Goal: Communication & Community: Answer question/provide support

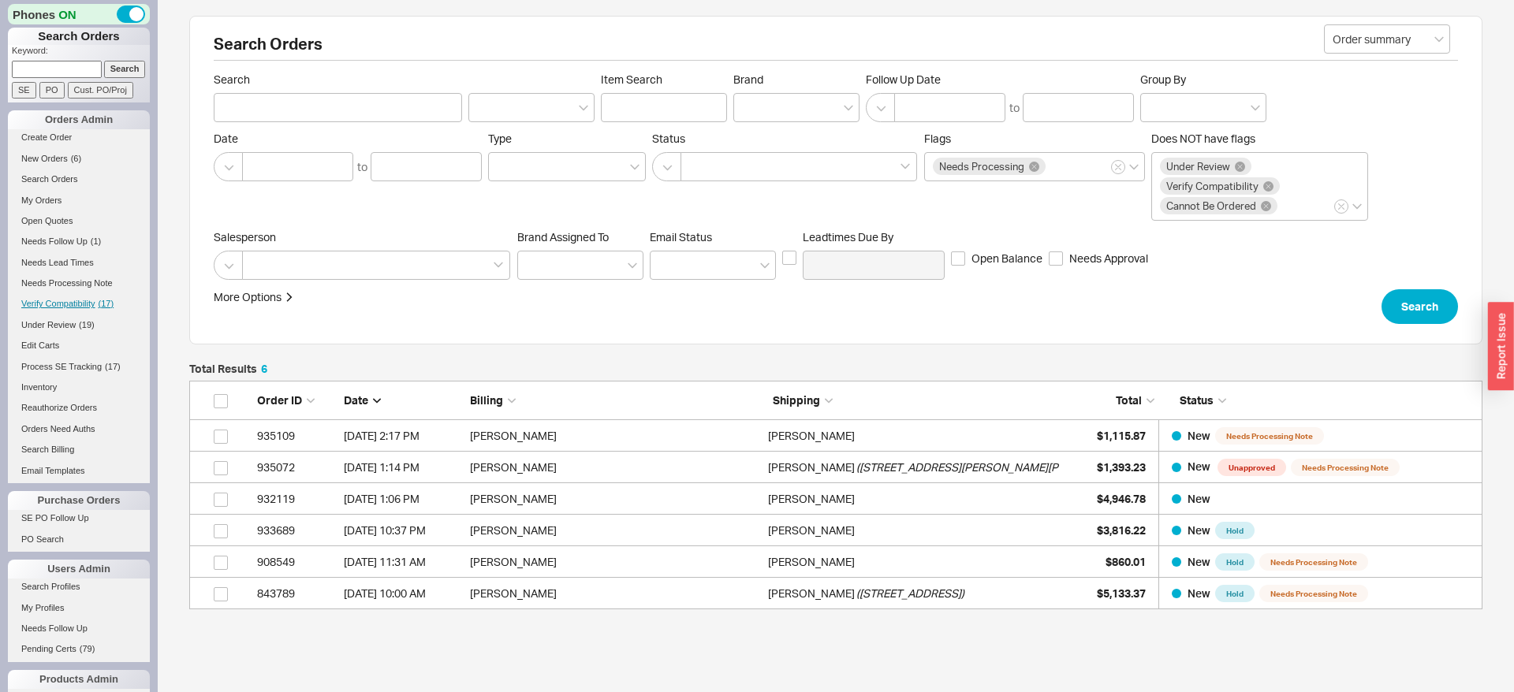
scroll to position [229, 1293]
click at [73, 245] on span "Needs Follow Up" at bounding box center [54, 241] width 66 height 9
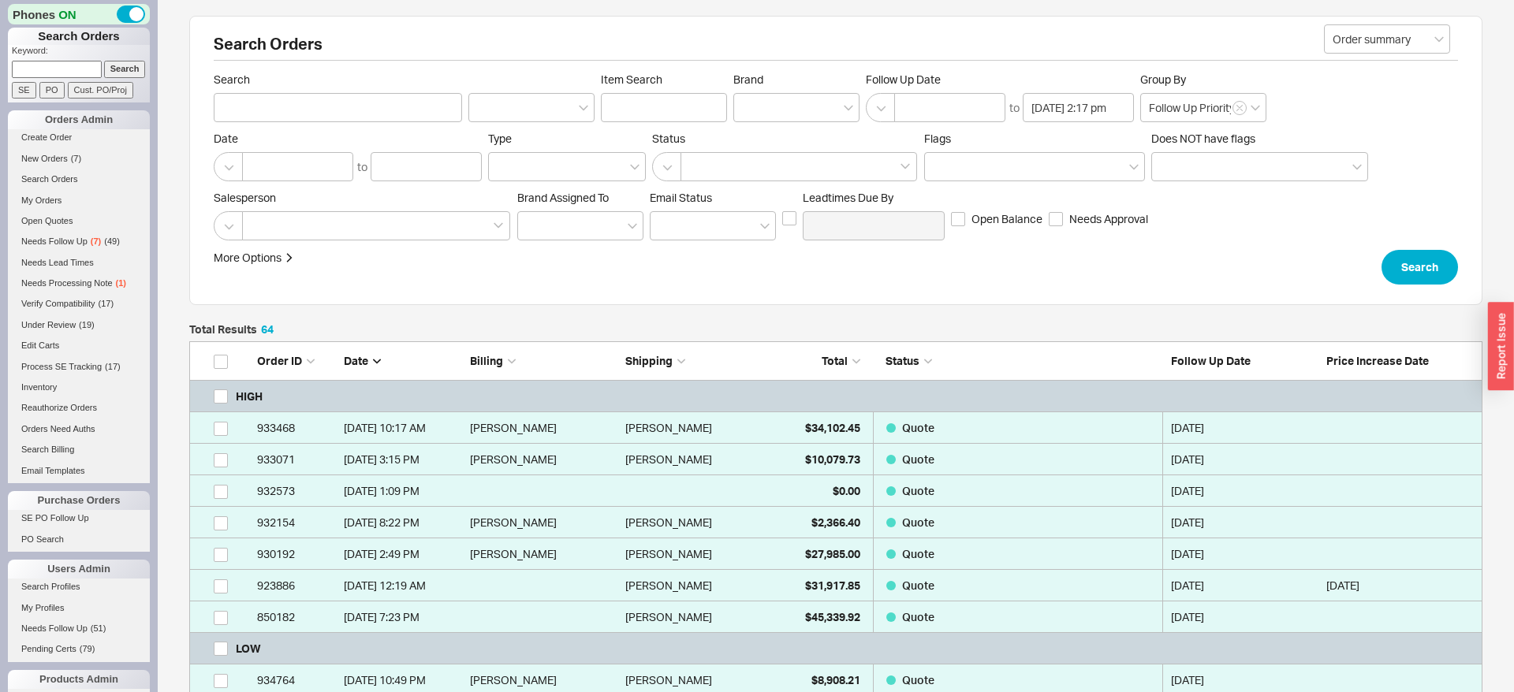
click at [1426, 246] on form "Order summary Search Item Search Brand Follow Up Date to 08/20/2025 2:17 pm Gro…" at bounding box center [836, 179] width 1244 height 212
click at [1428, 257] on button "Search" at bounding box center [1419, 267] width 76 height 35
click at [1435, 264] on button "Search" at bounding box center [1419, 267] width 76 height 35
click at [1451, 263] on button "Search" at bounding box center [1419, 267] width 76 height 35
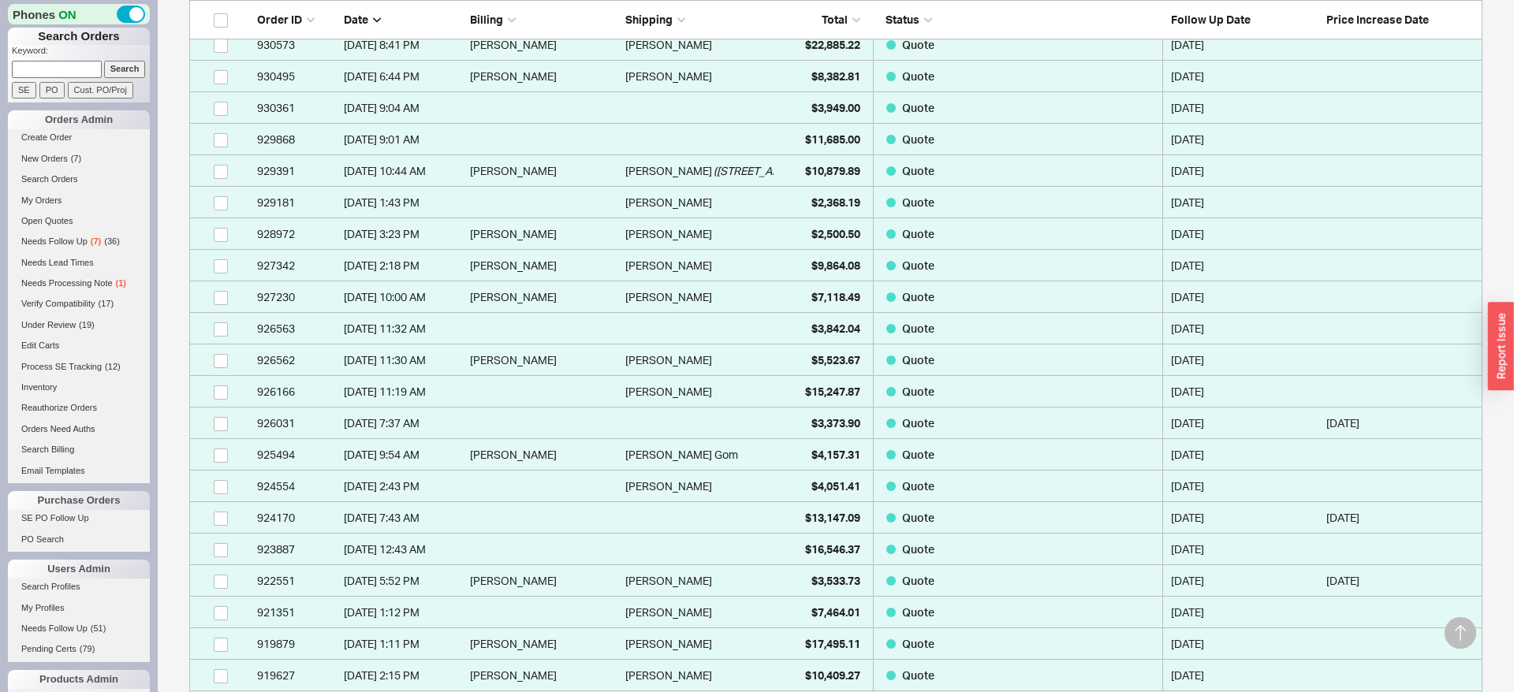
scroll to position [1258, 0]
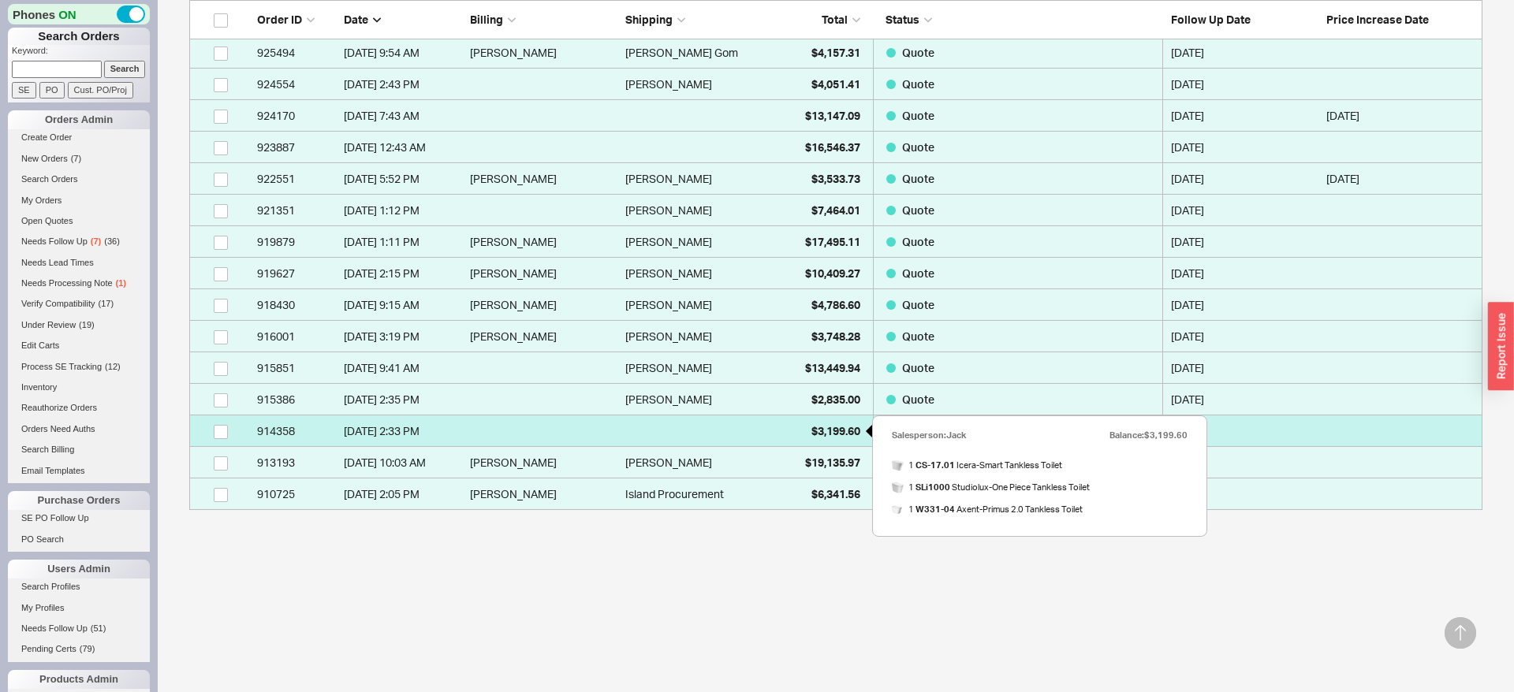
click at [839, 431] on span "$3,199.60" at bounding box center [835, 430] width 49 height 13
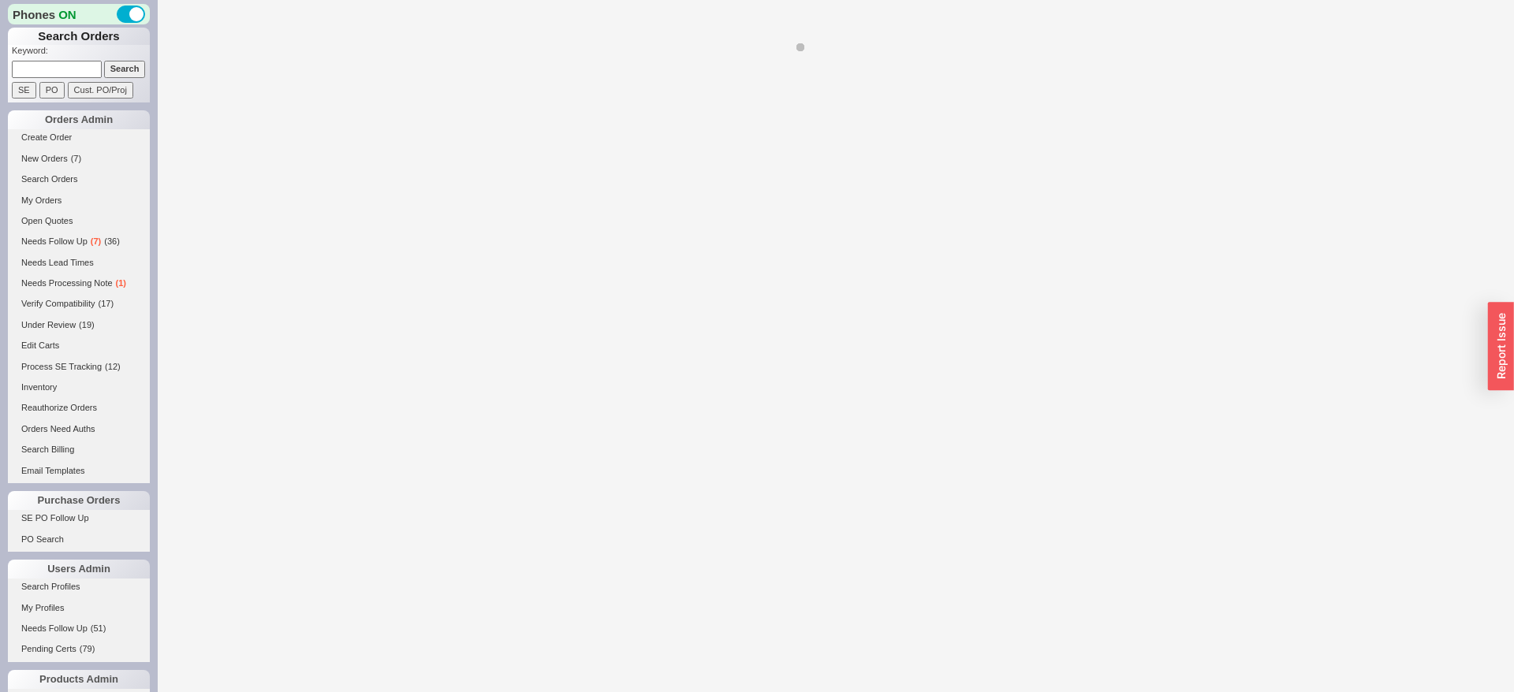
select select "*"
select select "LOW"
select select "3"
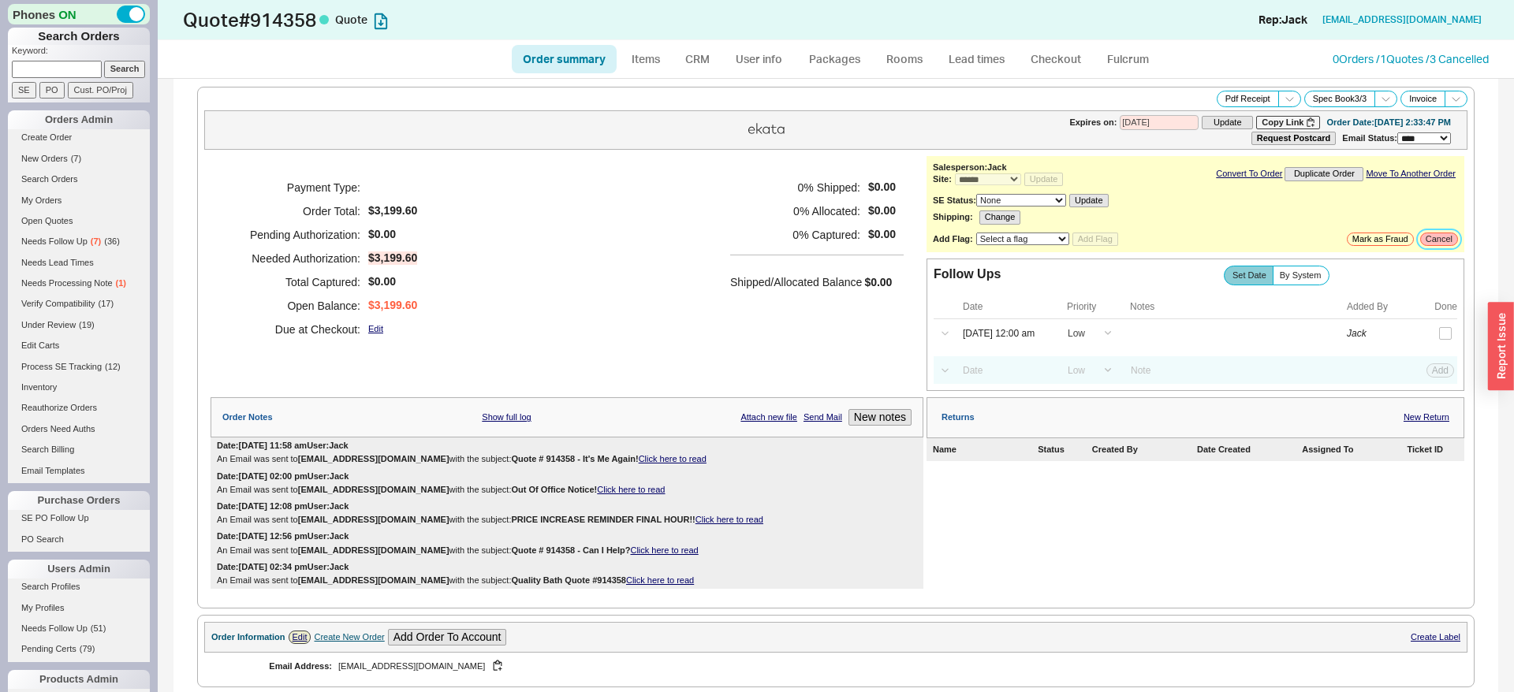
click at [1430, 240] on button "Cancel" at bounding box center [1439, 239] width 38 height 13
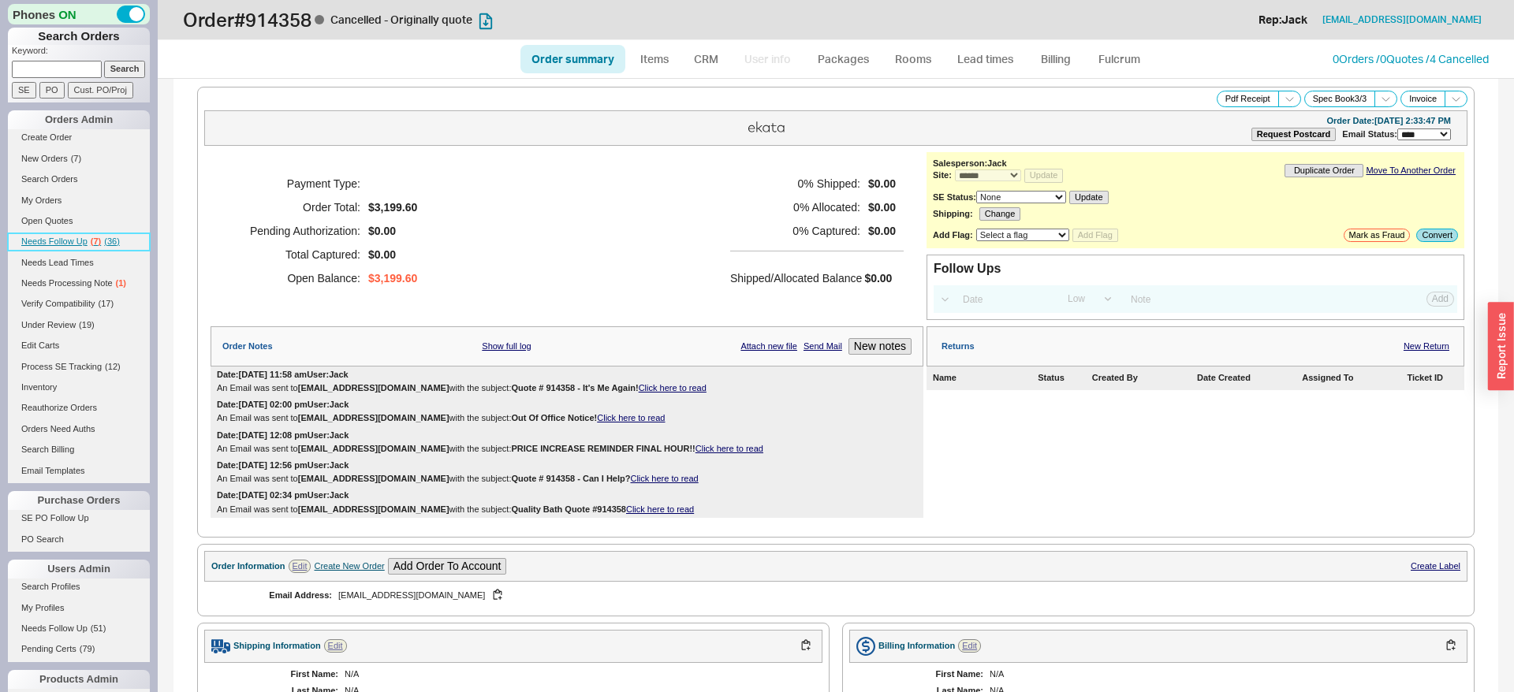
click at [86, 240] on span "Needs Follow Up" at bounding box center [54, 241] width 66 height 9
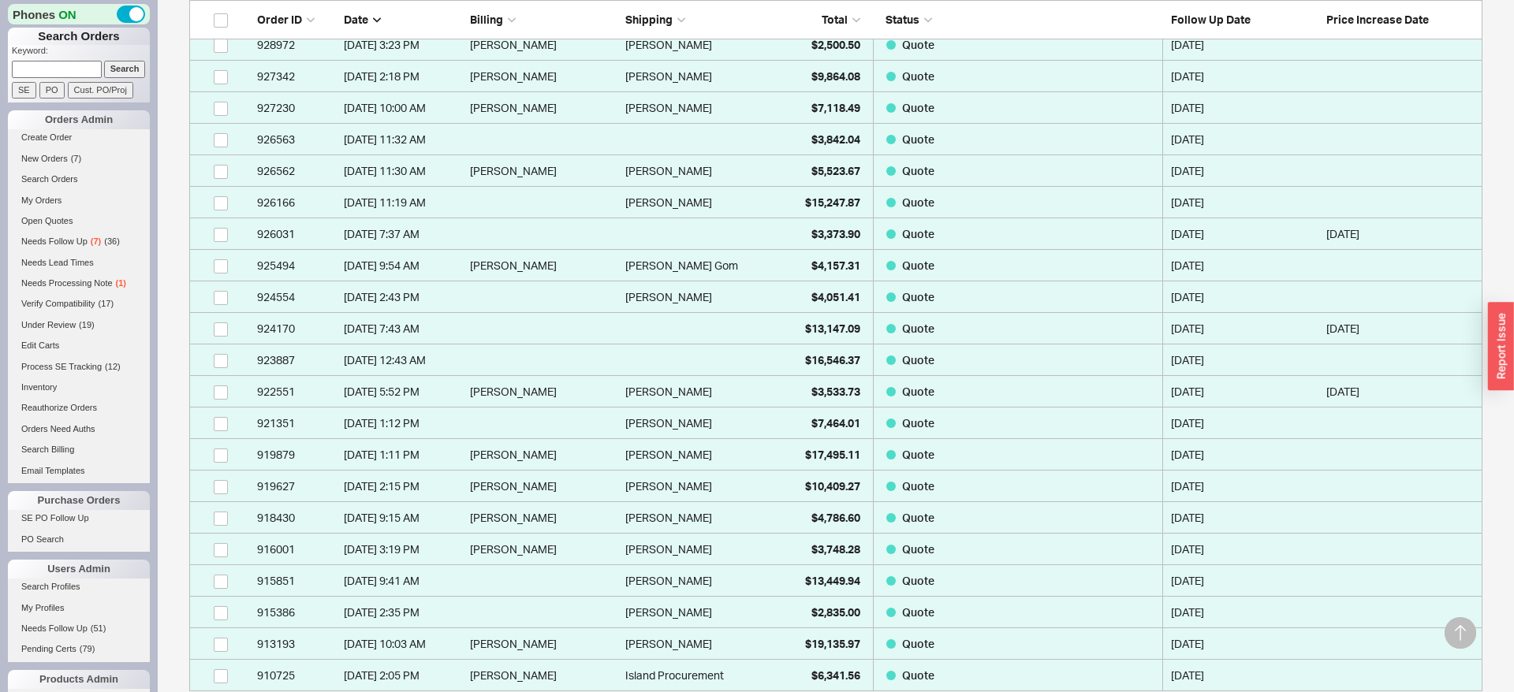
scroll to position [1227, 0]
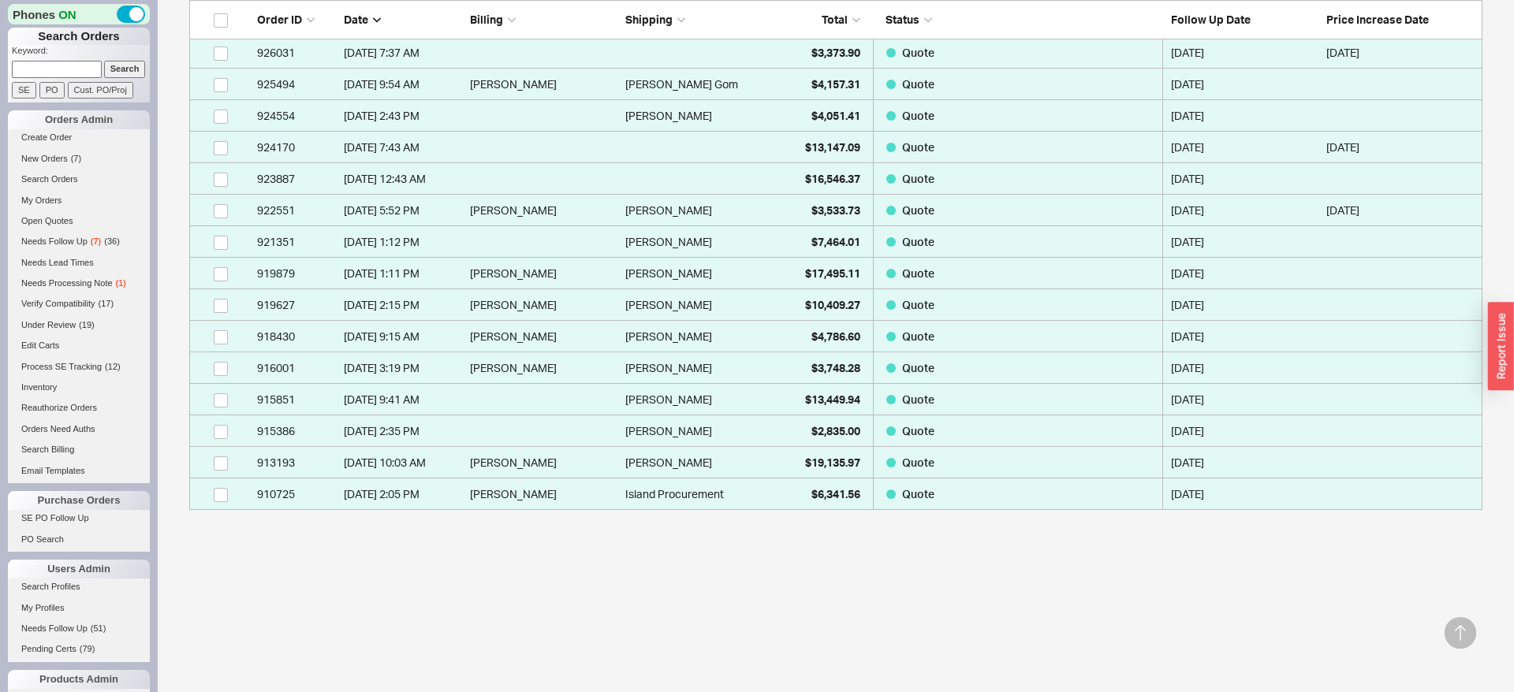
click at [95, 62] on input at bounding box center [57, 69] width 90 height 17
type input "934184"
click at [104, 61] on input "Search" at bounding box center [125, 69] width 42 height 17
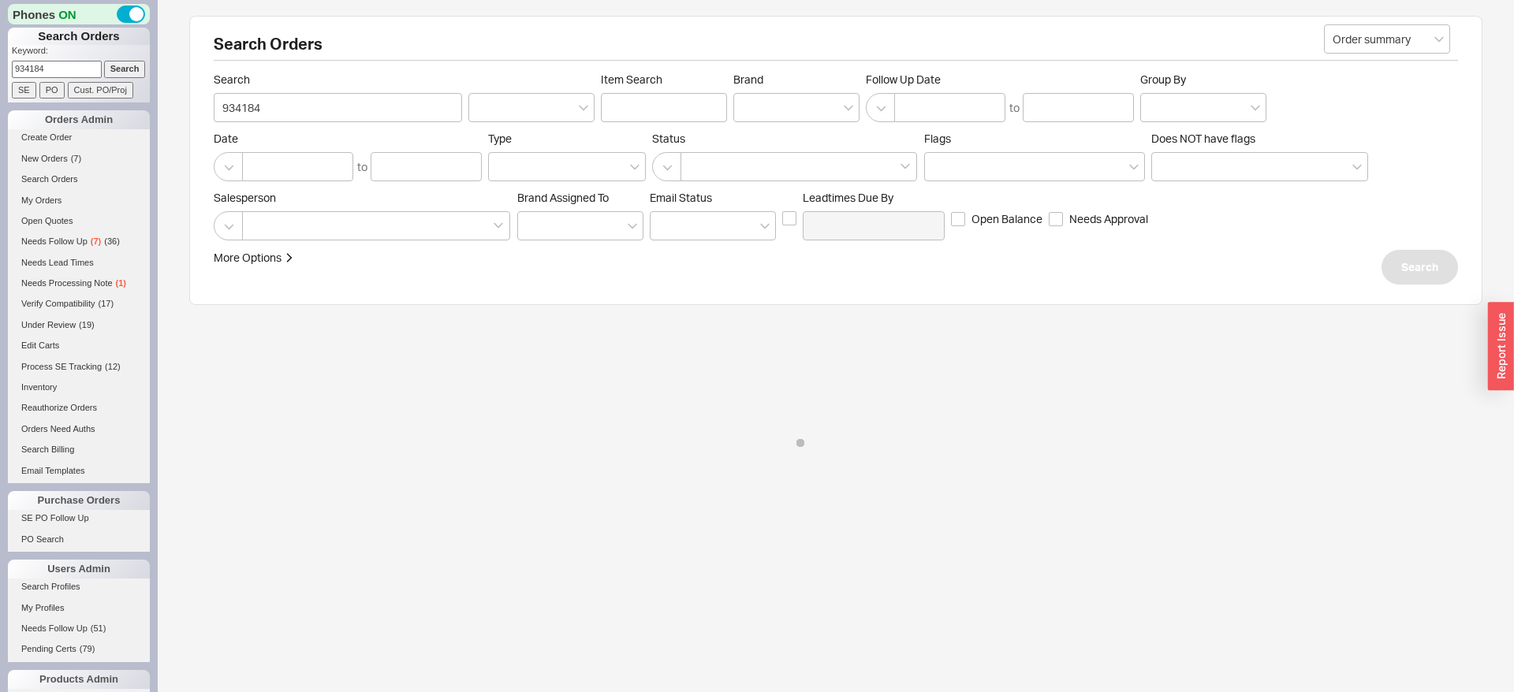
type input "934184"
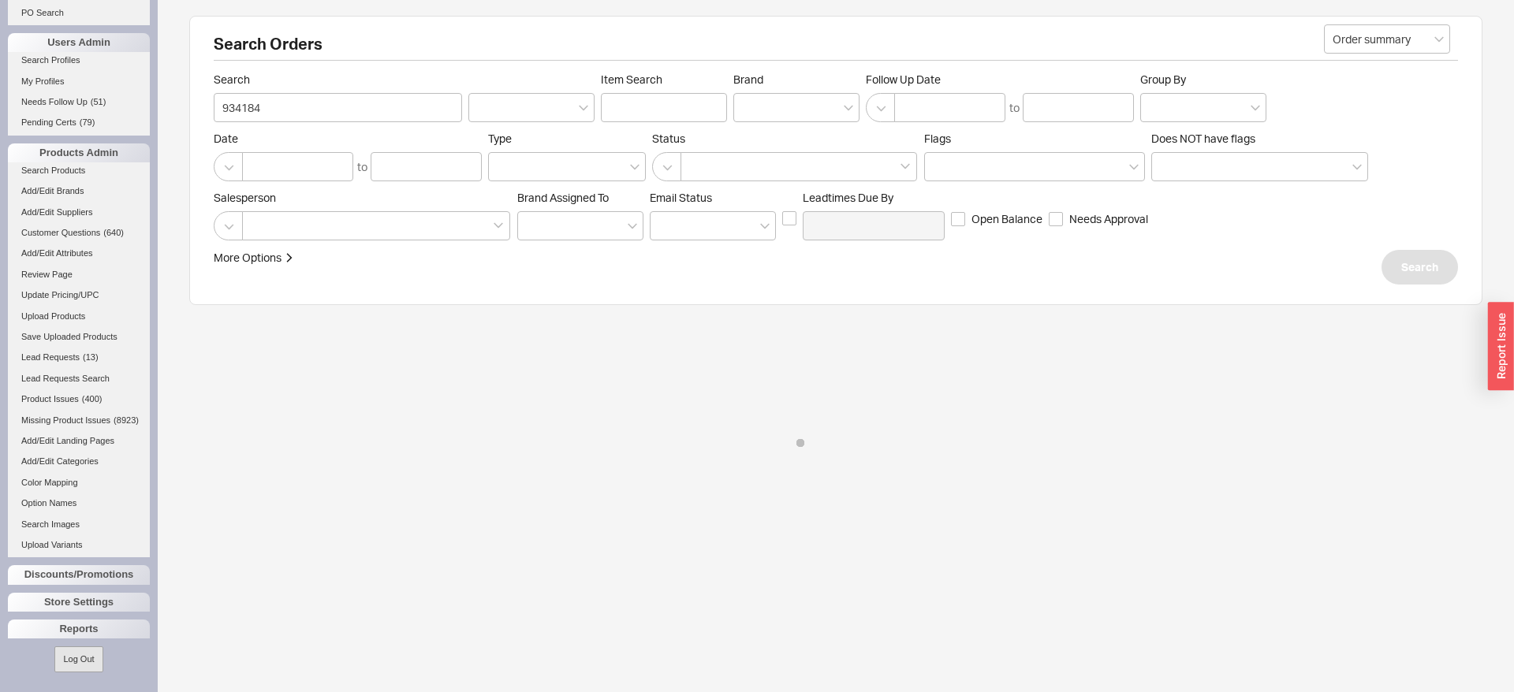
click at [88, 649] on button "Log Out" at bounding box center [78, 660] width 48 height 26
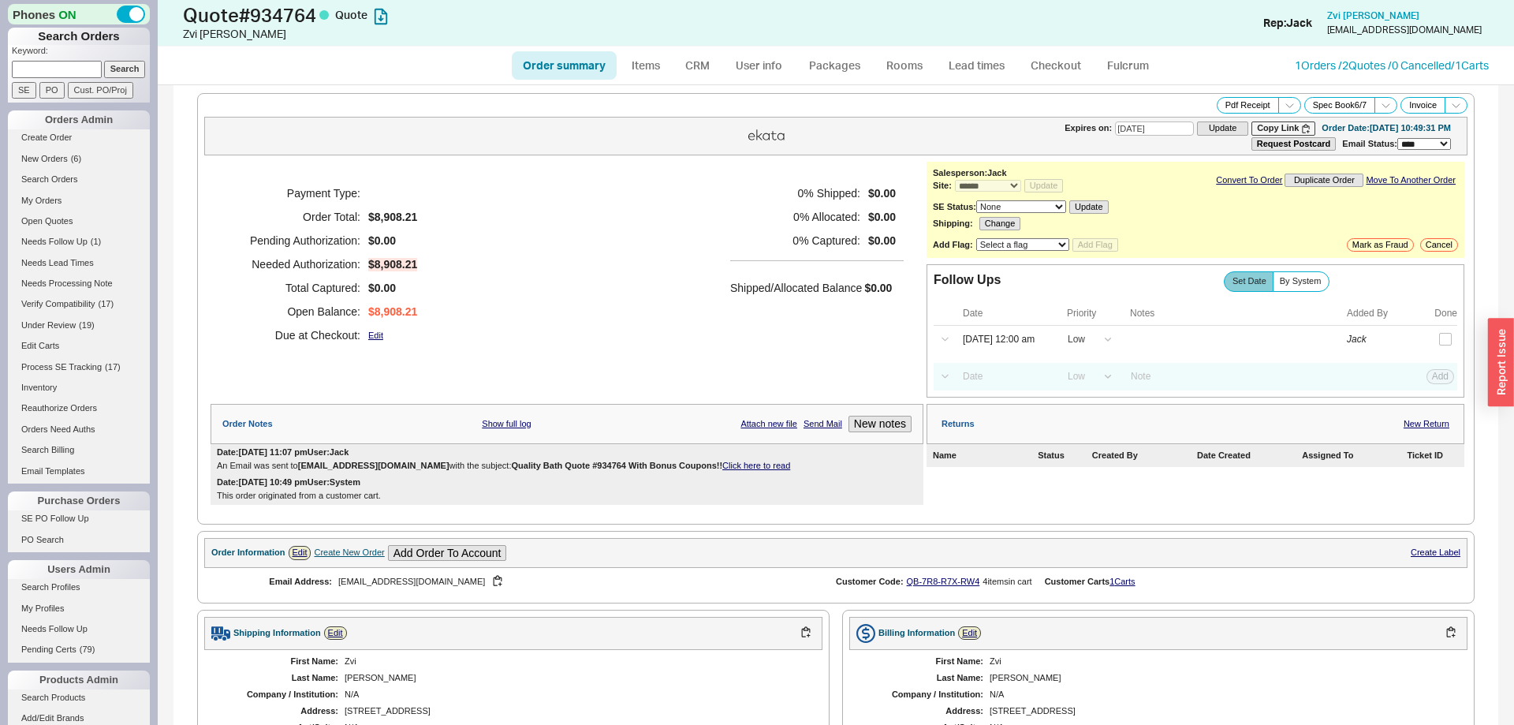
select select "*"
select select "LOW"
select select "3"
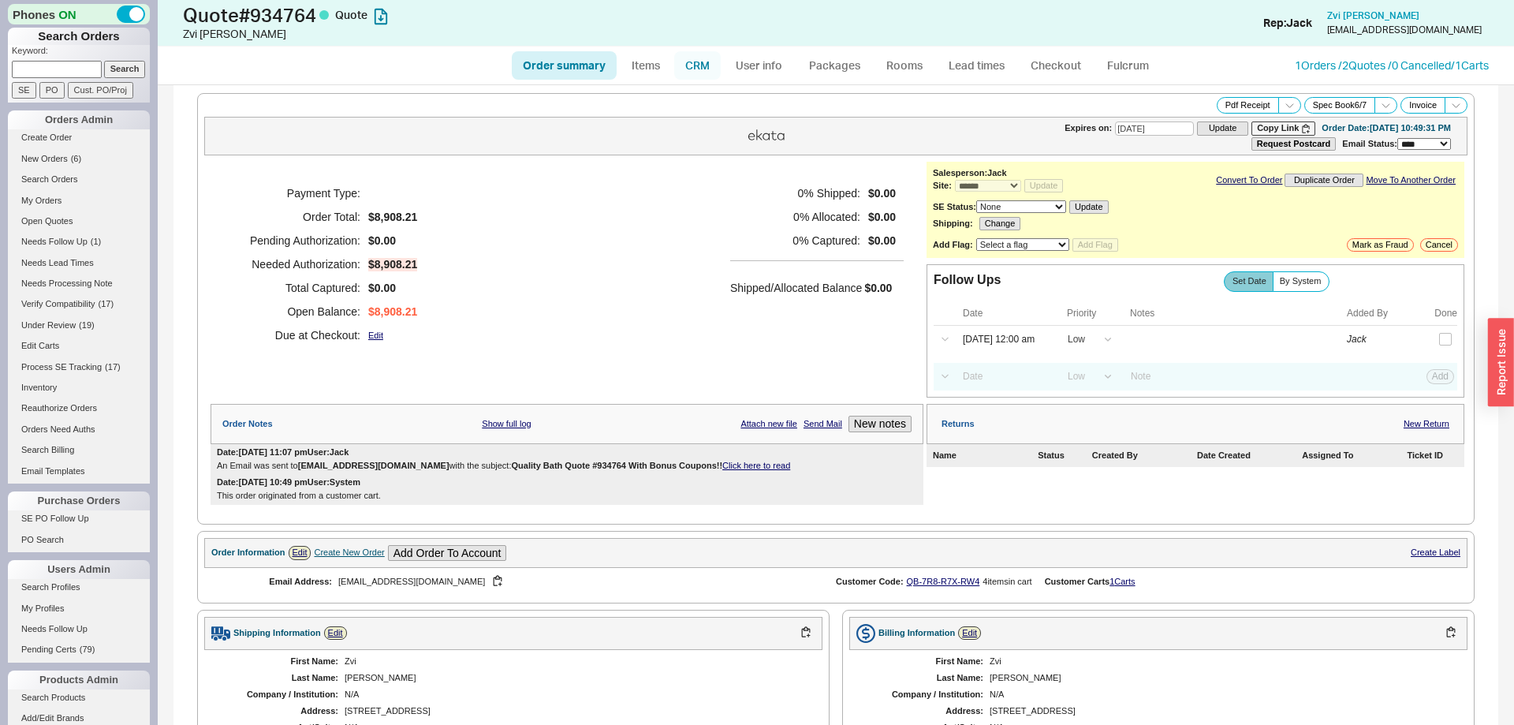
click at [699, 61] on link "CRM" at bounding box center [697, 65] width 47 height 28
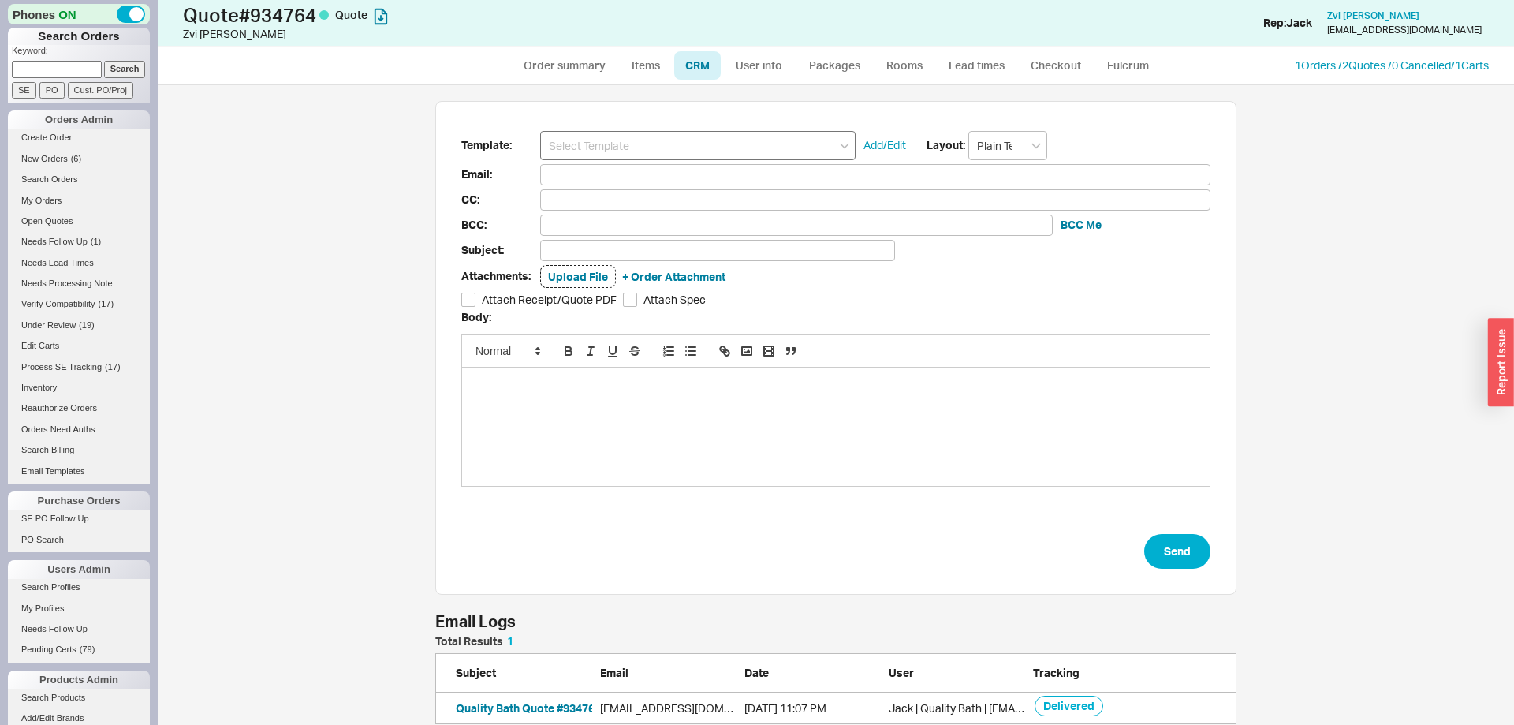
scroll to position [639, 1356]
click at [652, 148] on input at bounding box center [697, 145] width 315 height 29
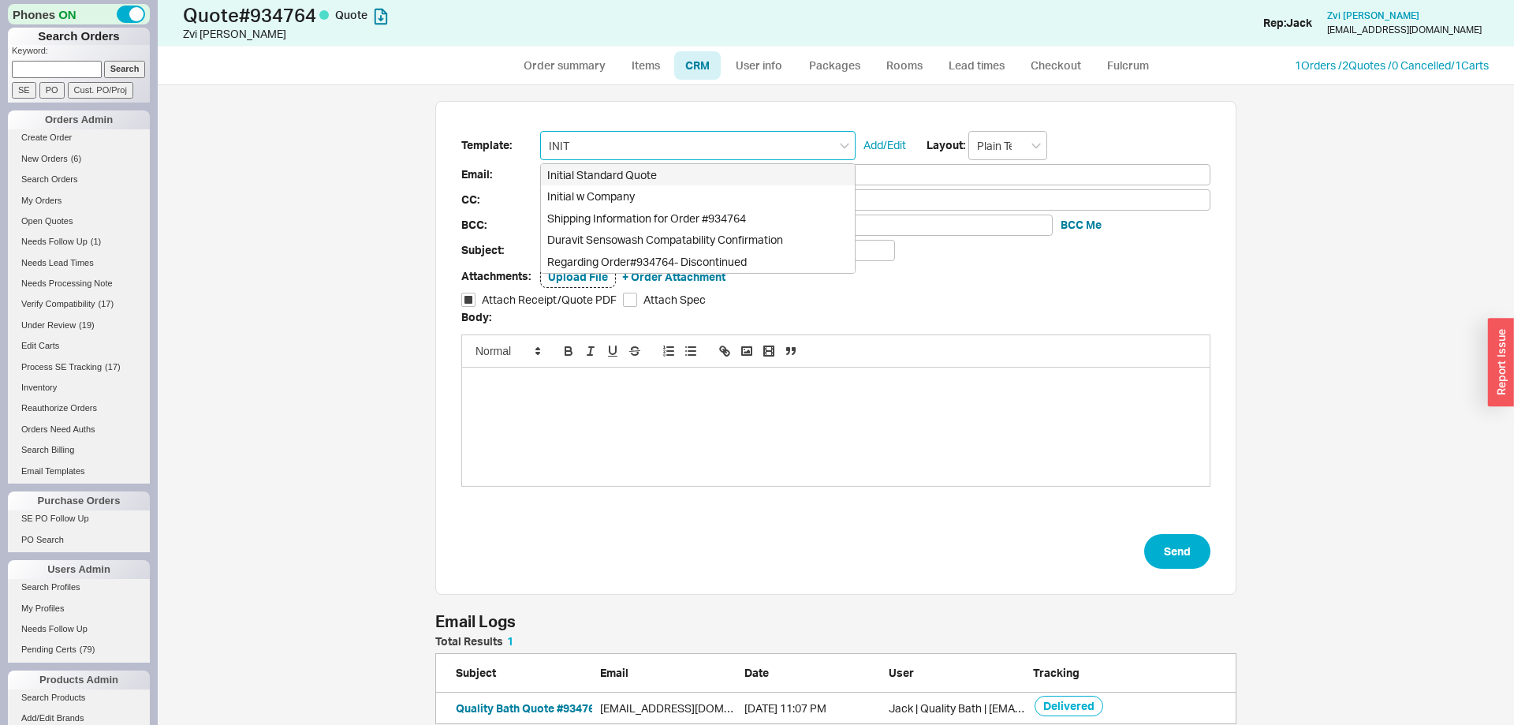
type input "Initial Standard Quote"
type input "Receipt"
type input "harryleitner@gmail.com"
type input "Quote # 934764 - Can I Help?"
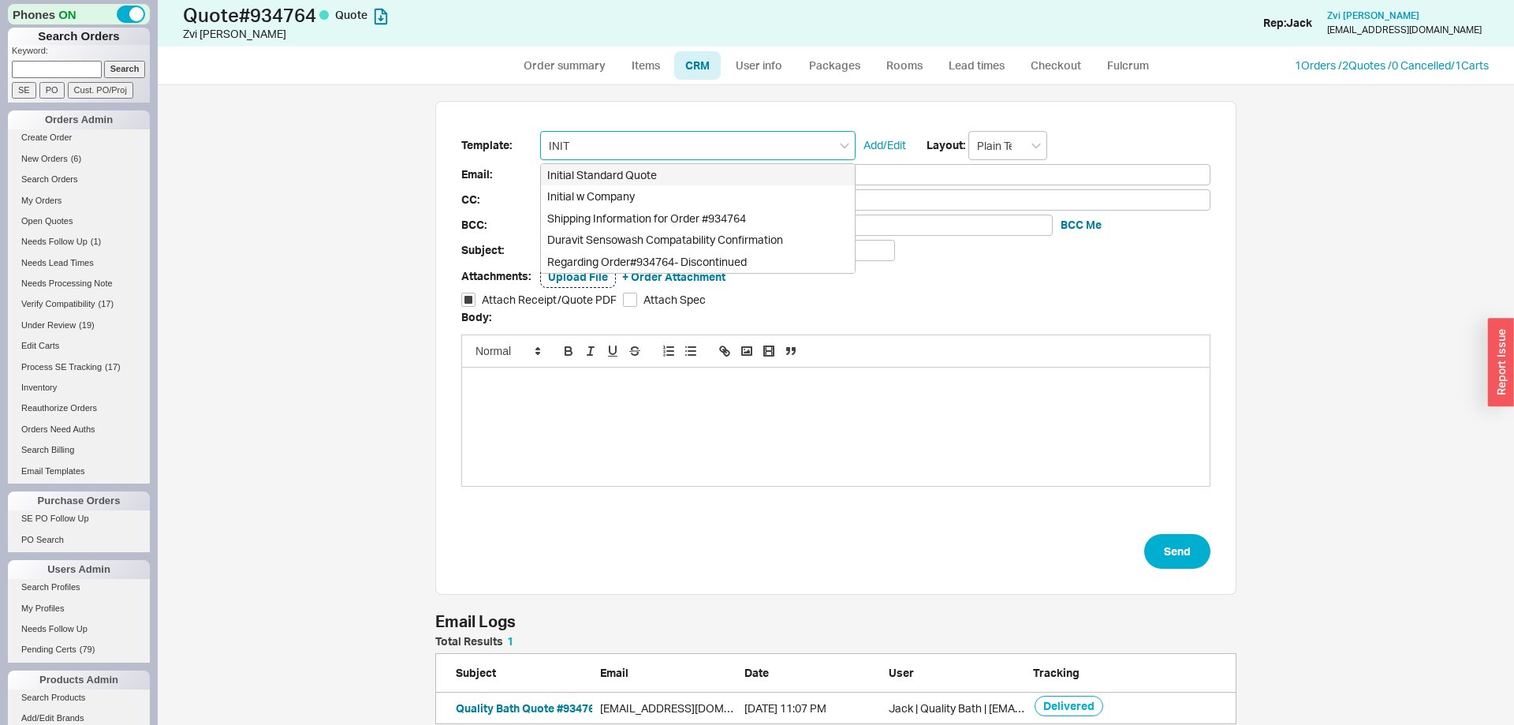
checkbox input "true"
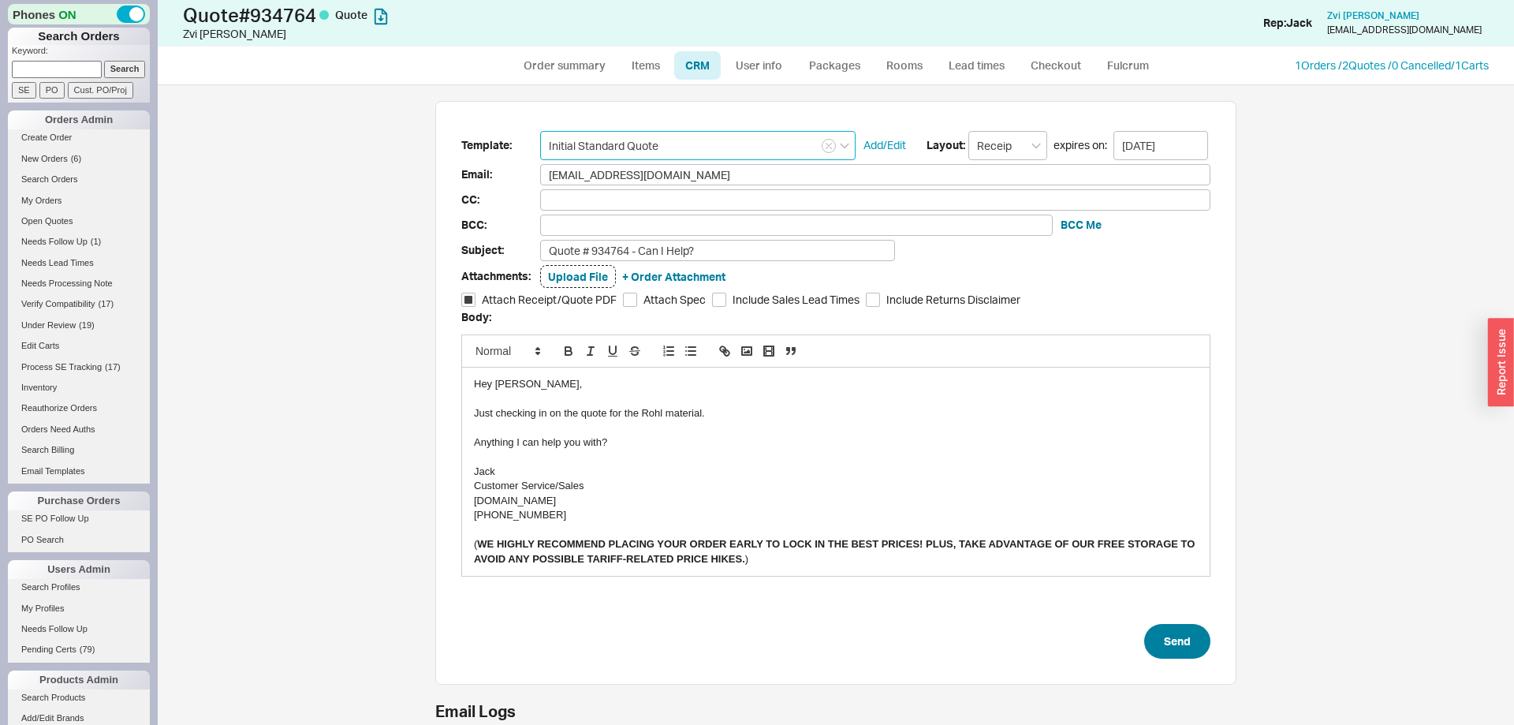
type input "Initial Standard Quote"
click at [1187, 642] on button "Send" at bounding box center [1177, 641] width 66 height 35
select select "*"
select select "LOW"
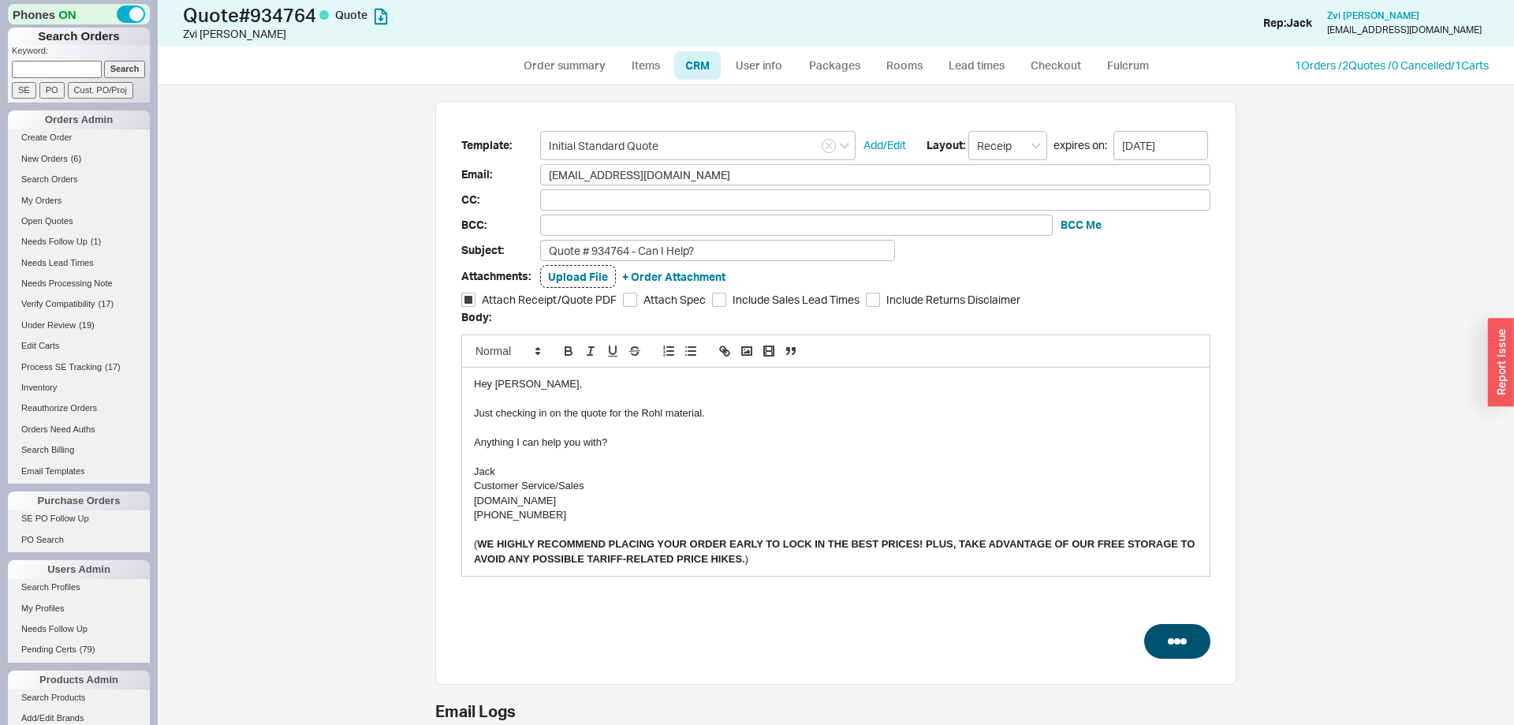
select select "LOW"
select select "3"
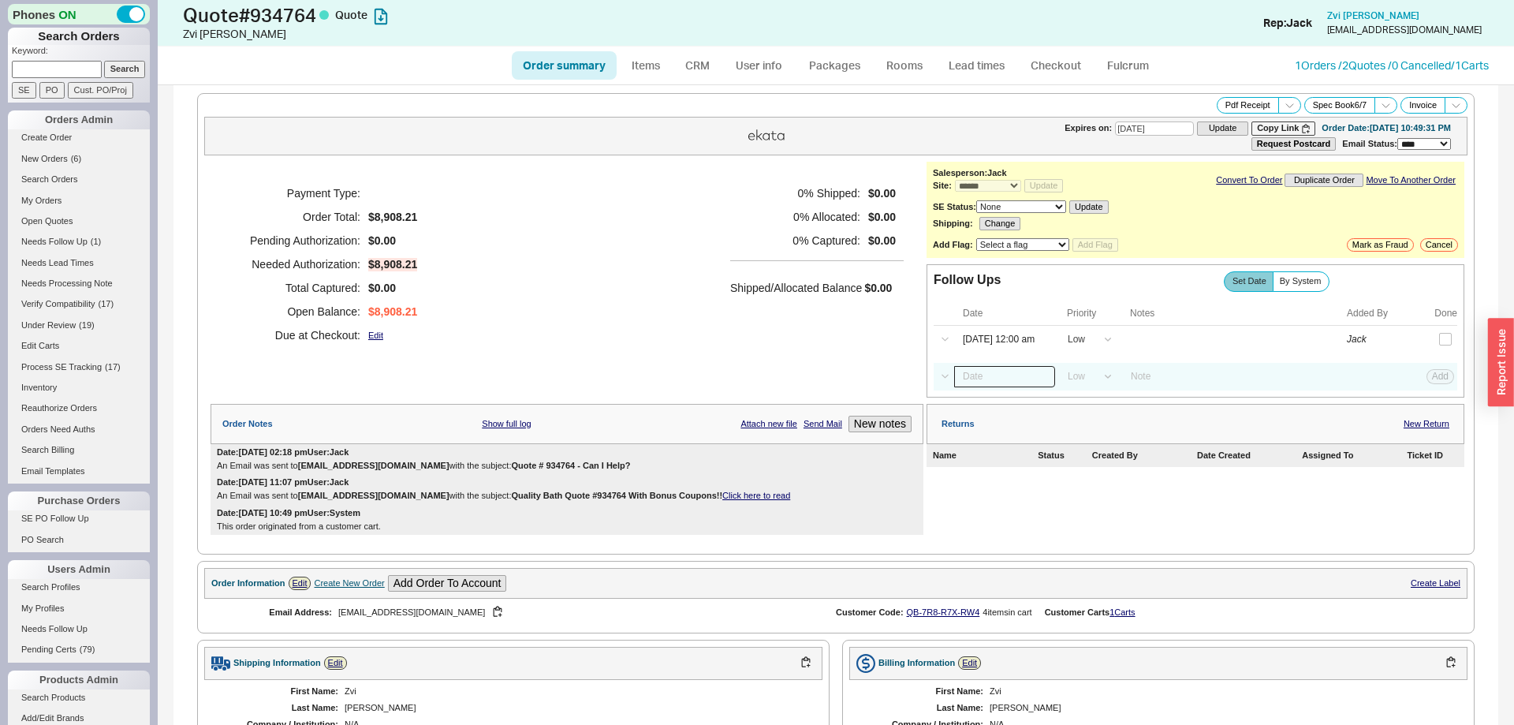
click at [1012, 379] on input at bounding box center [1004, 376] width 101 height 21
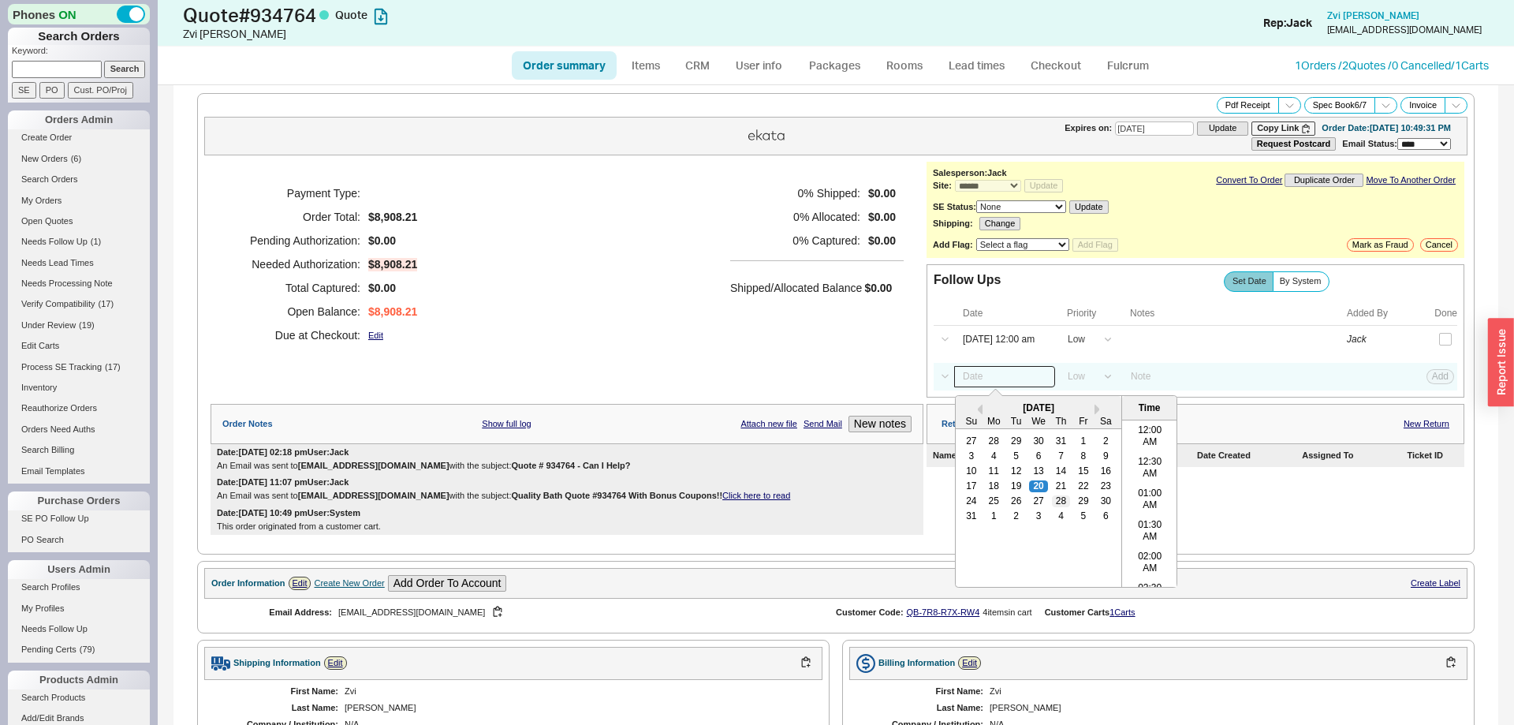
scroll to position [817, 0]
click at [999, 506] on div "25" at bounding box center [993, 500] width 19 height 11
click at [1012, 504] on div "26" at bounding box center [1016, 500] width 19 height 11
type input "08/26/25 12:00 am"
click at [1437, 383] on button "Add" at bounding box center [1440, 376] width 28 height 14
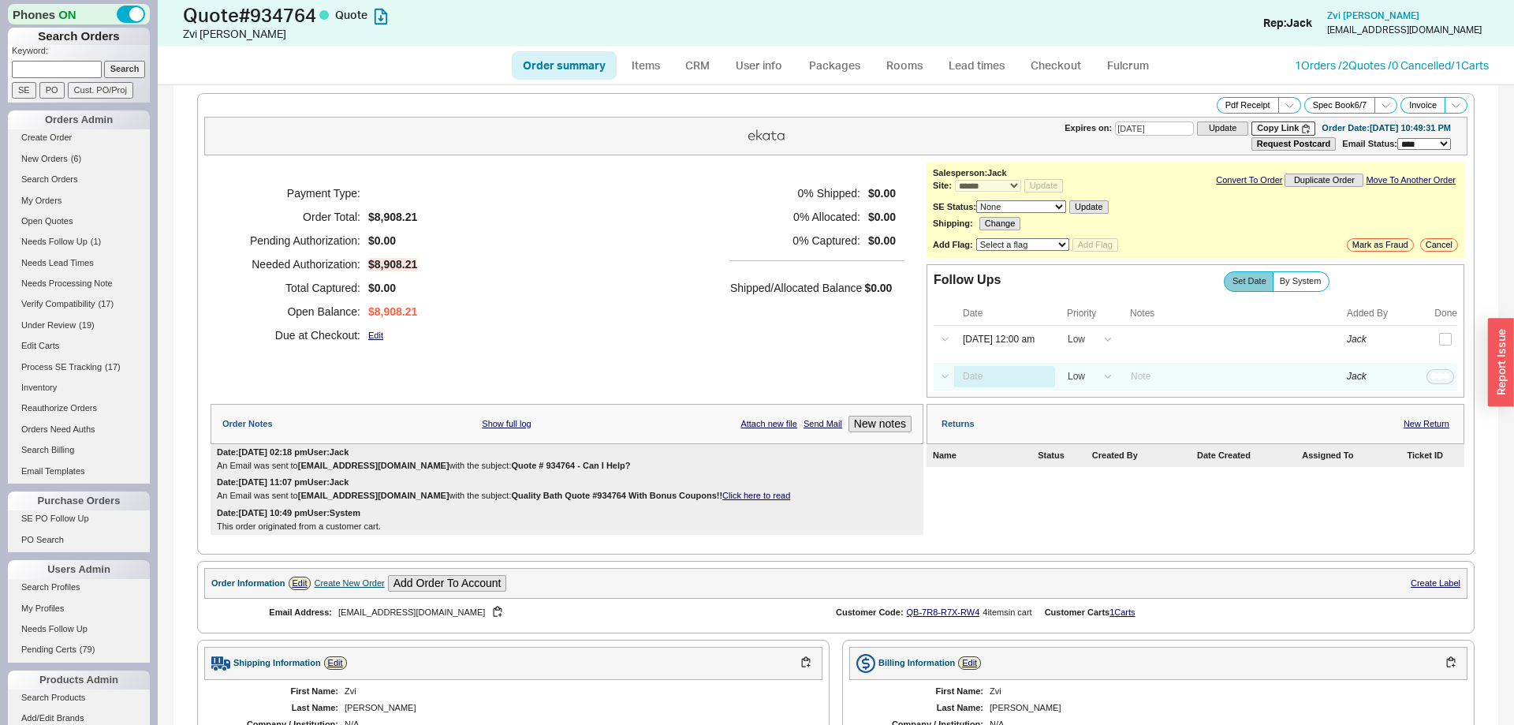
select select "LOW"
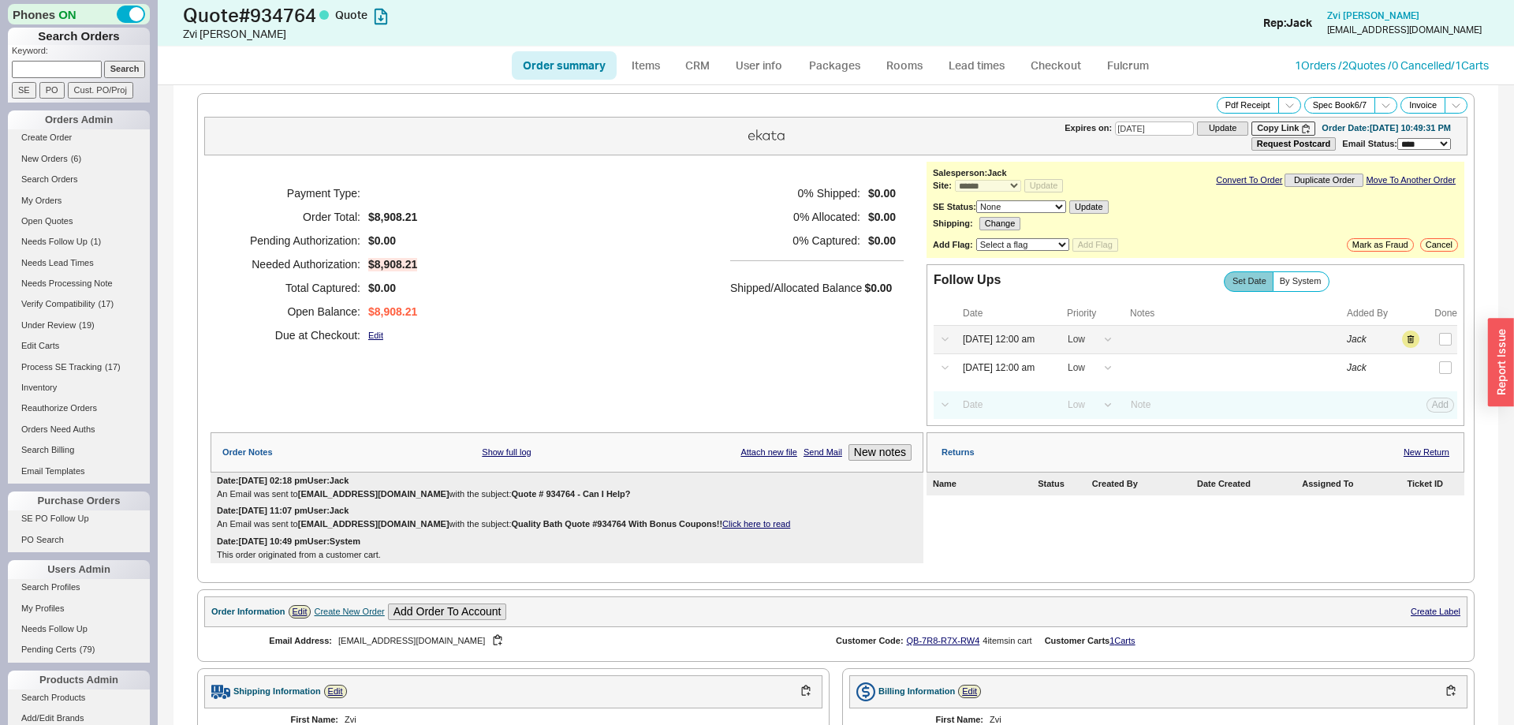
click at [1419, 348] on div "Select a Date Now One hour One day Two Days One Month 08/20/25 12:00 am High Me…" at bounding box center [1196, 340] width 524 height 28
click at [1411, 340] on button "button" at bounding box center [1410, 338] width 17 height 17
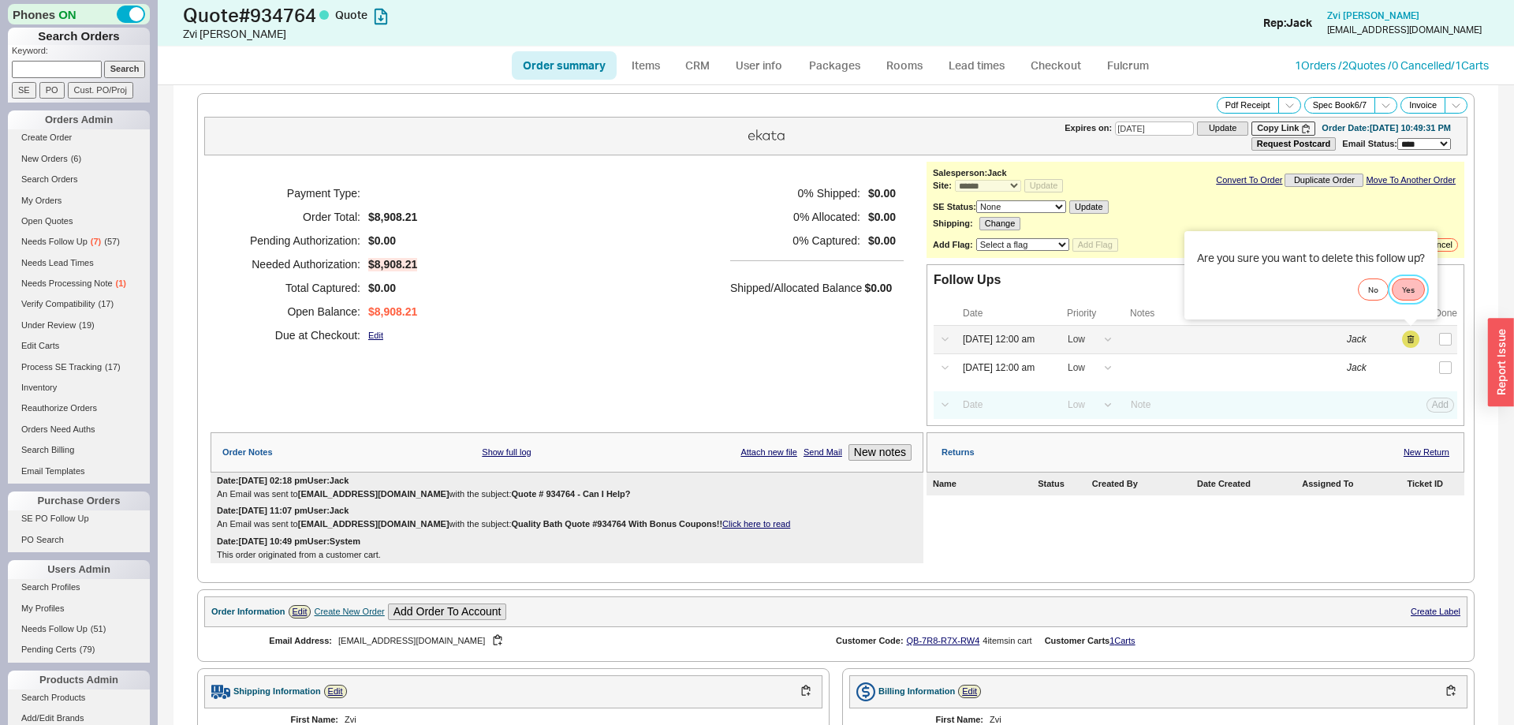
click at [1420, 294] on button "Yes" at bounding box center [1408, 289] width 33 height 22
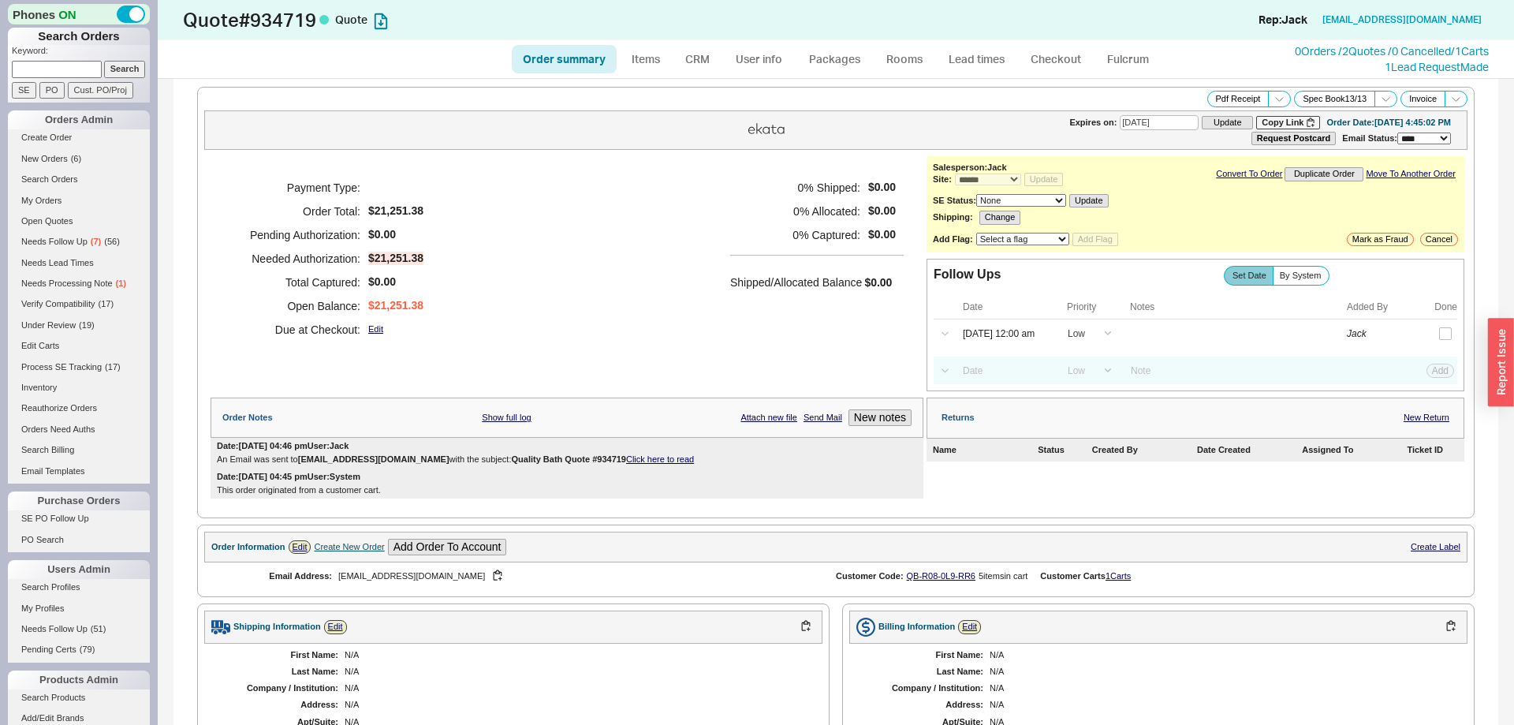
select select "*"
select select "LOW"
select select "3"
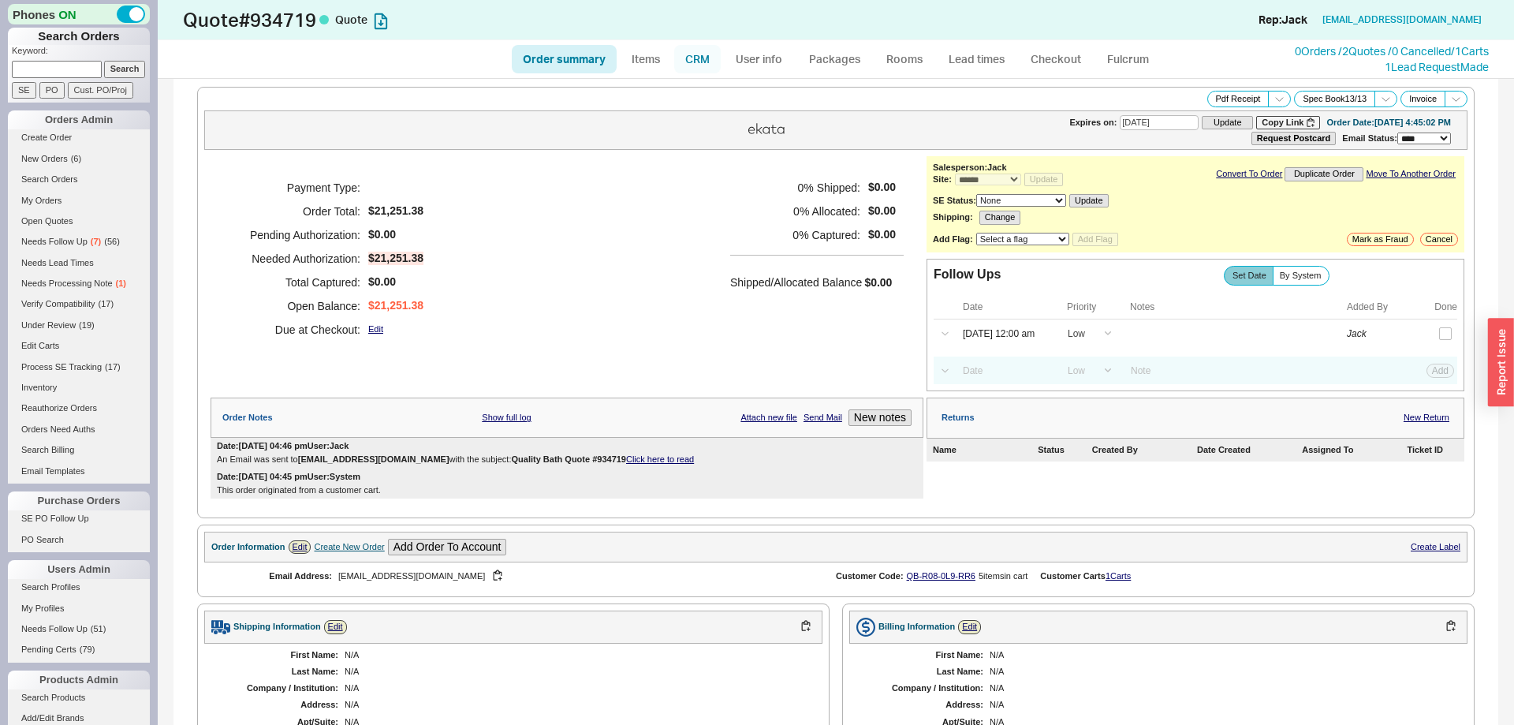
click at [694, 50] on link "CRM" at bounding box center [697, 59] width 47 height 28
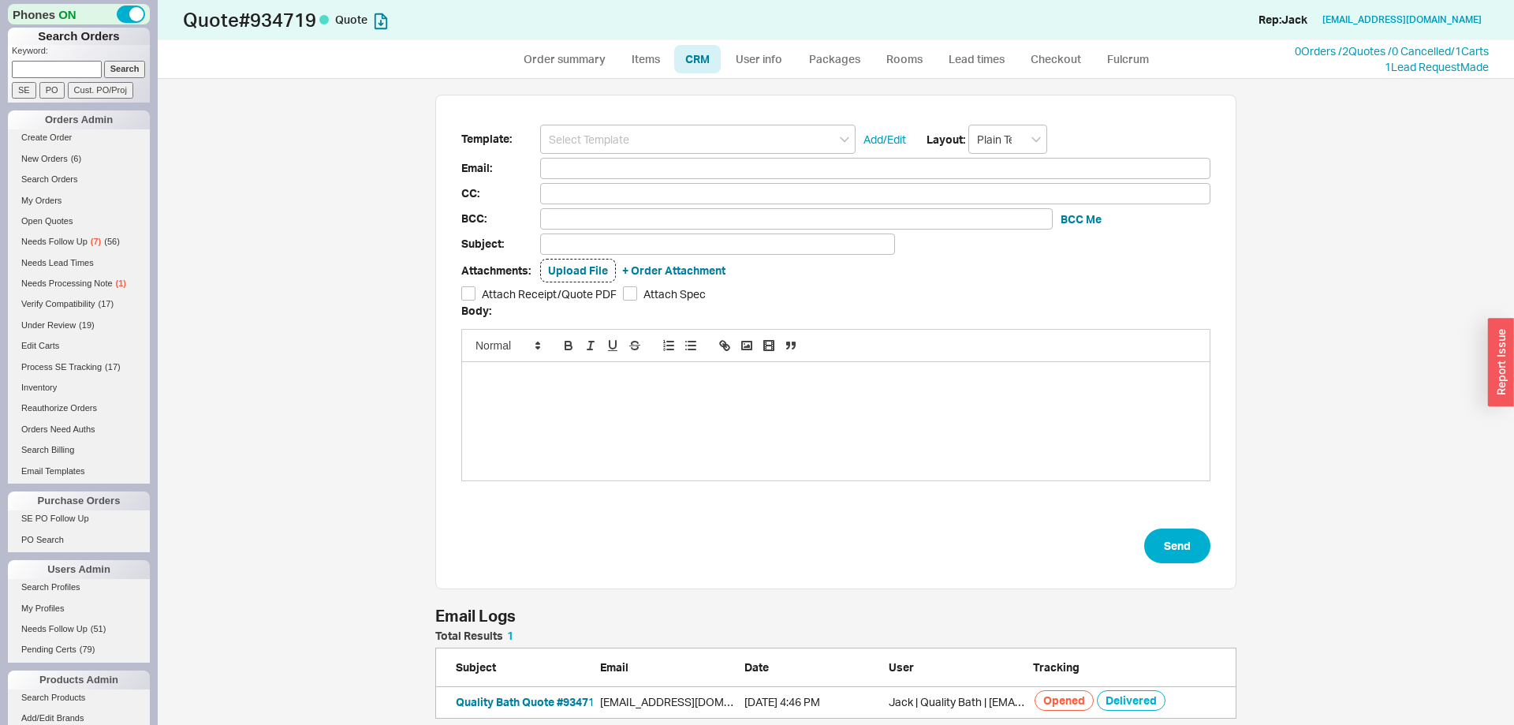
click at [675, 146] on input at bounding box center [697, 139] width 315 height 29
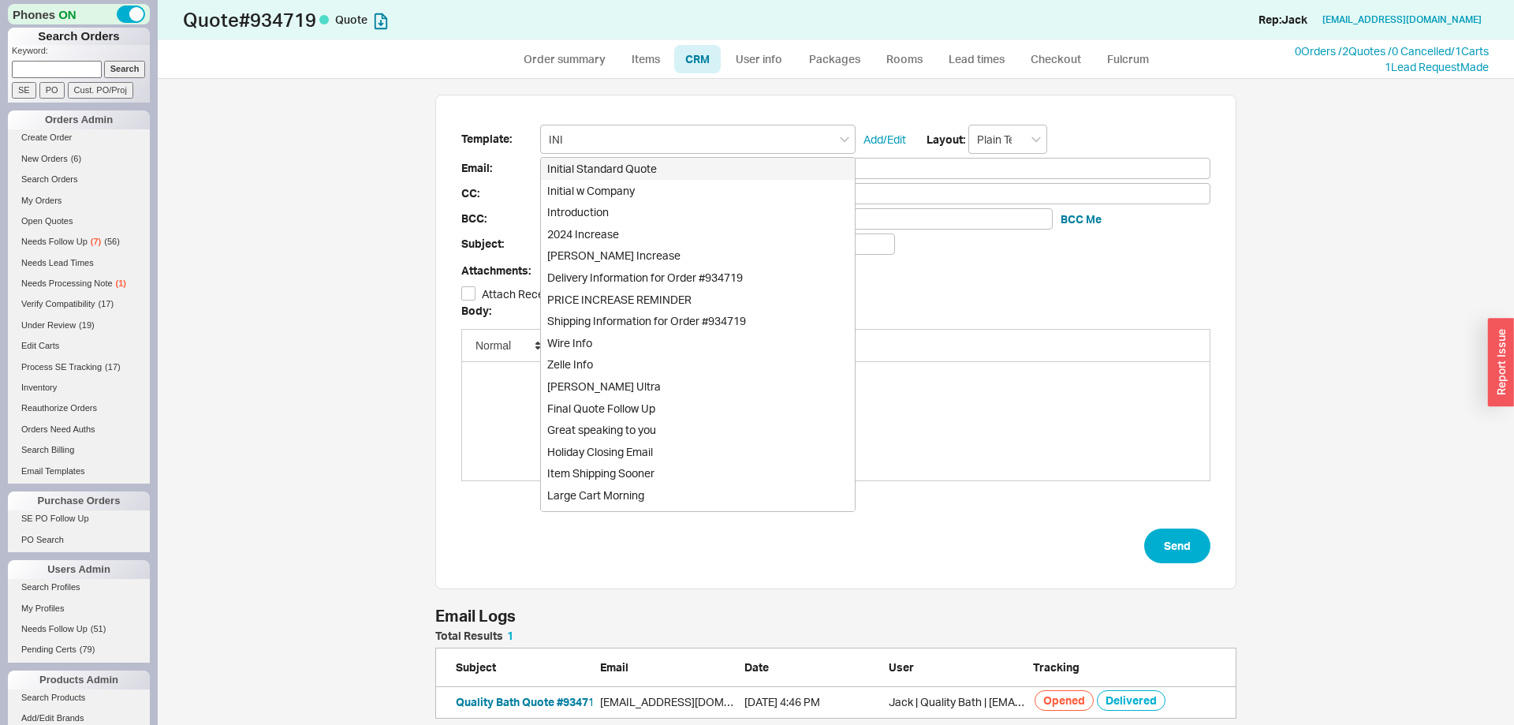
type input "INIT"
type input "Receipt"
type input "nicktb@gmail.com"
type input "Quote # 934719 - Can I Help?"
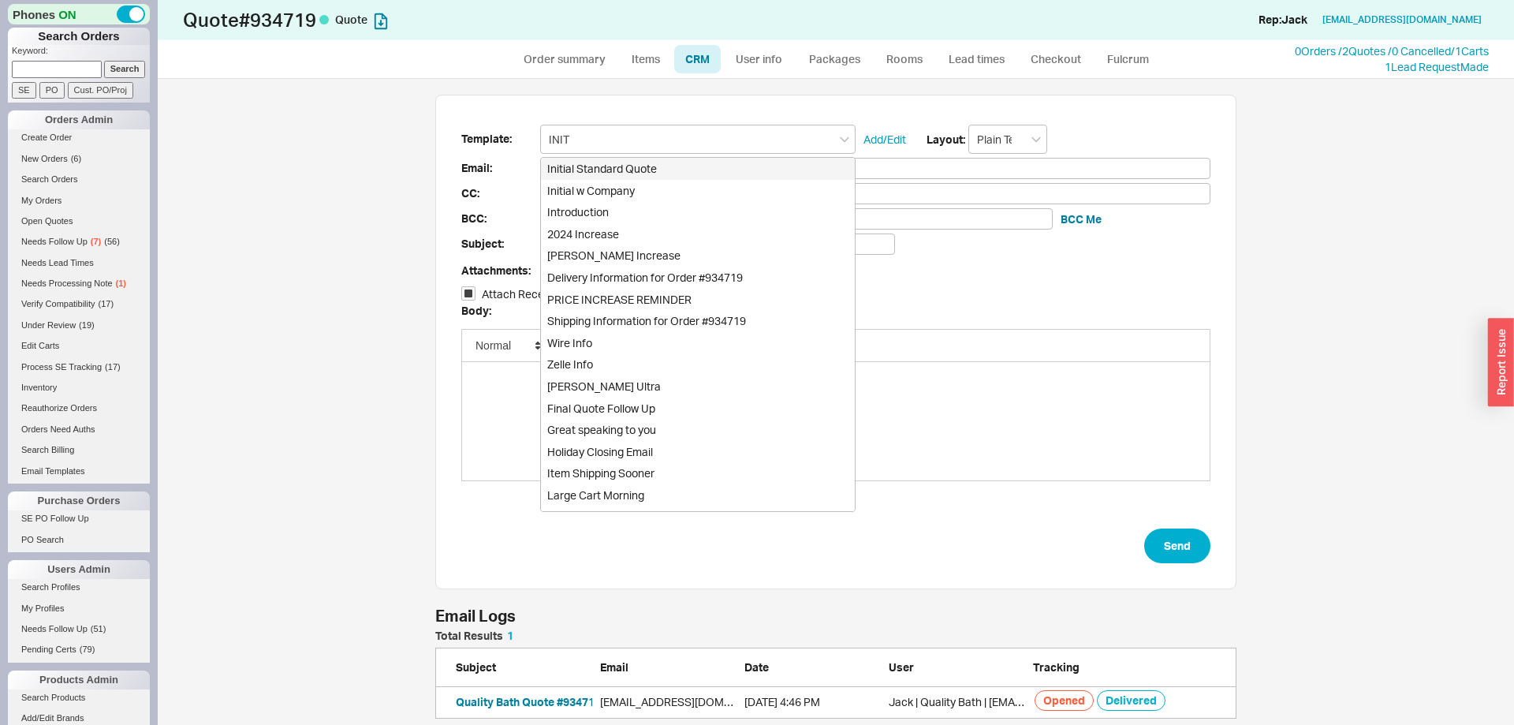
checkbox input "true"
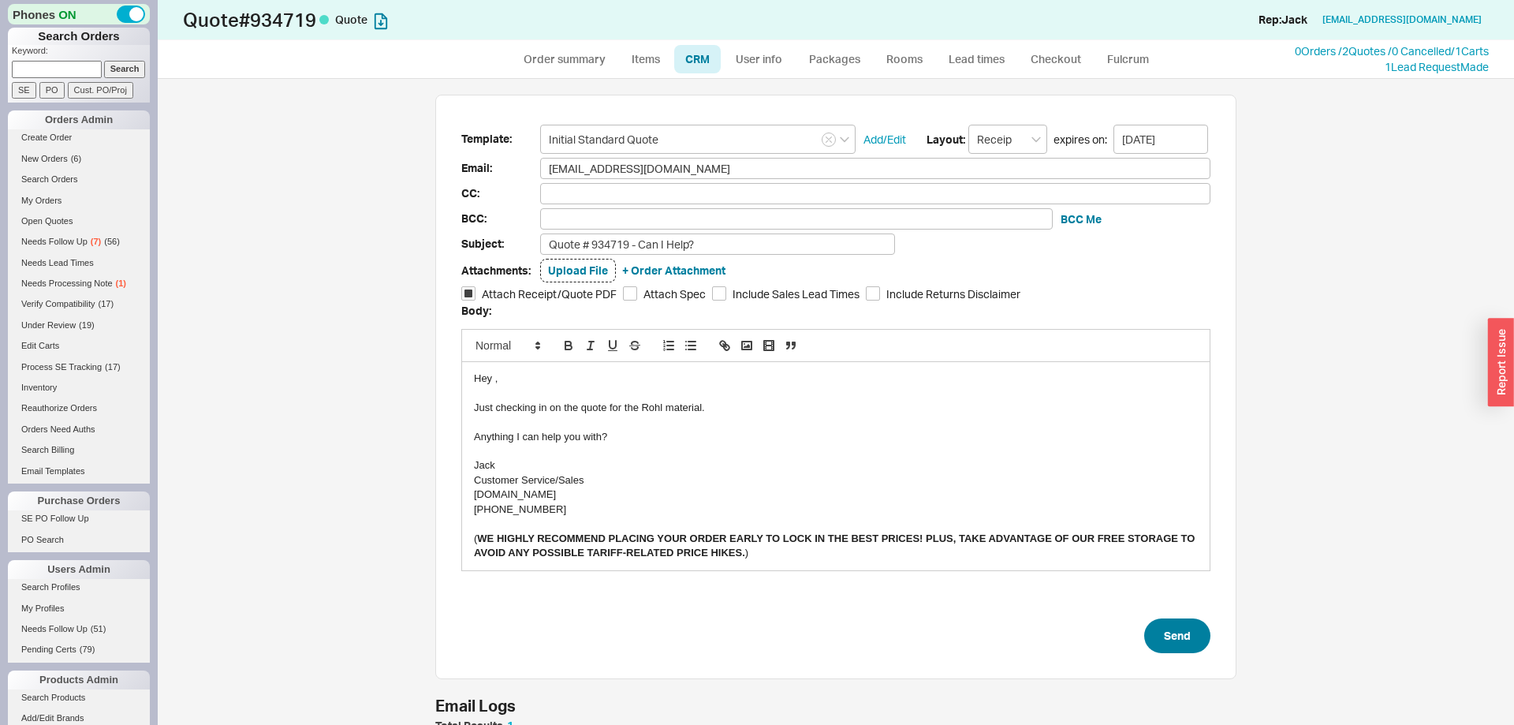
type input "Initial Standard Quote"
click at [1169, 636] on button "Send" at bounding box center [1177, 635] width 66 height 35
select select "*"
select select "LOW"
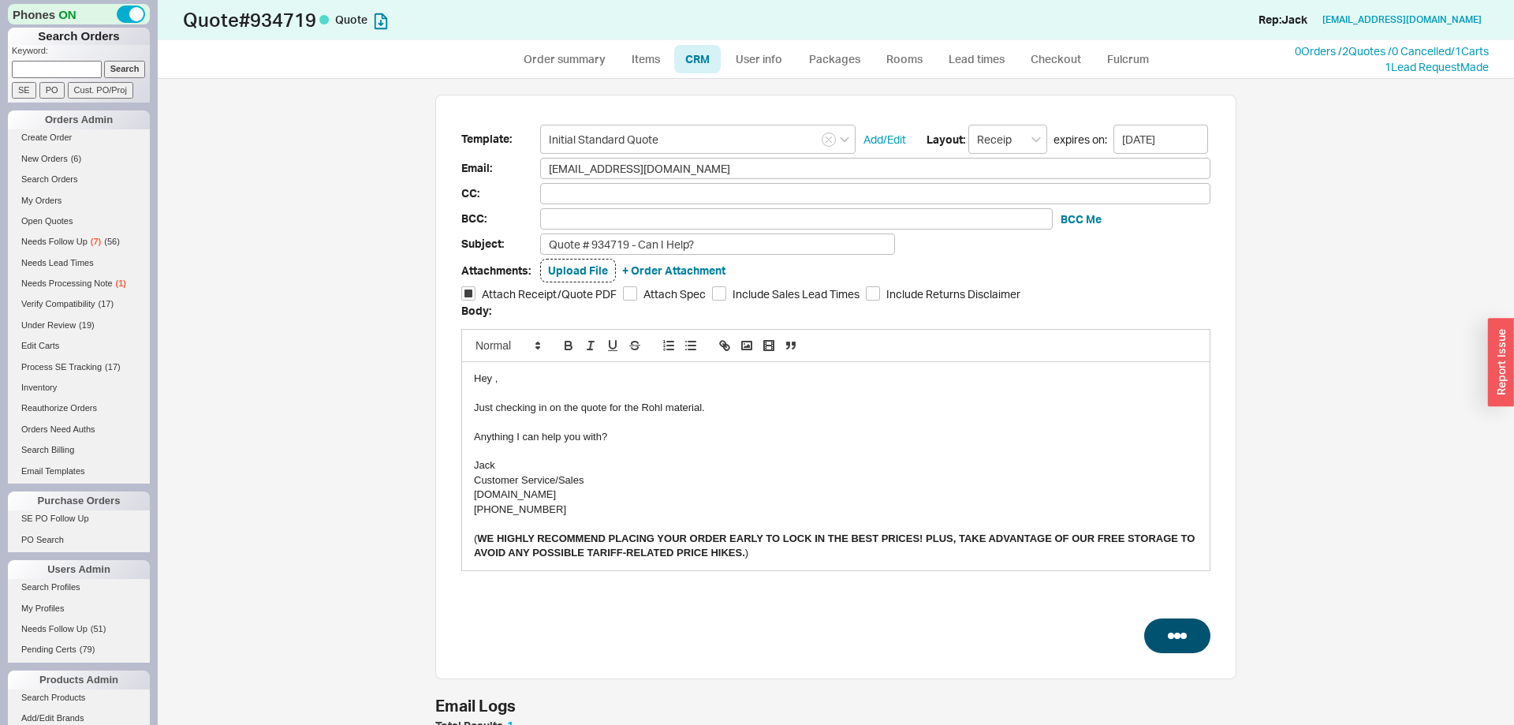
select select "LOW"
select select "3"
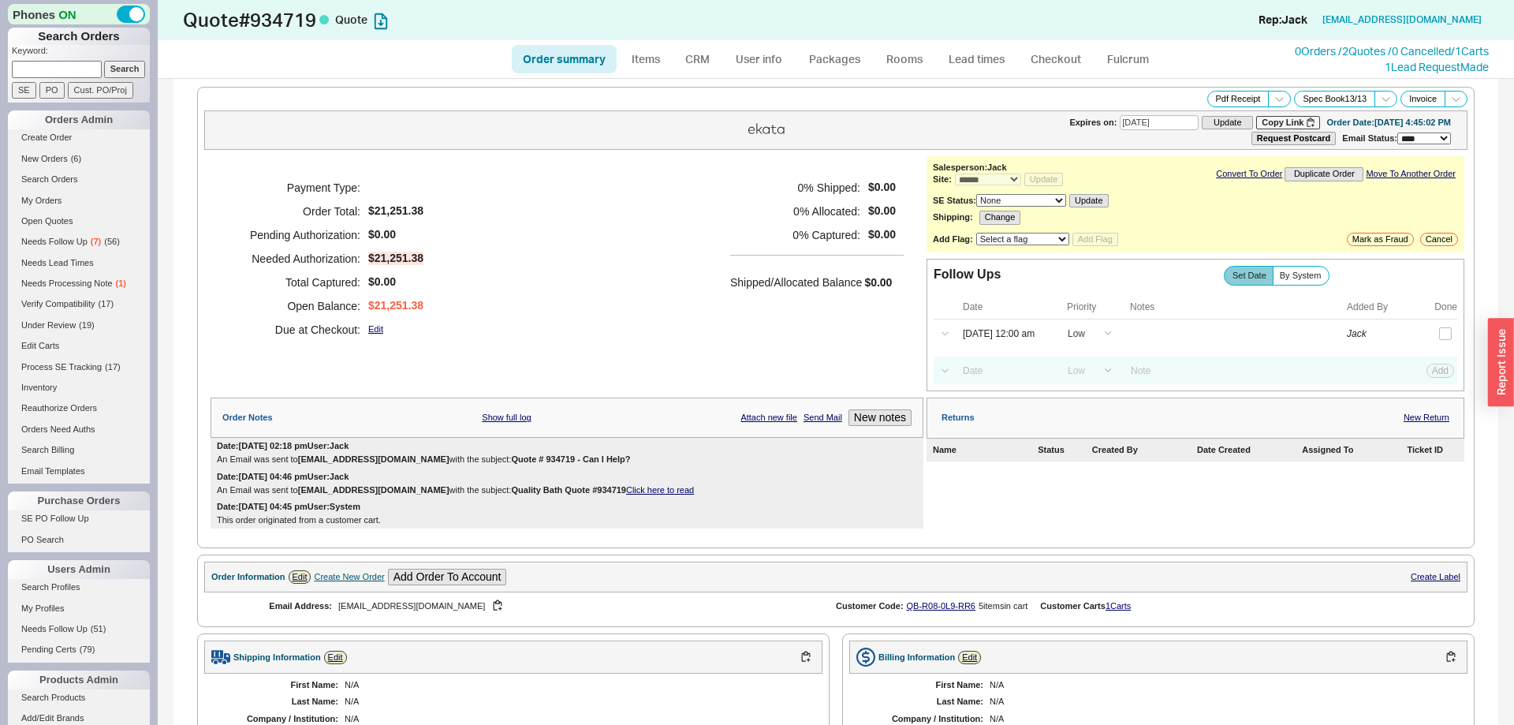
type input "09/03/2025"
click at [1006, 369] on input at bounding box center [1004, 370] width 101 height 21
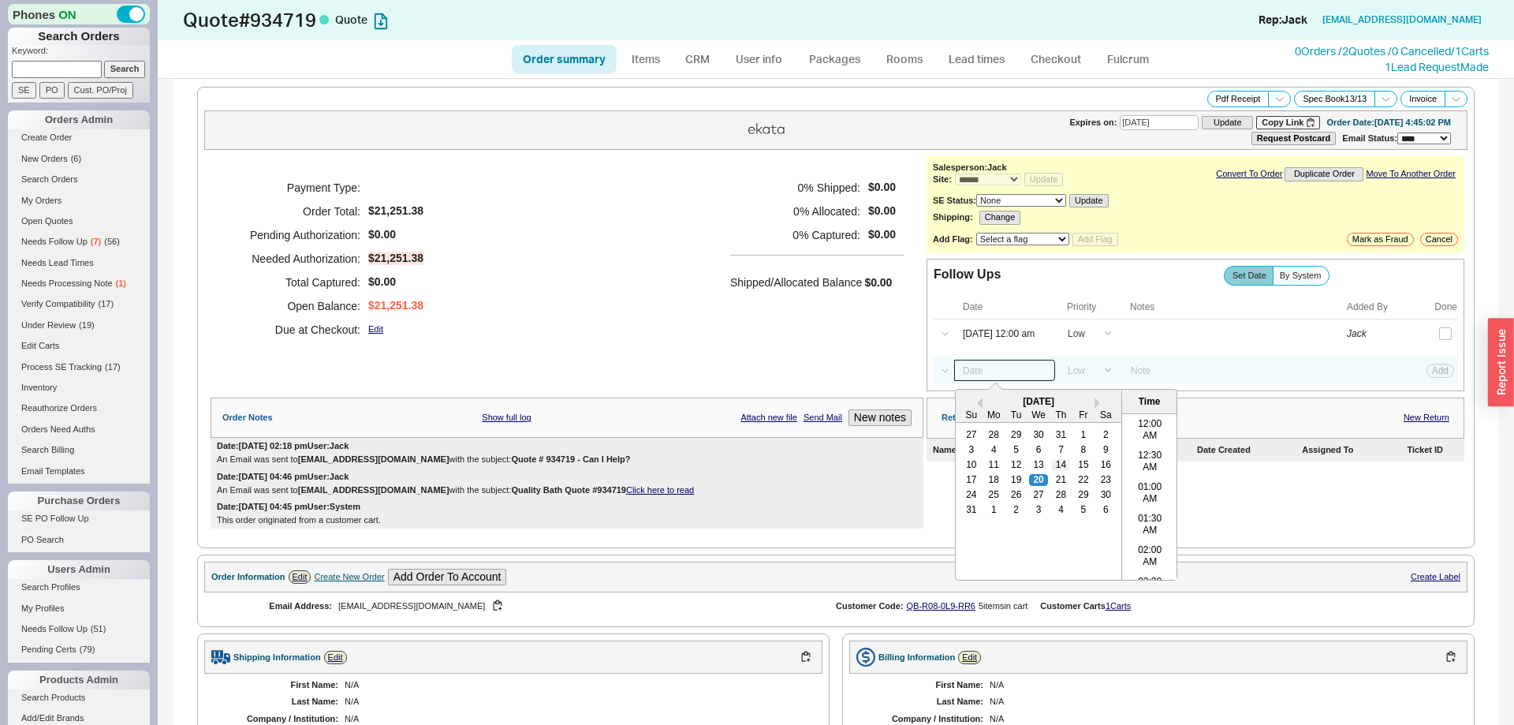
scroll to position [817, 0]
click at [1042, 501] on div "27" at bounding box center [1038, 495] width 19 height 11
type input "08/27/25 12:00 am"
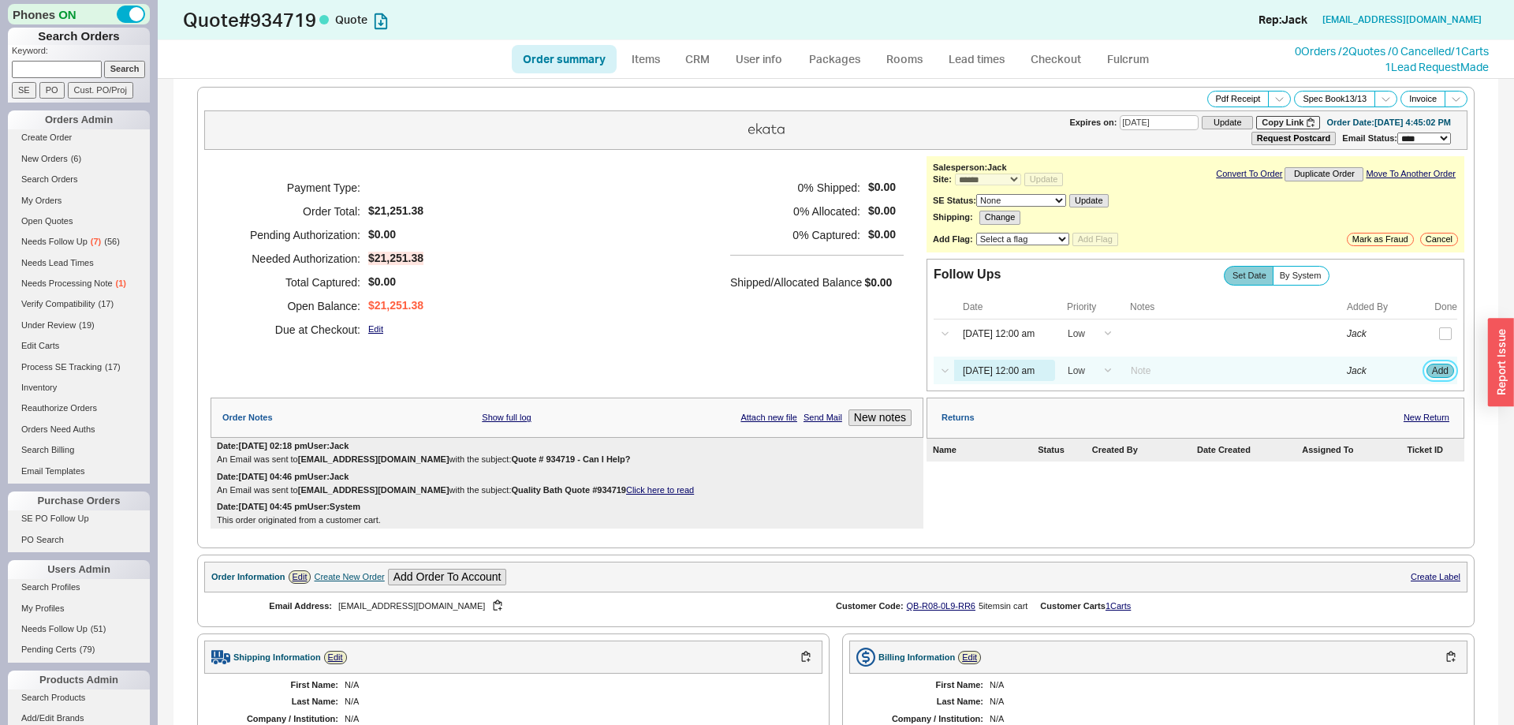
click at [1441, 378] on button "Add" at bounding box center [1440, 370] width 28 height 14
select select "LOW"
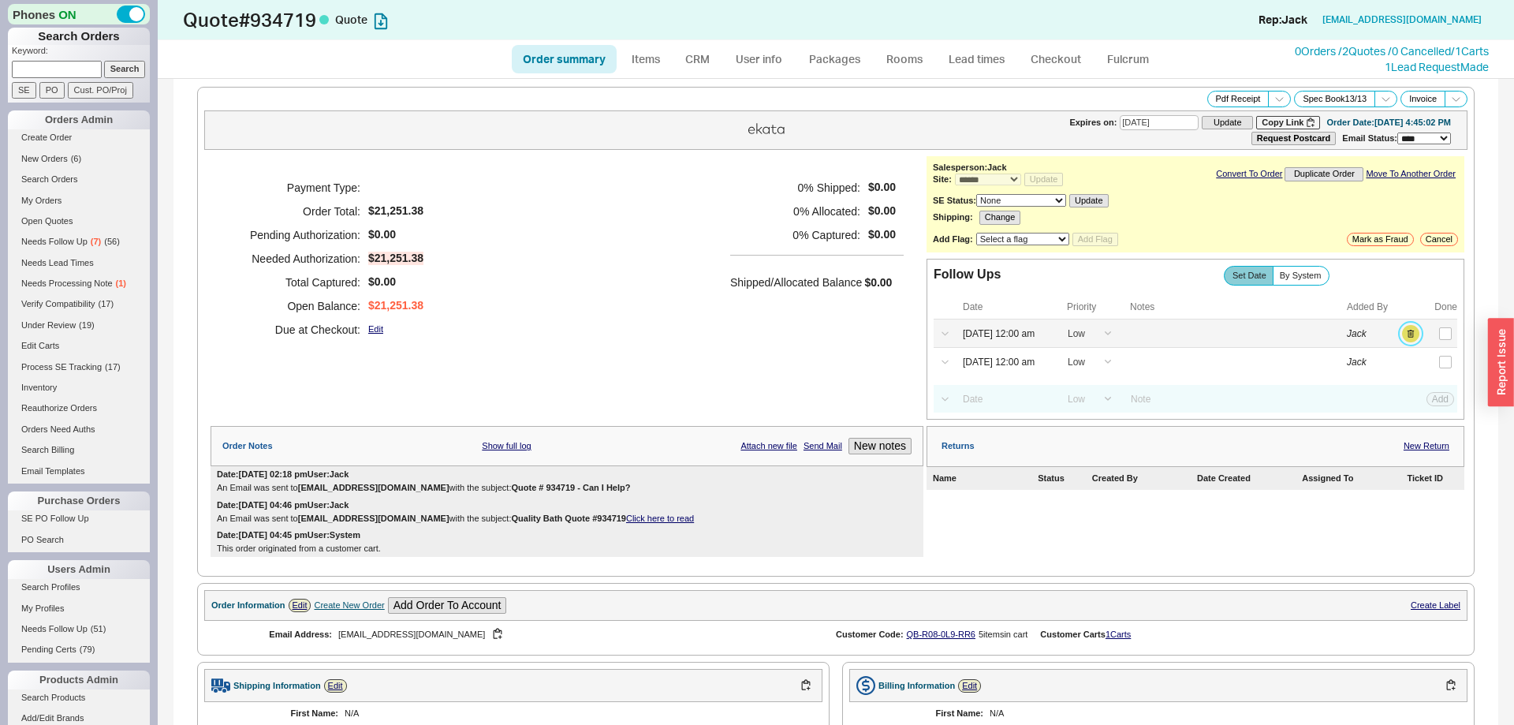
click at [1411, 342] on button "button" at bounding box center [1410, 333] width 17 height 17
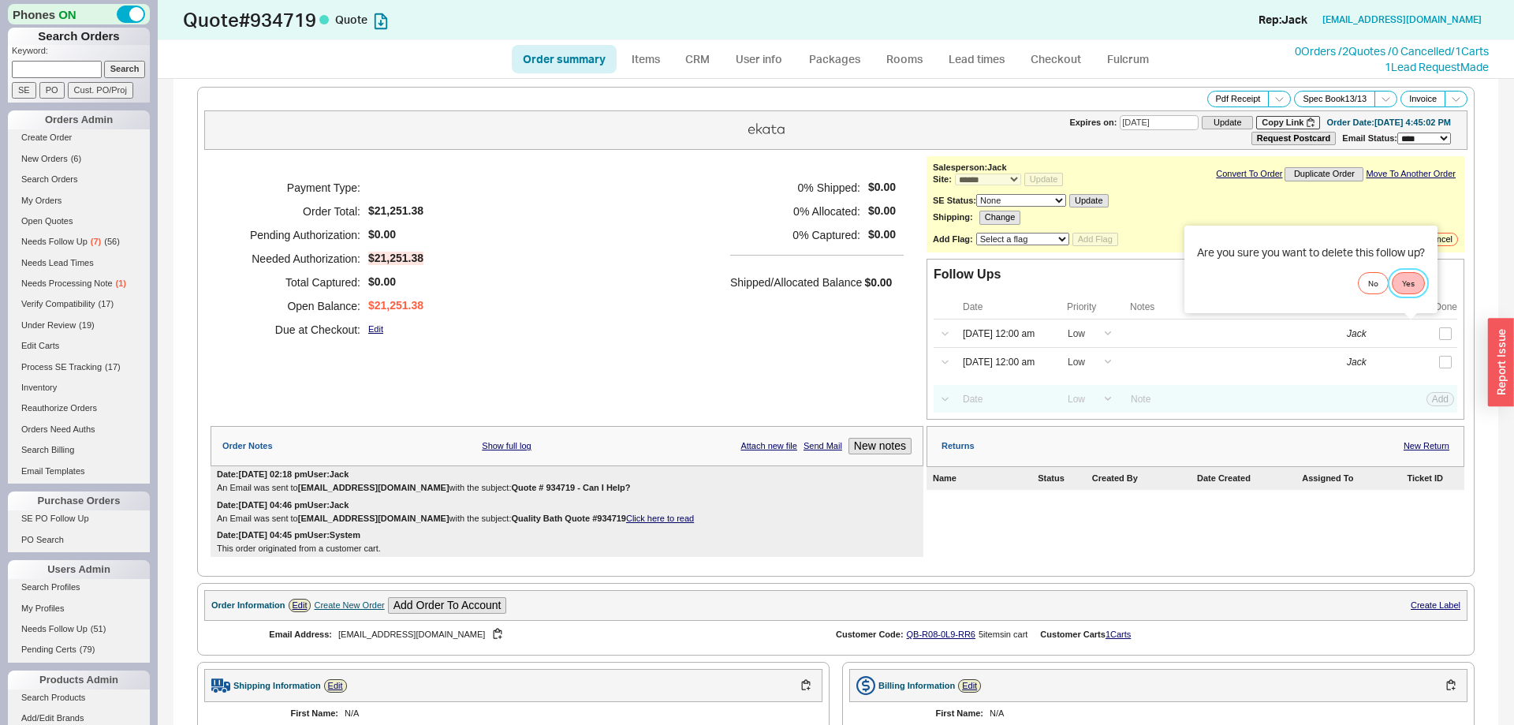
click at [1425, 281] on button "Yes" at bounding box center [1408, 283] width 33 height 22
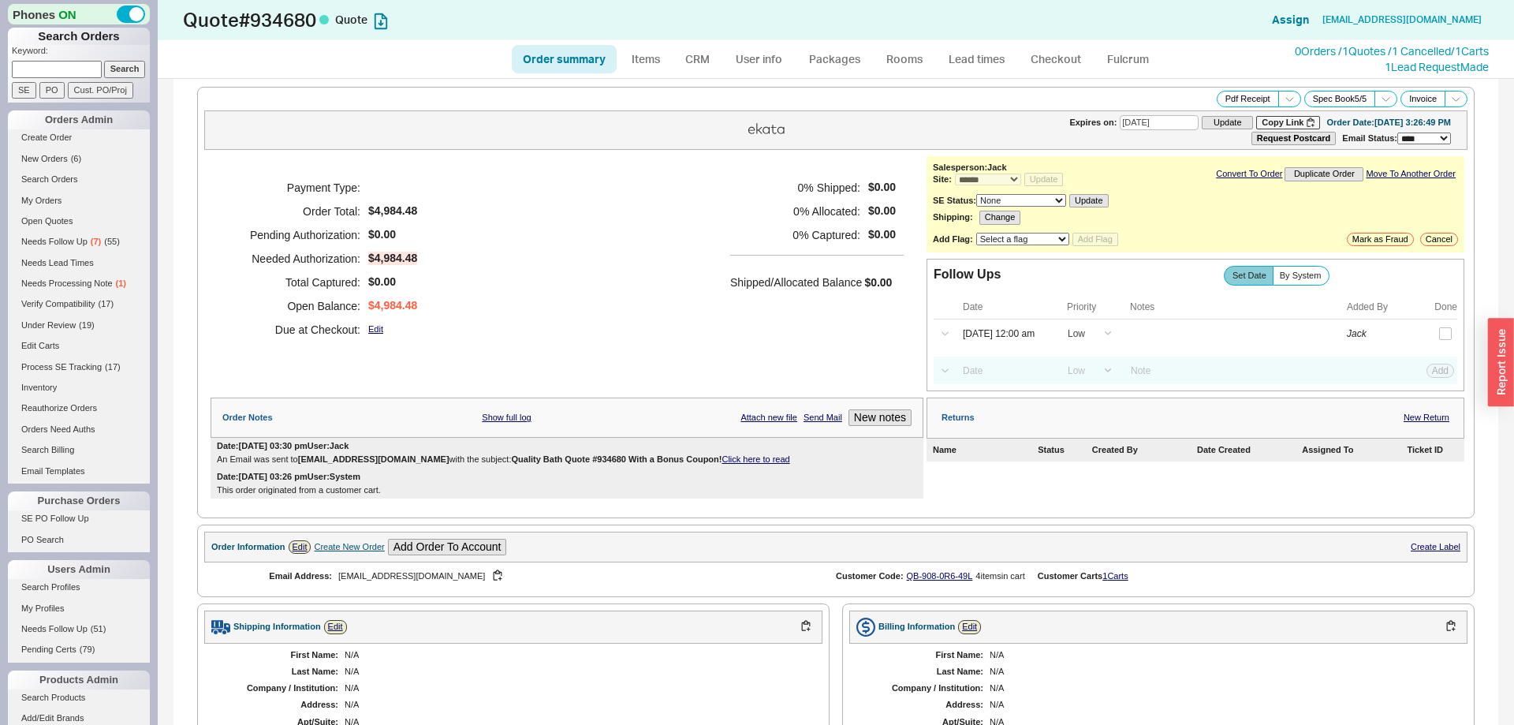
select select "*"
select select "LOW"
select select "3"
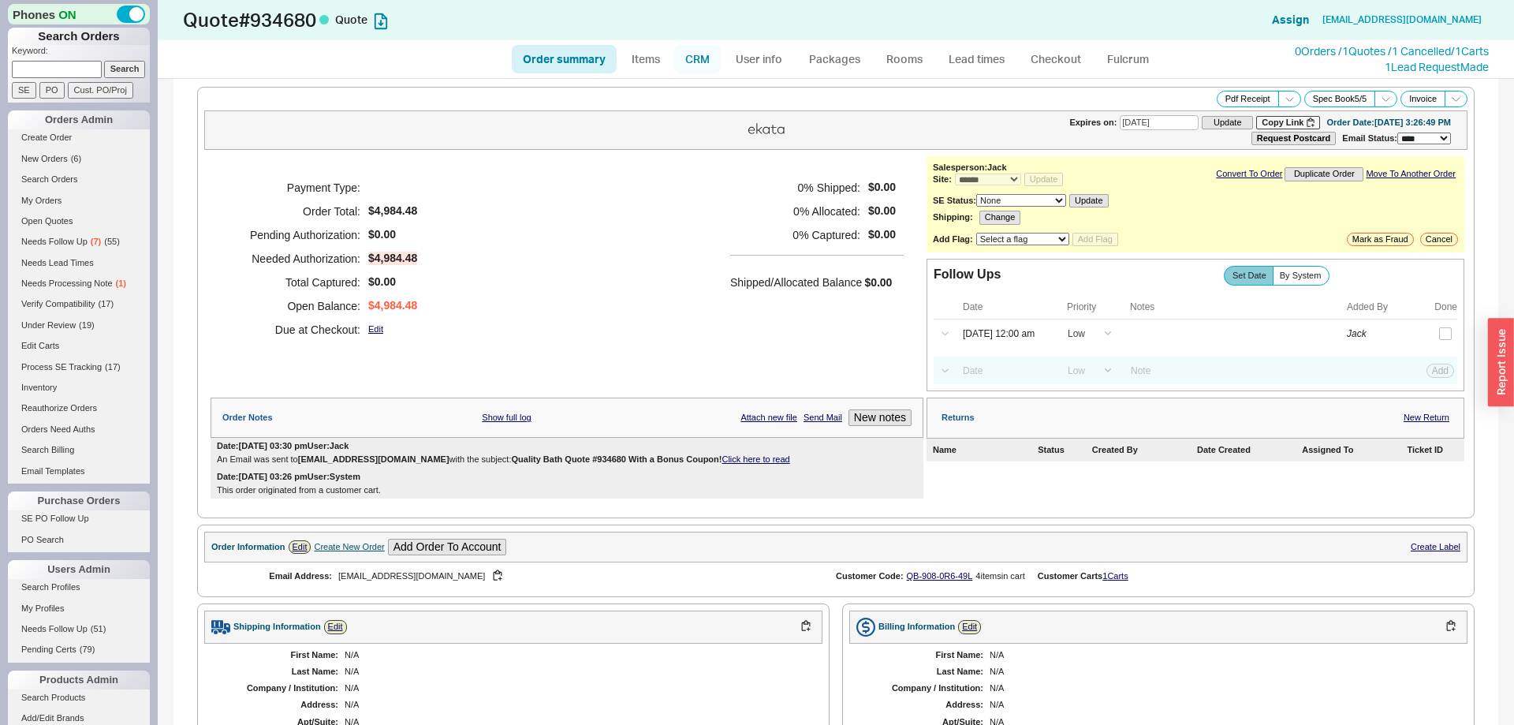
click at [695, 63] on link "CRM" at bounding box center [697, 59] width 47 height 28
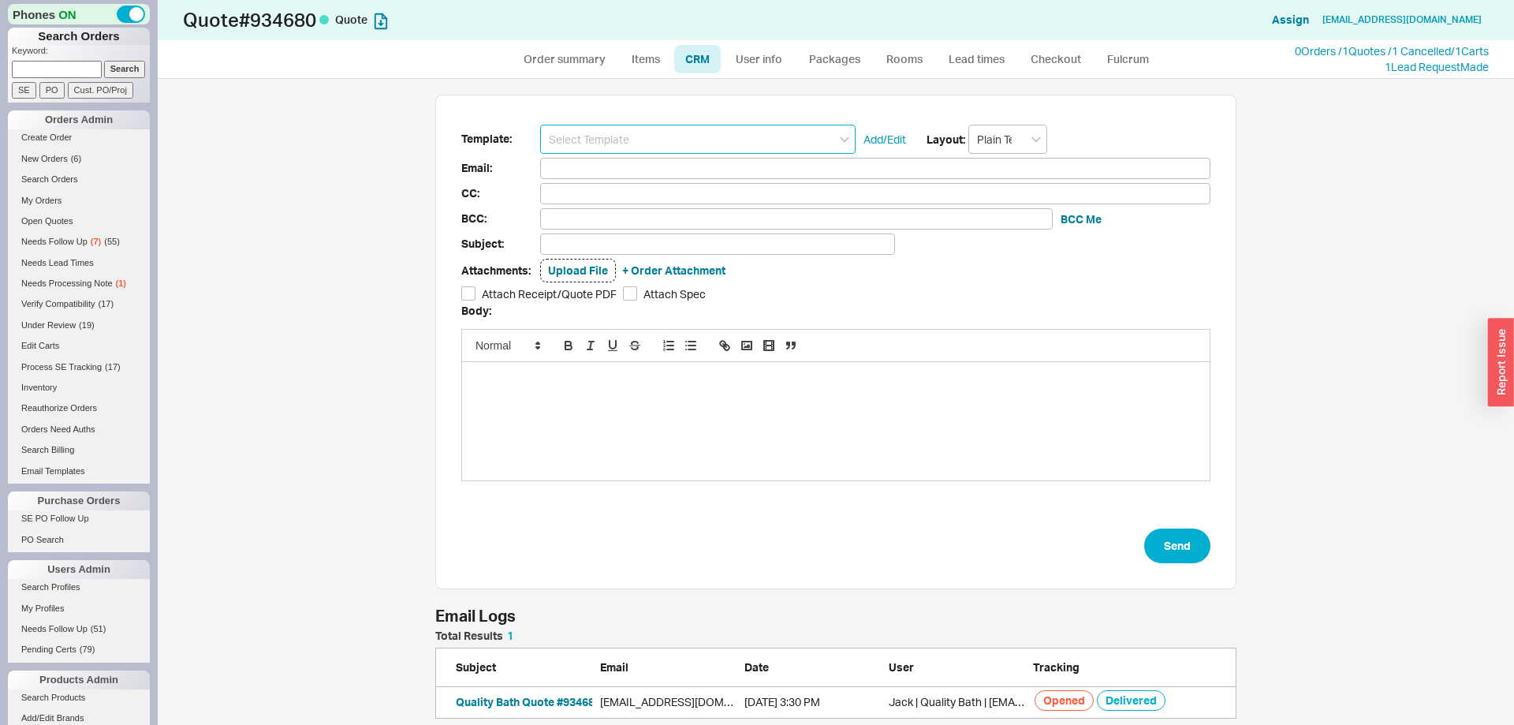
click at [652, 131] on input at bounding box center [697, 139] width 315 height 29
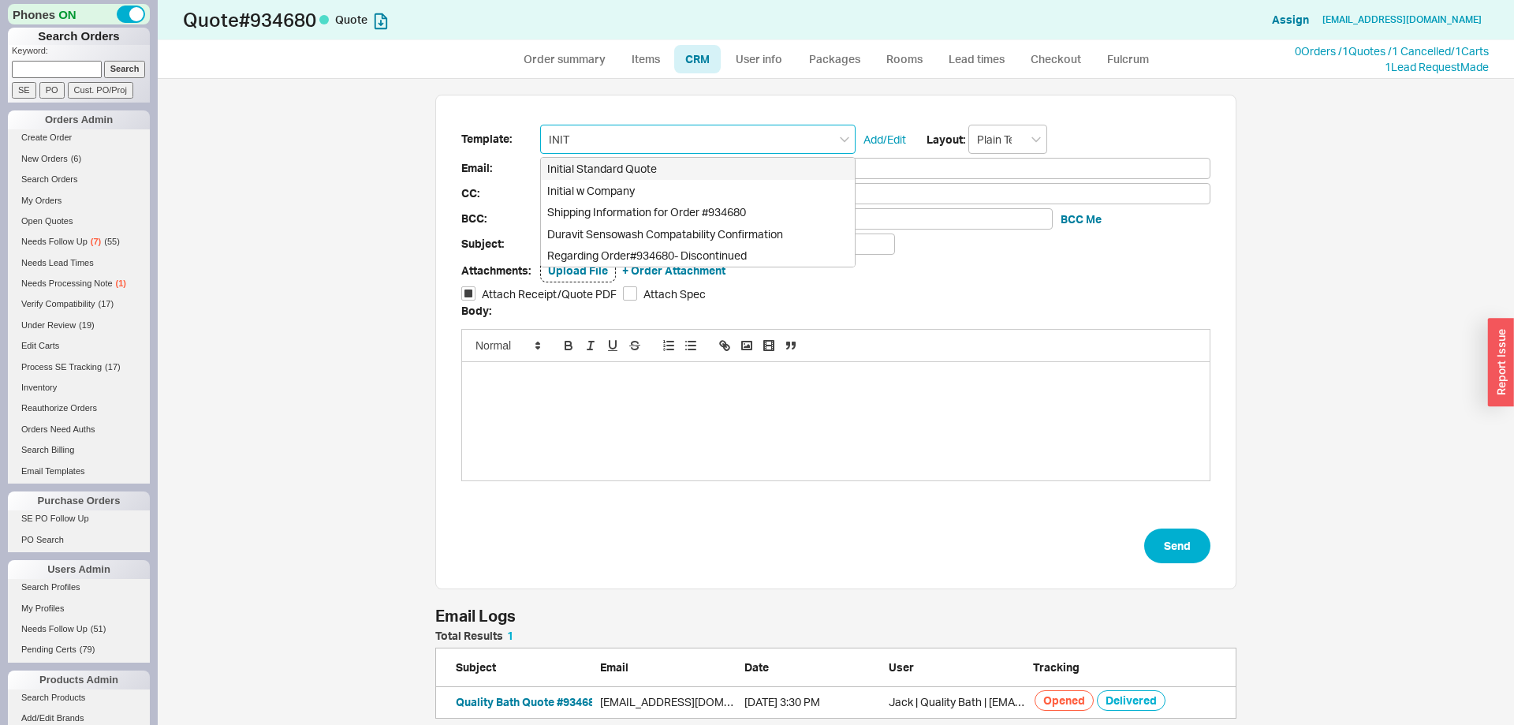
type input "Initial Standard Quote"
type input "Receipt"
type input "ljcarlino@icloud.com"
type input "Quote # 934680 - Can I Help?"
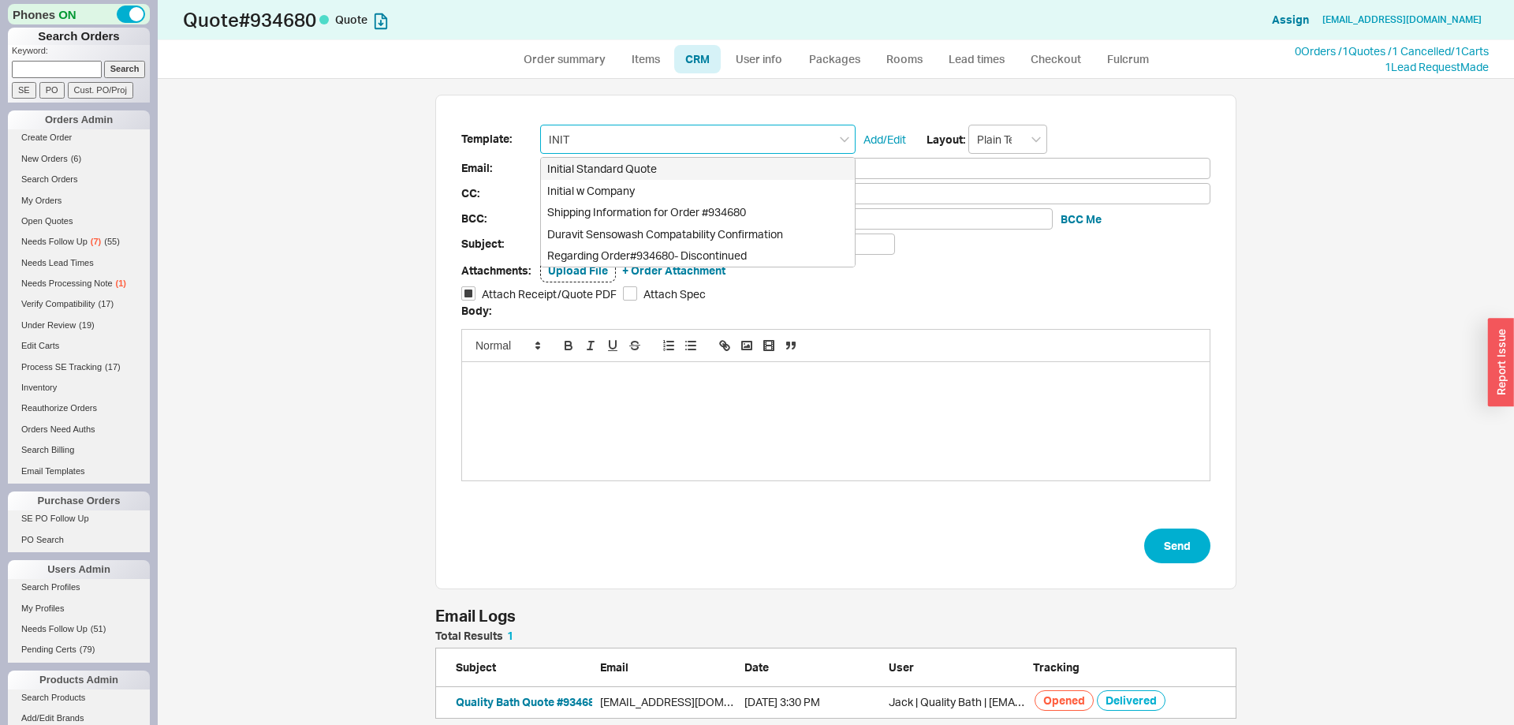
checkbox input "true"
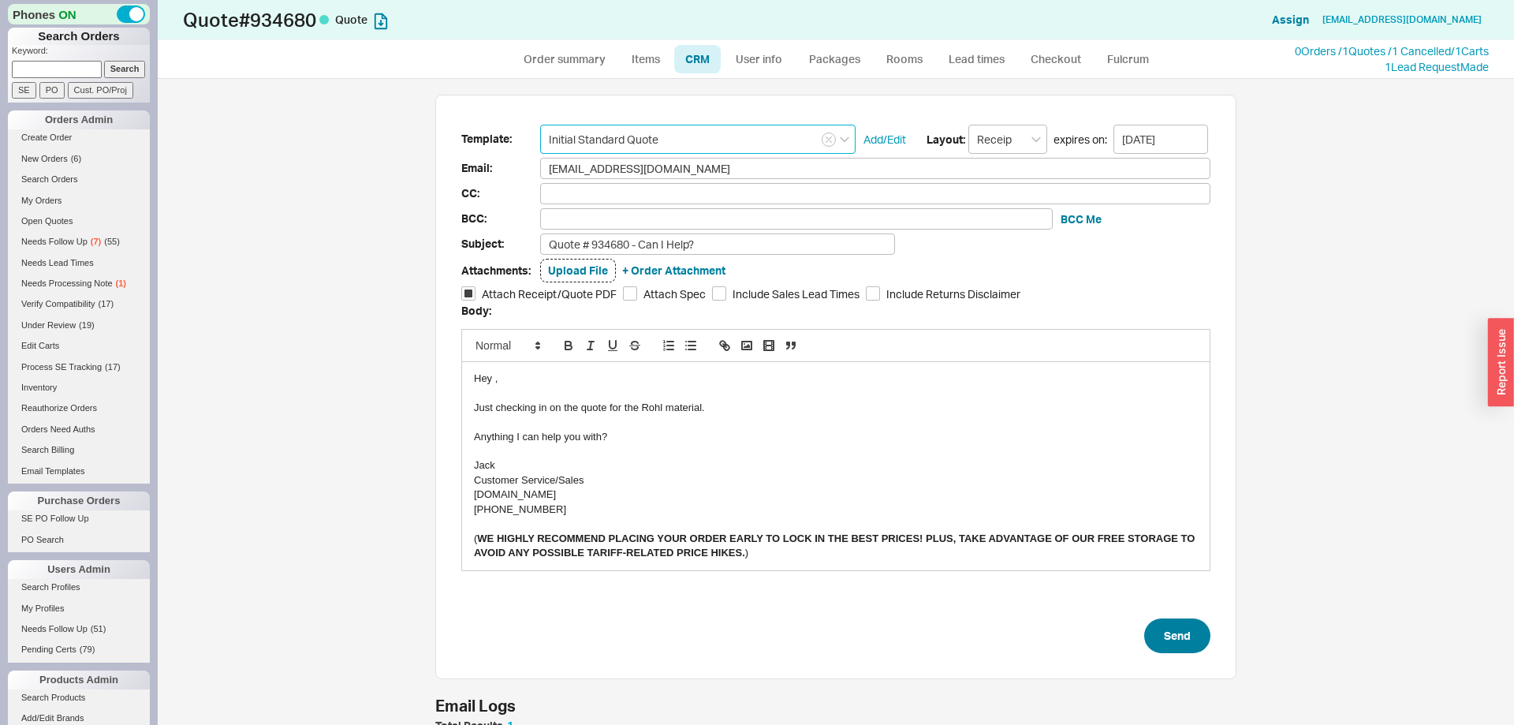
type input "Initial Standard Quote"
click at [1169, 632] on button "Send" at bounding box center [1177, 635] width 66 height 35
select select "*"
select select "LOW"
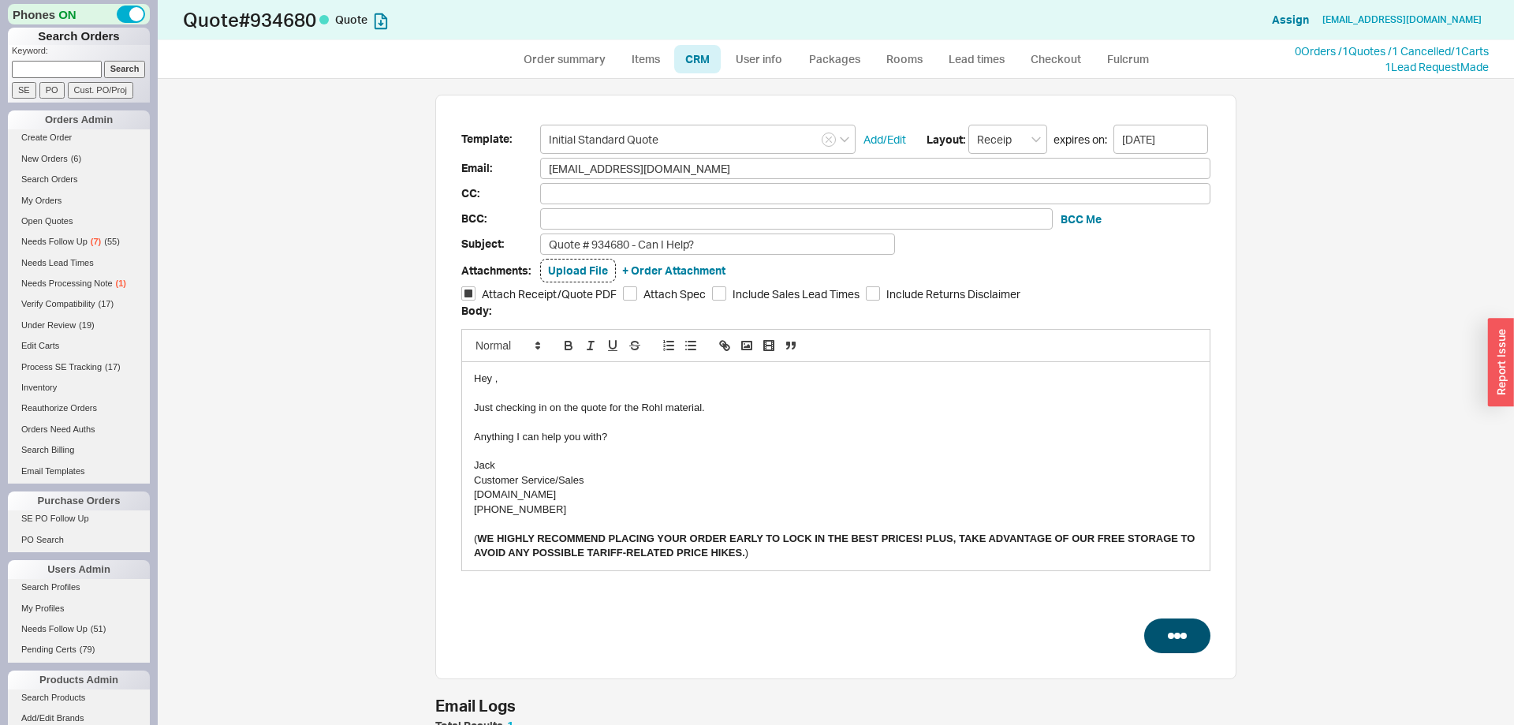
select select "LOW"
select select "3"
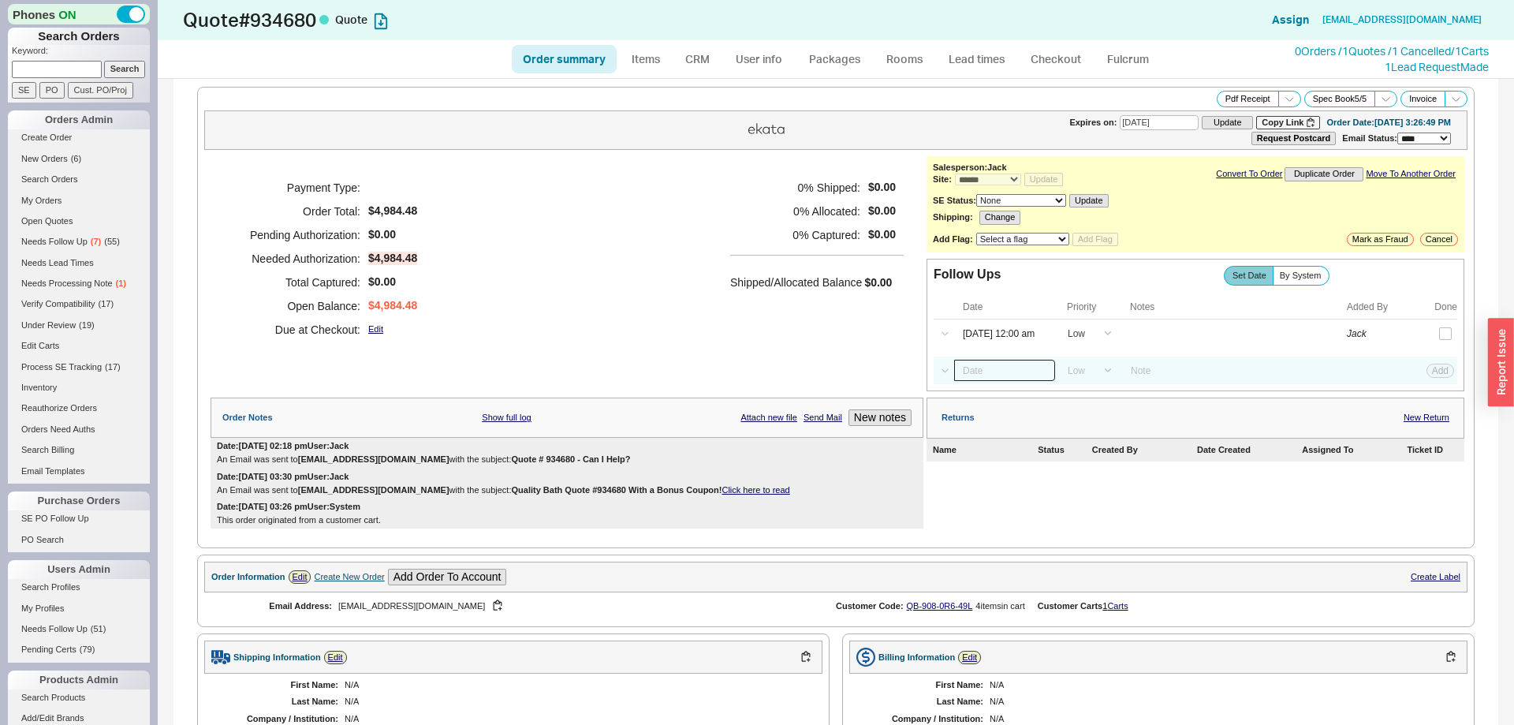
click at [998, 378] on input at bounding box center [1004, 370] width 101 height 21
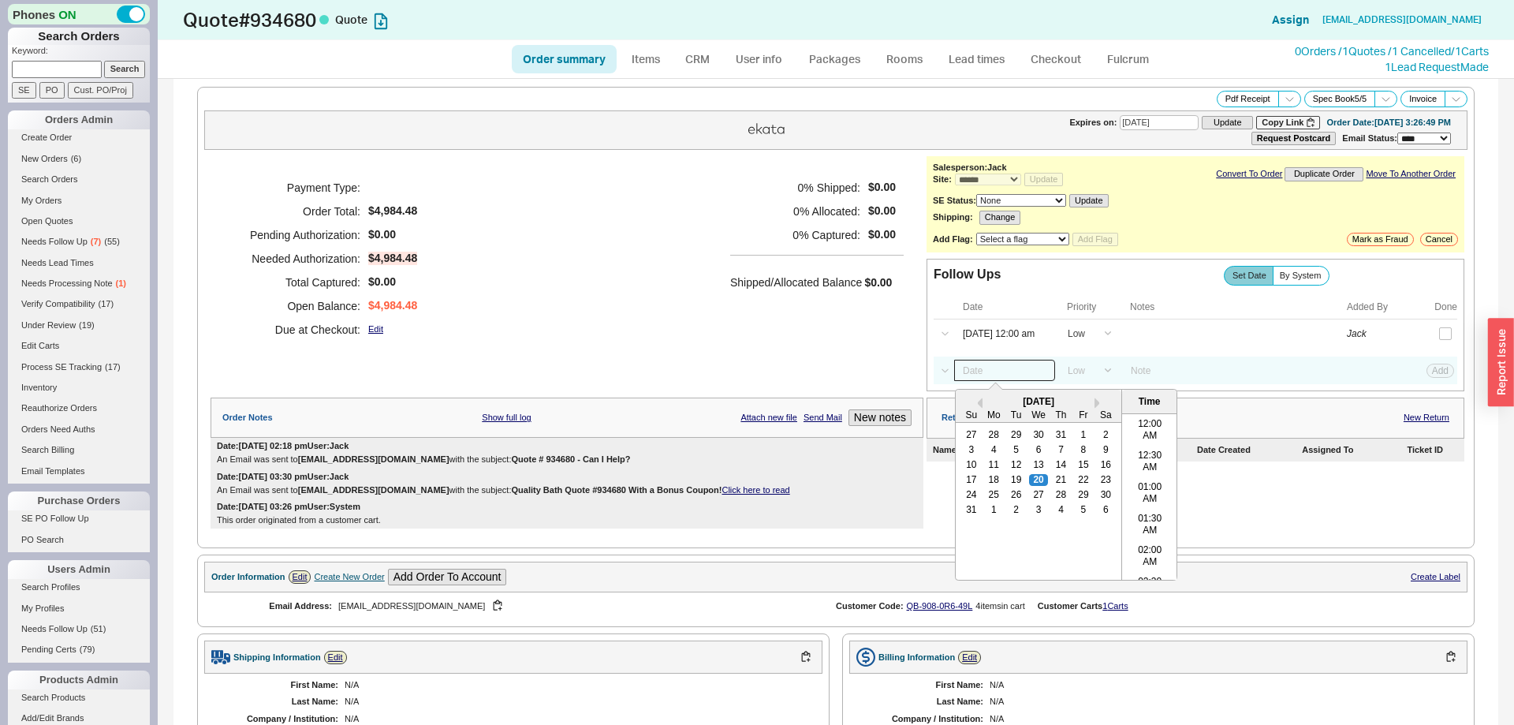
scroll to position [817, 0]
click at [1062, 499] on div "28" at bounding box center [1061, 495] width 19 height 11
type input "08/28/25 12:00 am"
click at [1430, 382] on div "Select a Date Now One hour One day Two Days One Month 08/28/25 12:00 am Previou…" at bounding box center [1196, 370] width 524 height 28
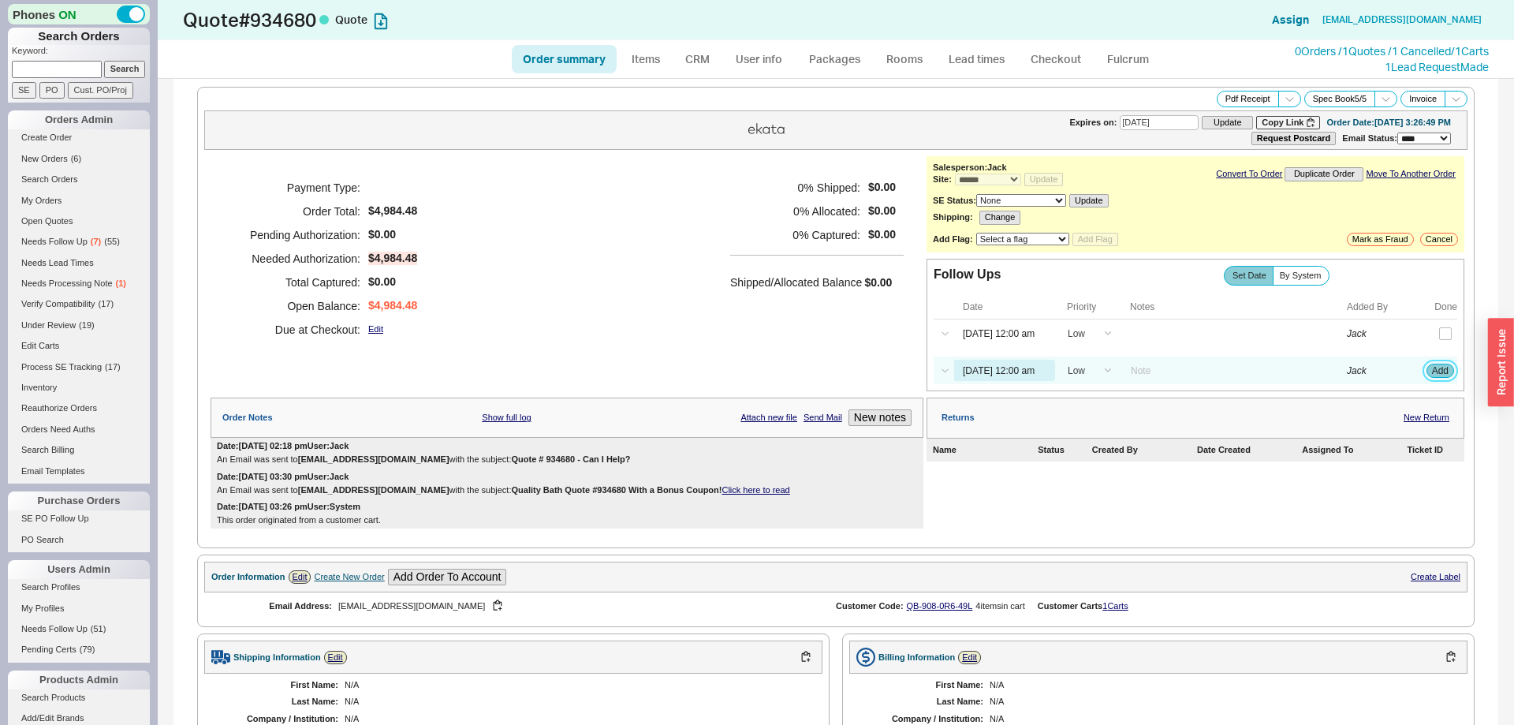
drag, startPoint x: 1433, startPoint y: 378, endPoint x: 1426, endPoint y: 370, distance: 11.2
click at [1434, 378] on button "Add" at bounding box center [1440, 370] width 28 height 14
select select "LOW"
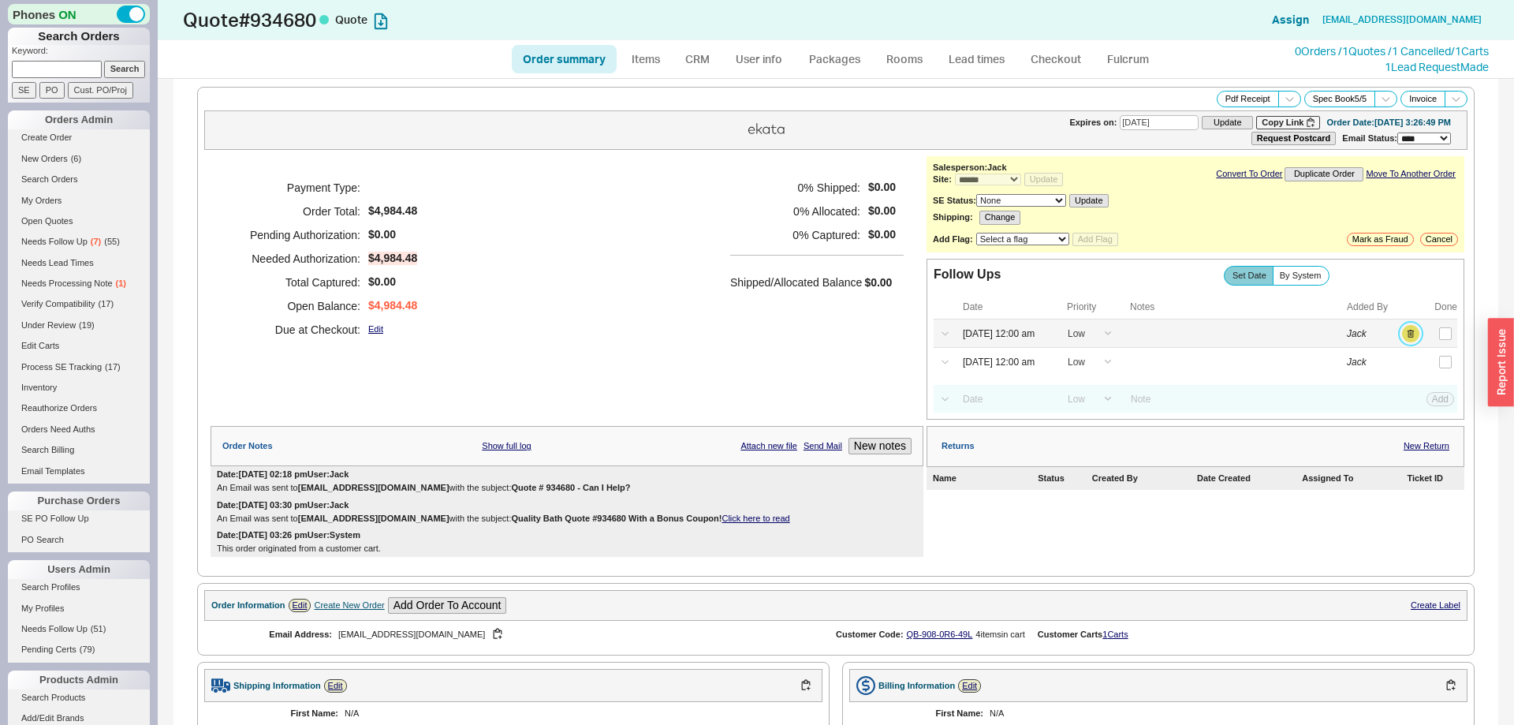
click at [1403, 338] on button "button" at bounding box center [1410, 333] width 17 height 17
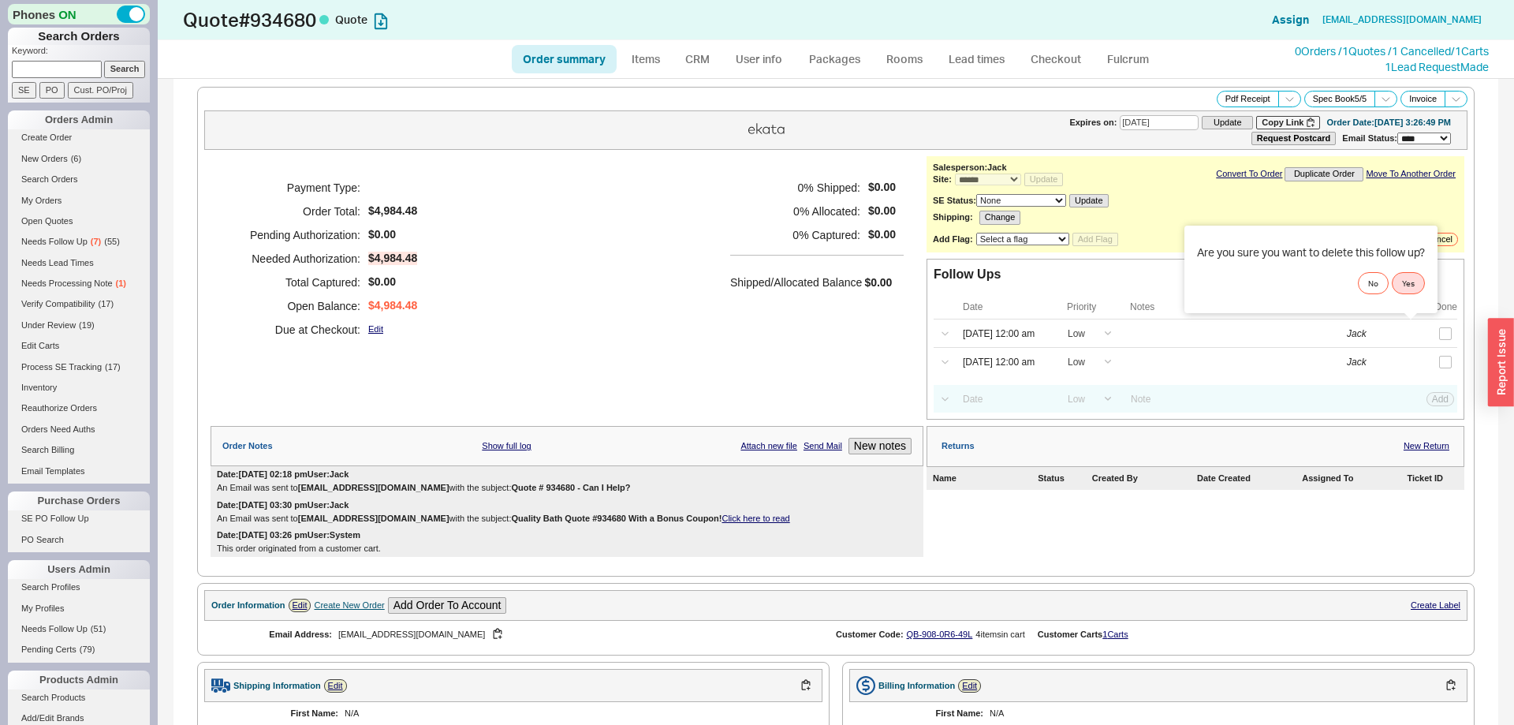
click at [1418, 298] on div "Are you sure you want to delete this follow up? No Yes" at bounding box center [1310, 270] width 253 height 88
click at [1422, 283] on button "Yes" at bounding box center [1408, 283] width 33 height 22
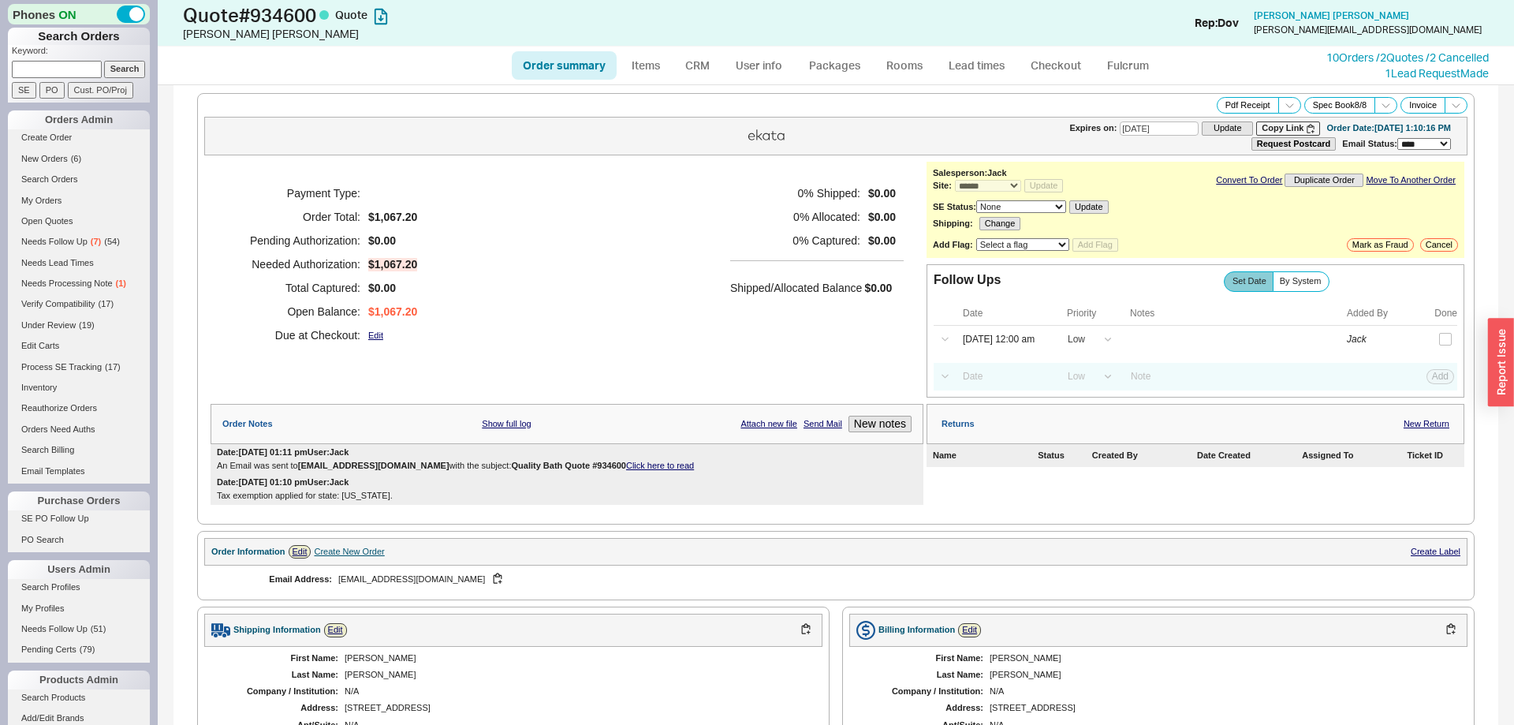
select select "*"
select select "LOW"
select select "3"
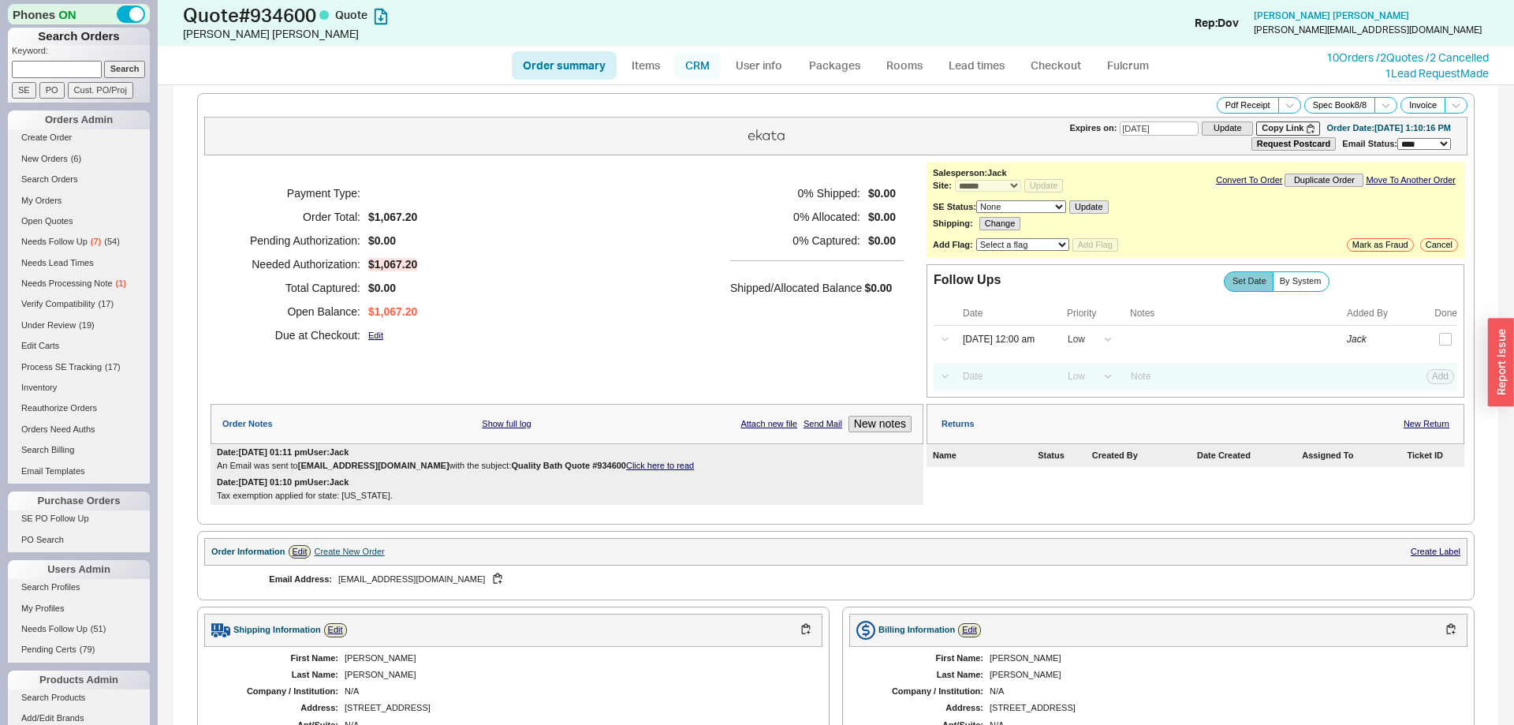
click at [708, 67] on link "CRM" at bounding box center [697, 65] width 47 height 28
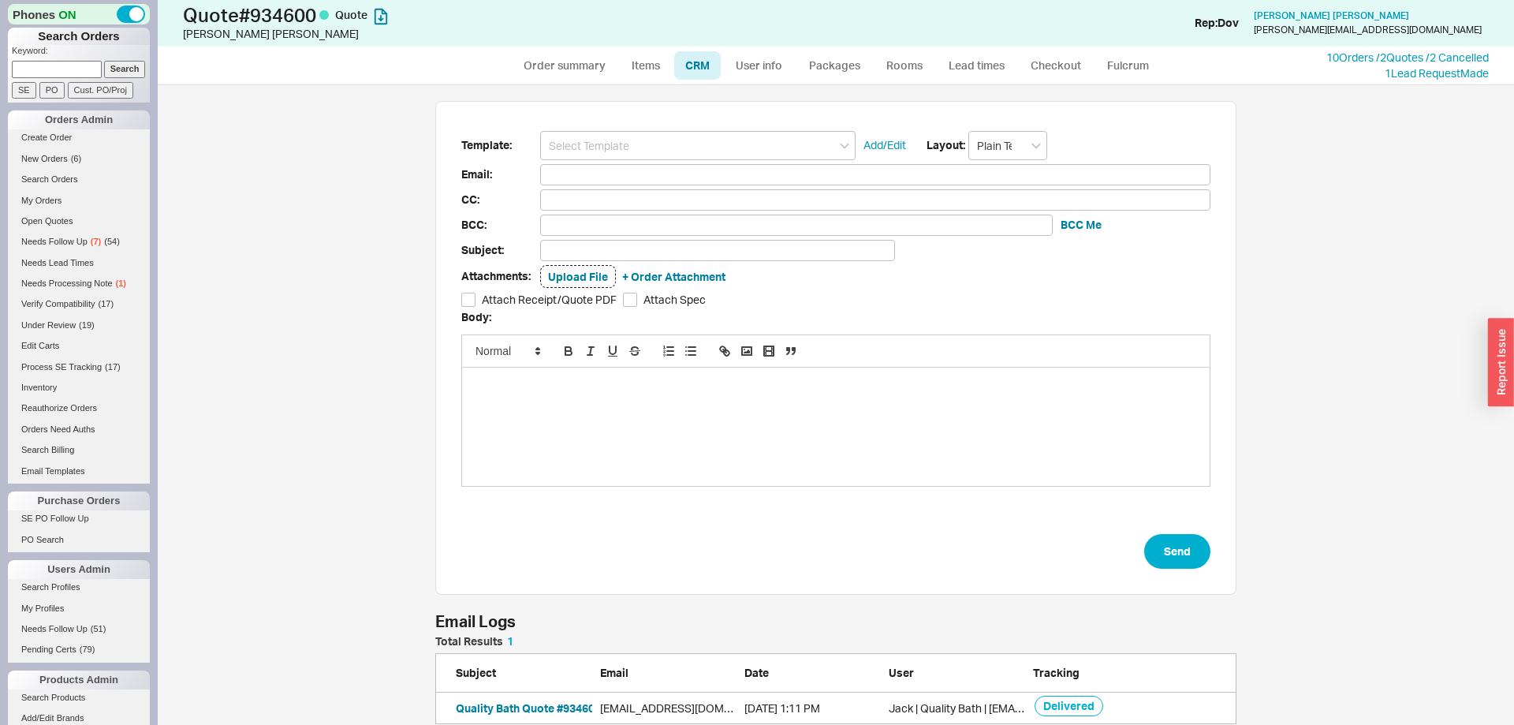
scroll to position [639, 1356]
click at [664, 124] on div "Template: Add/Edit Layout: Plain Text Email: CC: BCC: BCC Me Subject: Attachmen…" at bounding box center [835, 348] width 801 height 494
click at [663, 148] on input at bounding box center [697, 145] width 315 height 29
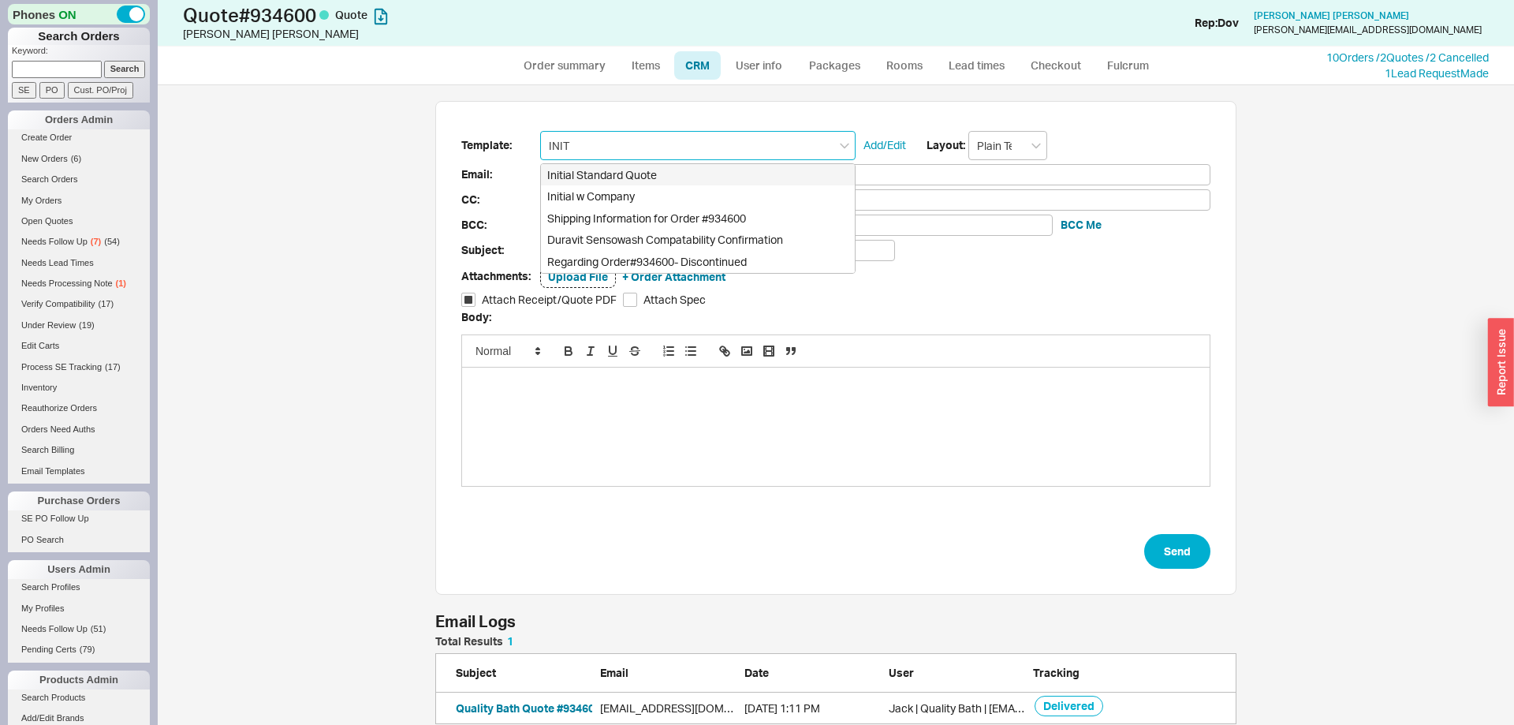
type input "Initial Standard Quote"
type input "Receipt"
type input "davidkoppel5@gmail.com"
type input "Quote # 934600 - Can I Help?"
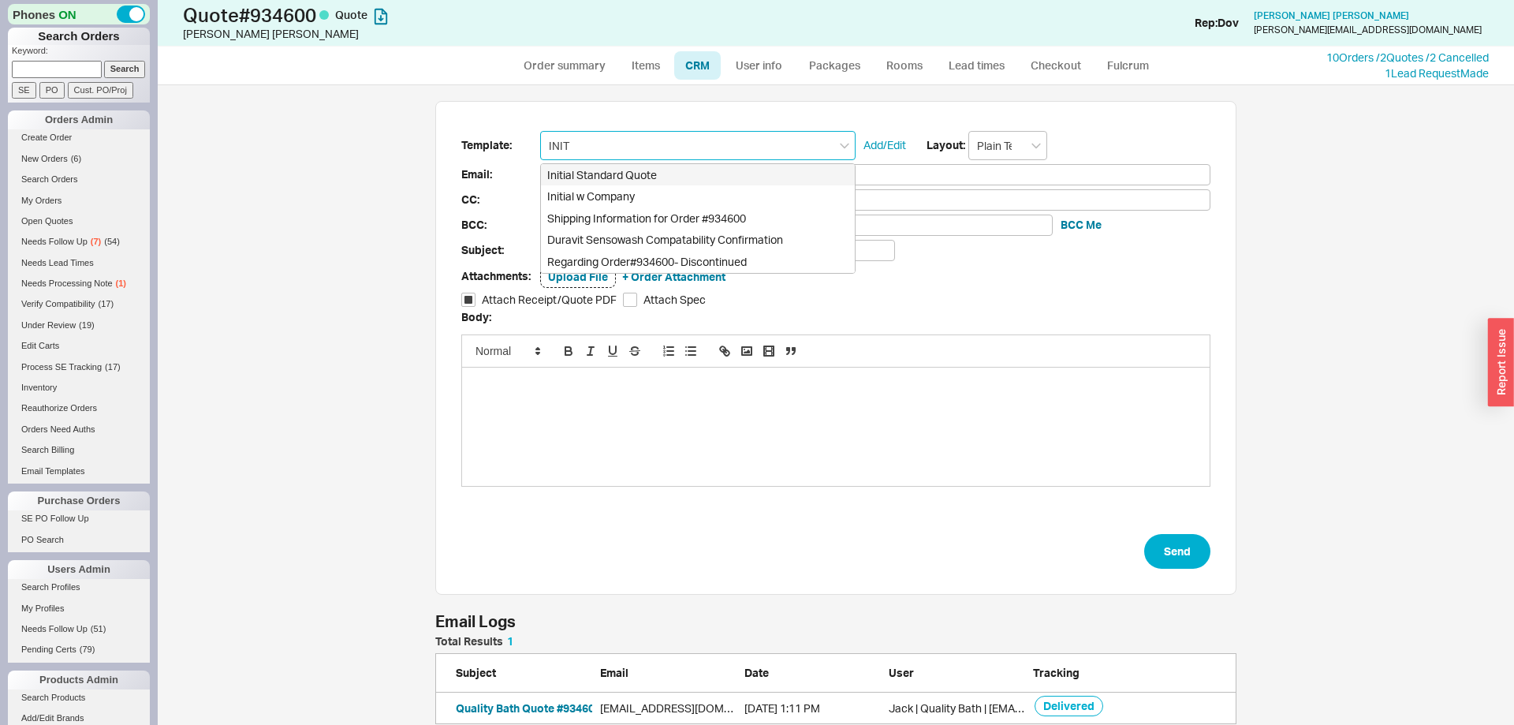
checkbox input "true"
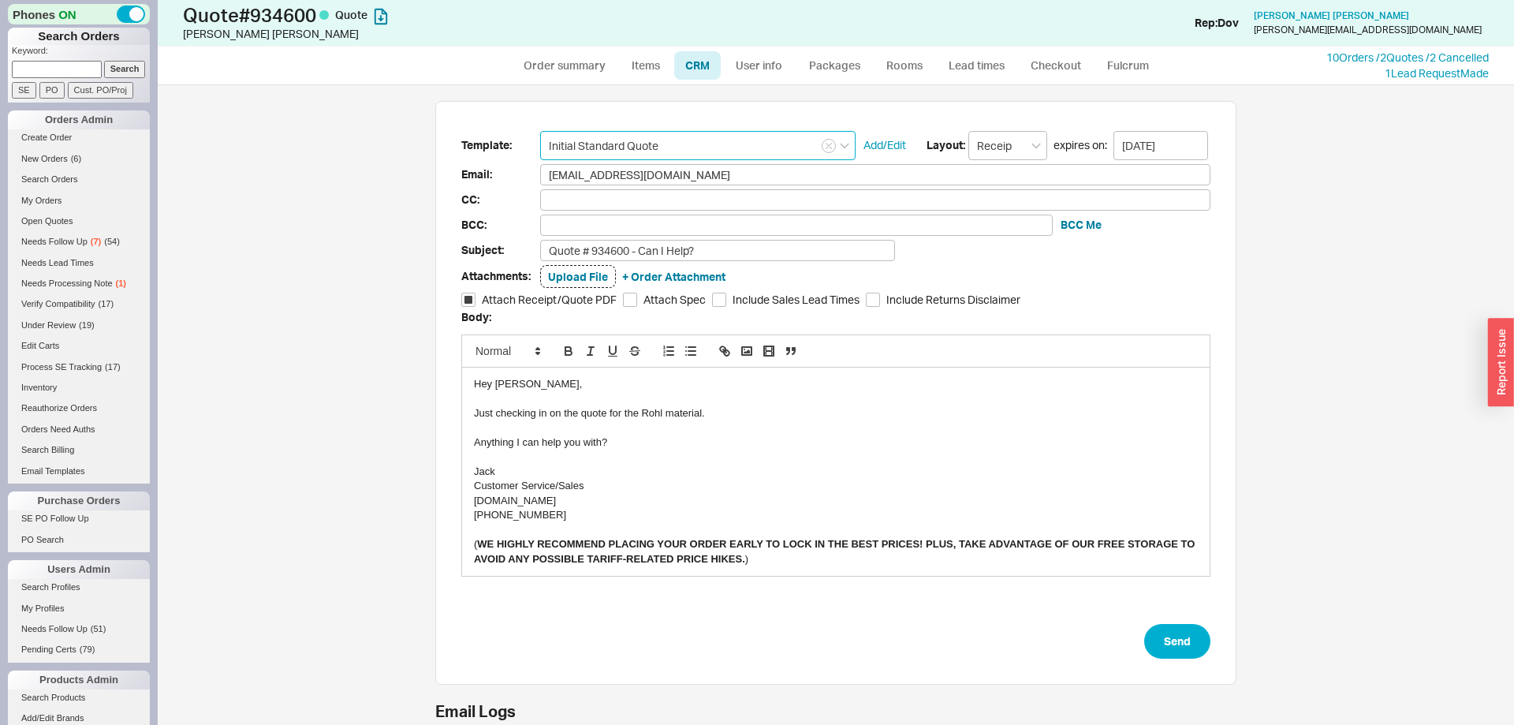
type input "Initial Standard Quote"
click at [648, 417] on div "Just checking in on the quote for the Rohl material." at bounding box center [836, 413] width 724 height 14
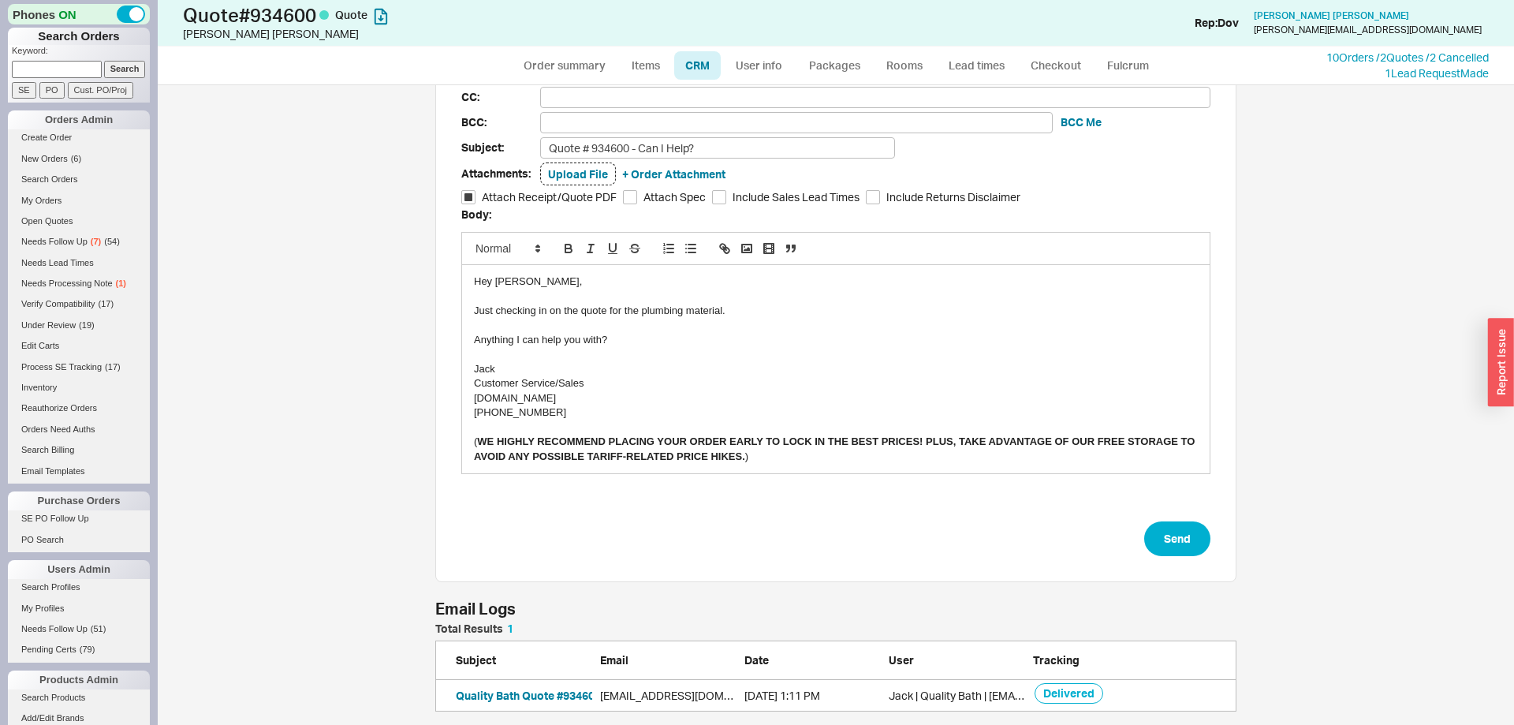
scroll to position [105, 0]
click at [1153, 531] on button "Send" at bounding box center [1177, 536] width 66 height 35
select select "*"
select select "LOW"
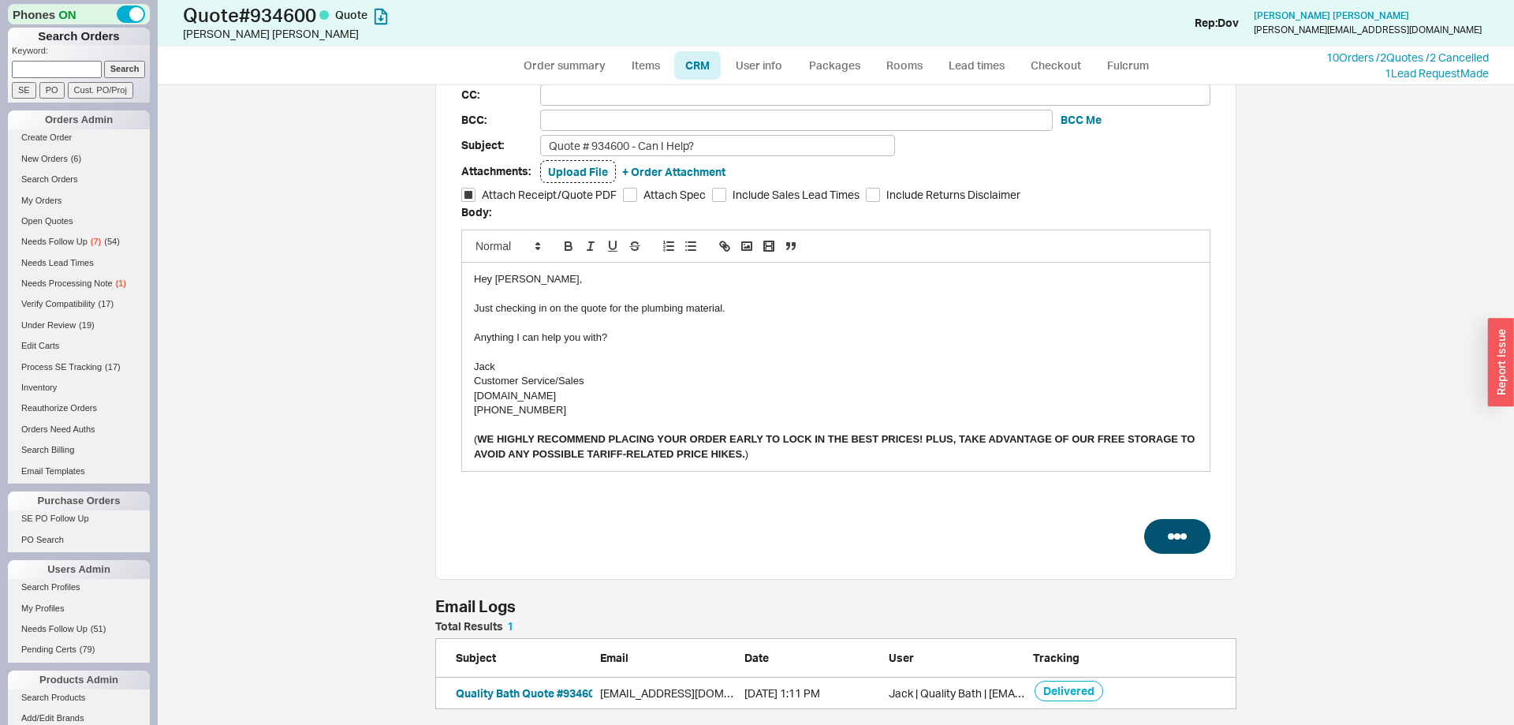
select select "LOW"
select select "3"
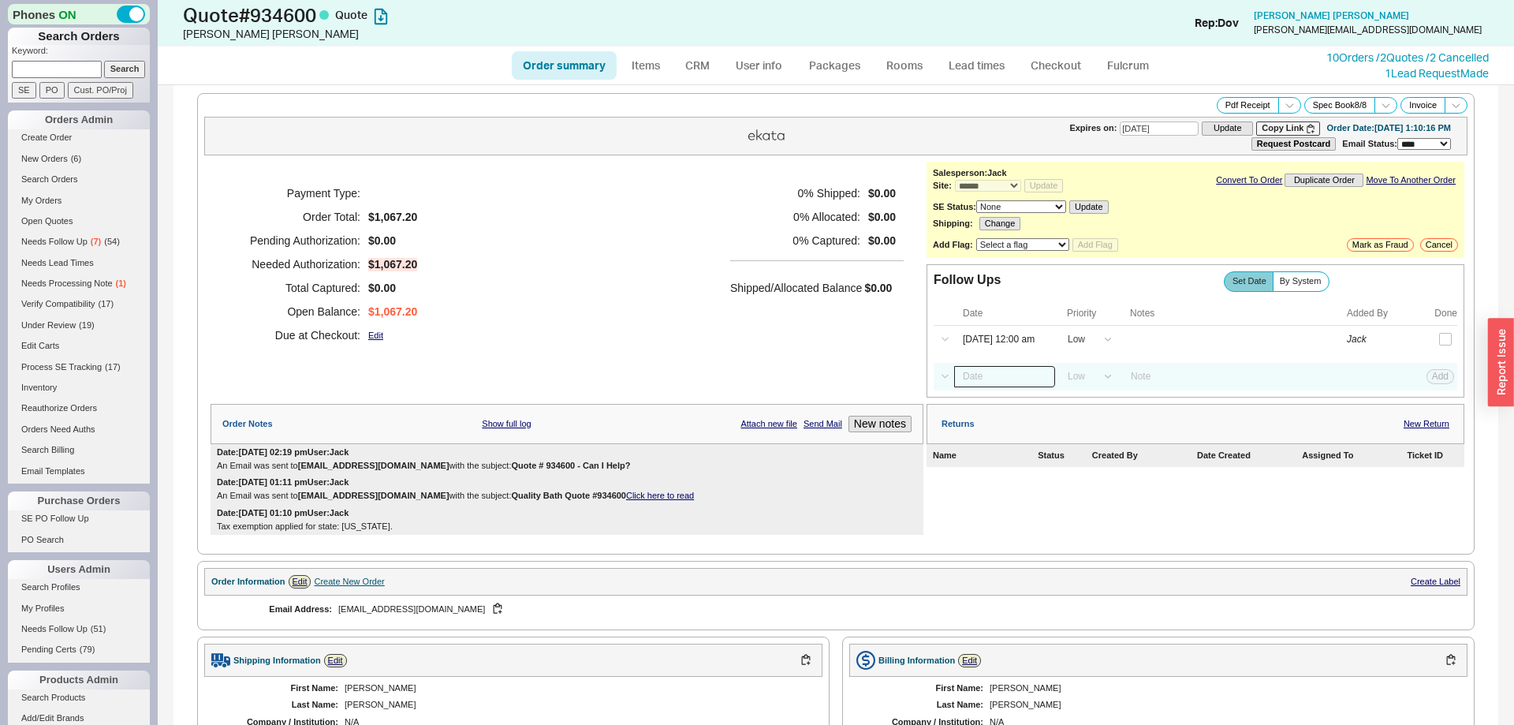
click at [984, 382] on input at bounding box center [1004, 376] width 101 height 21
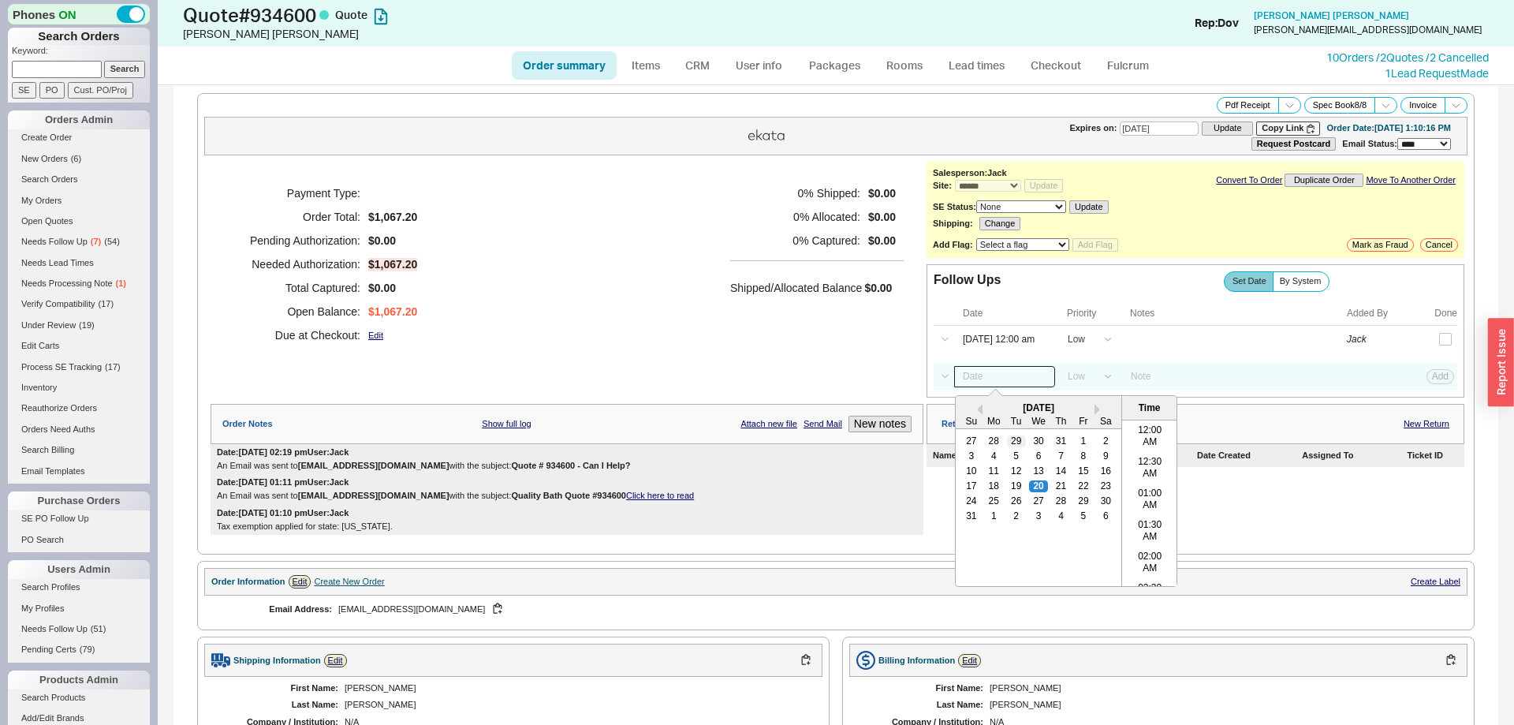
scroll to position [817, 0]
click at [1042, 505] on div "27" at bounding box center [1038, 500] width 19 height 11
type input "08/27/25 12:00 am"
click at [1452, 382] on button "Add" at bounding box center [1440, 376] width 28 height 14
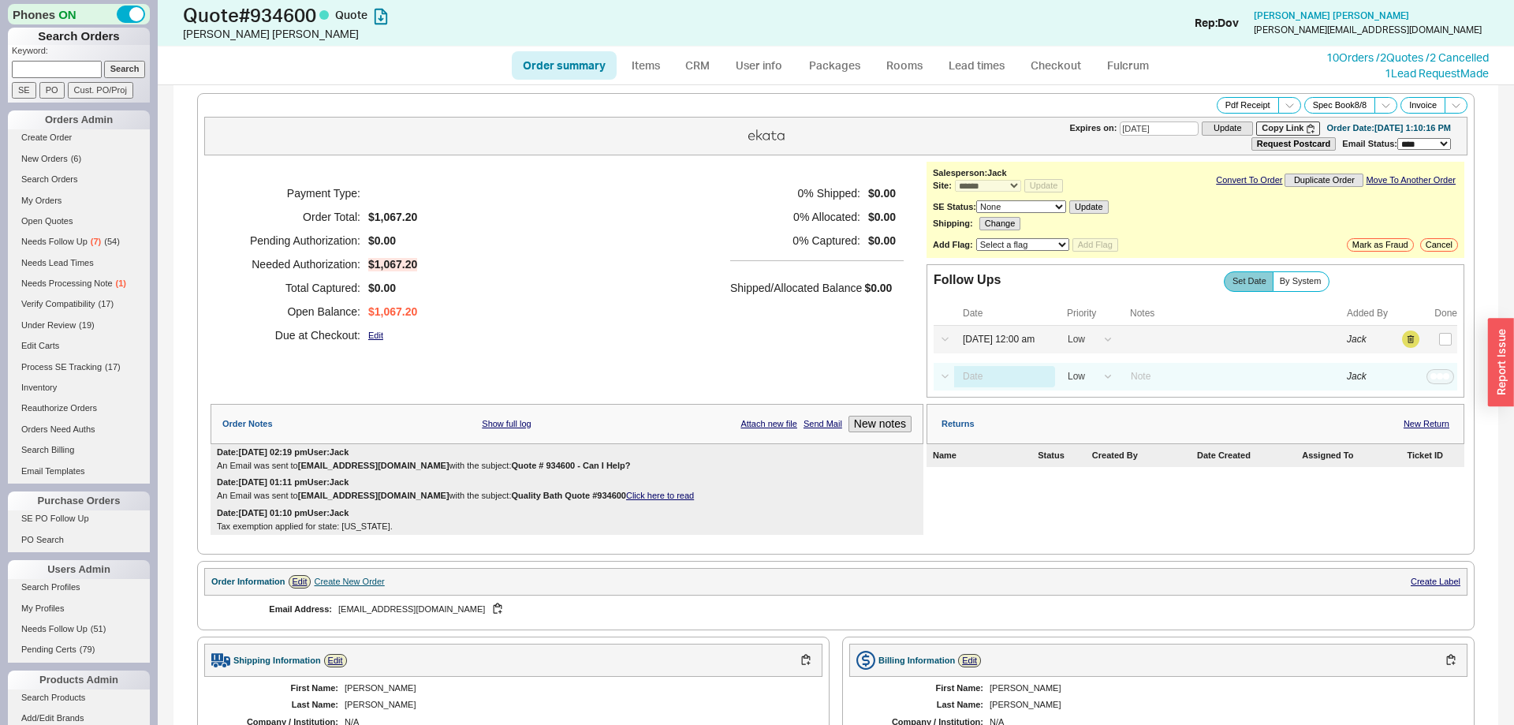
select select "LOW"
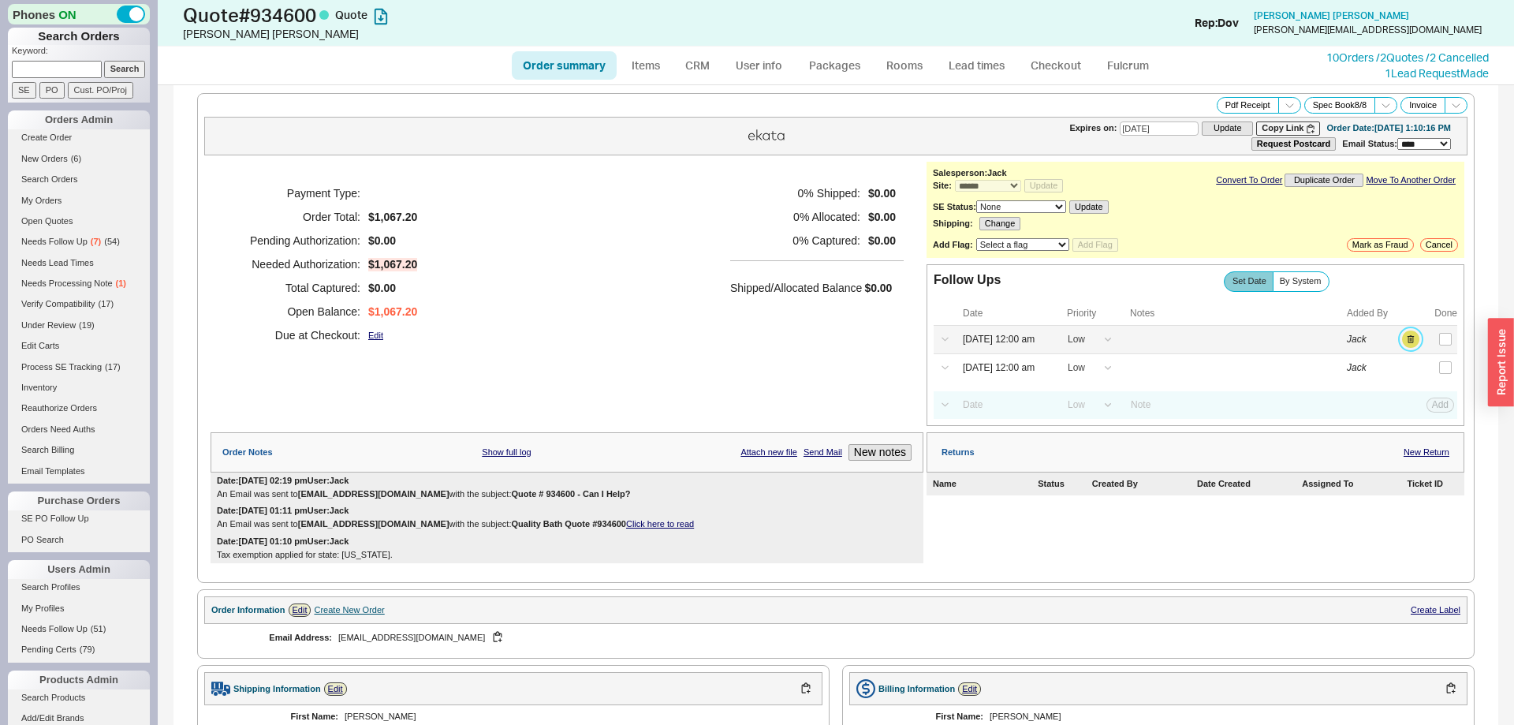
click at [1410, 338] on button "button" at bounding box center [1410, 338] width 17 height 17
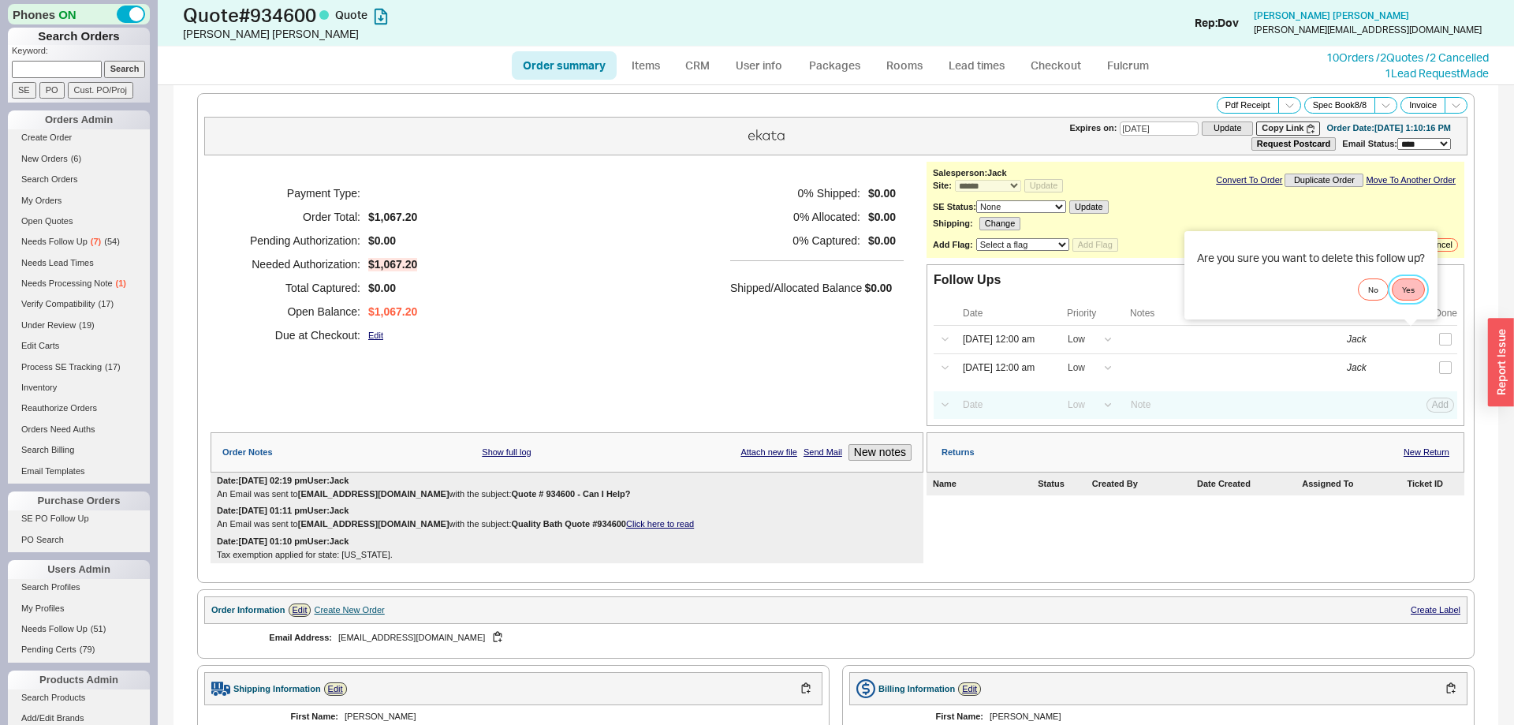
click at [1416, 289] on button "Yes" at bounding box center [1408, 289] width 33 height 22
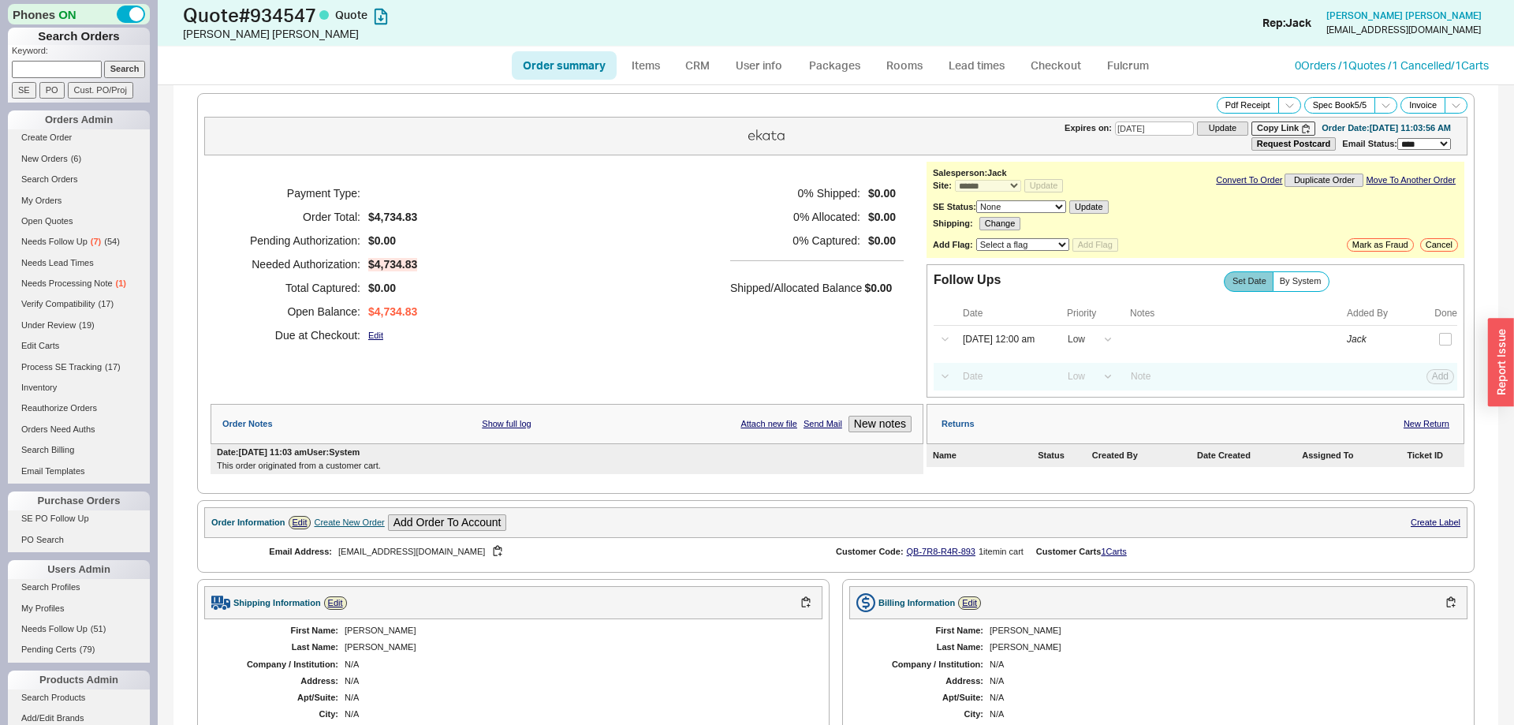
select select "*"
select select "LOW"
select select "3"
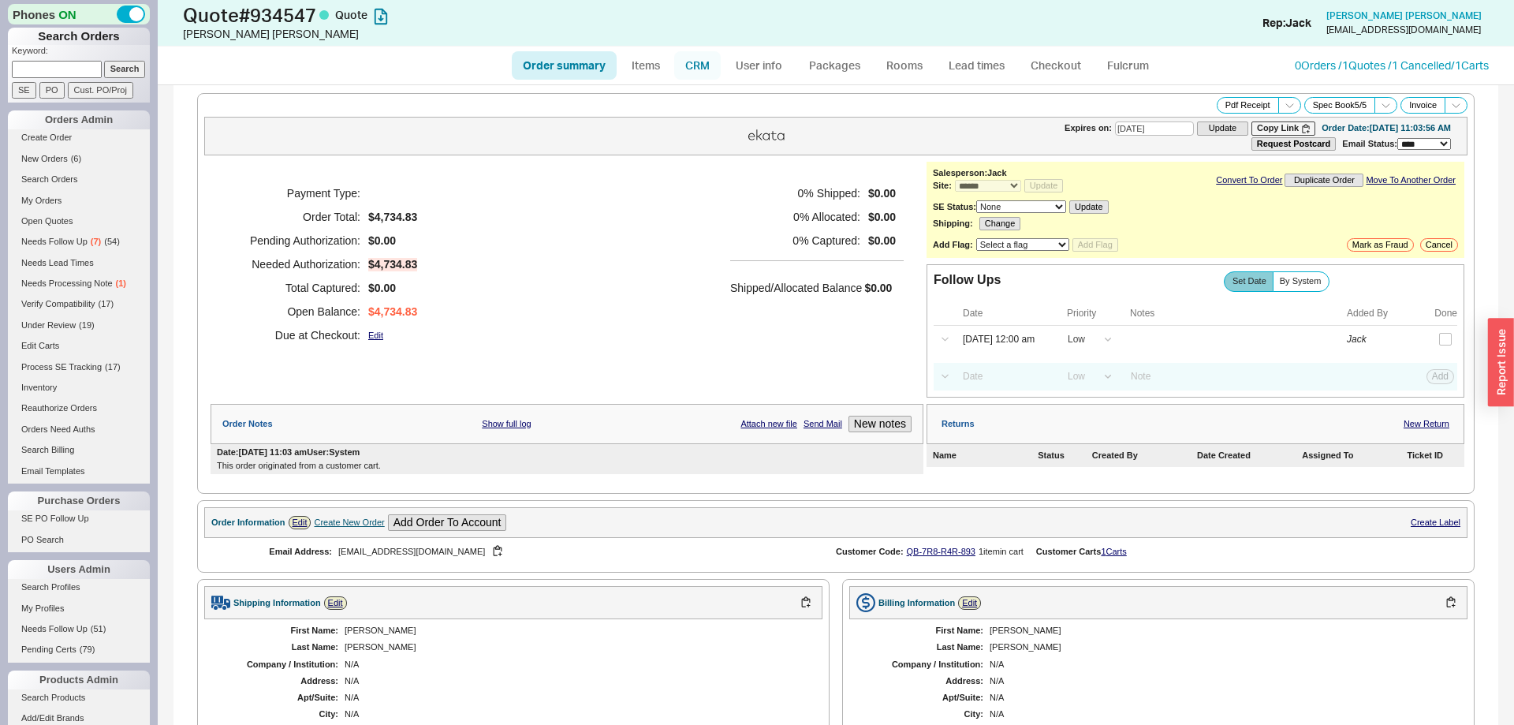
click at [692, 70] on link "CRM" at bounding box center [697, 65] width 47 height 28
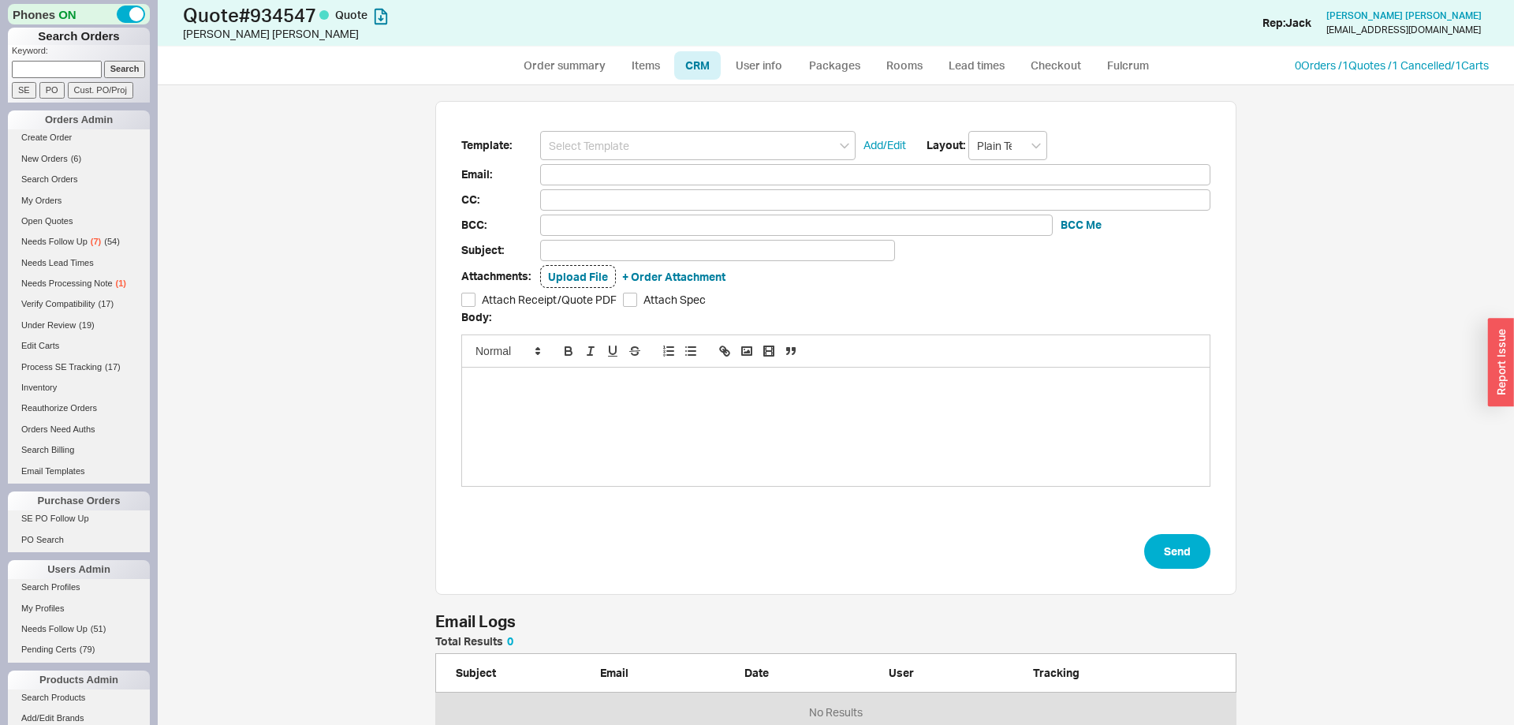
click at [665, 128] on div "Template: Add/Edit Layout: Plain Text Email: CC: BCC: BCC Me Subject: Attachmen…" at bounding box center [835, 348] width 801 height 494
click at [669, 136] on input at bounding box center [697, 145] width 315 height 29
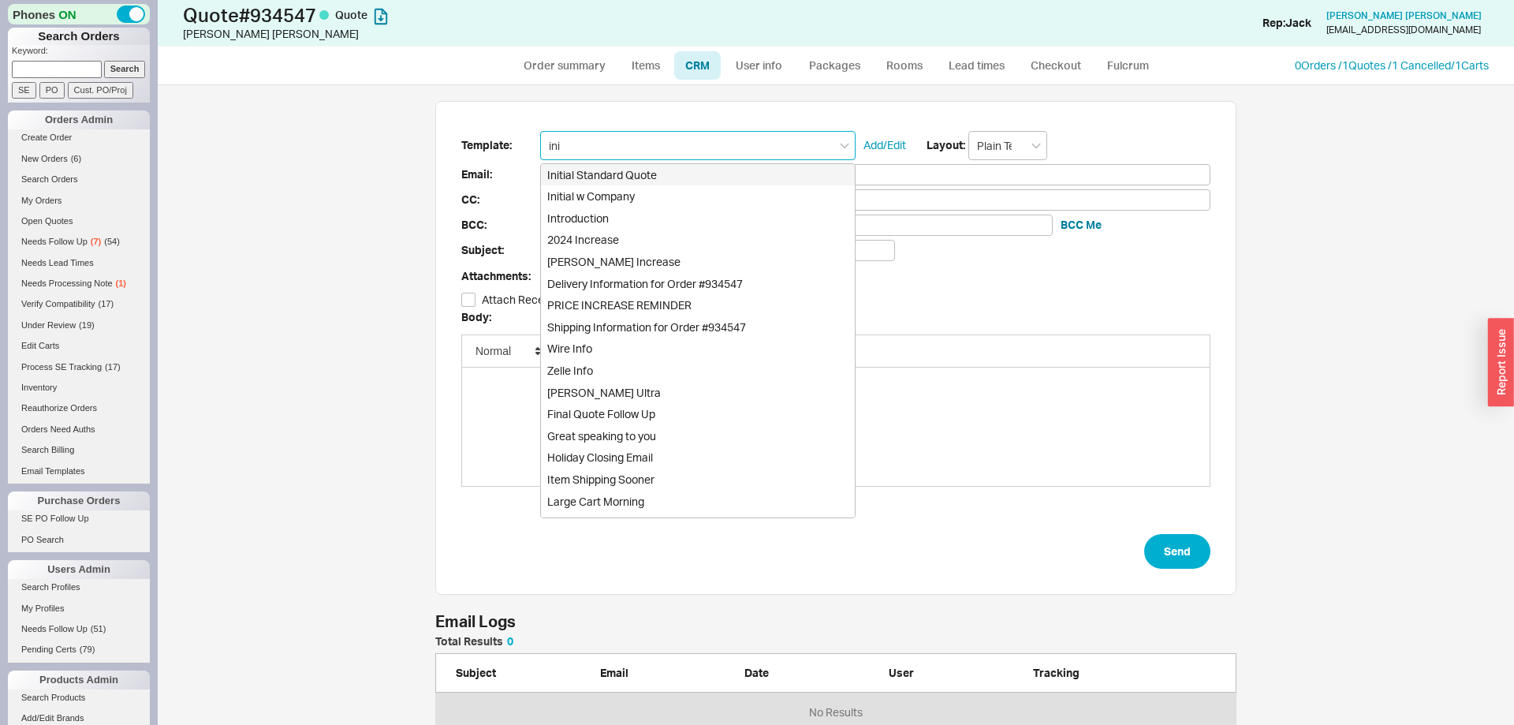
type input "init"
type input "Receipt"
type input "[EMAIL_ADDRESS][DOMAIN_NAME]"
type input "Quote # 934547 - Can I Help?"
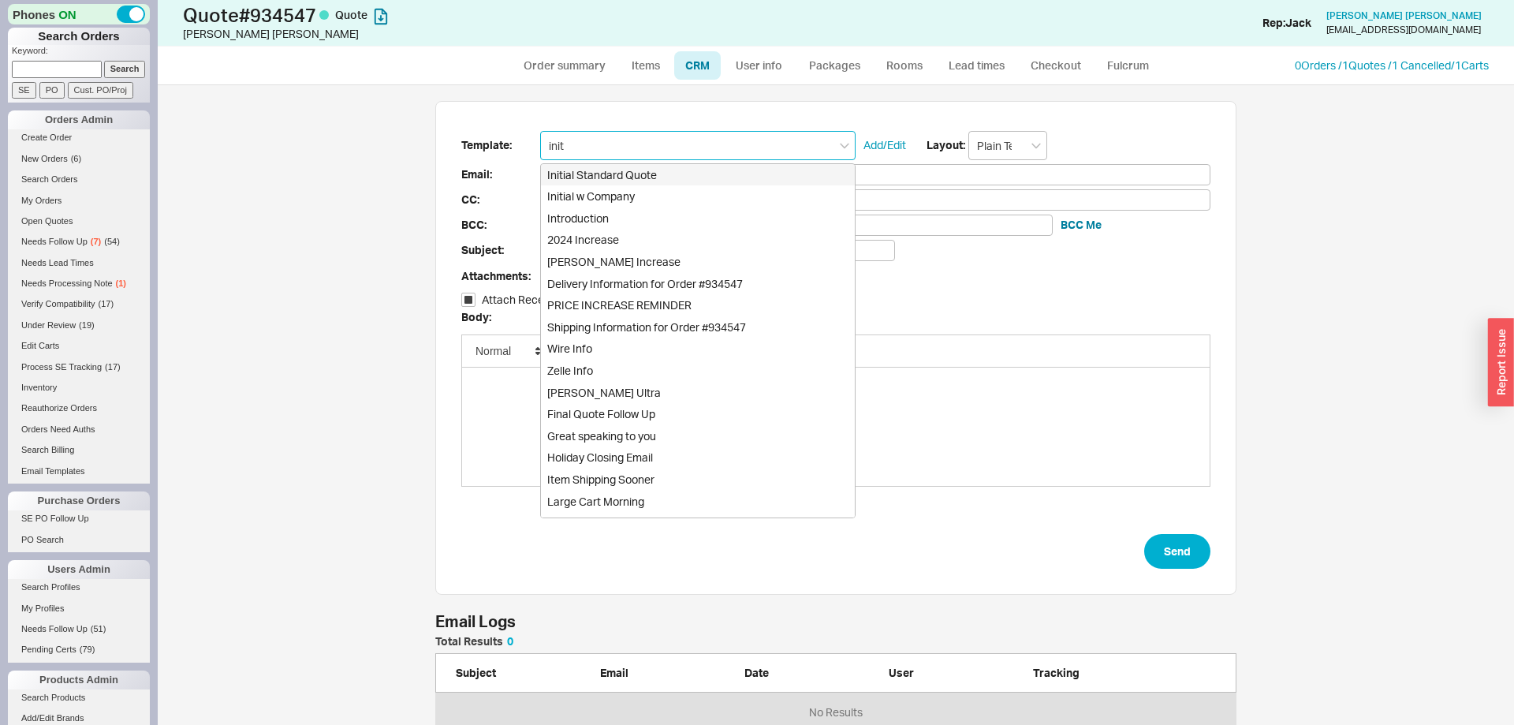
checkbox input "true"
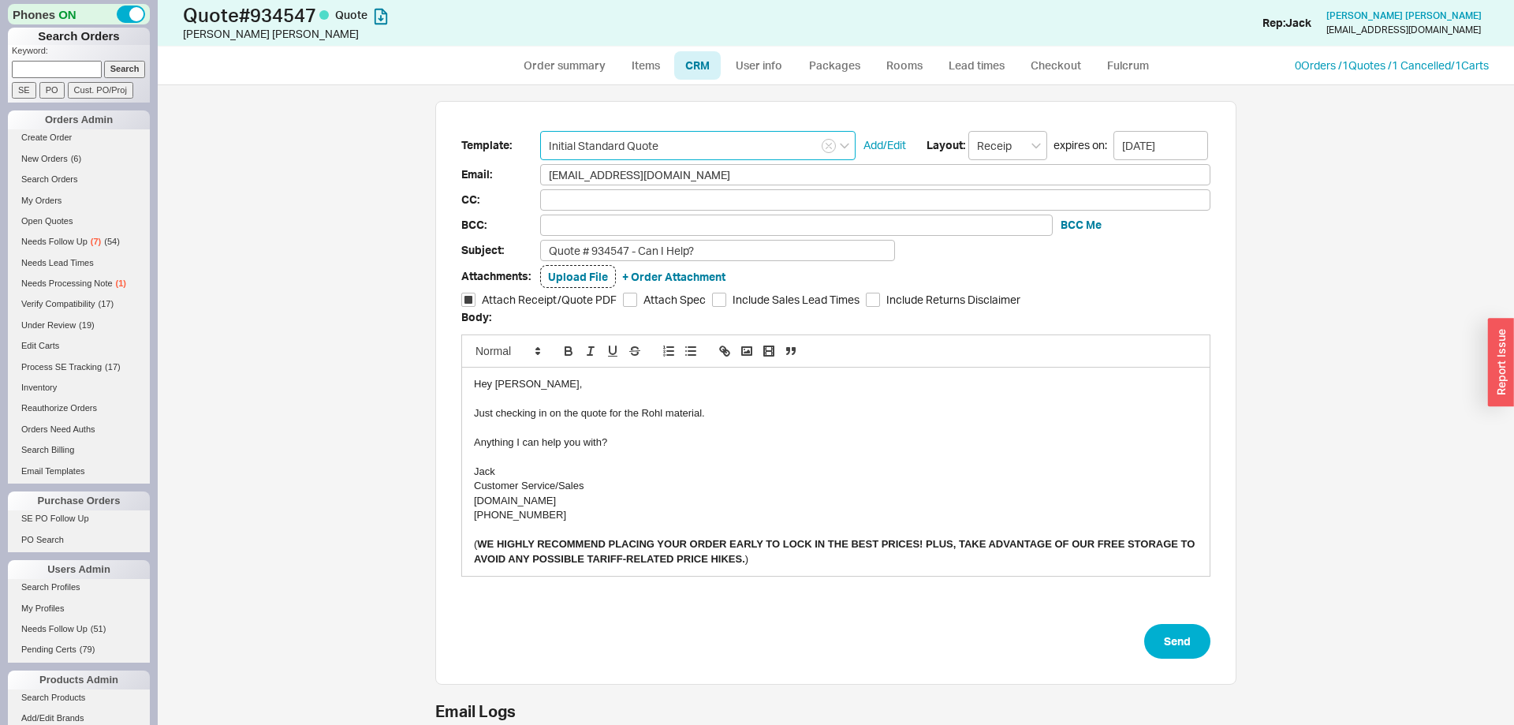
type input "Initial Standard Quote"
click at [651, 409] on div "Just checking in on the quote for the Rohl material." at bounding box center [836, 413] width 724 height 14
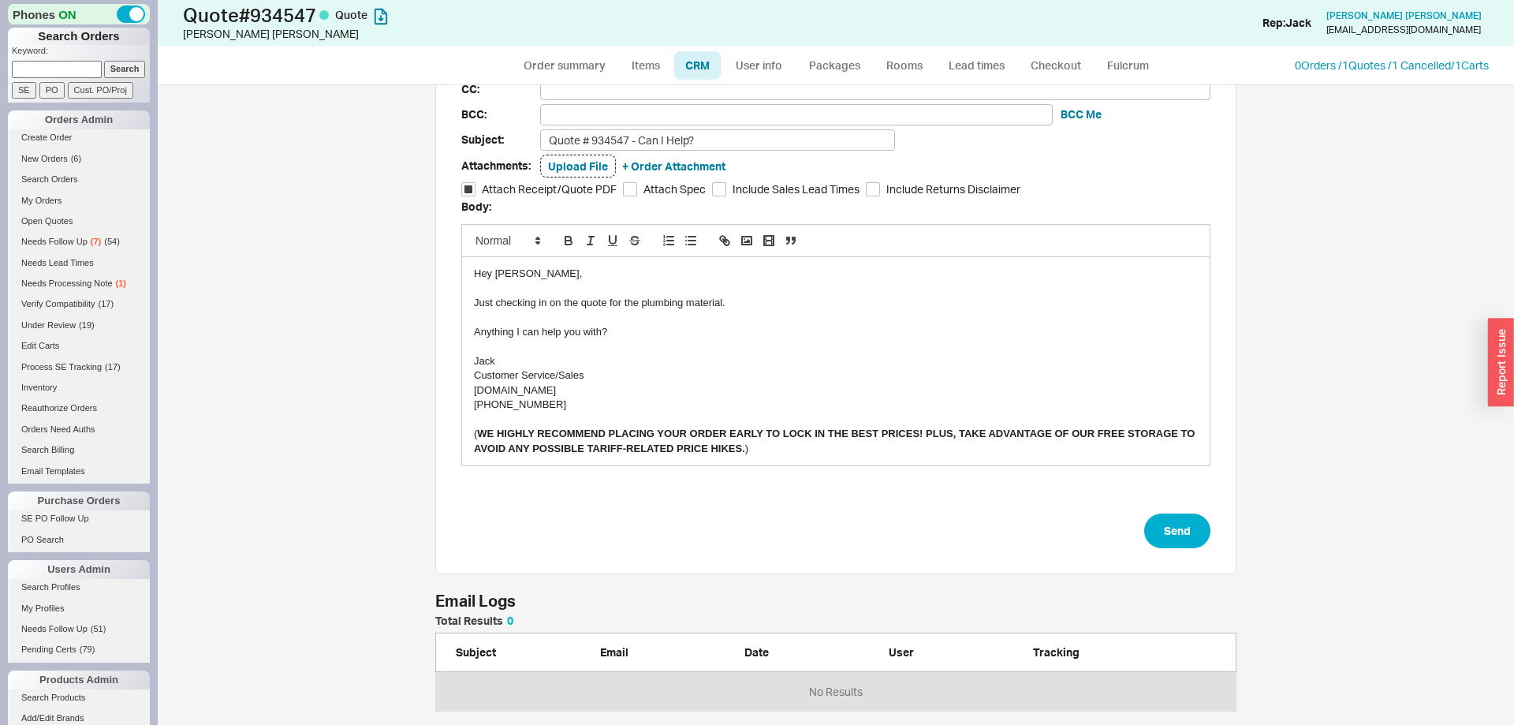
scroll to position [113, 0]
drag, startPoint x: 1190, startPoint y: 535, endPoint x: 1197, endPoint y: 540, distance: 8.5
click at [1197, 540] on button "Send" at bounding box center [1177, 528] width 66 height 35
select select "*"
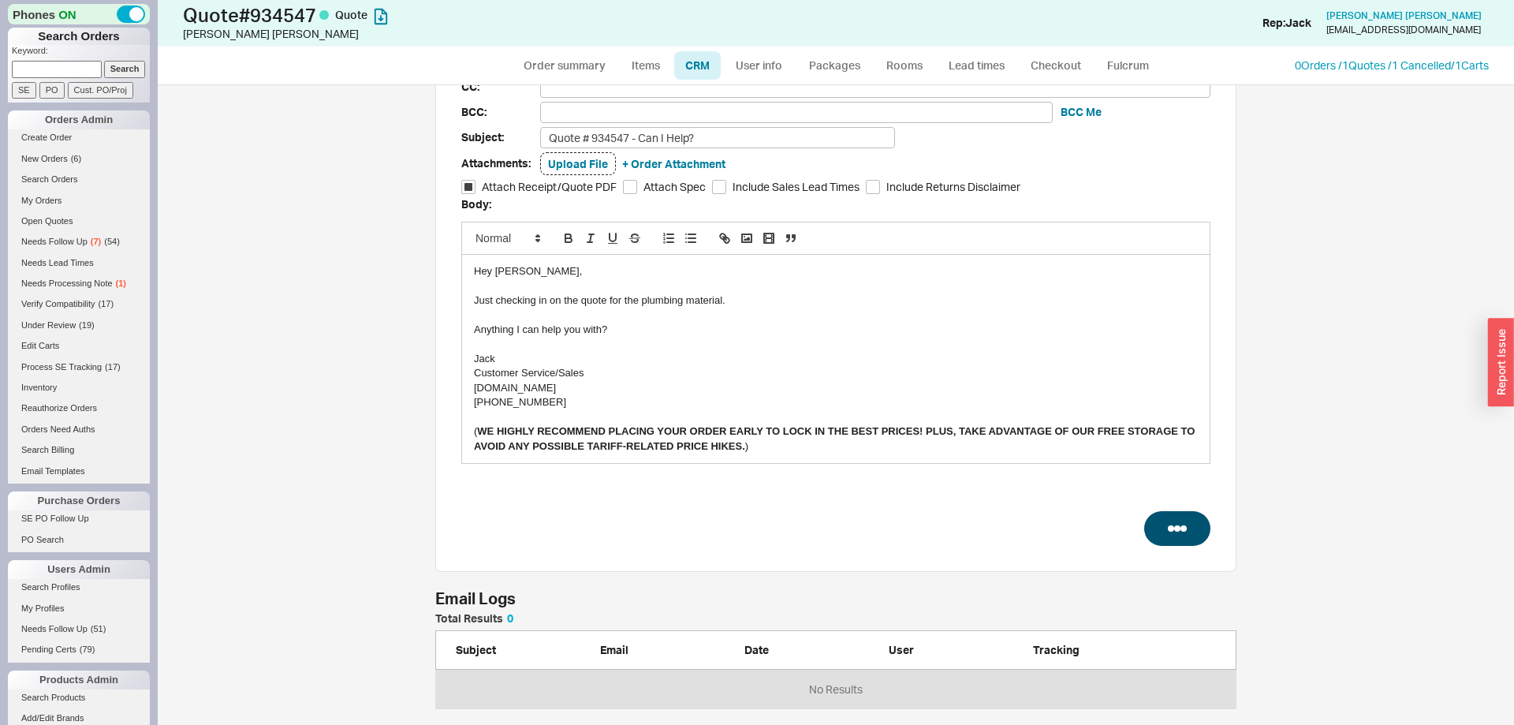
select select "LOW"
select select "3"
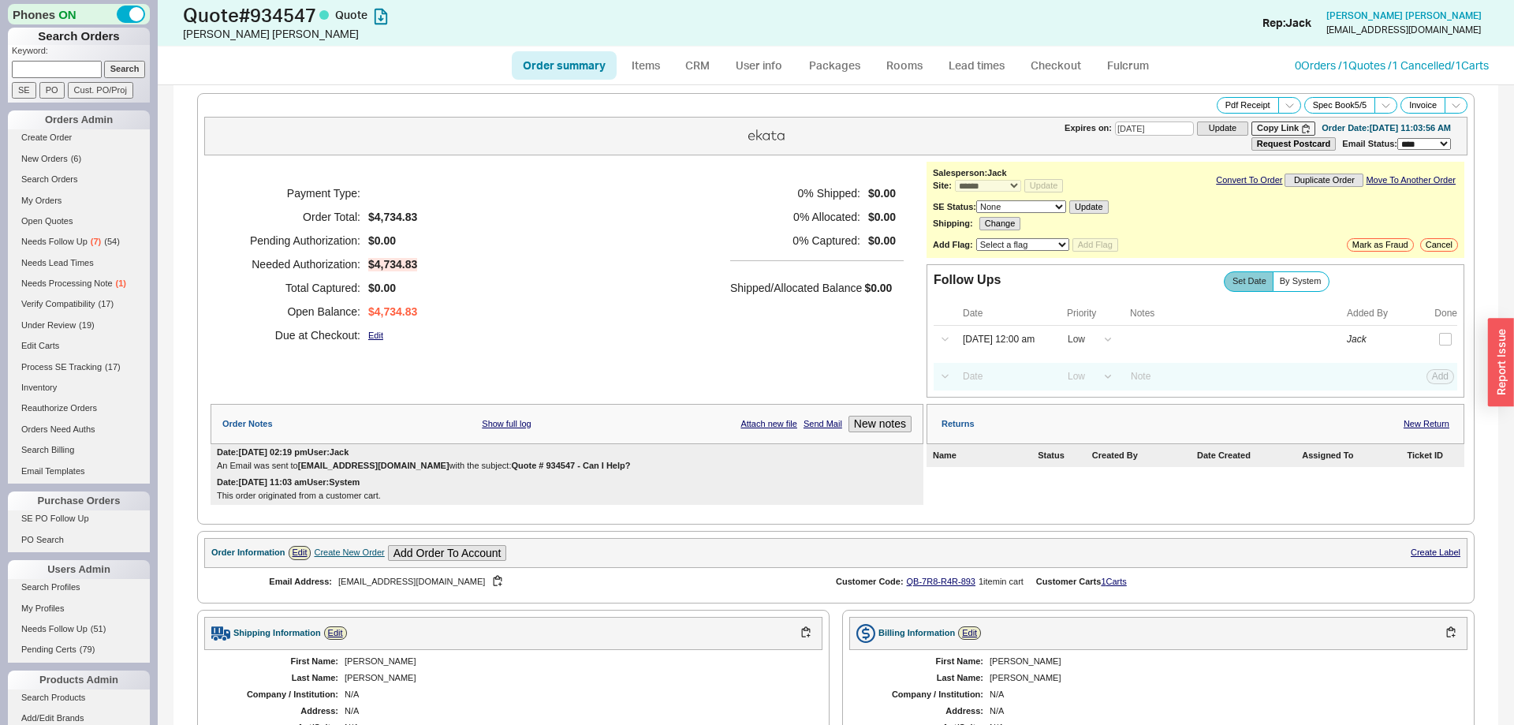
click at [982, 390] on div "Select a Date Now One hour One day Two Days One Month High Medium Low Low Add" at bounding box center [1196, 377] width 524 height 28
click at [984, 386] on input at bounding box center [1004, 376] width 101 height 21
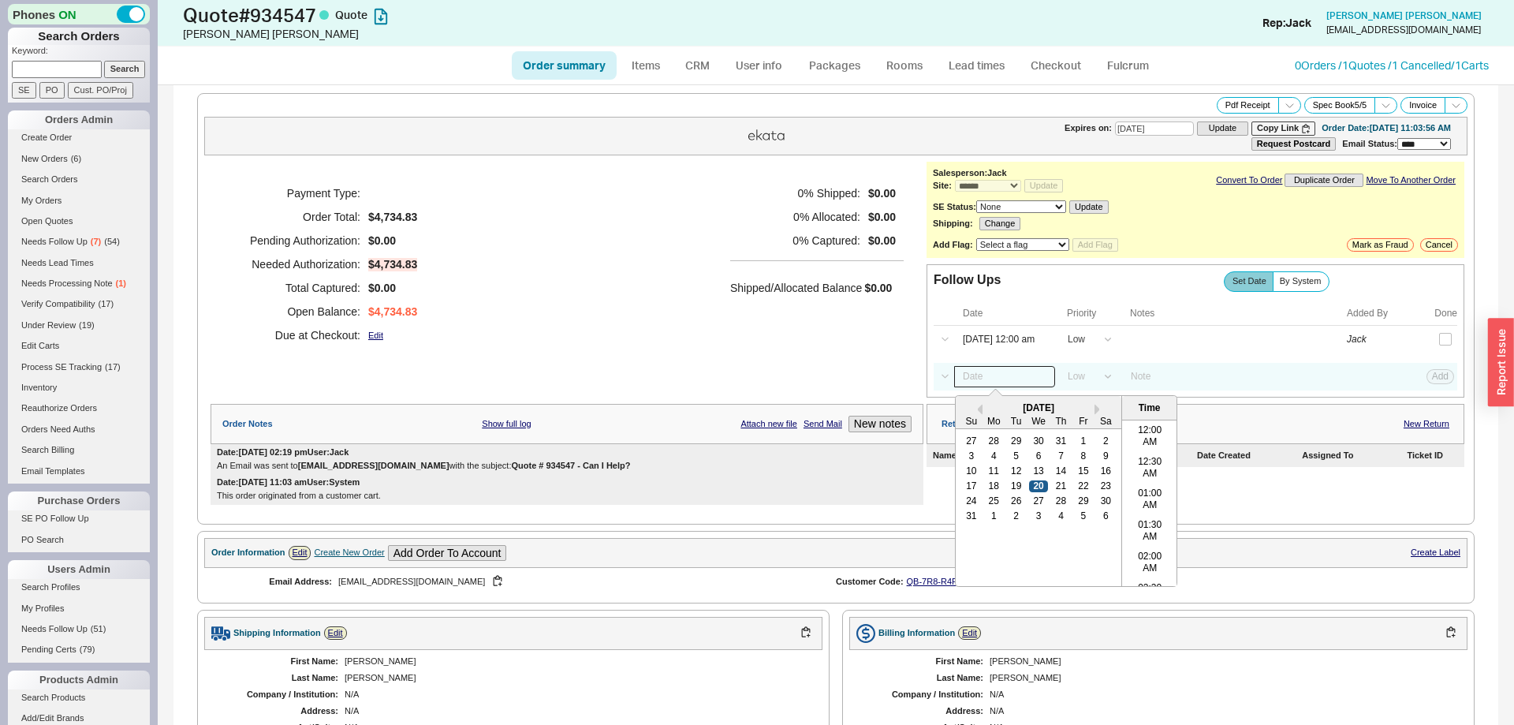
scroll to position [817, 0]
click at [1046, 505] on div "27" at bounding box center [1038, 500] width 19 height 11
type input "08/27/25 12:00 am"
drag, startPoint x: 1426, startPoint y: 387, endPoint x: 1441, endPoint y: 385, distance: 15.2
click at [1426, 387] on div "Select a Date Now One hour One day Two Days One Month 08/27/25 12:00 am Previou…" at bounding box center [1196, 377] width 524 height 28
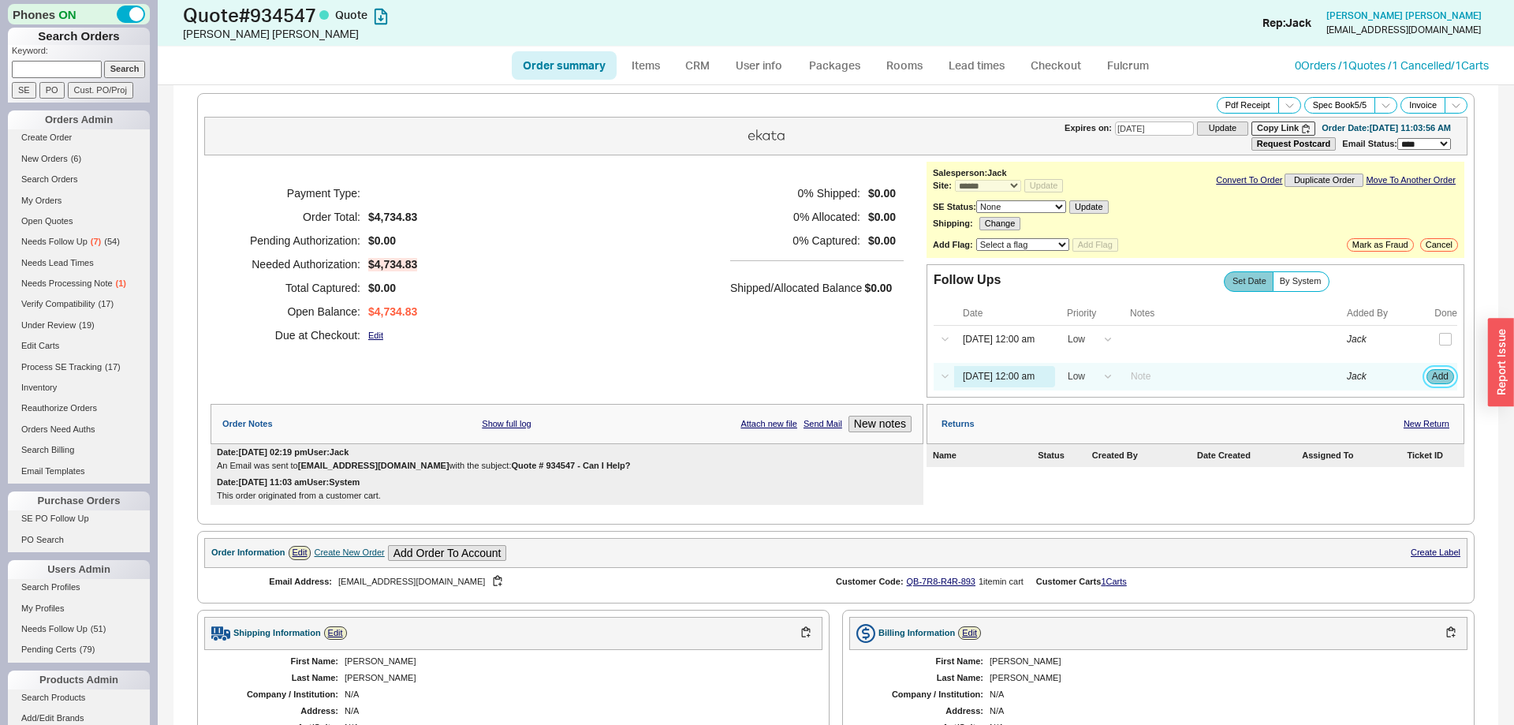
click at [1441, 383] on button "Add" at bounding box center [1440, 376] width 28 height 14
select select "LOW"
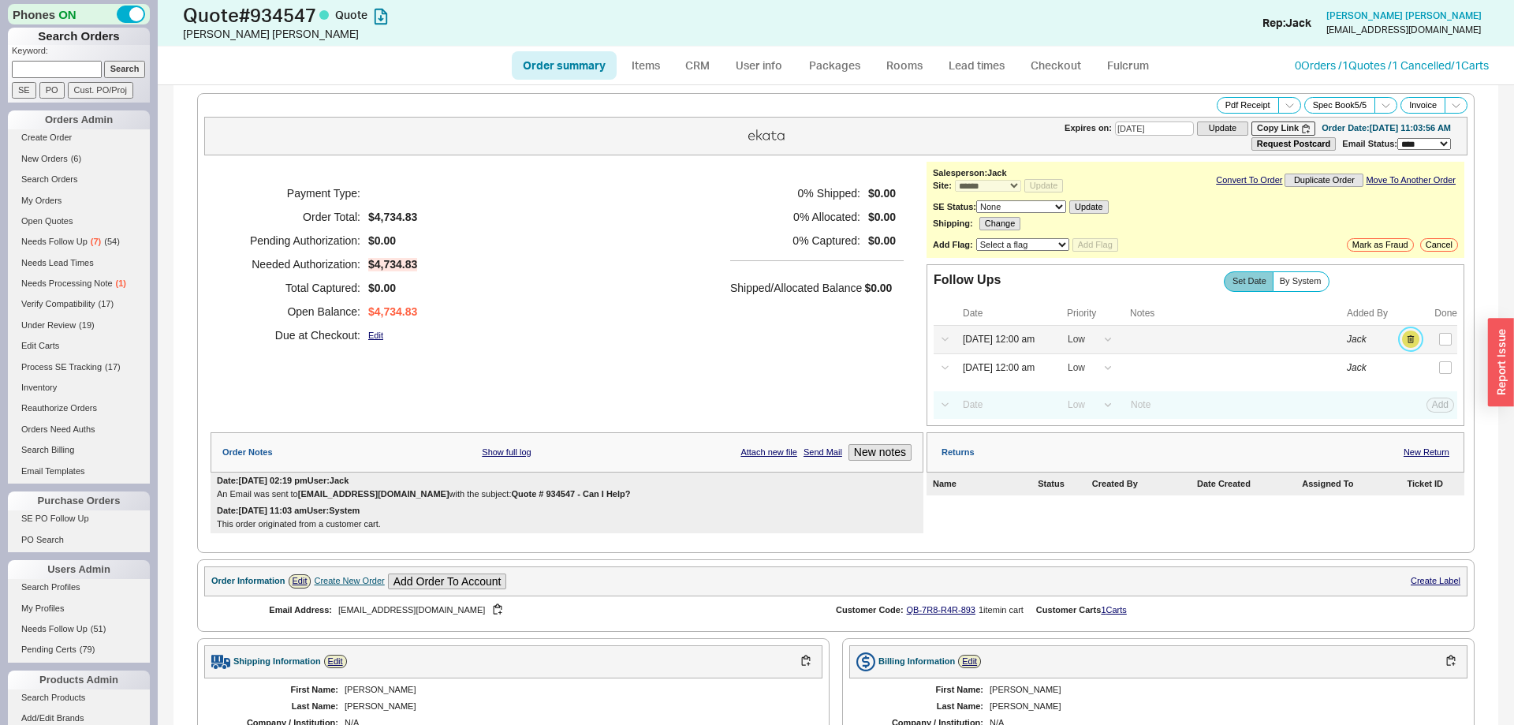
click at [1414, 344] on button "button" at bounding box center [1410, 338] width 17 height 17
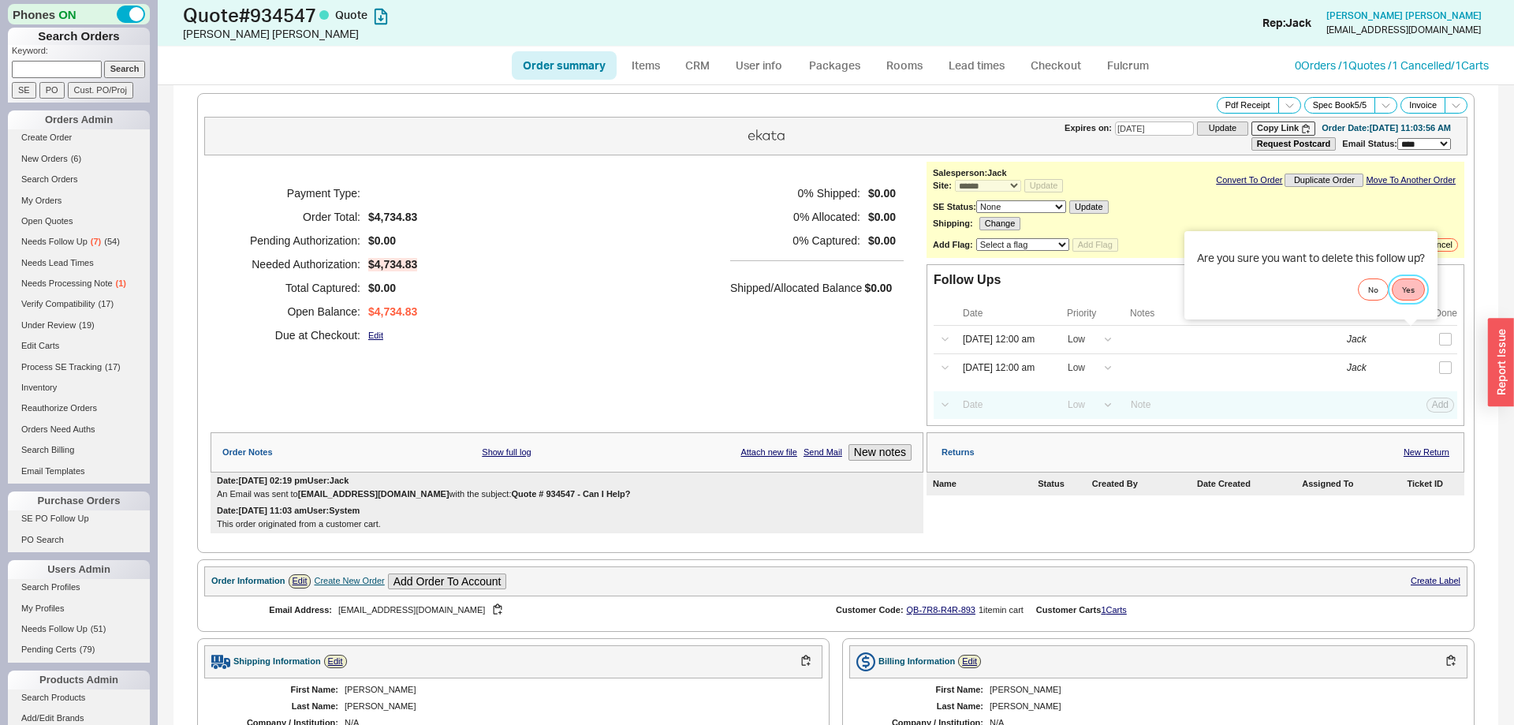
click at [1419, 296] on button "Yes" at bounding box center [1408, 289] width 33 height 22
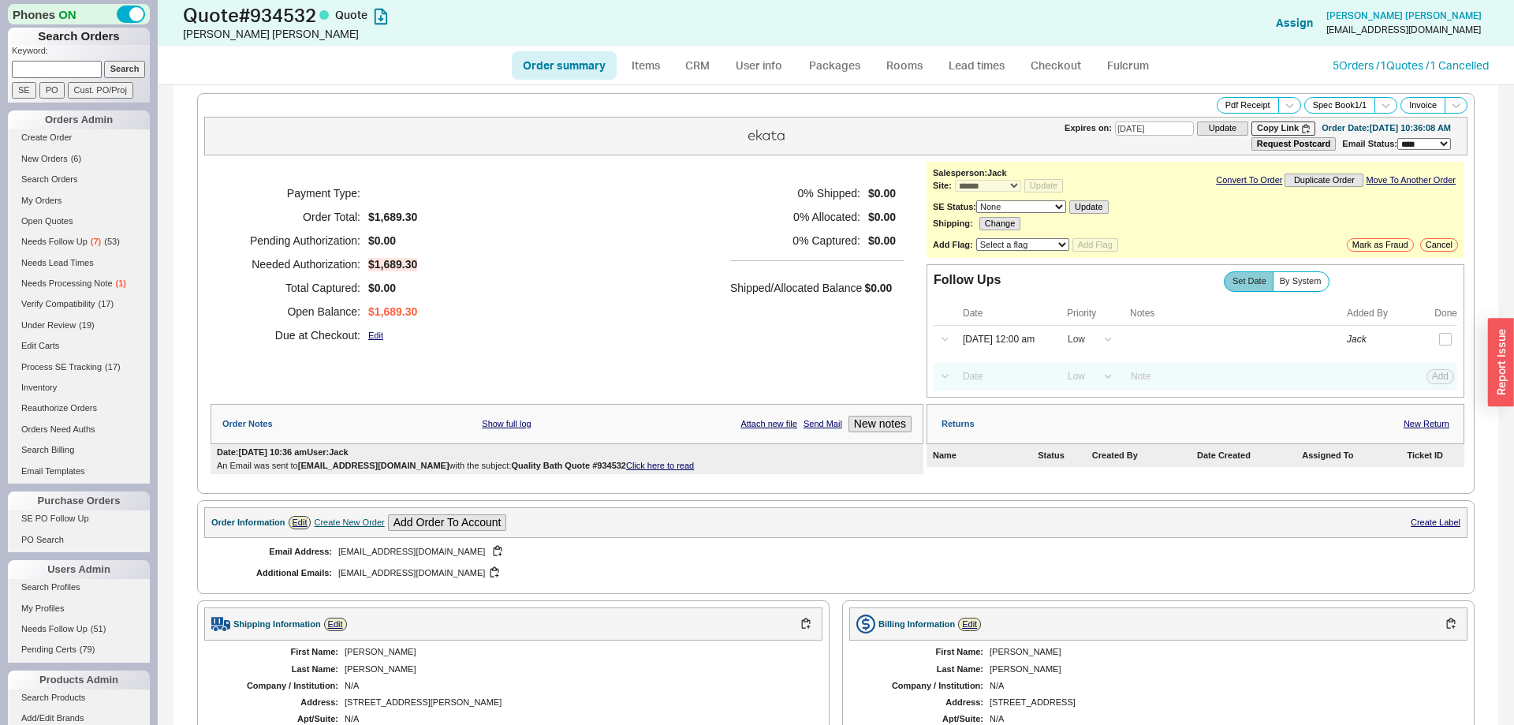
select select "*"
select select "LOW"
select select "3"
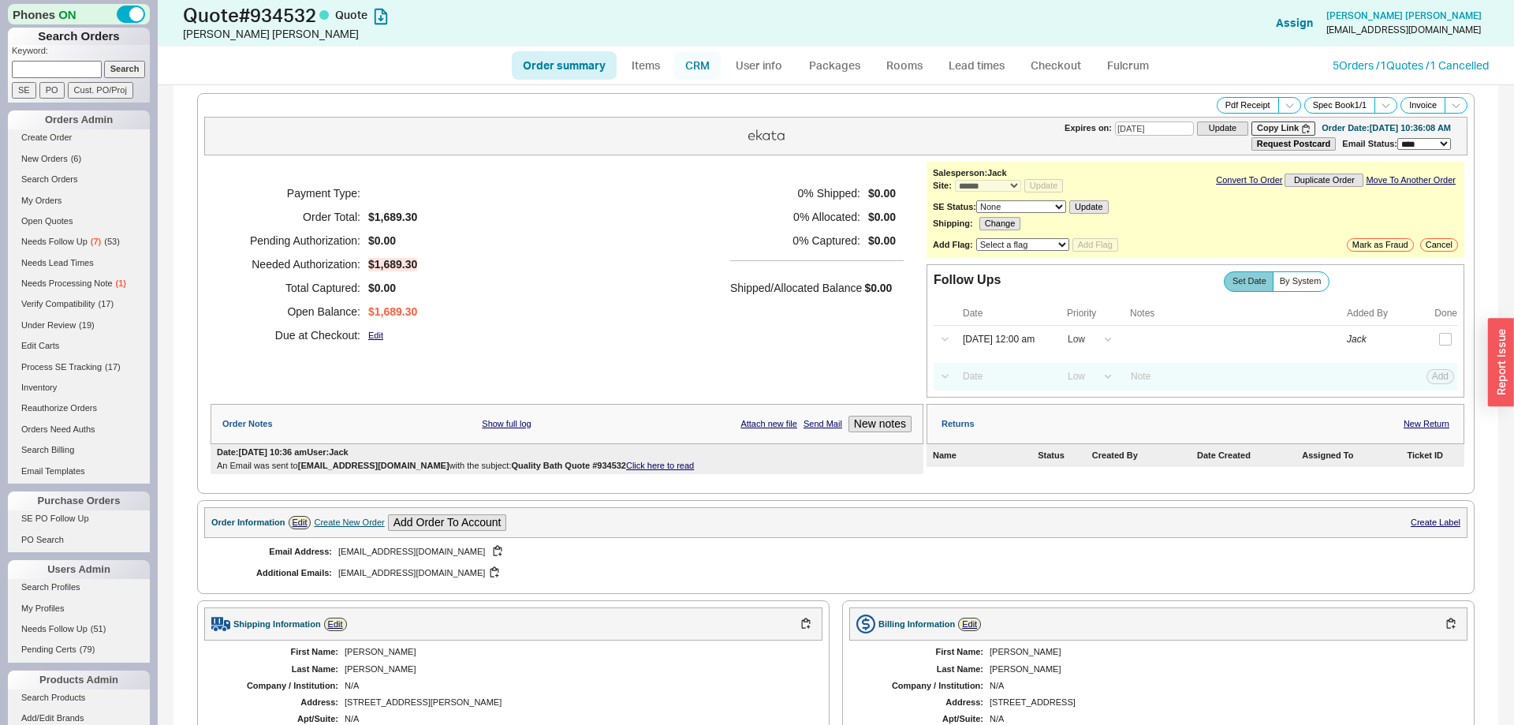
click at [695, 73] on link "CRM" at bounding box center [697, 65] width 47 height 28
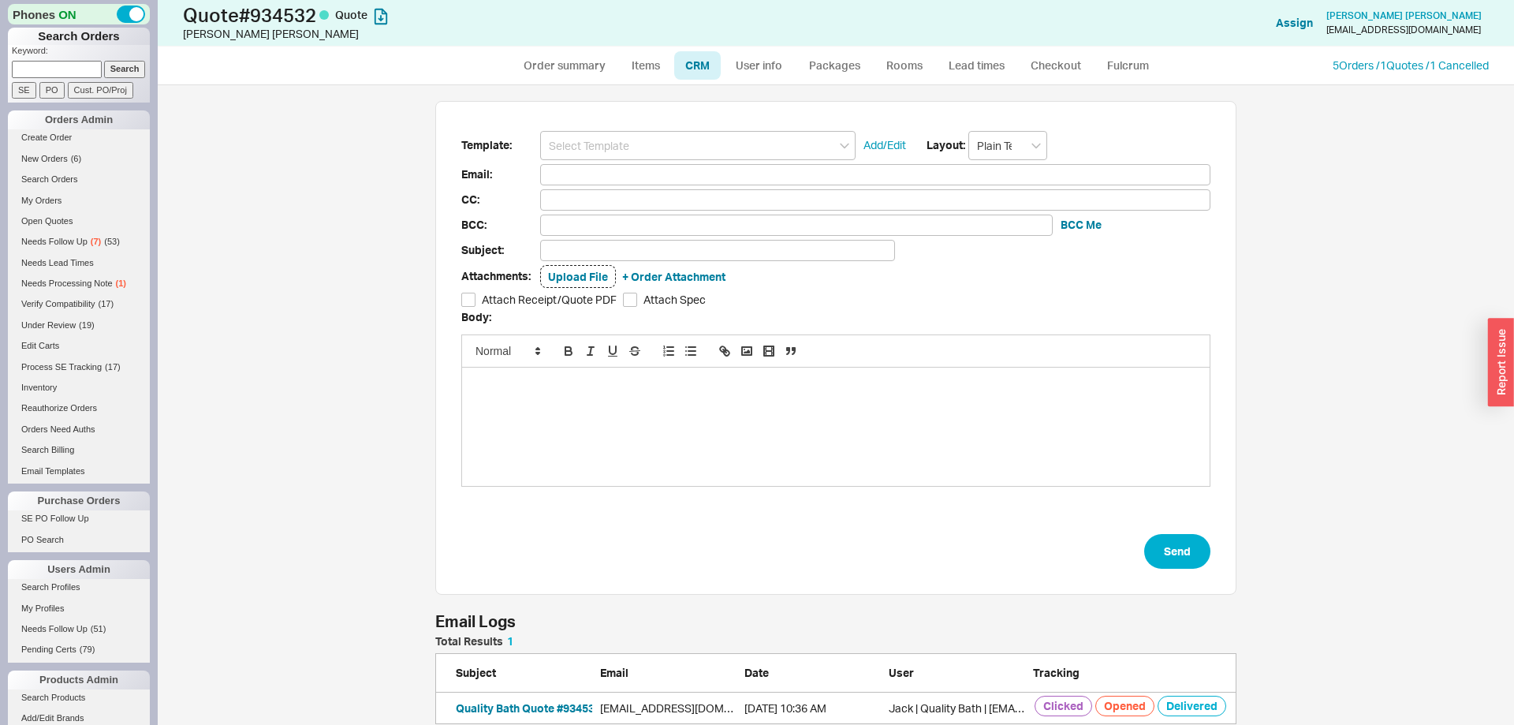
click at [659, 129] on div "Template: Add/Edit Layout: Plain Text Email: CC: BCC: BCC Me Subject: Attachmen…" at bounding box center [835, 348] width 801 height 494
click at [661, 134] on input at bounding box center [697, 145] width 315 height 29
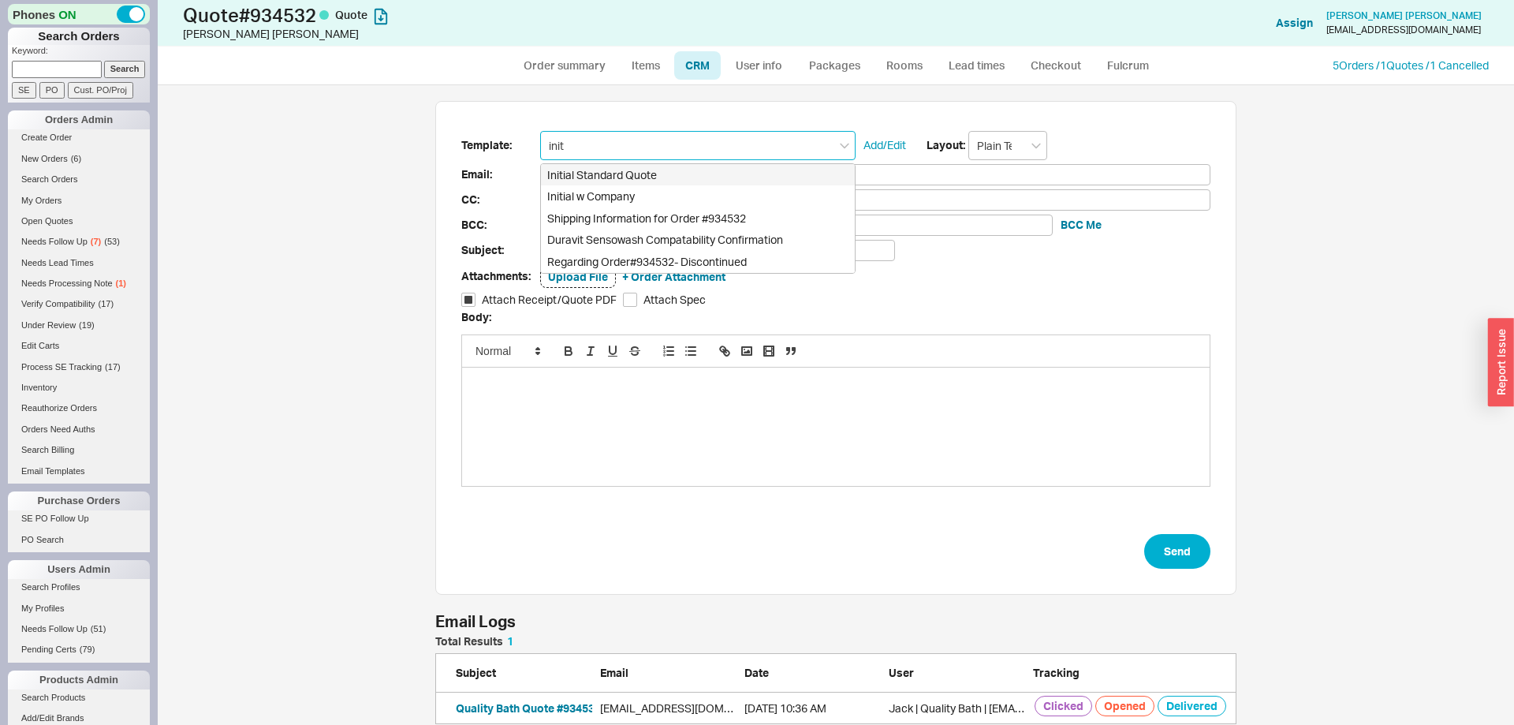
type input "Initial Standard Quote"
type input "Receipt"
type input "[EMAIL_ADDRESS][DOMAIN_NAME]"
type input "Quote # 934532 - Can I Help?"
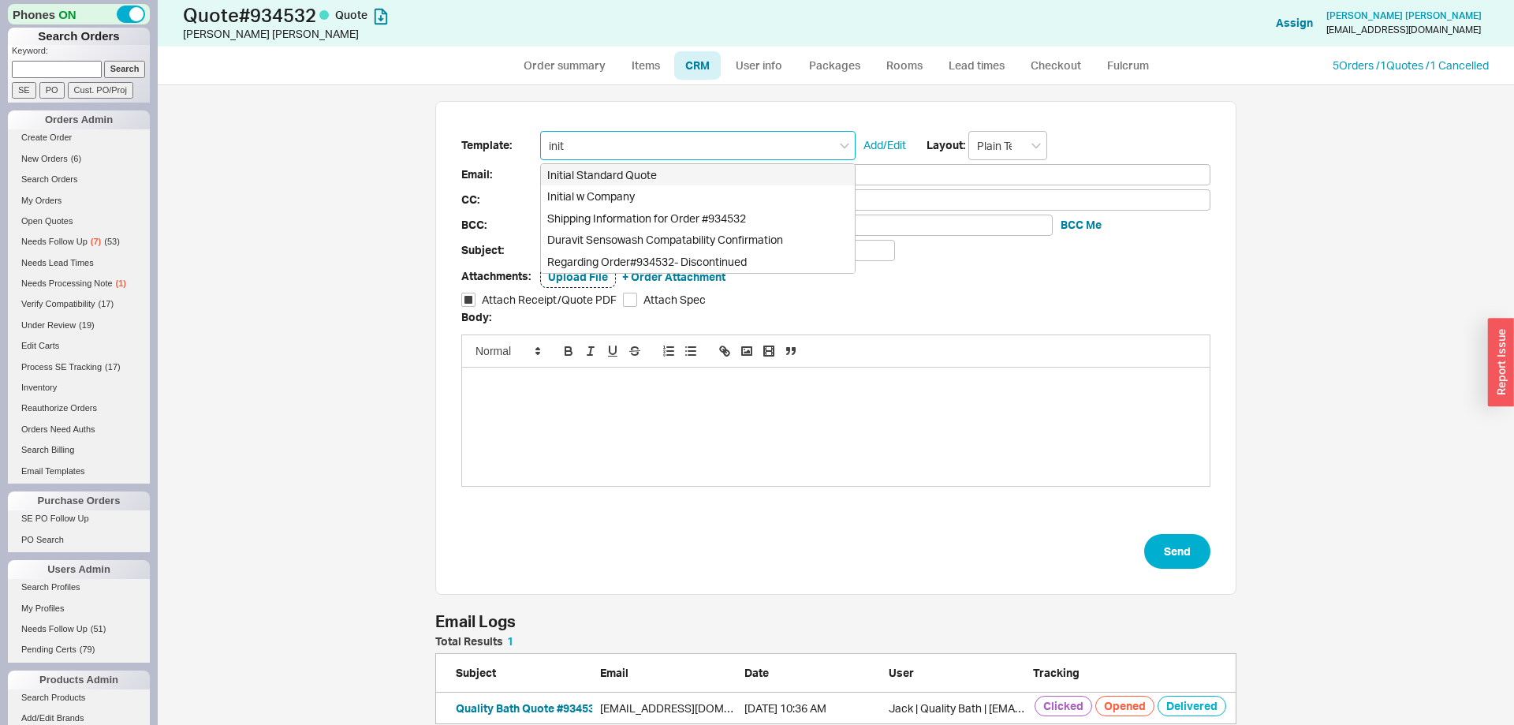
checkbox input "true"
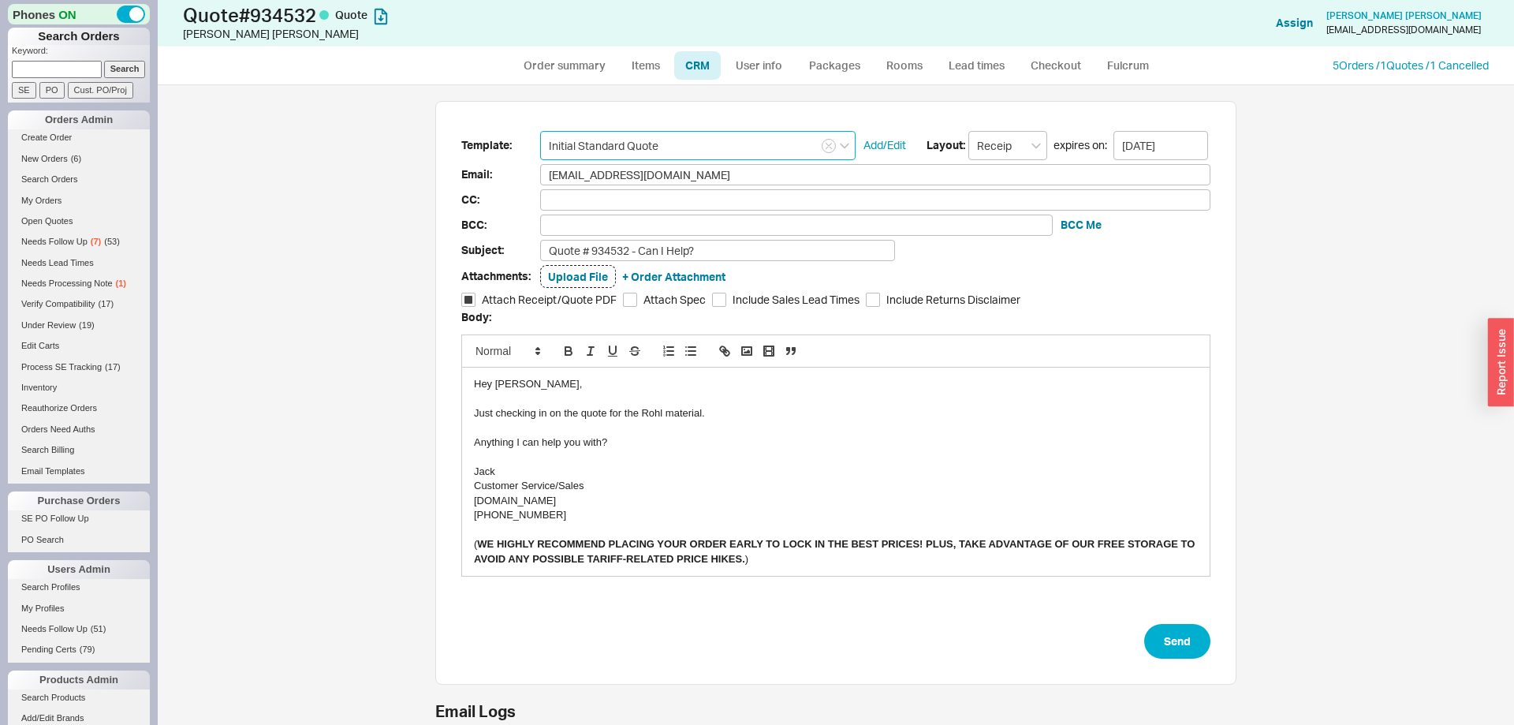
type input "Initial Standard Quote"
click at [658, 414] on div "Just checking in on the quote for the Rohl material." at bounding box center [836, 413] width 724 height 14
click at [1180, 658] on button "Send" at bounding box center [1177, 641] width 66 height 35
select select "*"
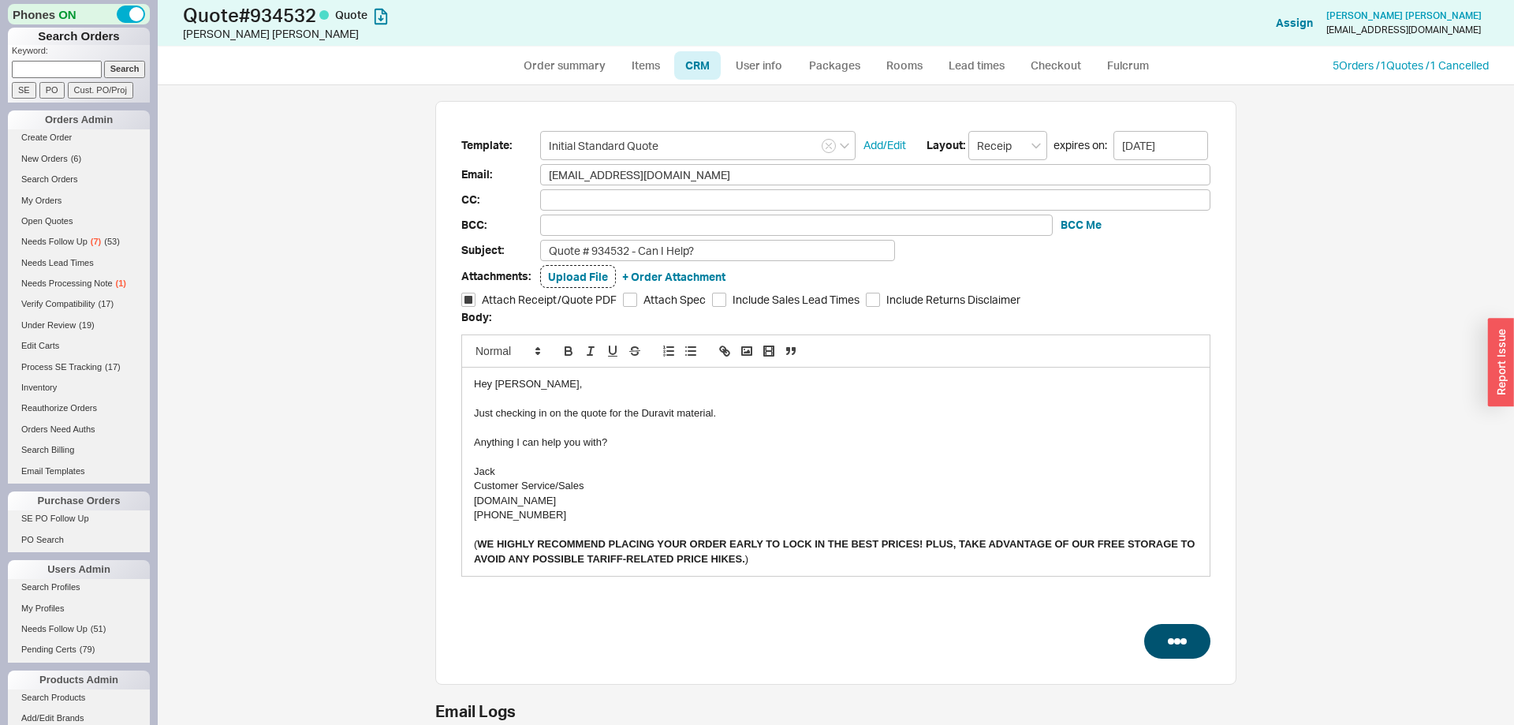
select select "*"
select select "LOW"
select select "3"
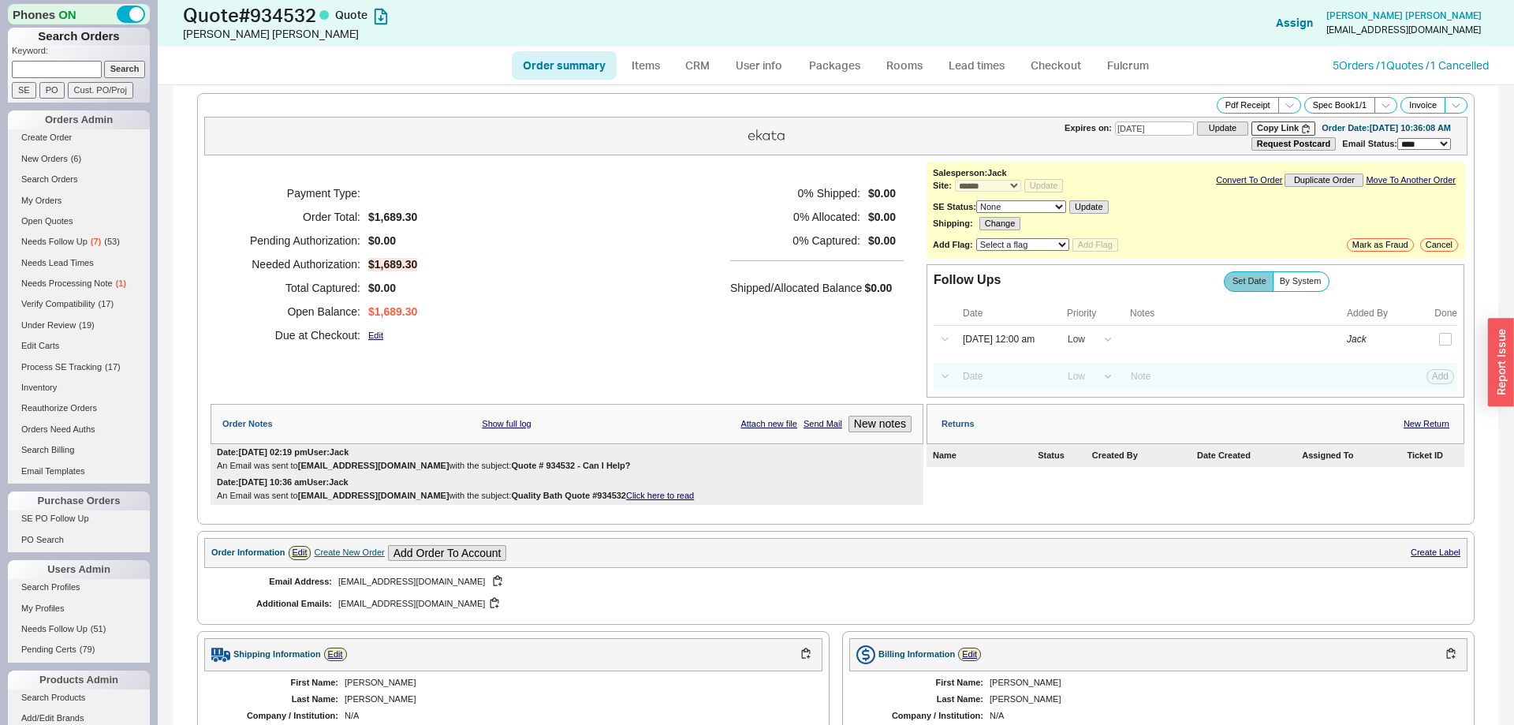
type input "[DATE]"
click at [1023, 384] on input at bounding box center [1004, 376] width 101 height 21
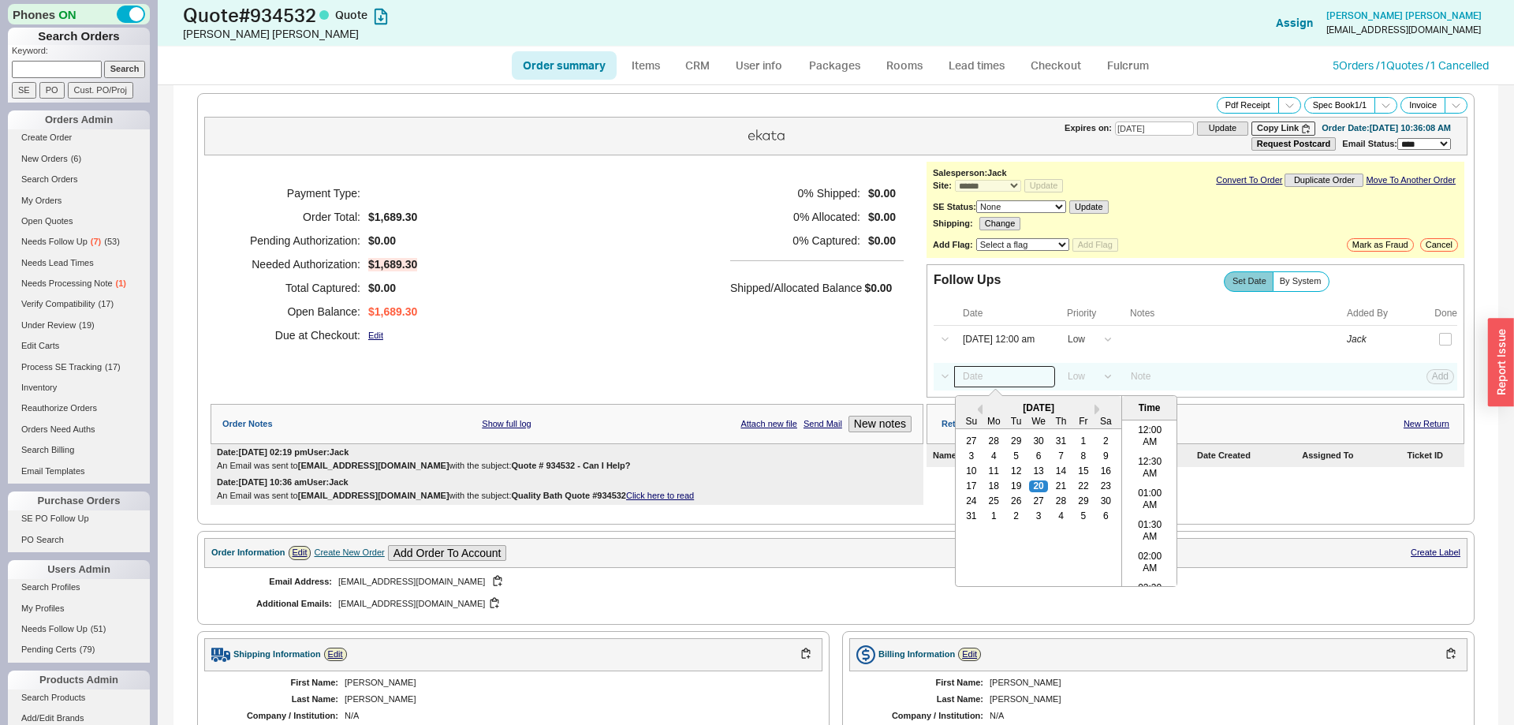
scroll to position [817, 0]
click at [1079, 502] on div "29" at bounding box center [1083, 500] width 19 height 11
type input "[DATE] 12:00 am"
click at [1431, 383] on button "Add" at bounding box center [1440, 376] width 28 height 14
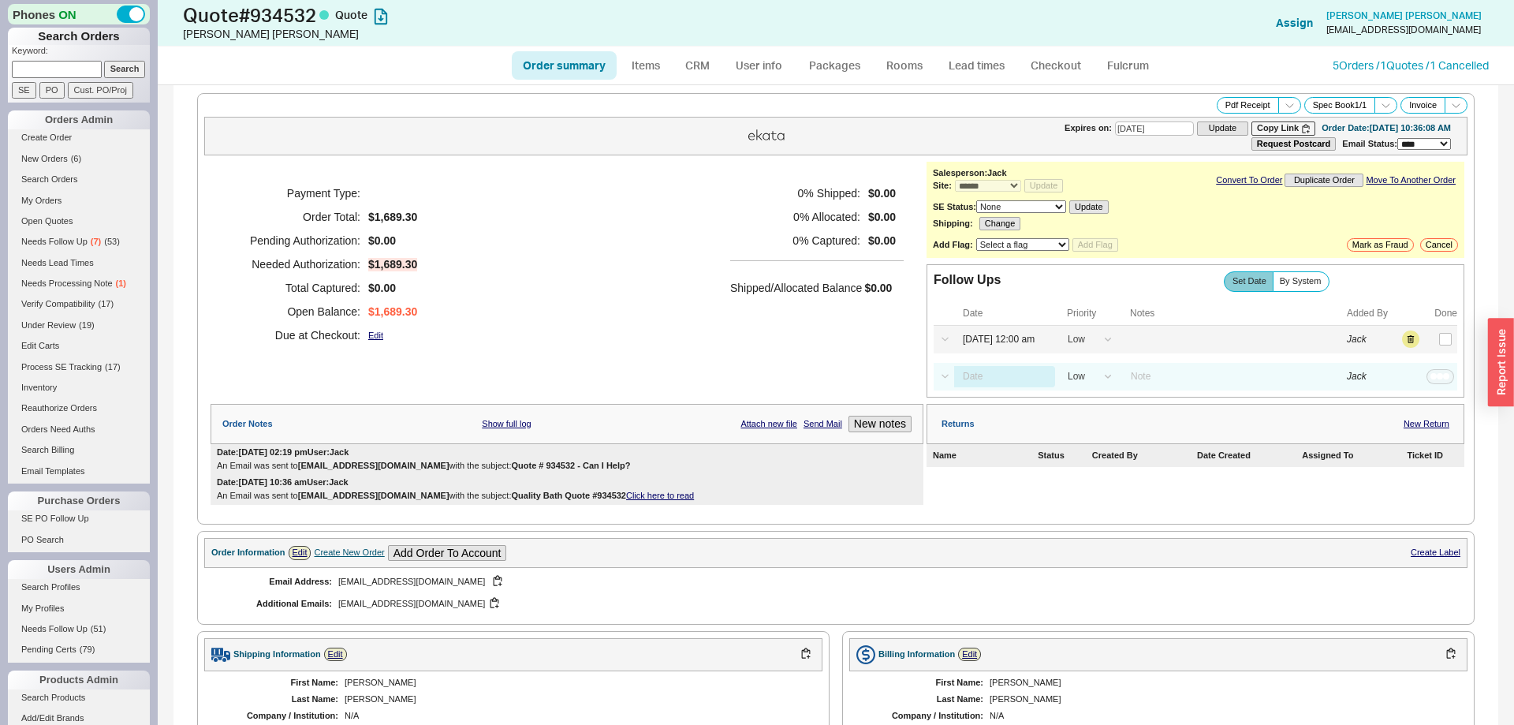
select select "LOW"
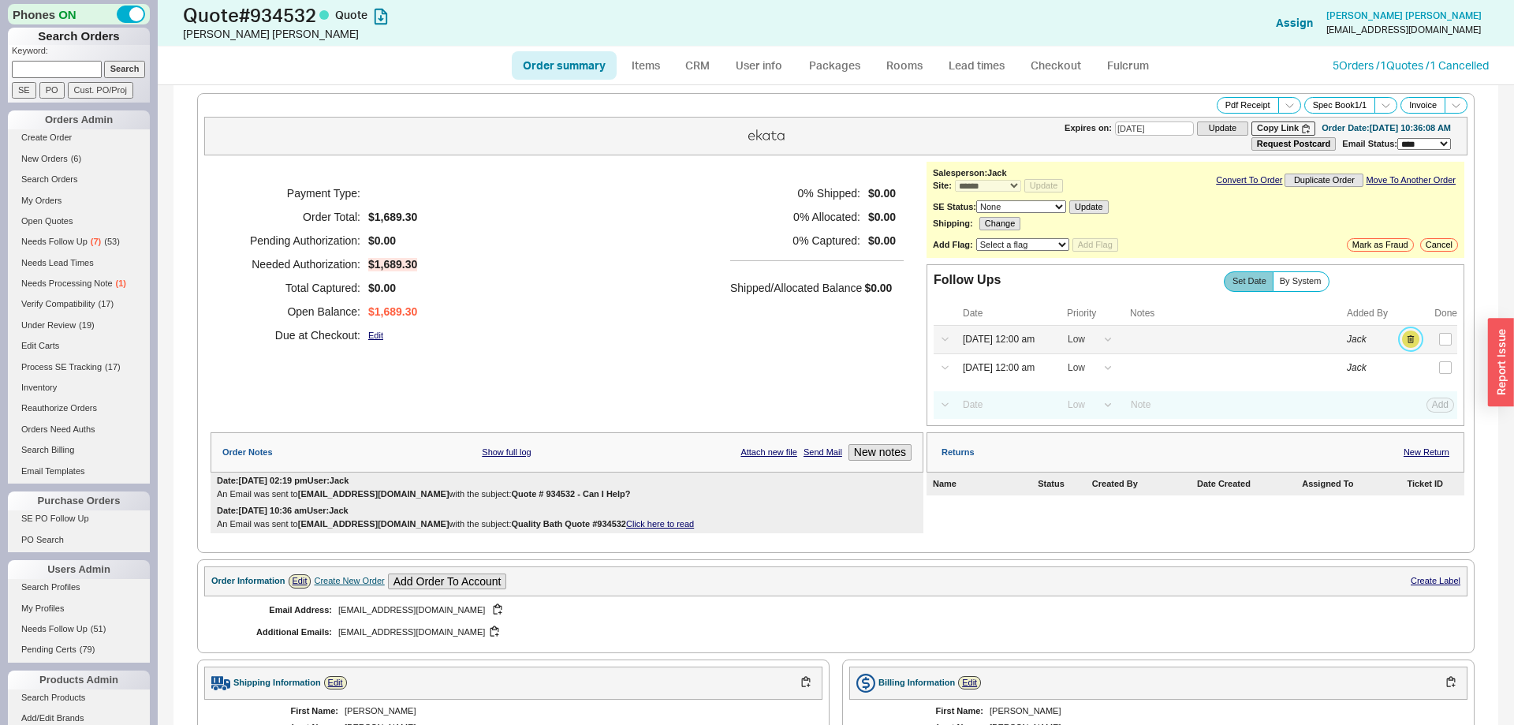
click at [1416, 344] on button "button" at bounding box center [1410, 338] width 17 height 17
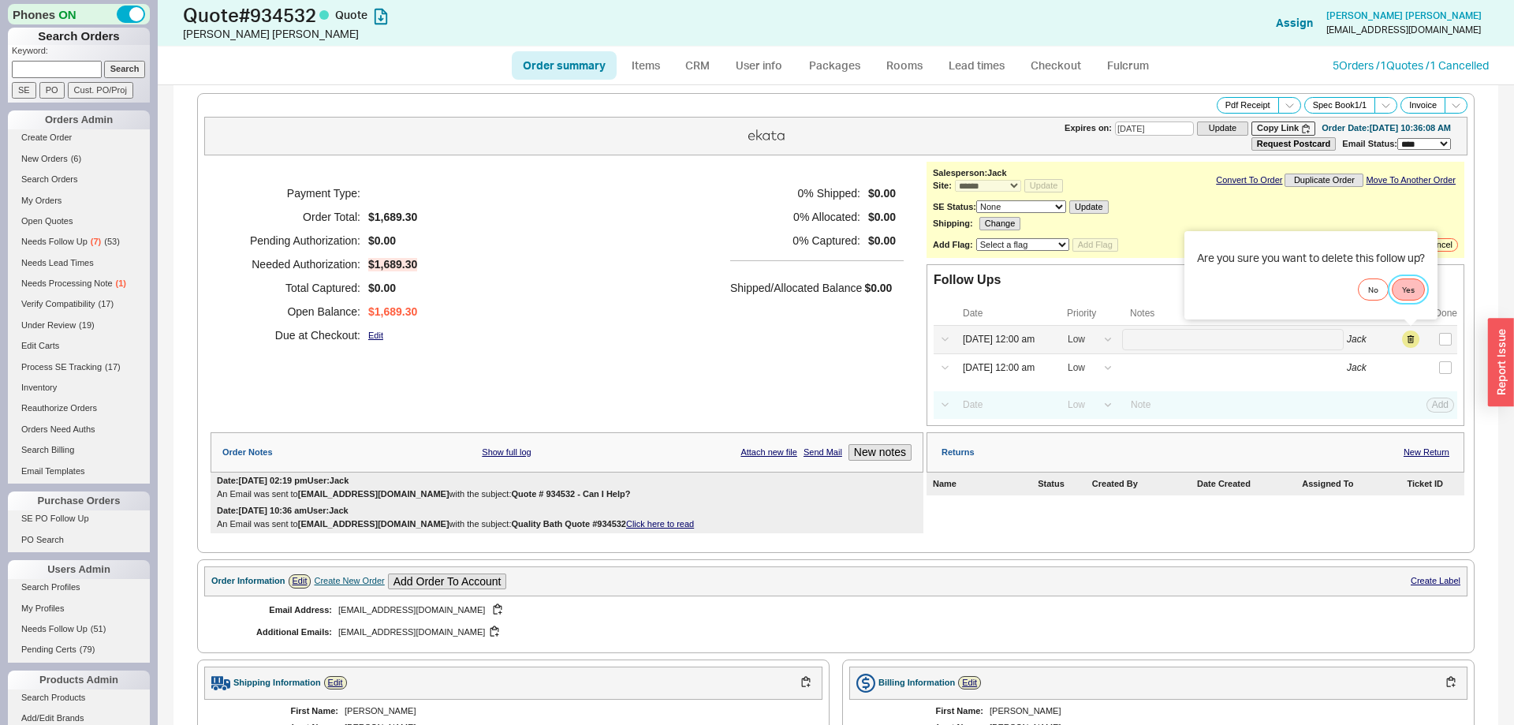
drag, startPoint x: 1412, startPoint y: 333, endPoint x: 1260, endPoint y: 335, distance: 152.2
click at [1417, 289] on button "Yes" at bounding box center [1408, 289] width 33 height 22
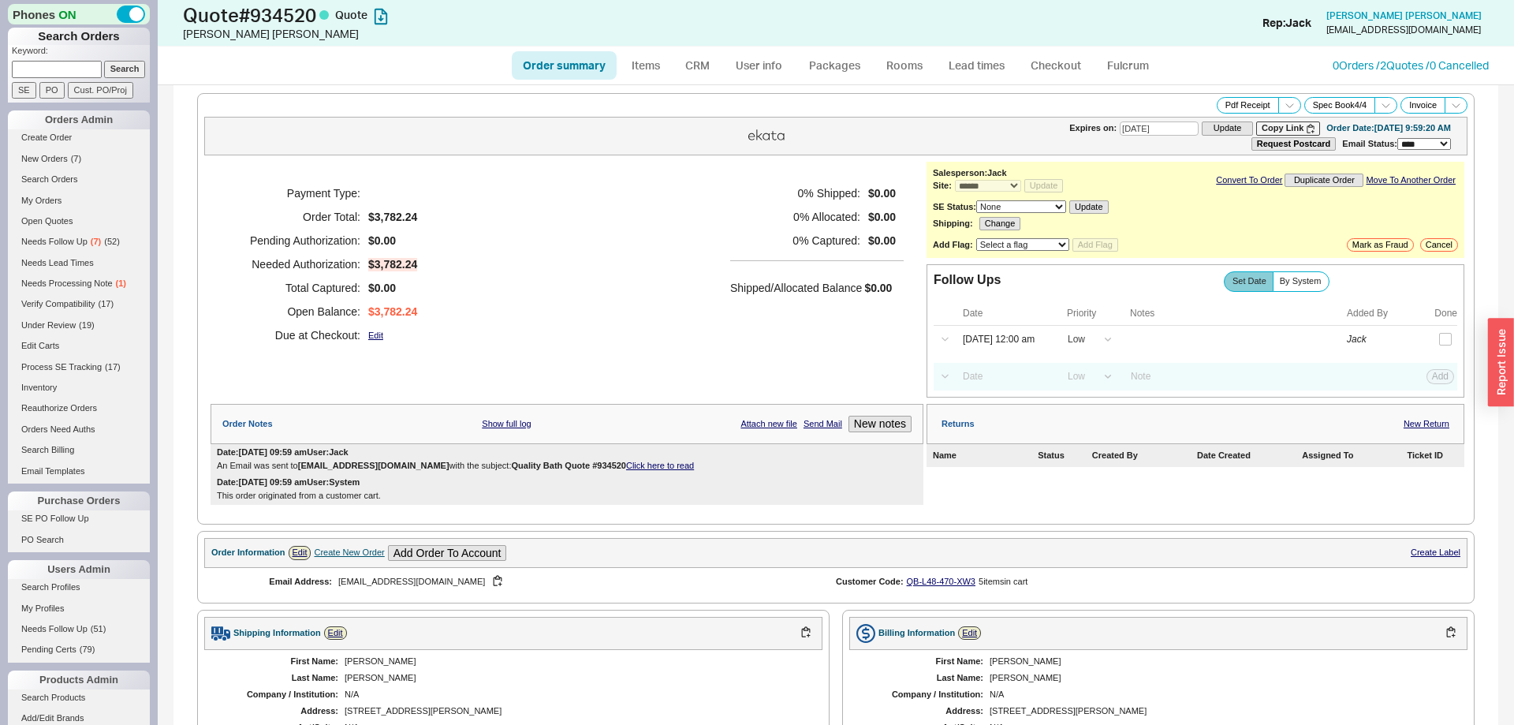
select select "*"
select select "LOW"
select select "3"
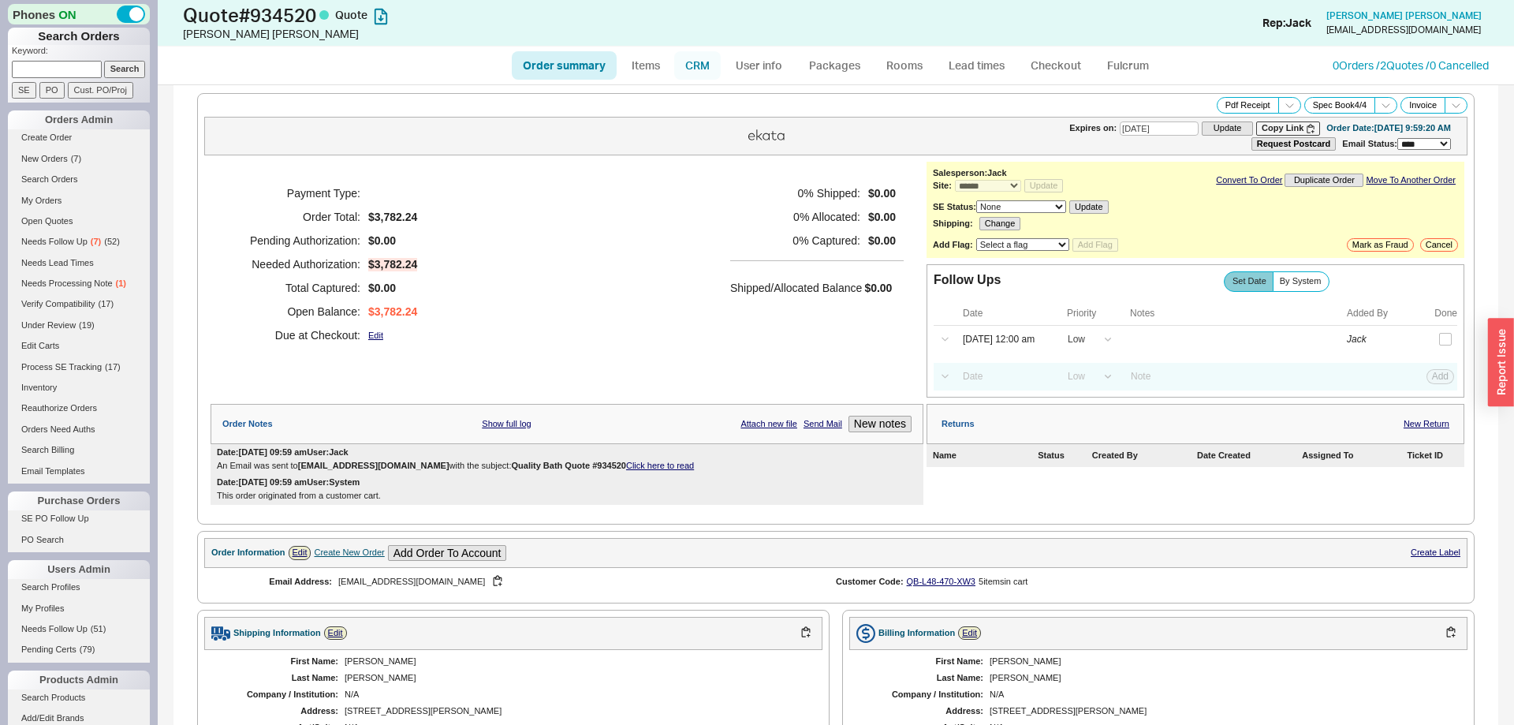
click at [701, 65] on link "CRM" at bounding box center [697, 65] width 47 height 28
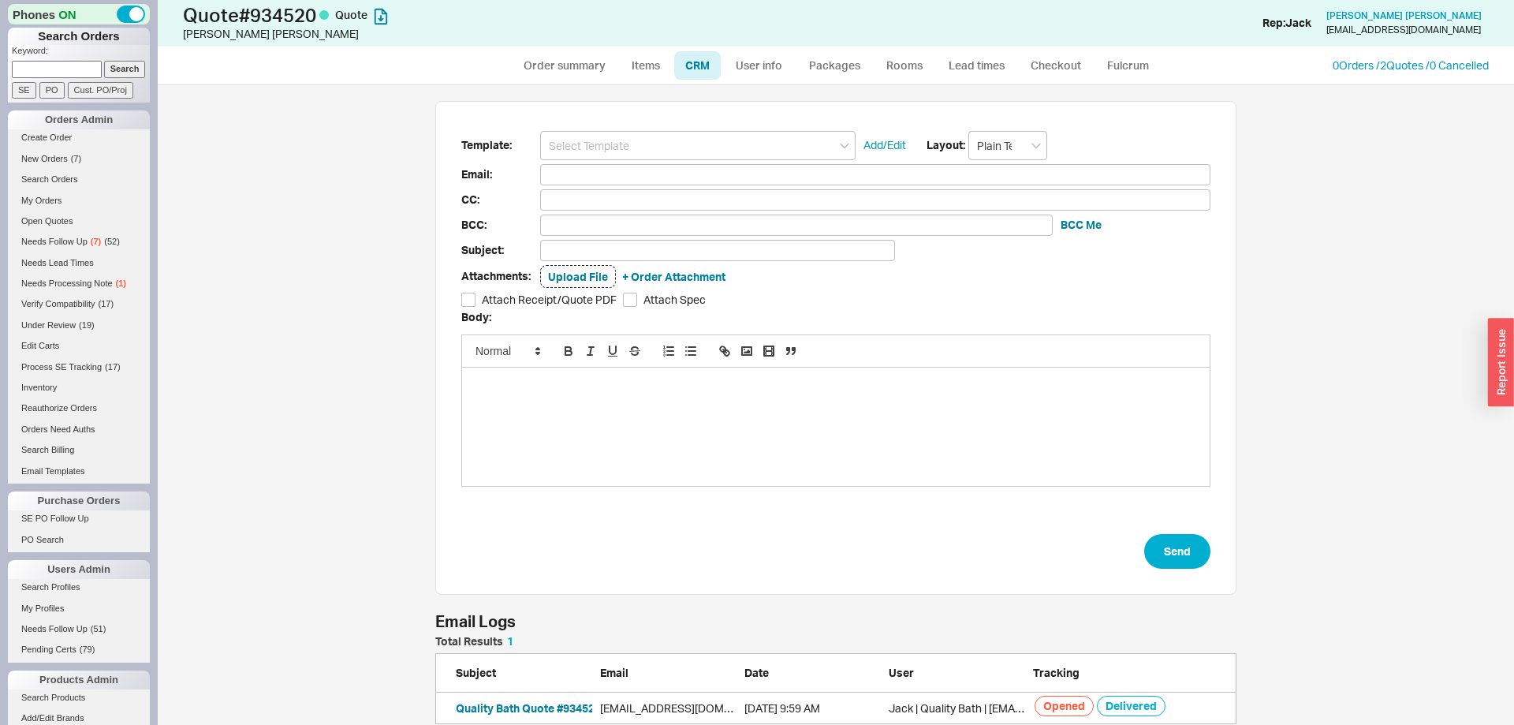
click at [654, 145] on input at bounding box center [697, 145] width 315 height 29
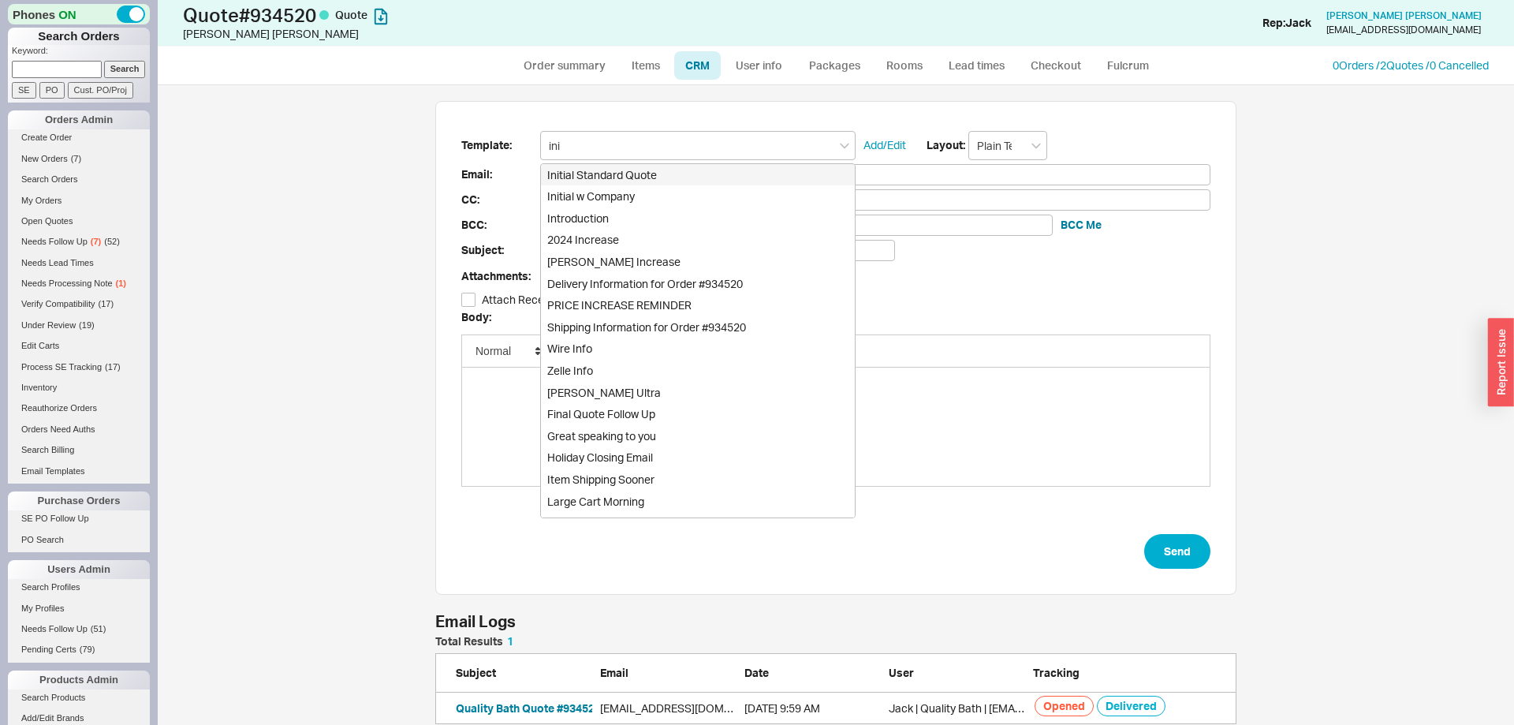
type input "init"
type input "Receipt"
type input "aaronleib@hotmail.com"
type input "Quote # 934520 - Can I Help?"
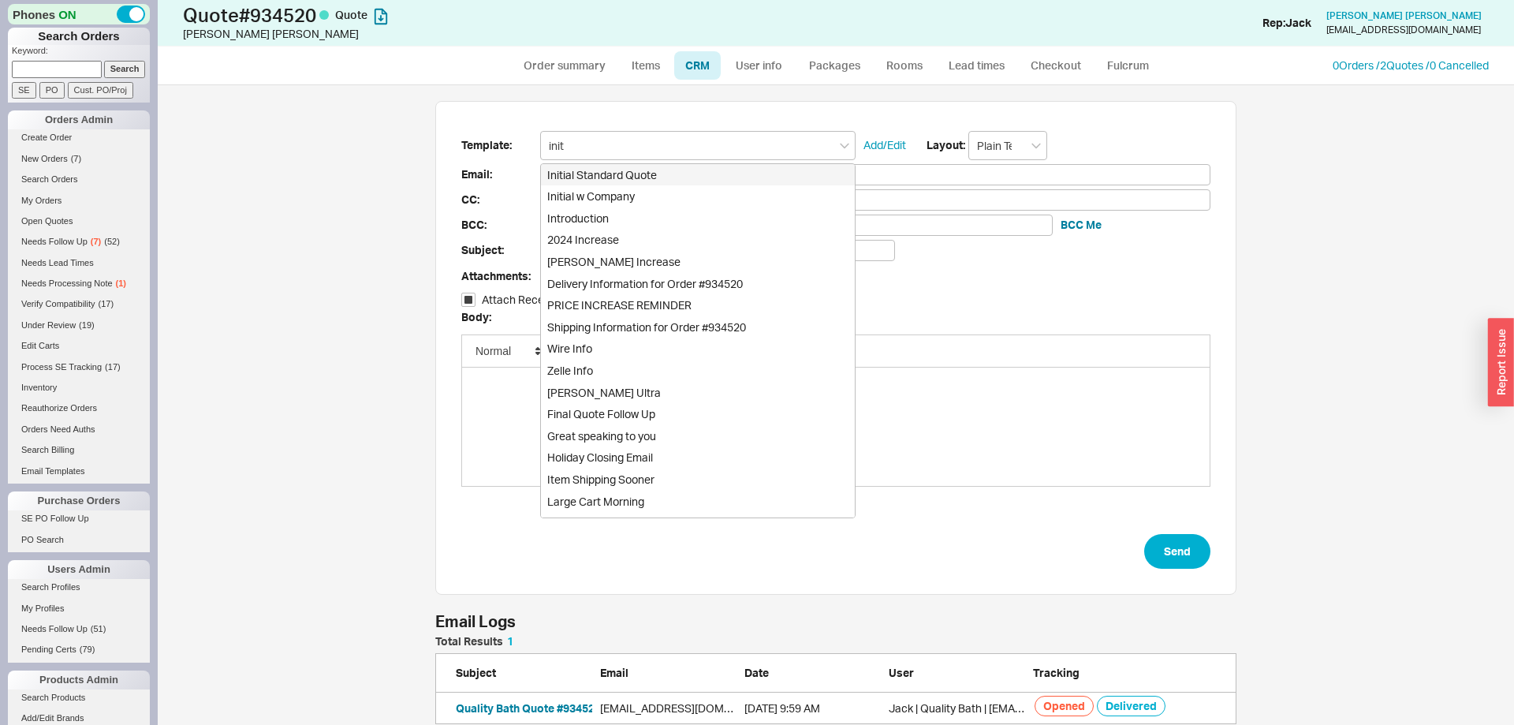
checkbox input "true"
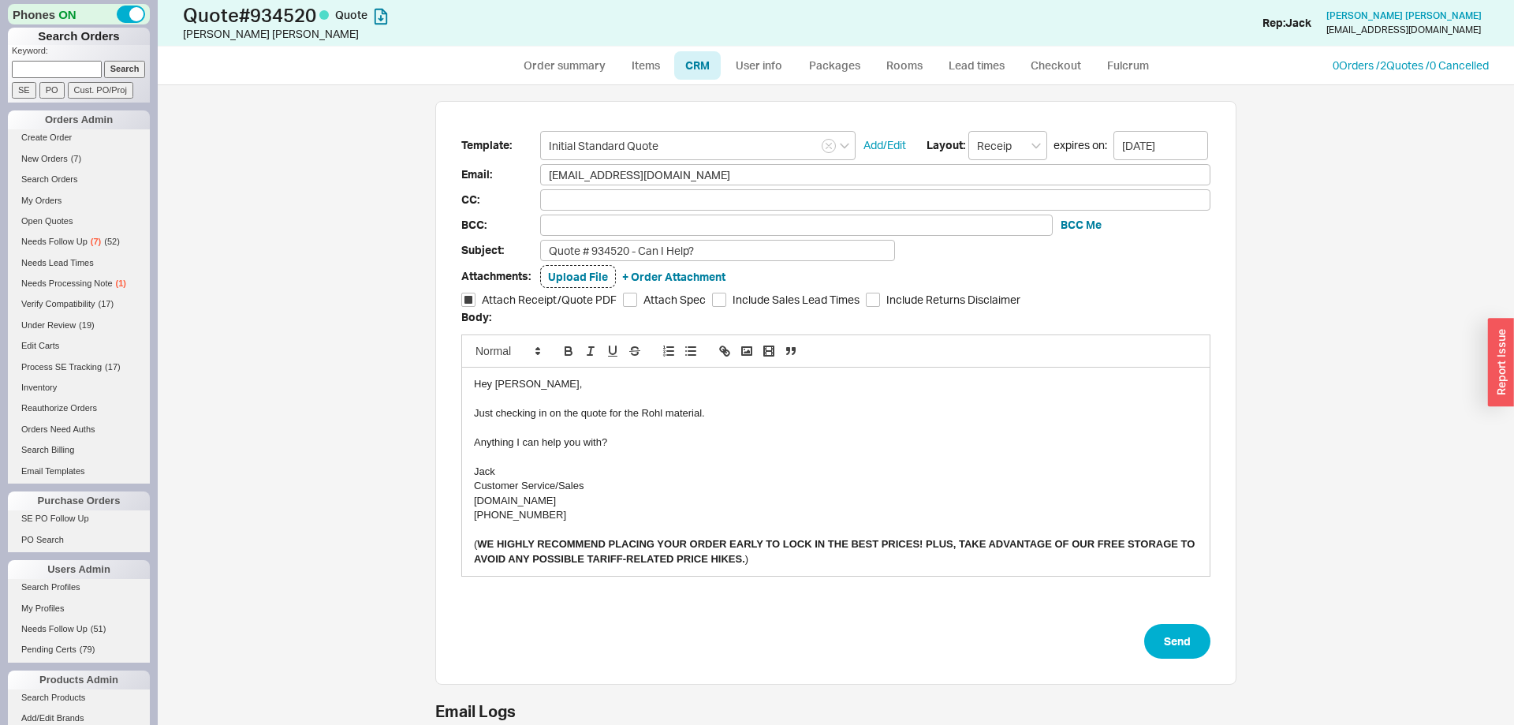
type input "Initial Standard Quote"
click at [650, 419] on div "Just checking in on the quote for the Rohl material." at bounding box center [836, 413] width 724 height 14
click at [1149, 632] on form "Template: Initial Standard Quote Add/Edit Layout: Receipt expires on: 09/03/202…" at bounding box center [835, 395] width 749 height 528
click at [1160, 647] on button "Send" at bounding box center [1177, 641] width 66 height 35
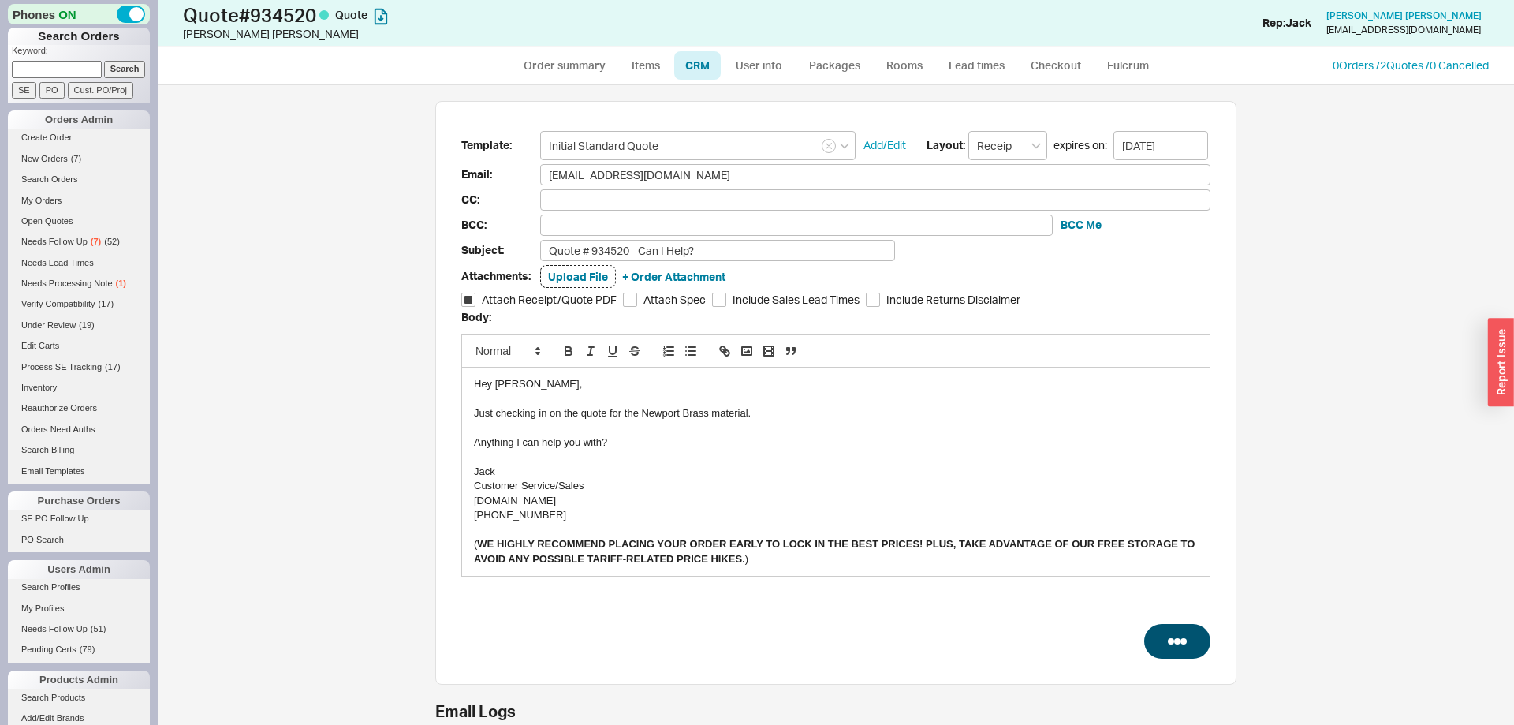
select select "*"
select select "LOW"
select select "3"
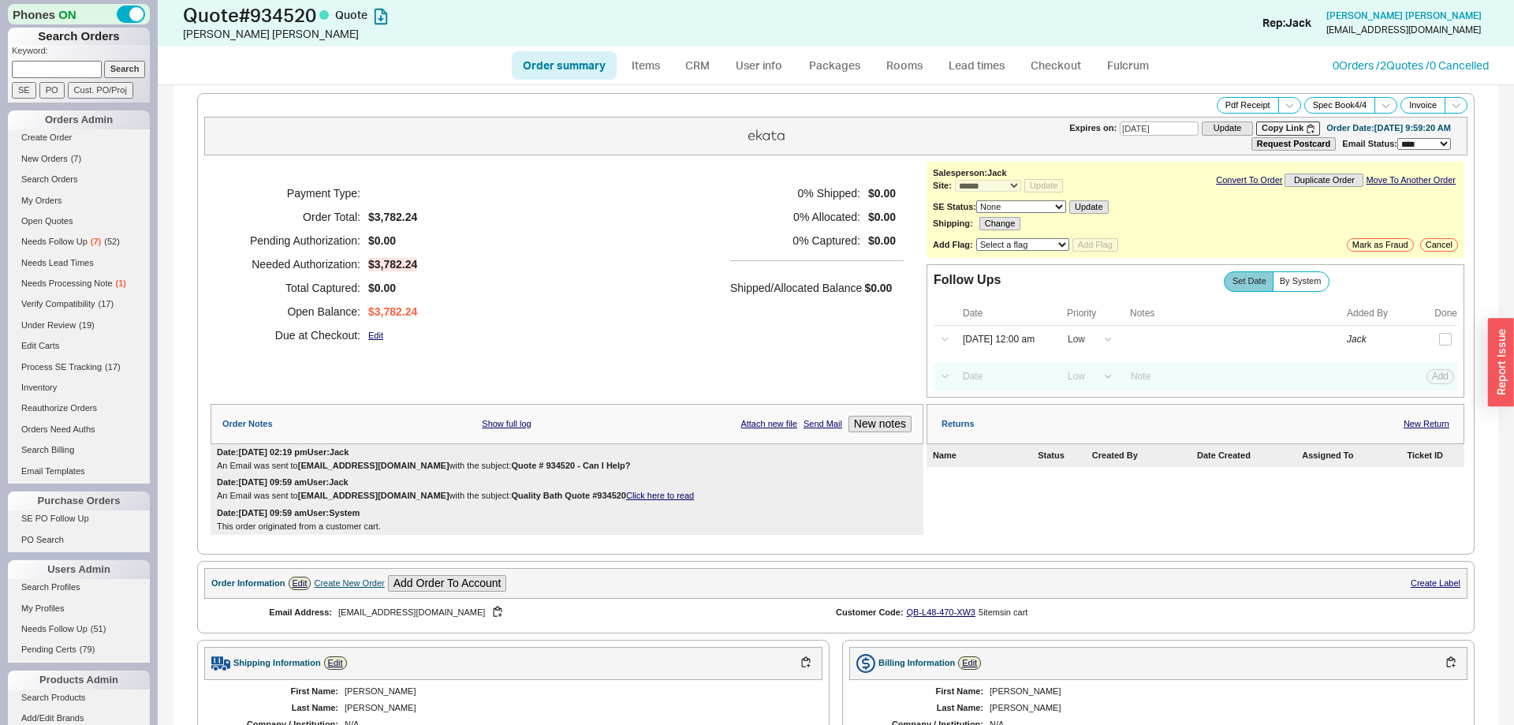
click at [983, 371] on div "Select a Date Now One hour One day Two Days One Month High Medium Low Low Add" at bounding box center [1196, 377] width 524 height 28
click at [1014, 379] on input at bounding box center [1004, 376] width 101 height 21
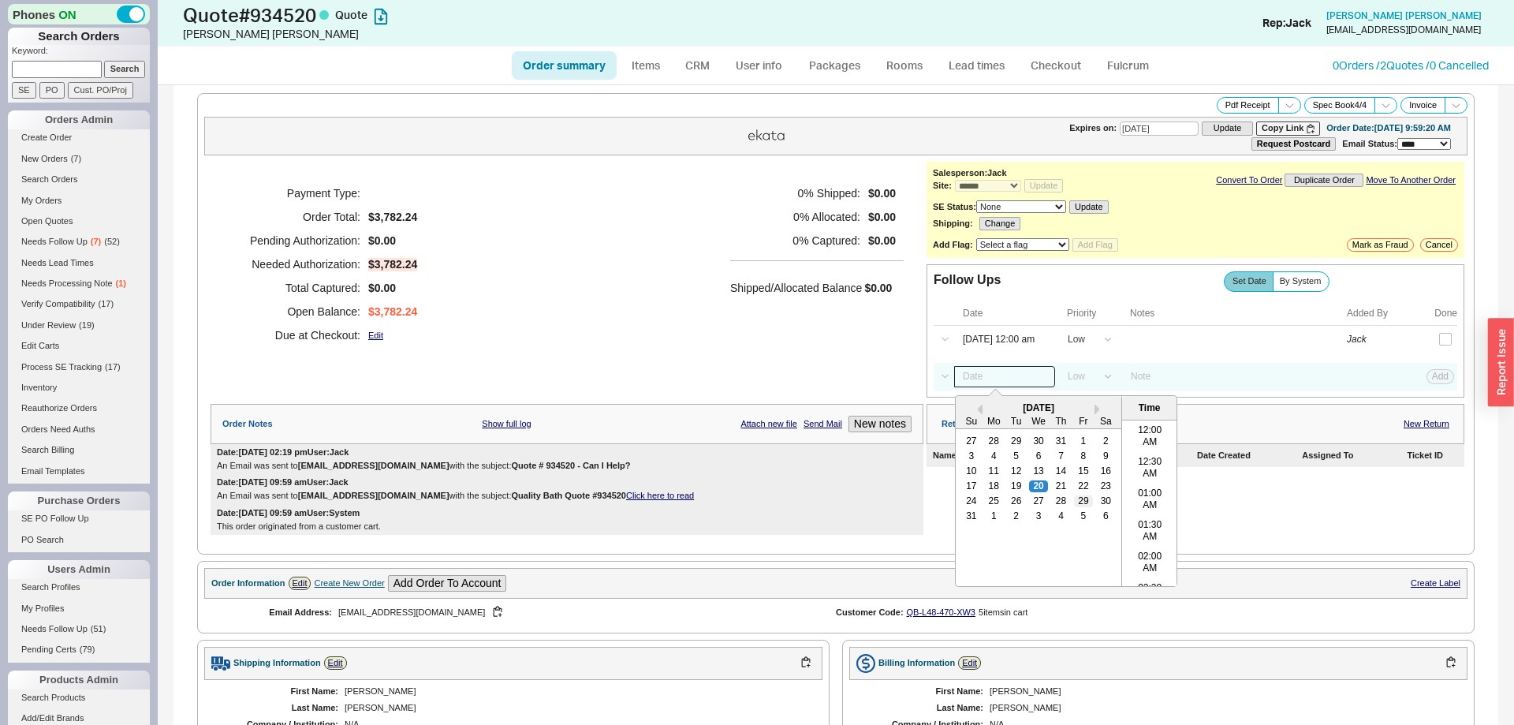
scroll to position [817, 0]
click at [1060, 506] on div "28" at bounding box center [1061, 500] width 19 height 11
type input "08/28/25 12:00 am"
click at [1441, 380] on button "Add" at bounding box center [1440, 376] width 28 height 14
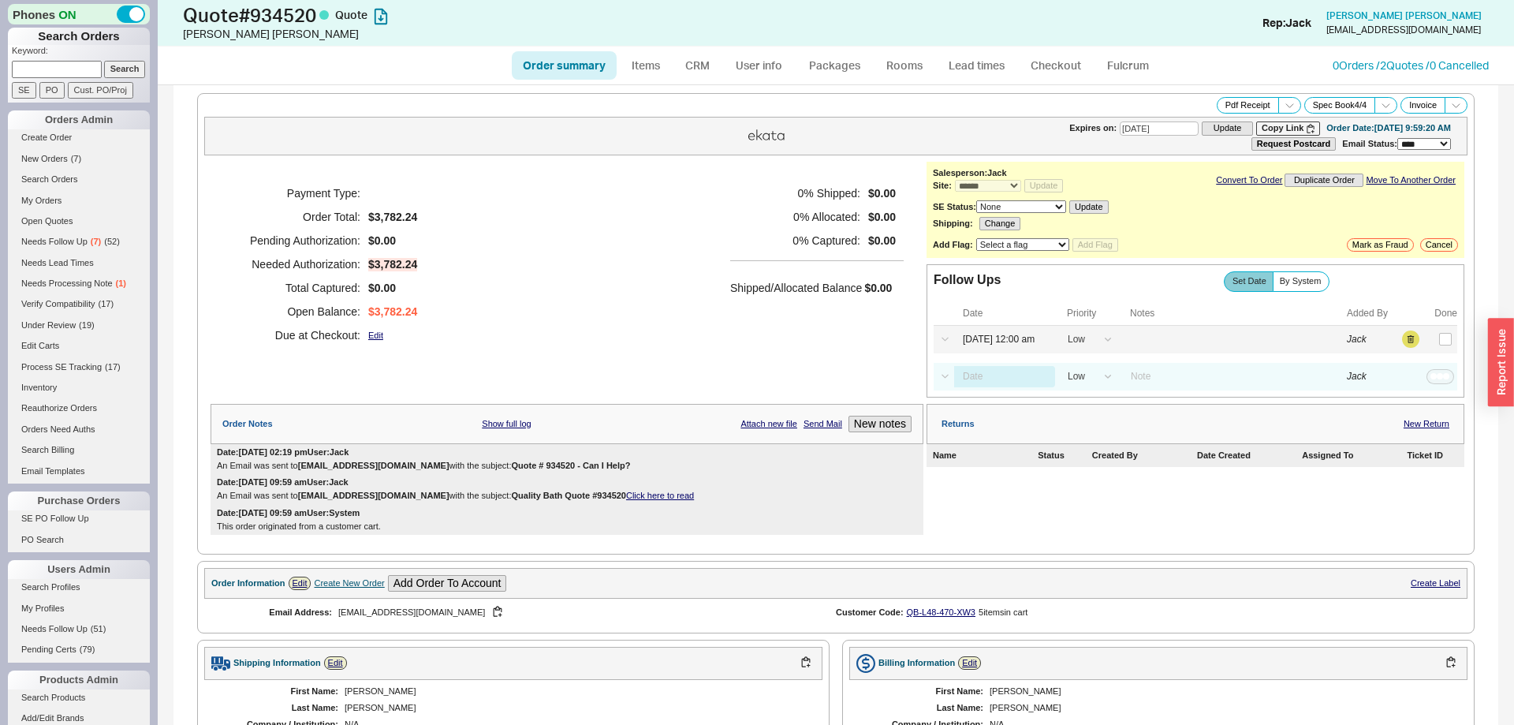
select select "LOW"
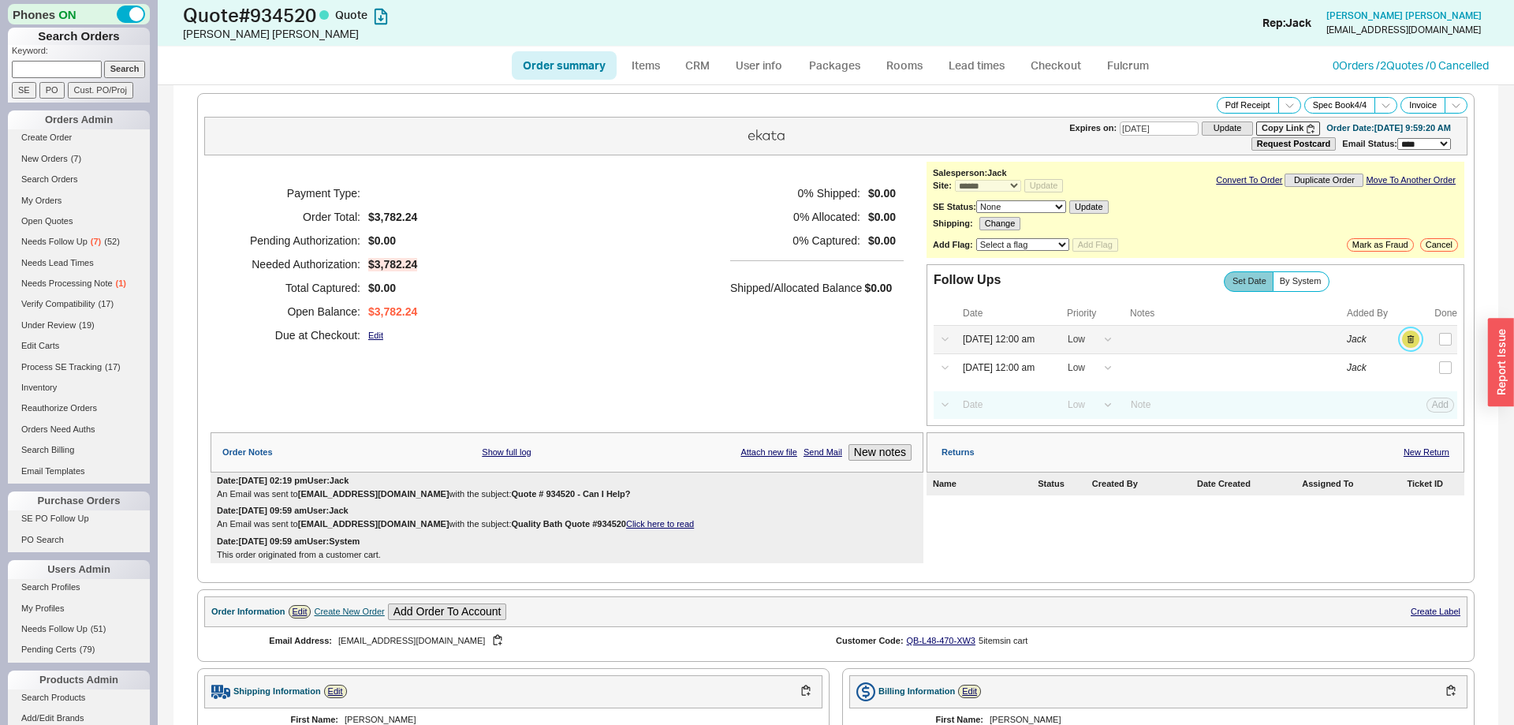
click at [1408, 347] on button "button" at bounding box center [1410, 338] width 17 height 17
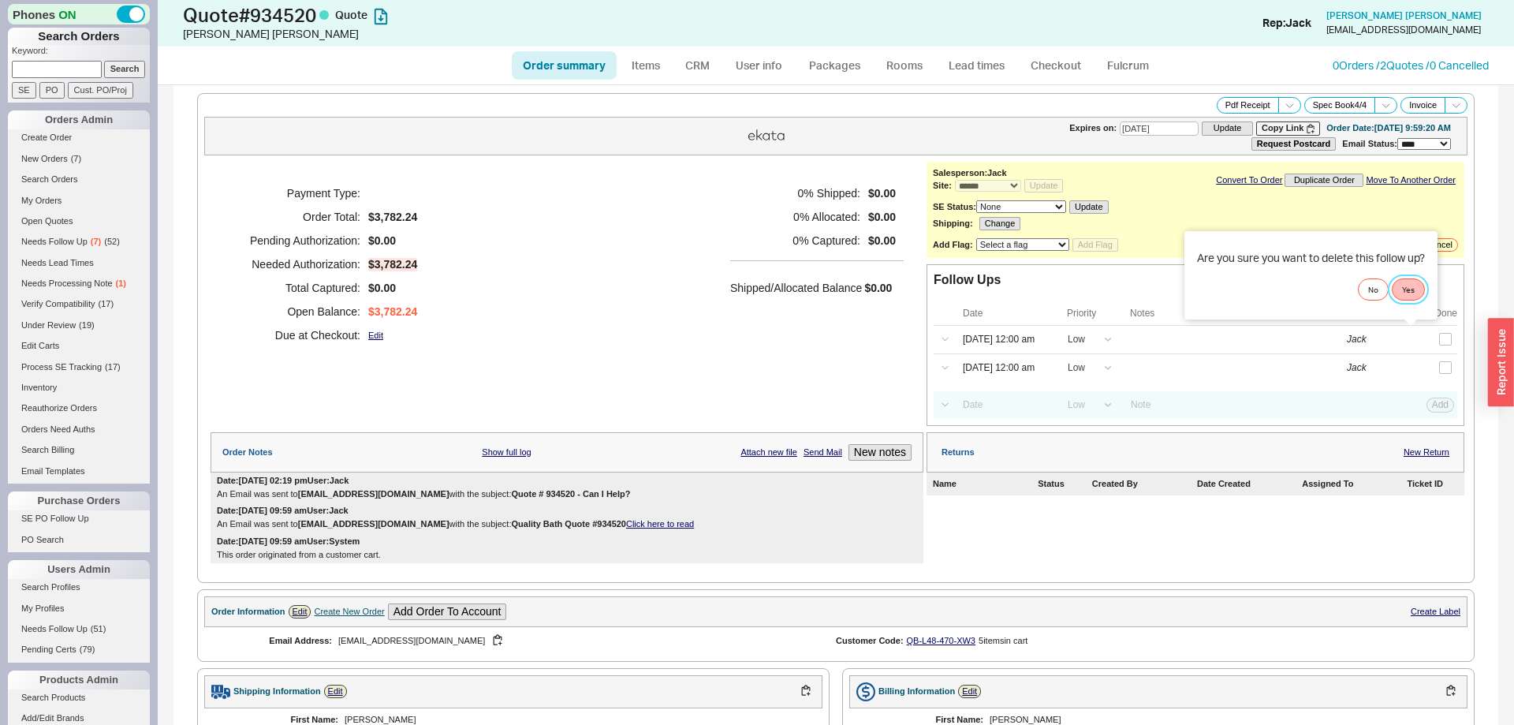
click at [1413, 294] on button "Yes" at bounding box center [1408, 289] width 33 height 22
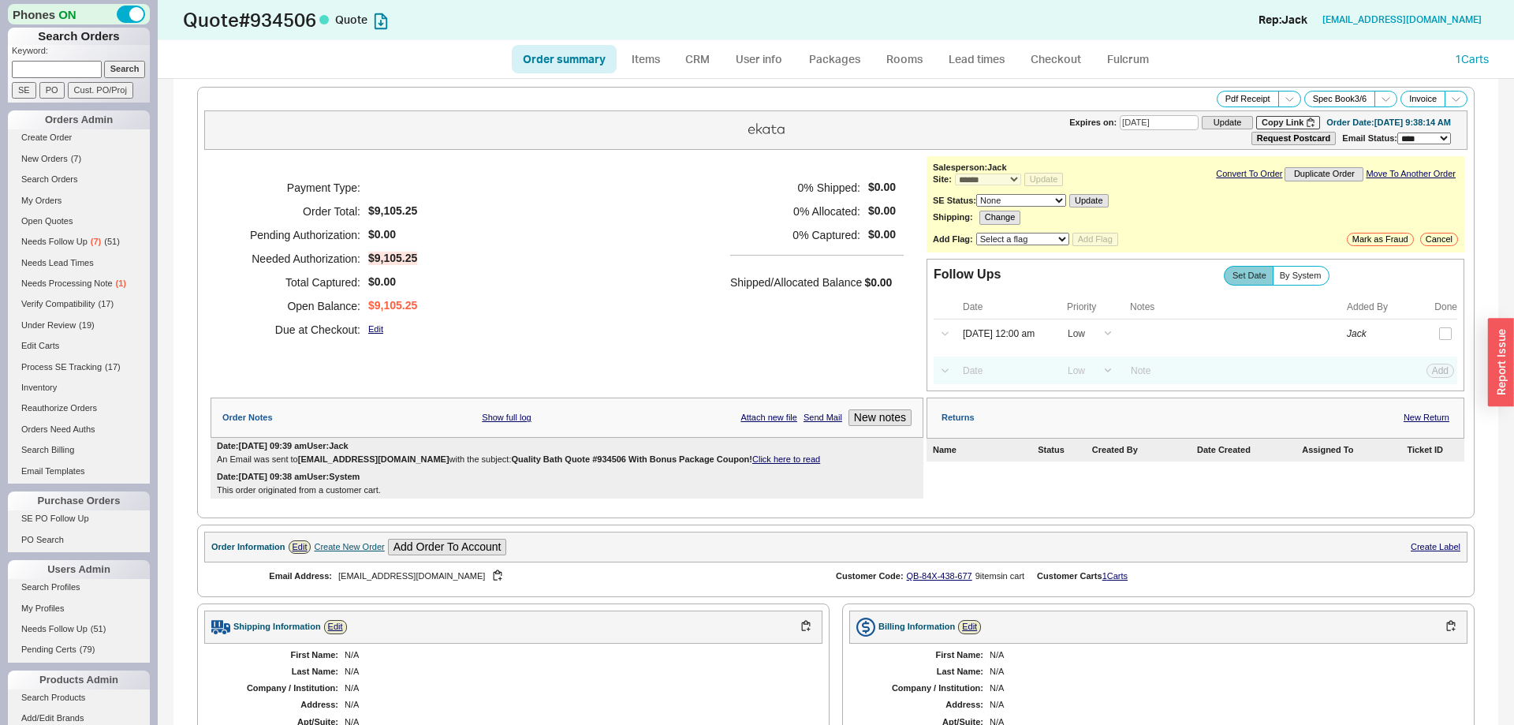
select select "*"
select select "LOW"
select select "3"
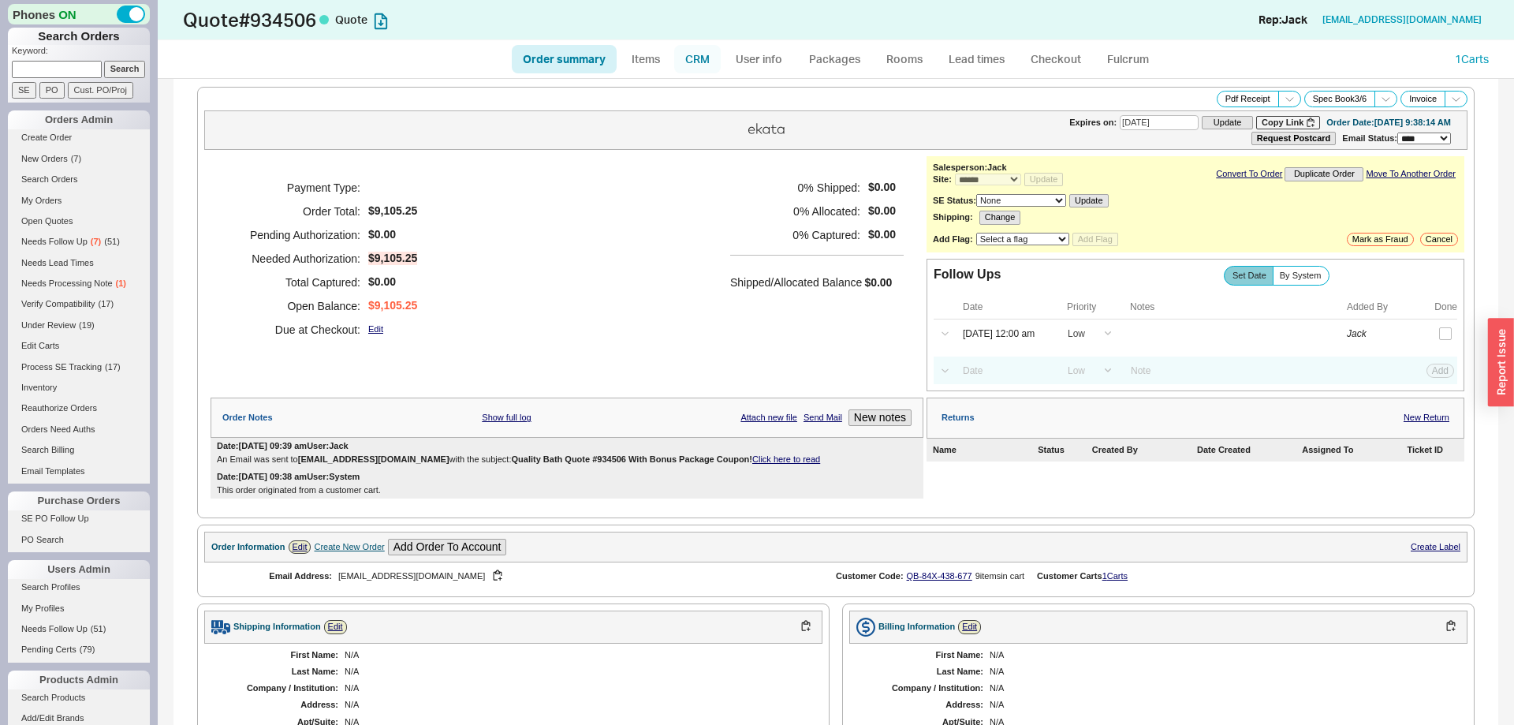
click at [702, 58] on link "CRM" at bounding box center [697, 59] width 47 height 28
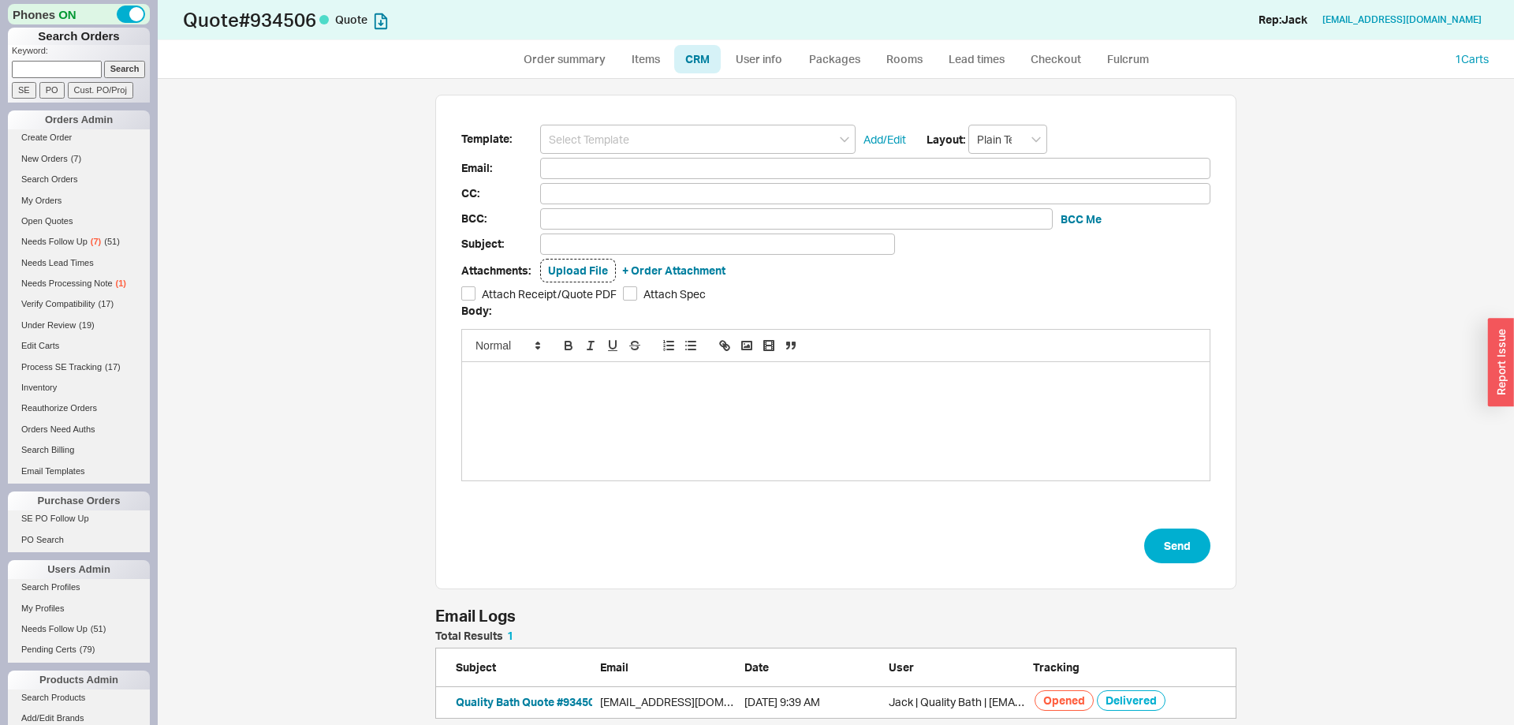
scroll to position [646, 1356]
click at [678, 122] on div "Template: Add/Edit Layout: Plain Text Email: CC: BCC: BCC Me Subject: Attachmen…" at bounding box center [835, 342] width 801 height 494
click at [680, 136] on input at bounding box center [697, 139] width 315 height 29
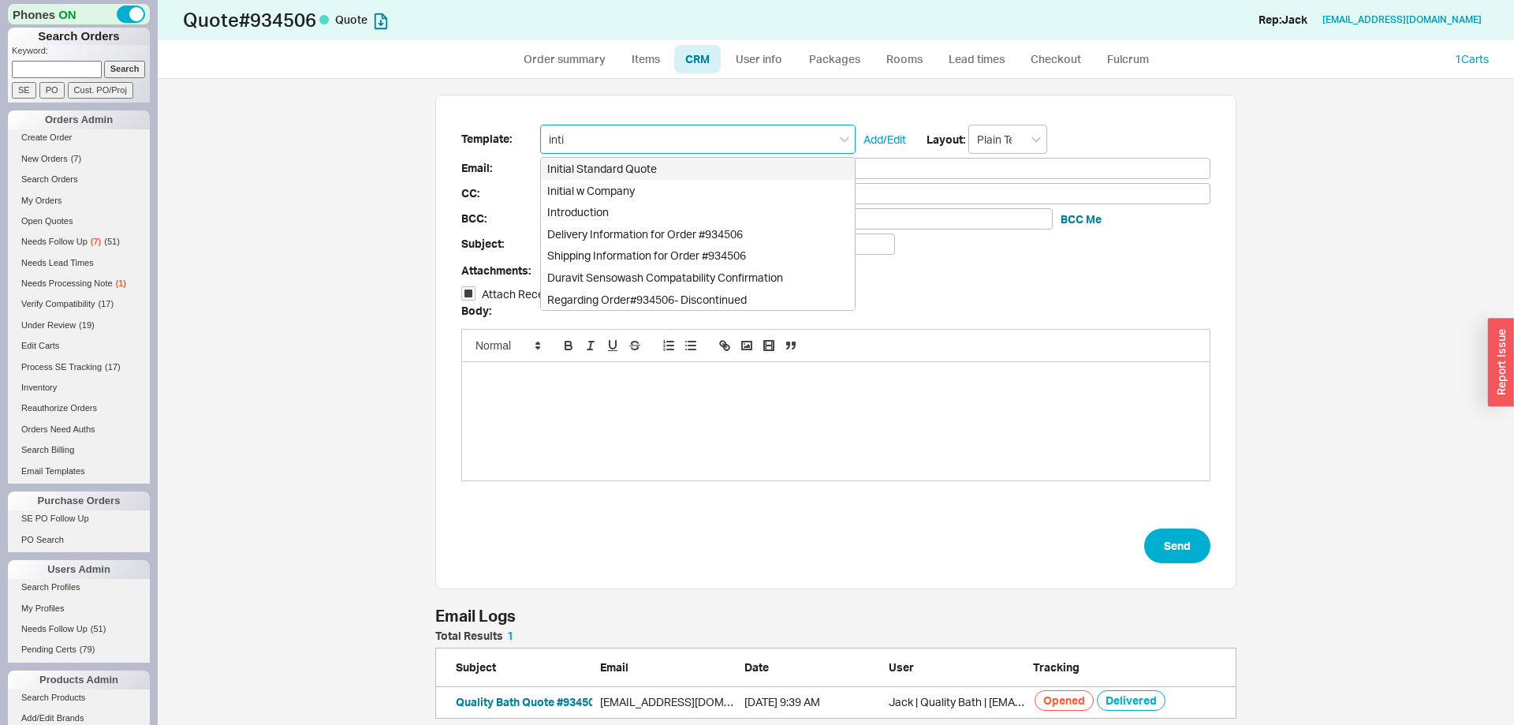
type input "Initial Standard Quote"
type input "Receipt"
type input "[EMAIL_ADDRESS][DOMAIN_NAME]"
type input "Quote # 934506 - Can I Help?"
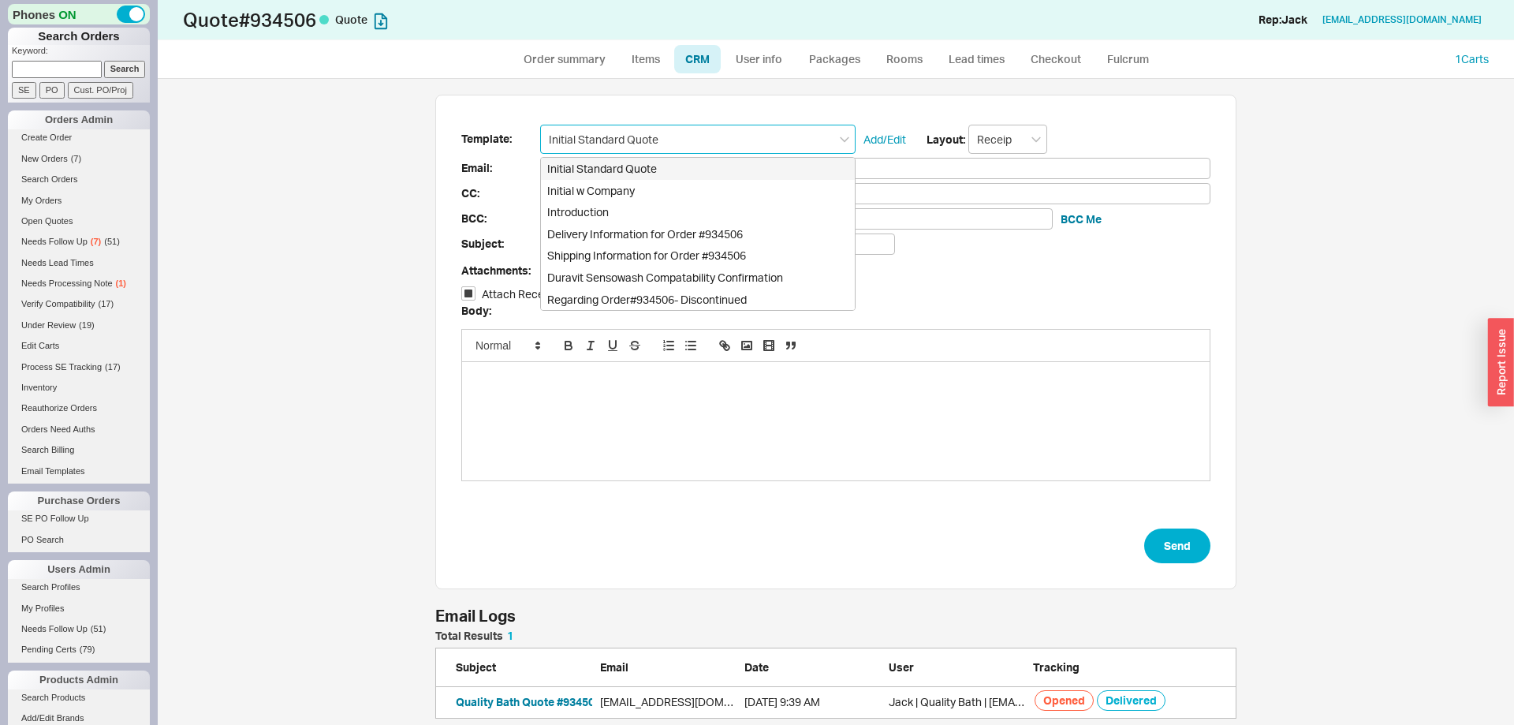
checkbox input "true"
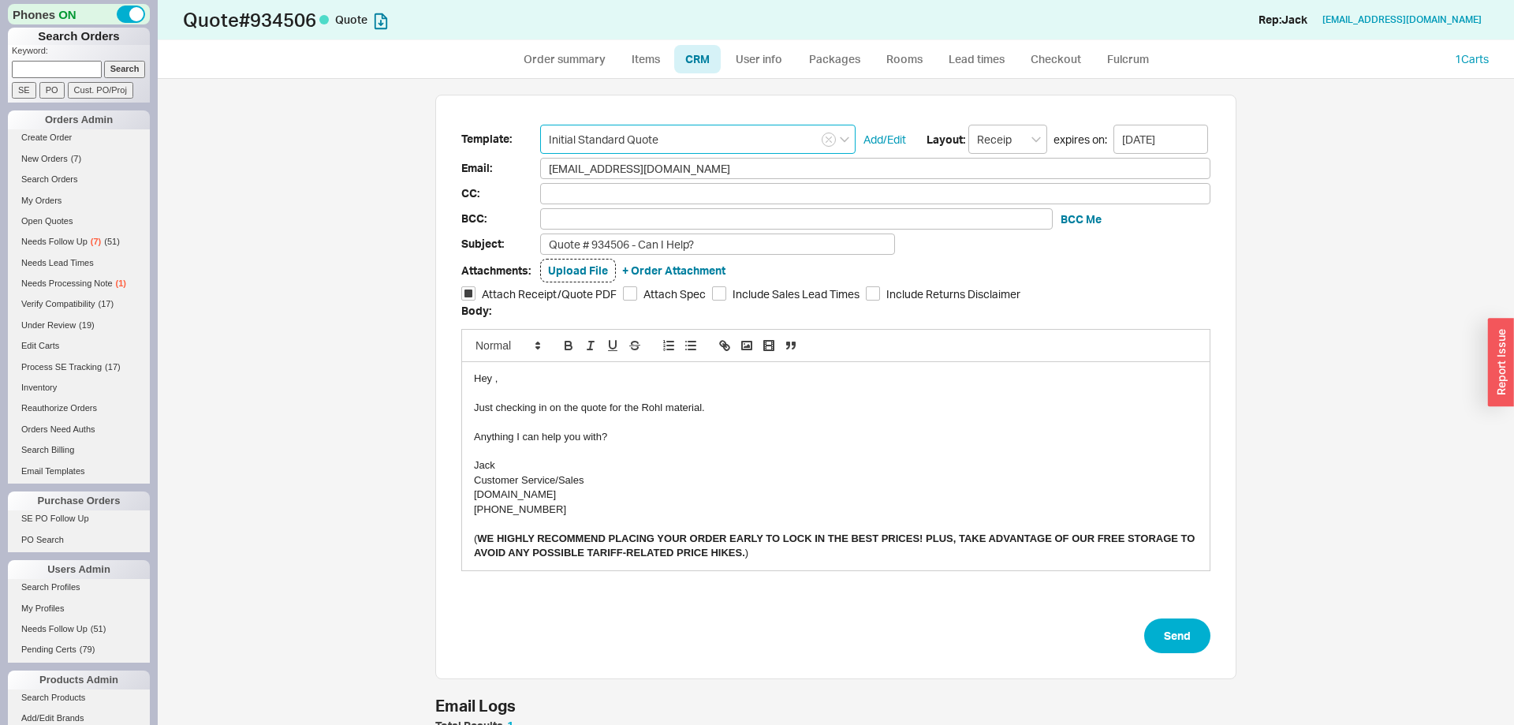
type input "Initial Standard Quote"
click at [654, 408] on div "Just checking in on the quote for the Rohl material." at bounding box center [836, 408] width 724 height 14
click at [1182, 637] on button "Send" at bounding box center [1177, 635] width 66 height 35
select select "*"
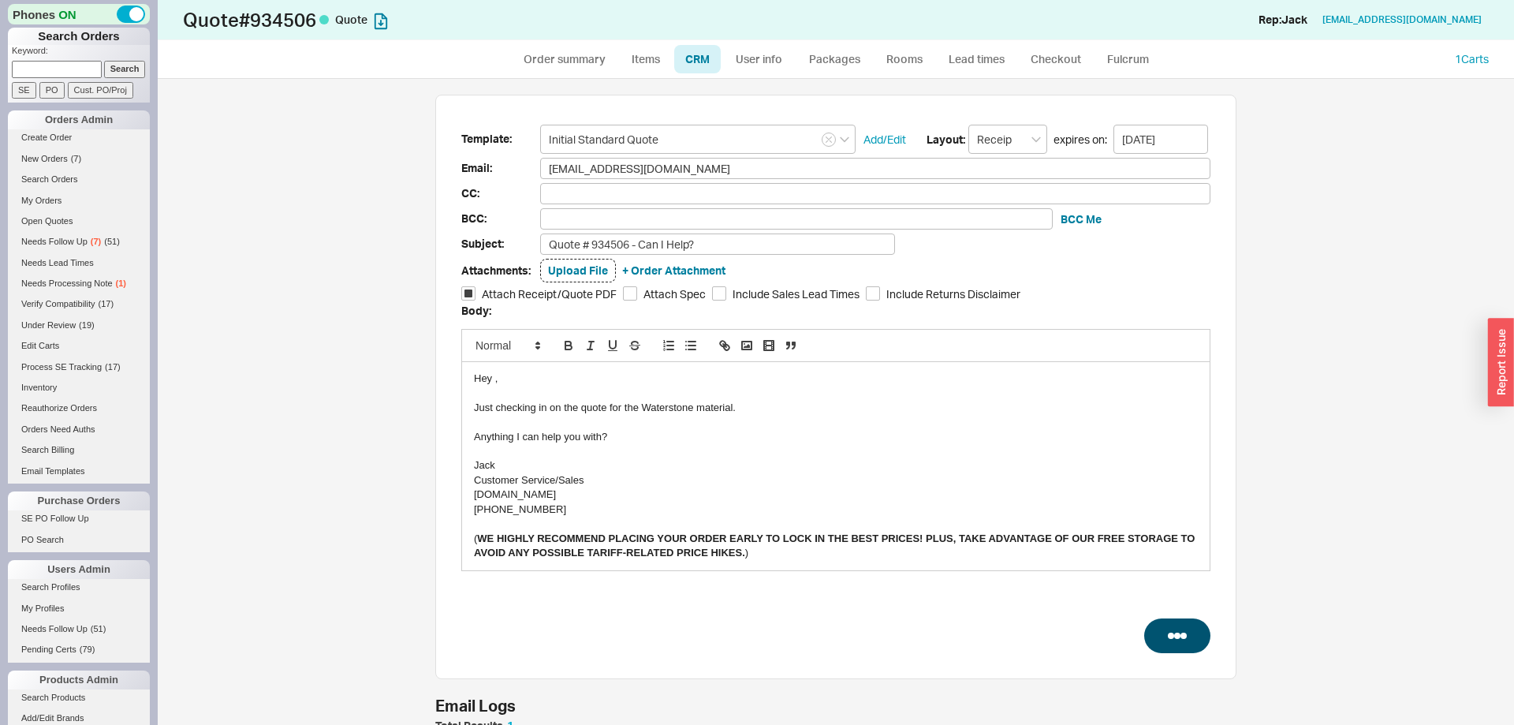
select select "*"
select select "LOW"
select select "3"
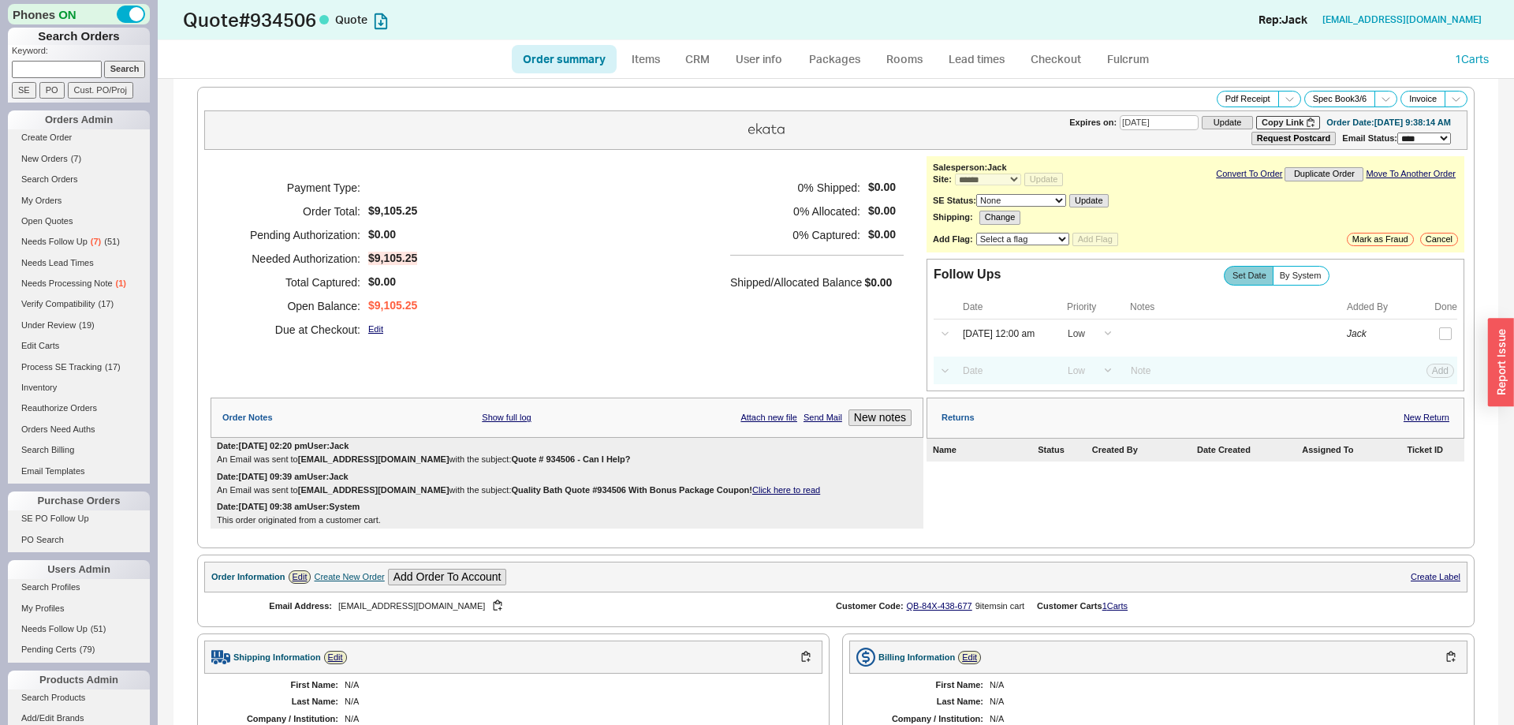
type input "[DATE]"
click at [1006, 381] on input at bounding box center [1004, 370] width 101 height 21
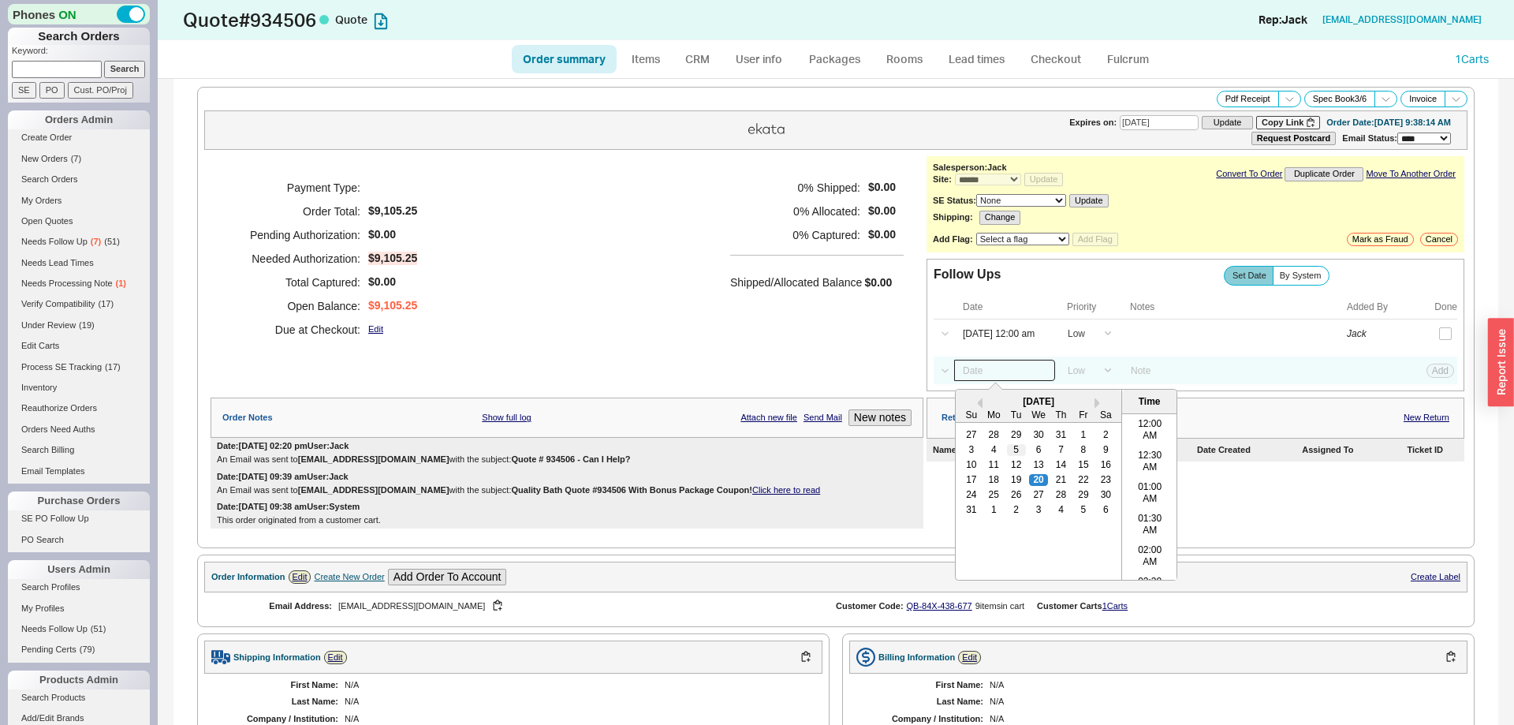
scroll to position [817, 0]
click at [1010, 498] on div "26" at bounding box center [1016, 495] width 19 height 11
type input "08/26/25 12:00 am"
click at [1451, 383] on div "Select a Date Now One hour One day Two Days One Month 08/26/25 12:00 am Previou…" at bounding box center [1196, 370] width 524 height 28
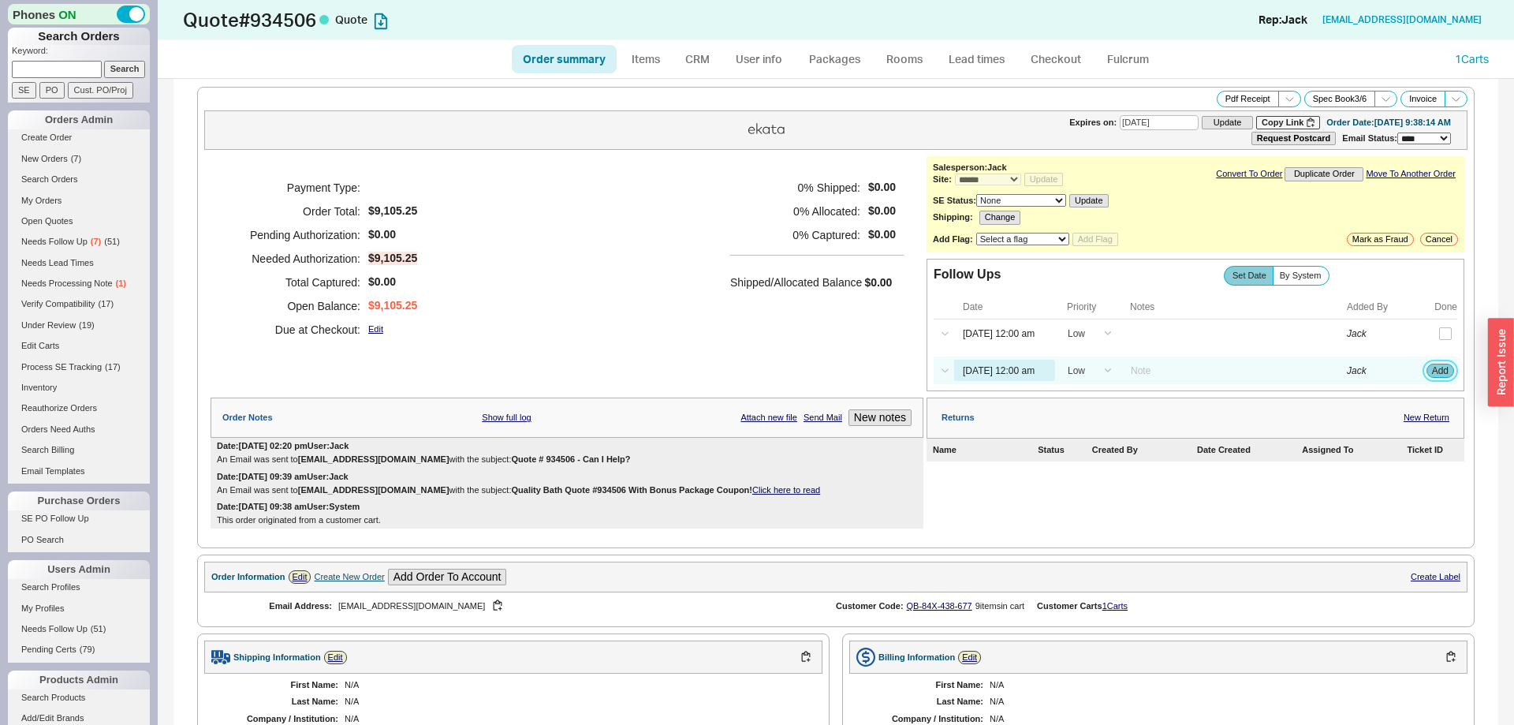
click at [1446, 378] on button "Add" at bounding box center [1440, 370] width 28 height 14
select select "LOW"
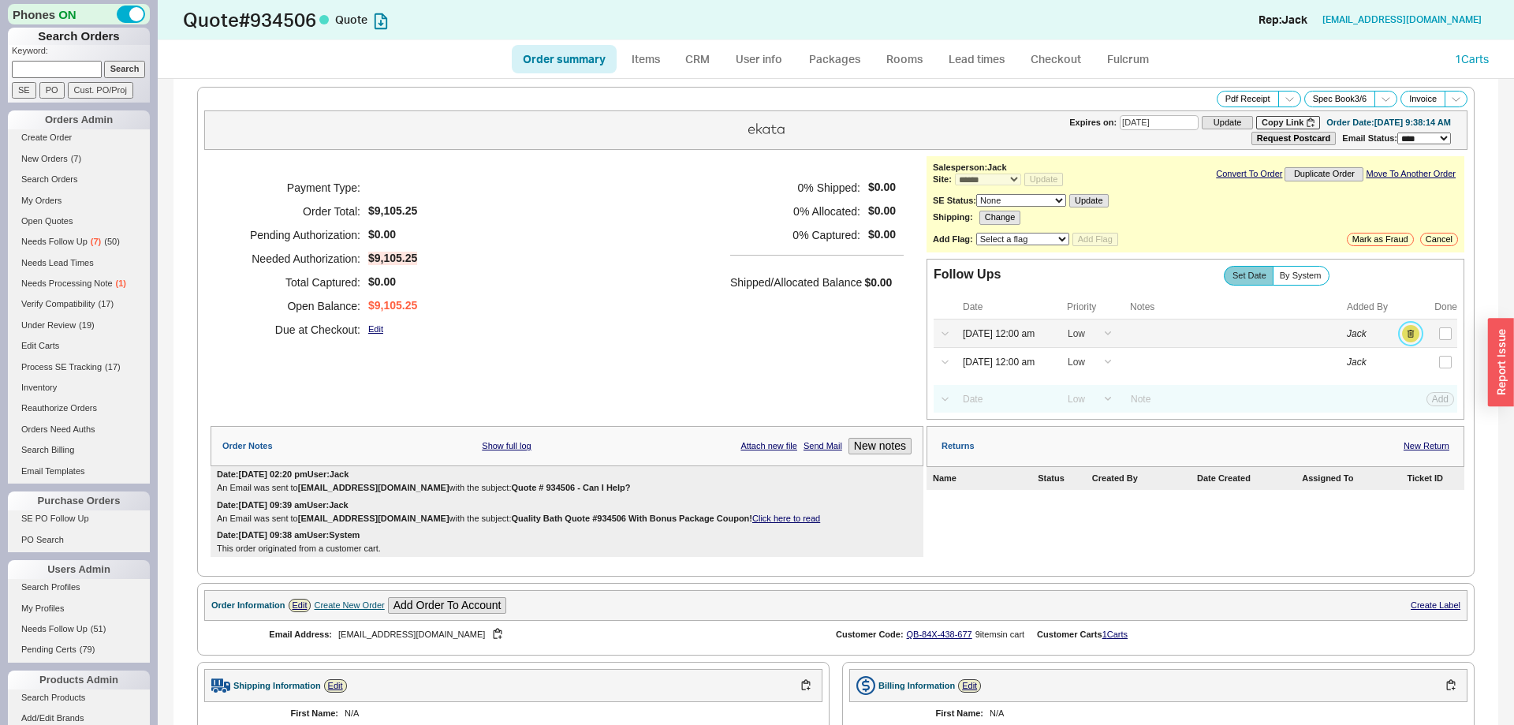
click at [1414, 337] on button "button" at bounding box center [1410, 333] width 17 height 17
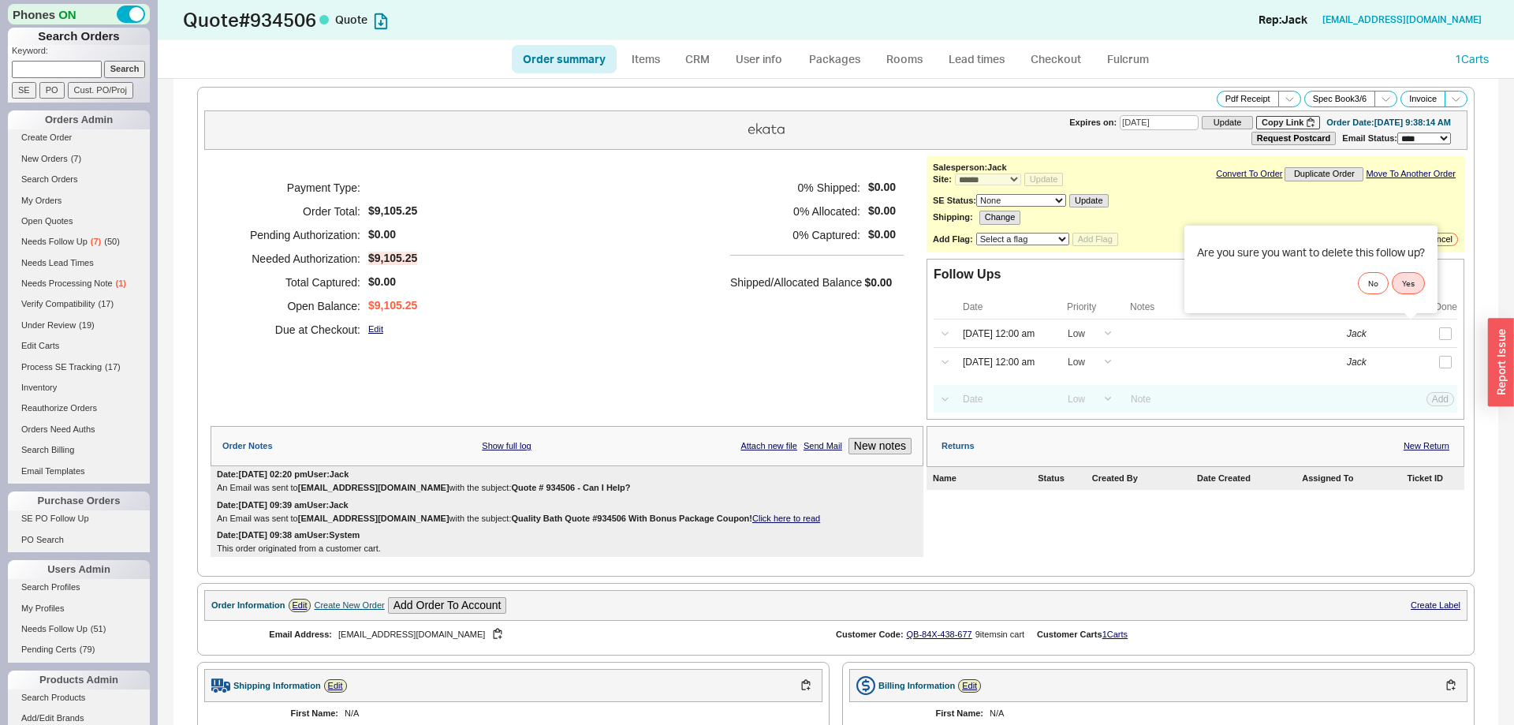
drag, startPoint x: 1426, startPoint y: 290, endPoint x: 1418, endPoint y: 284, distance: 10.1
click at [1425, 290] on div "No Yes" at bounding box center [1311, 283] width 228 height 22
click at [1418, 284] on button "Yes" at bounding box center [1408, 283] width 33 height 22
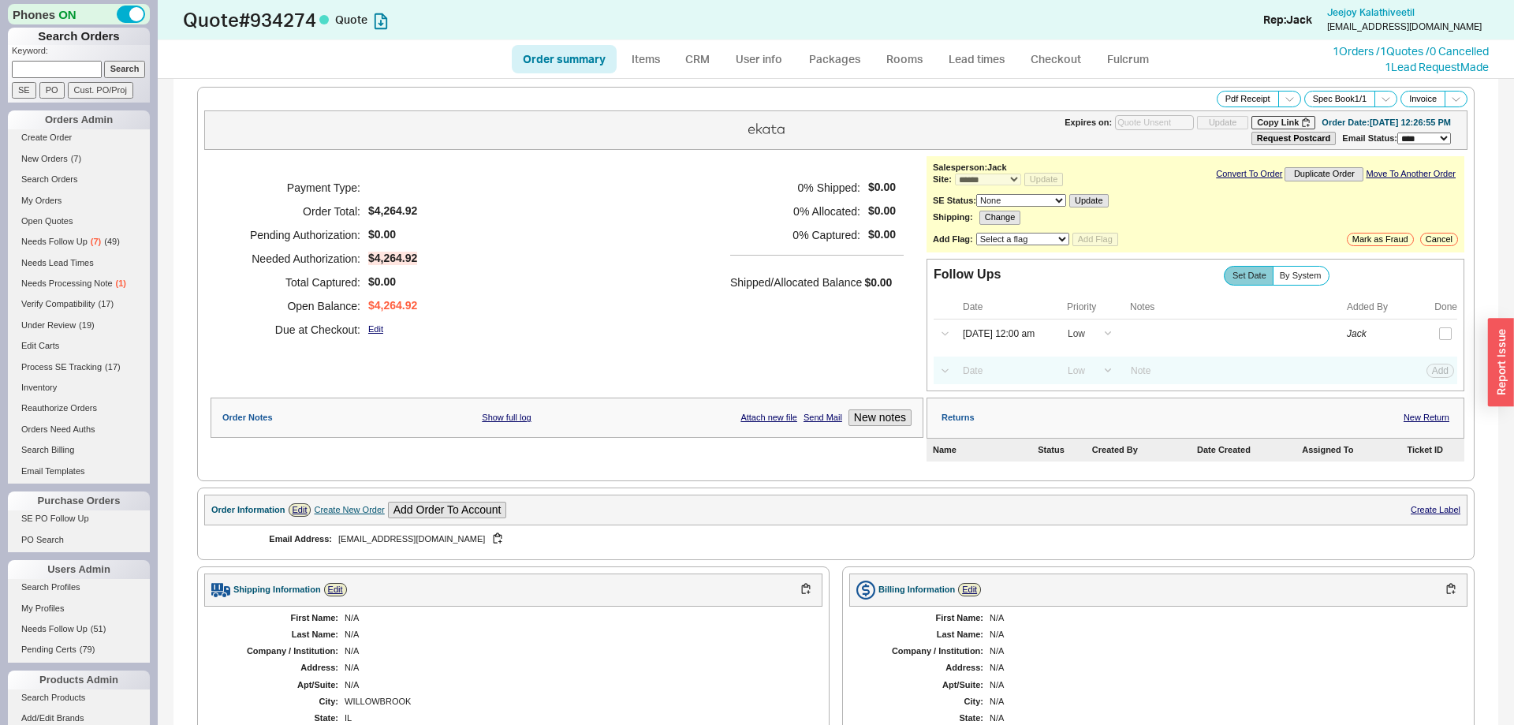
select select "*"
select select "LOW"
select select "3"
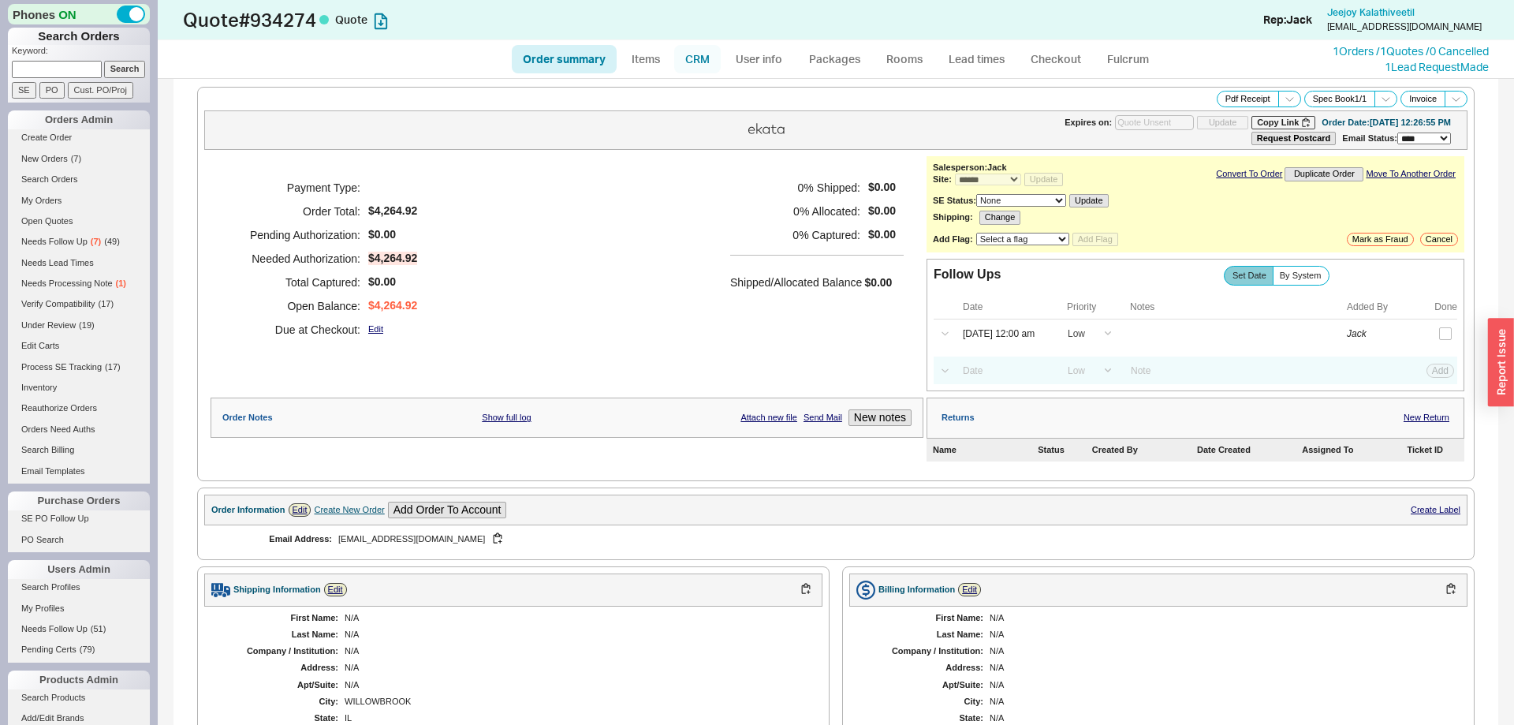
click at [704, 58] on link "CRM" at bounding box center [697, 59] width 47 height 28
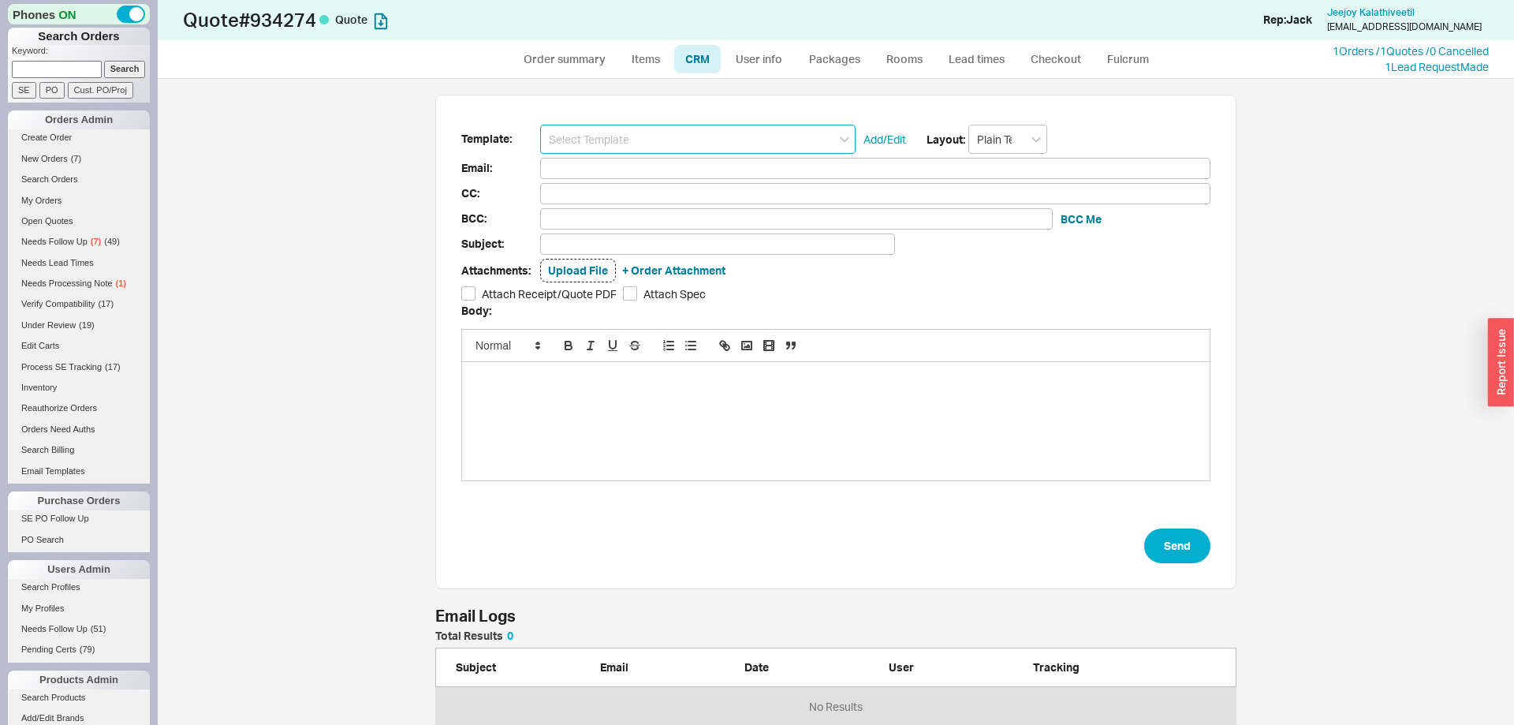
scroll to position [646, 1356]
click at [659, 131] on input at bounding box center [697, 139] width 315 height 29
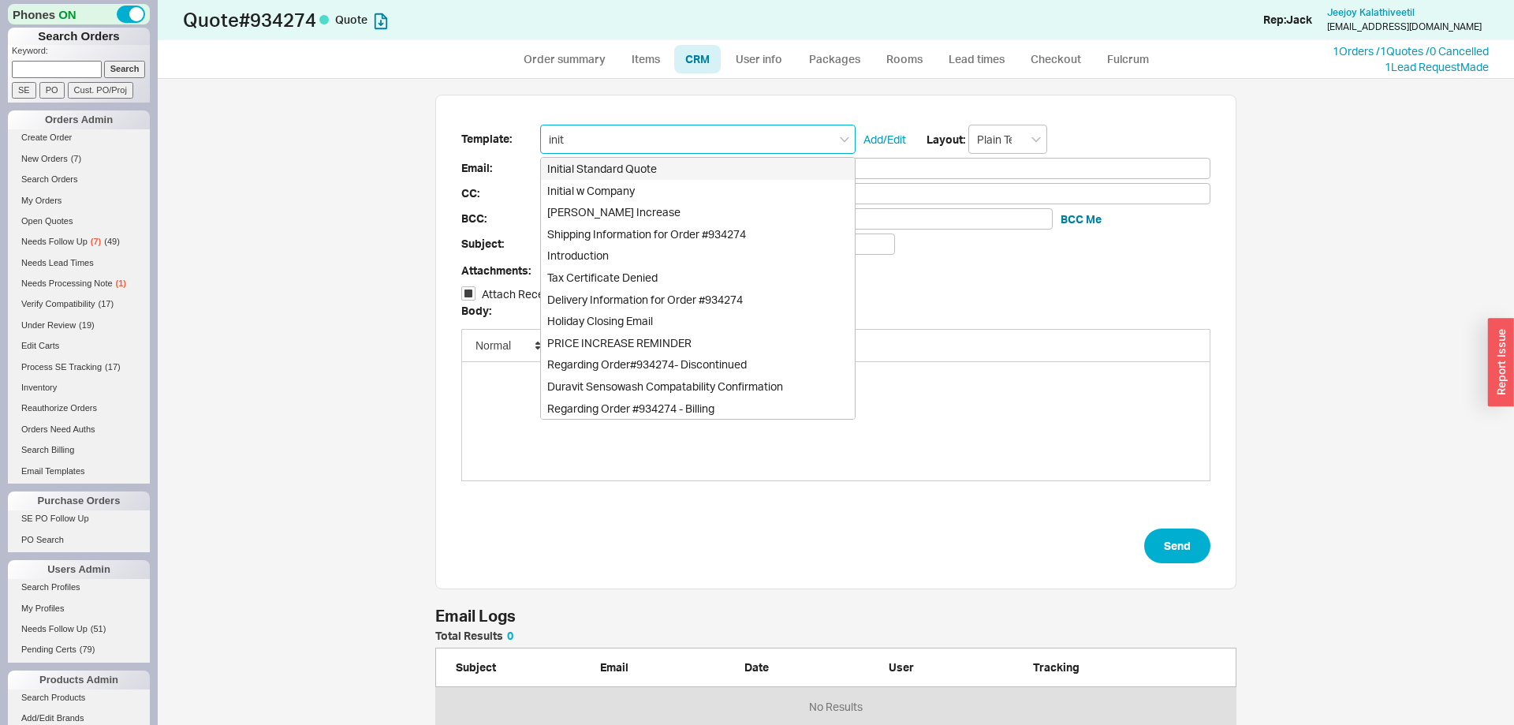
type input "Initial Standard Quote"
type input "Receipt"
type input "jeejykal@yahoo.com"
type input "Quote # 934274 - Can I Help?"
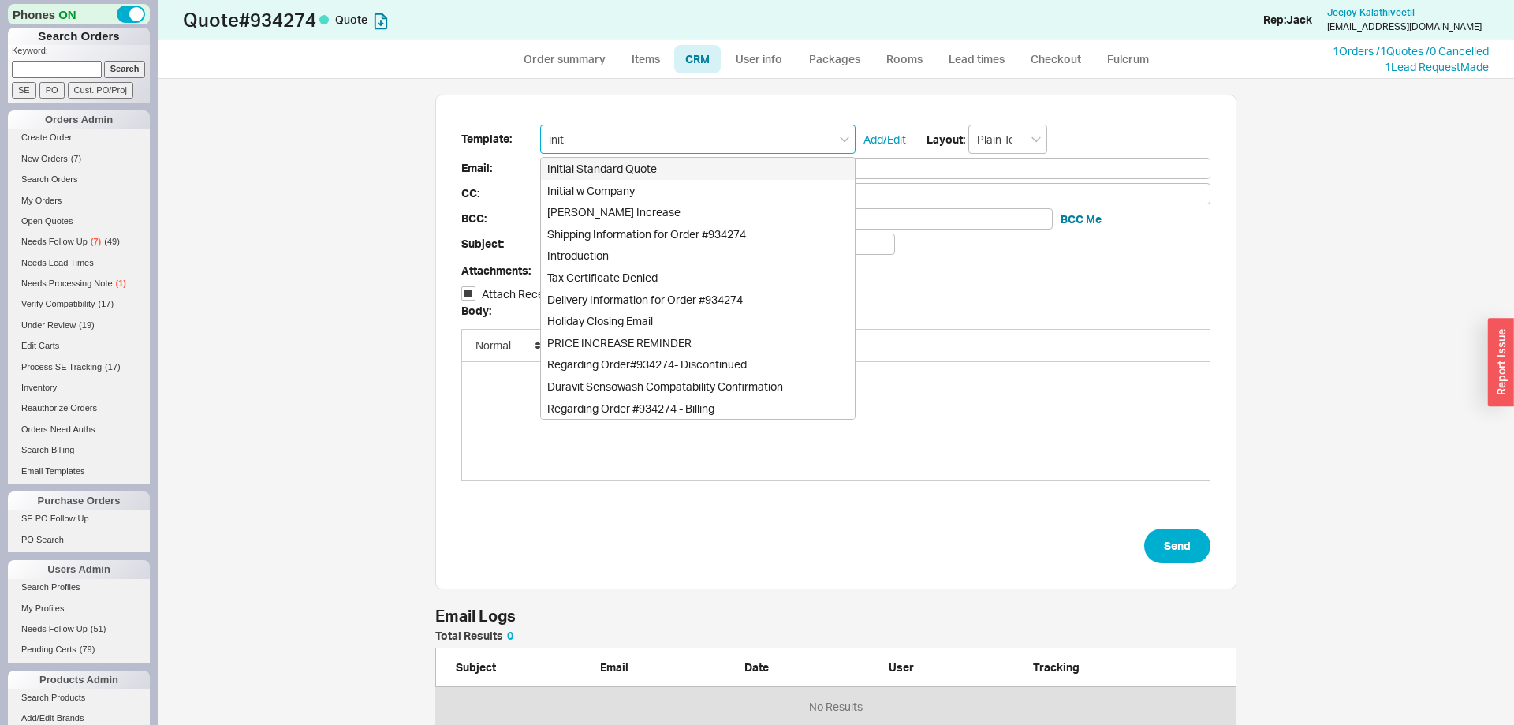
checkbox input "true"
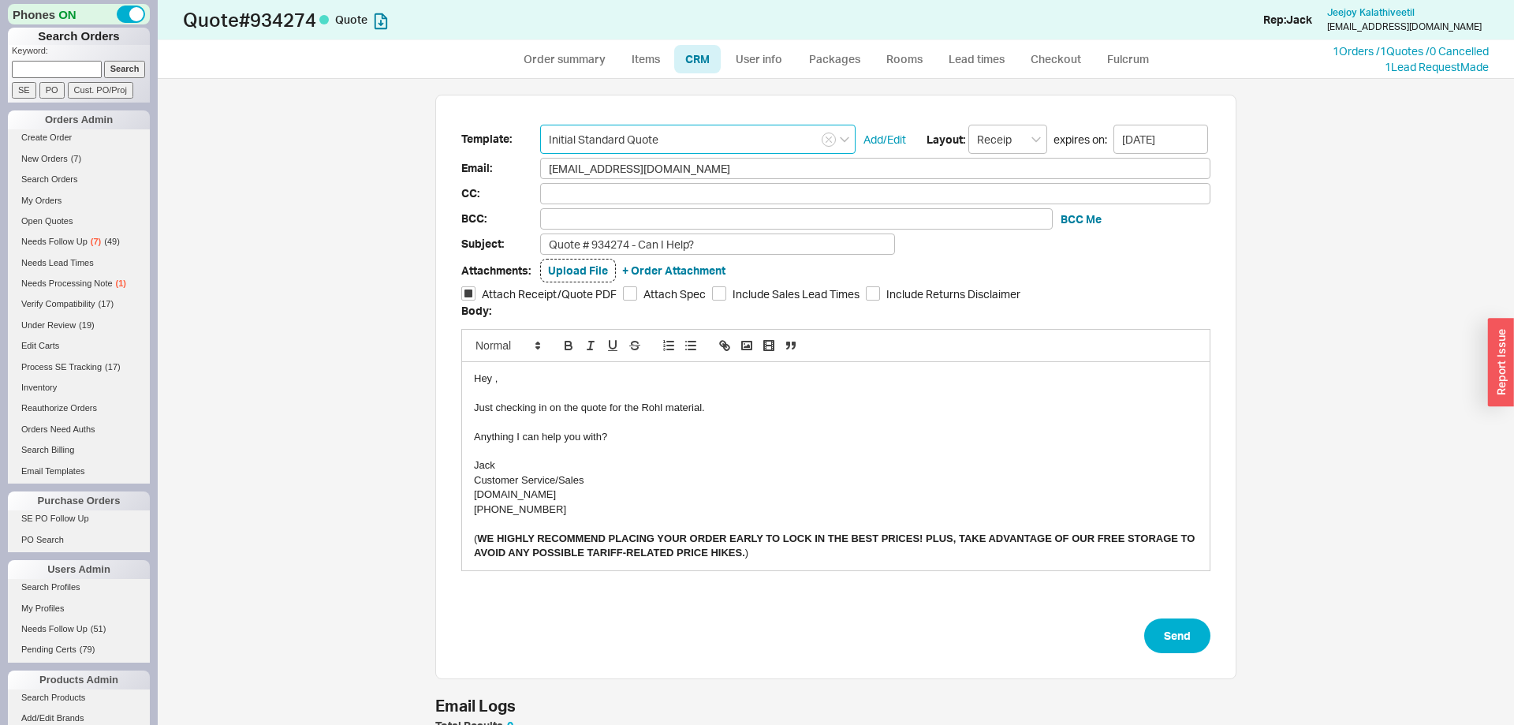
type input "Initial Standard Quote"
click at [657, 409] on div "Just checking in on the quote for the Rohl material." at bounding box center [836, 408] width 724 height 14
click at [1169, 636] on button "Send" at bounding box center [1177, 635] width 66 height 35
select select "*"
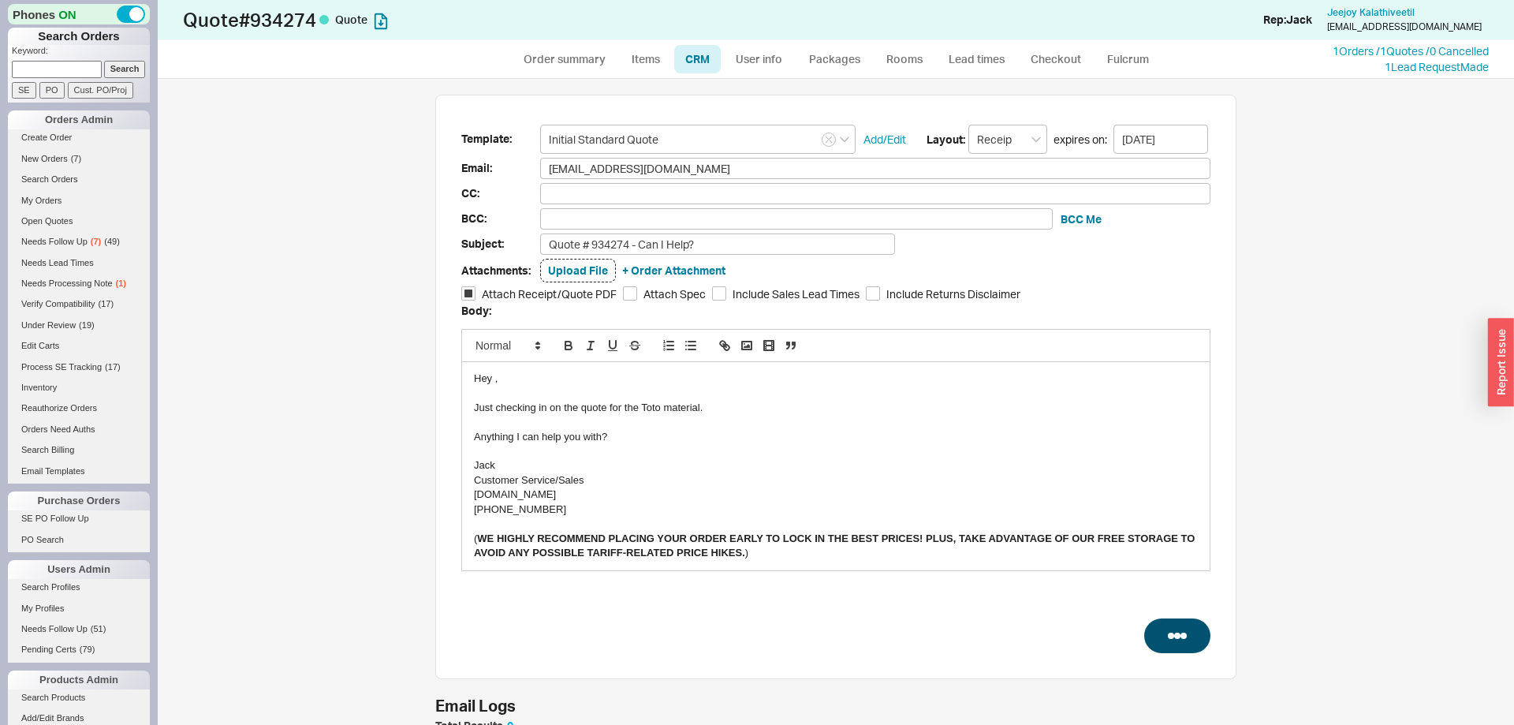
select select "*"
select select "LOW"
select select "3"
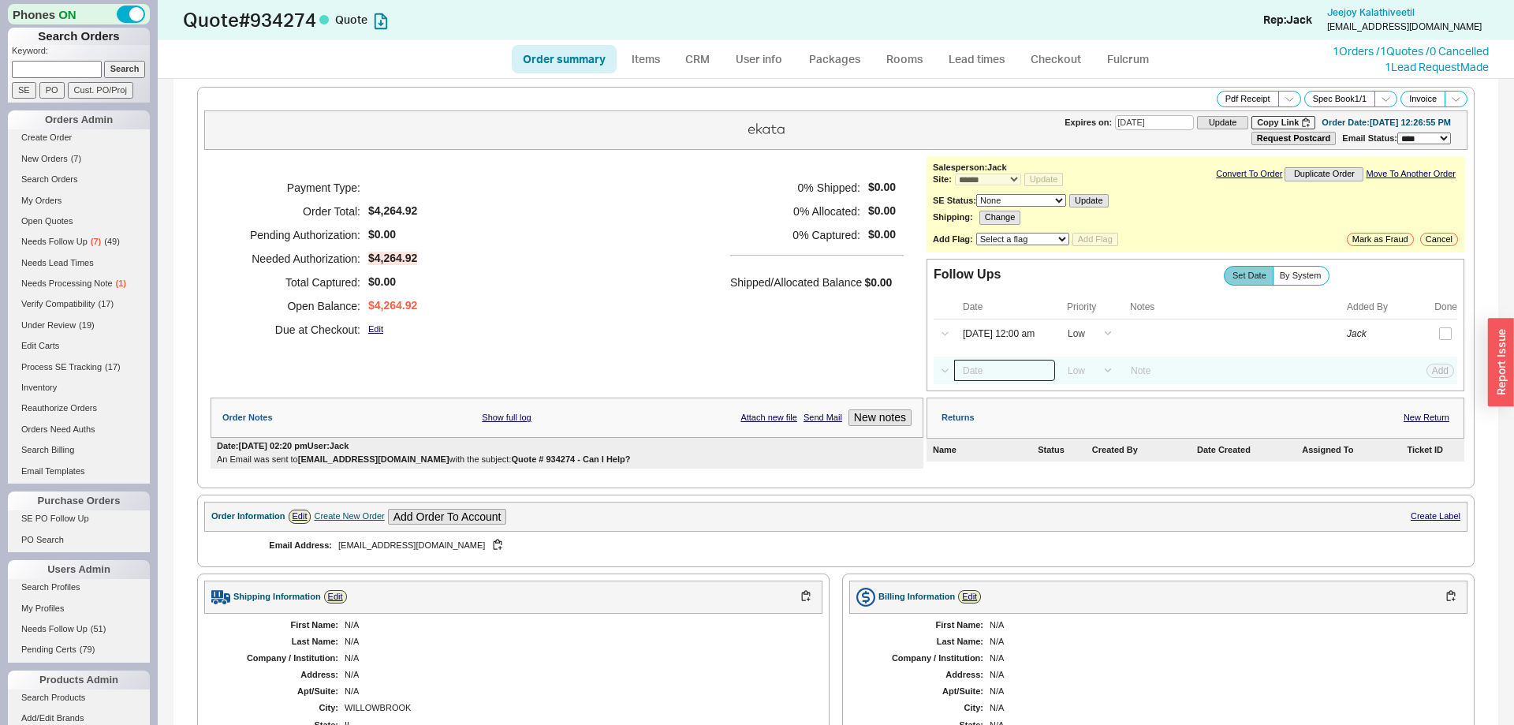
click at [997, 381] on input at bounding box center [1004, 370] width 101 height 21
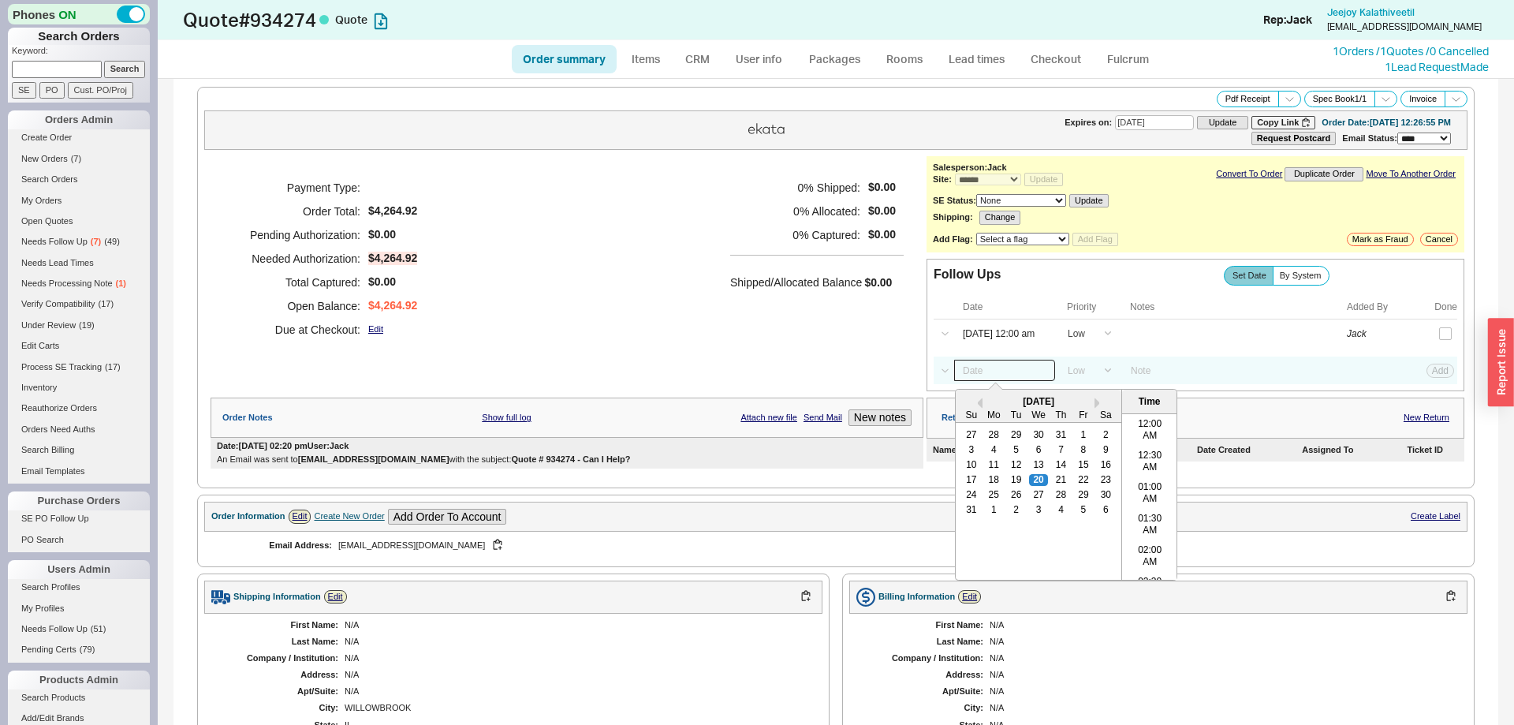
scroll to position [817, 0]
click at [1015, 497] on div "26" at bounding box center [1016, 495] width 19 height 11
type input "08/26/25 12:00 am"
click at [1444, 375] on button "Add" at bounding box center [1440, 370] width 28 height 14
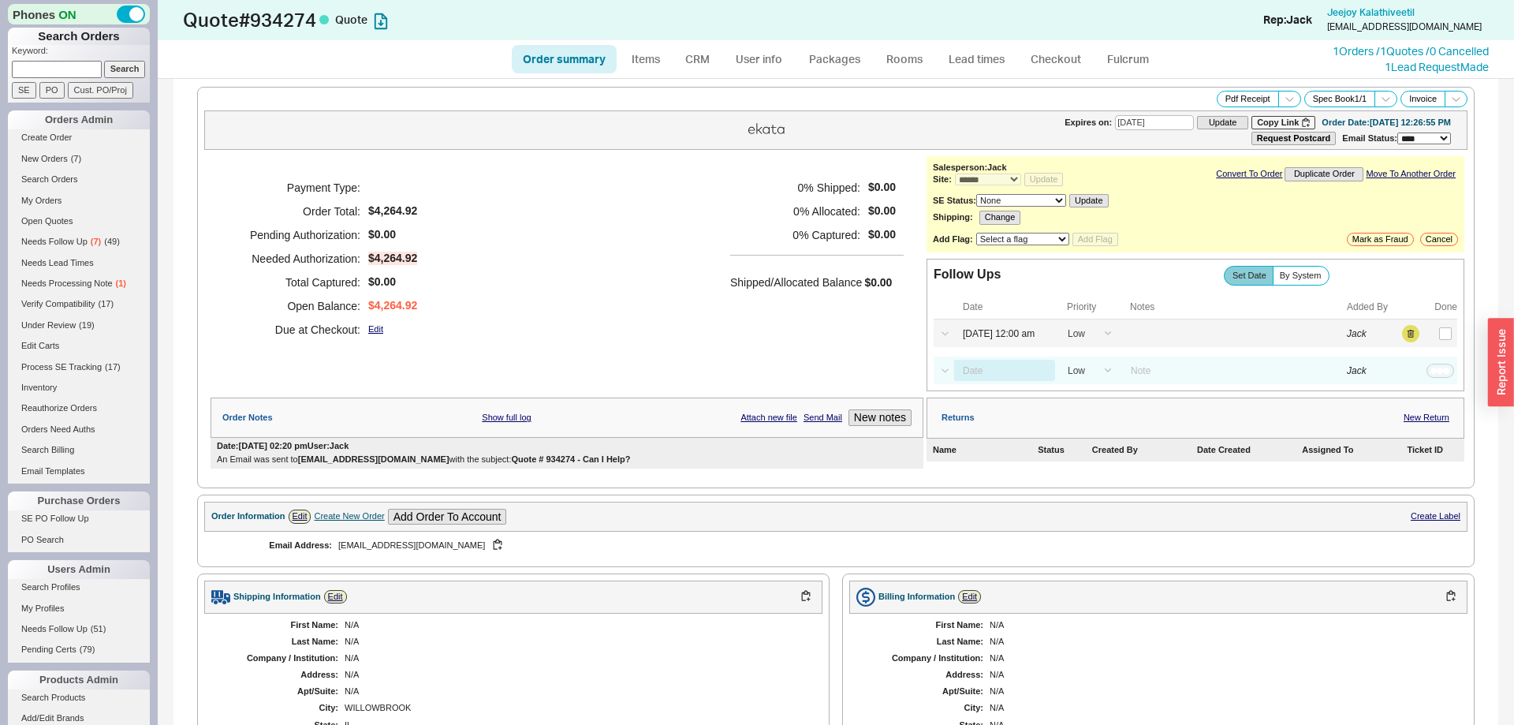
select select "LOW"
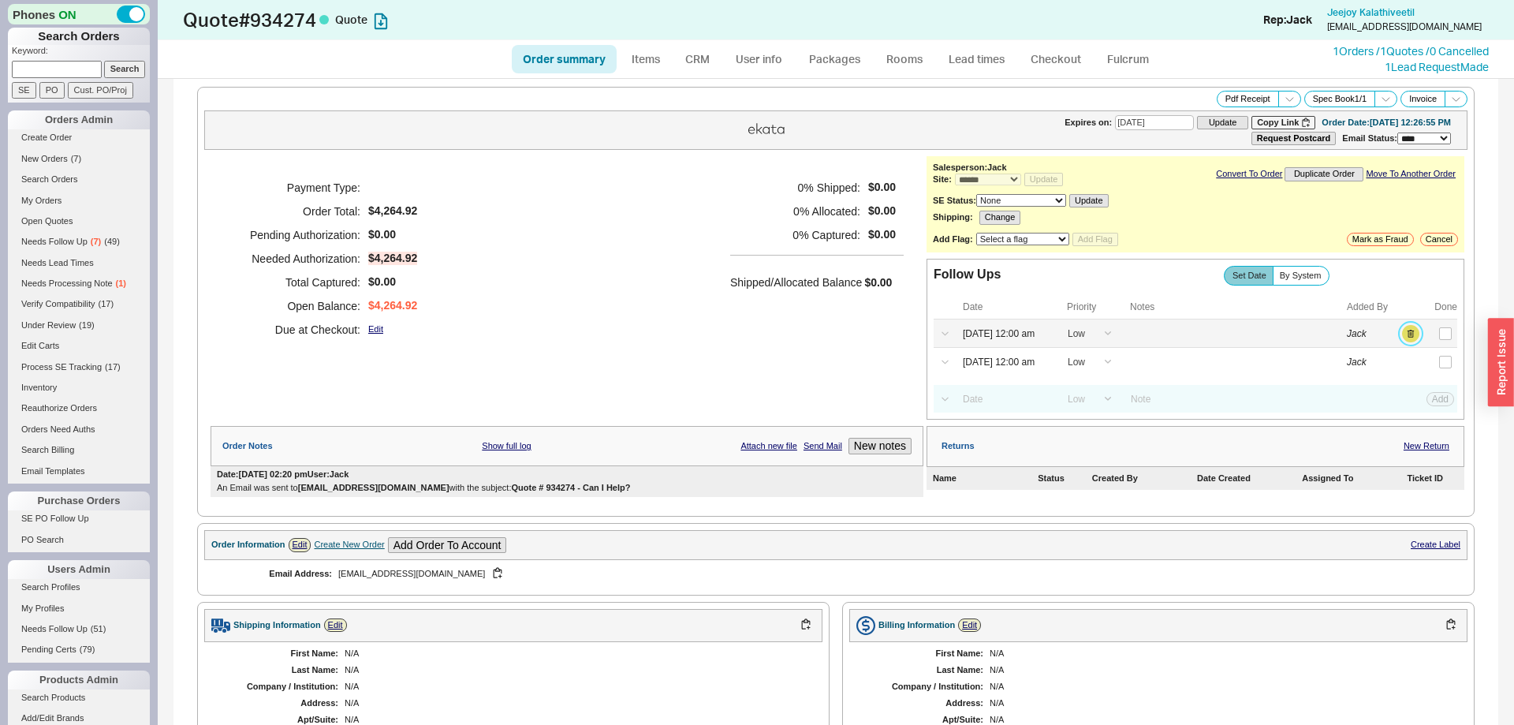
click at [1412, 337] on button "button" at bounding box center [1410, 333] width 17 height 17
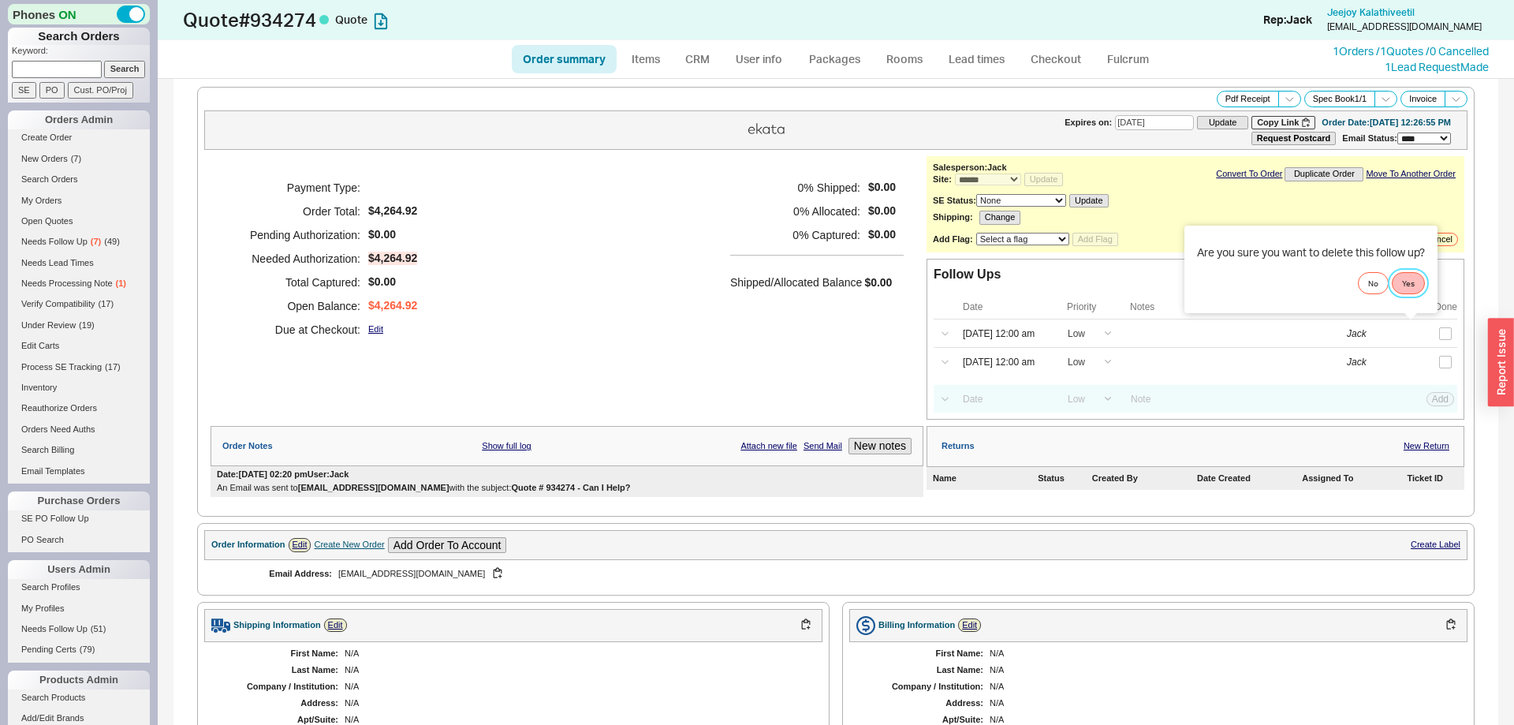
click at [1411, 285] on button "Yes" at bounding box center [1408, 283] width 33 height 22
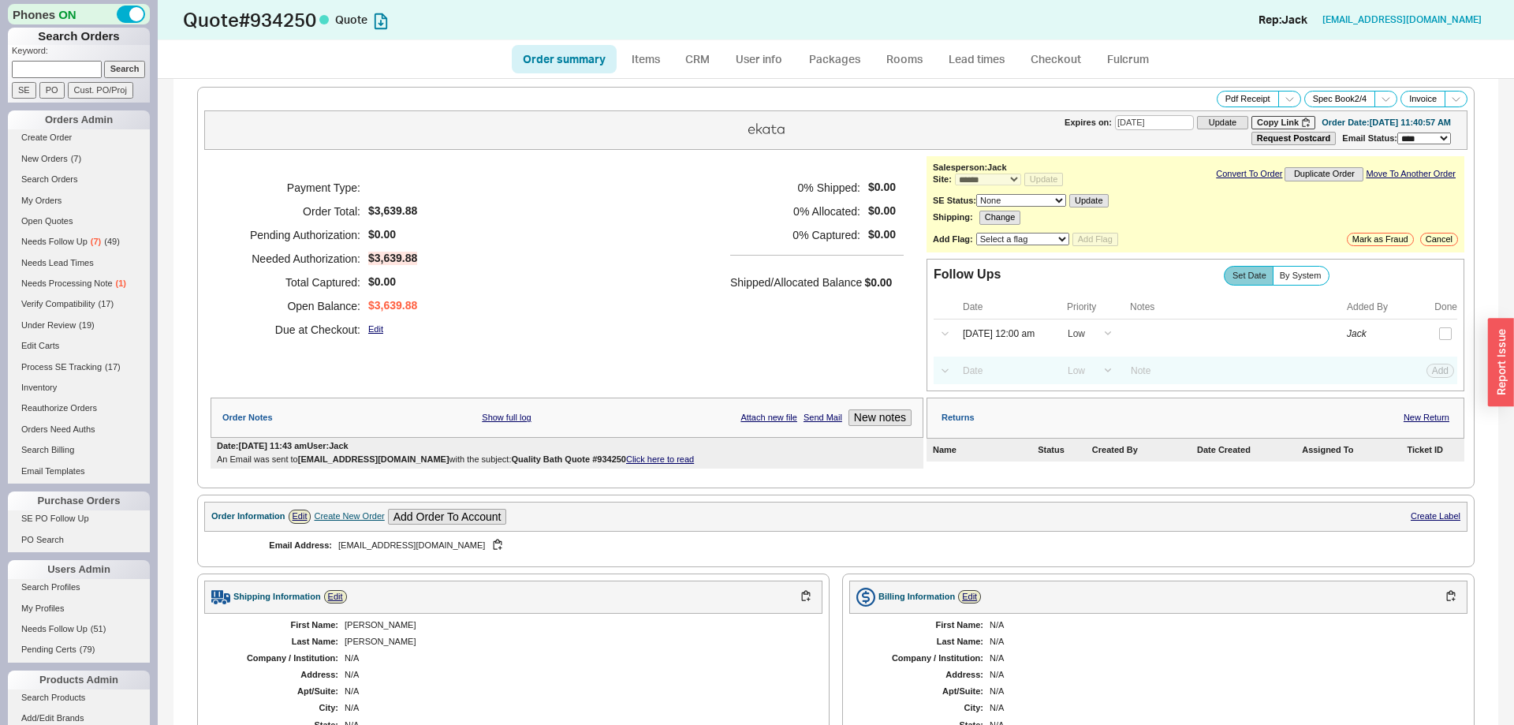
select select "*"
select select "LOW"
select select "3"
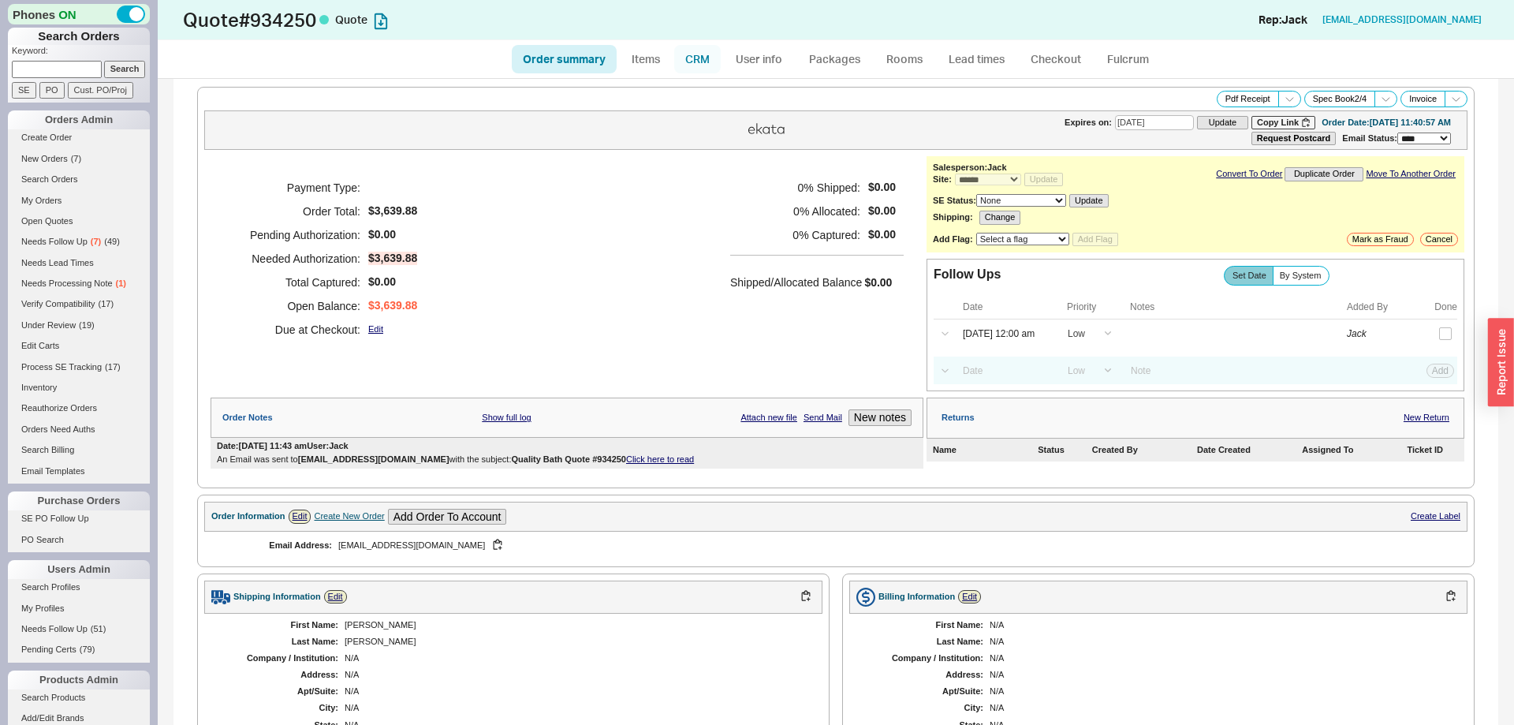
click at [703, 59] on link "CRM" at bounding box center [697, 59] width 47 height 28
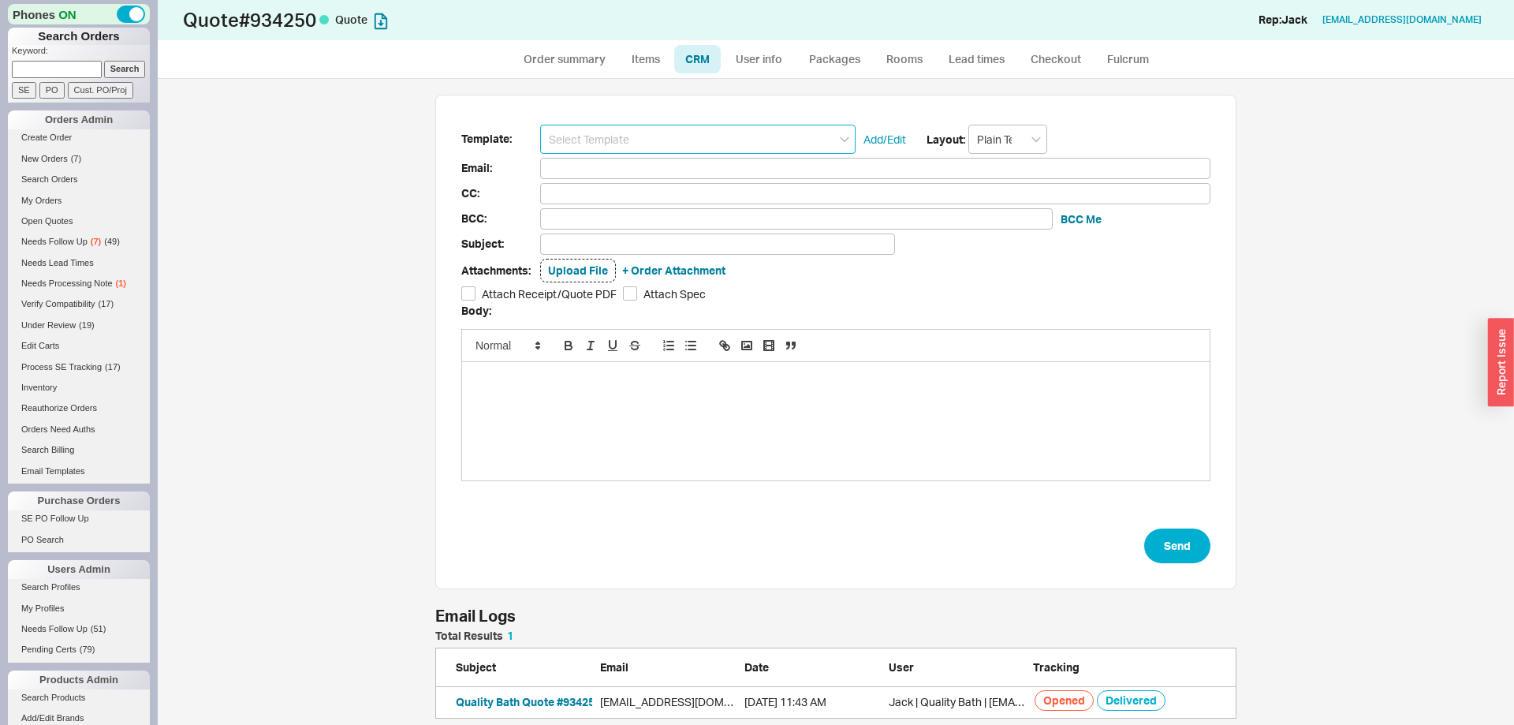
scroll to position [88, 801]
click at [656, 143] on input at bounding box center [697, 139] width 315 height 29
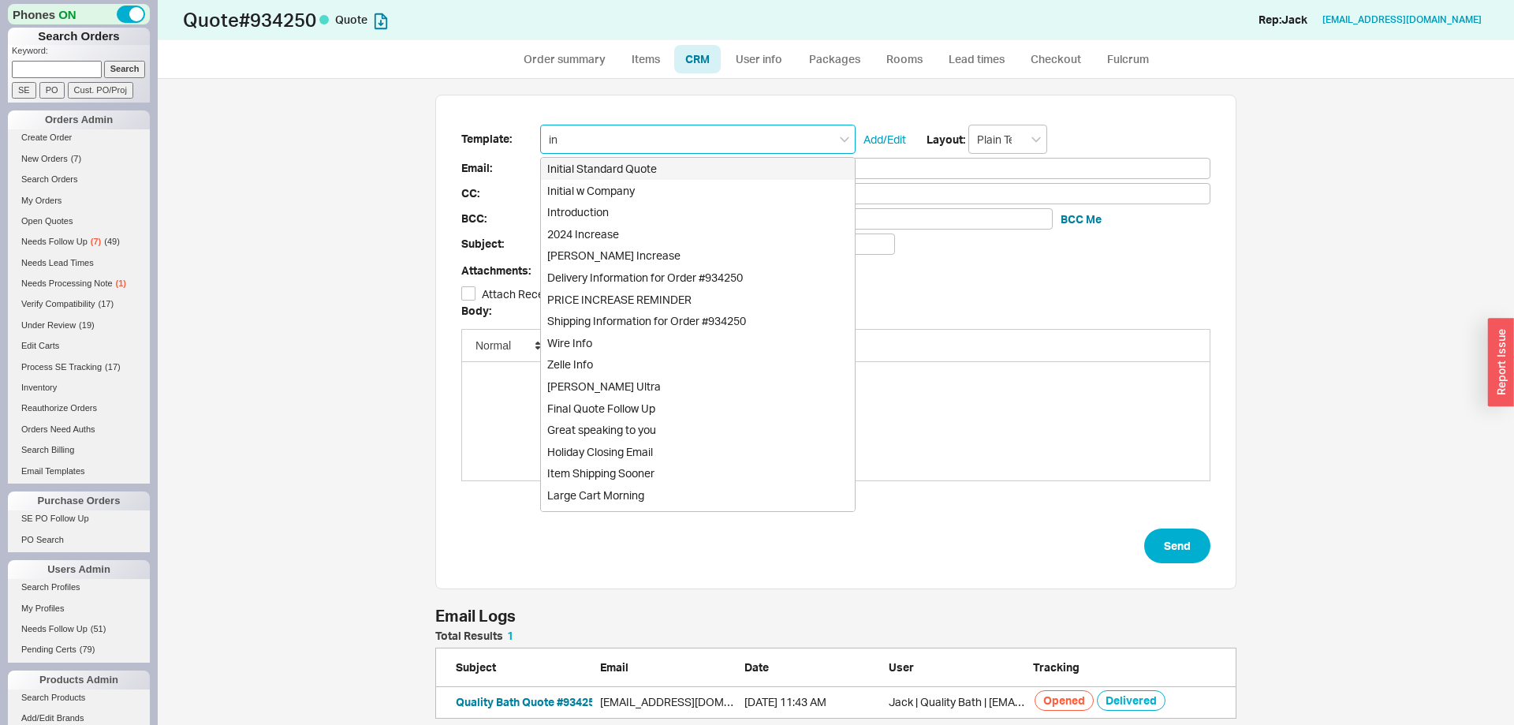
type input "int"
type input "[EMAIL_ADDRESS][DOMAIN_NAME]"
type input "May I Introduce Myself?"
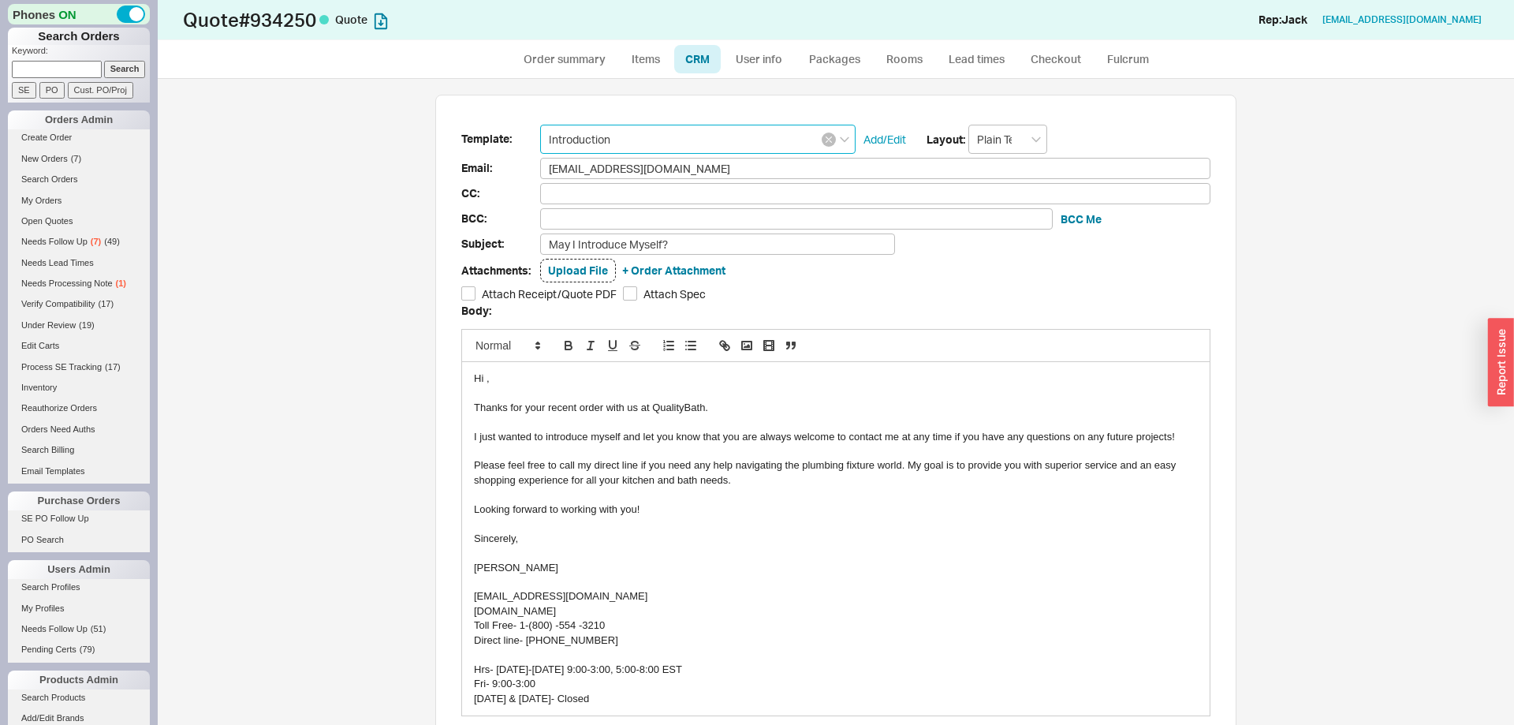
type input "Introduction"
click at [825, 142] on button "button" at bounding box center [829, 139] width 14 height 14
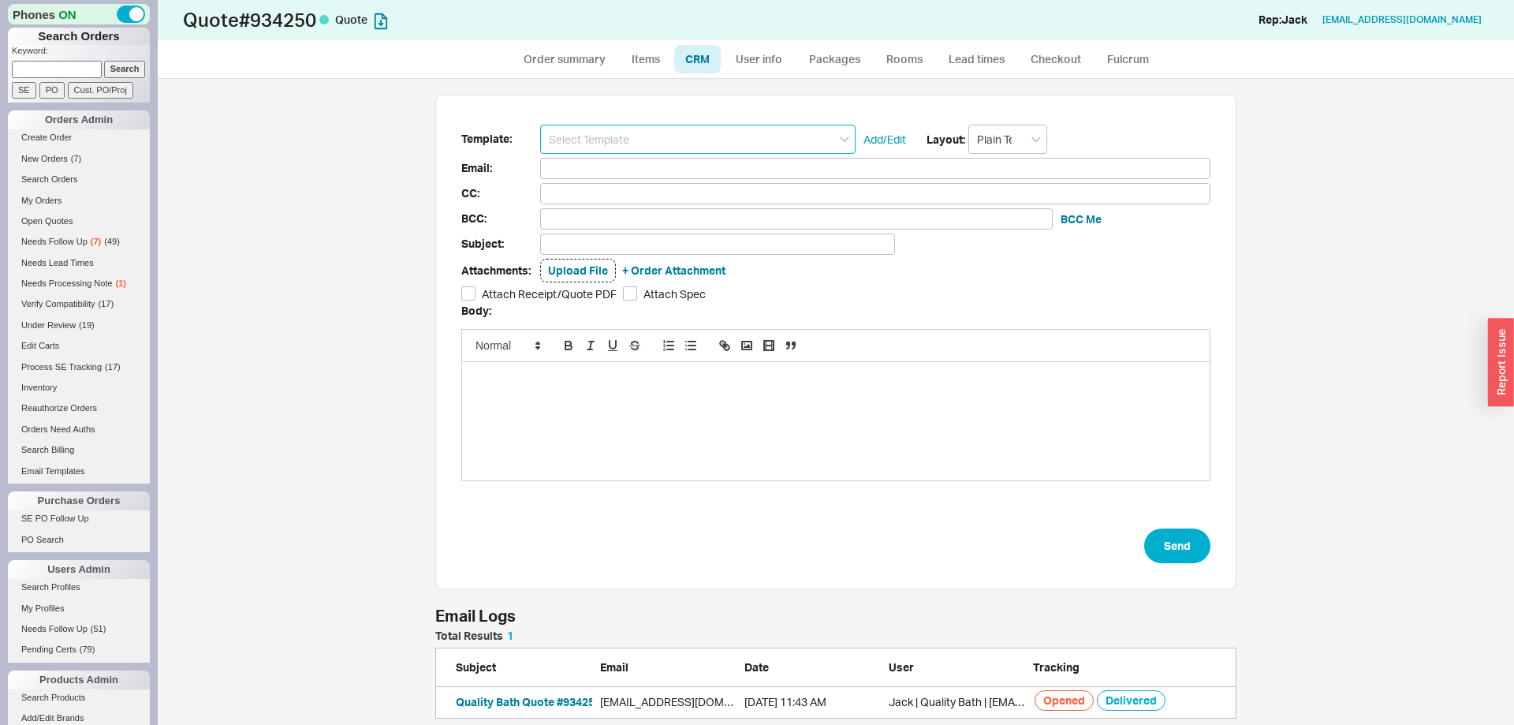
click at [764, 139] on input at bounding box center [697, 139] width 315 height 29
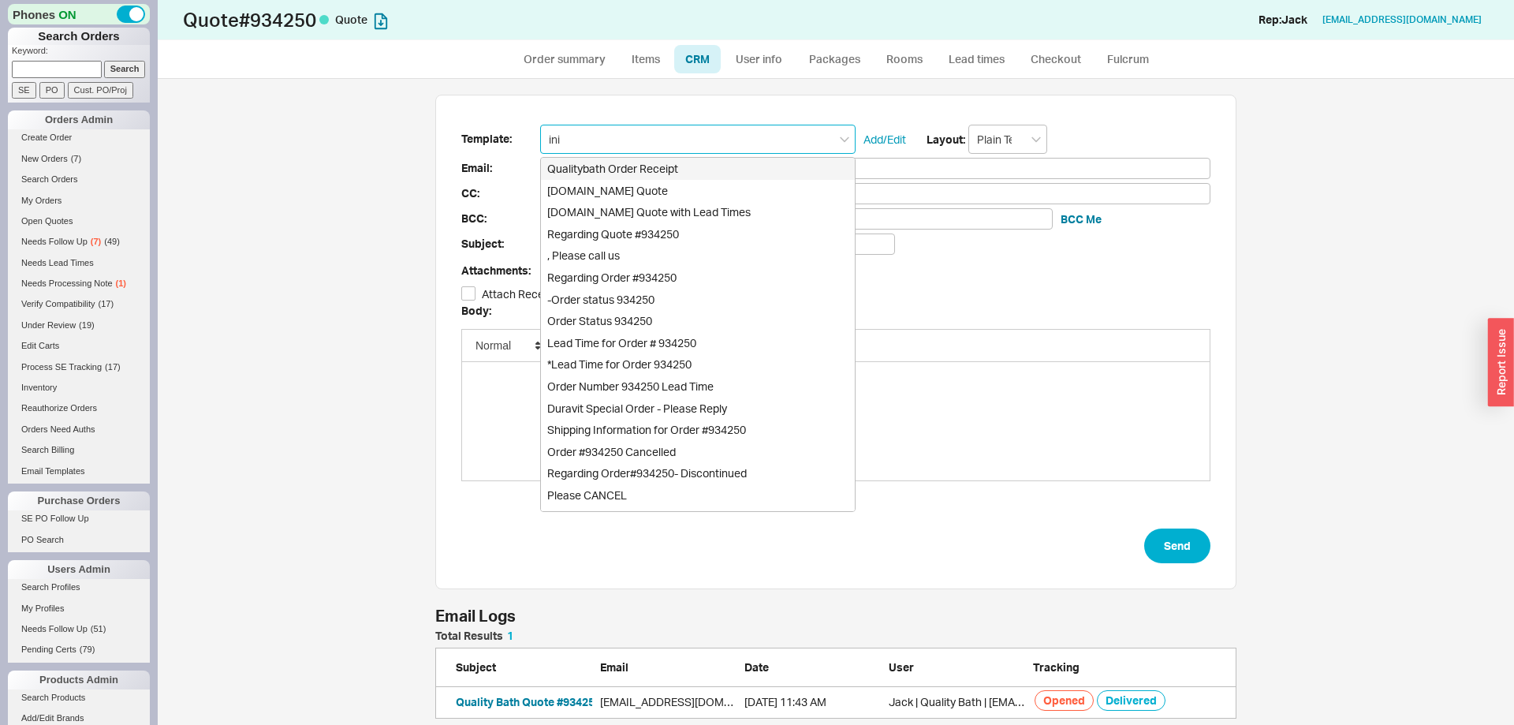
type input "init"
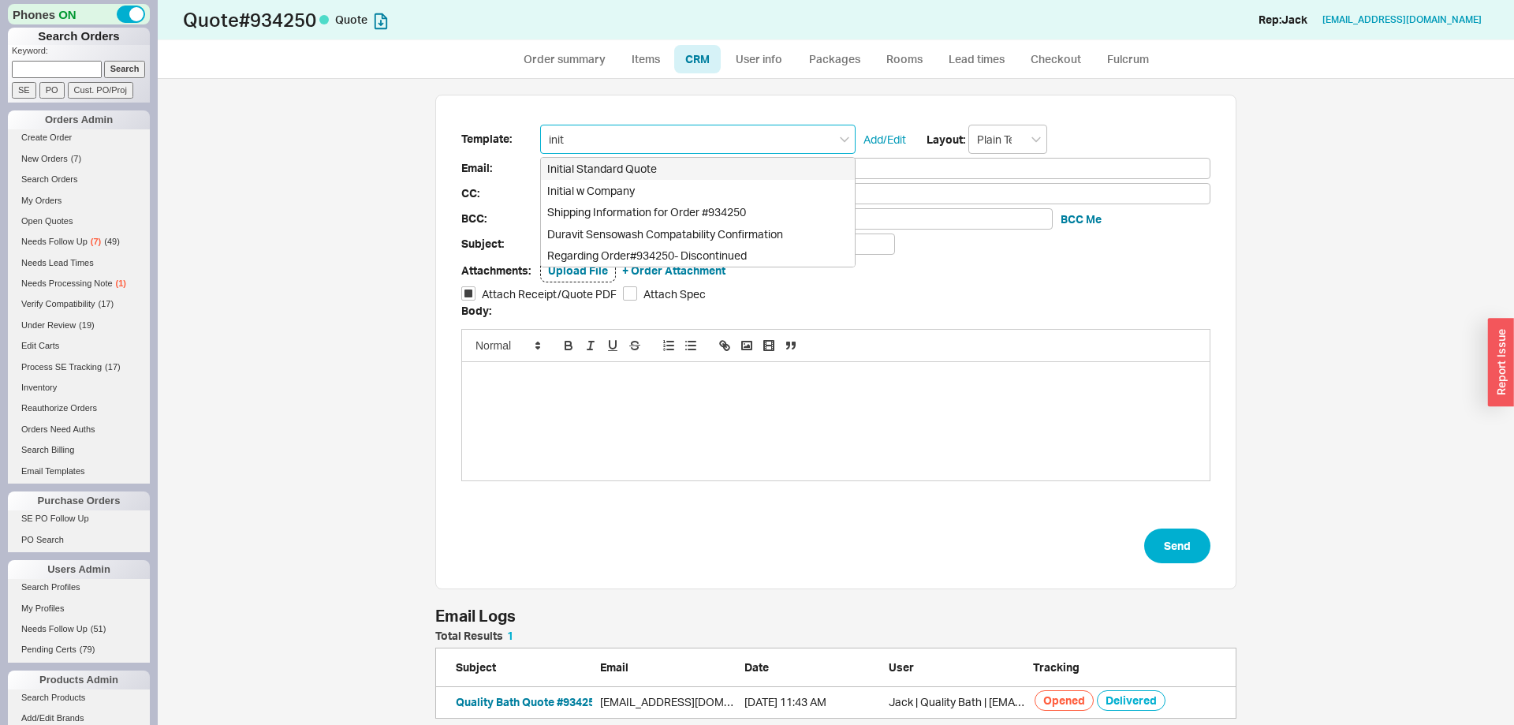
type input "Receipt"
type input "[EMAIL_ADDRESS][DOMAIN_NAME]"
type input "Quote # 934250 - Can I Help?"
checkbox input "true"
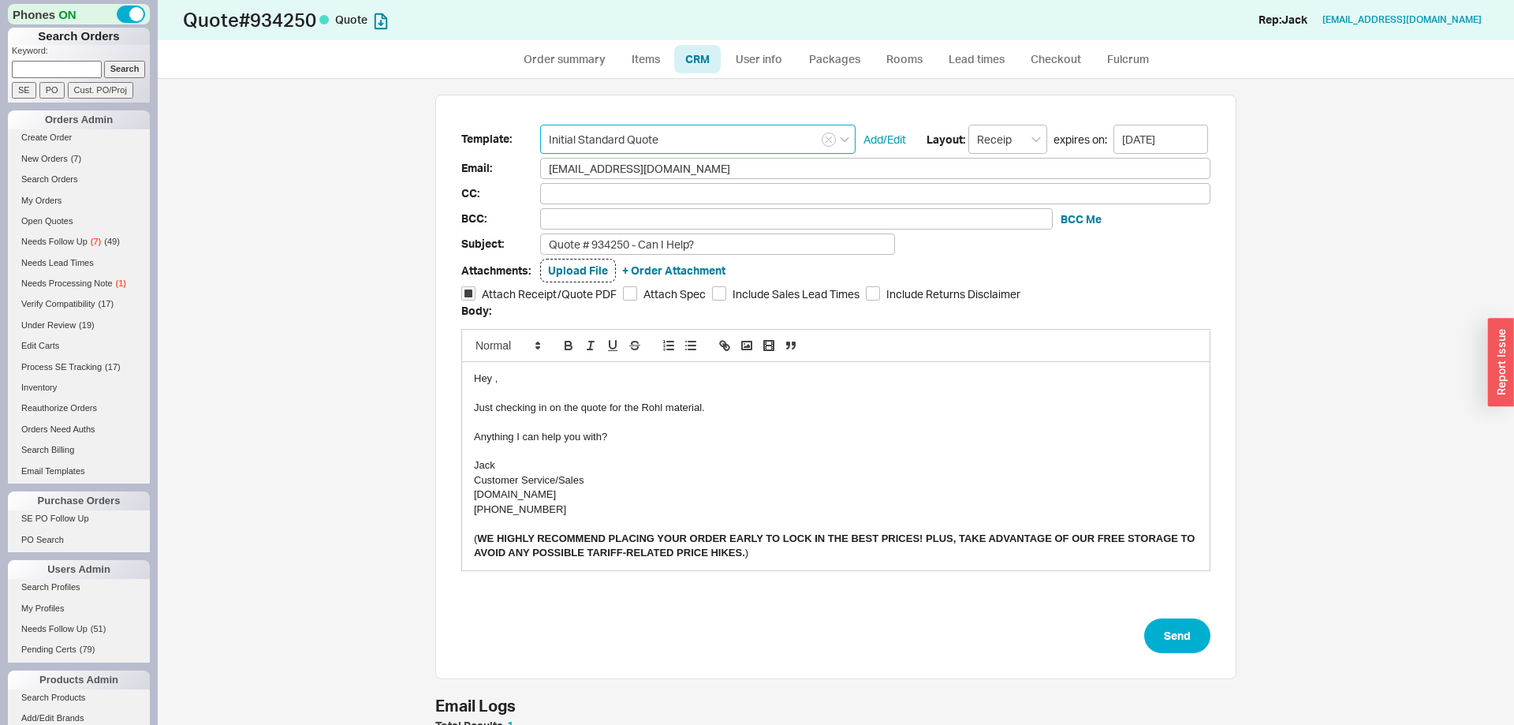
type input "Initial Standard Quote"
click at [654, 410] on div "Just checking in on the quote for the Rohl material." at bounding box center [836, 408] width 724 height 14
click at [1167, 638] on button "Send" at bounding box center [1177, 635] width 66 height 35
select select "*"
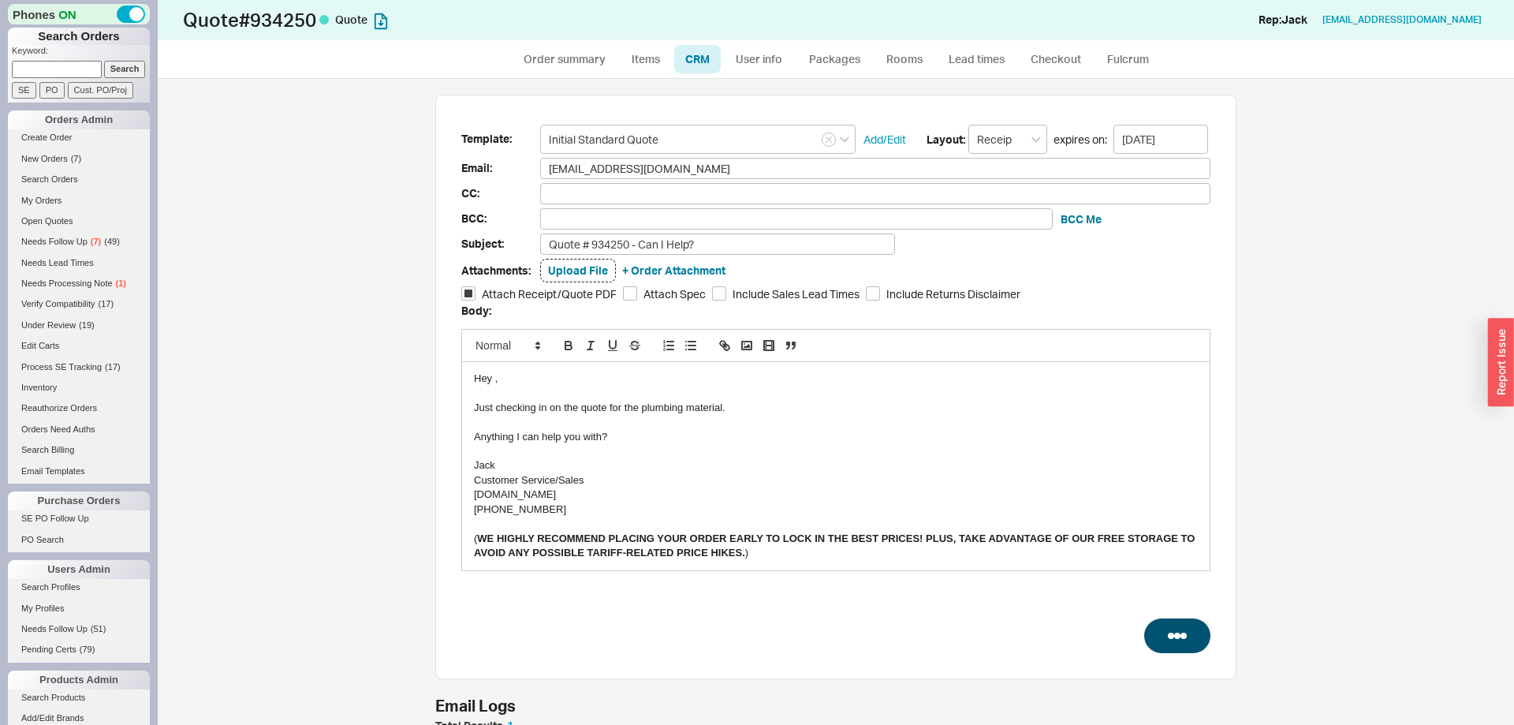
select select "*"
select select "LOW"
select select "3"
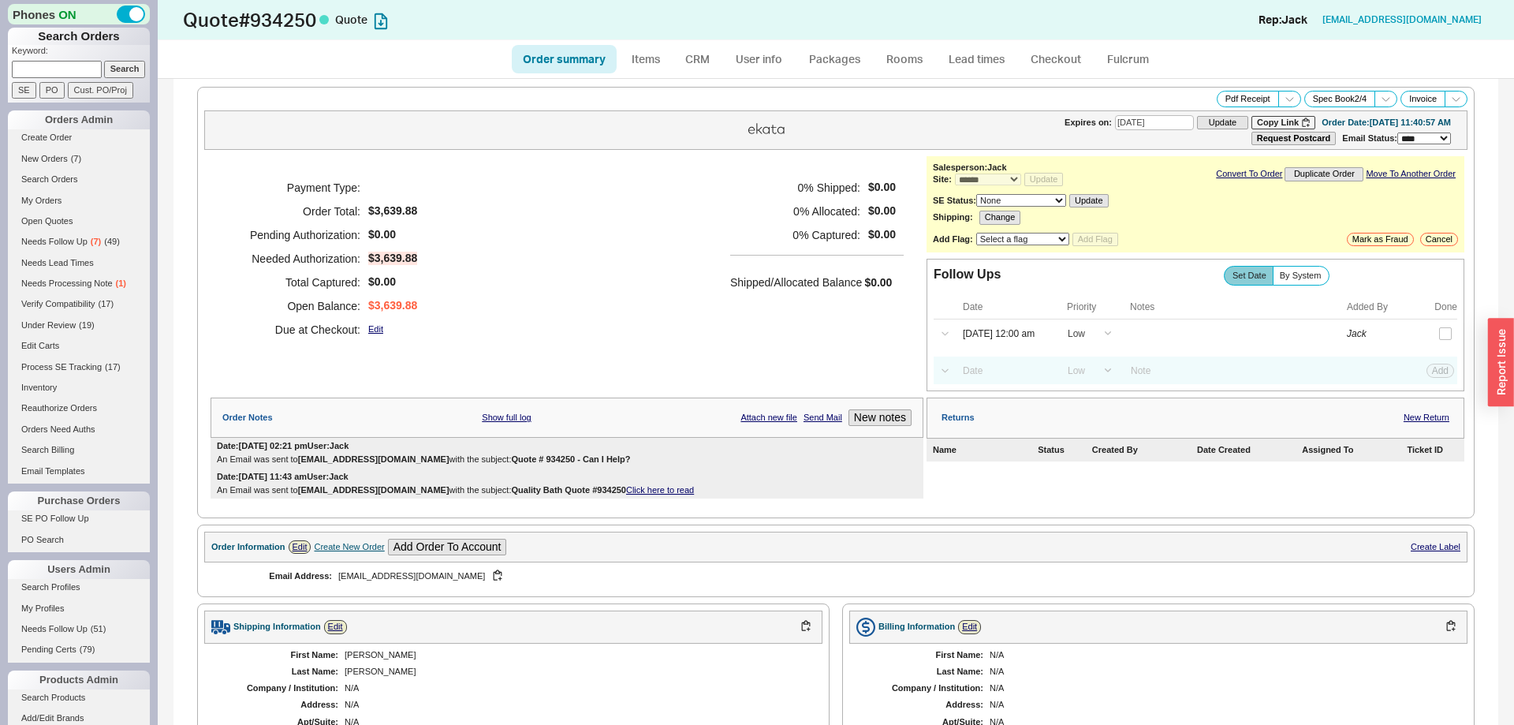
type input "[DATE]"
click at [1002, 377] on input at bounding box center [1004, 370] width 101 height 21
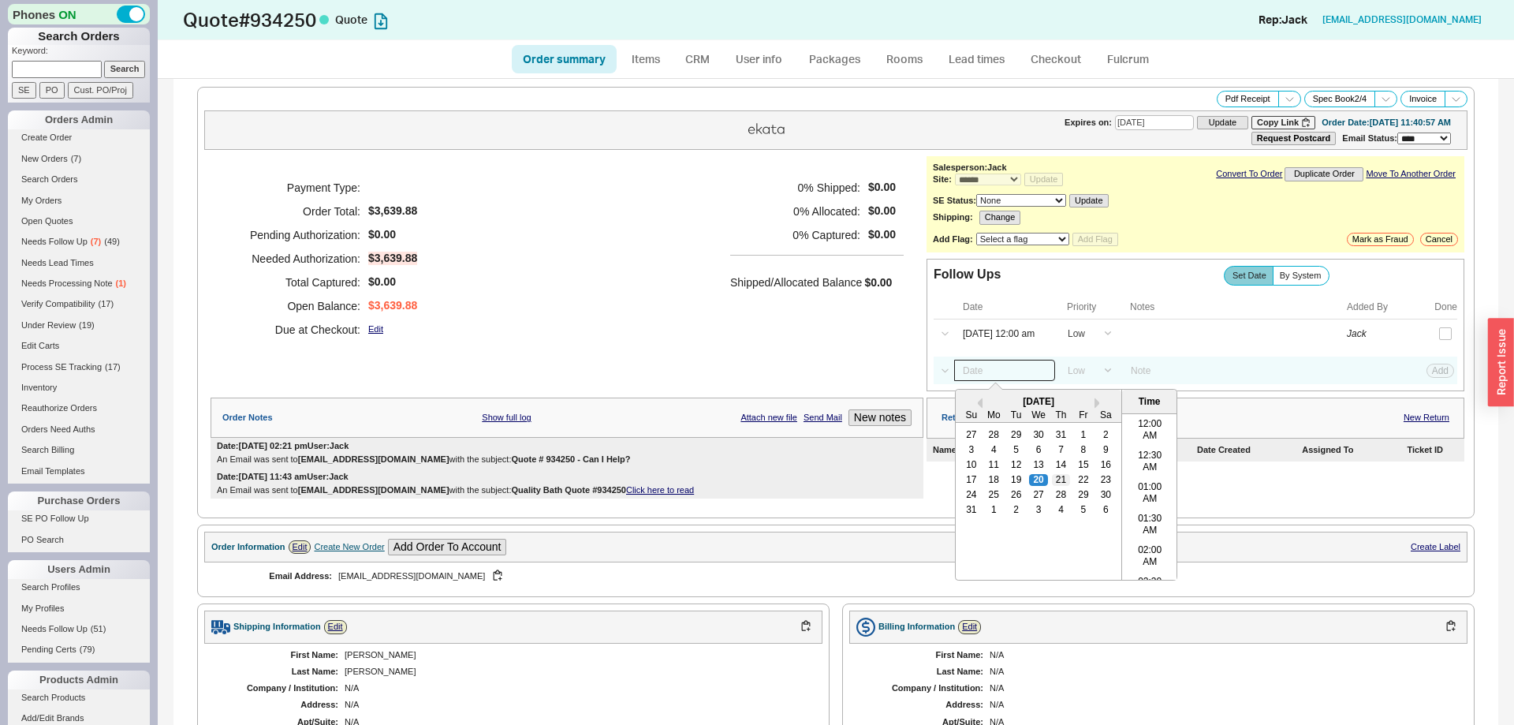
scroll to position [817, 0]
click at [1078, 499] on div "29" at bounding box center [1083, 495] width 19 height 11
type input "[DATE] 12:00 am"
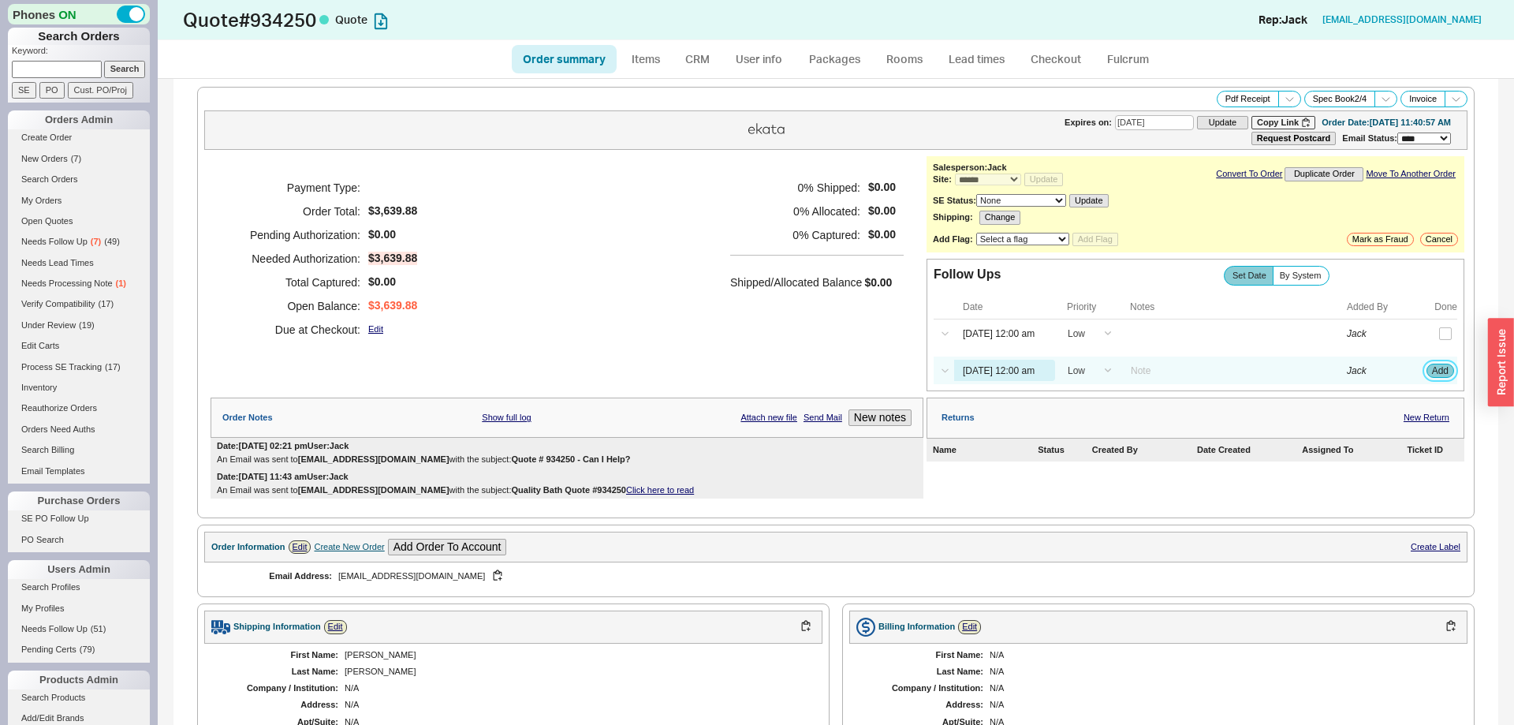
click at [1441, 378] on button "Add" at bounding box center [1440, 370] width 28 height 14
select select "LOW"
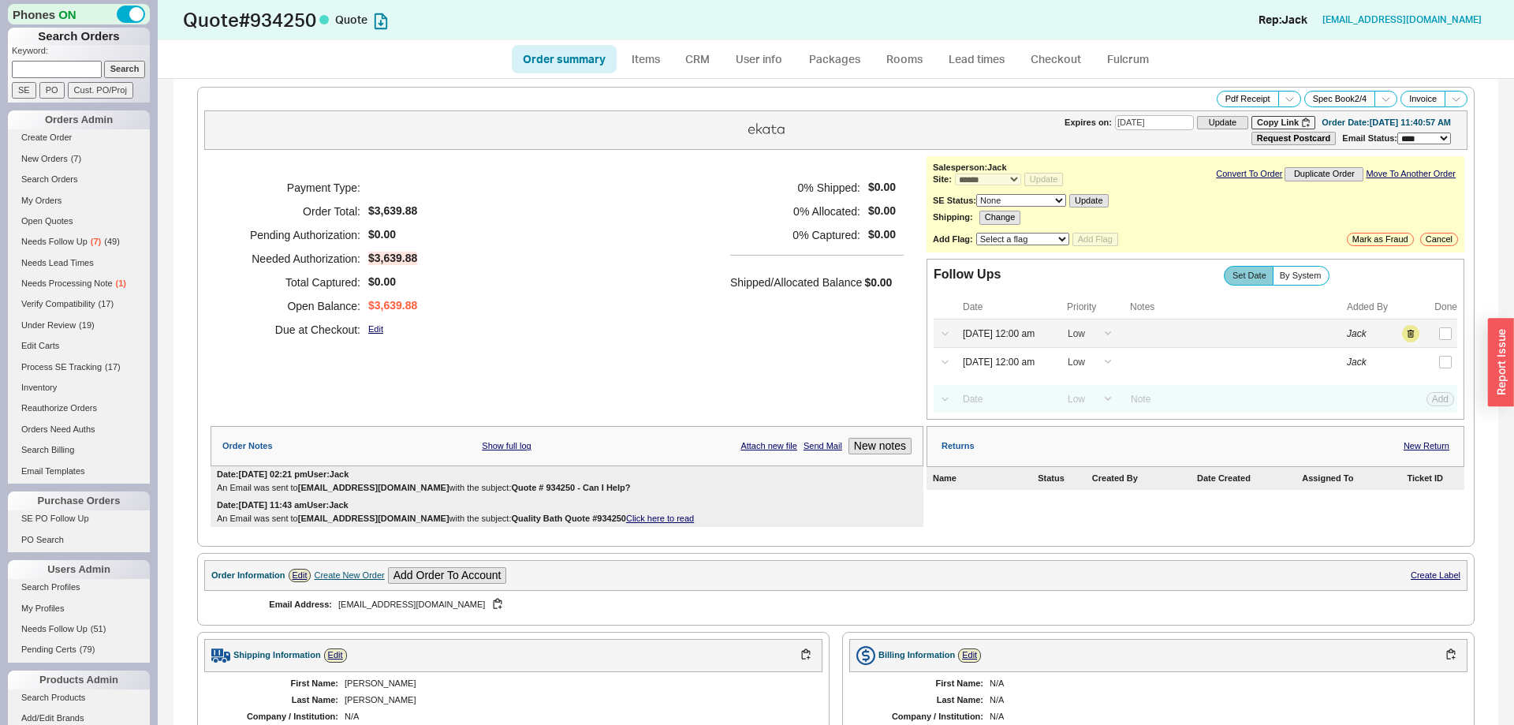
click at [1401, 336] on div "Jack" at bounding box center [1383, 333] width 73 height 17
click at [1406, 336] on button "button" at bounding box center [1410, 333] width 17 height 17
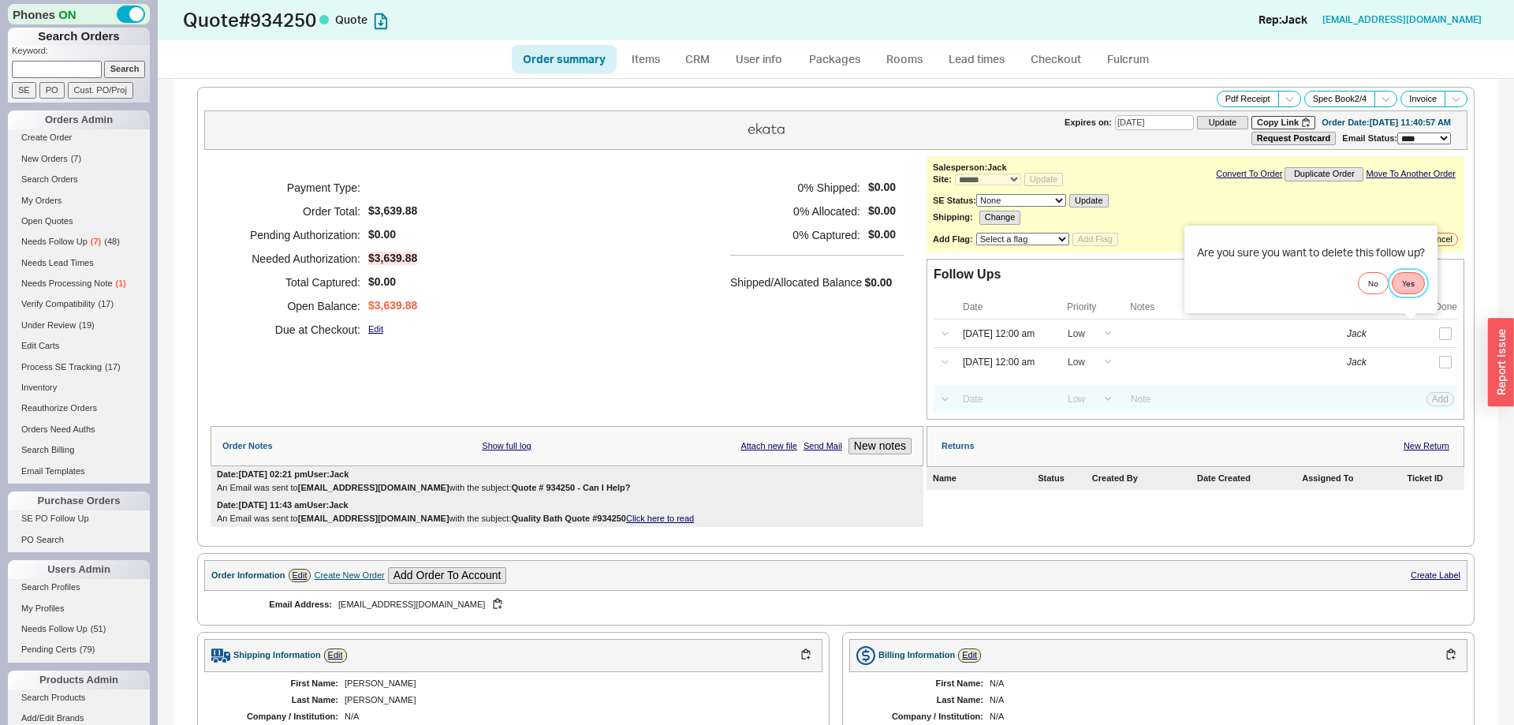
click at [1408, 293] on button "Yes" at bounding box center [1408, 283] width 33 height 22
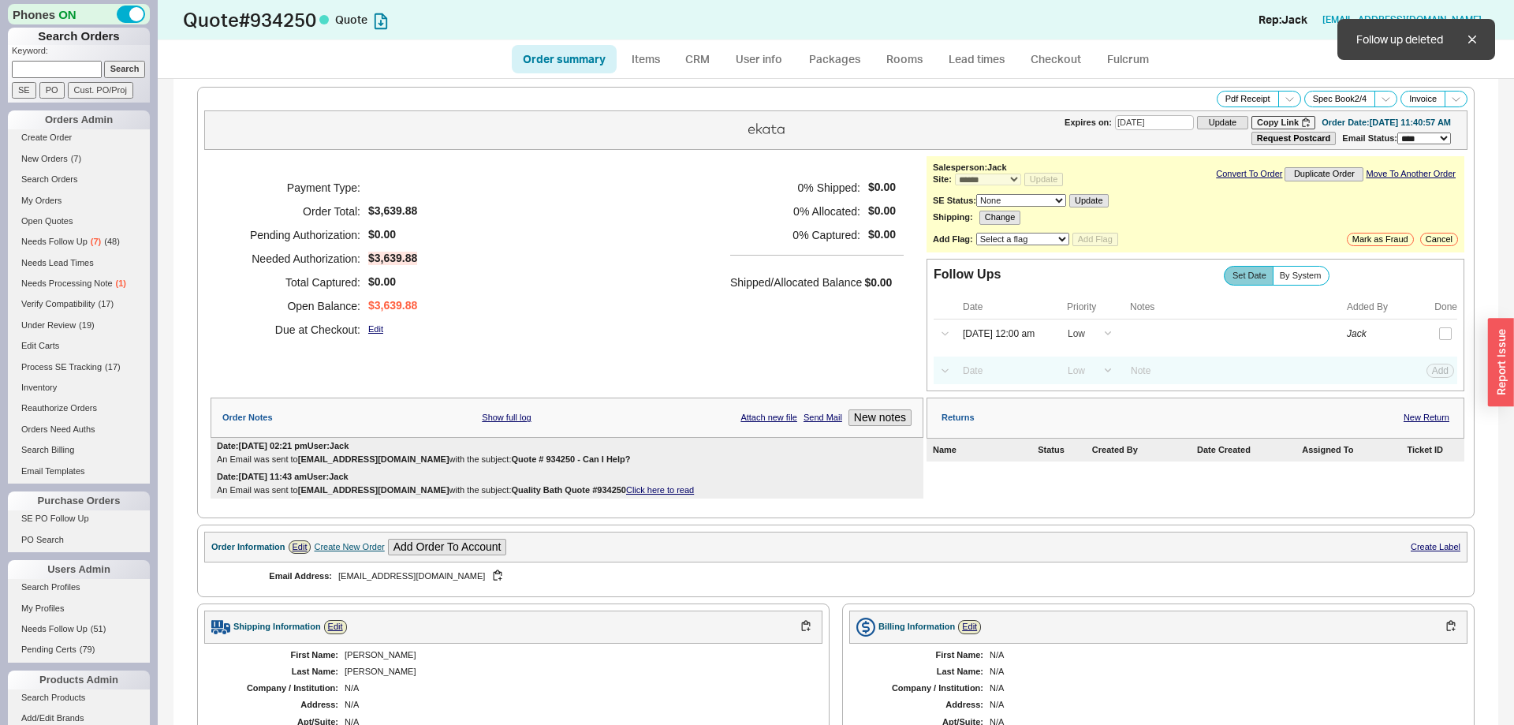
scroll to position [650, 0]
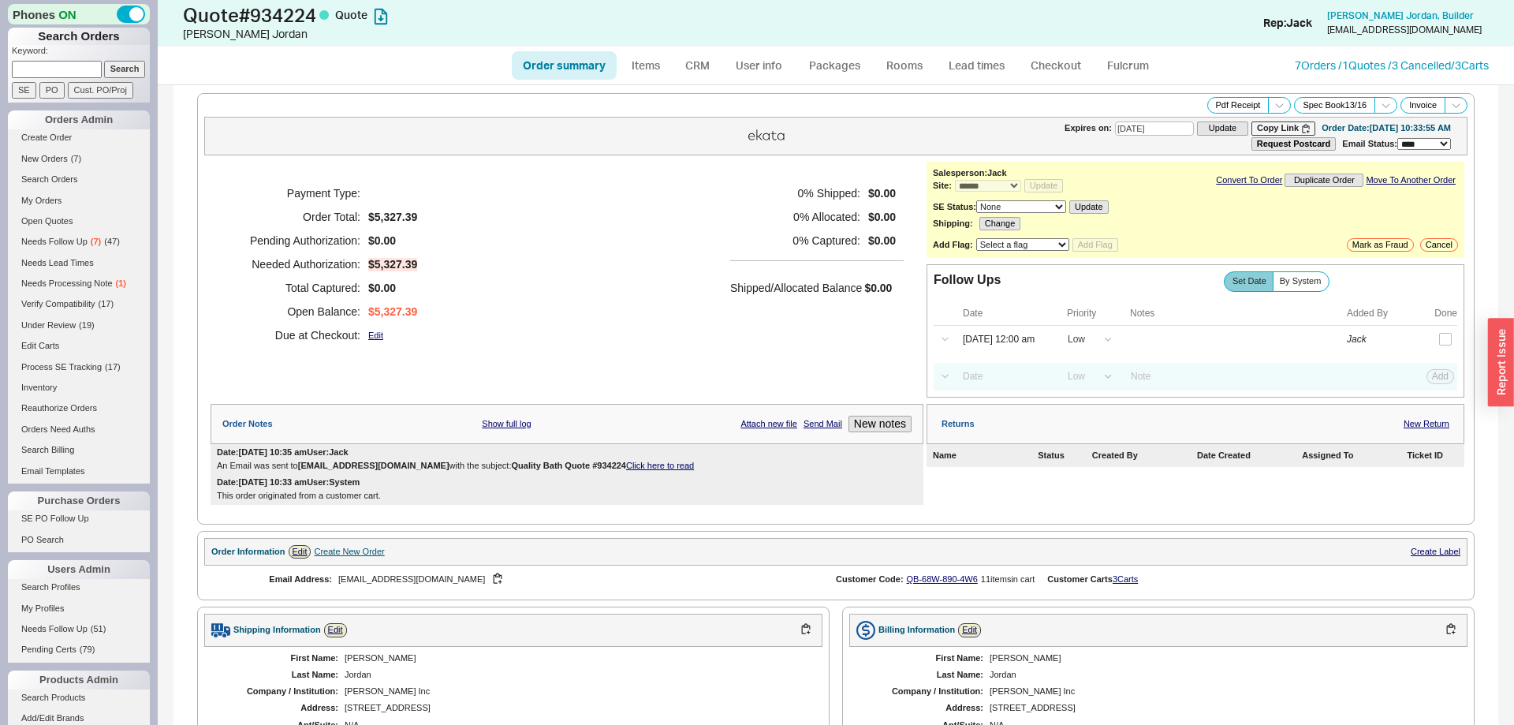
select select "*"
select select "LOW"
select select "3"
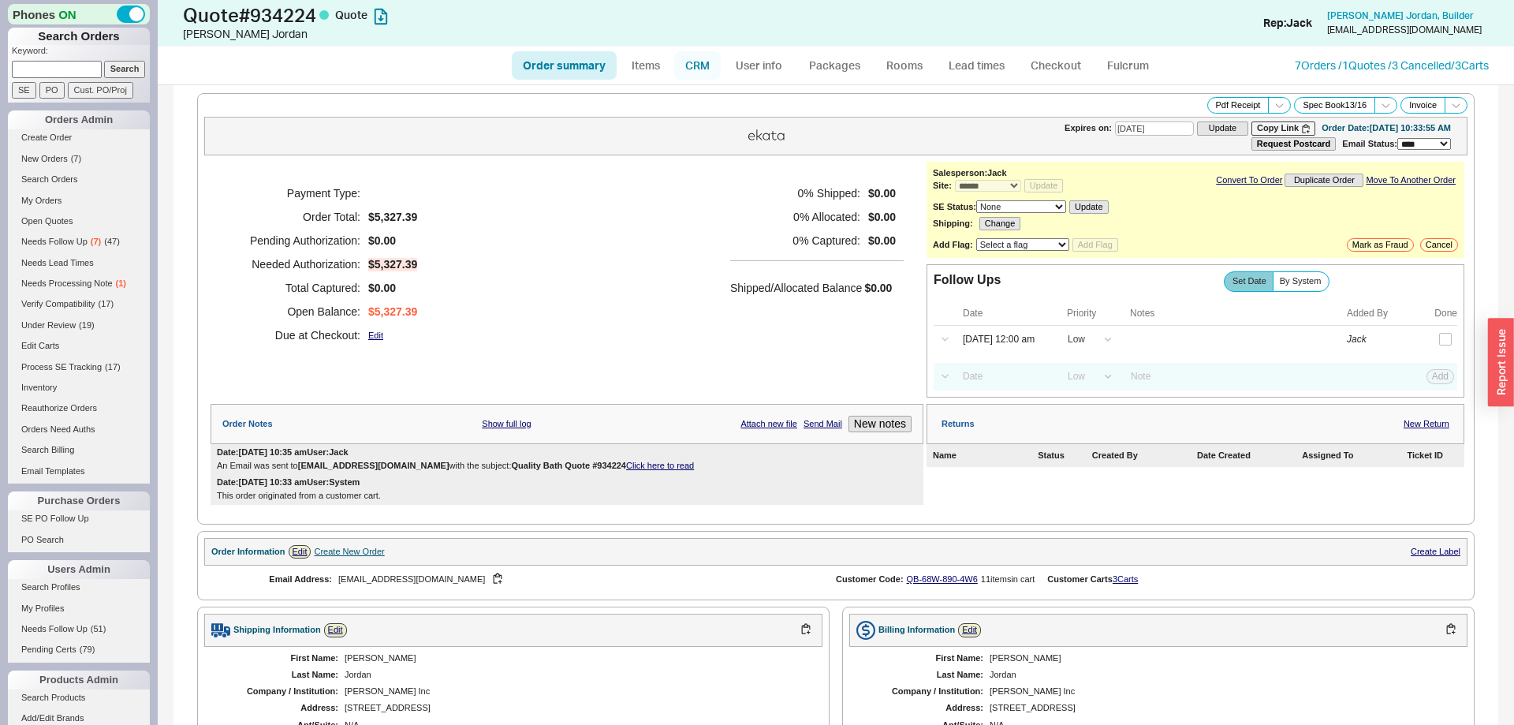
click at [699, 68] on link "CRM" at bounding box center [697, 65] width 47 height 28
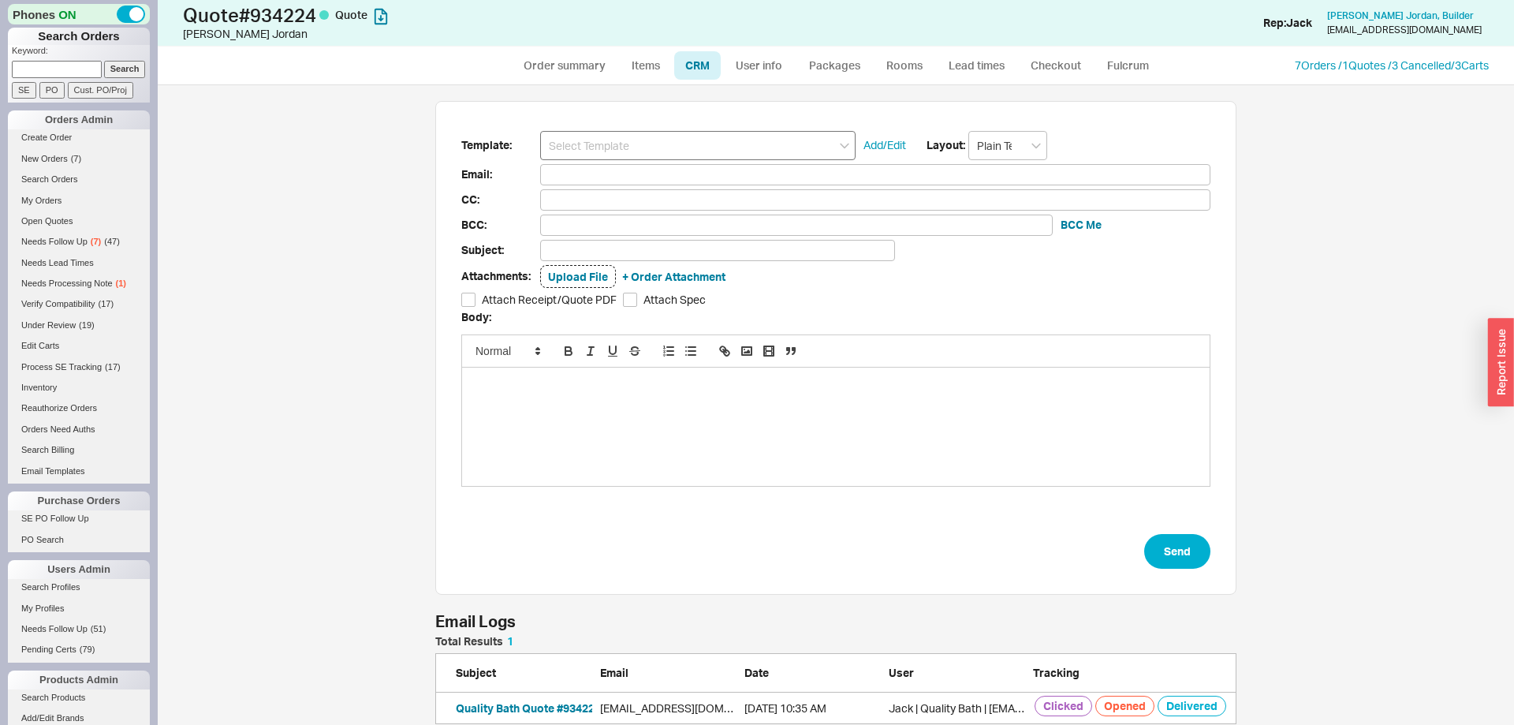
drag, startPoint x: 691, startPoint y: 117, endPoint x: 692, endPoint y: 134, distance: 16.6
click at [691, 121] on div "Template: Add/Edit Layout: Plain Text Email: CC: BCC: BCC Me Subject: Attachmen…" at bounding box center [835, 348] width 801 height 494
click at [693, 134] on input at bounding box center [697, 145] width 315 height 29
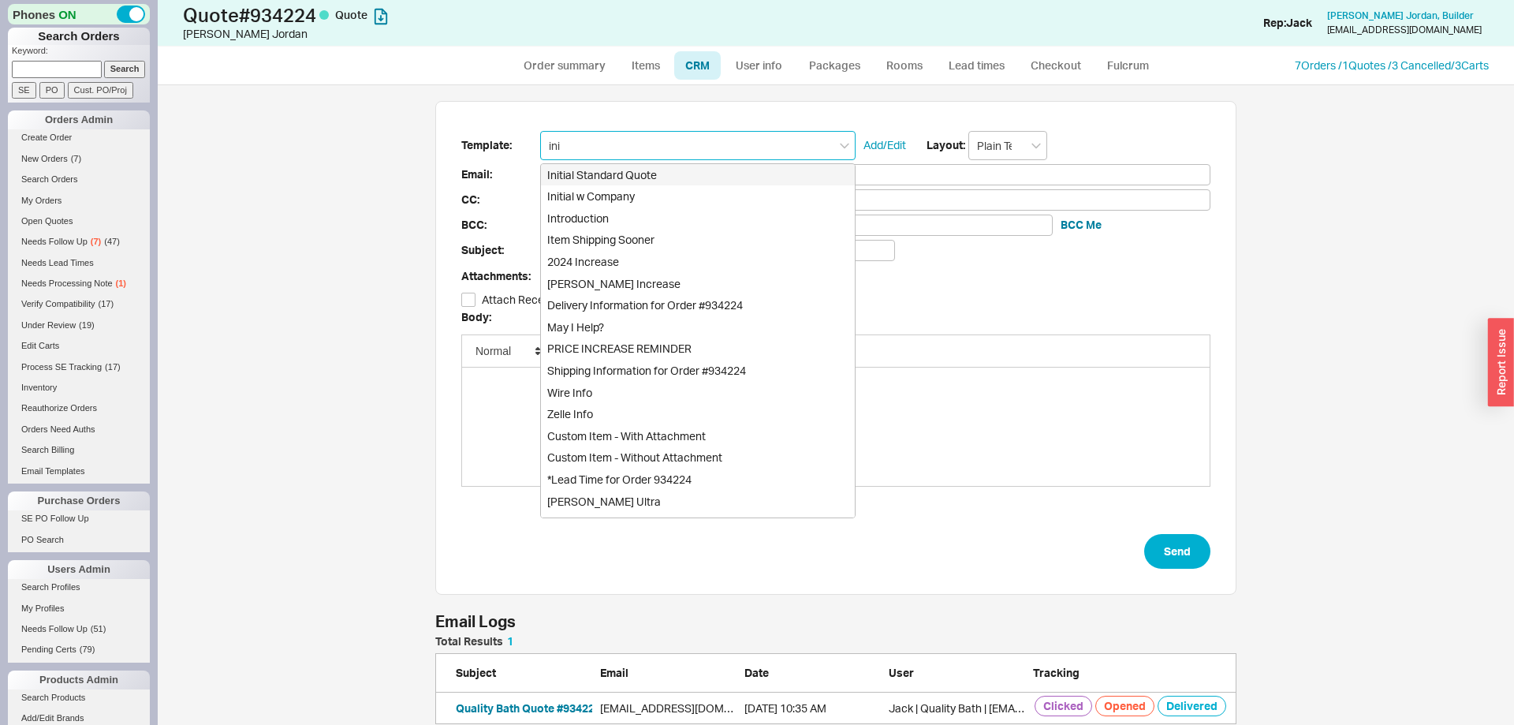
type input "init"
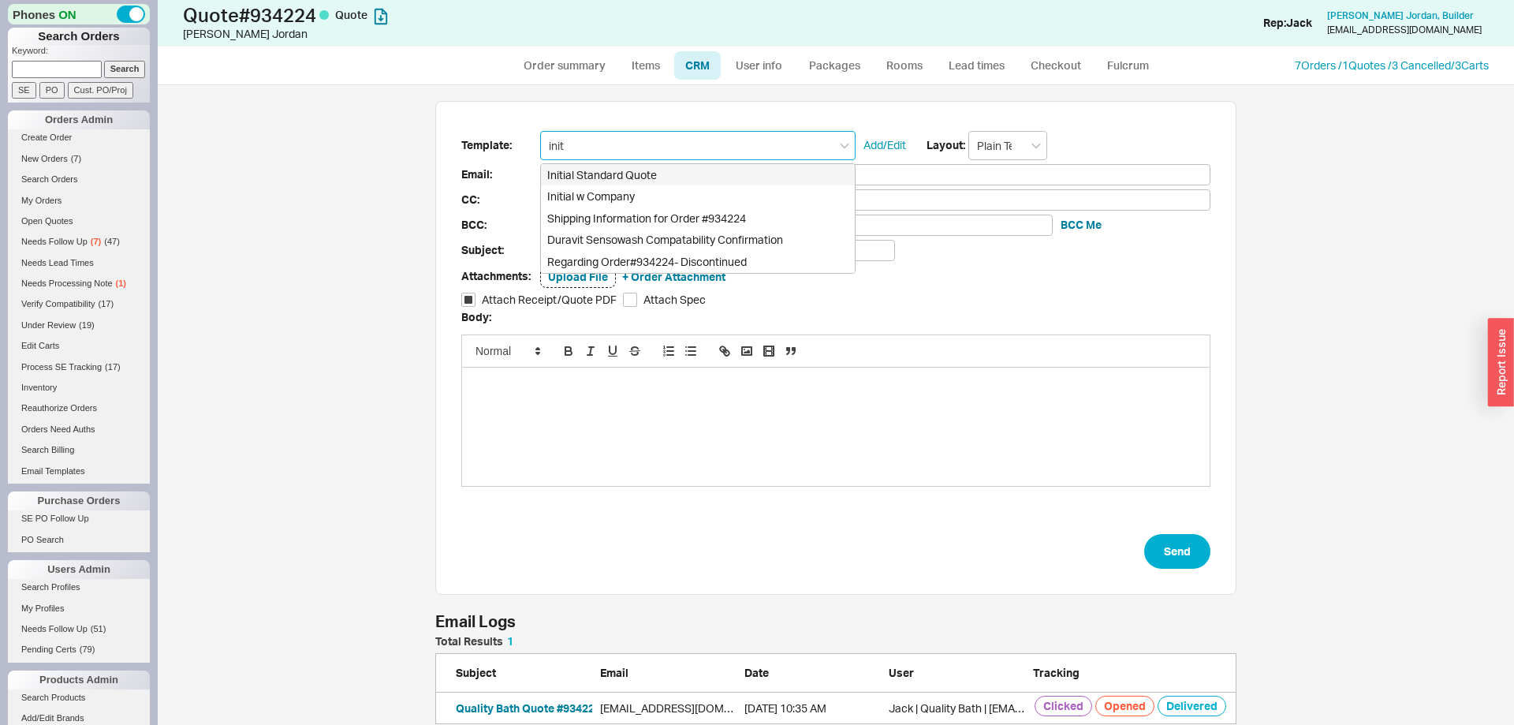
type input "Receipt"
type input "jefferyjordan1@gmail.com"
type input "Quote # 934224 - Can I Help?"
checkbox input "true"
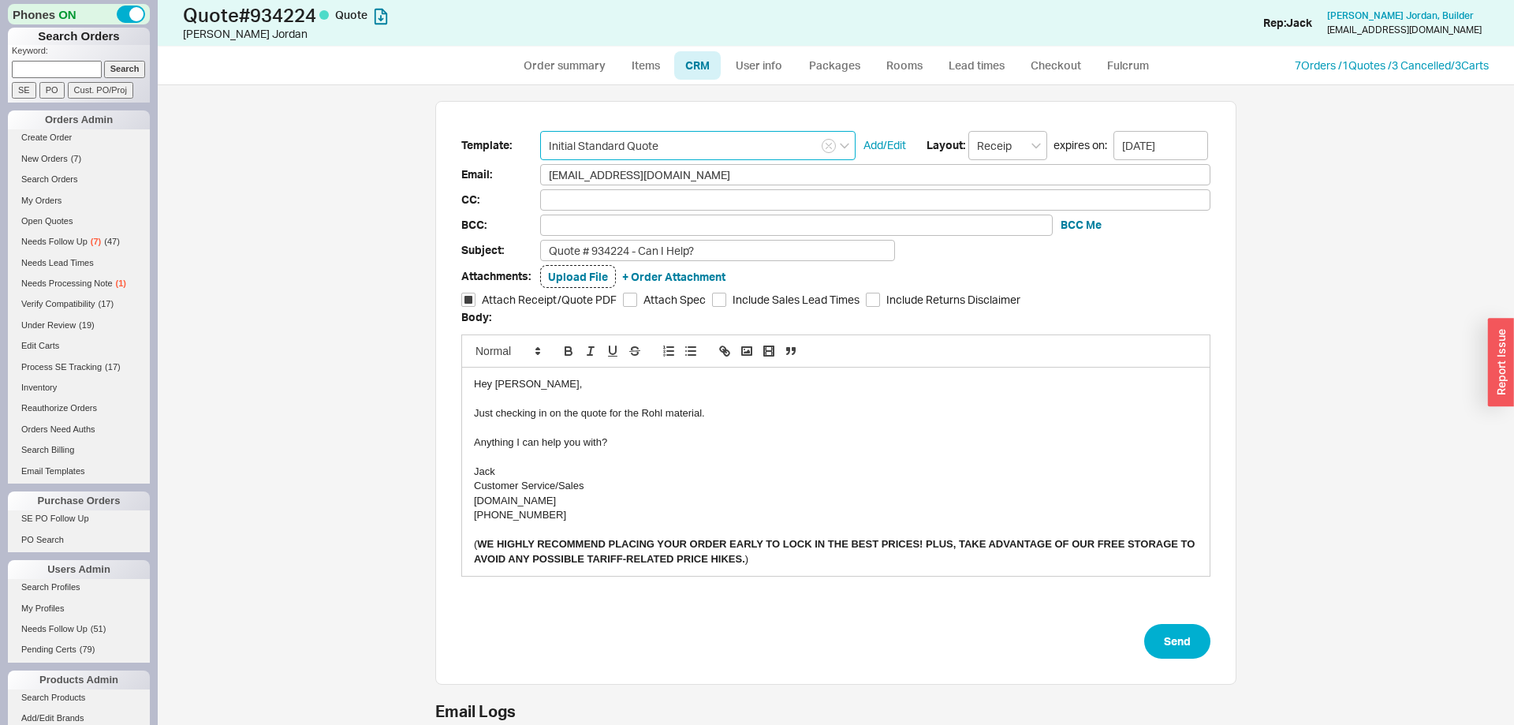
type input "Initial Standard Quote"
click at [647, 410] on div "Just checking in on the quote for the Rohl material." at bounding box center [836, 413] width 724 height 14
click at [1187, 654] on button "Send" at bounding box center [1177, 641] width 66 height 35
select select "*"
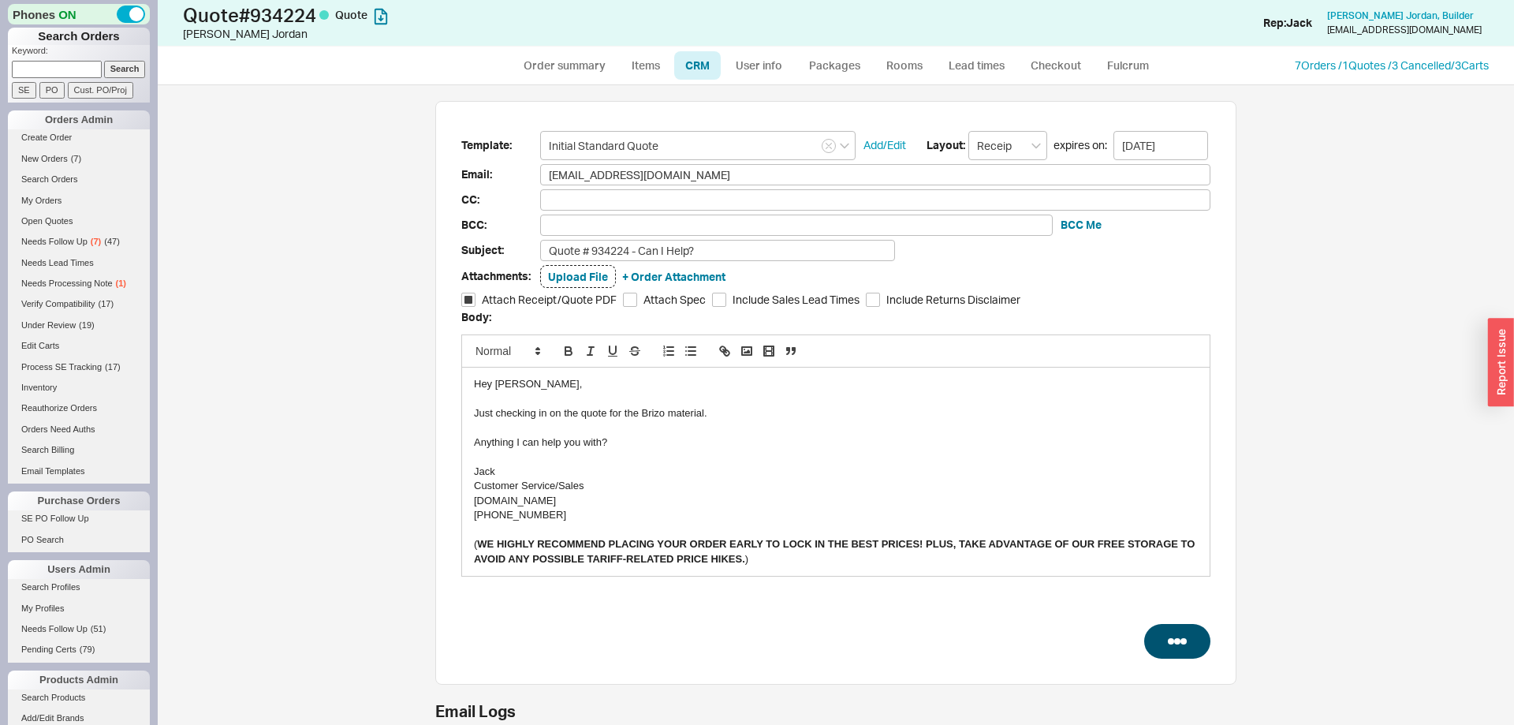
select select "*"
select select "LOW"
select select "3"
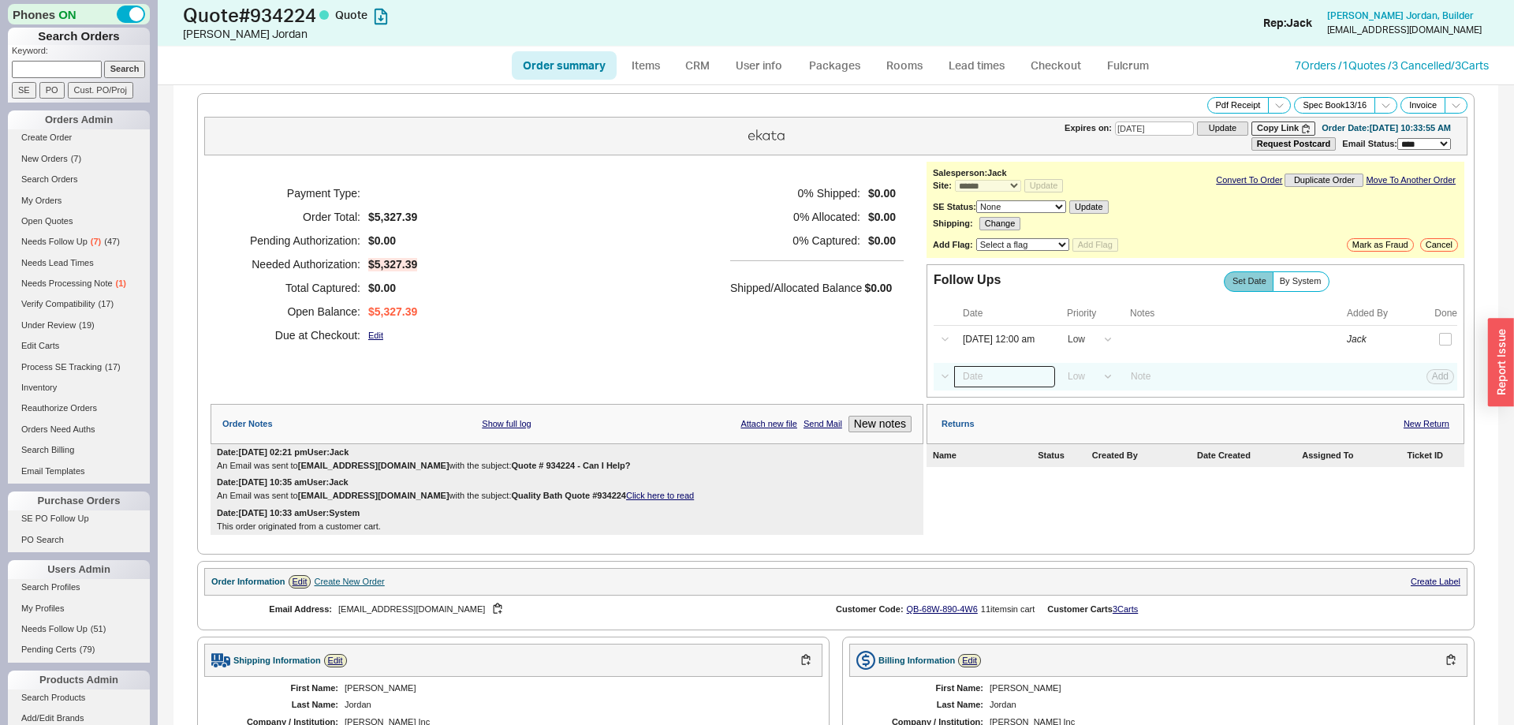
click at [1005, 378] on input at bounding box center [1004, 376] width 101 height 21
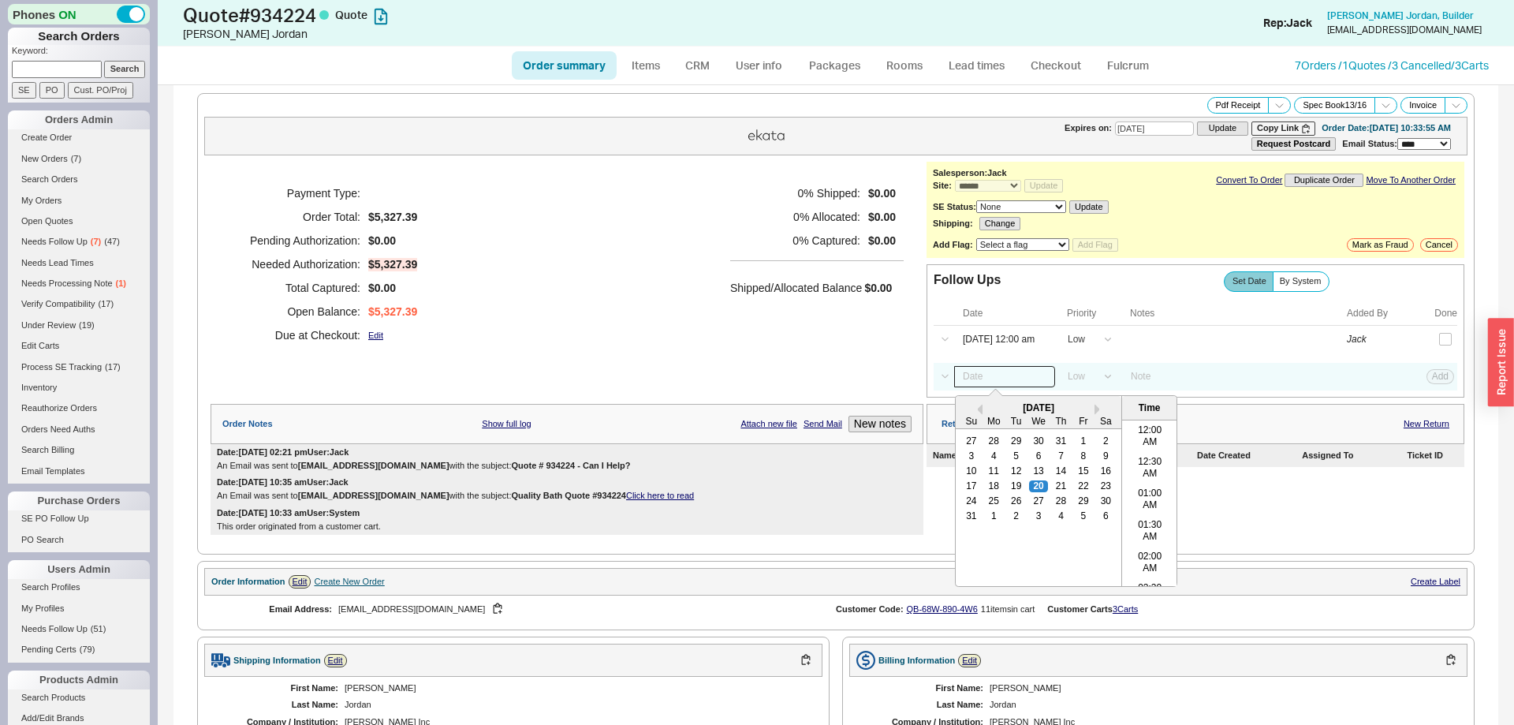
scroll to position [817, 0]
click at [1043, 504] on div "27" at bounding box center [1038, 500] width 19 height 11
type input "[DATE] 12:00 am"
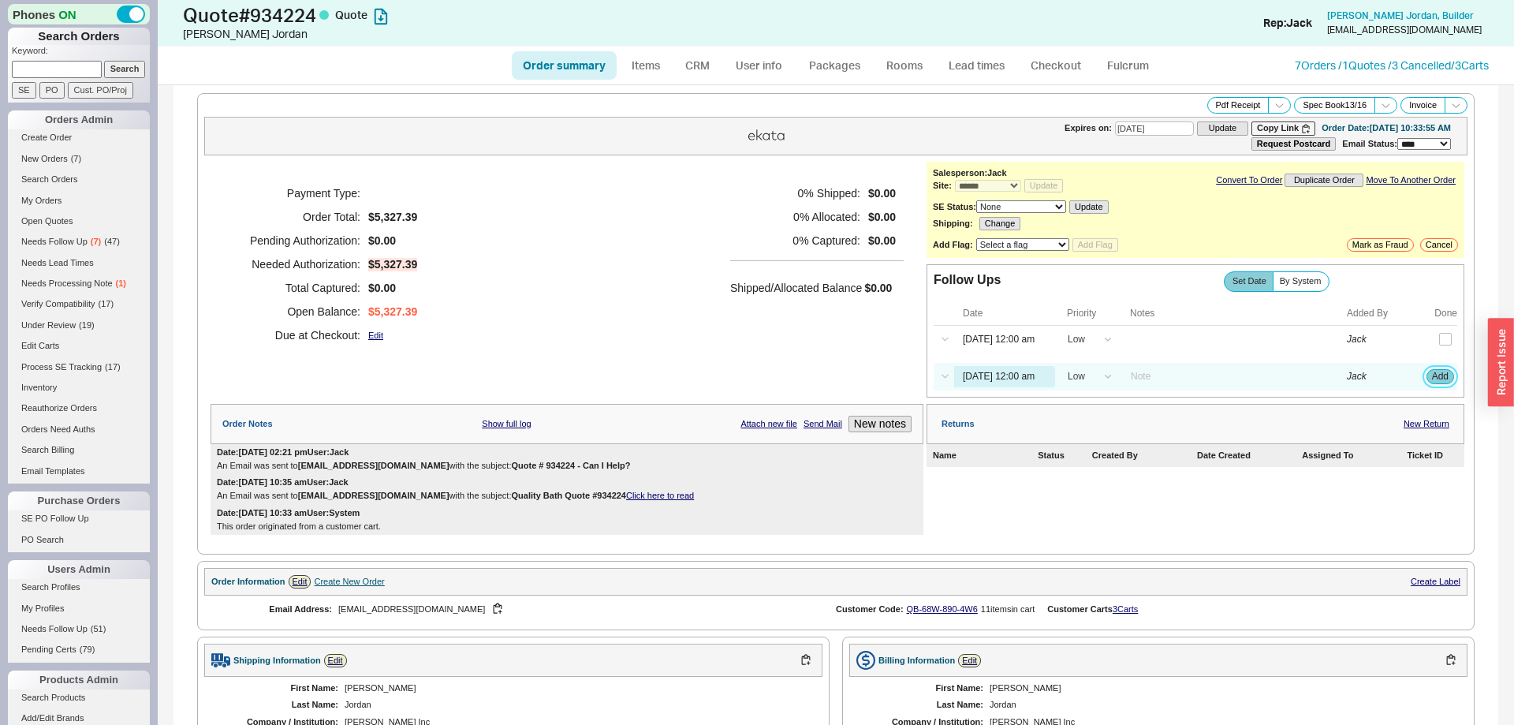
click at [1433, 381] on button "Add" at bounding box center [1440, 376] width 28 height 14
select select "LOW"
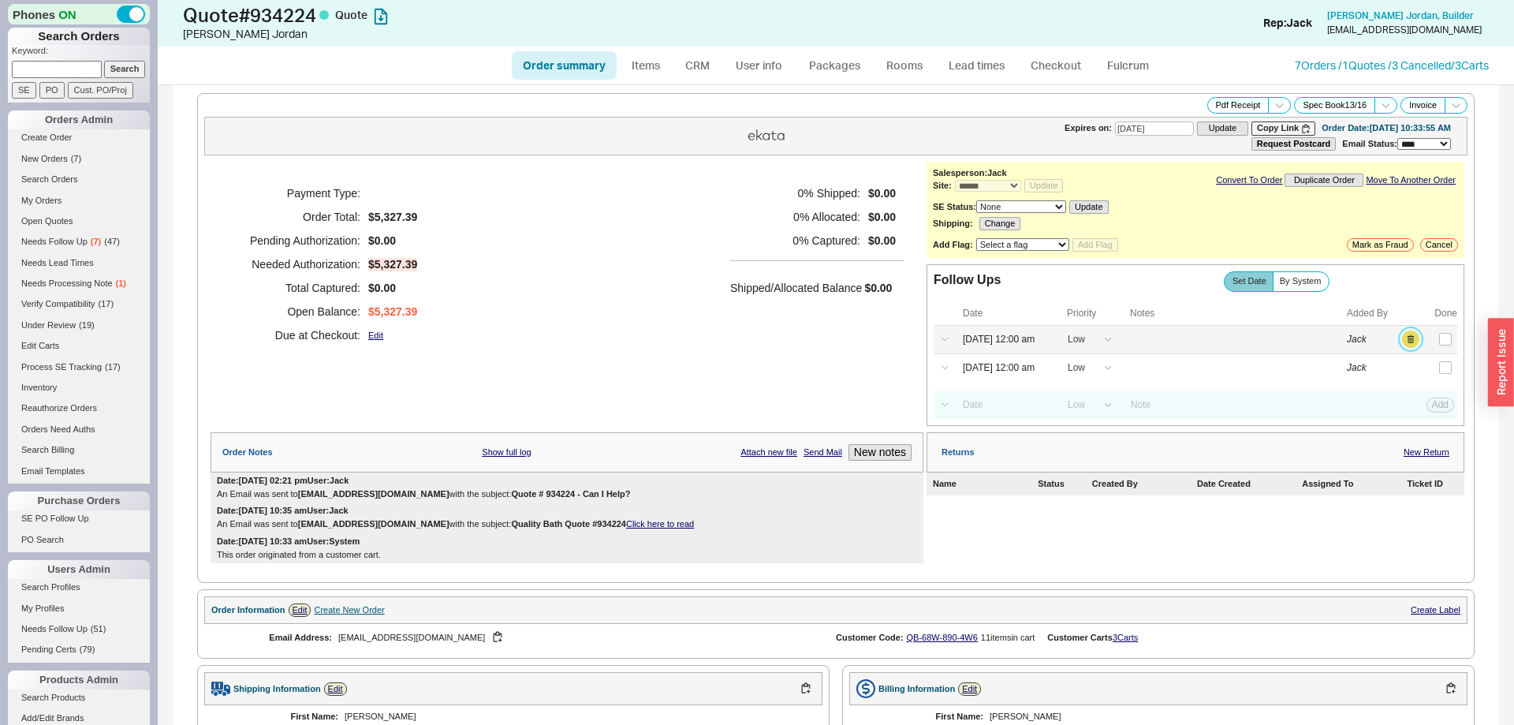
click at [1410, 344] on button "button" at bounding box center [1410, 338] width 17 height 17
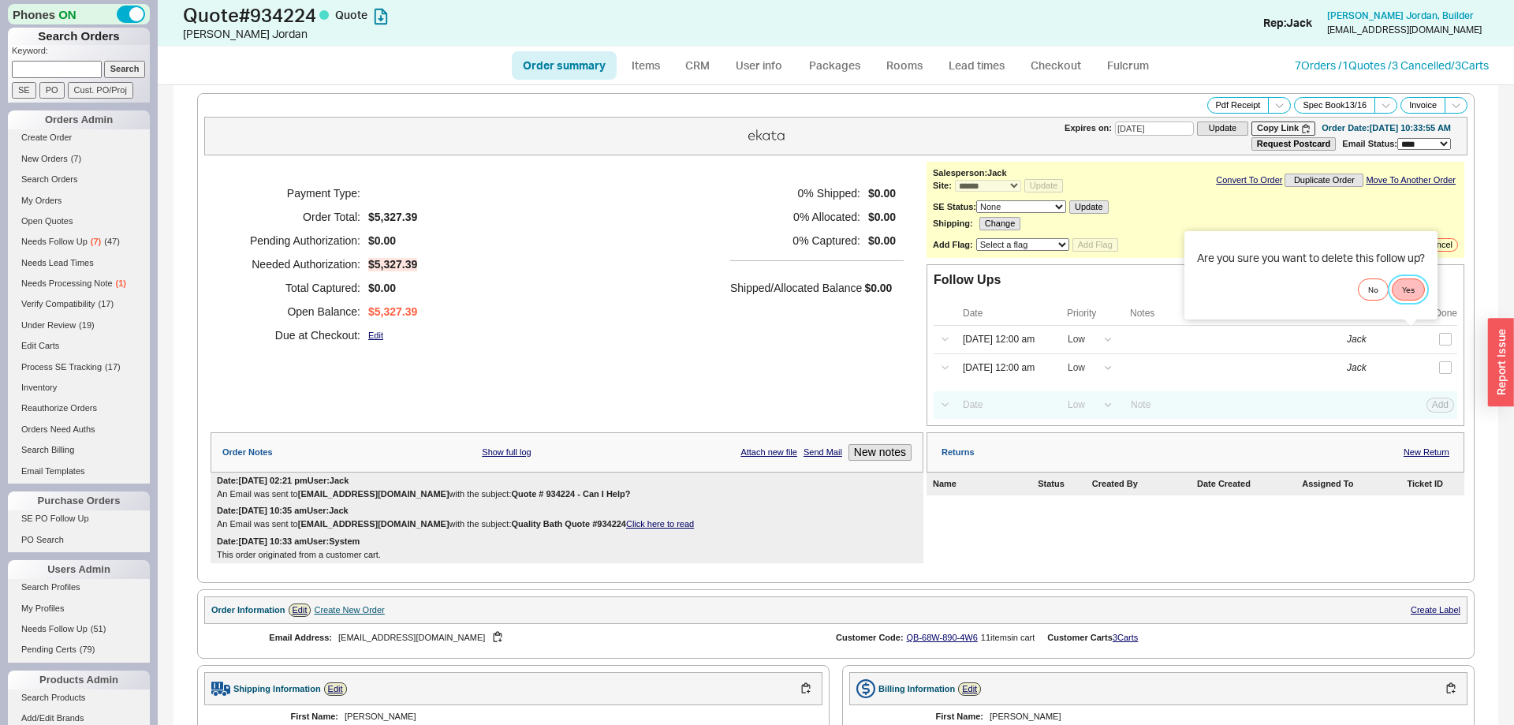
click at [1419, 289] on button "Yes" at bounding box center [1408, 289] width 33 height 22
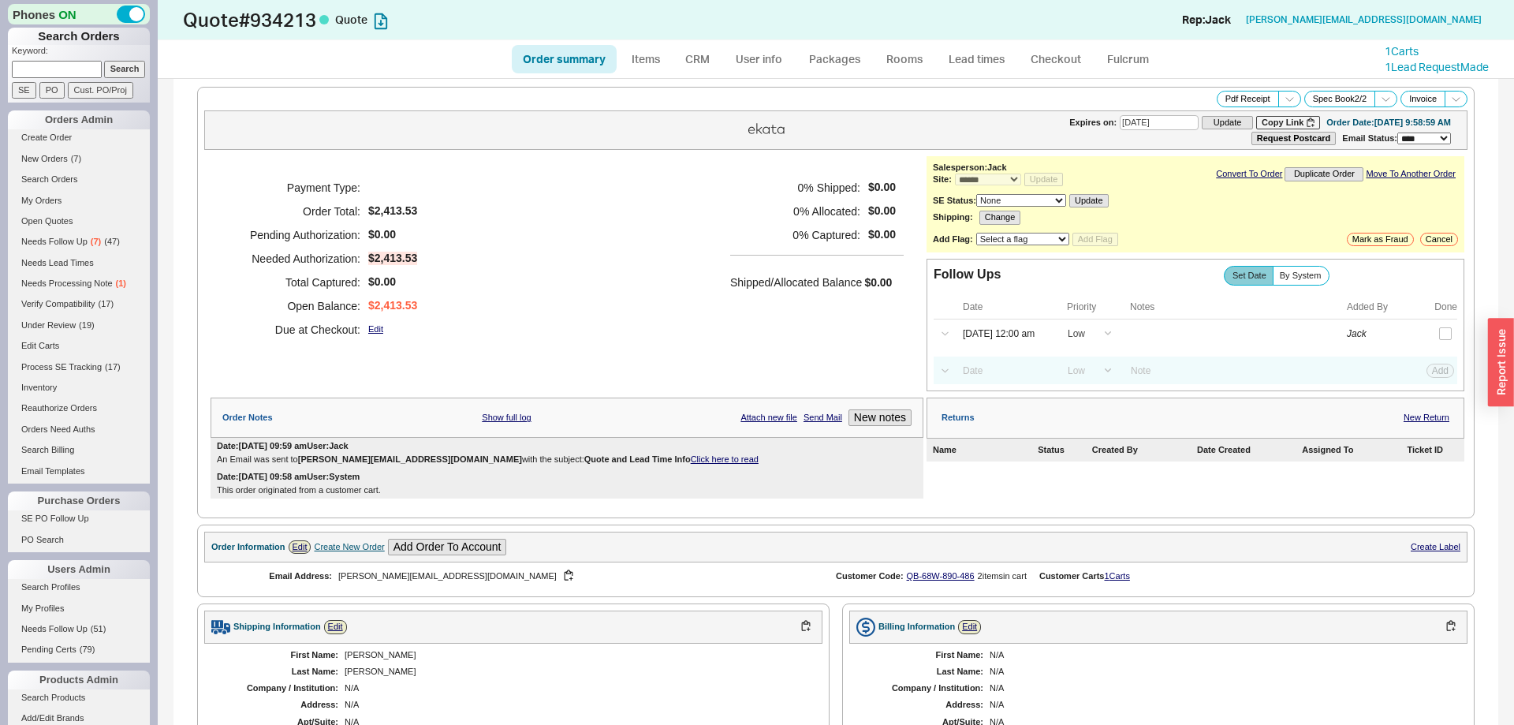
select select "*"
select select "LOW"
select select "3"
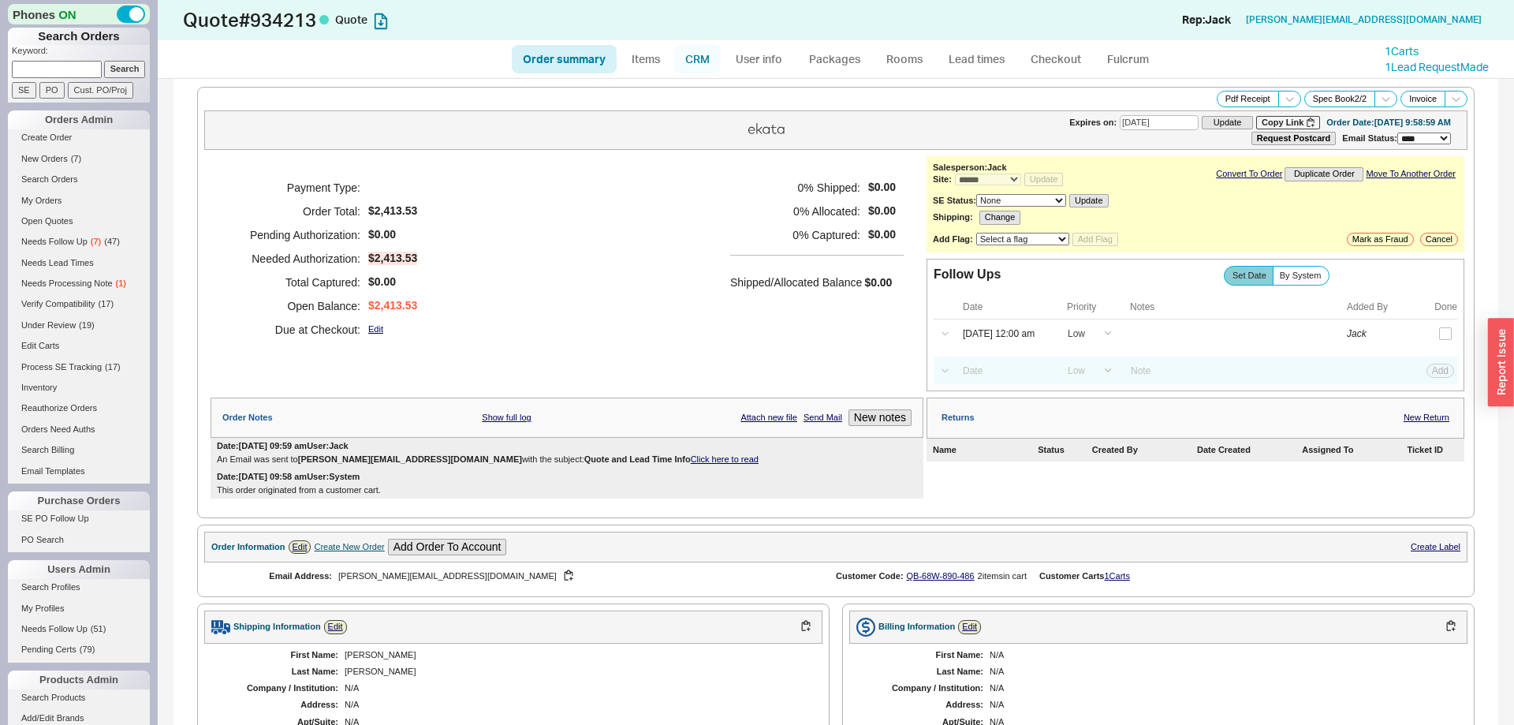
click at [703, 68] on link "CRM" at bounding box center [697, 59] width 47 height 28
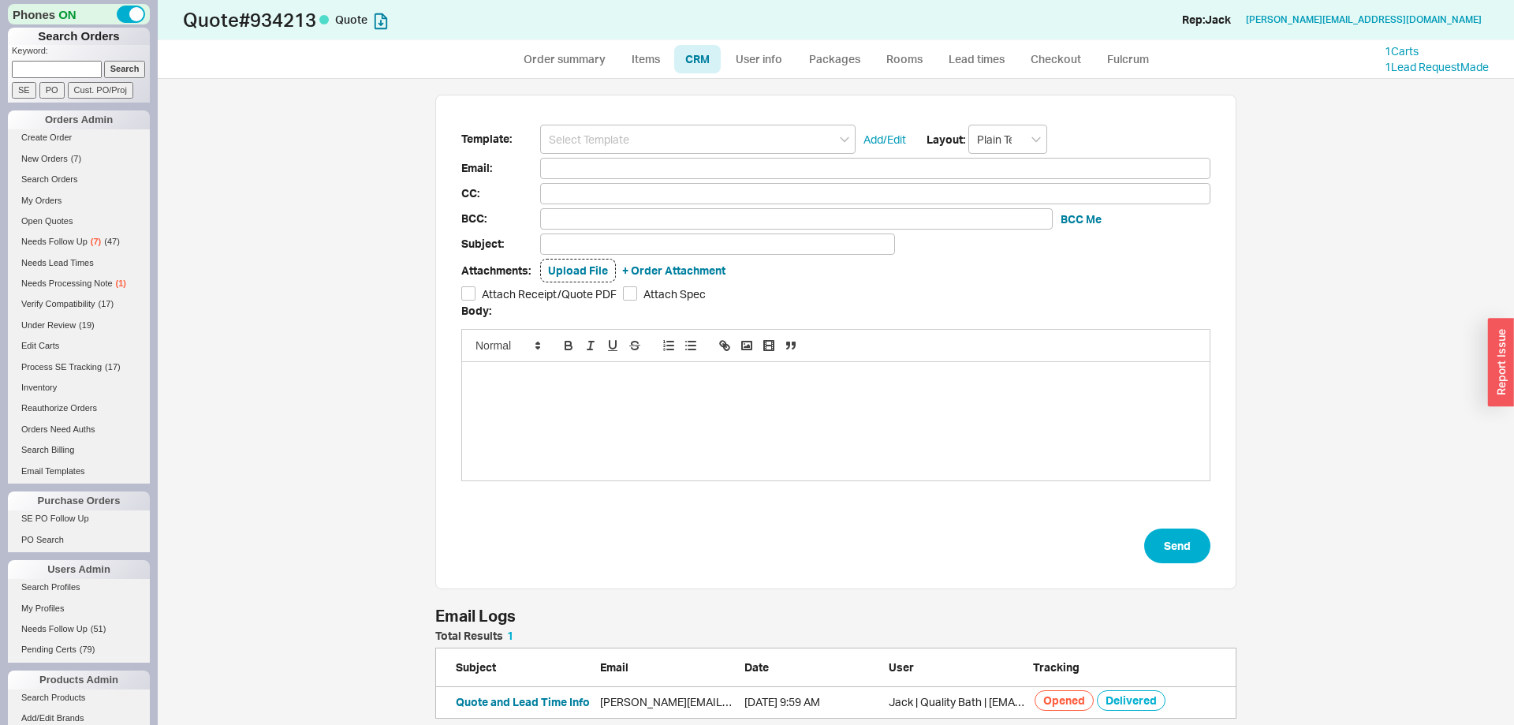
scroll to position [646, 1356]
drag, startPoint x: 701, startPoint y: 73, endPoint x: 678, endPoint y: 128, distance: 59.0
click at [677, 127] on div "Template: Add/Edit Layout: Plain Text Email: CC: BCC: BCC Me Subject: Attachmen…" at bounding box center [835, 342] width 801 height 494
click at [680, 130] on input at bounding box center [697, 139] width 315 height 29
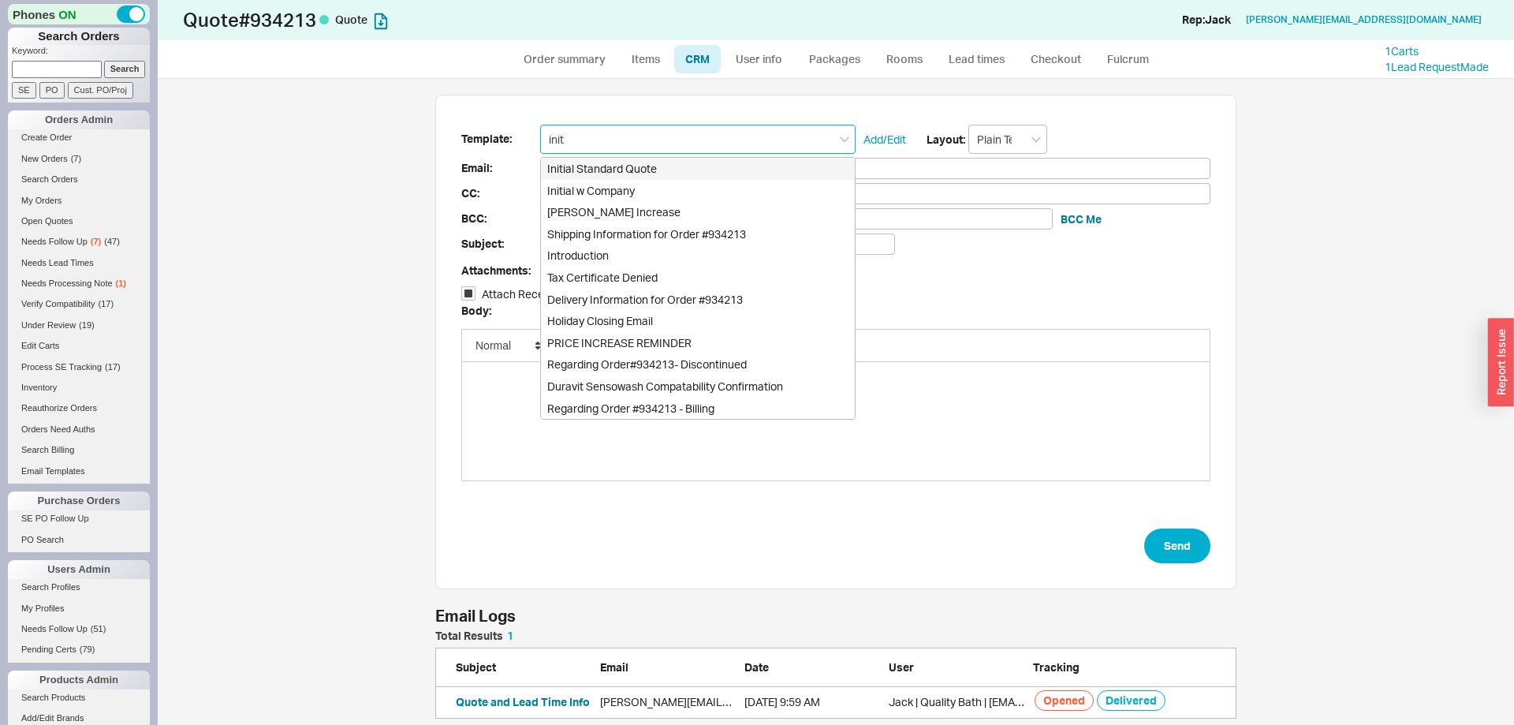
type input "Initial Standard Quote"
type input "Receipt"
type input "[PERSON_NAME][EMAIL_ADDRESS][DOMAIN_NAME]"
type input "Quote # 934213 - Can I Help?"
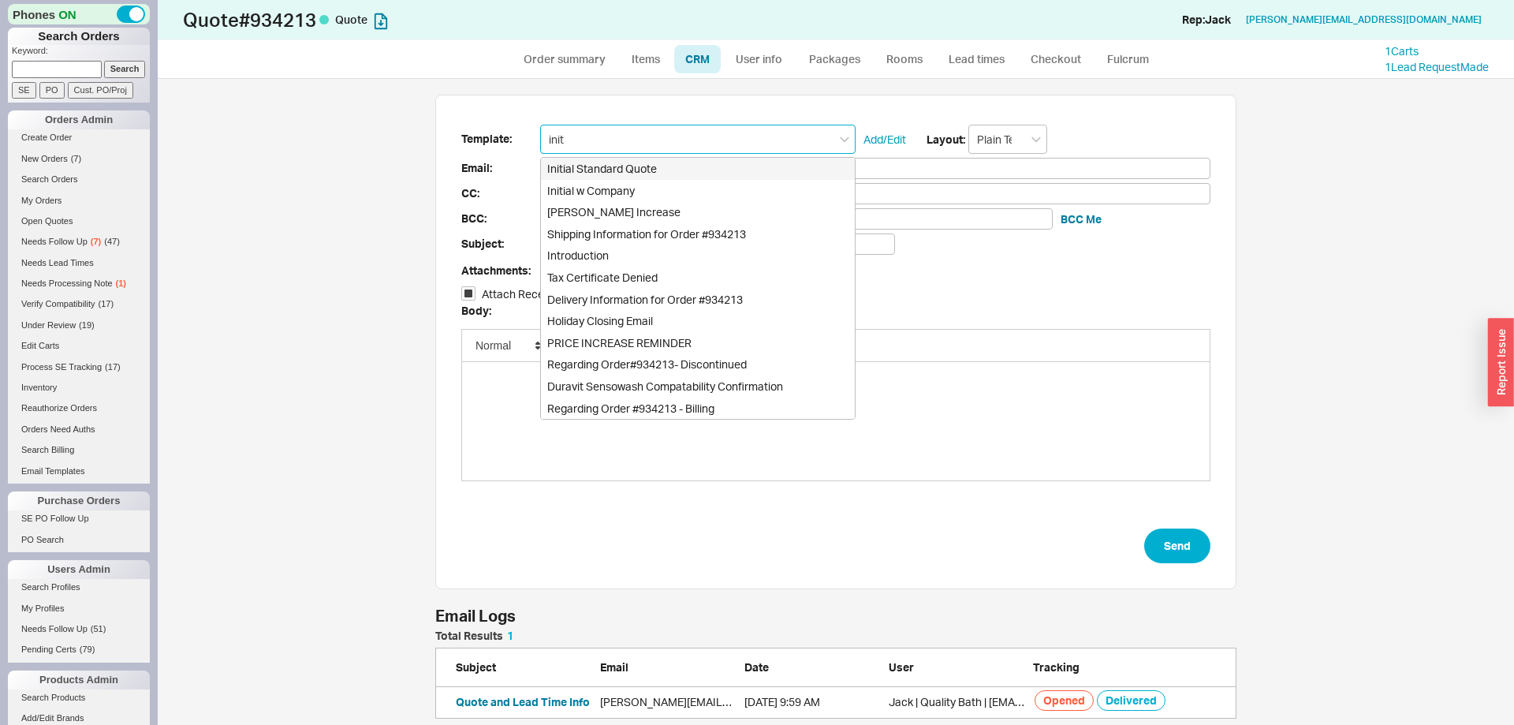
checkbox input "true"
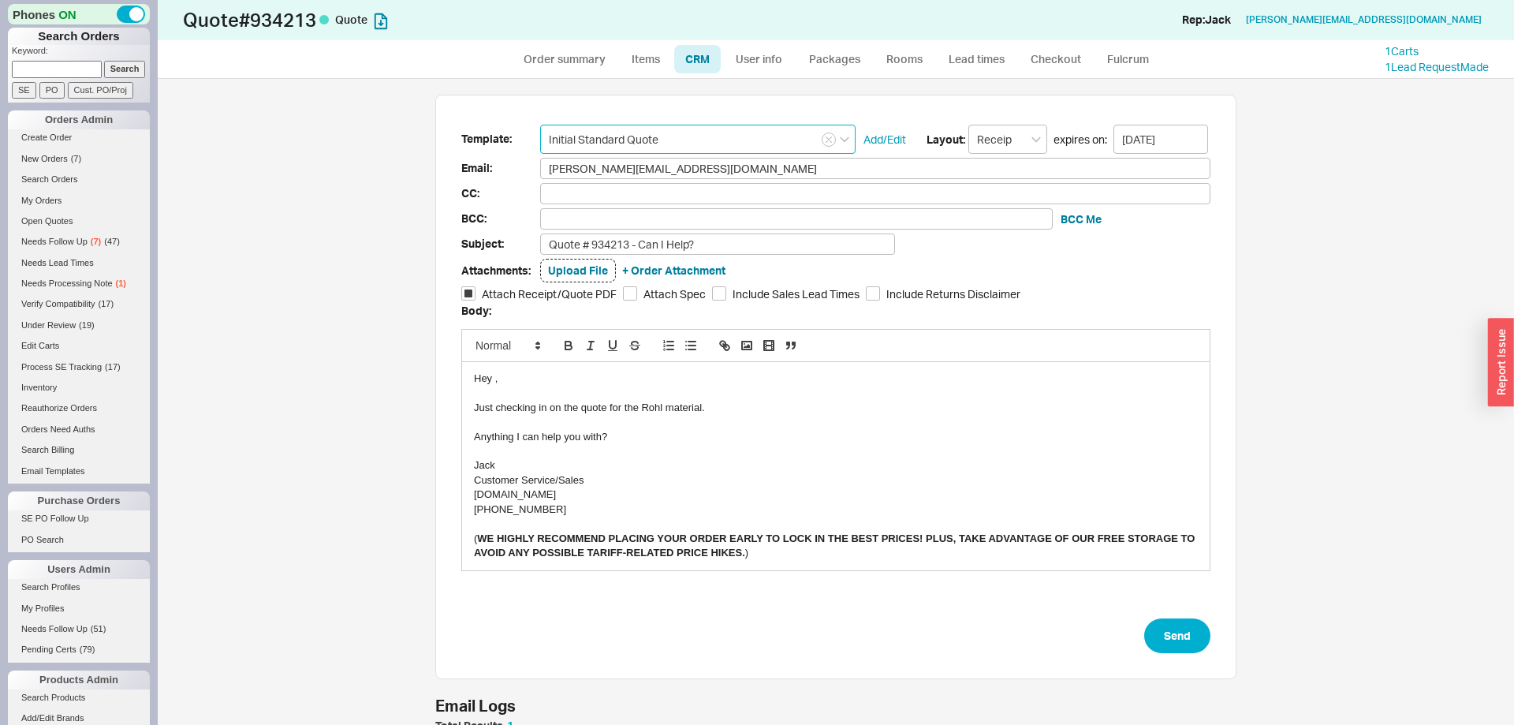
type input "Initial Standard Quote"
click at [650, 406] on div "Just checking in on the quote for the Rohl material." at bounding box center [836, 408] width 724 height 14
click at [1164, 649] on button "Send" at bounding box center [1177, 635] width 66 height 35
select select "*"
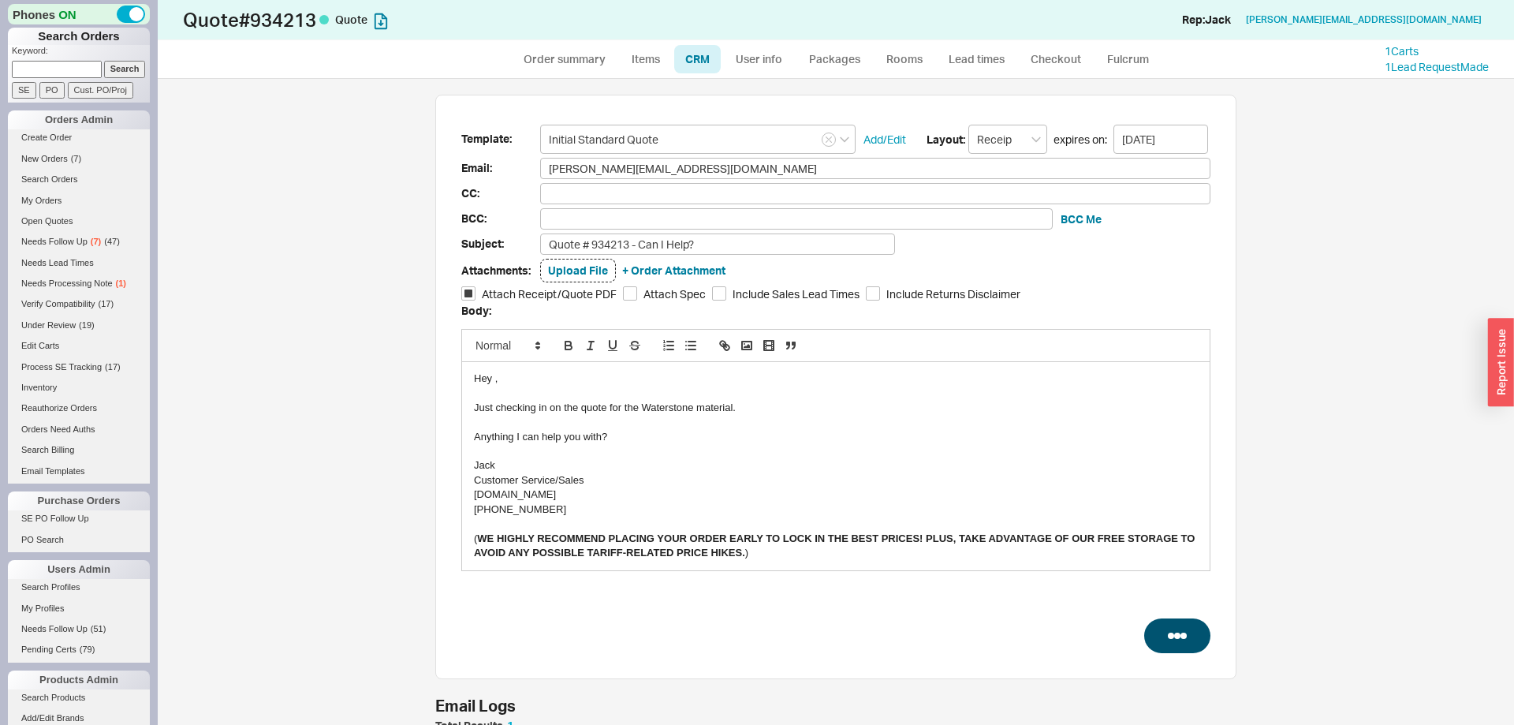
select select "*"
select select "LOW"
select select "3"
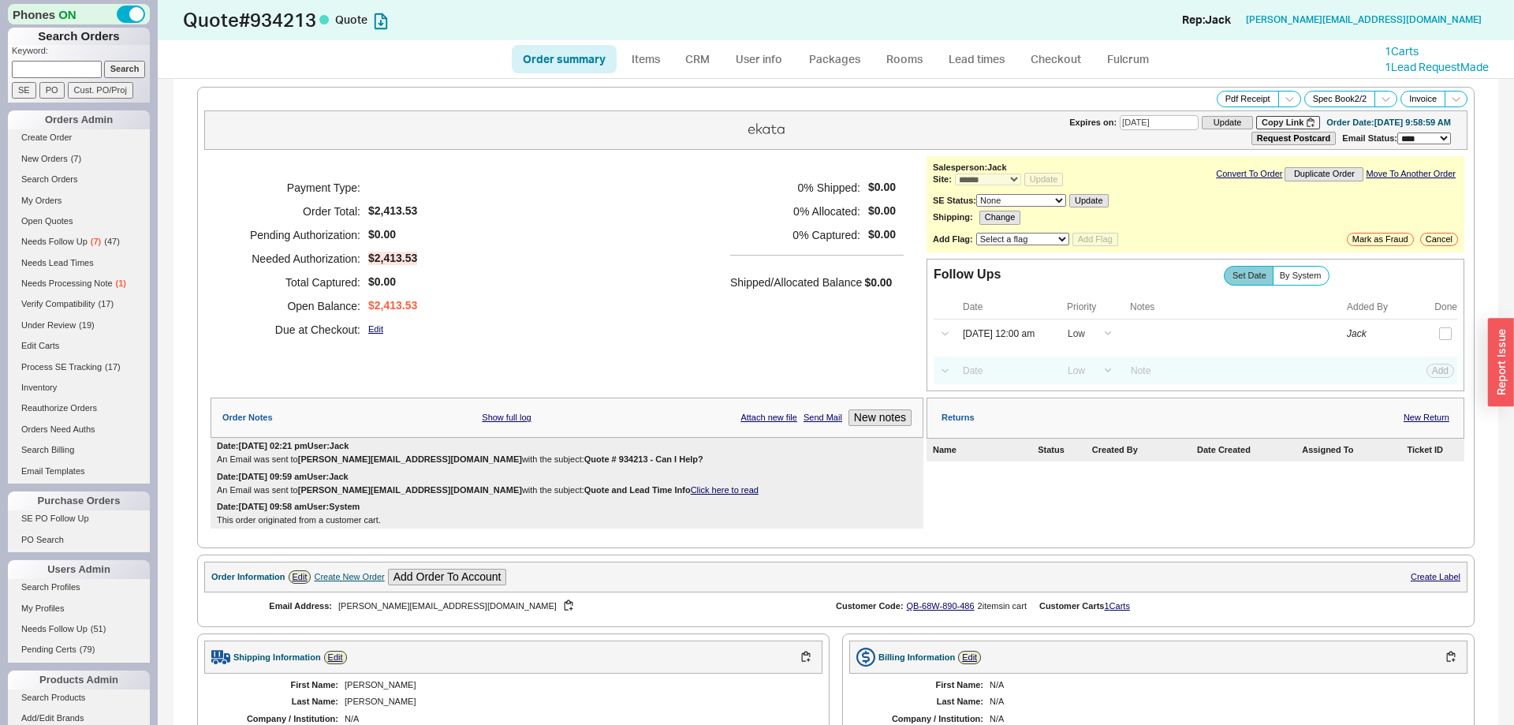
type input "[DATE]"
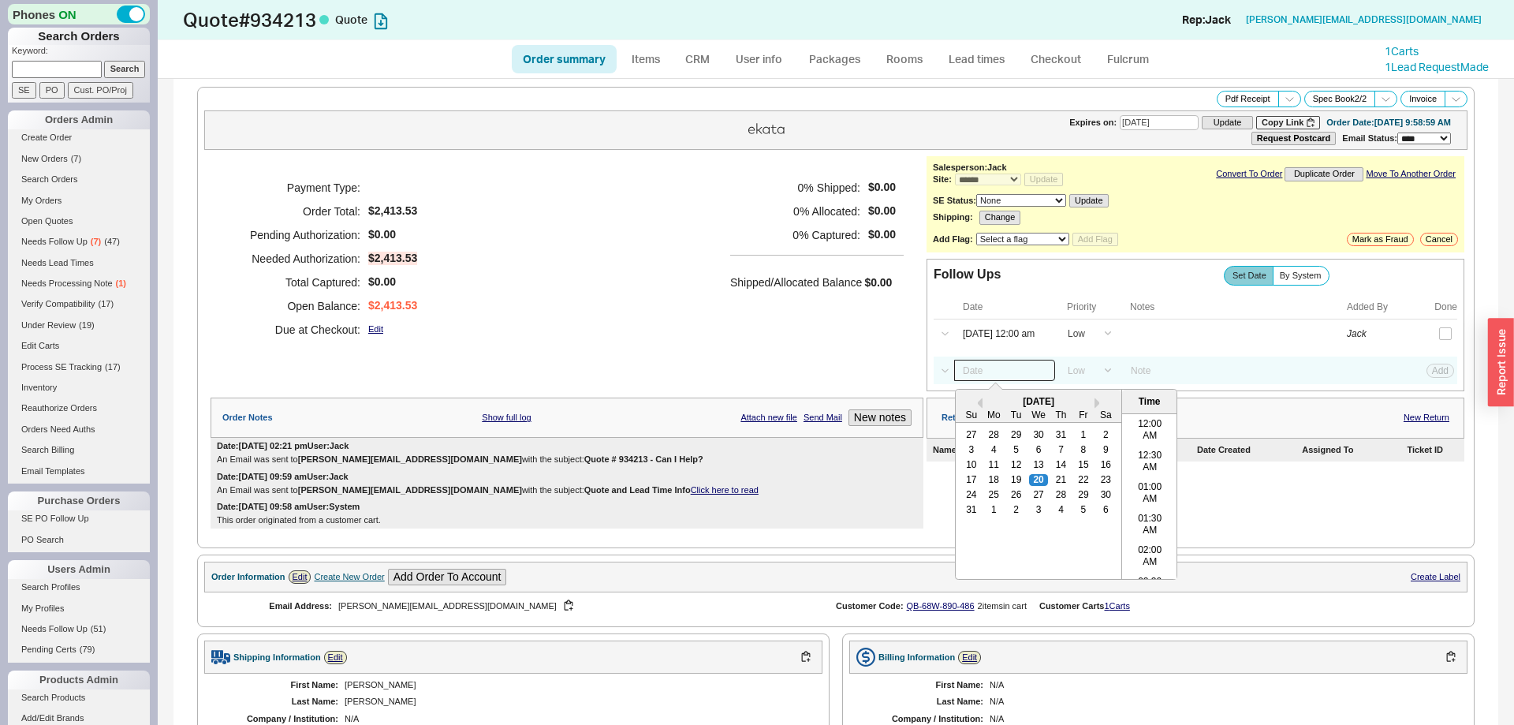
click at [985, 375] on input at bounding box center [1004, 370] width 101 height 21
click at [1038, 501] on div "27" at bounding box center [1038, 495] width 19 height 11
type input "[DATE] 12:00 am"
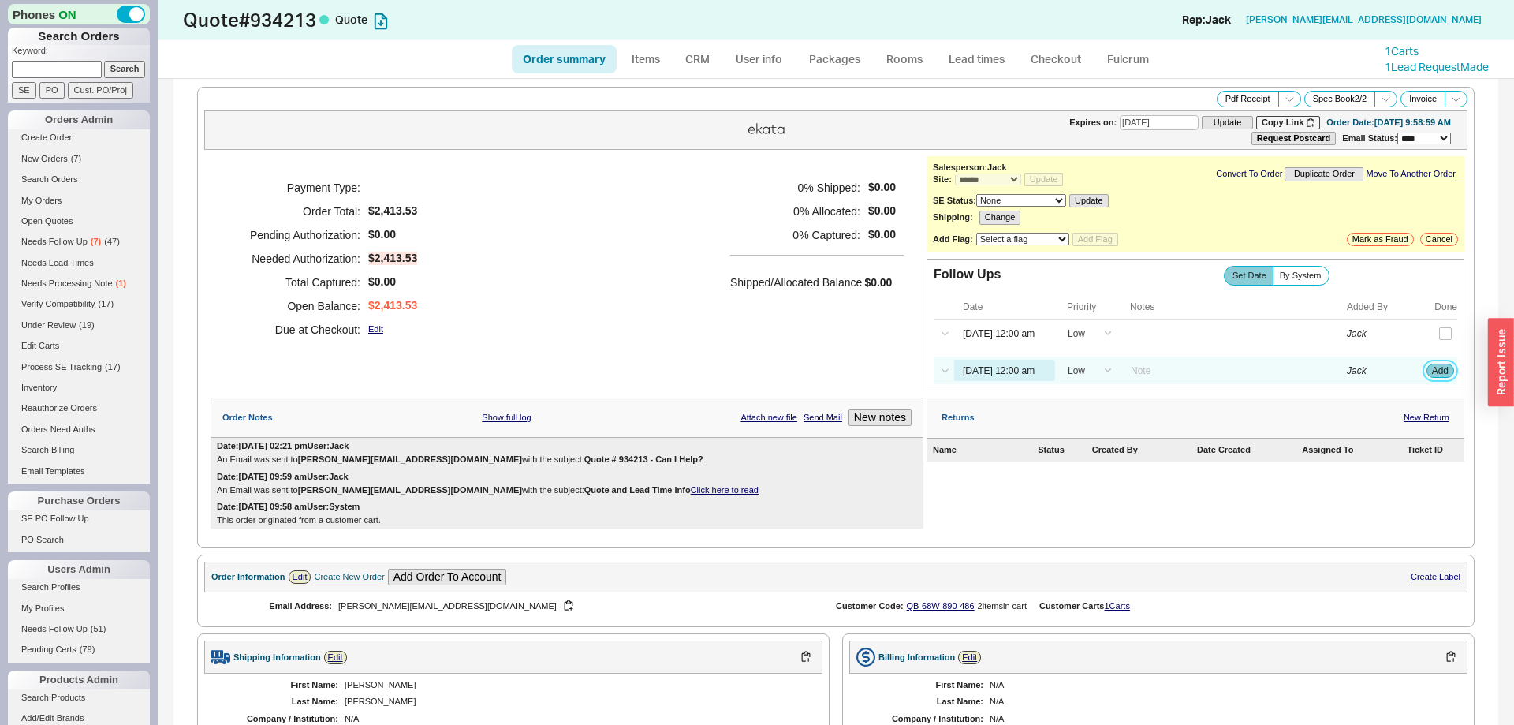
click at [1441, 373] on button "Add" at bounding box center [1440, 370] width 28 height 14
select select "LOW"
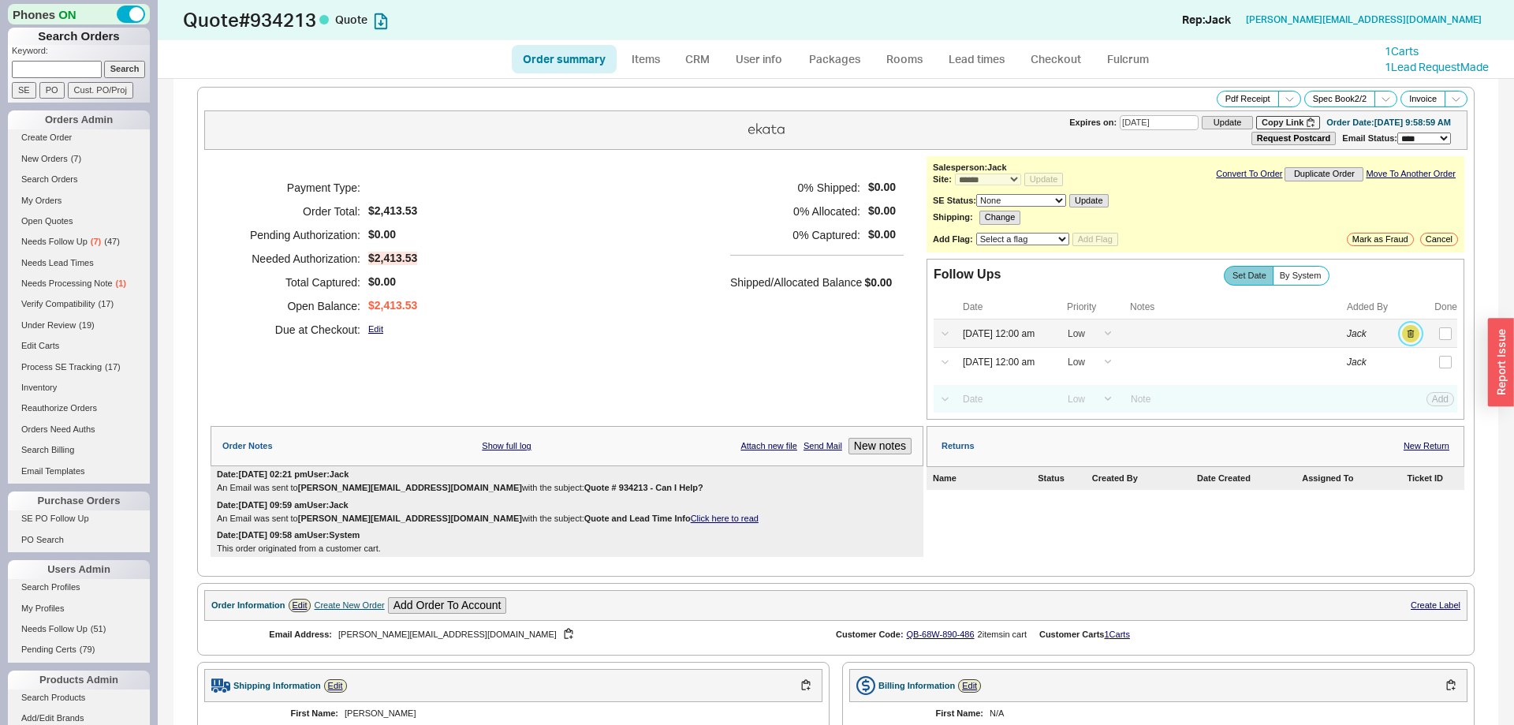
click at [1410, 341] on button "button" at bounding box center [1410, 333] width 17 height 17
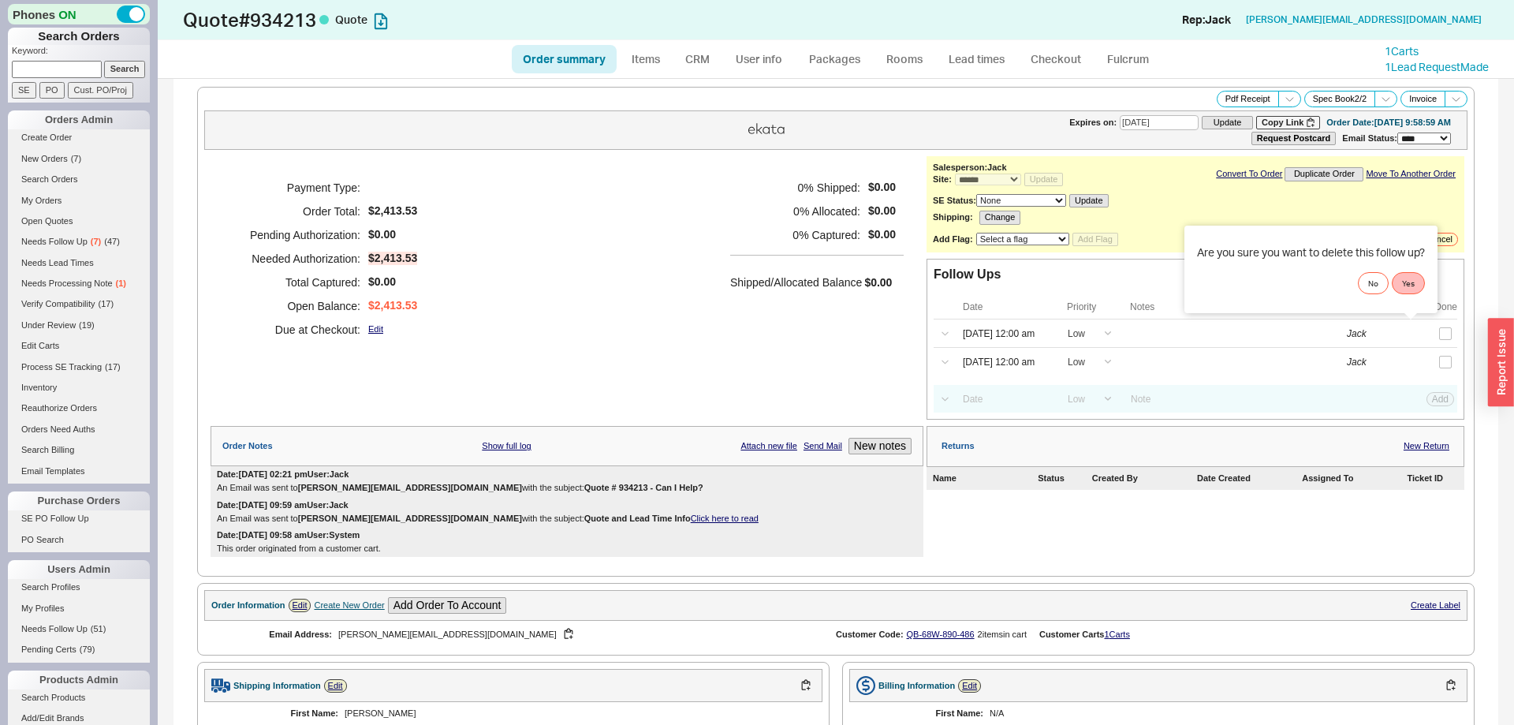
click at [1411, 303] on div "Are you sure you want to delete this follow up? No Yes" at bounding box center [1310, 270] width 253 height 88
click at [1418, 287] on button "Yes" at bounding box center [1408, 283] width 33 height 22
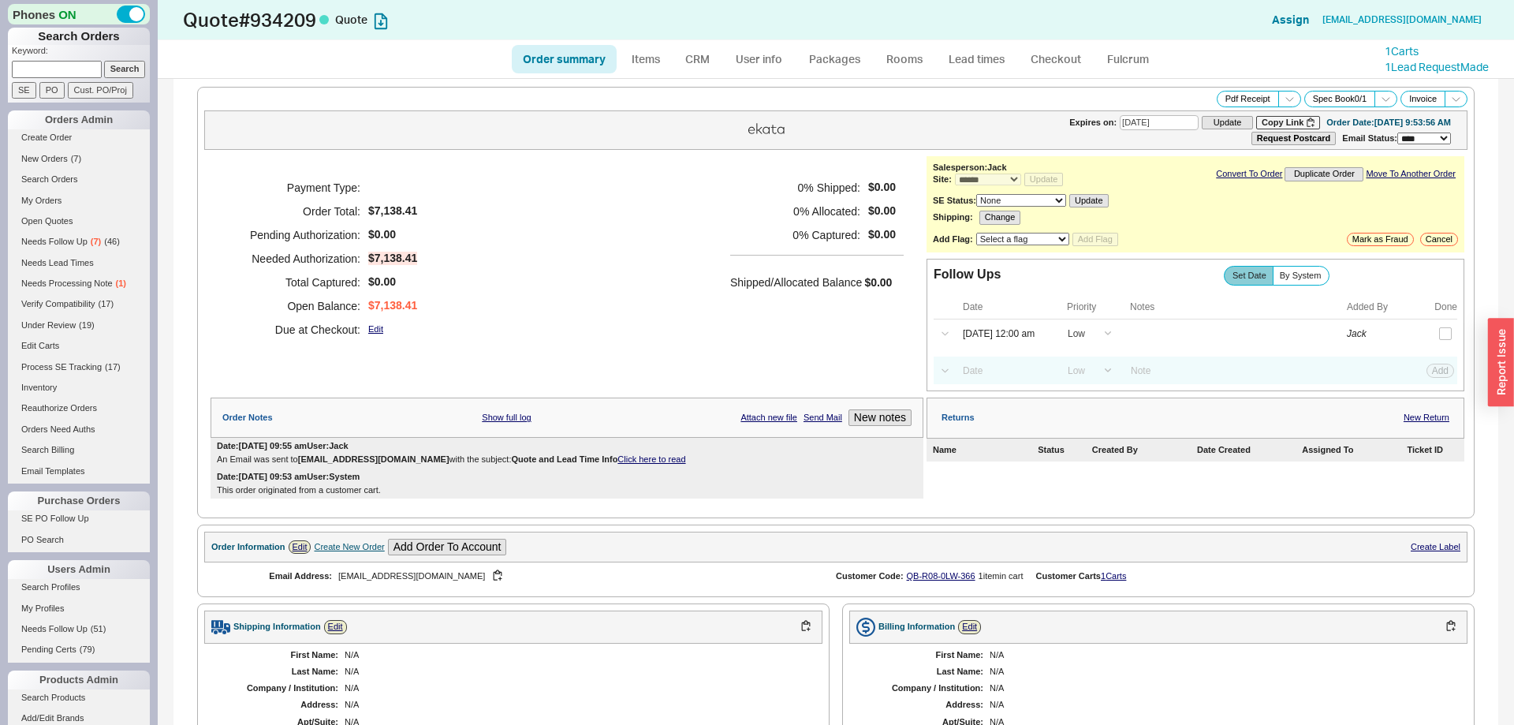
select select "*"
select select "LOW"
select select "3"
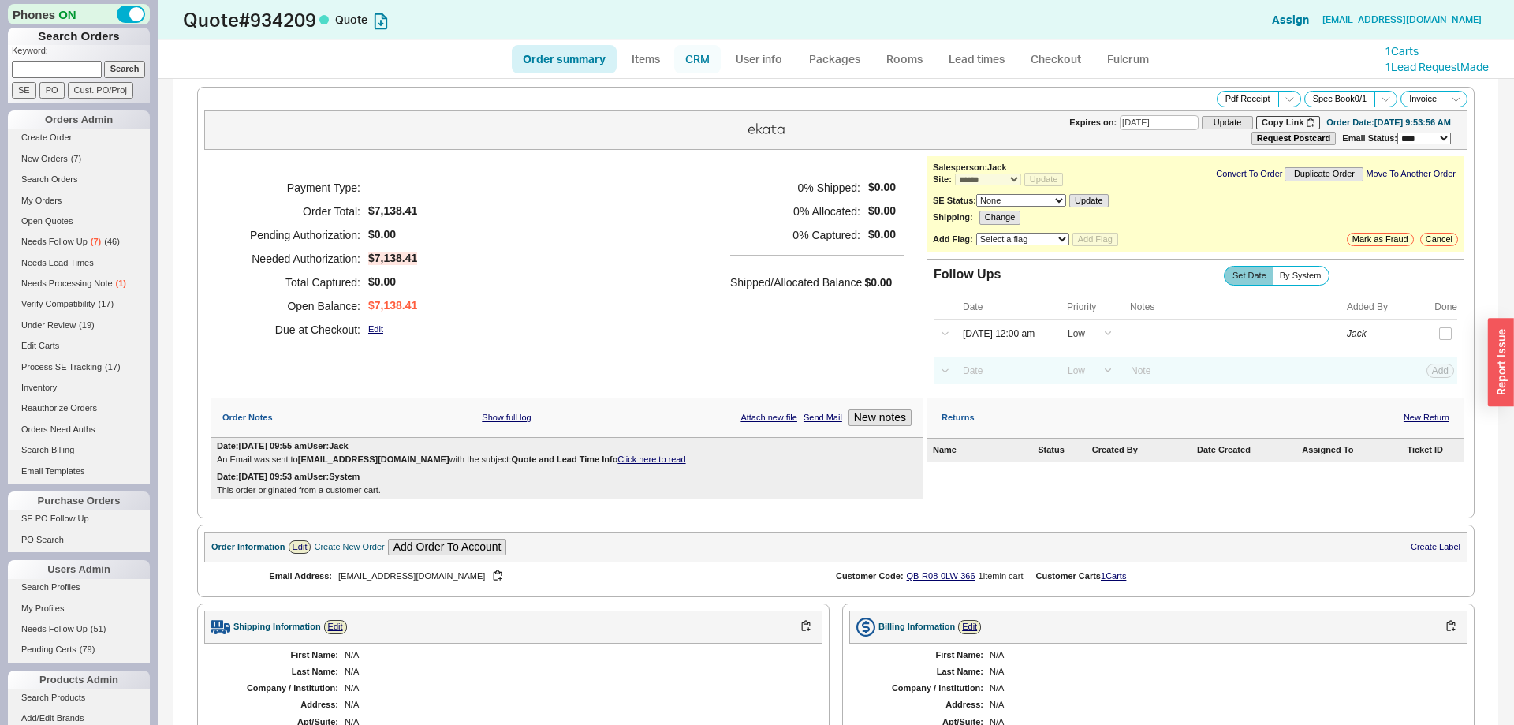
click at [705, 60] on link "CRM" at bounding box center [697, 59] width 47 height 28
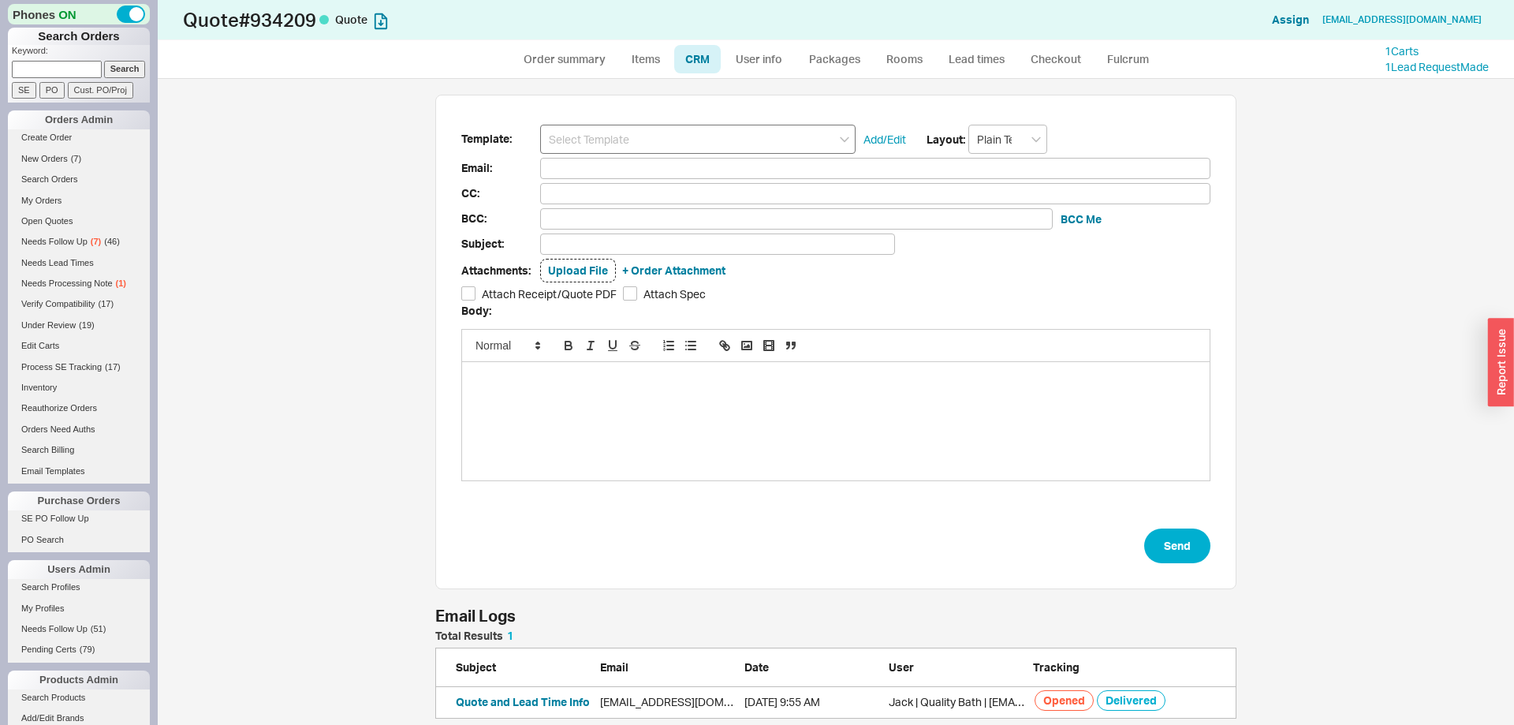
scroll to position [646, 1356]
click at [666, 142] on input at bounding box center [697, 139] width 315 height 29
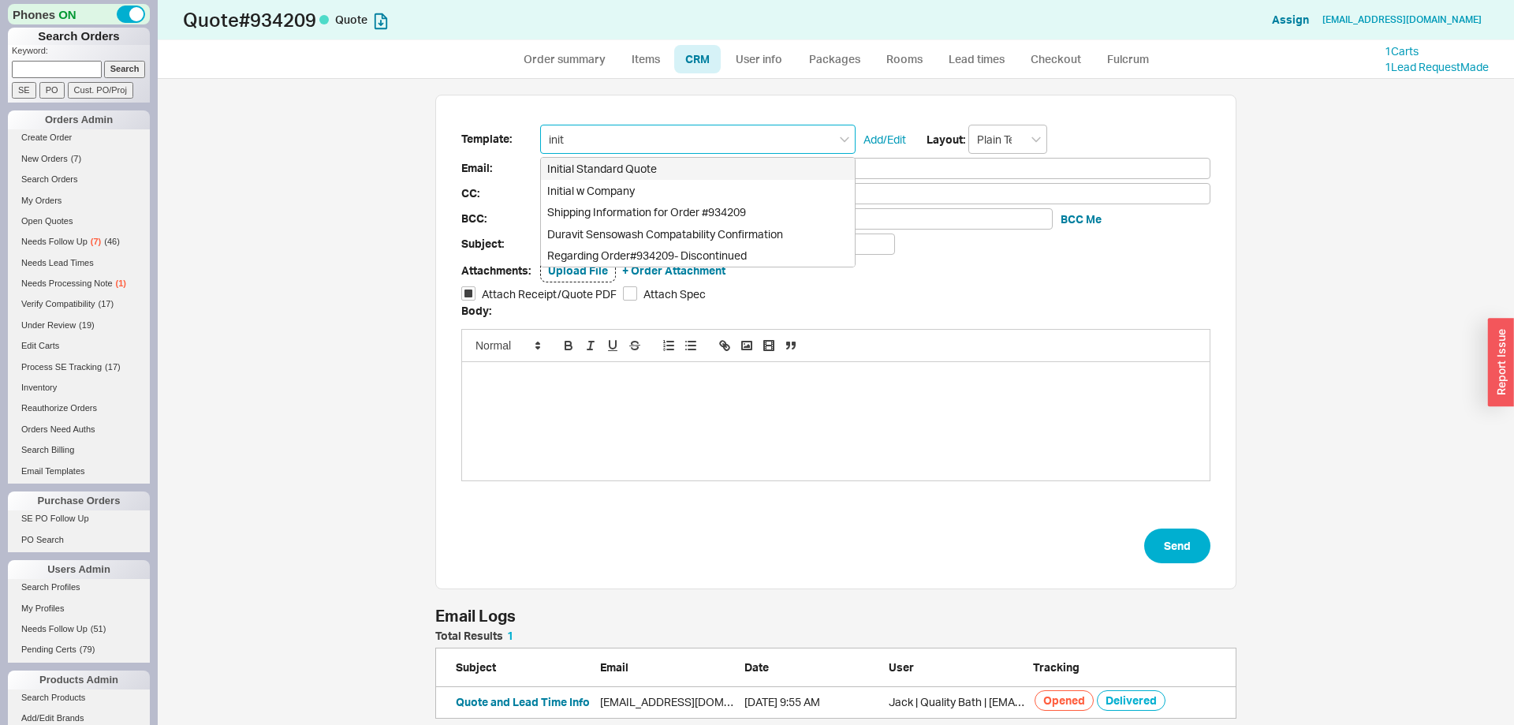
type input "Initial Standard Quote"
type input "Receipt"
type input "[EMAIL_ADDRESS][DOMAIN_NAME]"
type input "Quote # 934209 - Can I Help?"
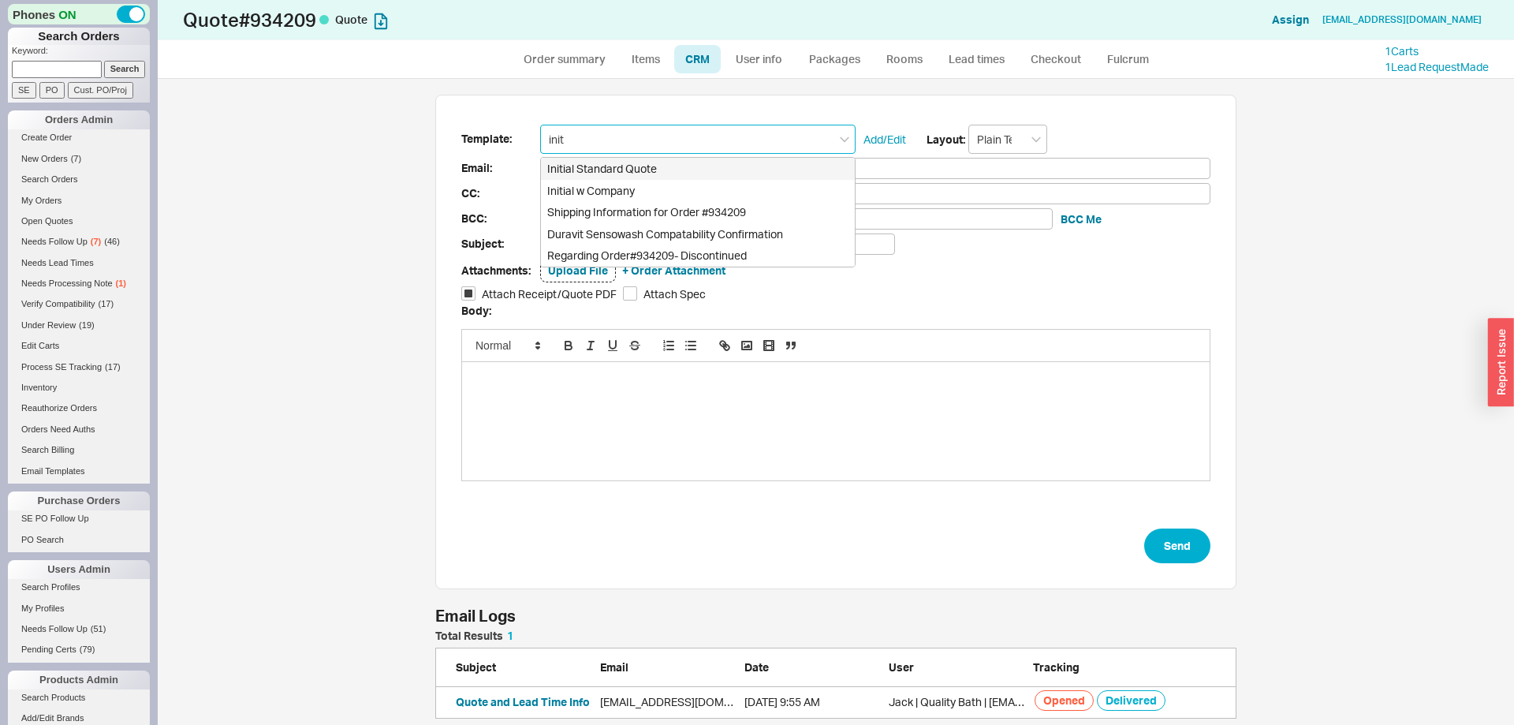
checkbox input "true"
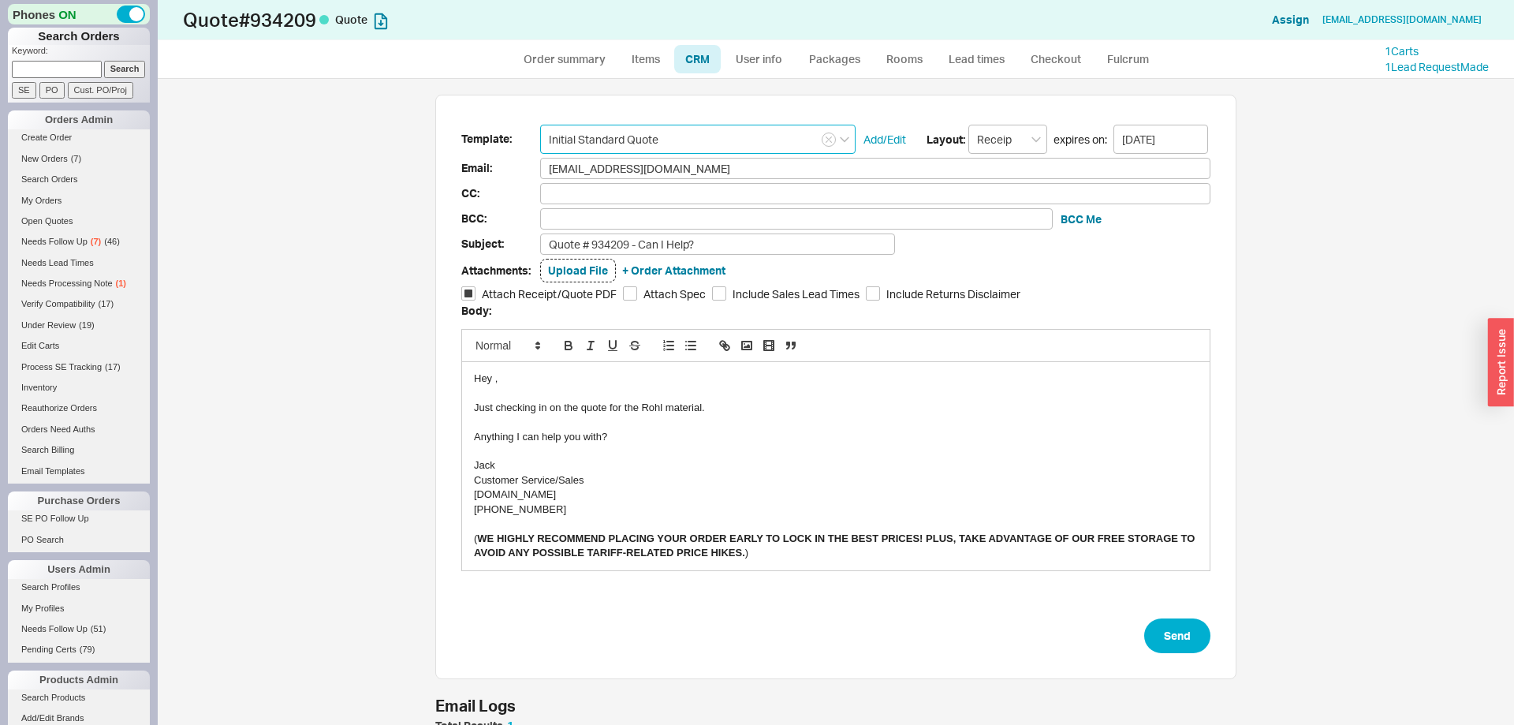
type input "Initial Standard Quote"
click at [653, 404] on div "Just checking in on the quote for the Rohl material." at bounding box center [836, 408] width 724 height 14
click at [1166, 628] on button "Send" at bounding box center [1177, 635] width 66 height 35
select select "*"
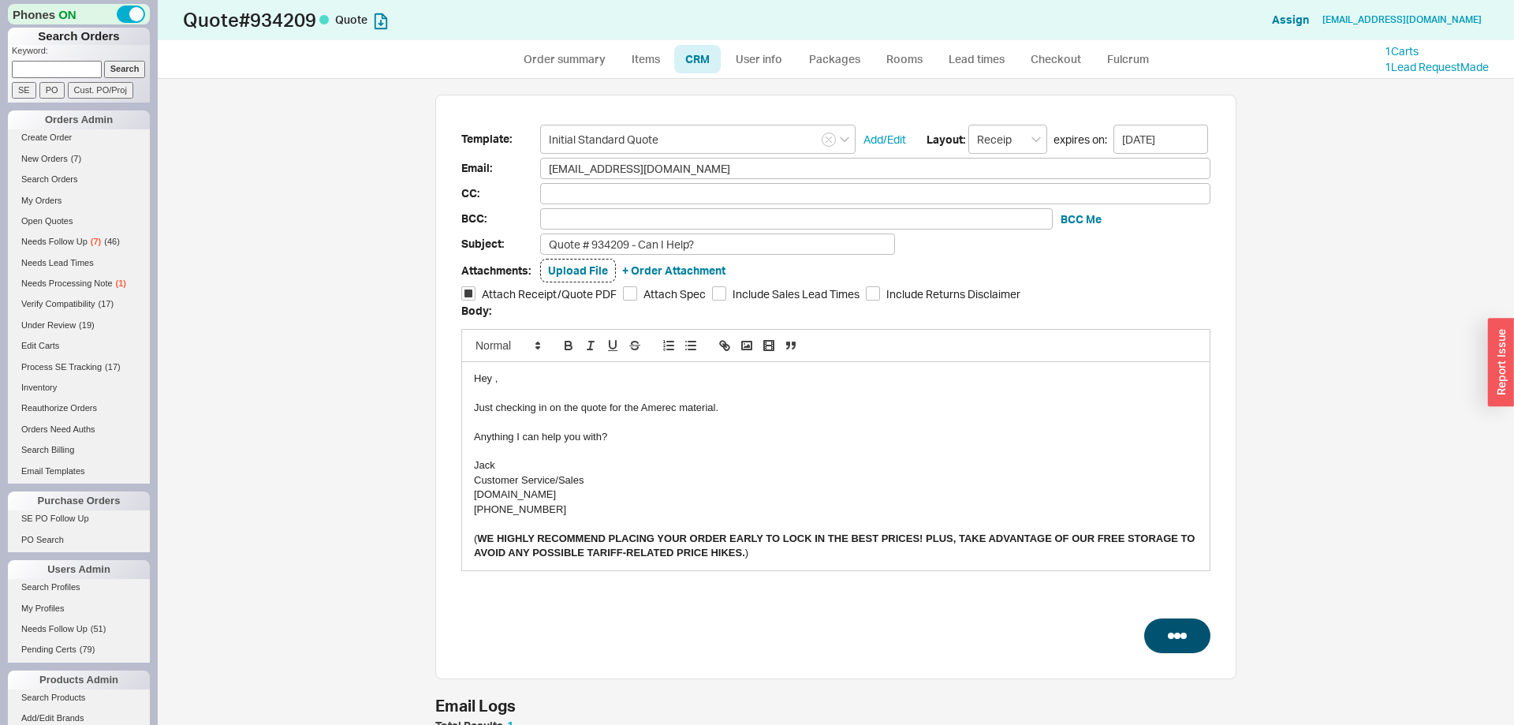
select select "*"
select select "LOW"
select select "3"
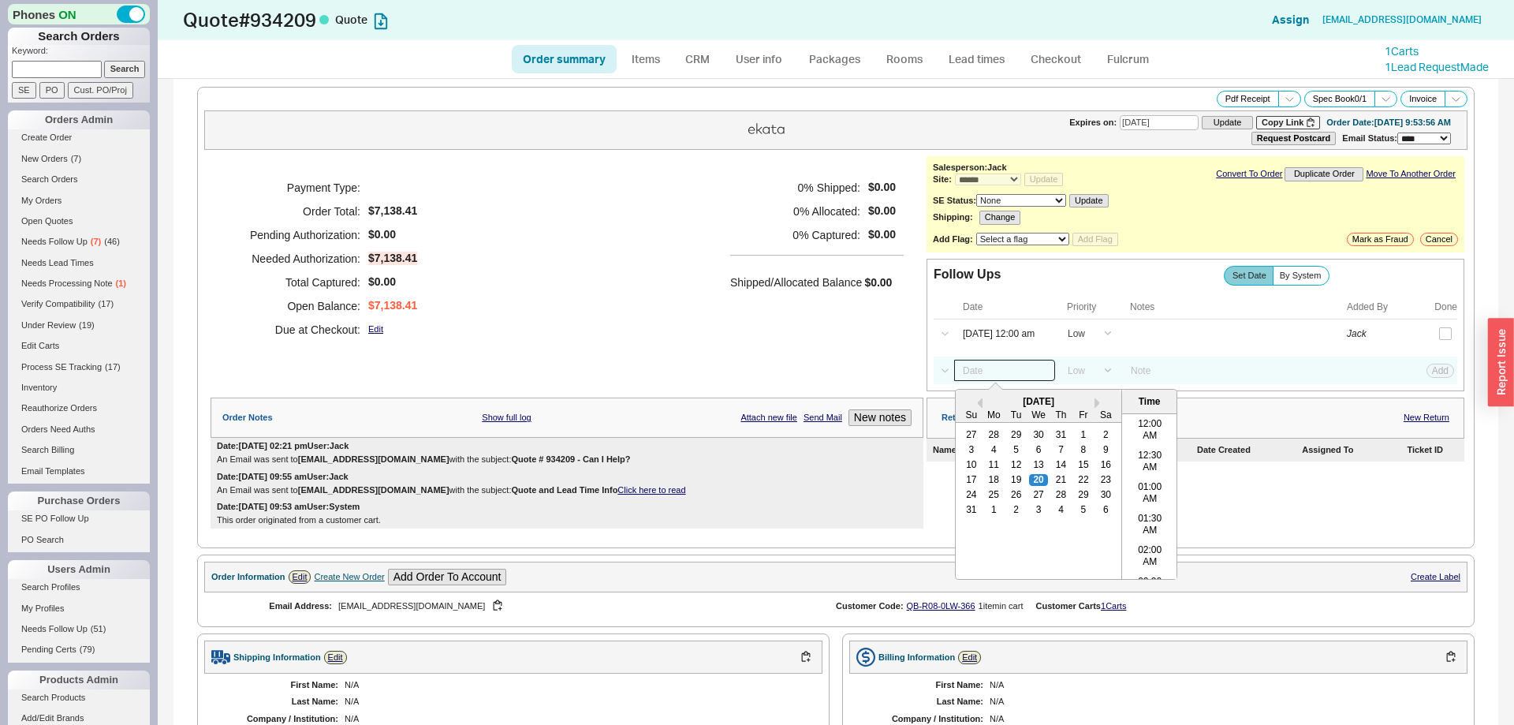
click at [996, 375] on input at bounding box center [1004, 370] width 101 height 21
click at [994, 501] on div "25" at bounding box center [993, 495] width 19 height 11
type input "08/25/25 12:00 am"
click at [1447, 368] on div "Select a Date Now One hour One day Two Days One Month 08/25/25 12:00 am Previou…" at bounding box center [1196, 370] width 524 height 28
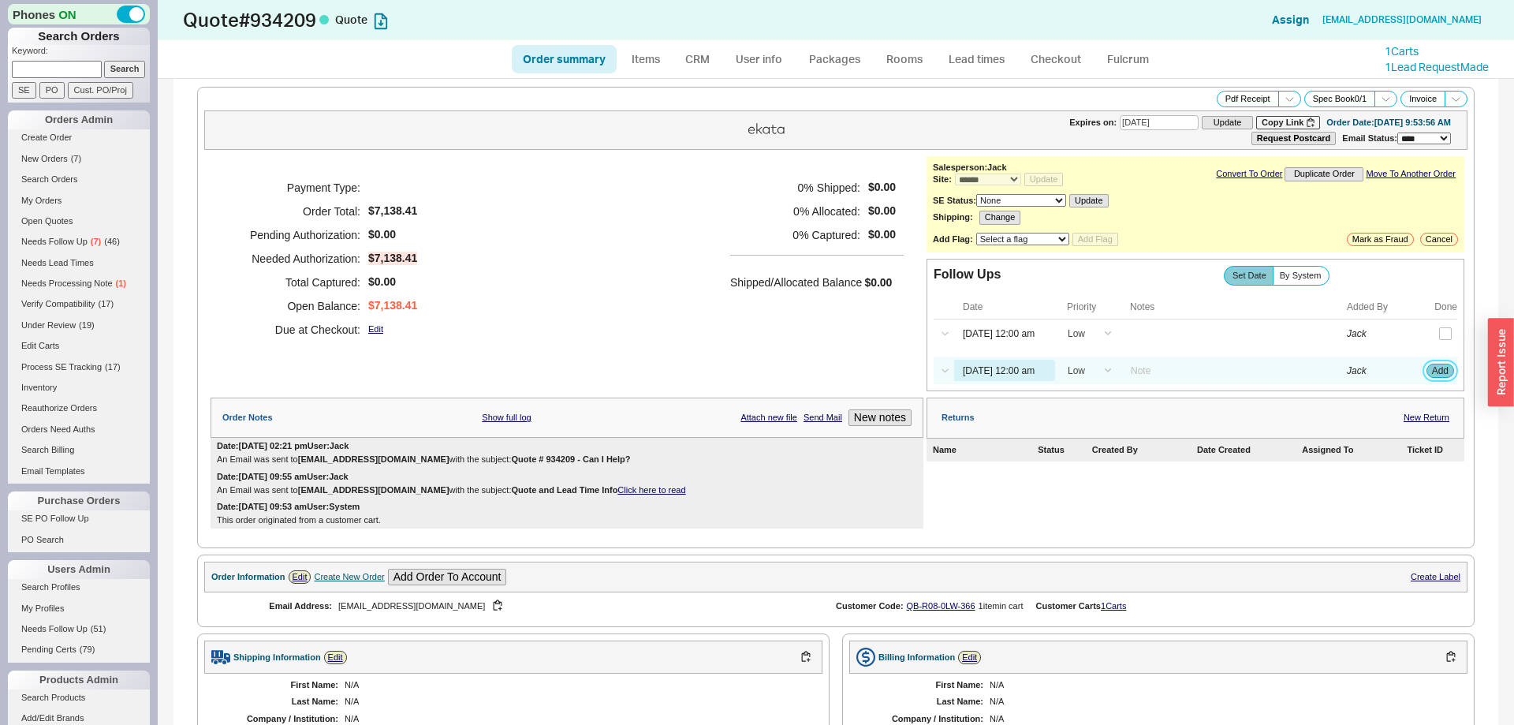
click at [1445, 371] on button "Add" at bounding box center [1440, 370] width 28 height 14
select select "LOW"
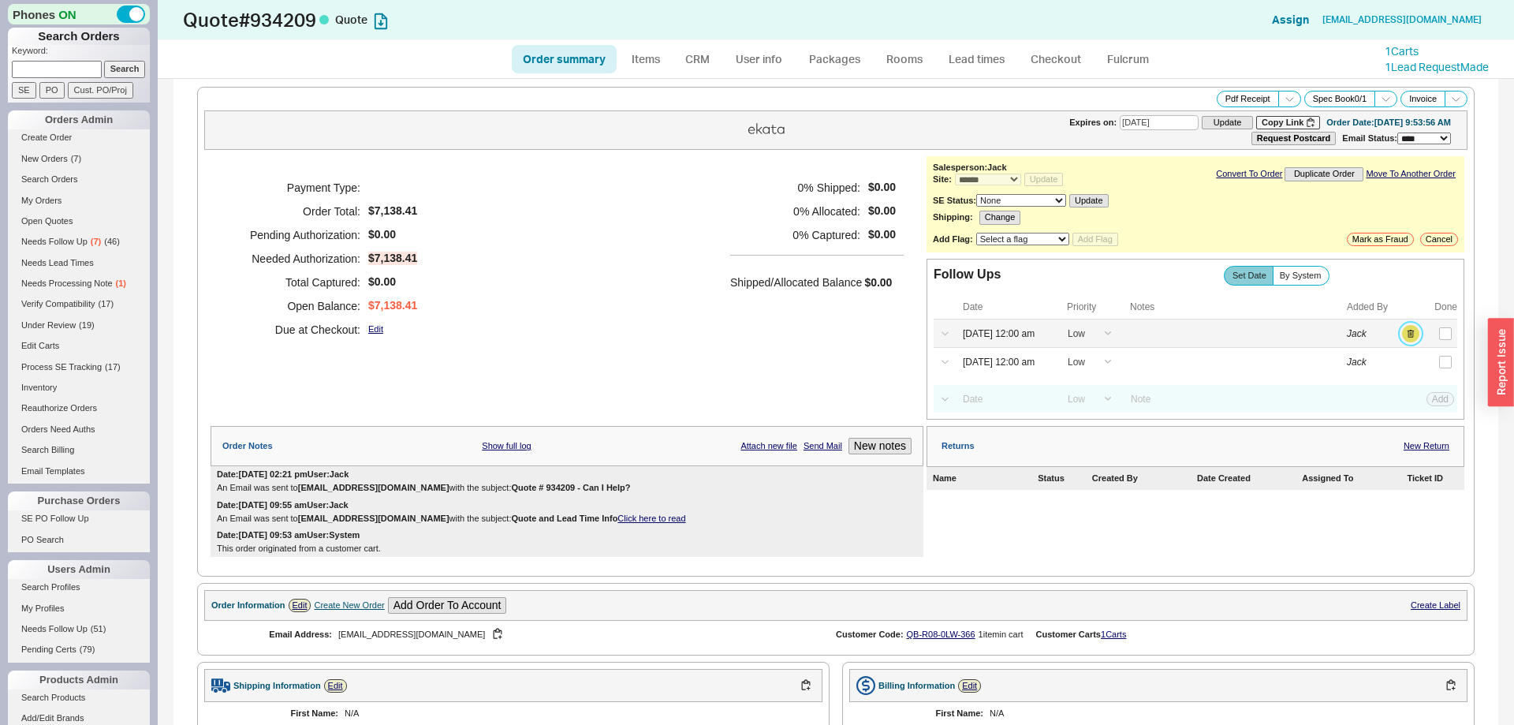
click at [1417, 340] on button "button" at bounding box center [1410, 333] width 17 height 17
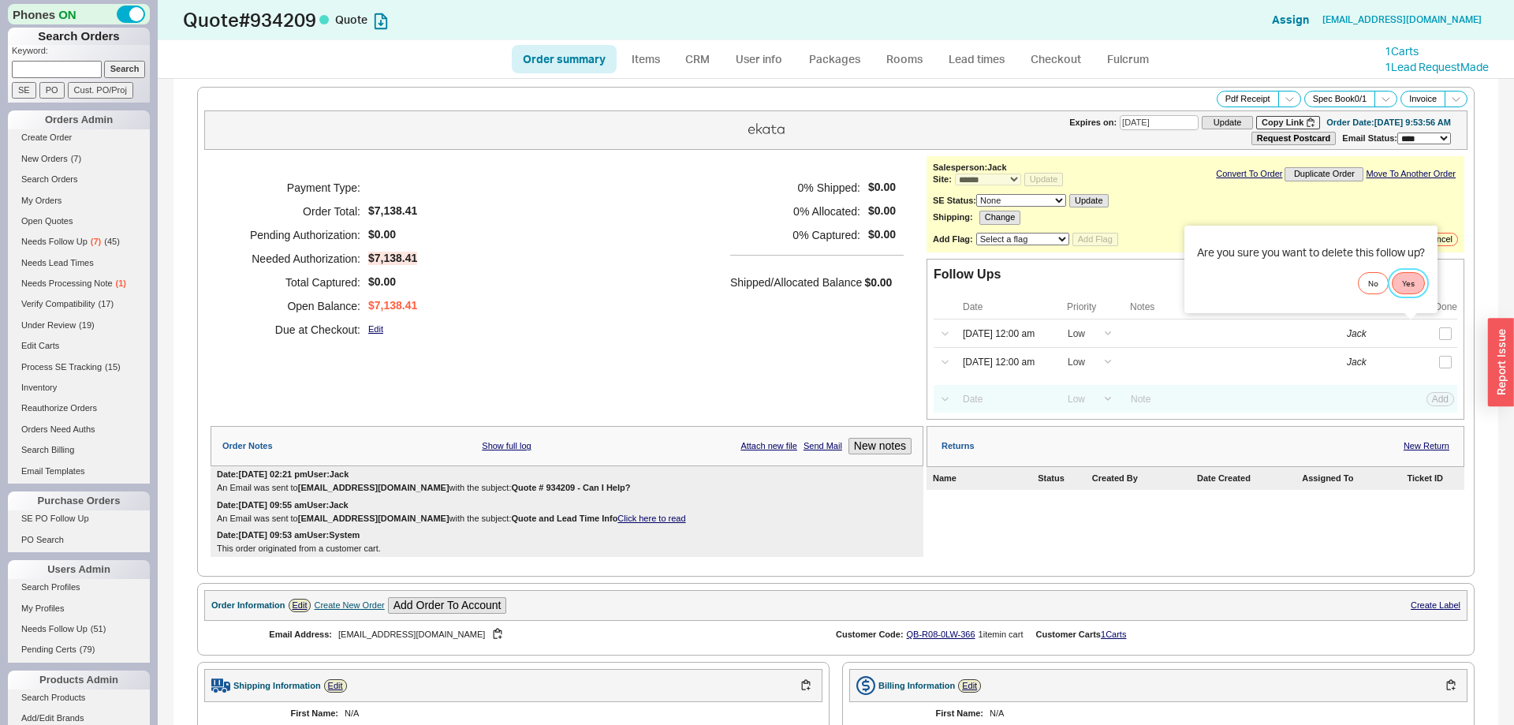
click at [1411, 281] on button "Yes" at bounding box center [1408, 283] width 33 height 22
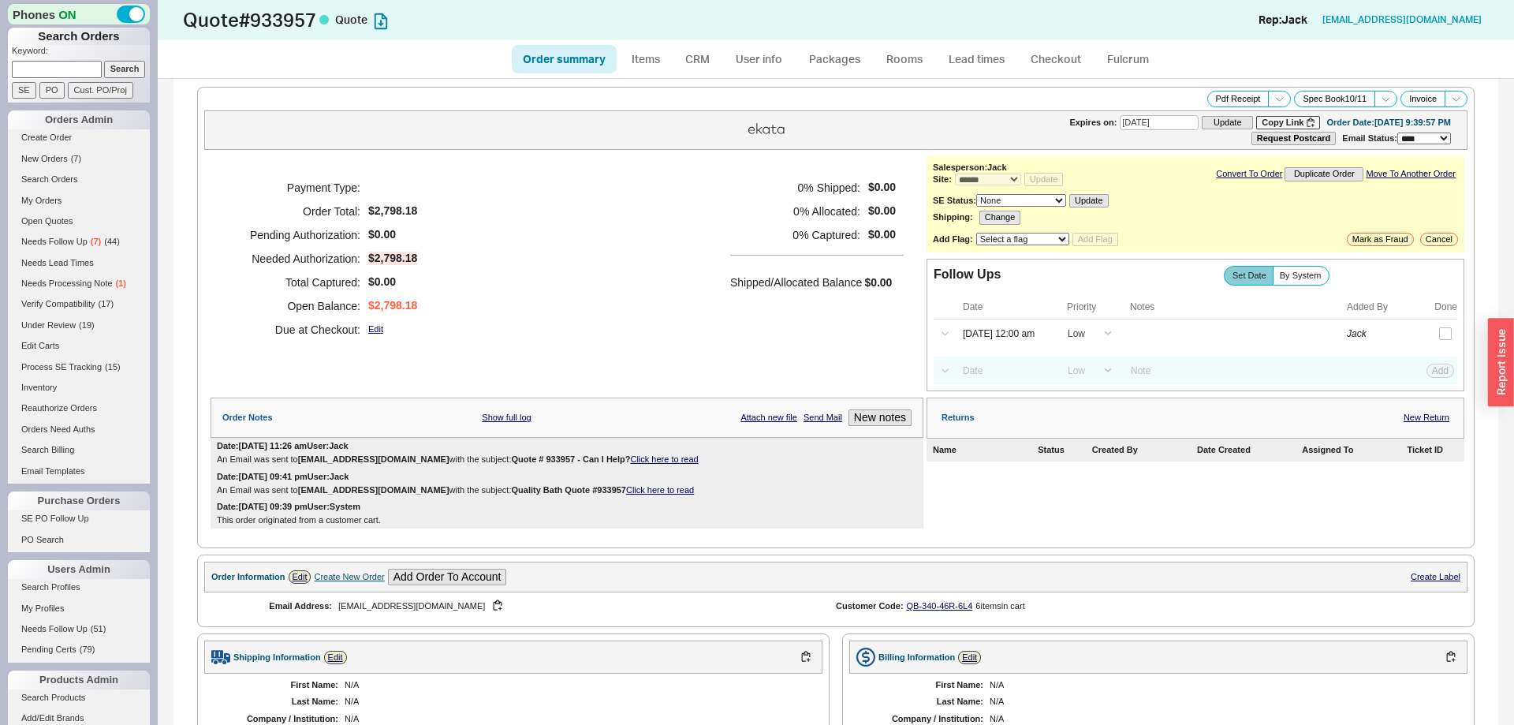
select select "*"
select select "LOW"
select select "3"
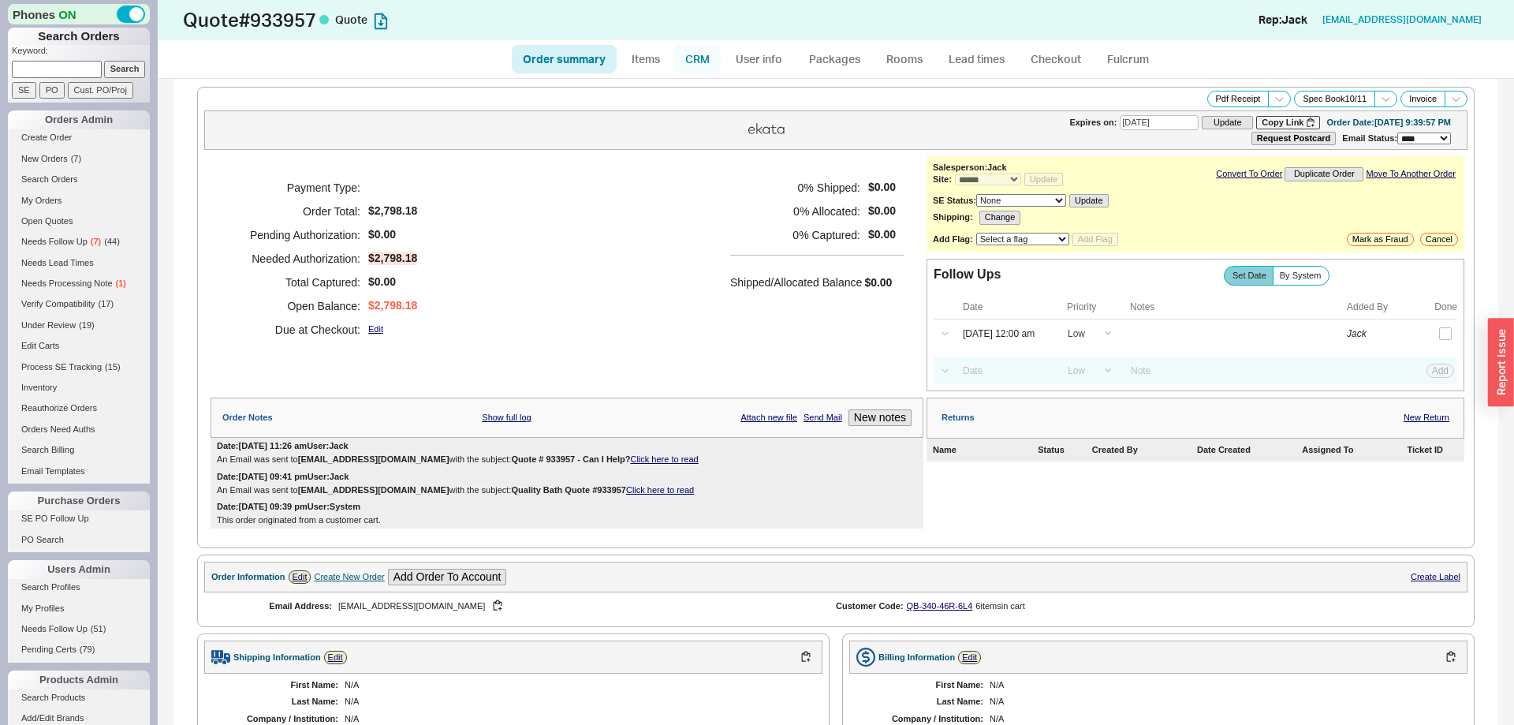
click at [706, 62] on link "CRM" at bounding box center [697, 59] width 47 height 28
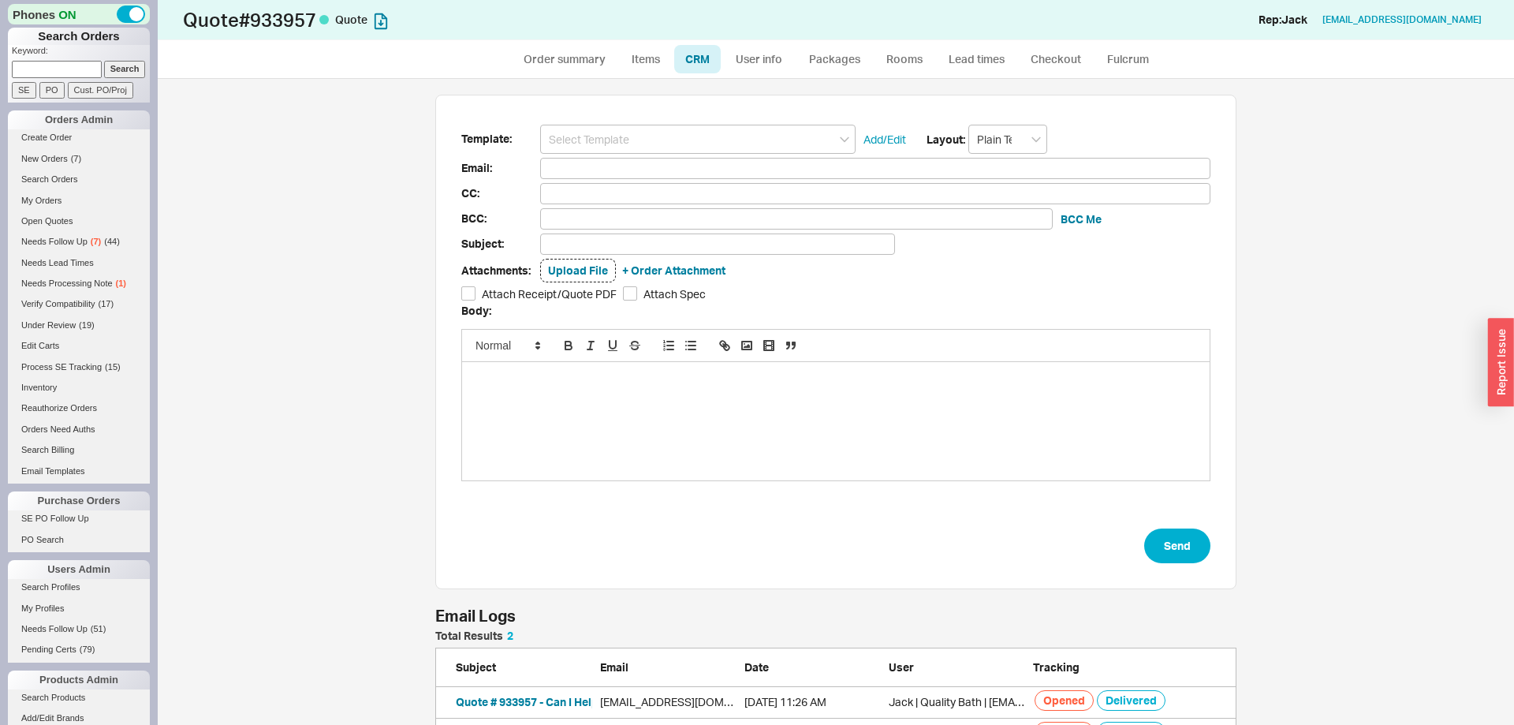
click at [680, 137] on input at bounding box center [697, 139] width 315 height 29
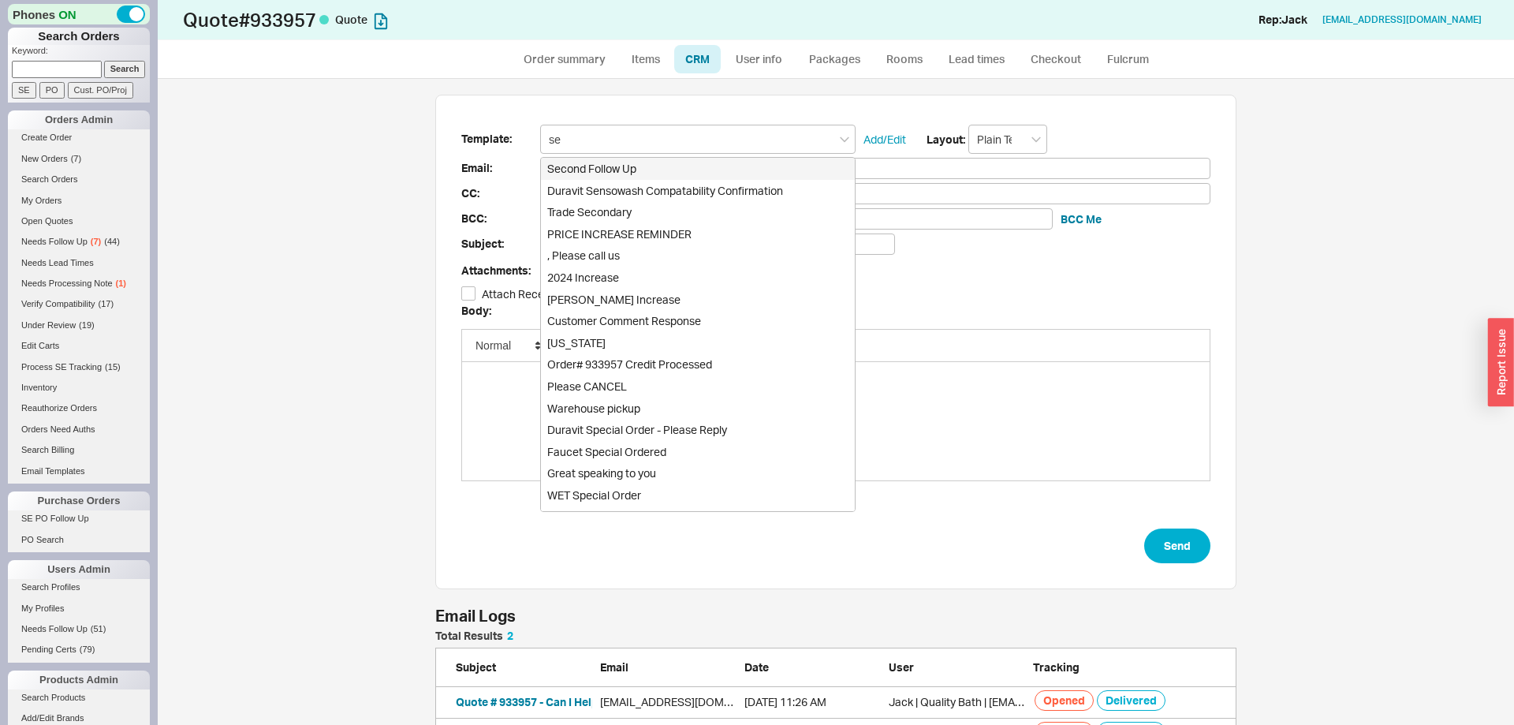
type input "sec"
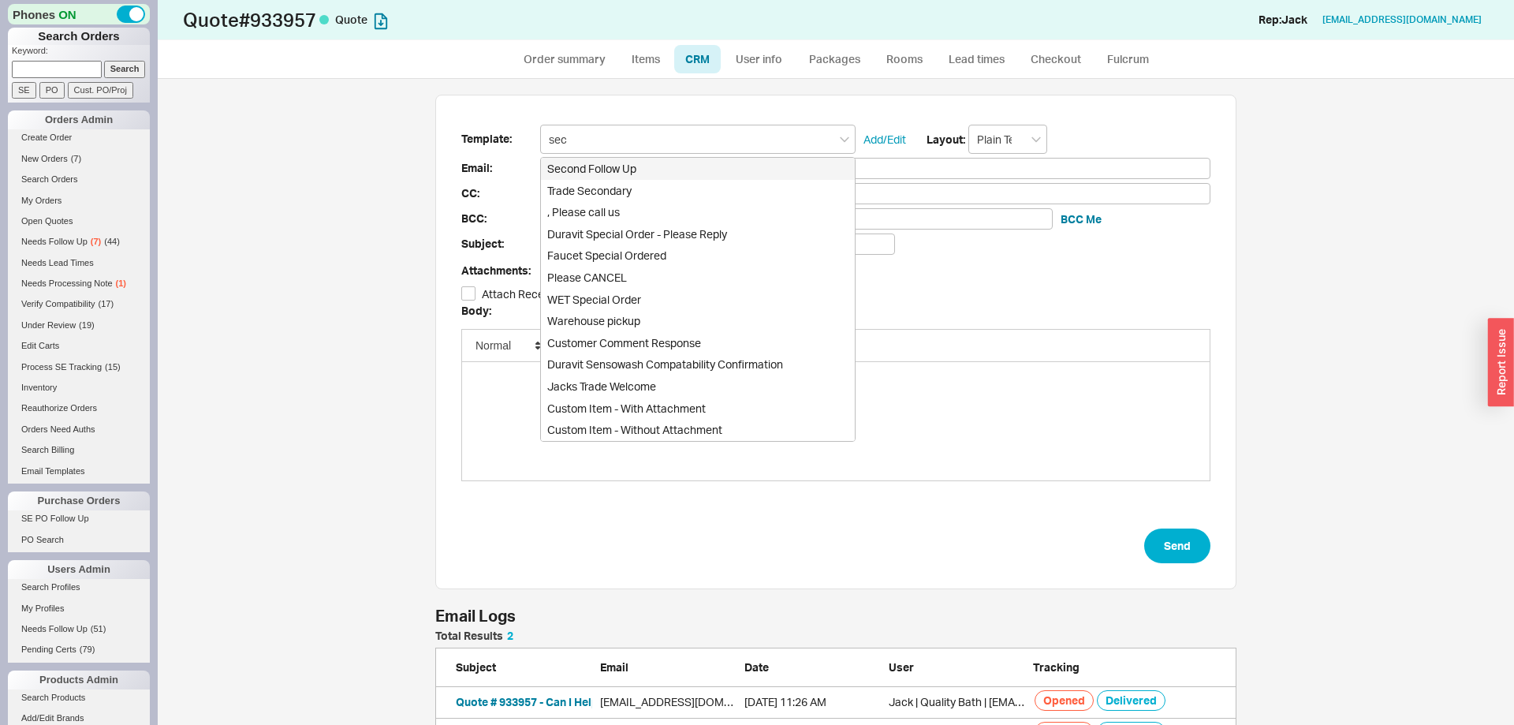
click at [650, 169] on div "Second Follow Up" at bounding box center [698, 169] width 314 height 22
type input "Receipt"
type input "tssokol52@gmail.com"
type input "Quote # 933957 - It's Me Again!"
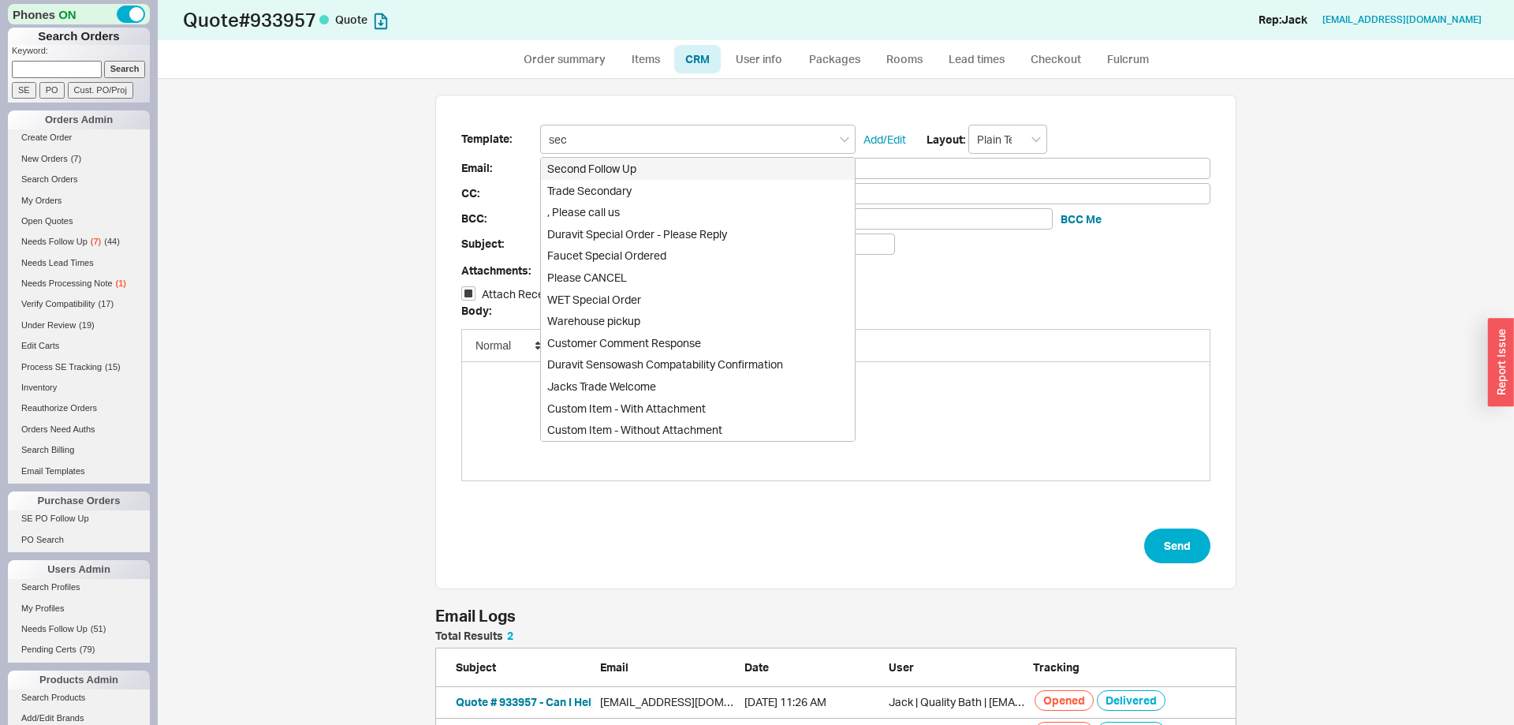
checkbox input "true"
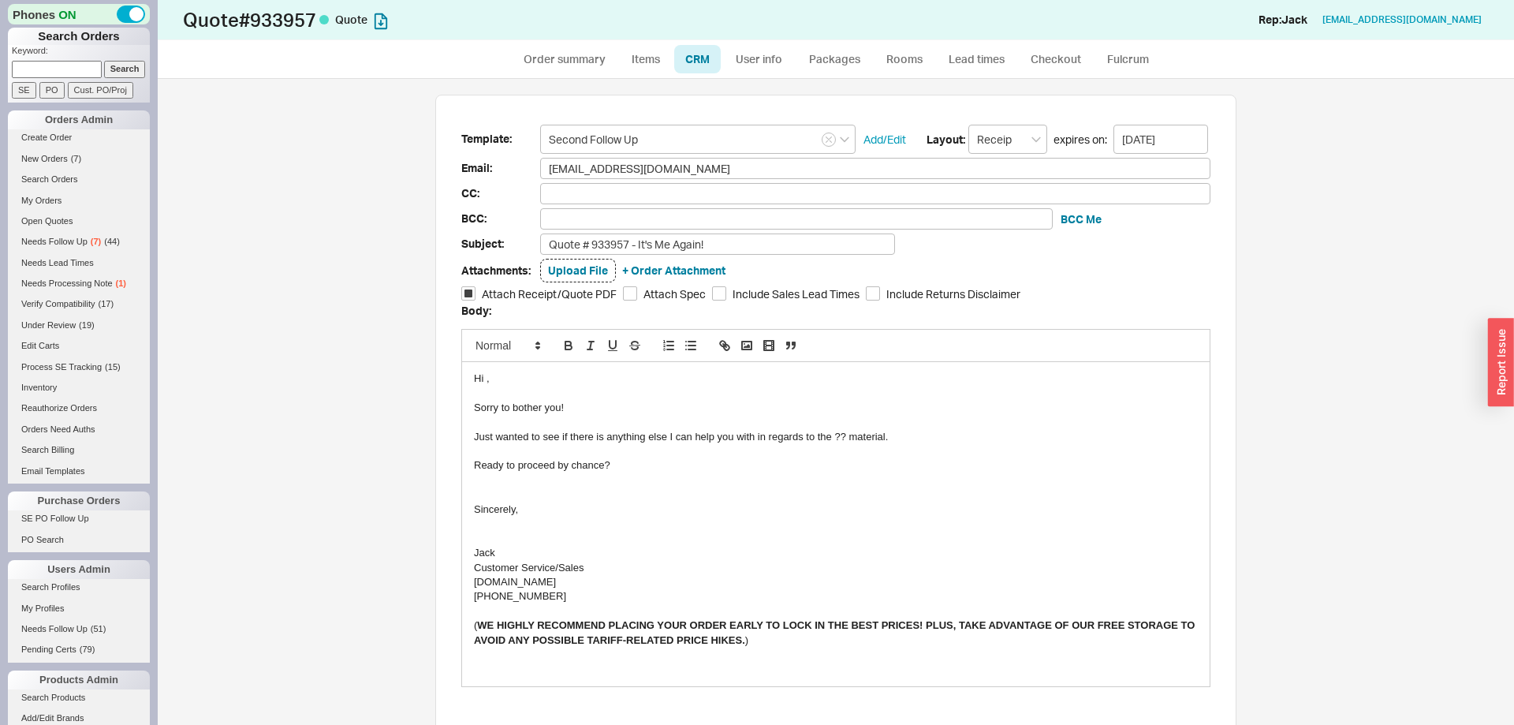
type input "Second Follow Up"
click at [841, 437] on div "Just wanted to see if there is anything else I can help you with in regards to …" at bounding box center [836, 437] width 724 height 14
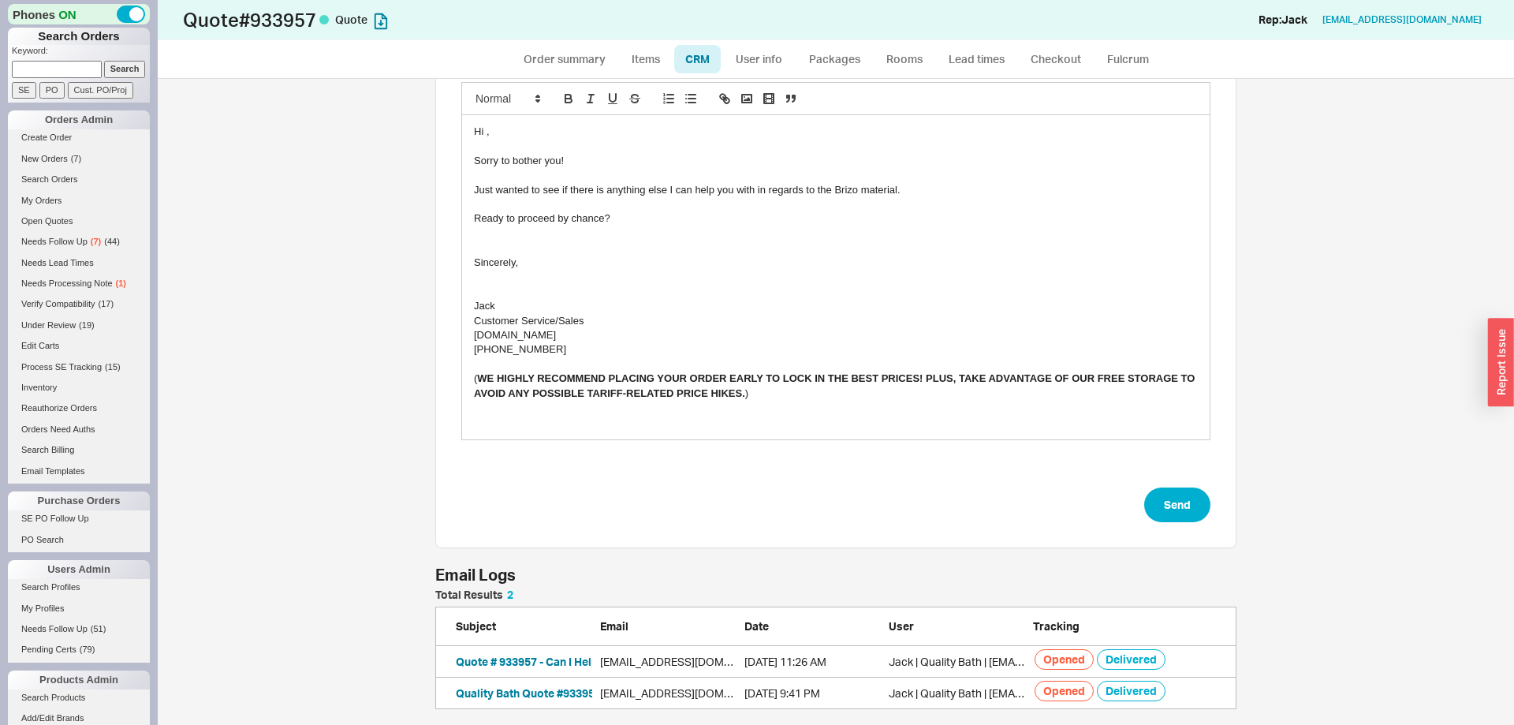
click at [1177, 532] on div "Template: Second Follow Up Add/Edit Layout: Receipt expires on: 09/03/2025 Emai…" at bounding box center [835, 198] width 801 height 700
click at [1185, 501] on button "Send" at bounding box center [1177, 504] width 66 height 35
select select "*"
select select "LOW"
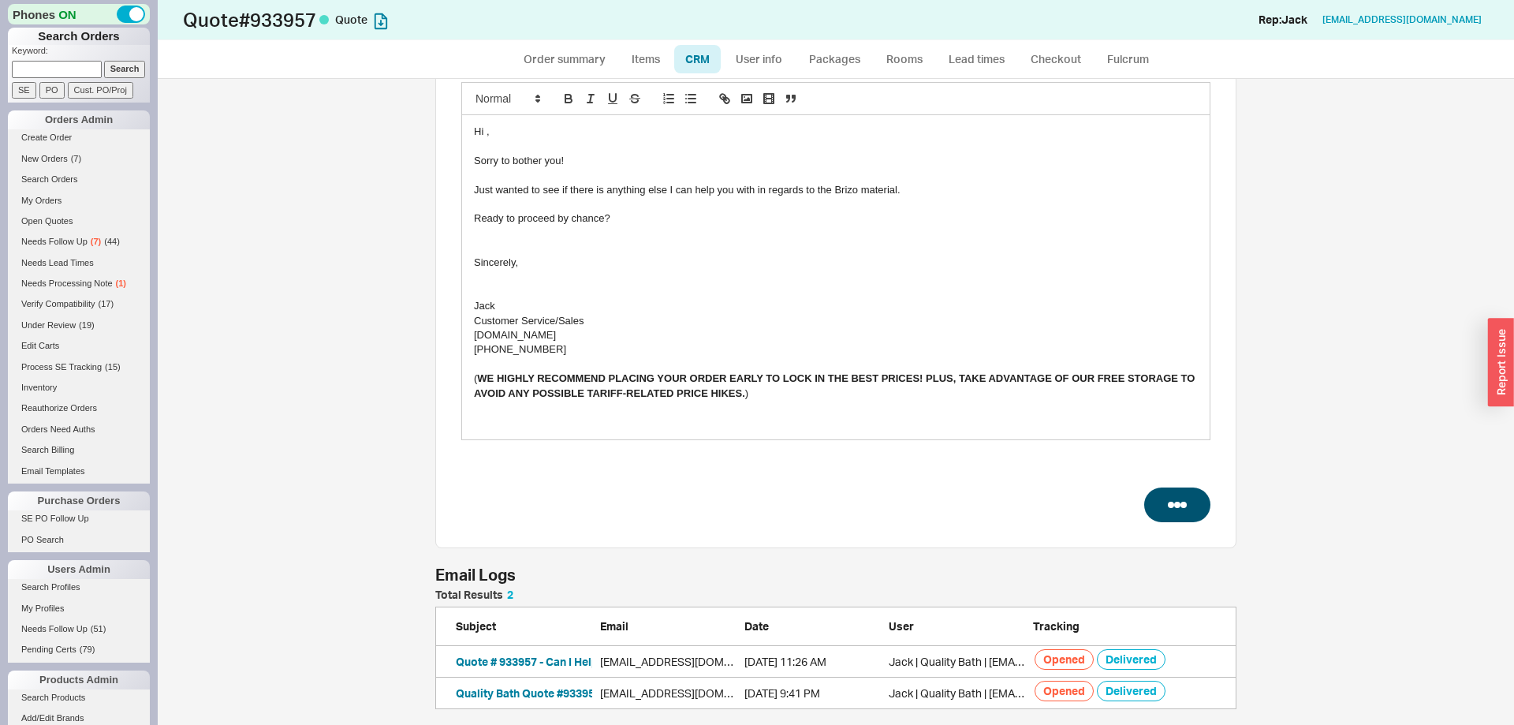
select select "LOW"
select select "3"
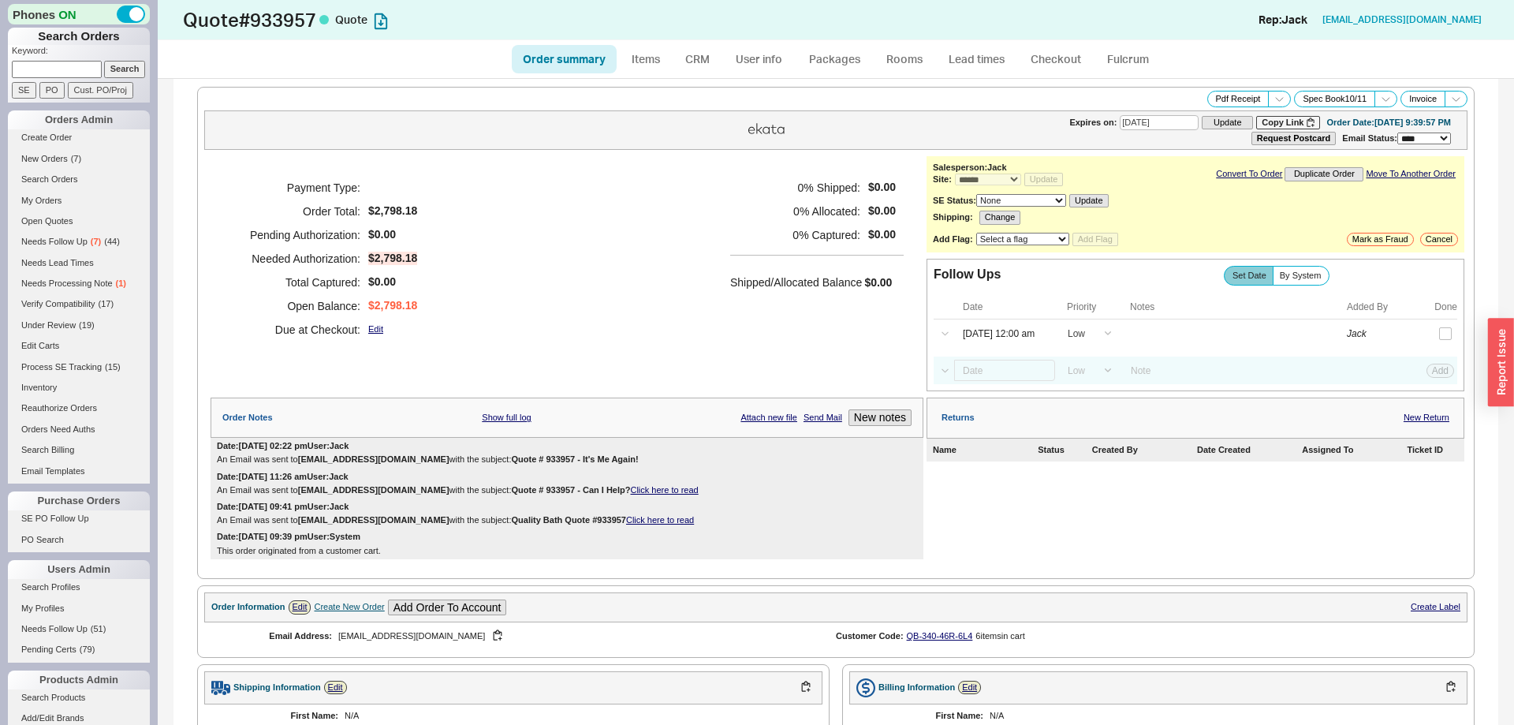
type input "[DATE]"
click at [1000, 384] on div "Select a Date Now One hour One day Two Days One Month High Medium Low Low Add" at bounding box center [1196, 370] width 524 height 28
click at [1001, 378] on input at bounding box center [1004, 370] width 101 height 21
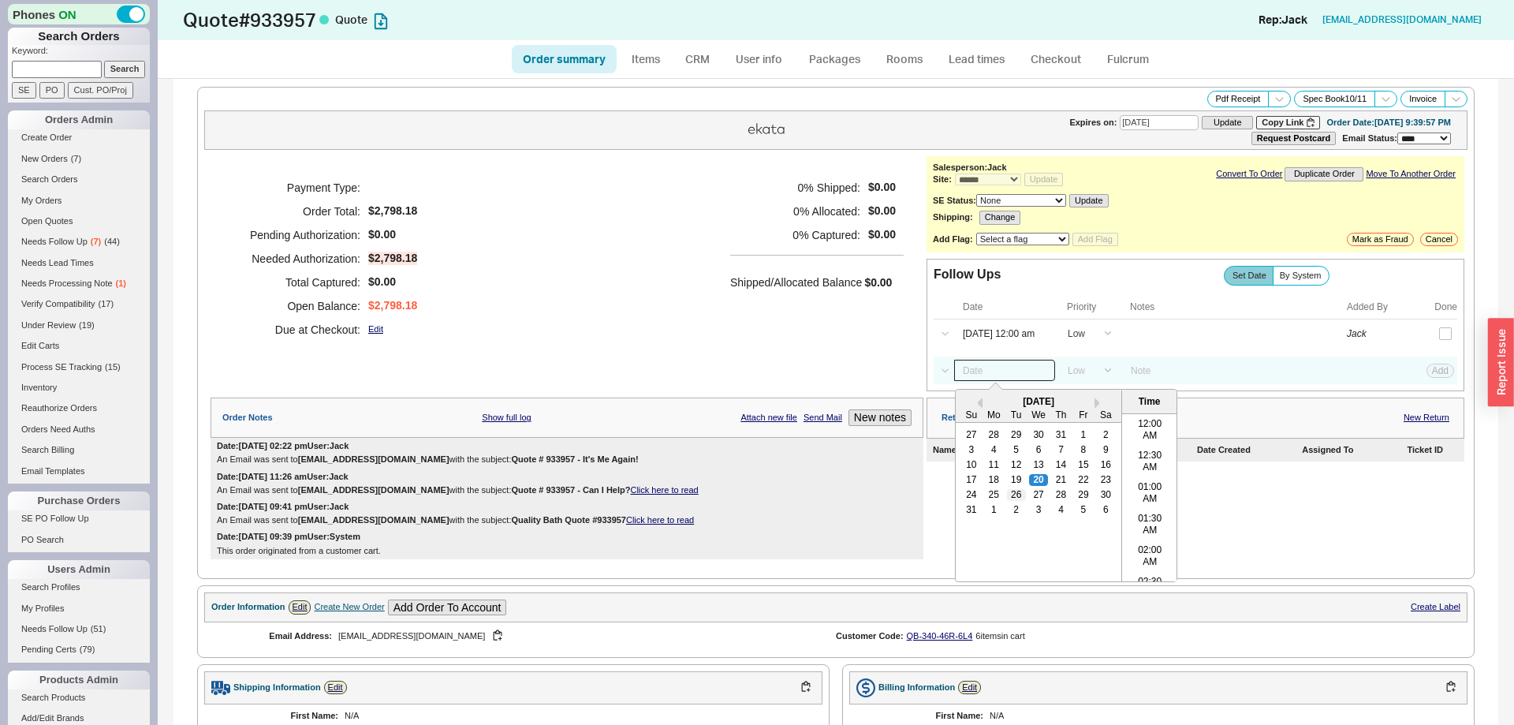
scroll to position [817, 0]
click at [1037, 501] on div "27" at bounding box center [1038, 495] width 19 height 11
type input "08/27/25 12:00 am"
click at [1439, 373] on button "Add" at bounding box center [1440, 370] width 28 height 14
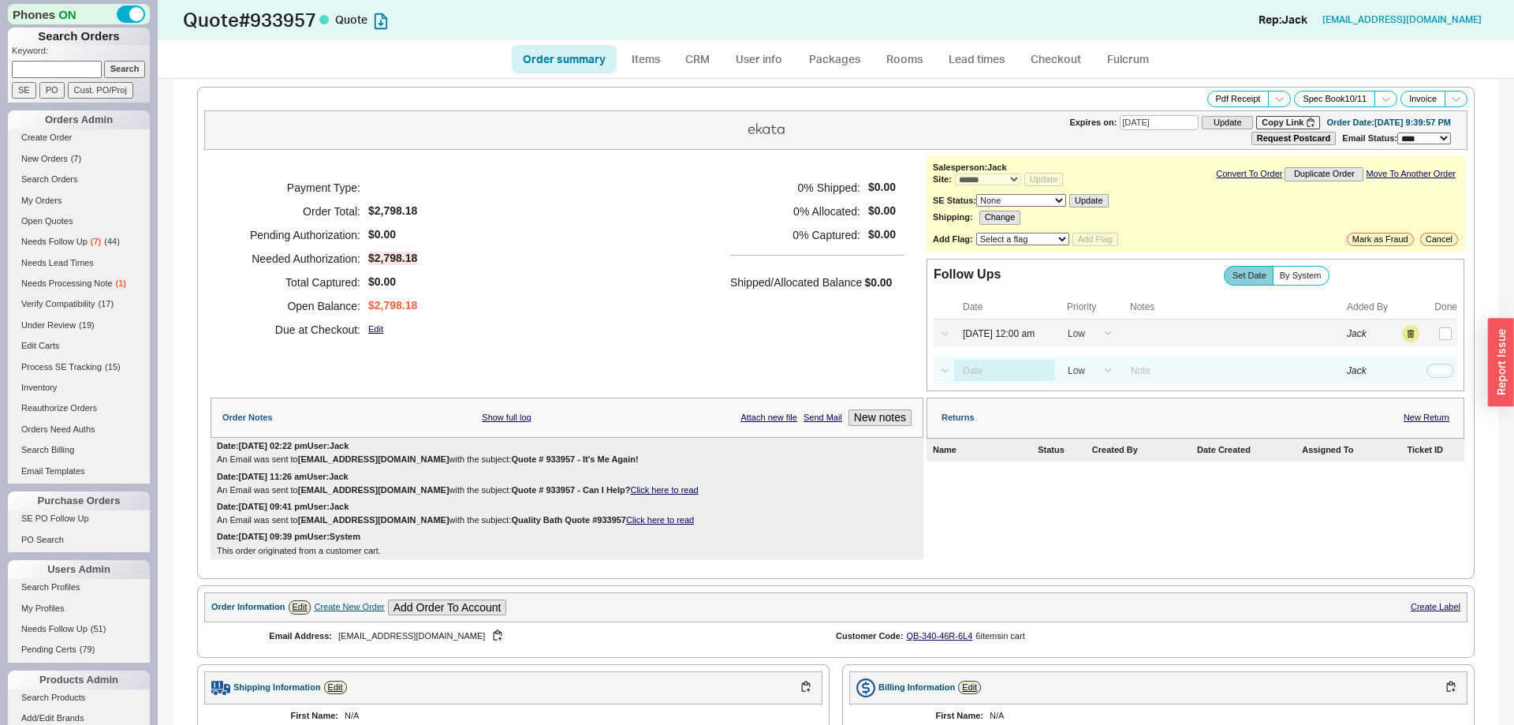
select select "LOW"
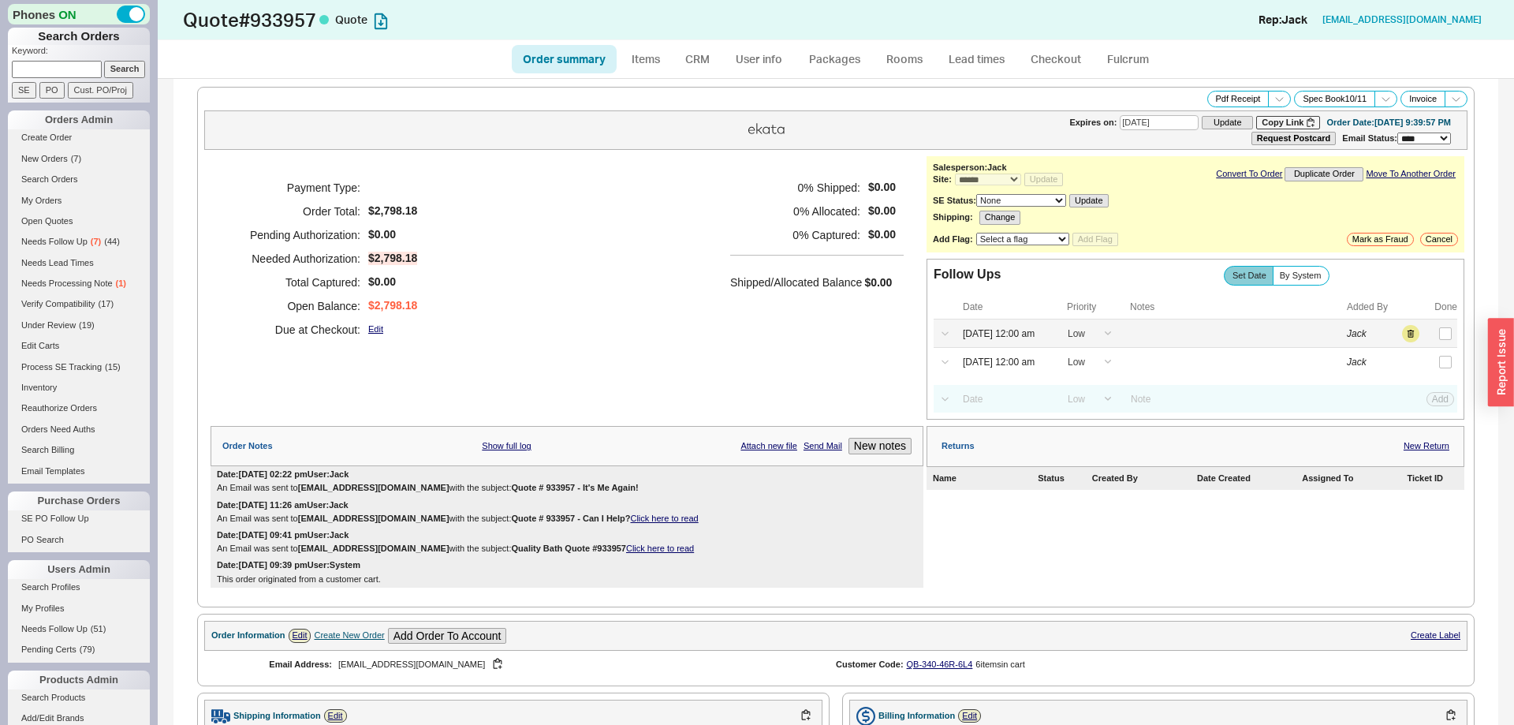
click at [1418, 342] on div "Jack" at bounding box center [1383, 333] width 73 height 17
click at [1415, 342] on button "button" at bounding box center [1410, 333] width 17 height 17
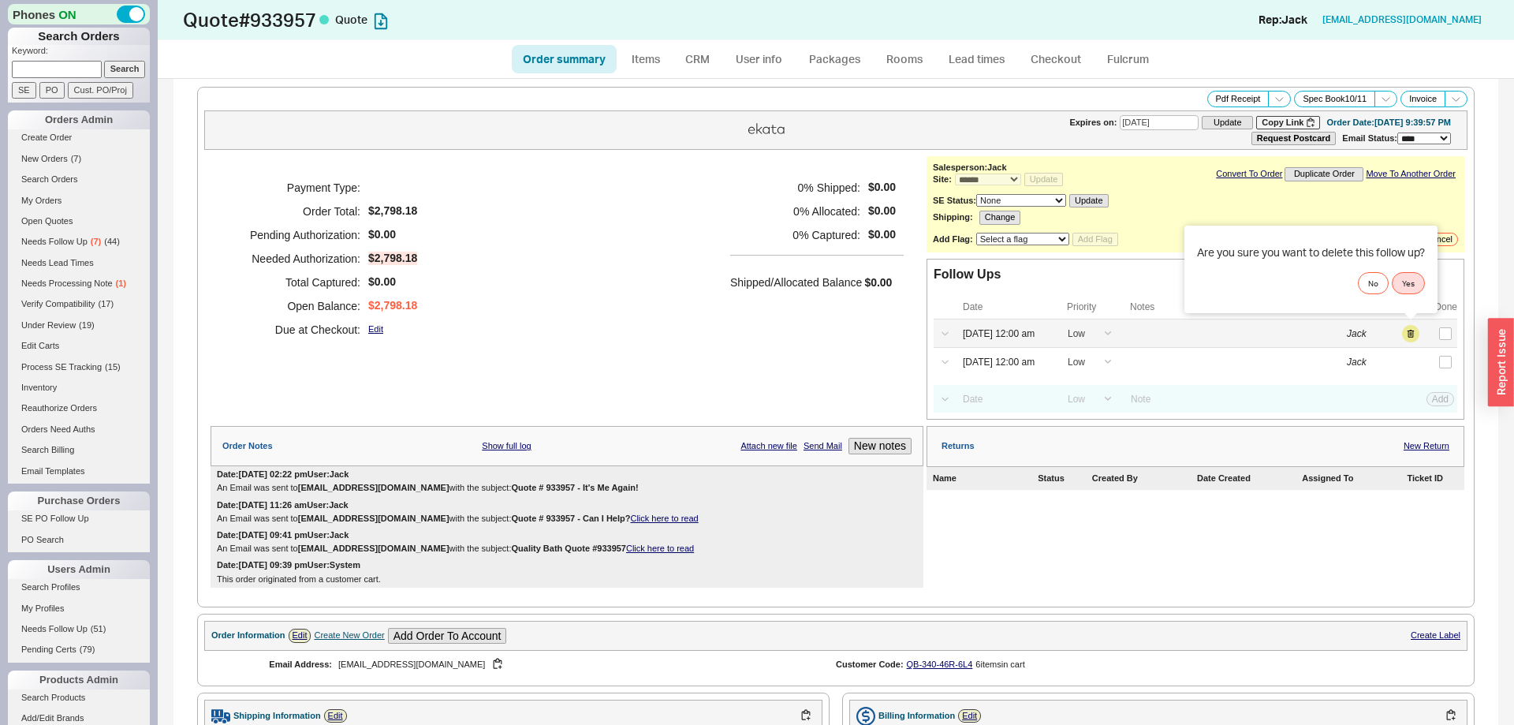
click at [1417, 291] on button "Yes" at bounding box center [1408, 283] width 33 height 22
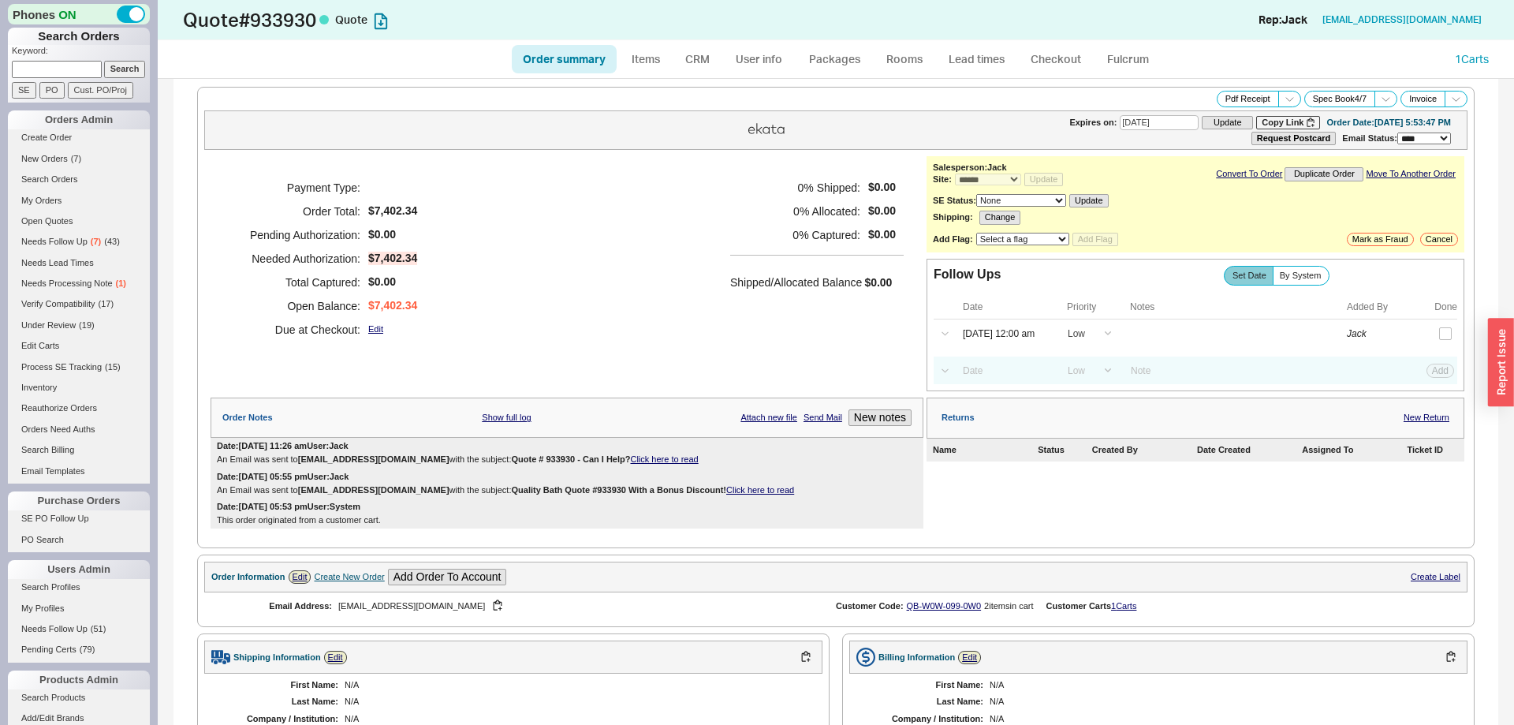
select select "*"
select select "LOW"
select select "3"
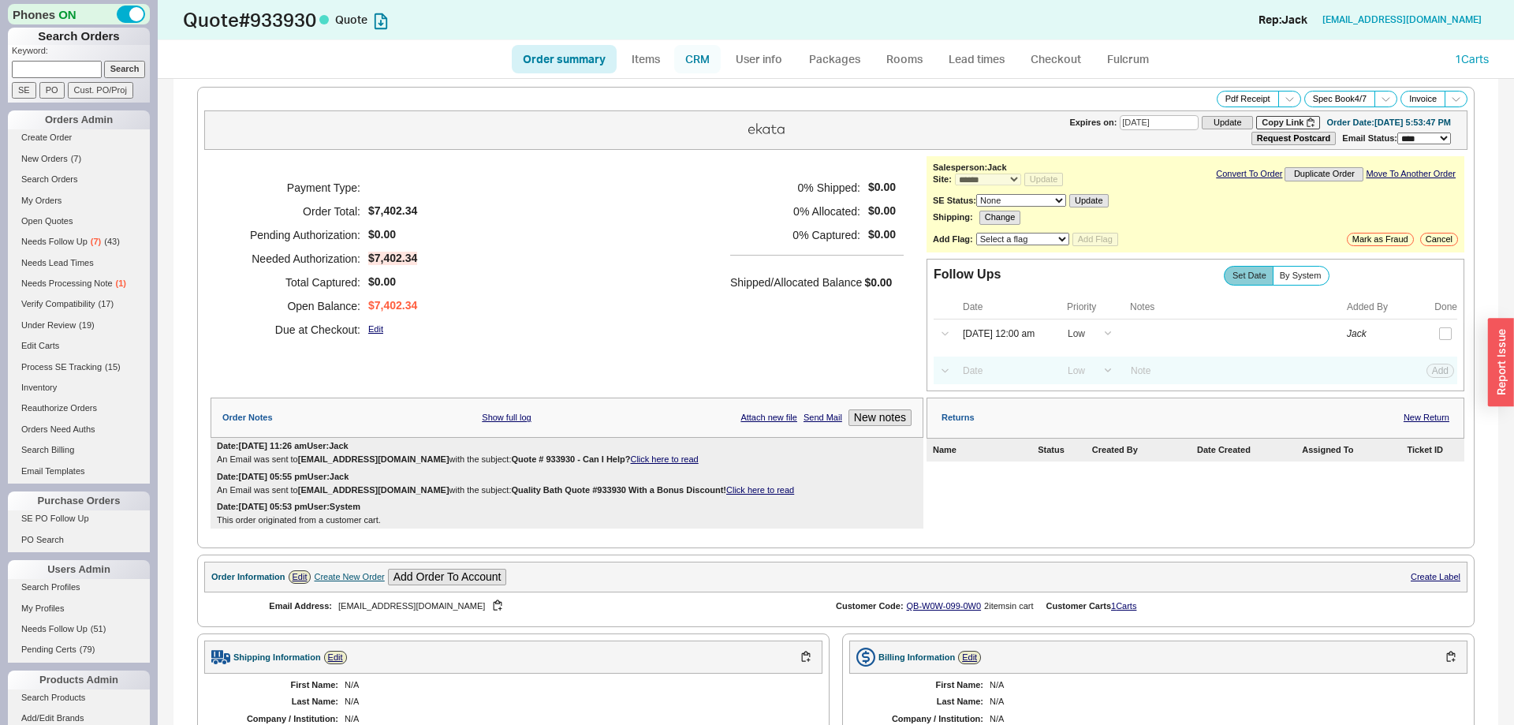
click at [706, 56] on link "CRM" at bounding box center [697, 59] width 47 height 28
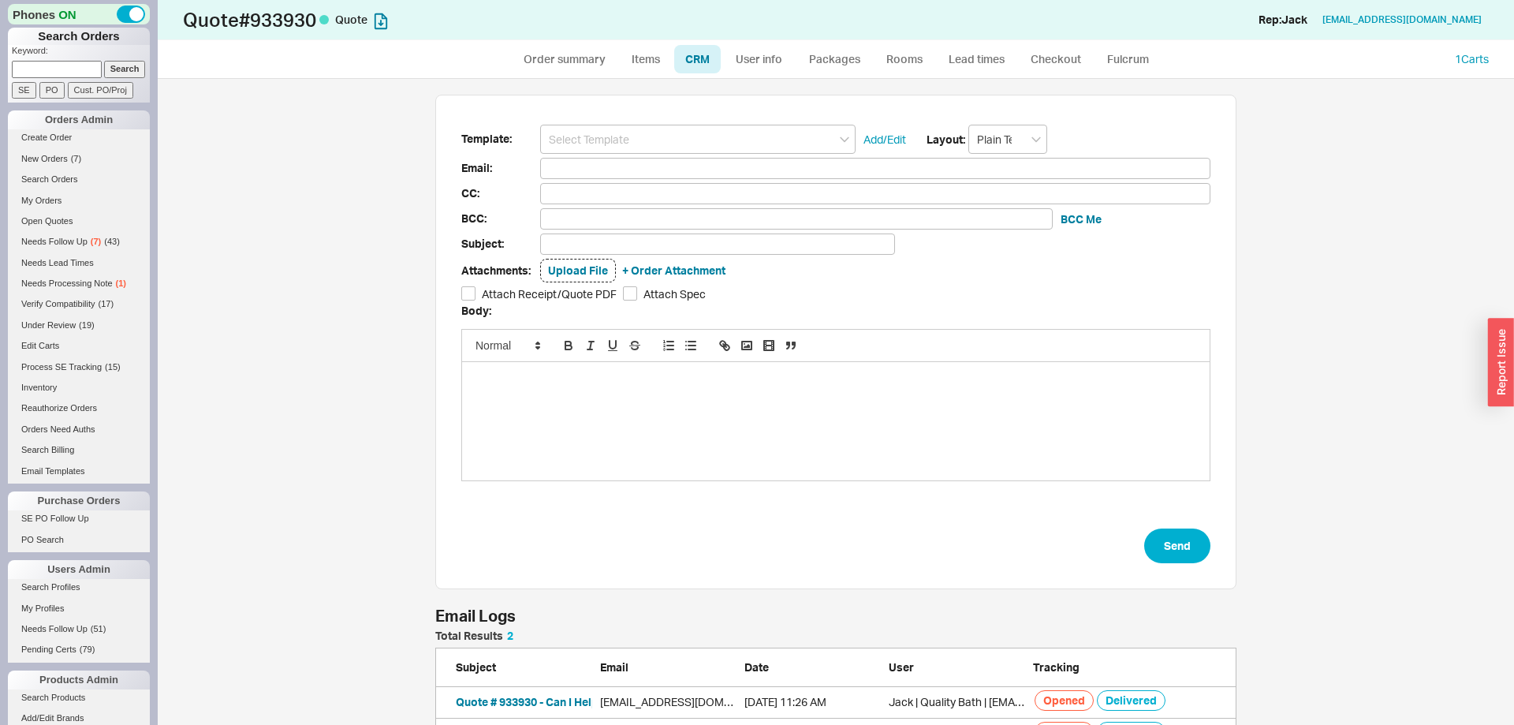
drag, startPoint x: 668, startPoint y: 124, endPoint x: 673, endPoint y: 138, distance: 15.0
click at [668, 125] on div "Template: Add/Edit Layout: Plain Text Email: CC: BCC: BCC Me Subject: Attachmen…" at bounding box center [835, 342] width 801 height 494
click at [673, 138] on input at bounding box center [697, 139] width 315 height 29
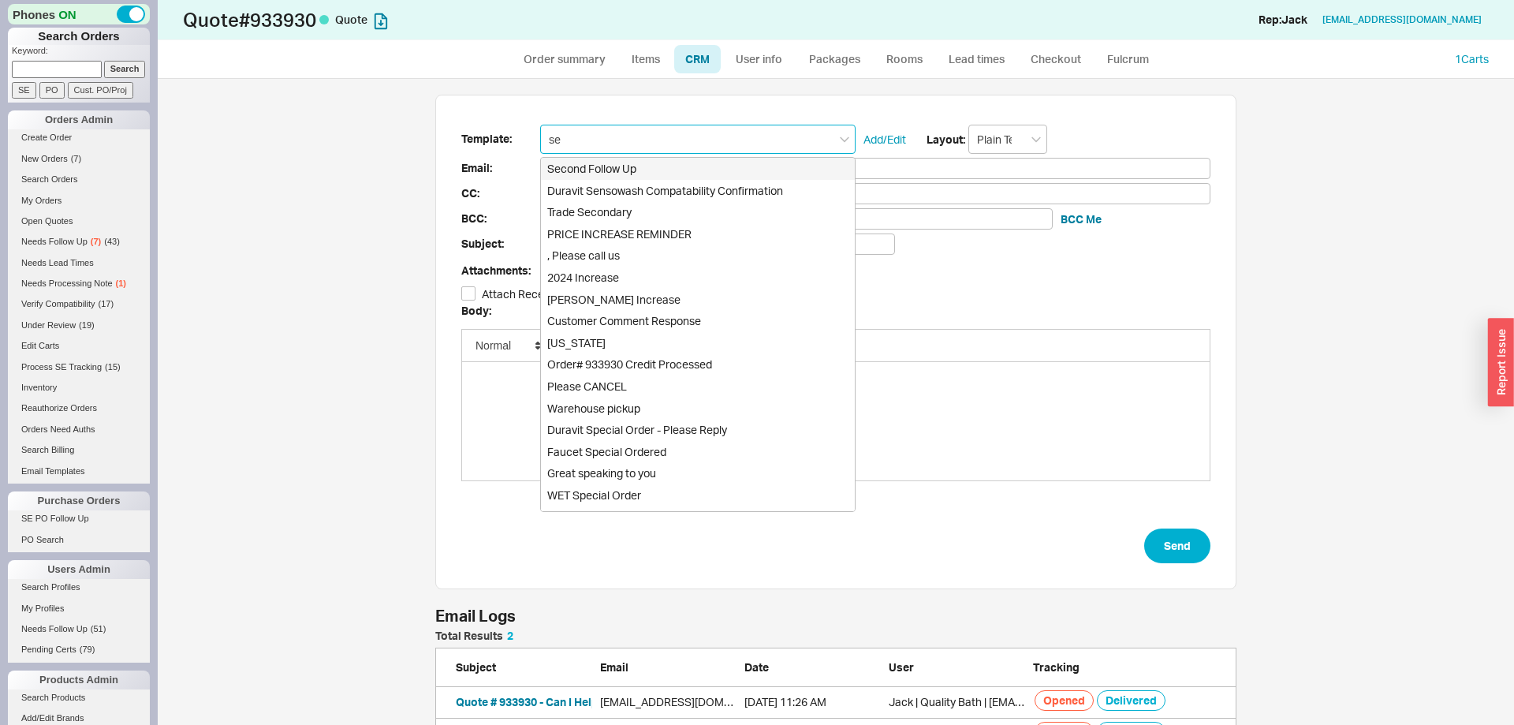
type input "sec"
click at [646, 166] on div "Second Follow Up" at bounding box center [698, 169] width 314 height 22
type input "Receipt"
type input "[EMAIL_ADDRESS][DOMAIN_NAME]"
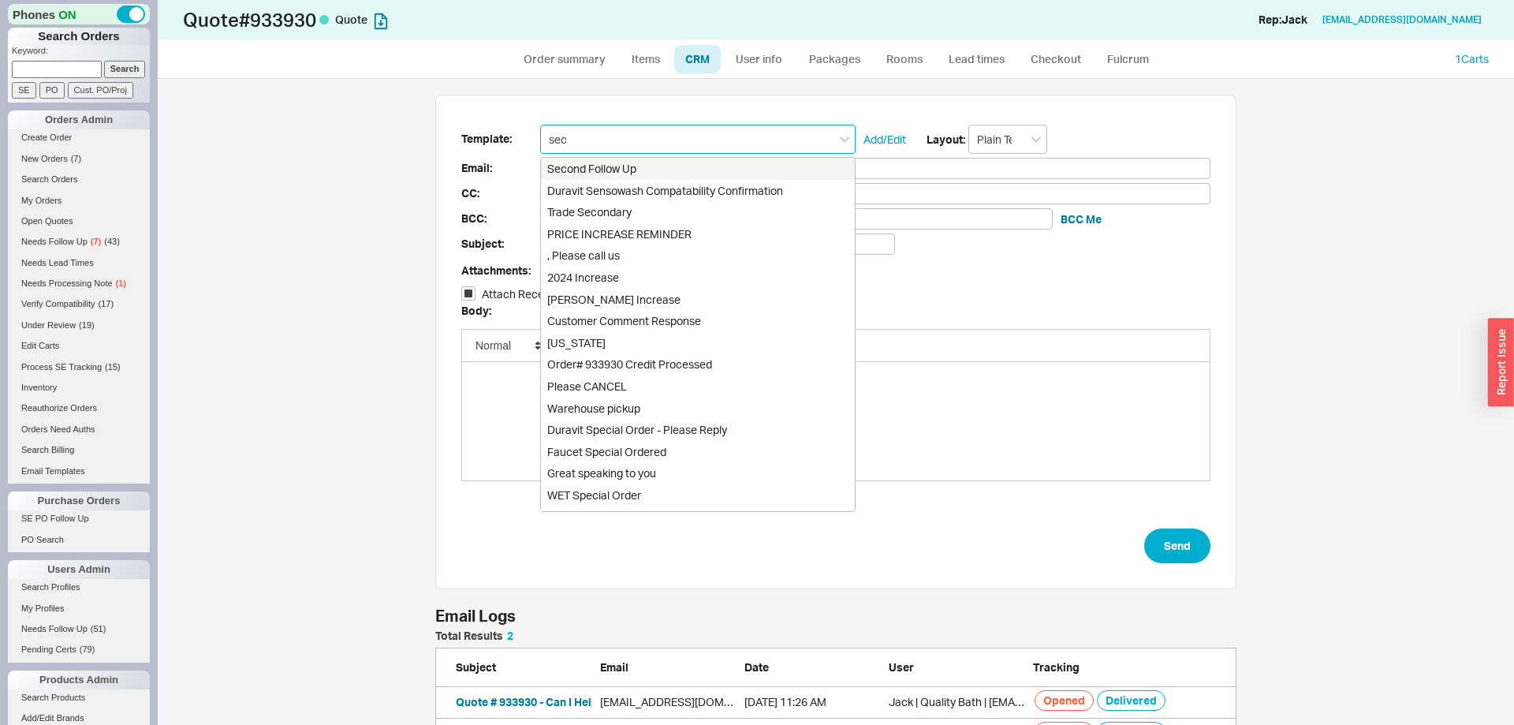
type input "Quote # 933930 - It's Me Again!"
checkbox input "true"
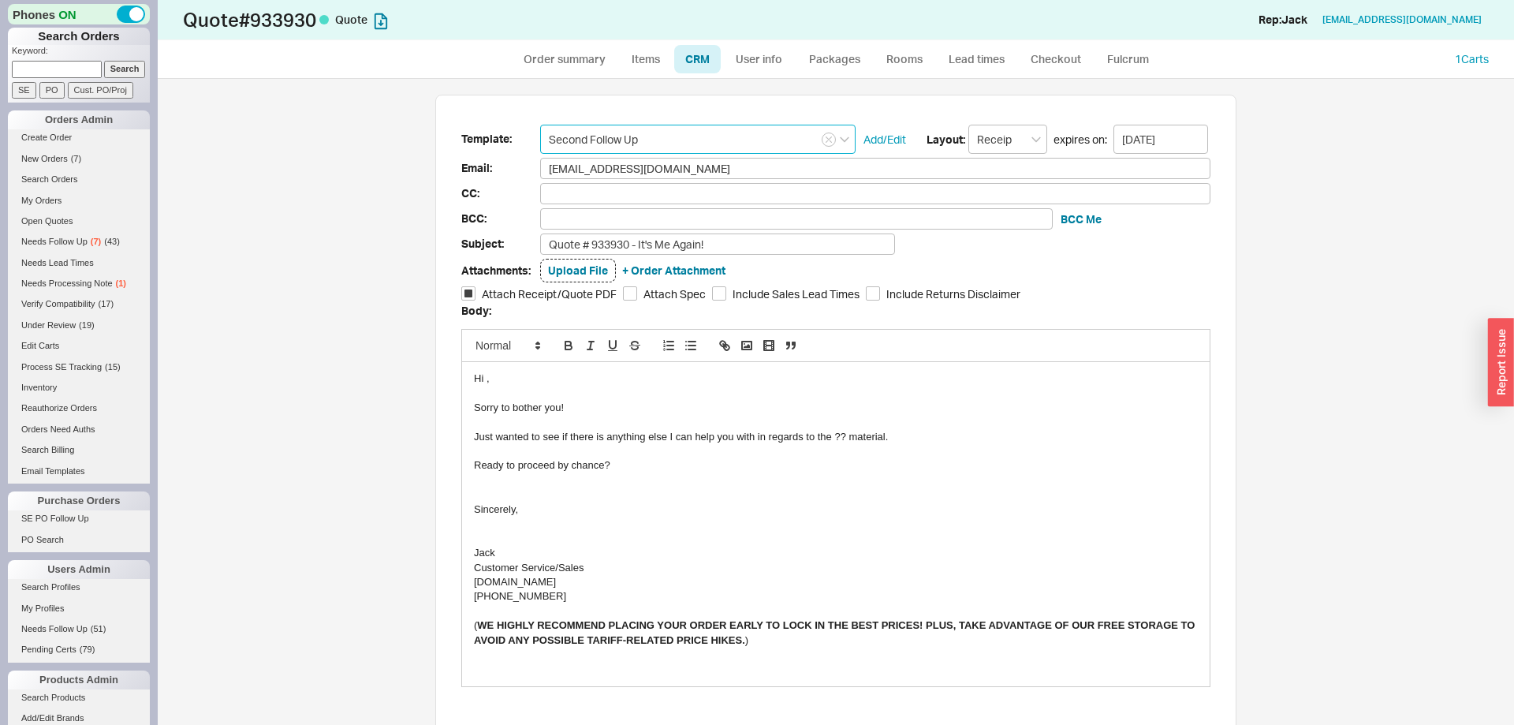
type input "Second Follow Up"
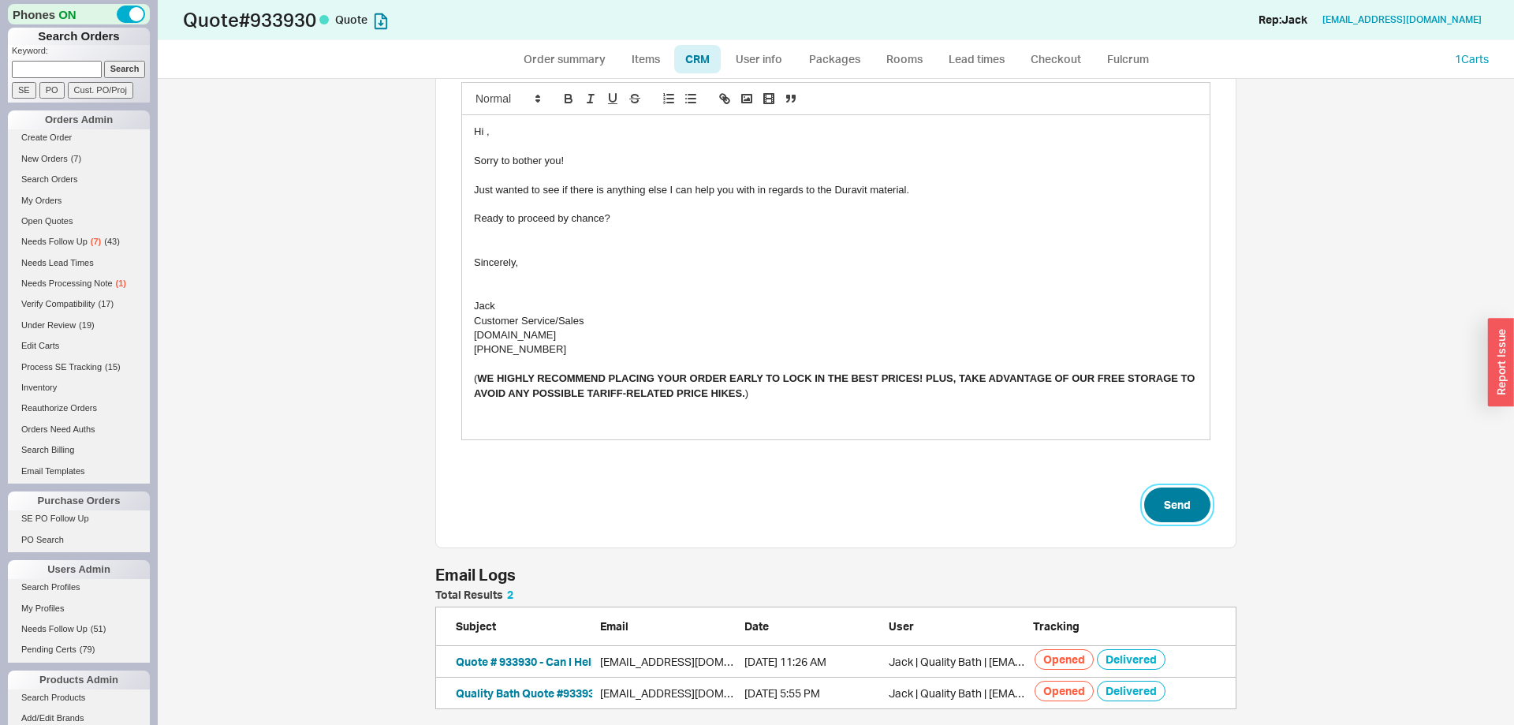
click at [1155, 513] on button "Send" at bounding box center [1177, 504] width 66 height 35
select select "*"
select select "LOW"
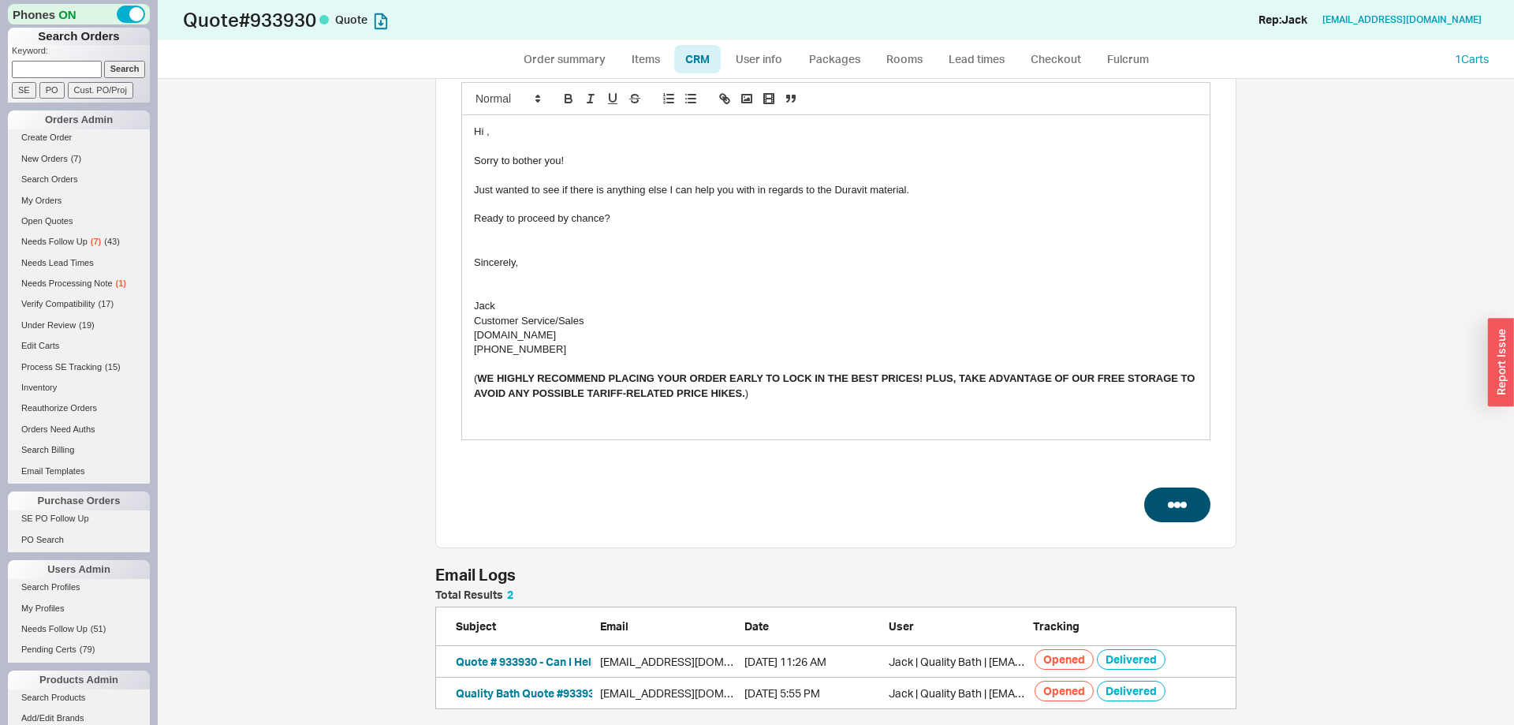
select select "3"
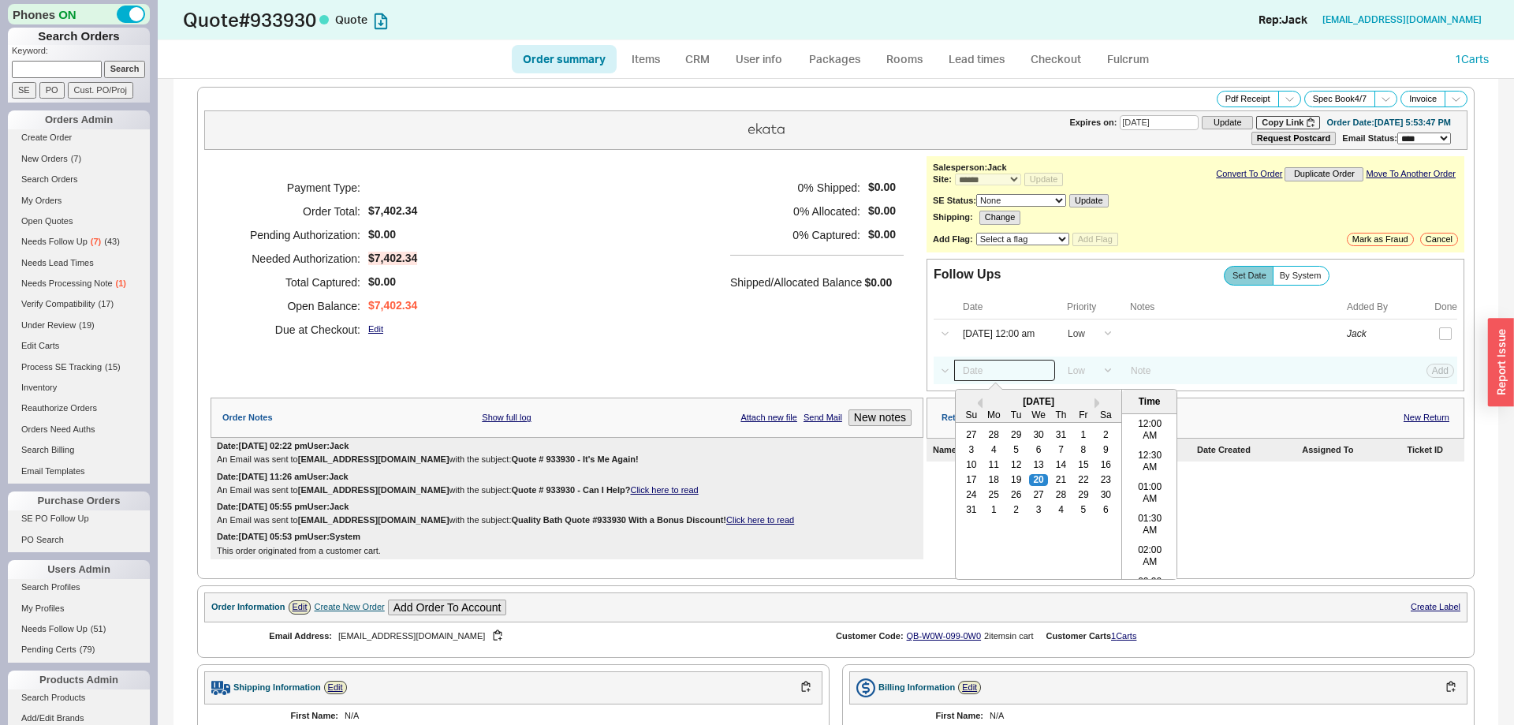
click at [987, 376] on input at bounding box center [1004, 370] width 101 height 21
click at [1087, 501] on div "29" at bounding box center [1083, 495] width 19 height 11
type input "[DATE] 12:00 am"
click at [1433, 368] on div "Select a Date Now One hour One day Two Days One Month [DATE] 12:00 am Previous …" at bounding box center [1196, 370] width 524 height 28
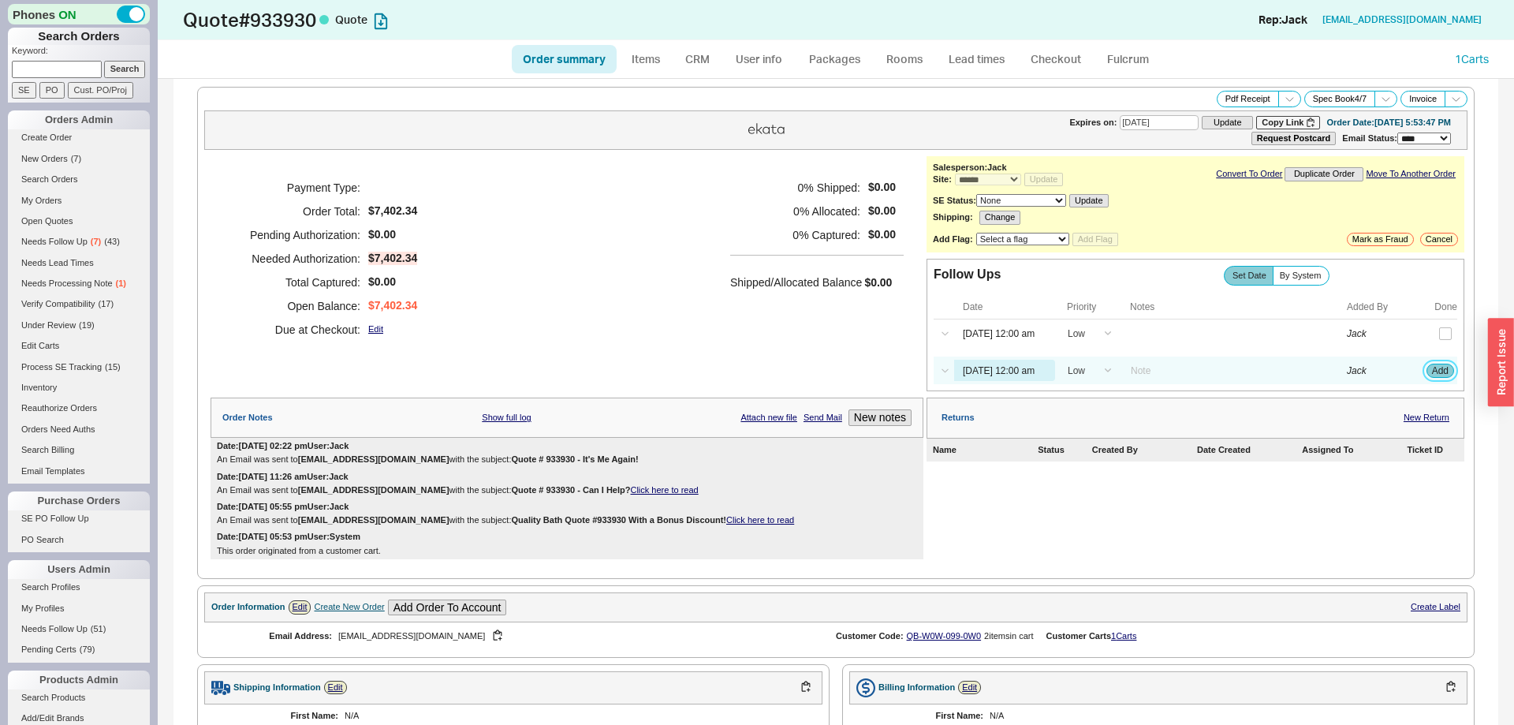
click at [1441, 378] on button "Add" at bounding box center [1440, 370] width 28 height 14
select select "LOW"
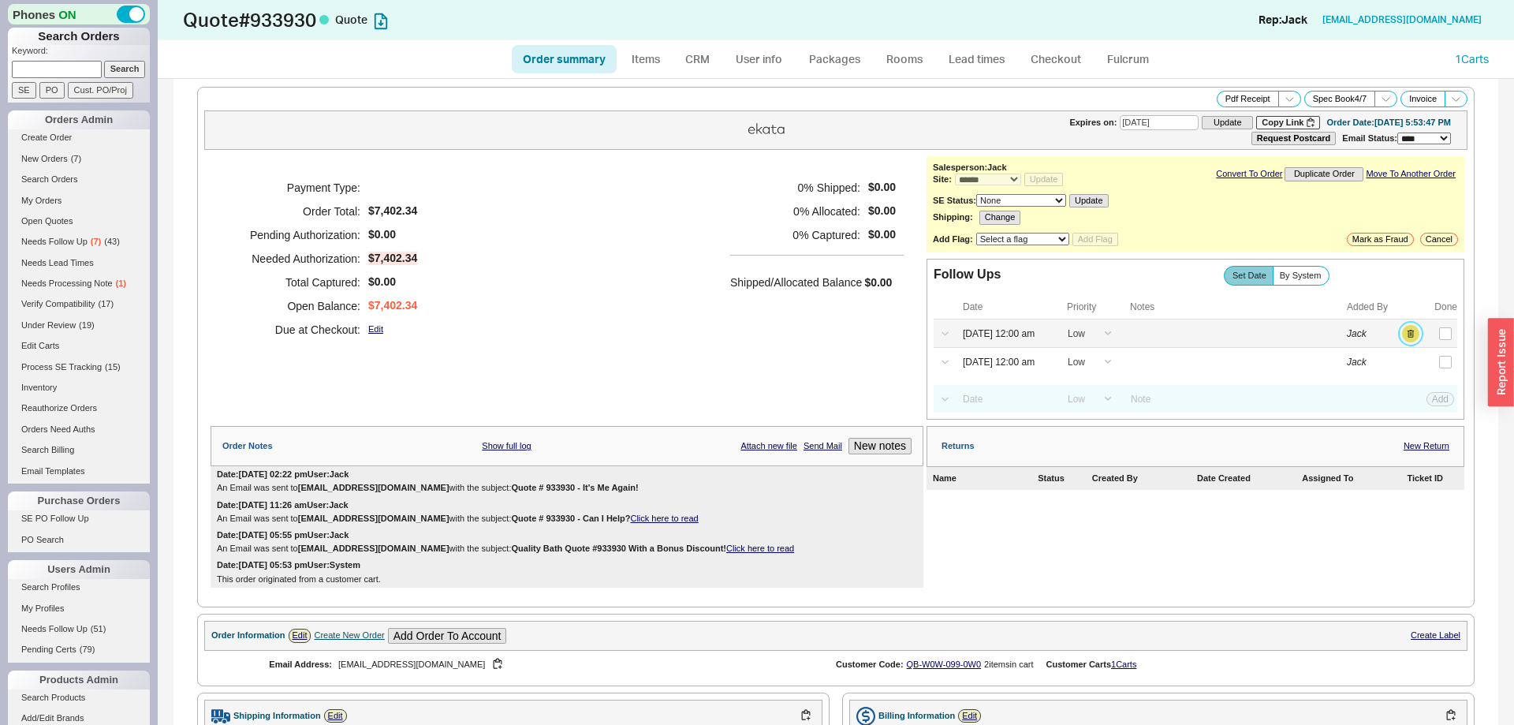
click at [1410, 338] on button "button" at bounding box center [1410, 333] width 17 height 17
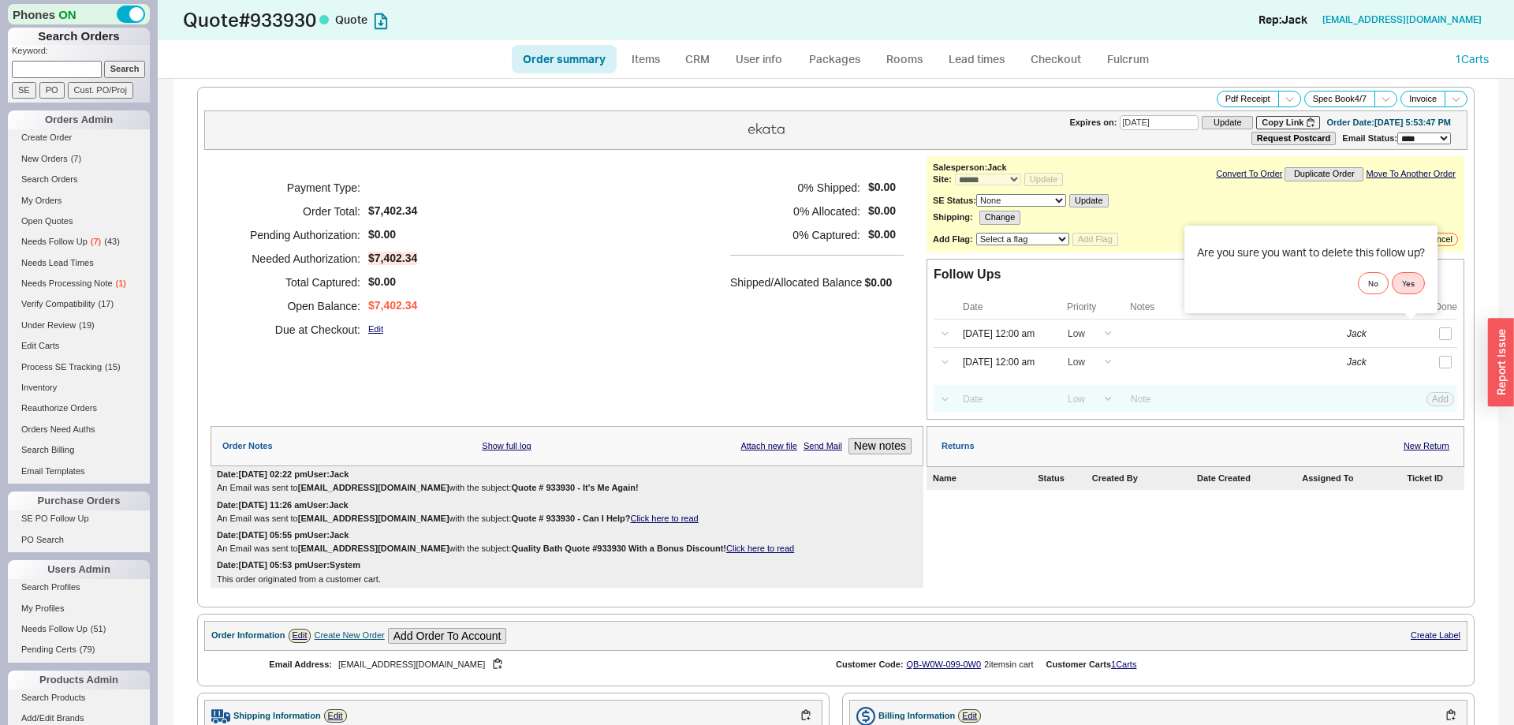
click at [1416, 297] on div "Are you sure you want to delete this follow up? No Yes" at bounding box center [1310, 270] width 253 height 88
click at [1412, 290] on button "Yes" at bounding box center [1408, 283] width 33 height 22
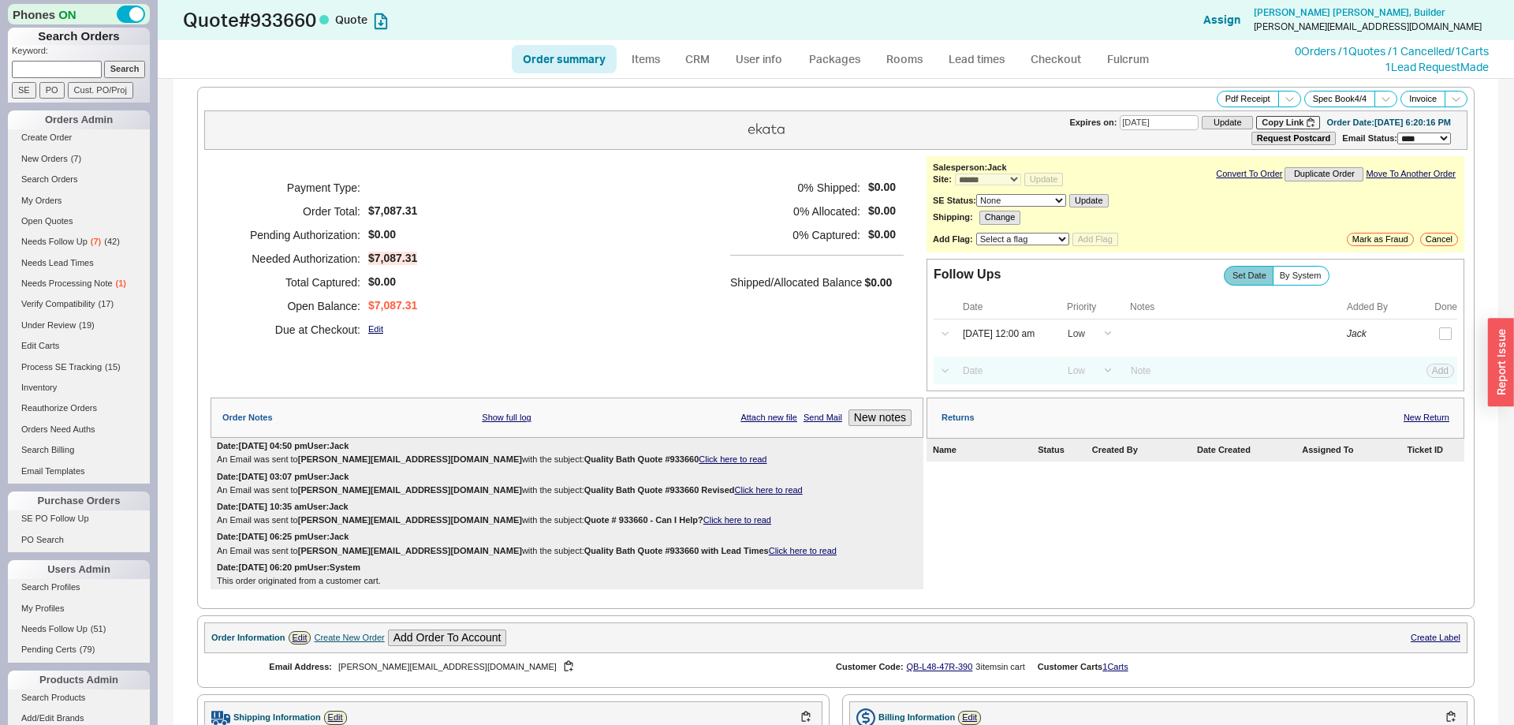
select select "*"
select select "LOW"
select select "3"
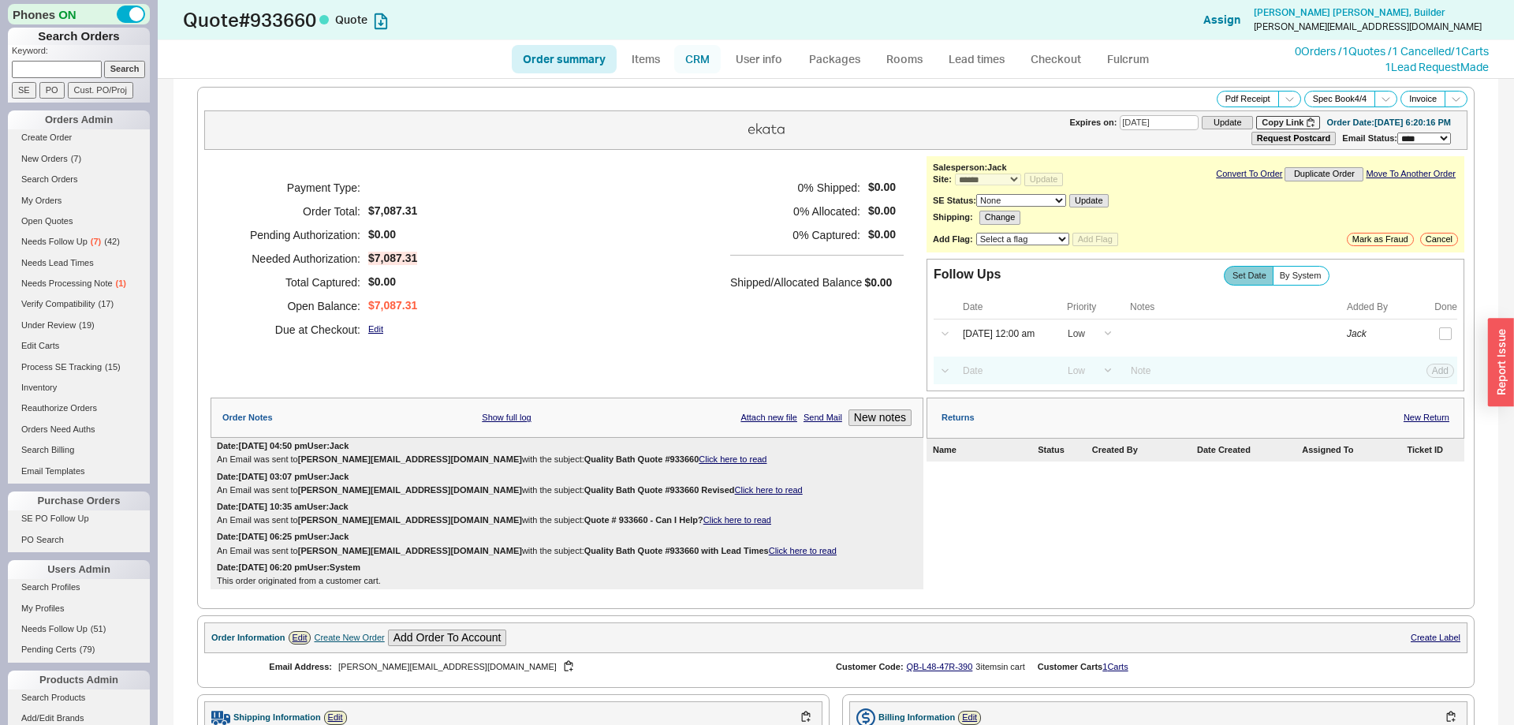
click at [695, 61] on link "CRM" at bounding box center [697, 59] width 47 height 28
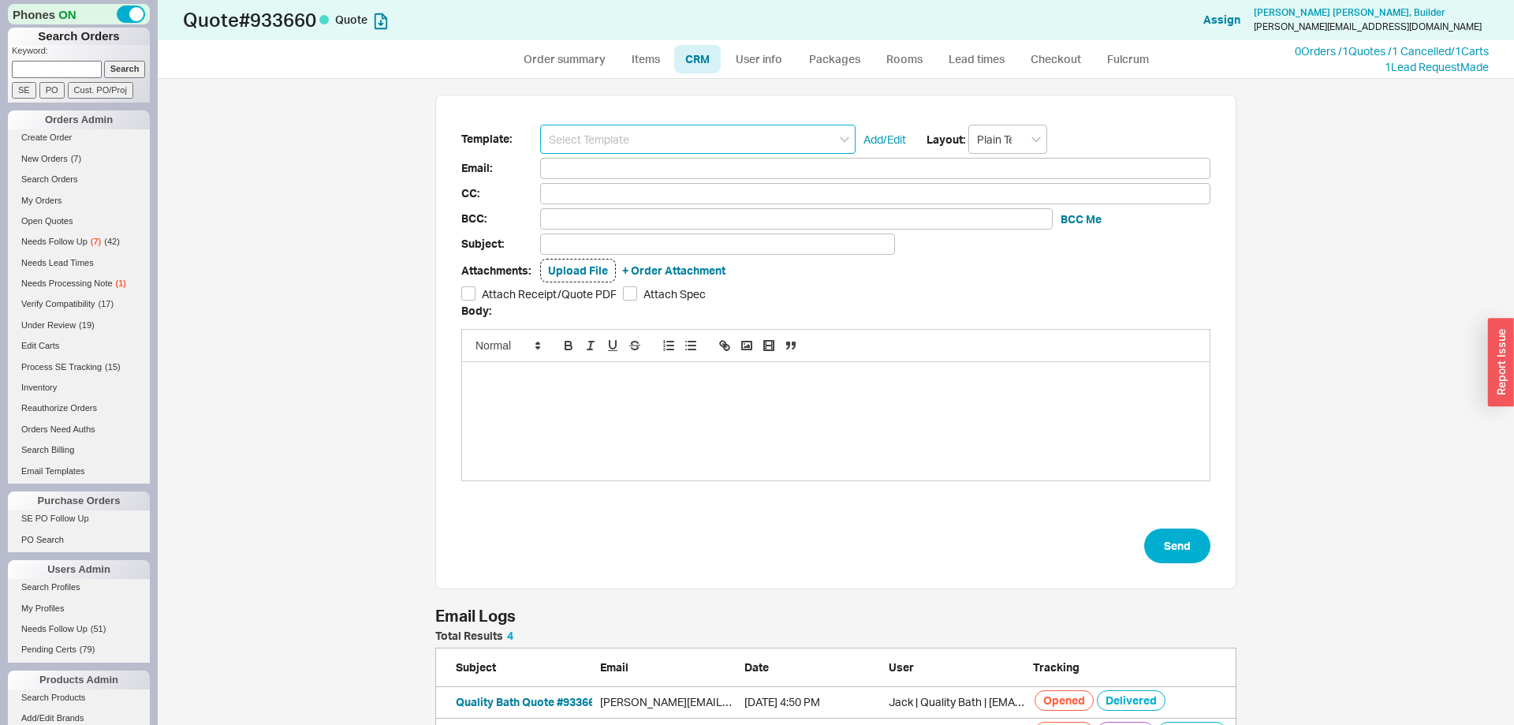
scroll to position [183, 801]
click at [652, 146] on input at bounding box center [697, 139] width 315 height 29
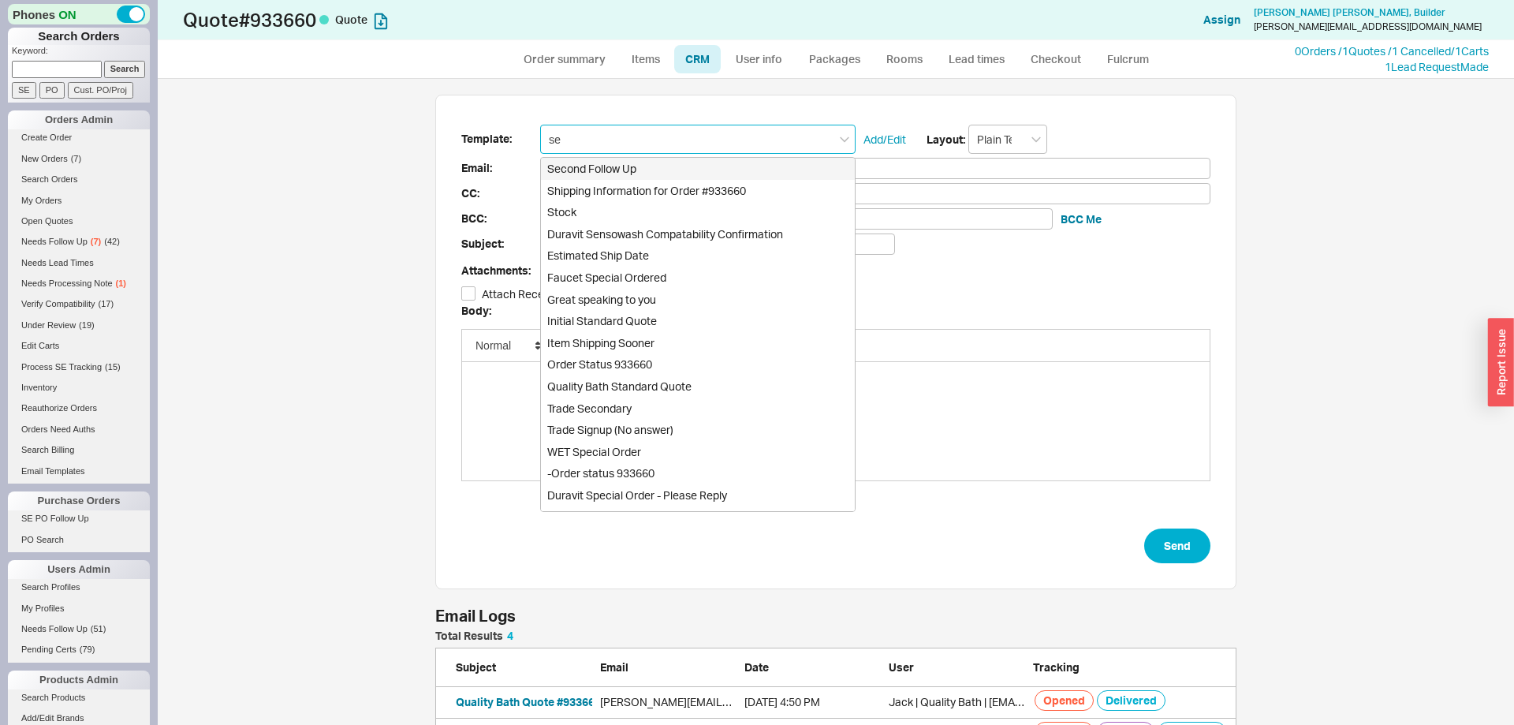
type input "sec"
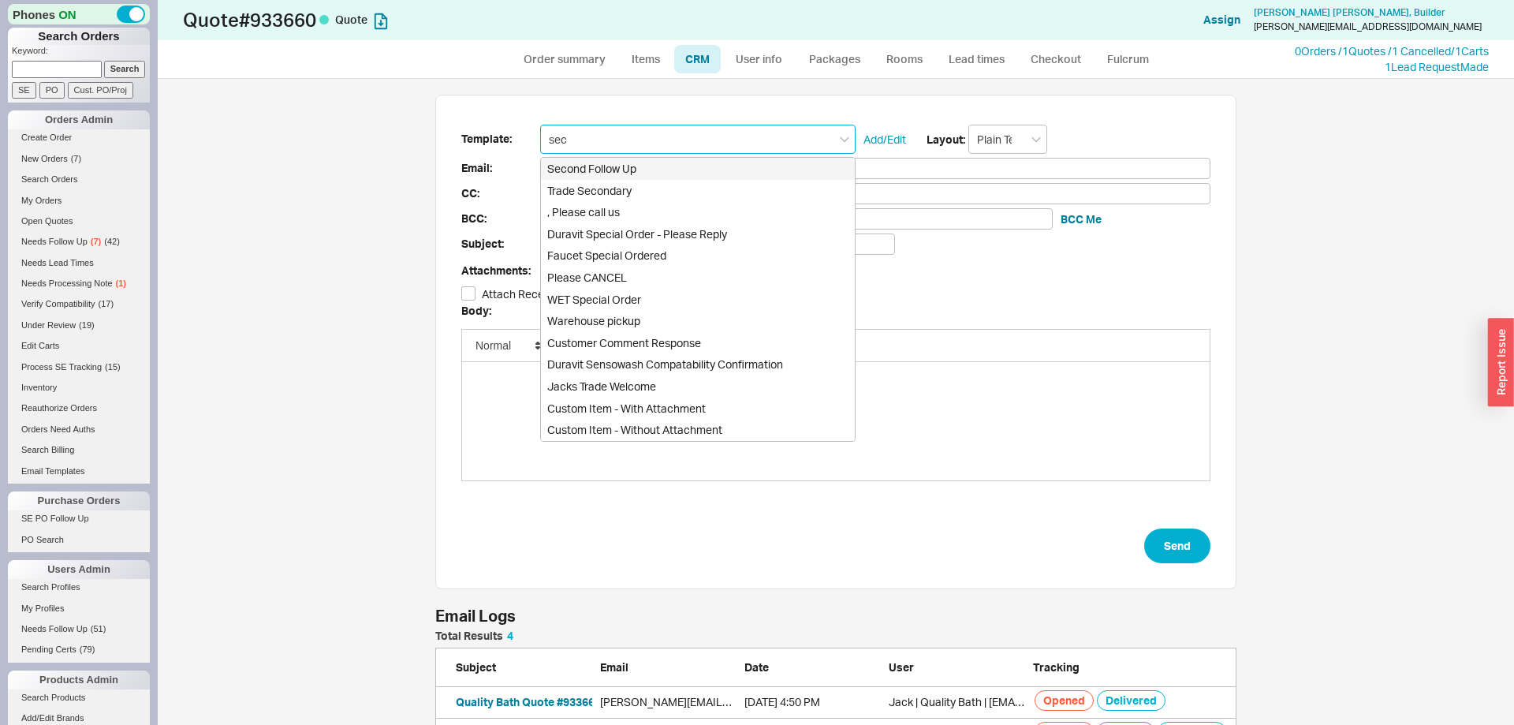
click at [653, 162] on div "Second Follow Up" at bounding box center [698, 169] width 314 height 22
type input "Receipt"
type input "[PERSON_NAME][EMAIL_ADDRESS][DOMAIN_NAME]"
type input "Quote # 933660 - It's Me Again!"
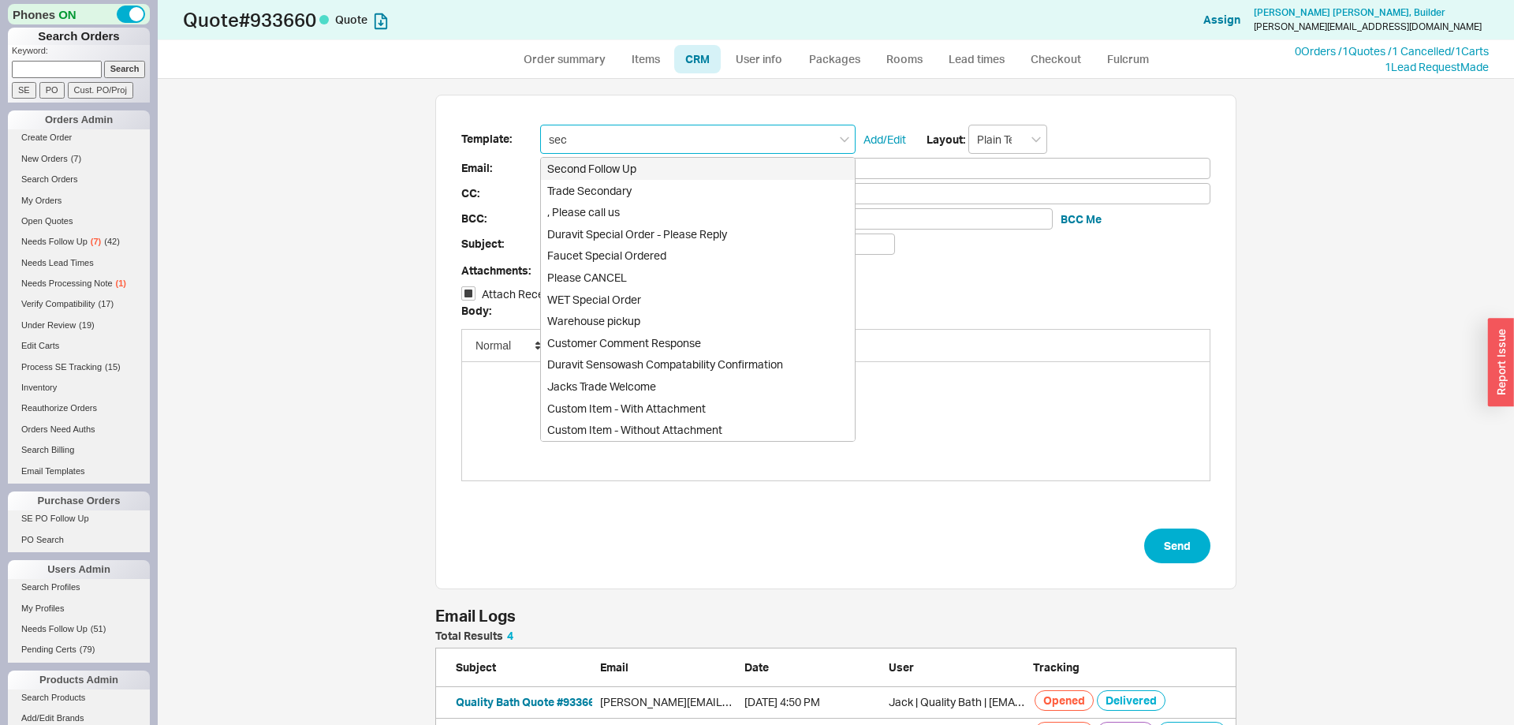
checkbox input "true"
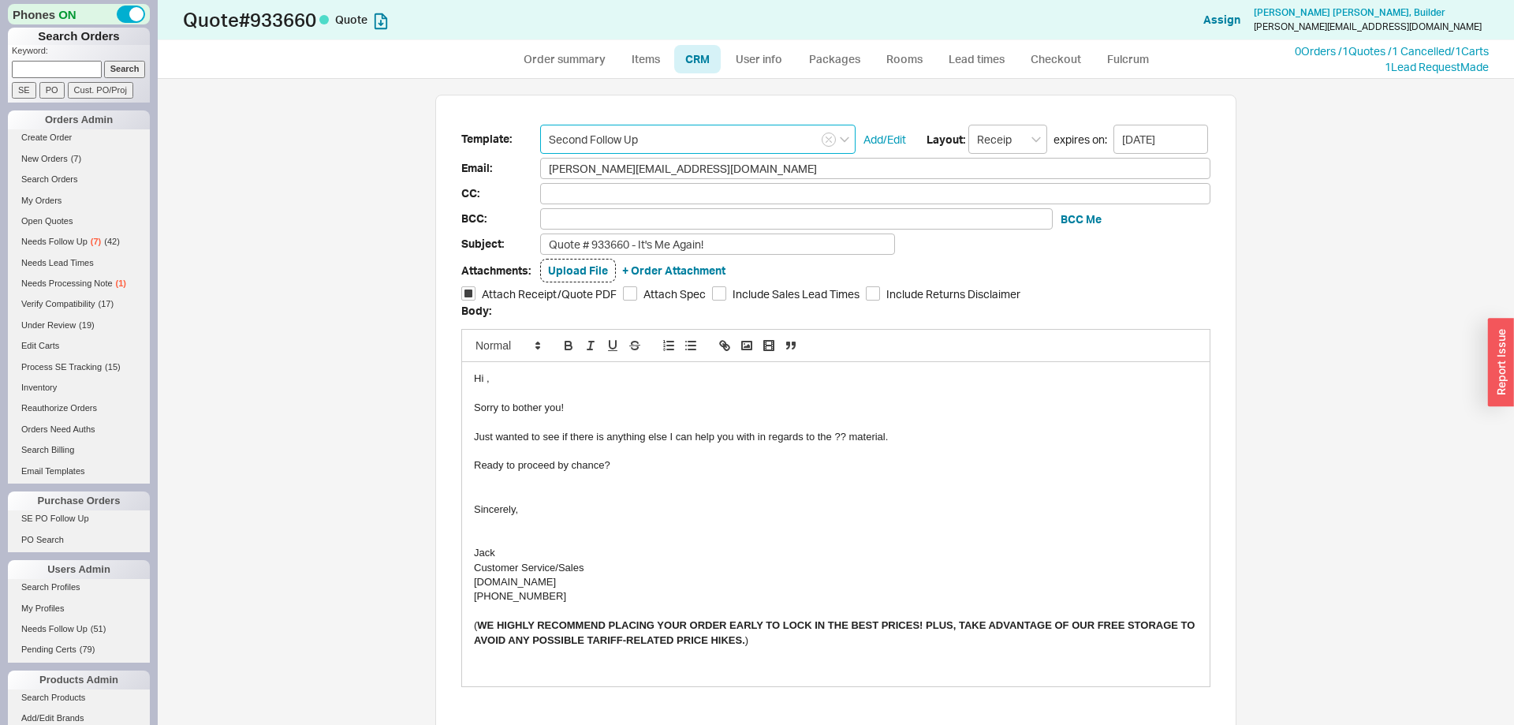
type input "Second Follow Up"
click at [835, 436] on div "Just wanted to see if there is anything else I can help you with in regards to …" at bounding box center [836, 437] width 724 height 14
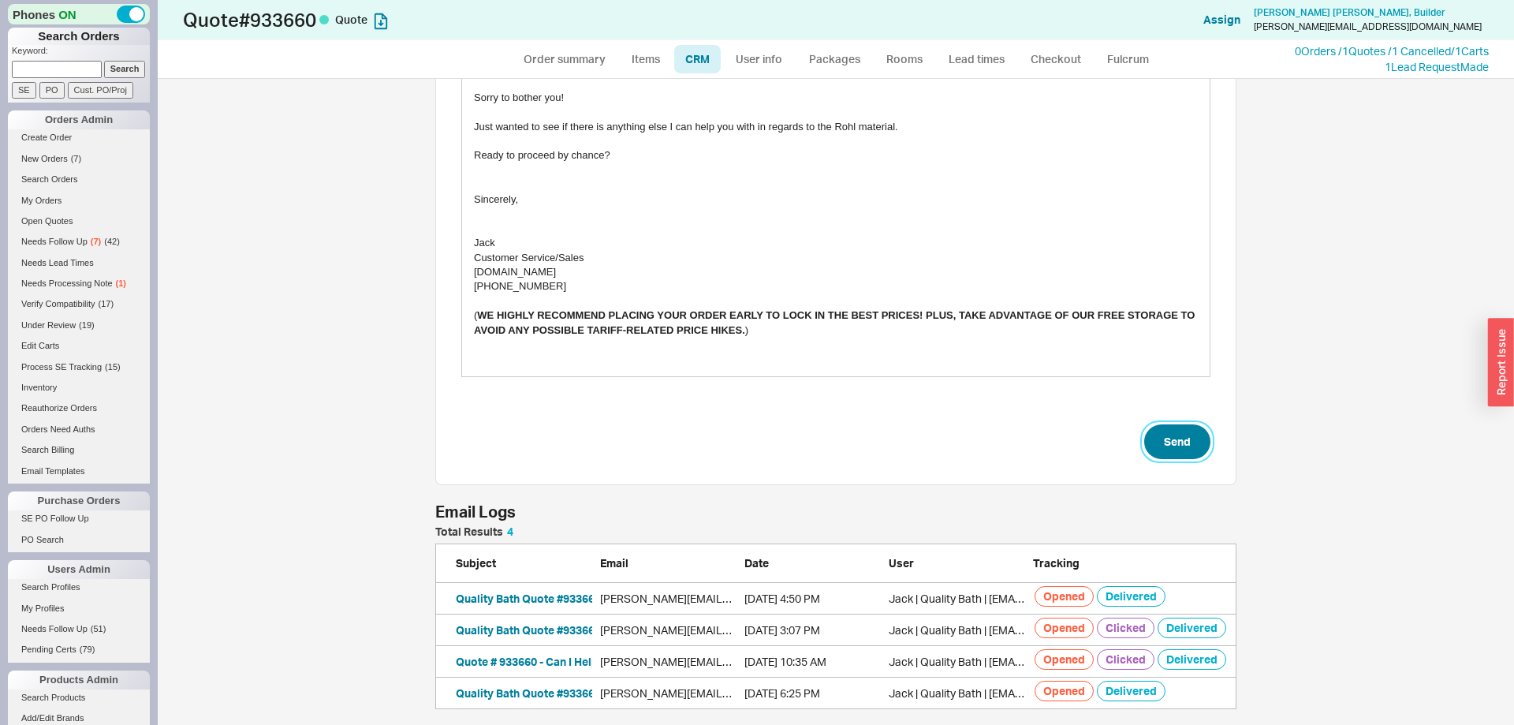
click at [1193, 442] on button "Send" at bounding box center [1177, 441] width 66 height 35
select select "*"
select select "LOW"
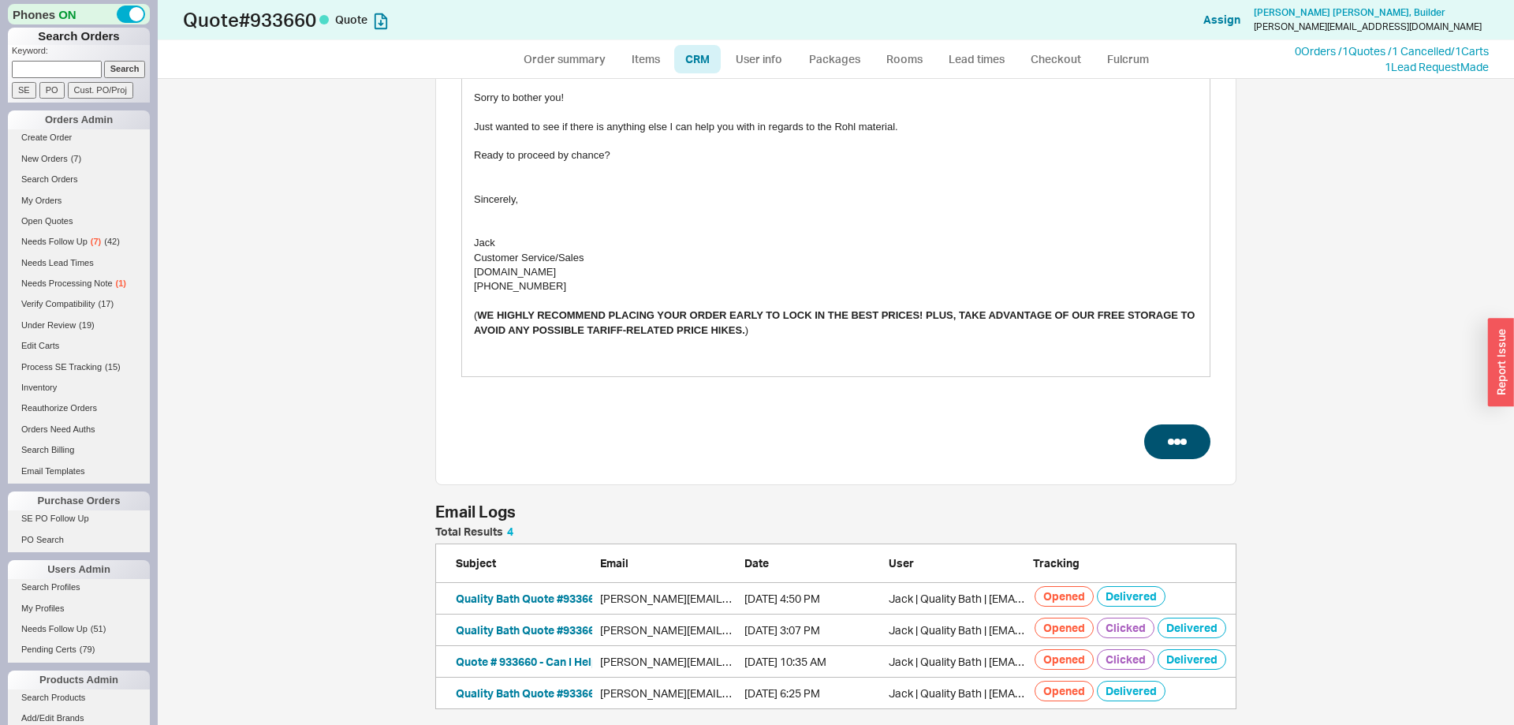
select select "3"
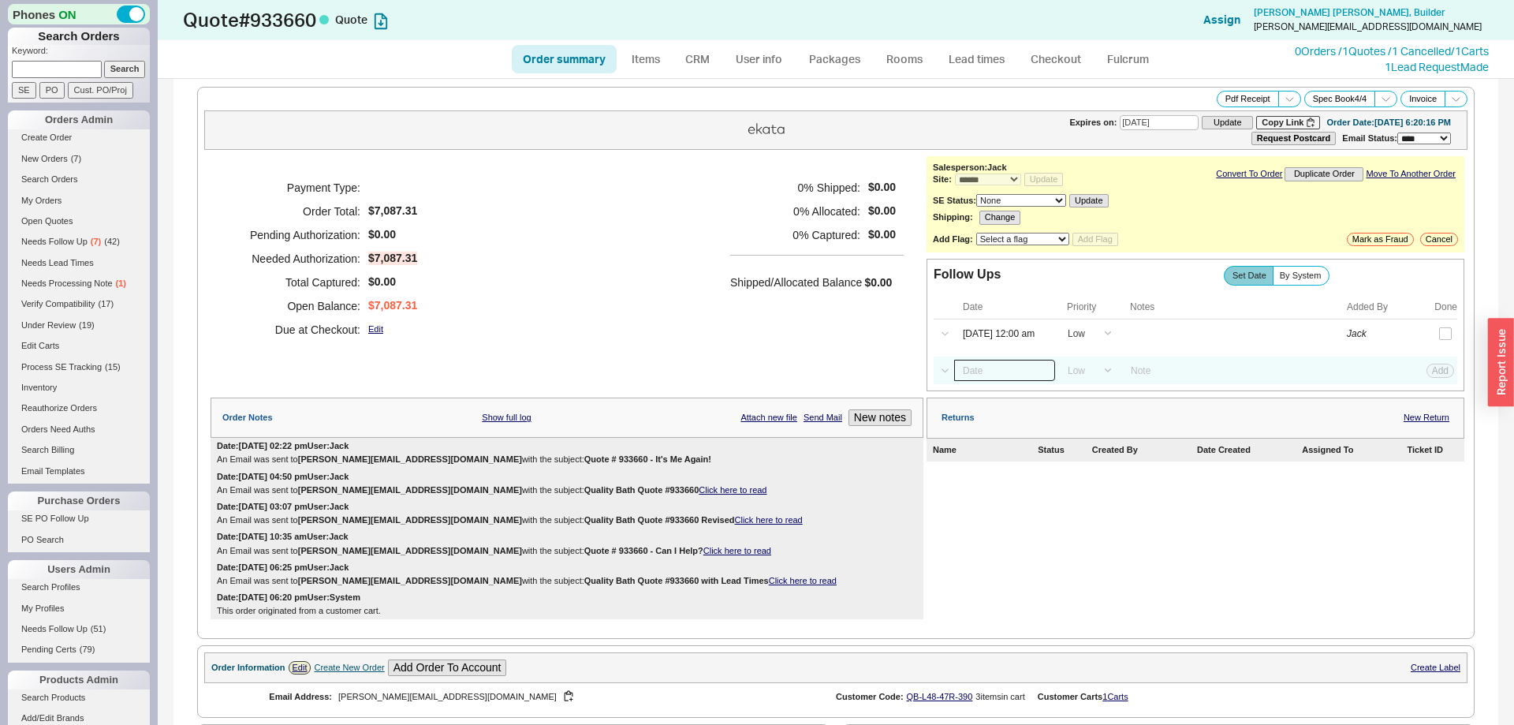
click at [998, 381] on input at bounding box center [1004, 370] width 101 height 21
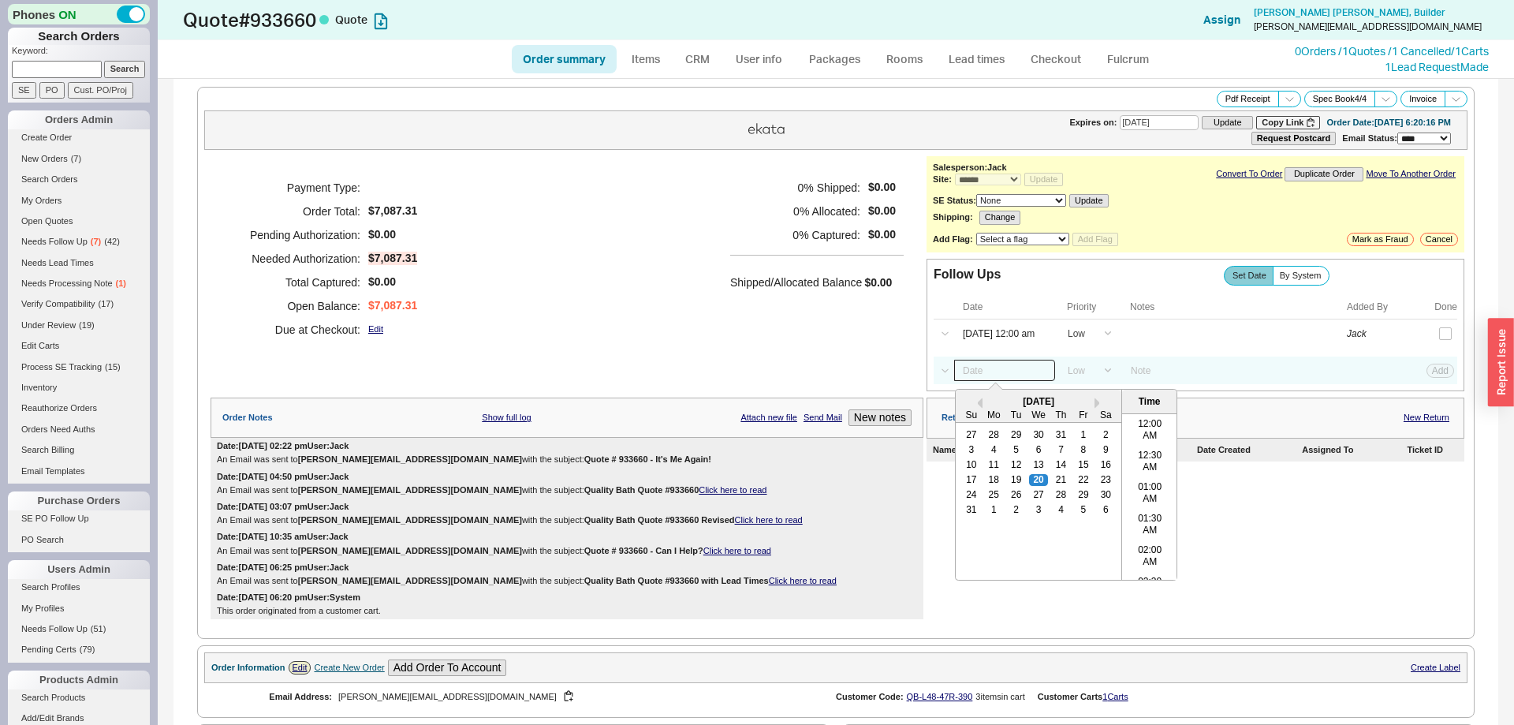
scroll to position [817, 0]
click at [1068, 501] on div "28" at bounding box center [1061, 495] width 19 height 11
type input "[DATE] 12:00 am"
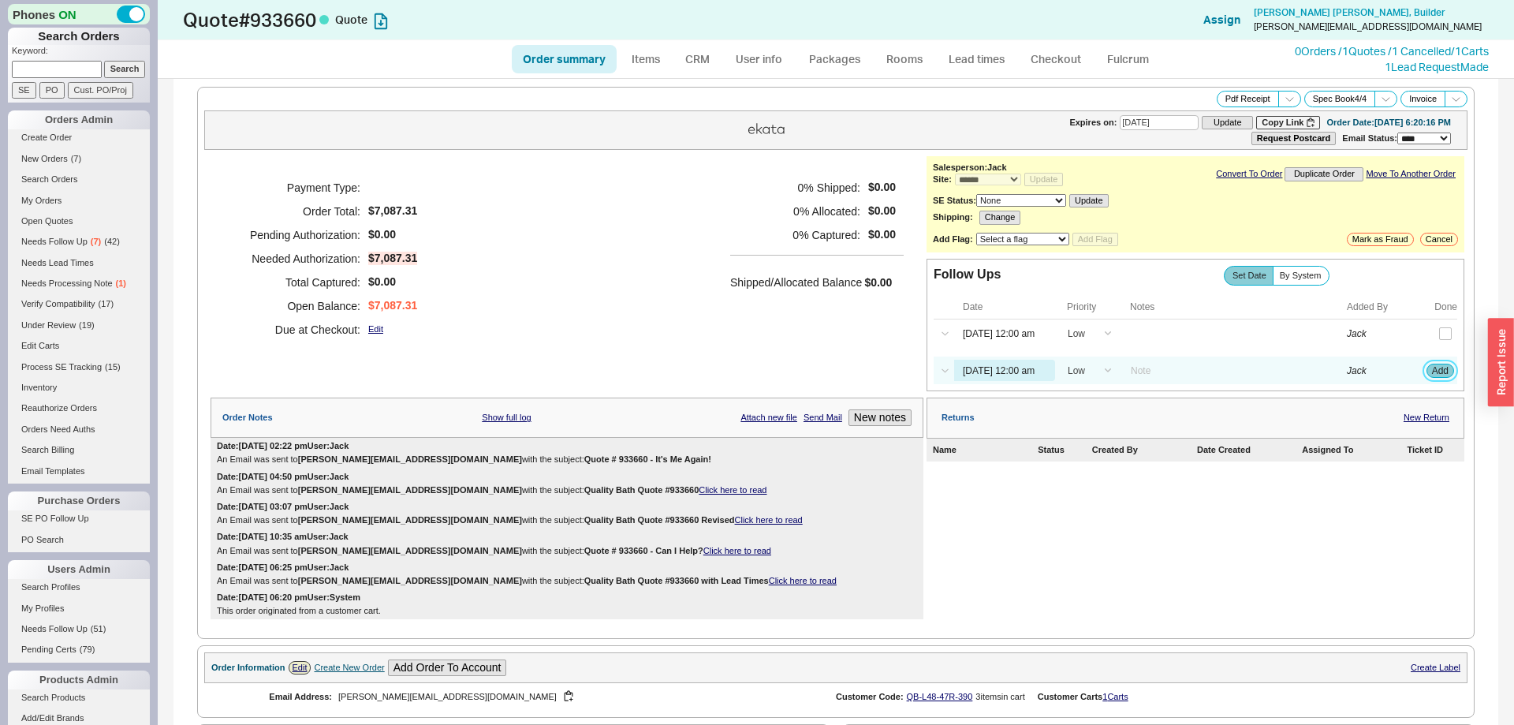
click at [1433, 377] on button "Add" at bounding box center [1440, 370] width 28 height 14
select select "LOW"
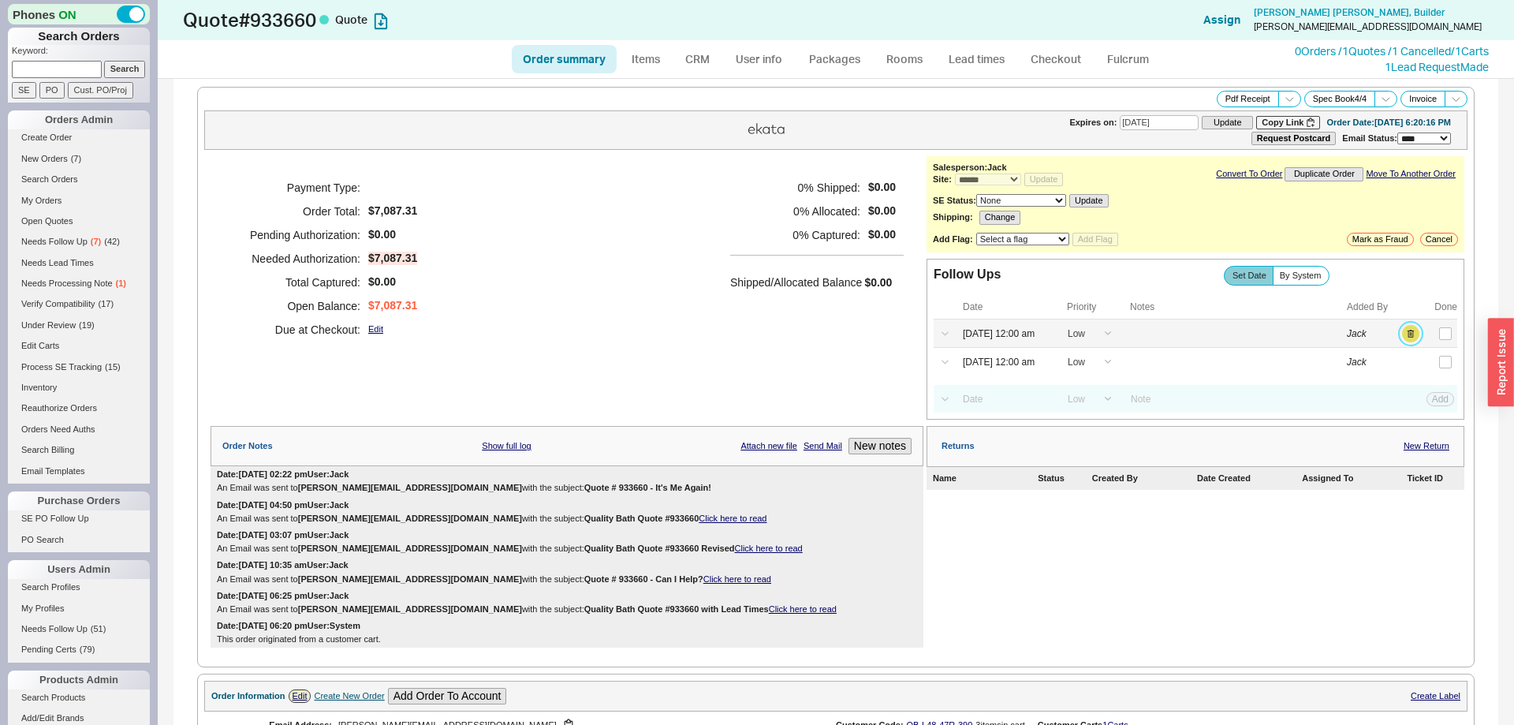
click at [1407, 335] on button "button" at bounding box center [1410, 333] width 17 height 17
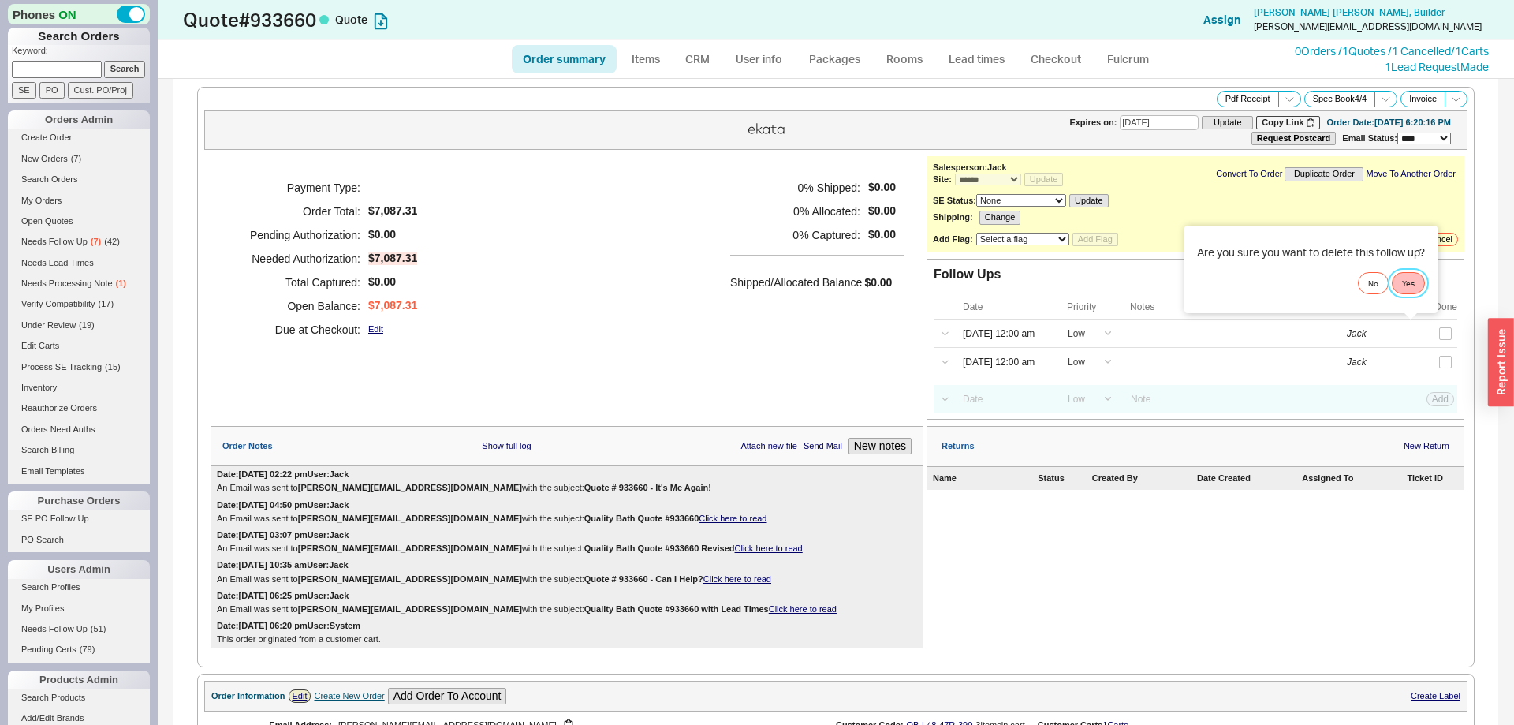
click at [1411, 293] on button "Yes" at bounding box center [1408, 283] width 33 height 22
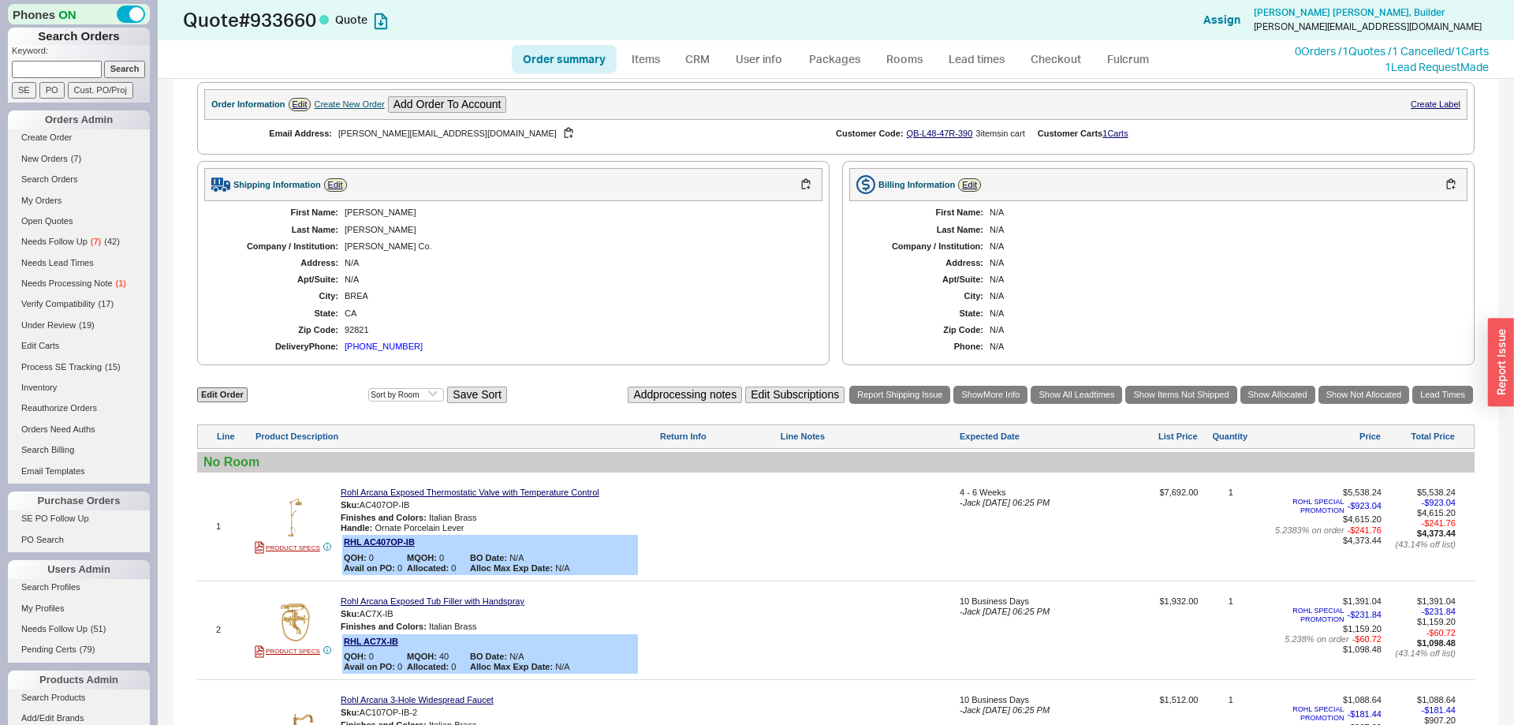
scroll to position [960, 0]
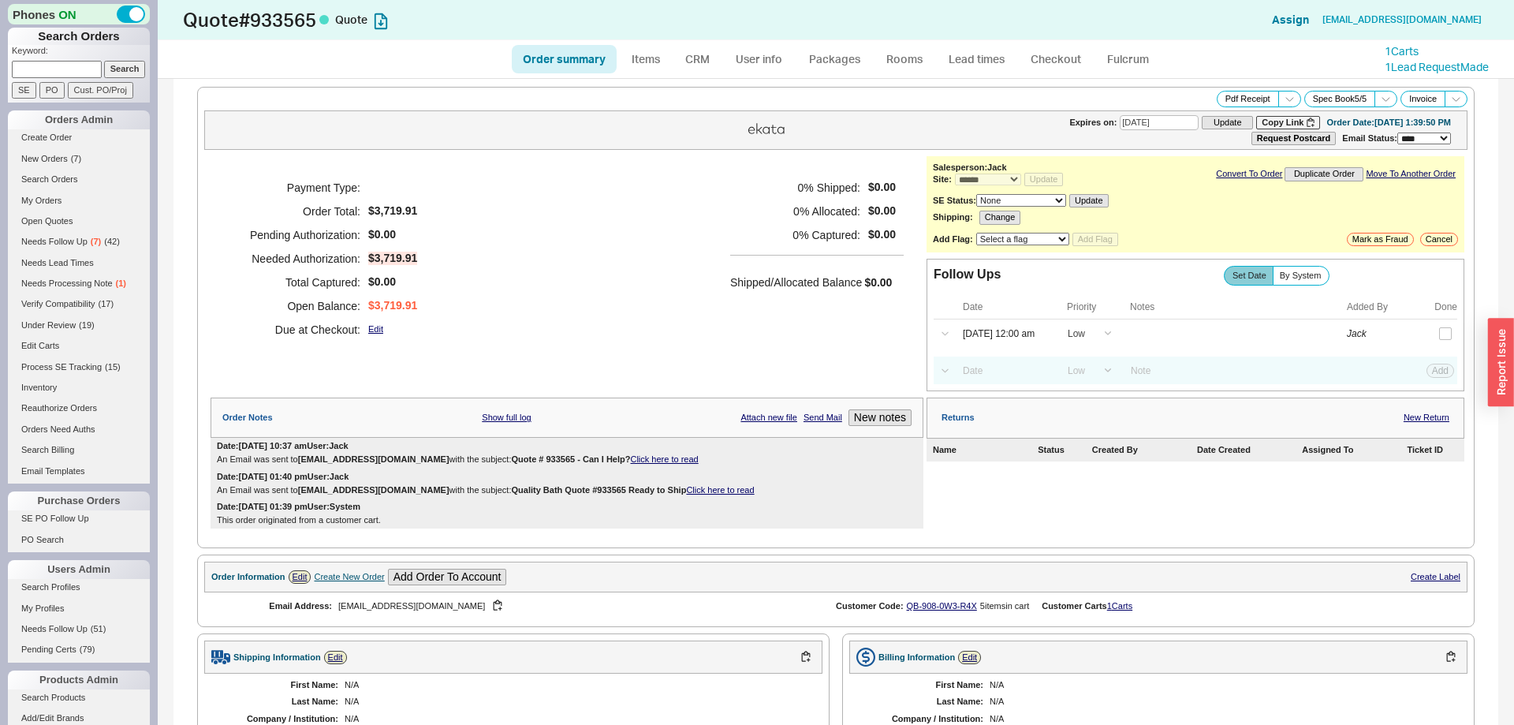
select select "*"
select select "LOW"
select select "3"
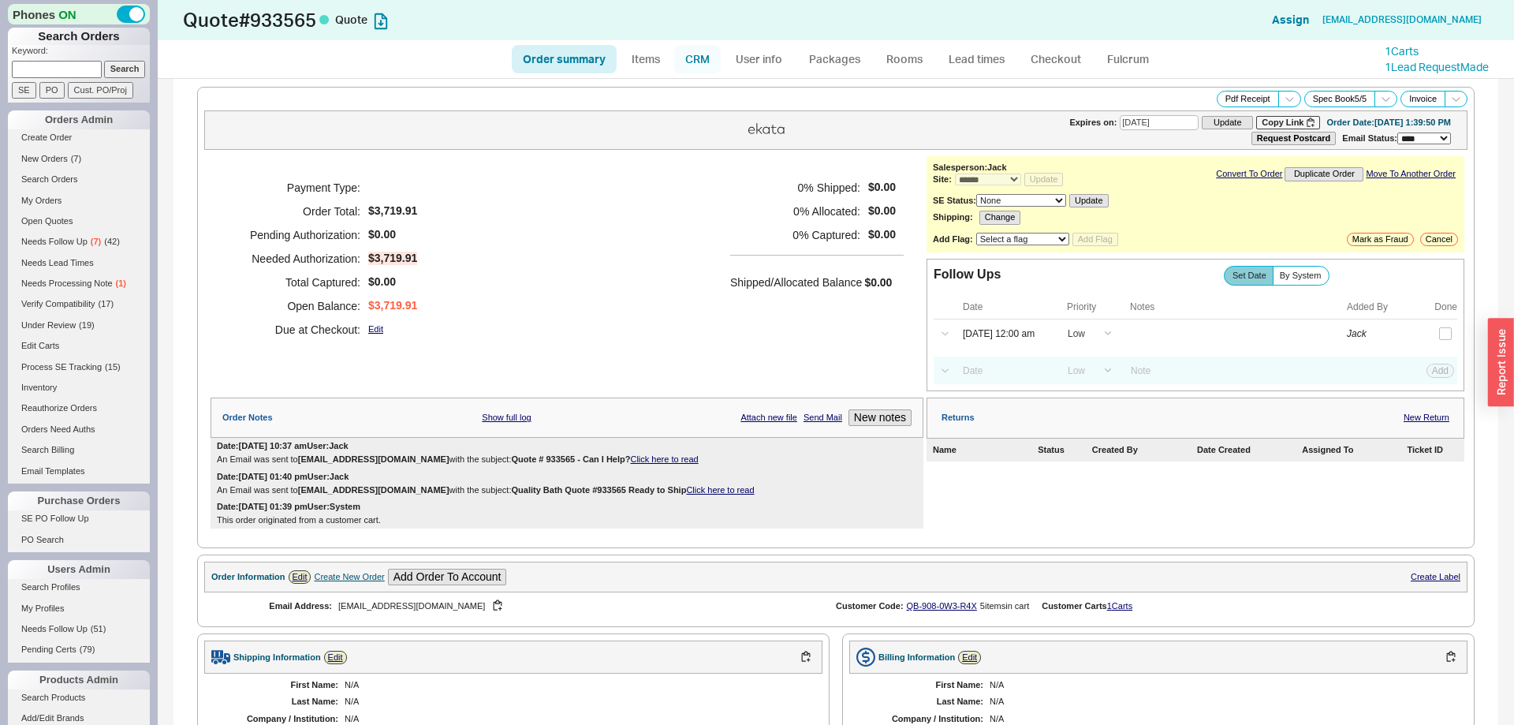
click at [698, 62] on link "CRM" at bounding box center [697, 59] width 47 height 28
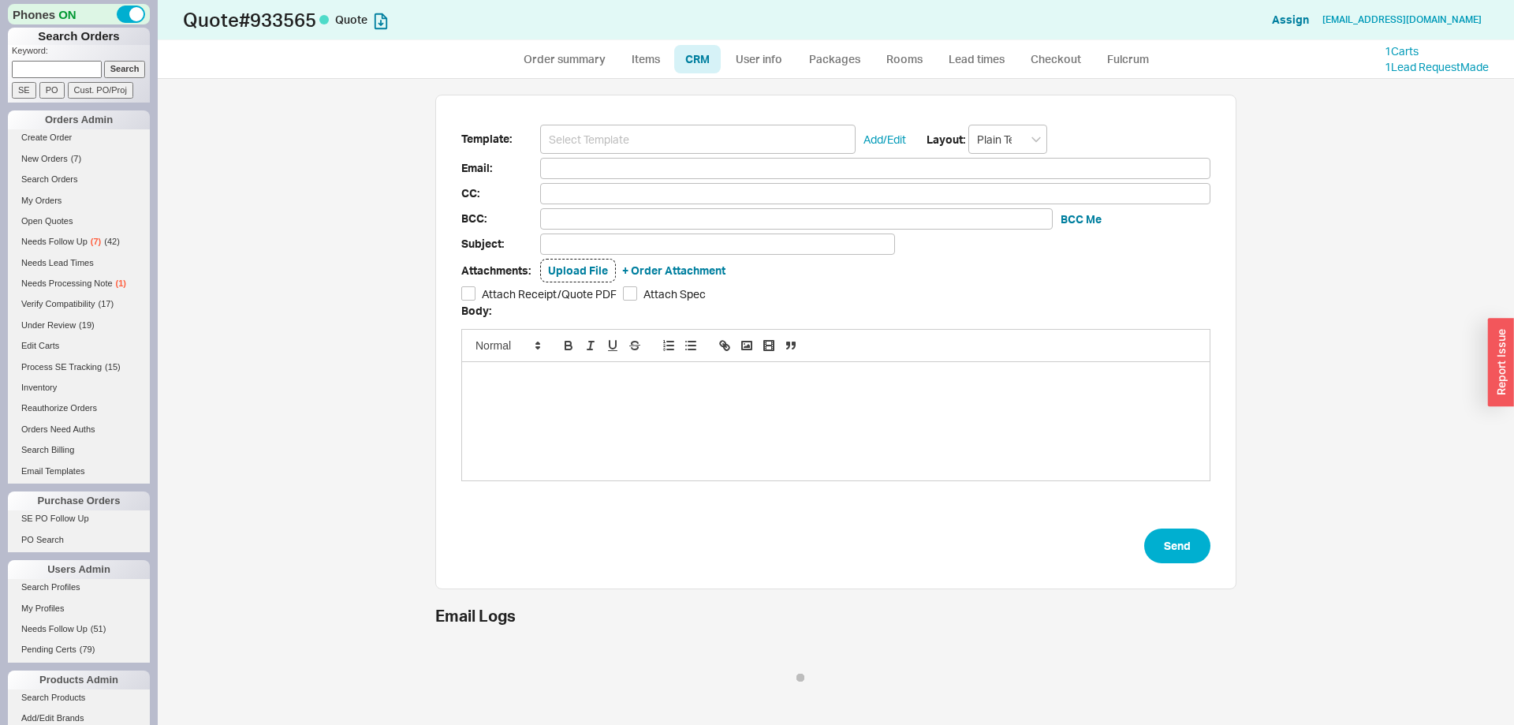
click at [672, 123] on div "Template: Add/Edit Layout: Plain Text Email: CC: BCC: BCC Me Subject: Attachmen…" at bounding box center [835, 342] width 801 height 494
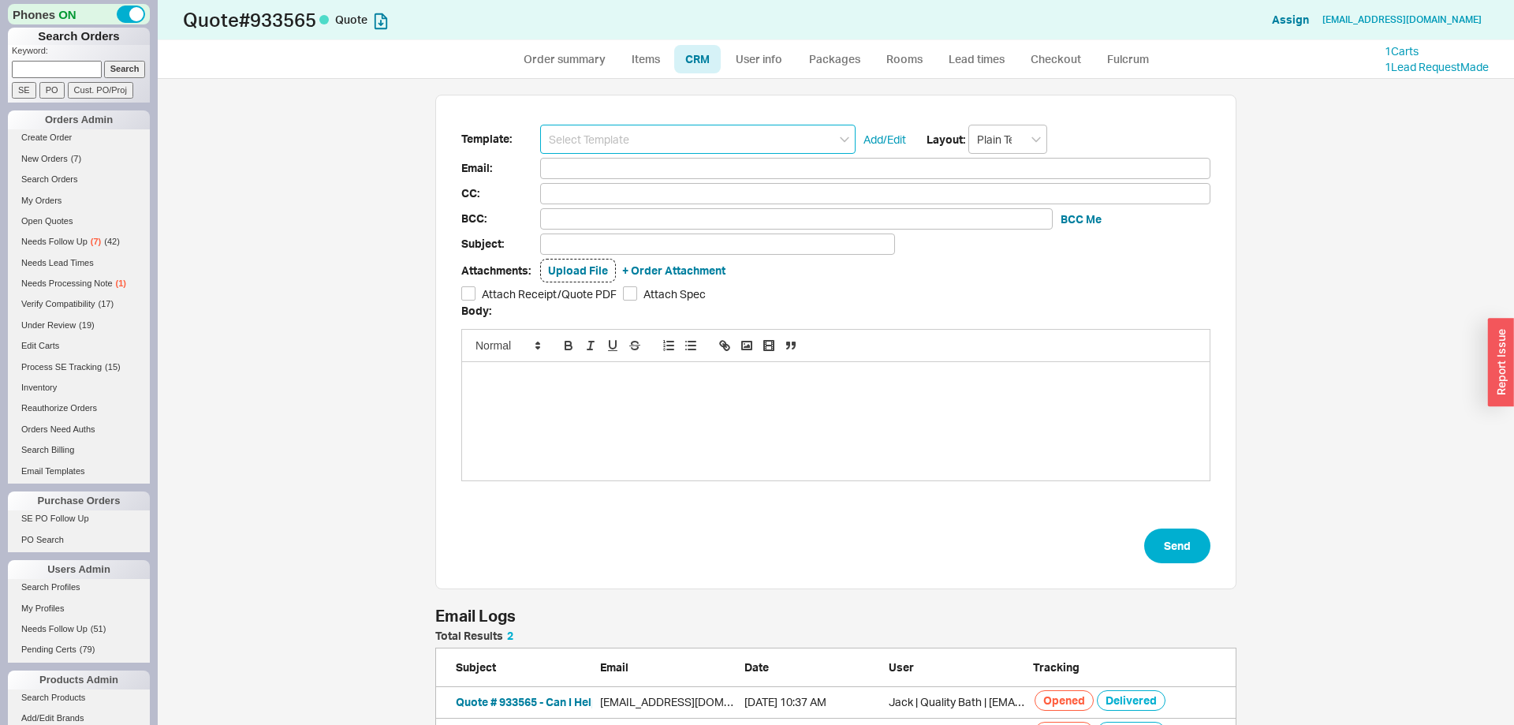
scroll to position [120, 801]
click at [675, 132] on input at bounding box center [697, 139] width 315 height 29
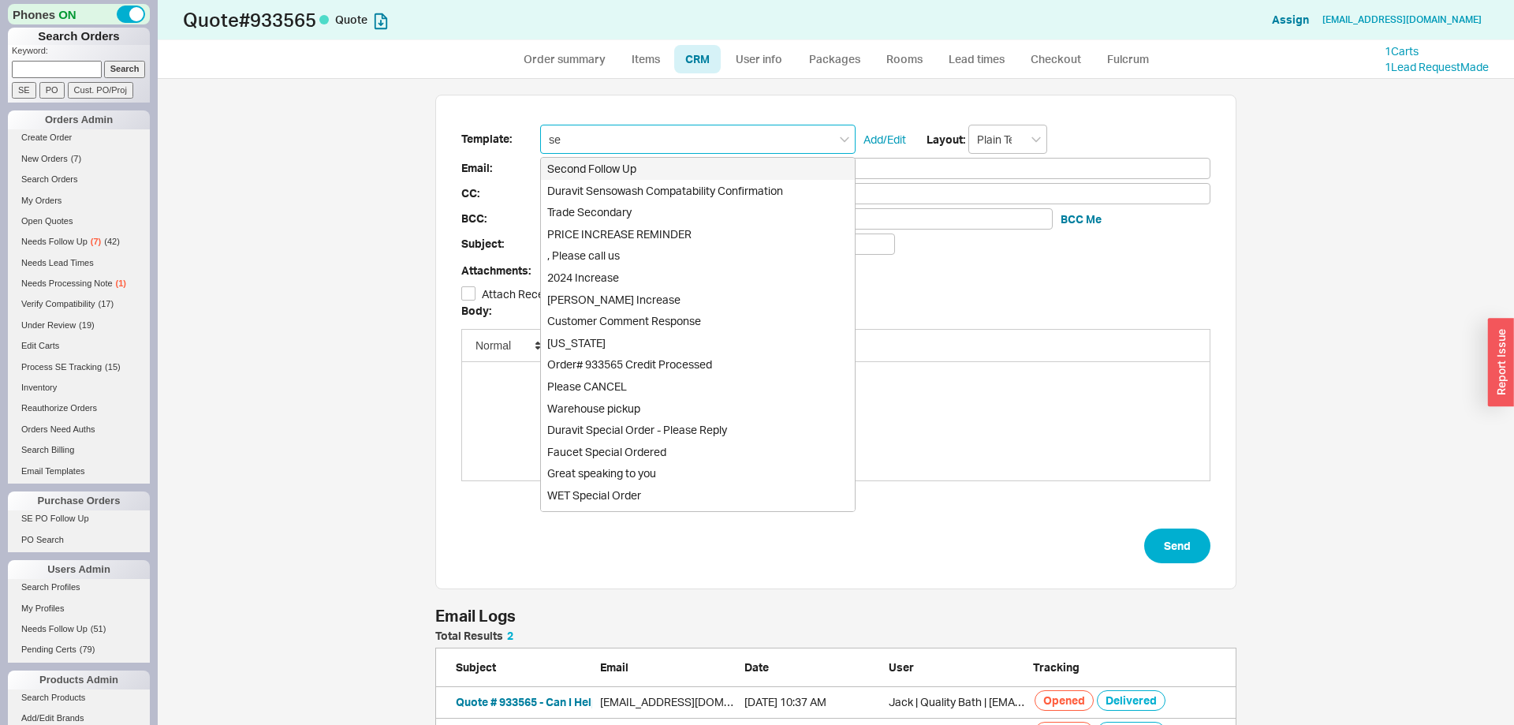
type input "sec"
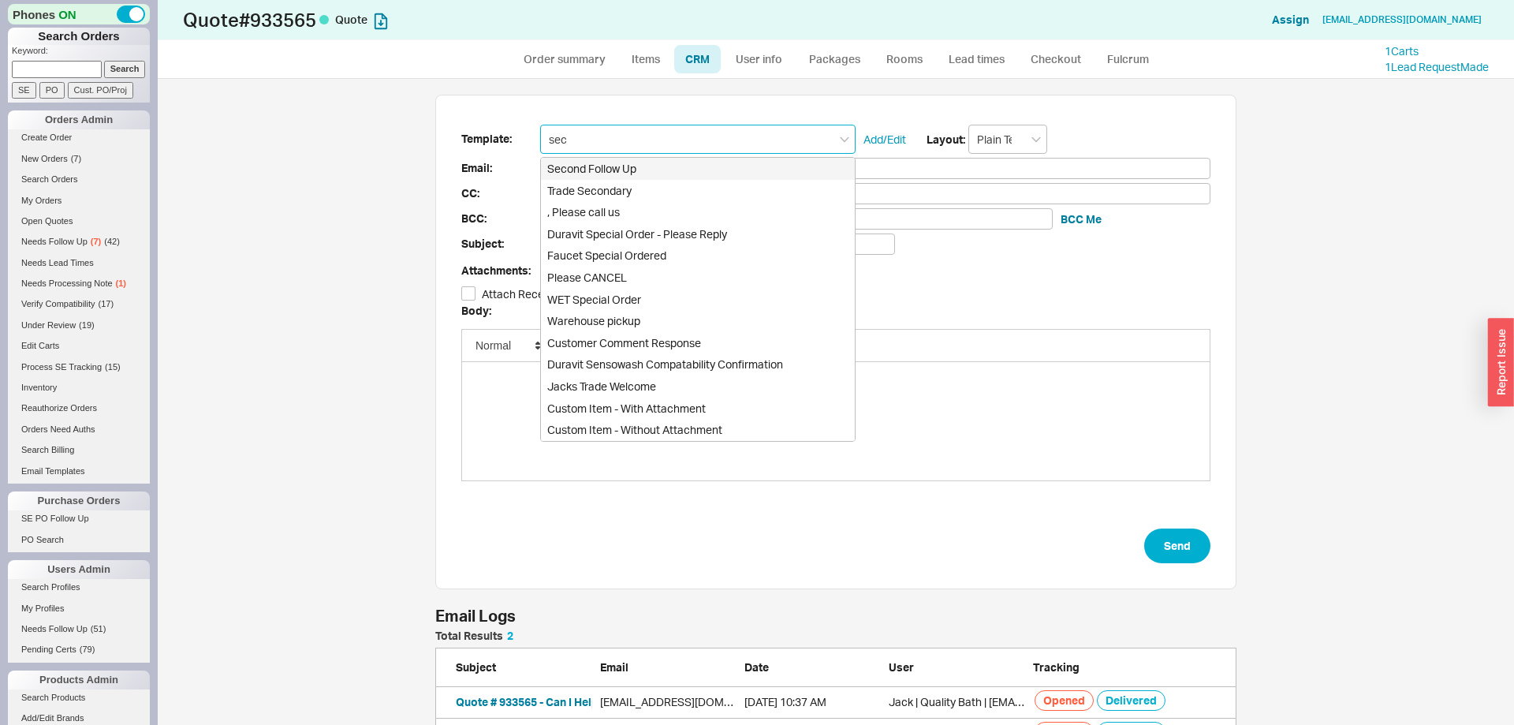
click at [641, 166] on div "Second Follow Up" at bounding box center [698, 169] width 314 height 22
type input "Receipt"
type input "[EMAIL_ADDRESS][DOMAIN_NAME]"
type input "Quote # 933565 - It's Me Again!"
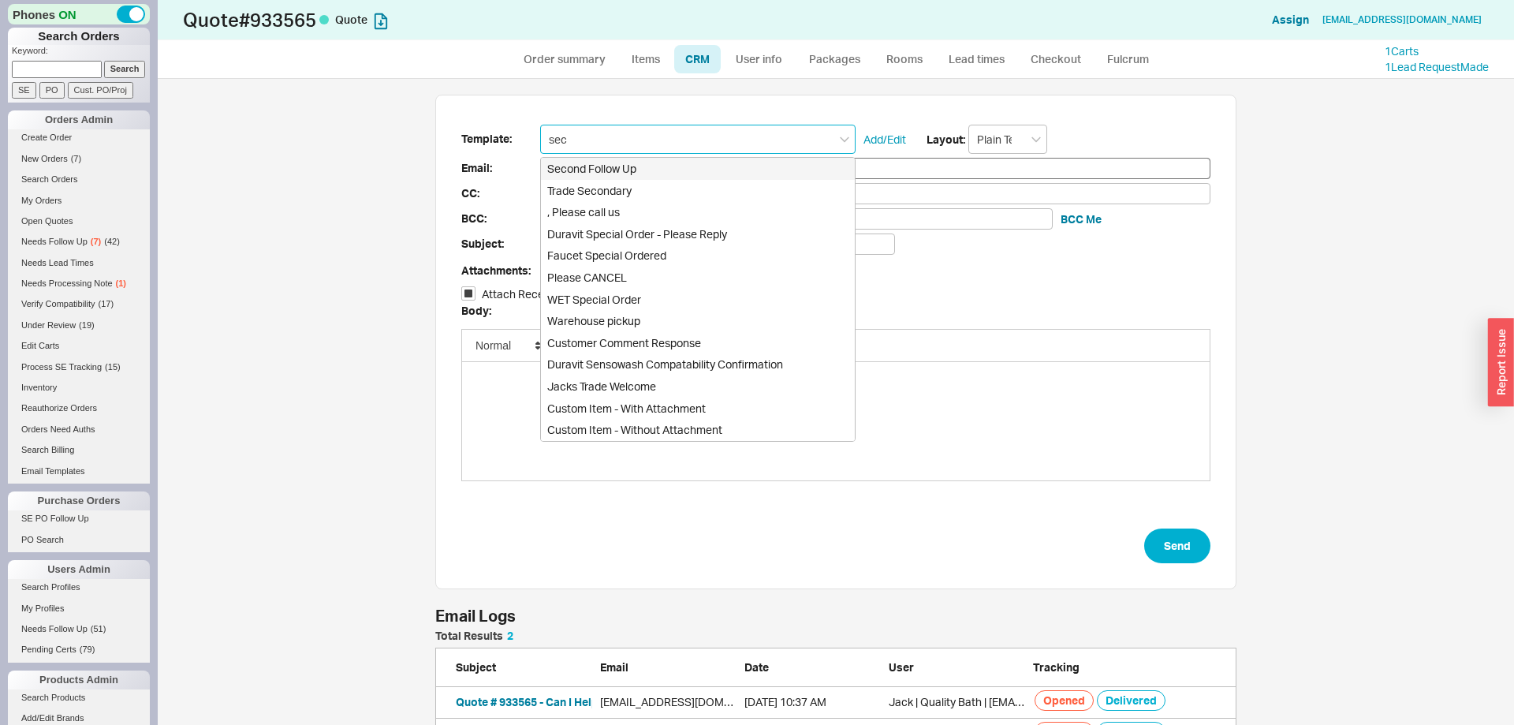
checkbox input "true"
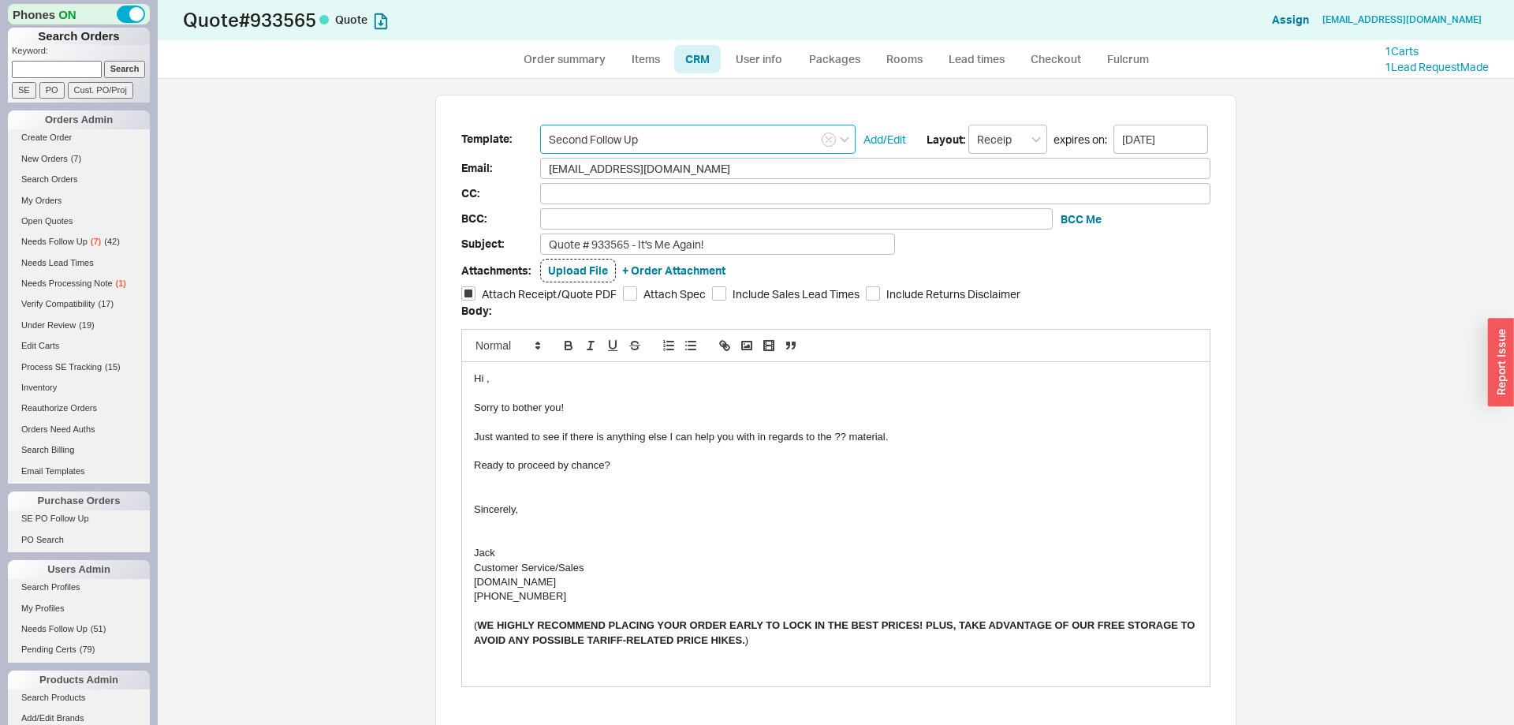
type input "Second Follow Up"
click at [837, 434] on div "Just wanted to see if there is anything else I can help you with in regards to …" at bounding box center [836, 437] width 724 height 14
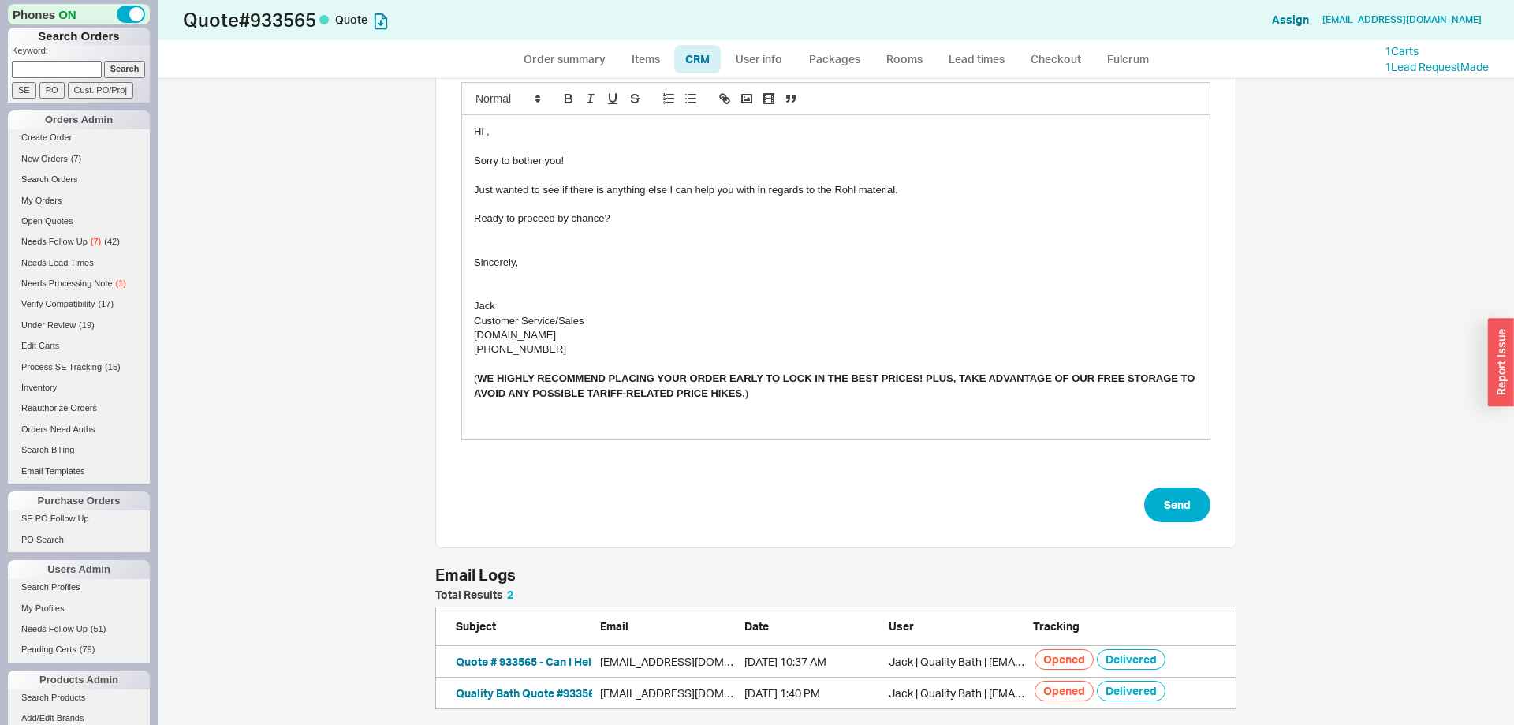
click at [1183, 523] on div "Template: Second Follow Up Add/Edit Layout: Receipt expires on: 09/03/2025 Emai…" at bounding box center [835, 198] width 801 height 700
click at [1185, 509] on button "Send" at bounding box center [1177, 504] width 66 height 35
select select "*"
select select "LOW"
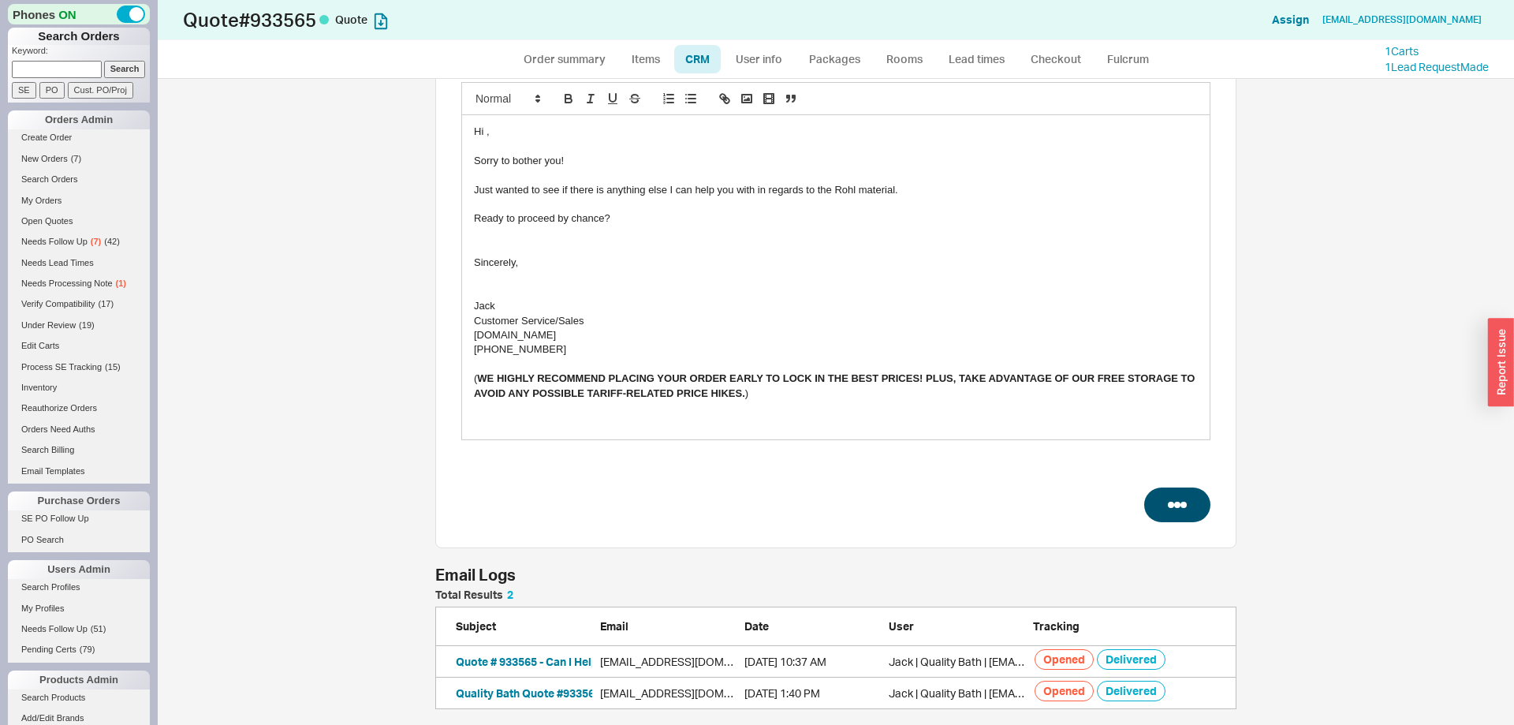
select select "LOW"
select select "3"
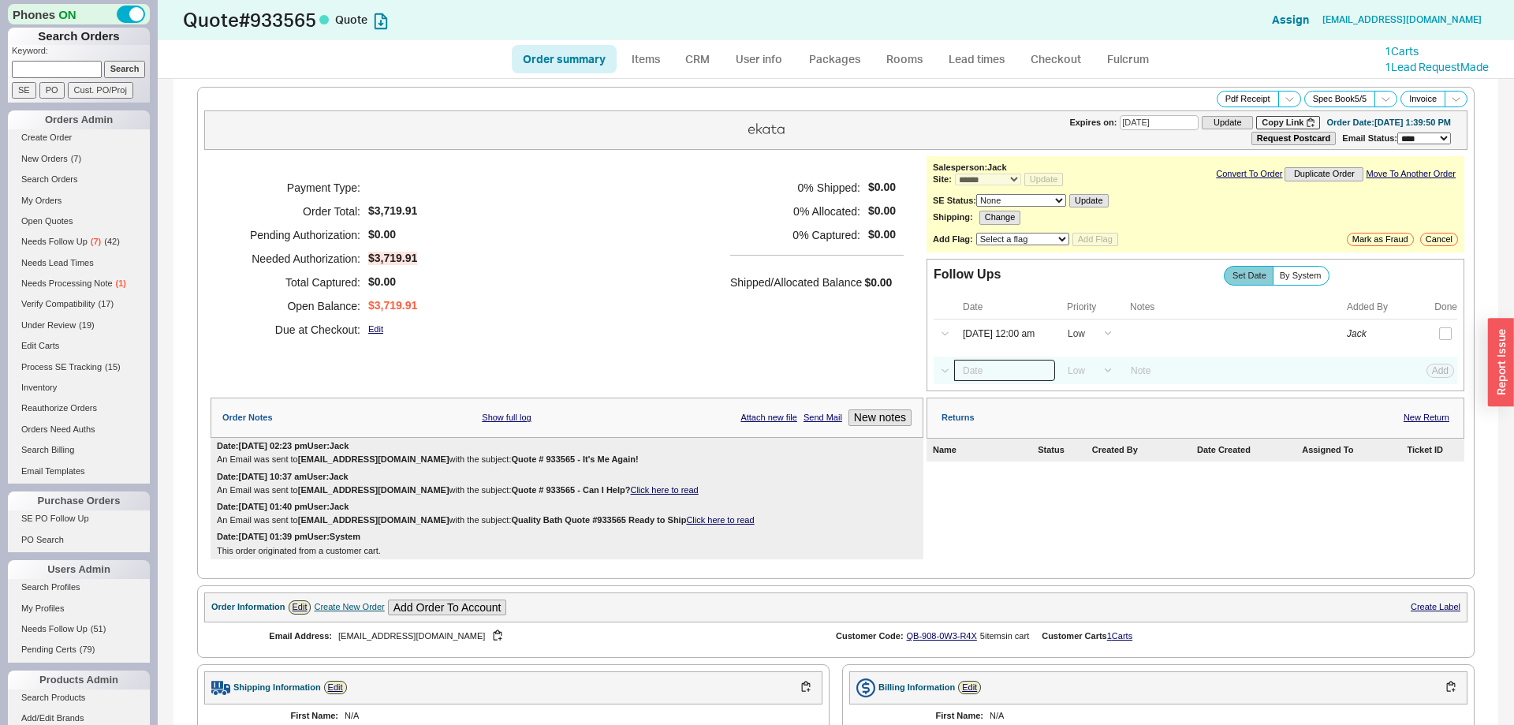
click at [1016, 375] on input at bounding box center [1004, 370] width 101 height 21
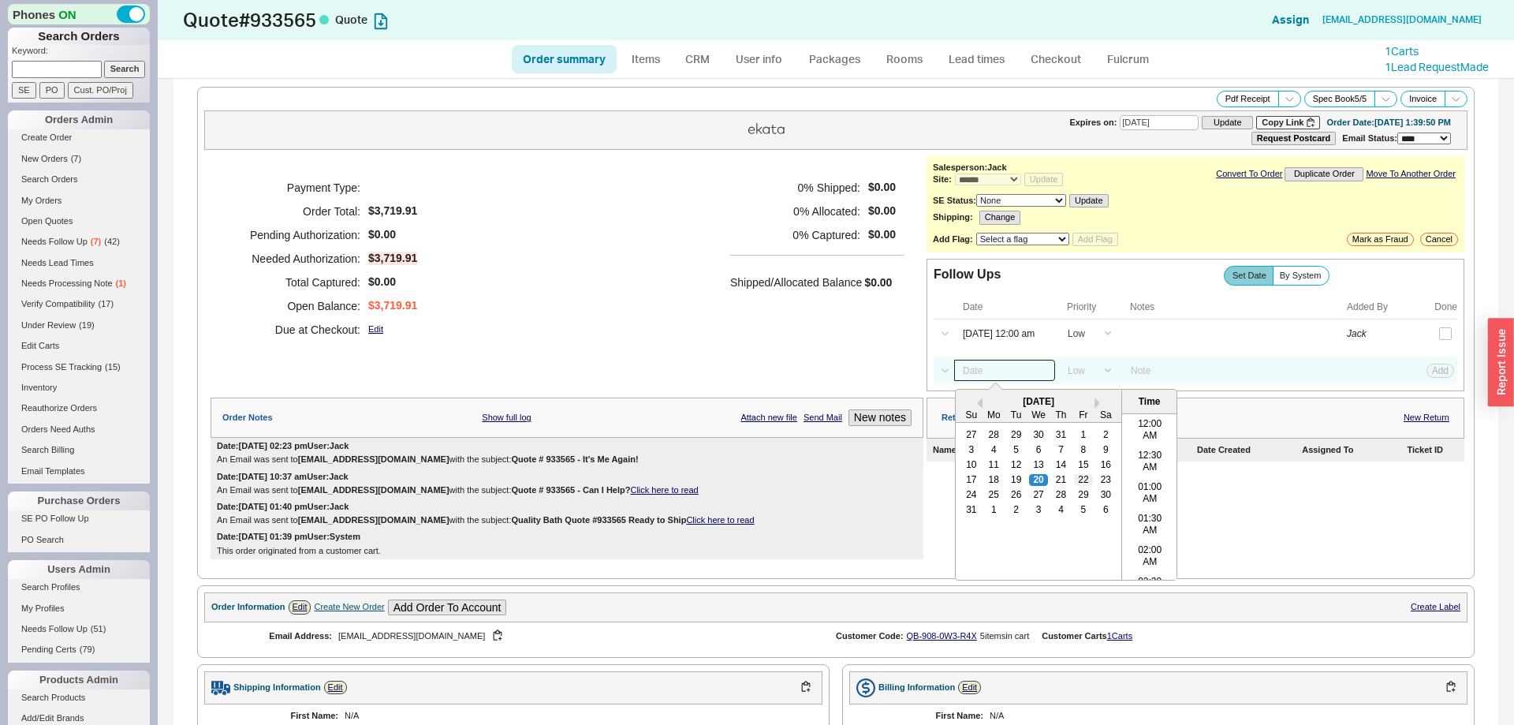
scroll to position [817, 0]
click at [1083, 501] on div "29" at bounding box center [1083, 495] width 19 height 11
type input "[DATE] 12:00 am"
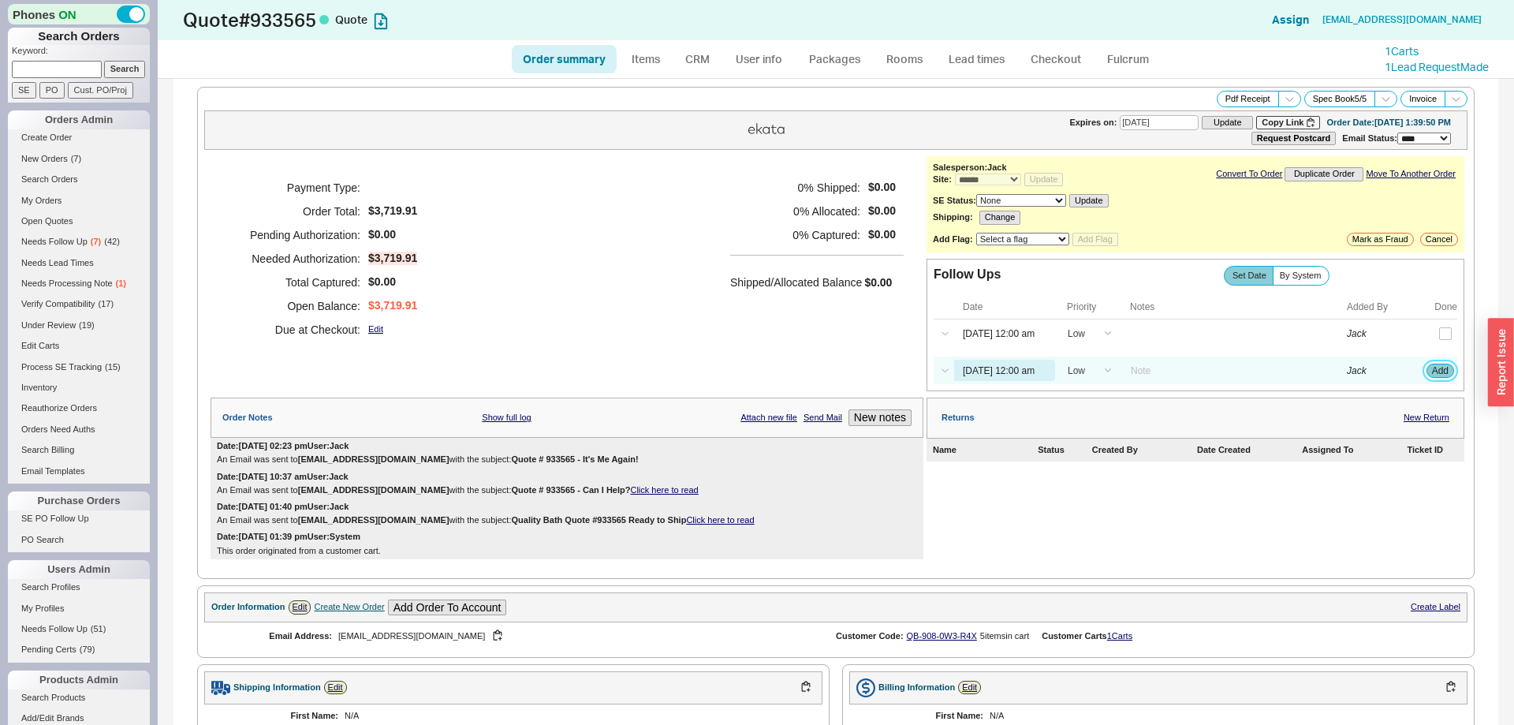
click at [1435, 376] on button "Add" at bounding box center [1440, 370] width 28 height 14
select select "LOW"
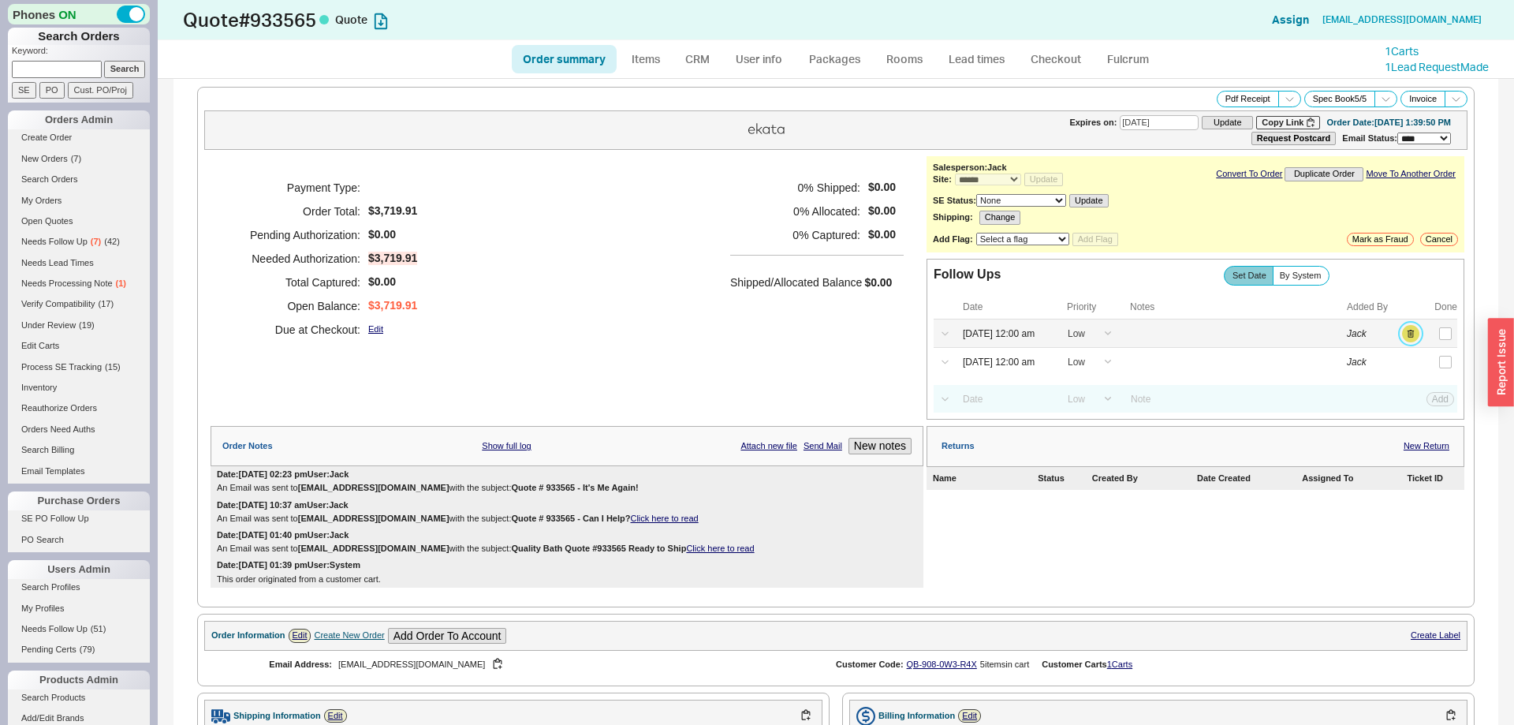
click at [1409, 337] on button "button" at bounding box center [1410, 333] width 17 height 17
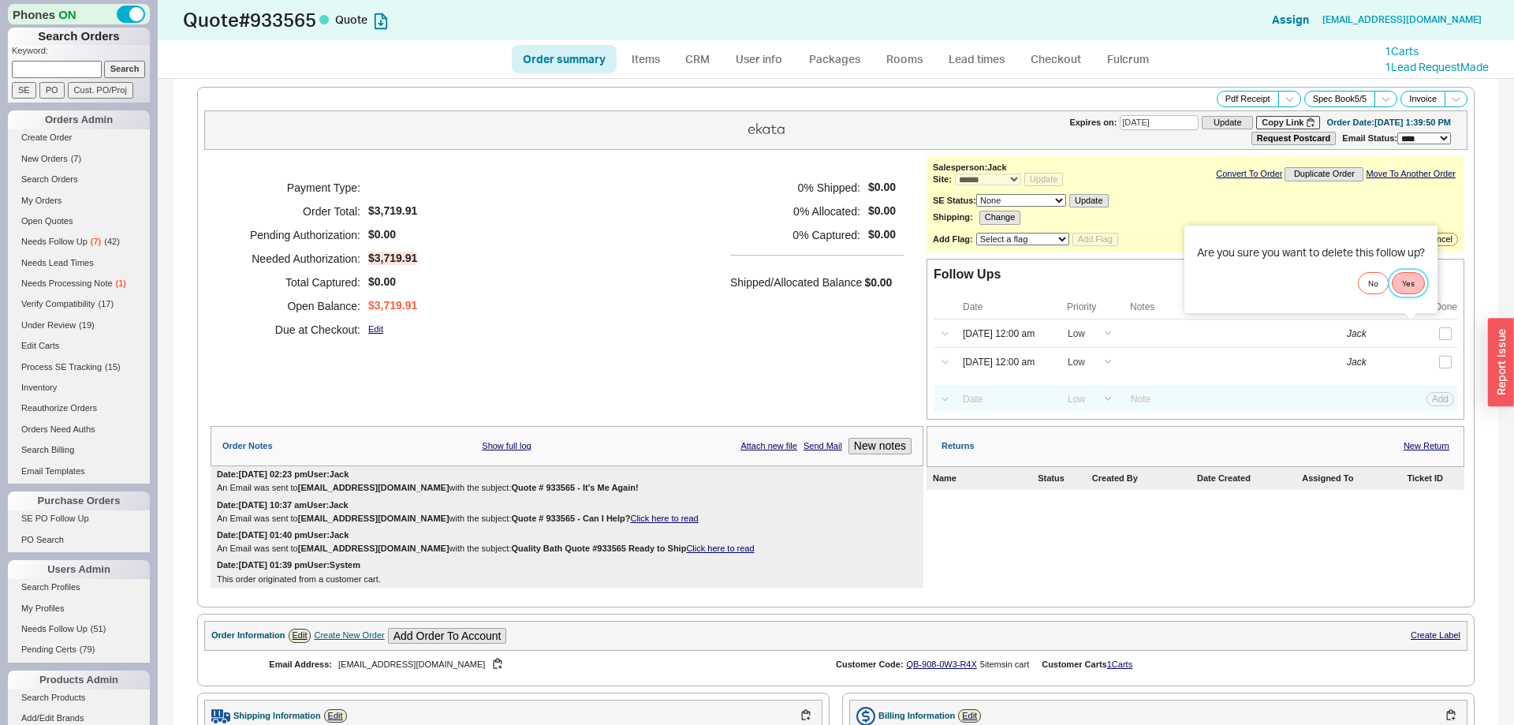
click at [1418, 291] on button "Yes" at bounding box center [1408, 283] width 33 height 22
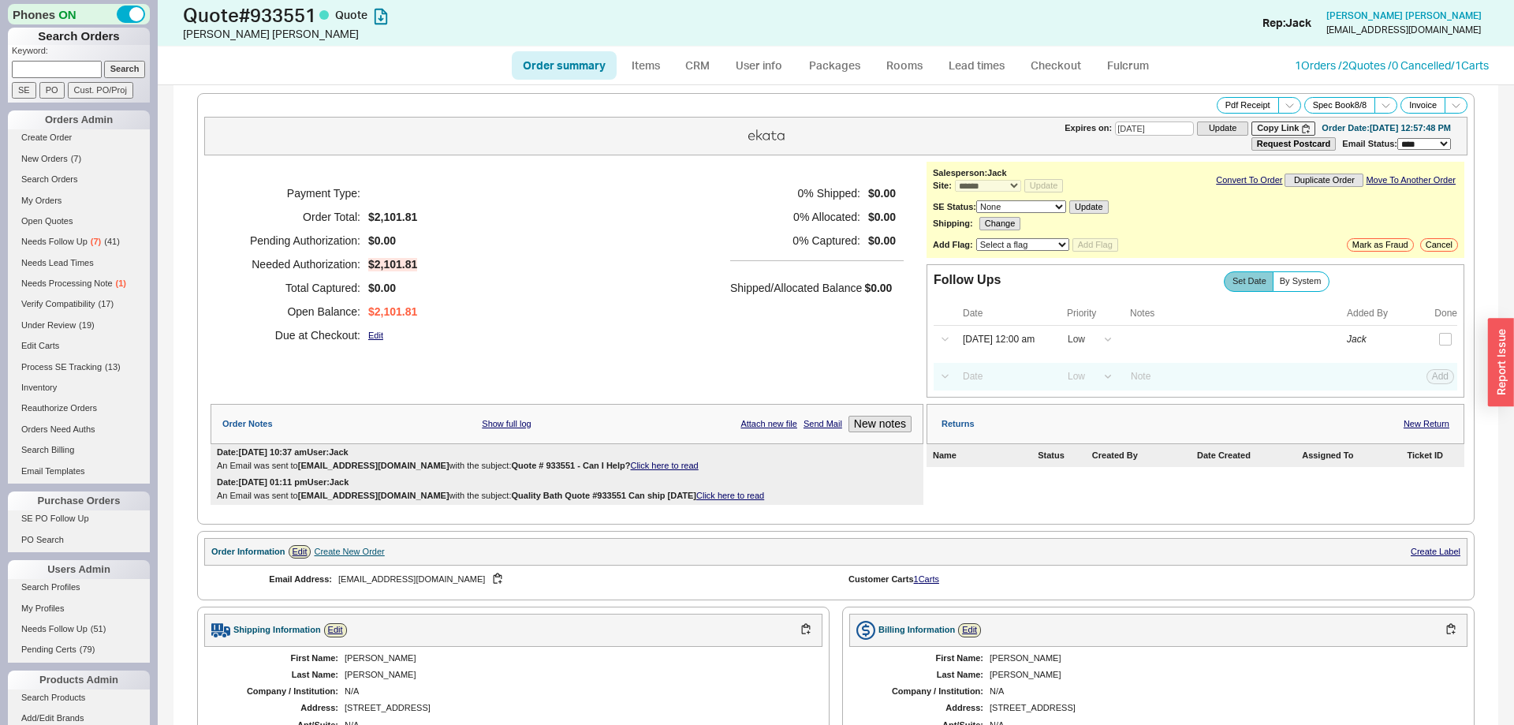
select select "*"
select select "LOW"
select select "3"
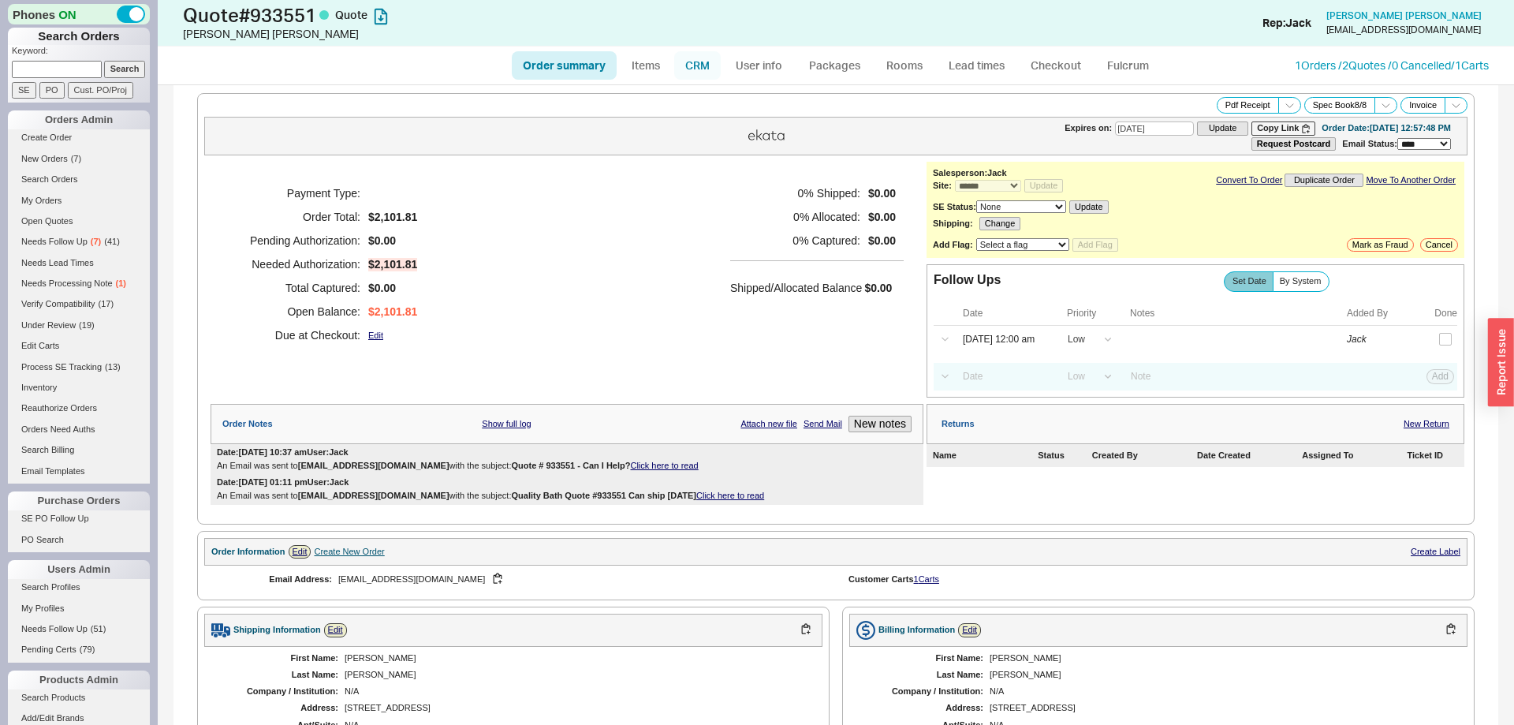
click at [705, 63] on link "CRM" at bounding box center [697, 65] width 47 height 28
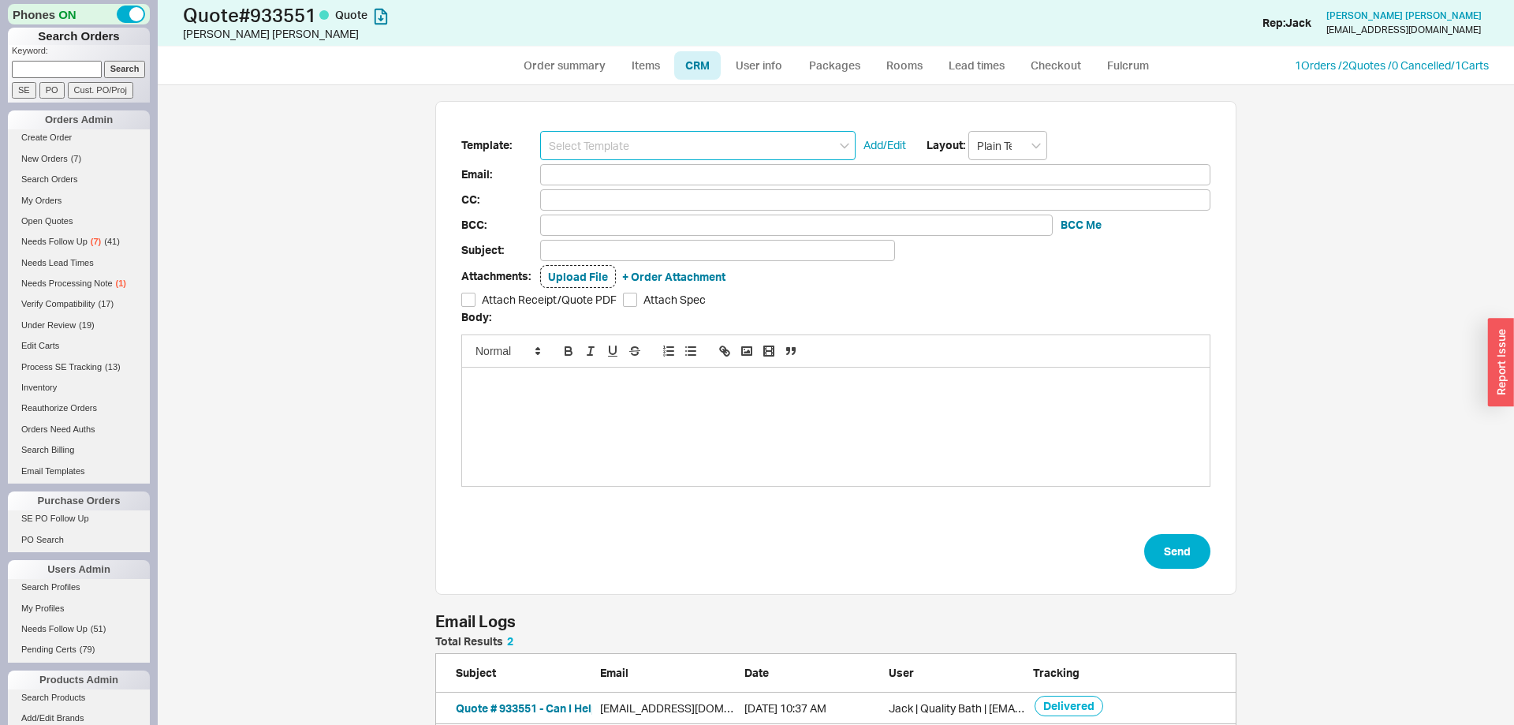
scroll to position [639, 1356]
click at [648, 155] on input at bounding box center [697, 145] width 315 height 29
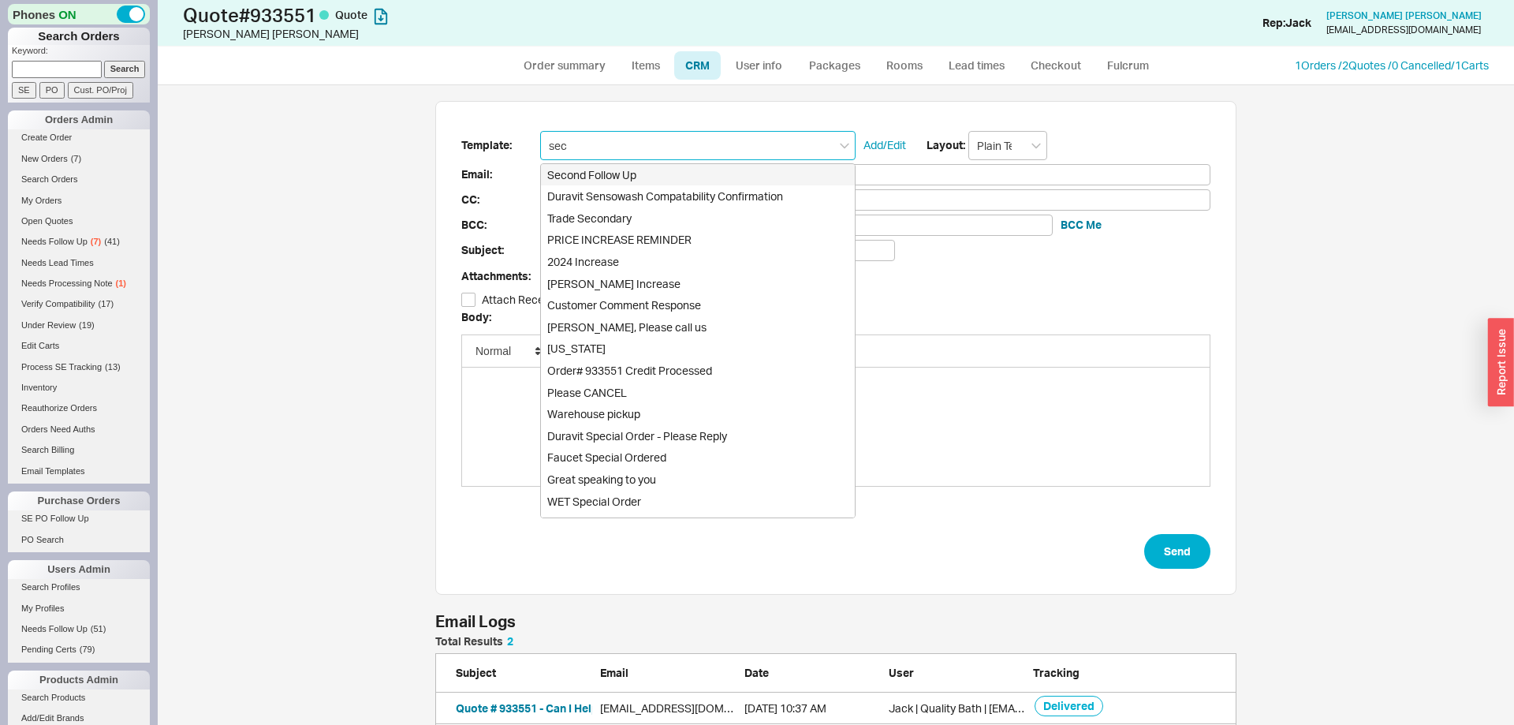
click at [638, 170] on div "Second Follow Up" at bounding box center [698, 175] width 314 height 22
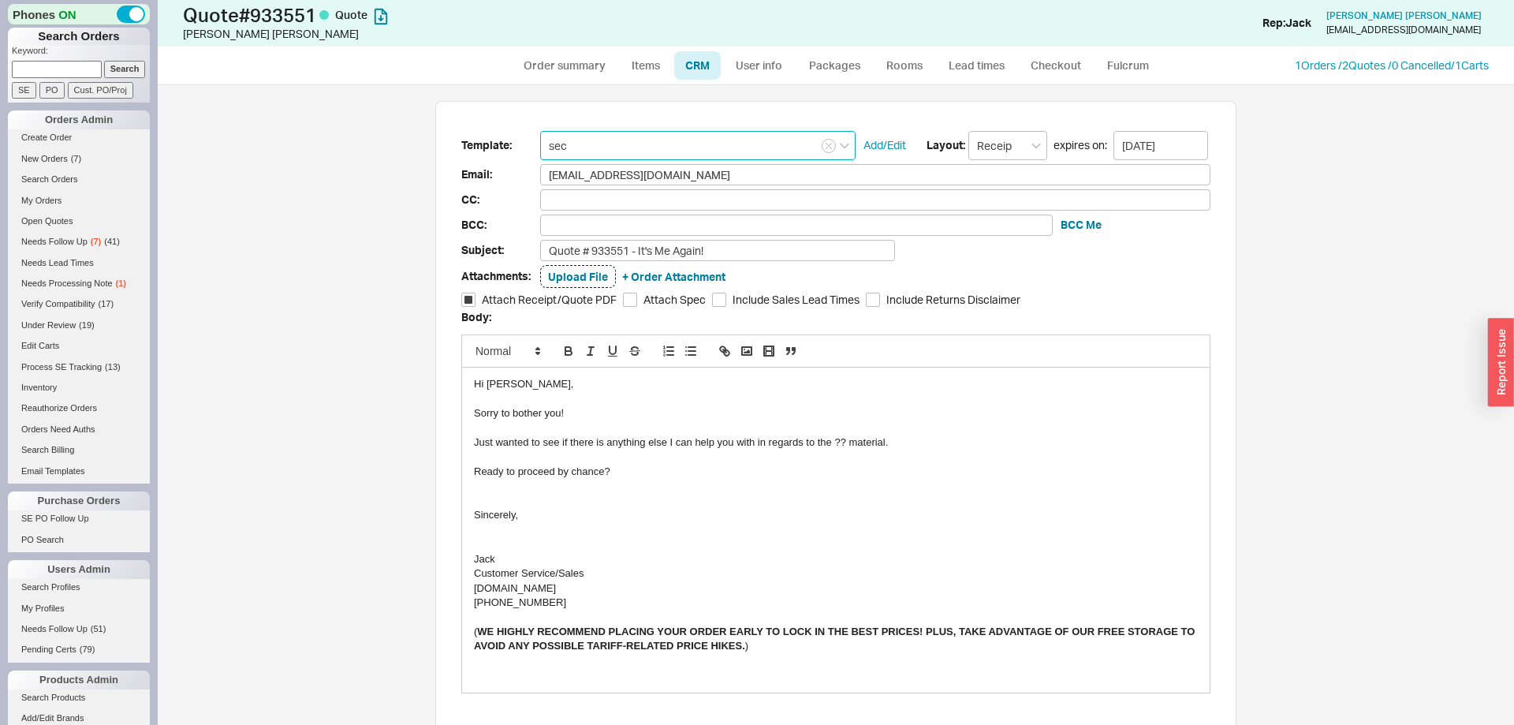
type input "Second Follow Up"
type input "Receipt"
type input "emfickey@gmail.com"
type input "Quote # 933551 - It's Me Again!"
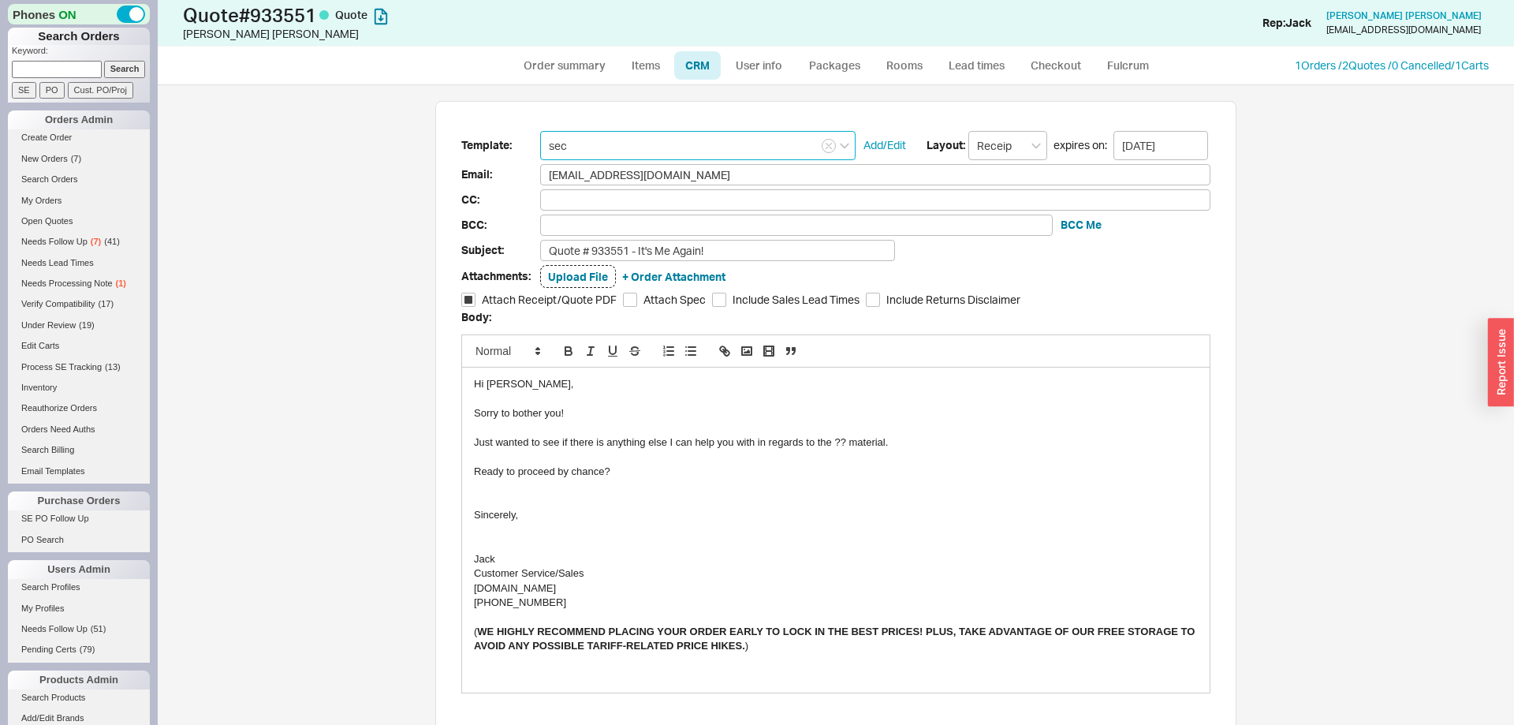
checkbox input "true"
type input "Second Follow Up"
click at [841, 442] on div "Just wanted to see if there is anything else I can help you with in regards to …" at bounding box center [836, 442] width 724 height 14
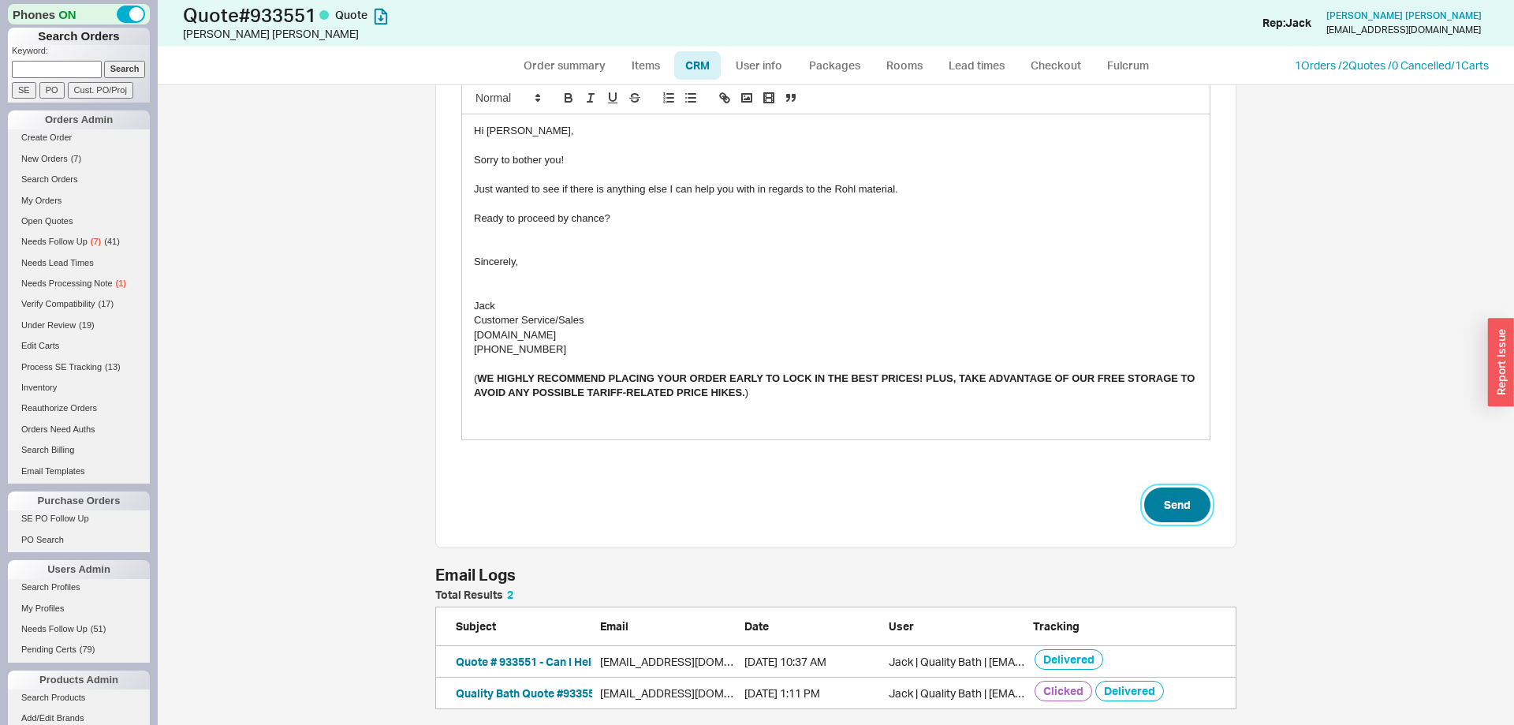
click at [1158, 500] on button "Send" at bounding box center [1177, 504] width 66 height 35
select select "*"
select select "LOW"
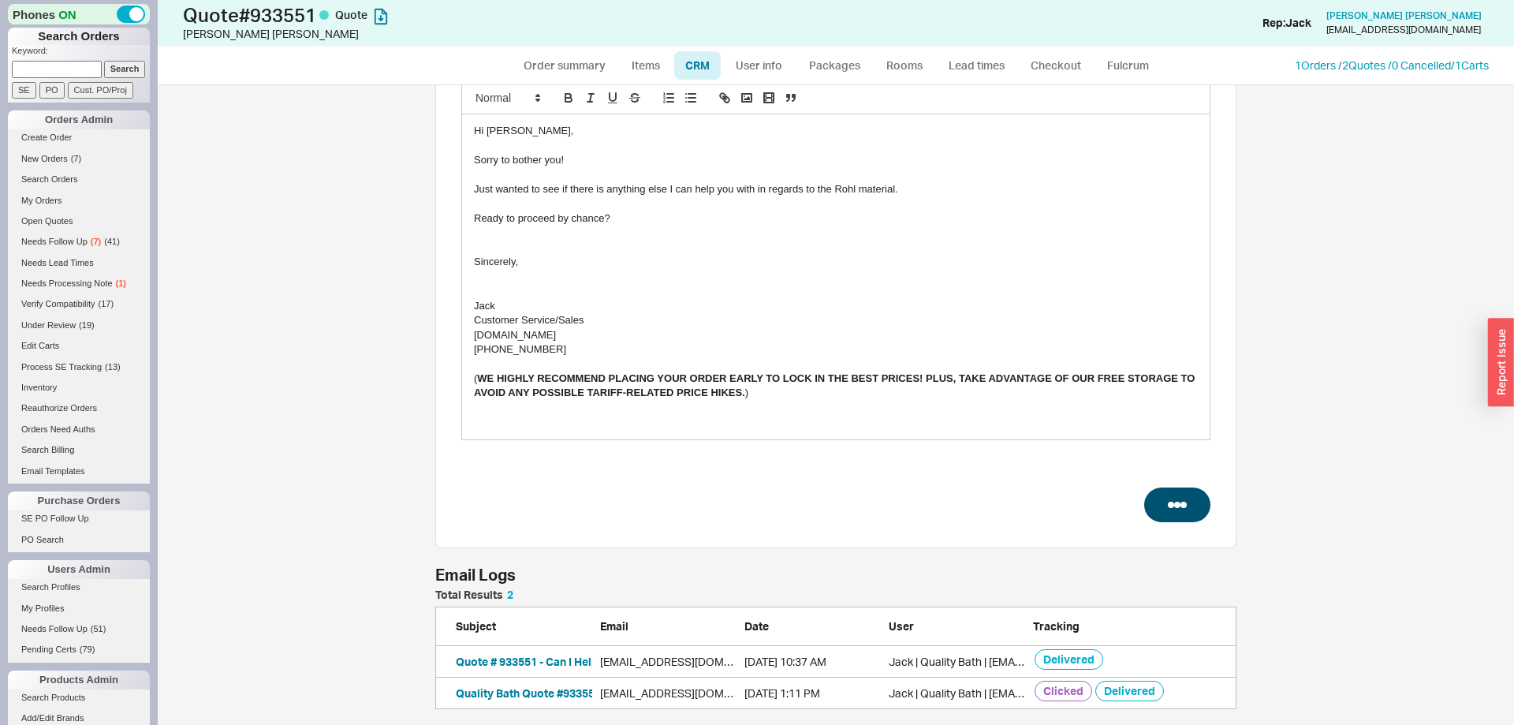
select select "3"
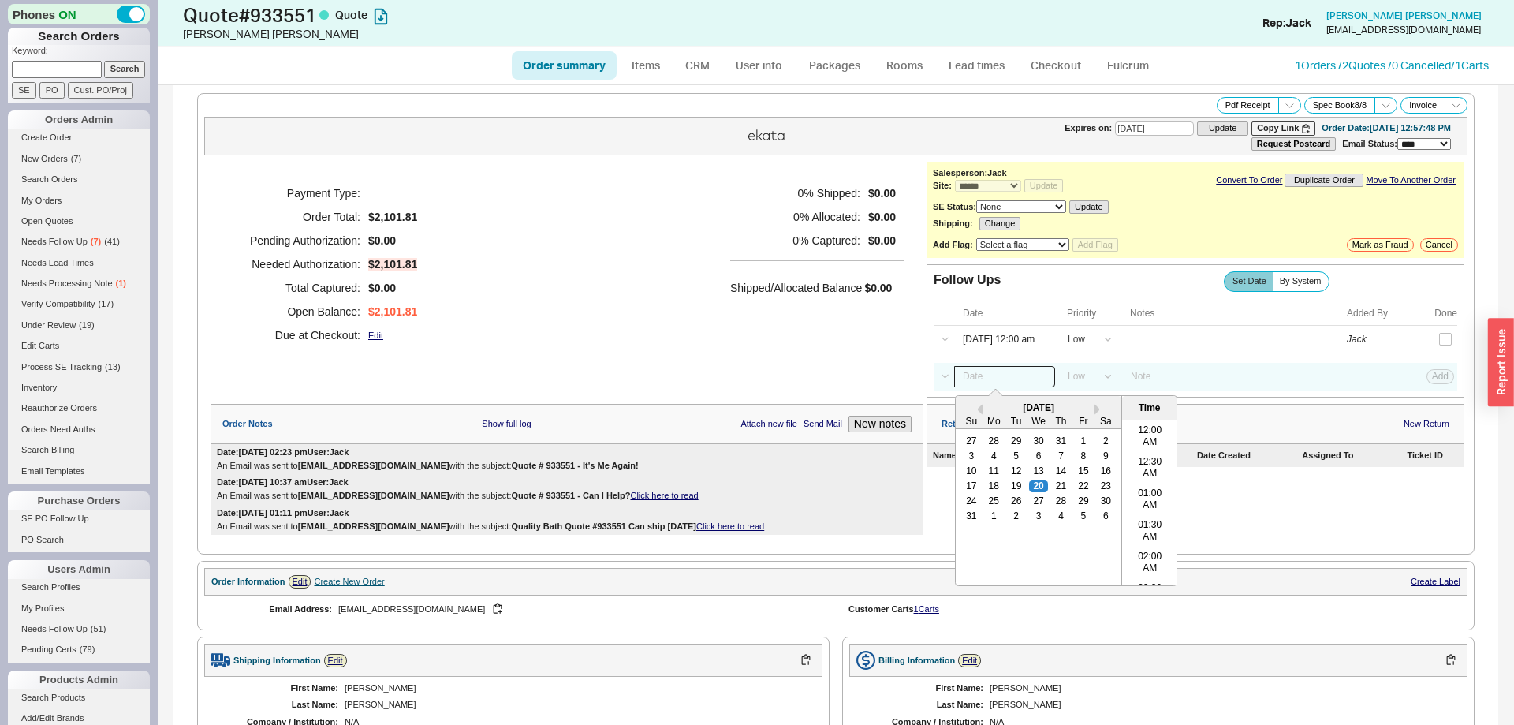
click at [990, 387] on input at bounding box center [1004, 376] width 101 height 21
click at [1082, 505] on div "29" at bounding box center [1083, 500] width 19 height 11
type input "08/29/25 12:00 am"
click at [1450, 378] on button "Add" at bounding box center [1440, 376] width 28 height 14
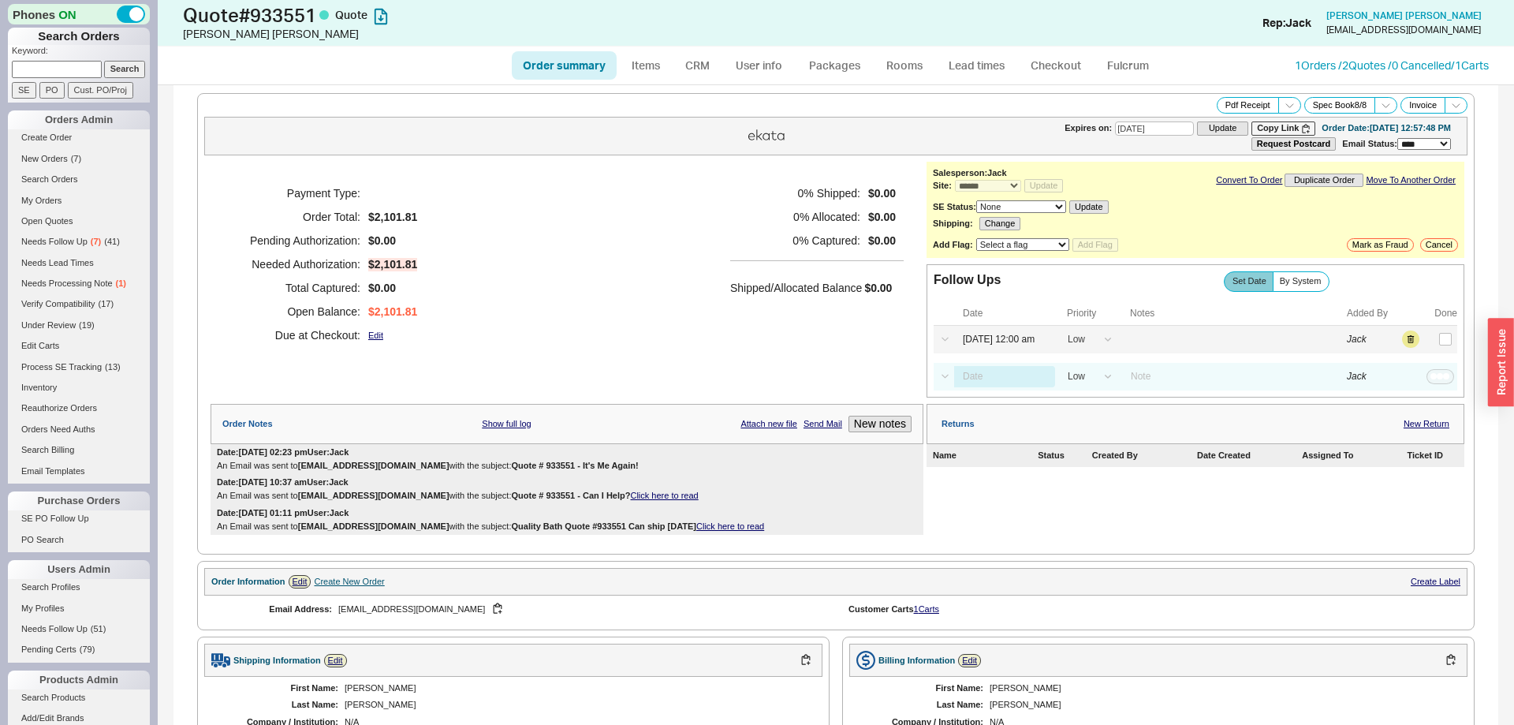
select select "LOW"
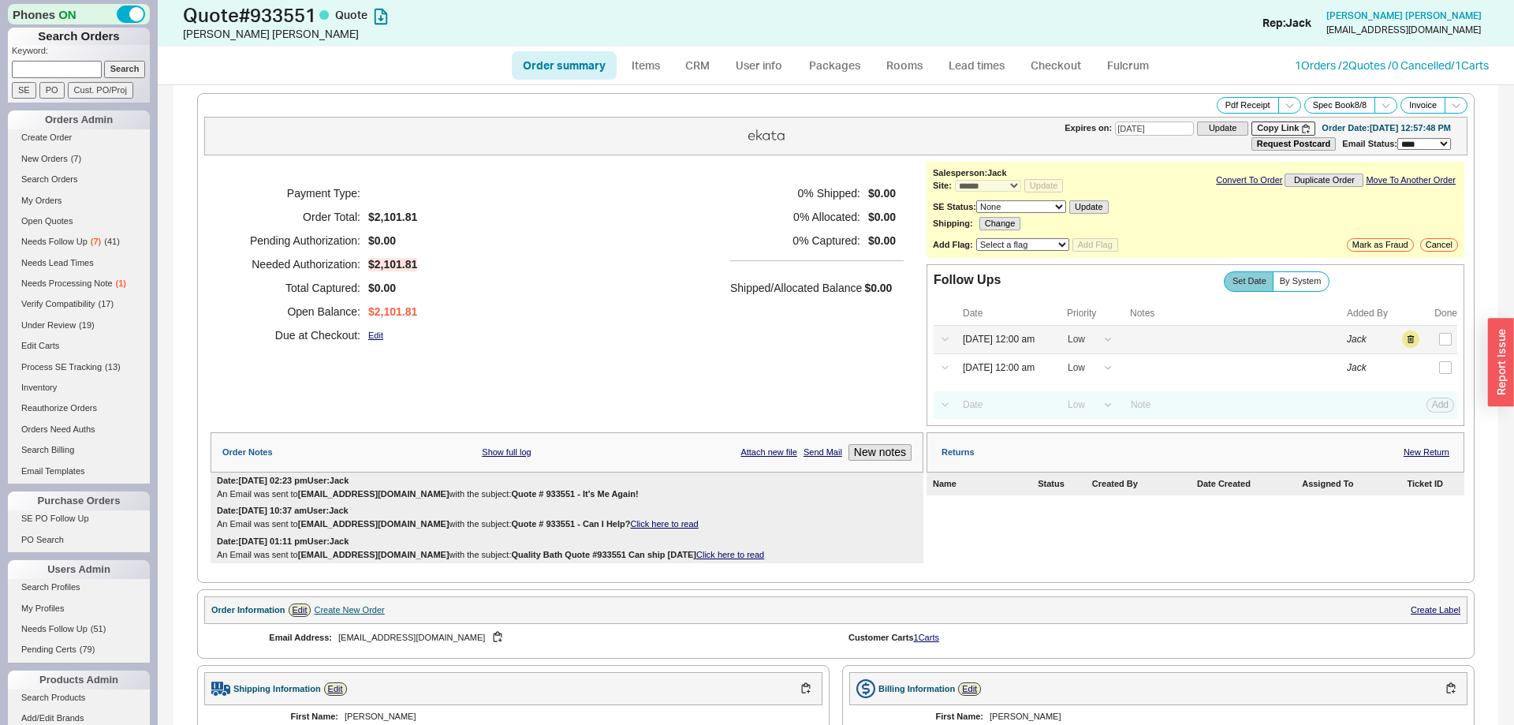
click at [1413, 336] on div "Select a Date Now One hour One day Two Days One Month 08/20/25 12:00 am High Me…" at bounding box center [1196, 340] width 524 height 28
click at [1409, 342] on button "button" at bounding box center [1410, 338] width 17 height 17
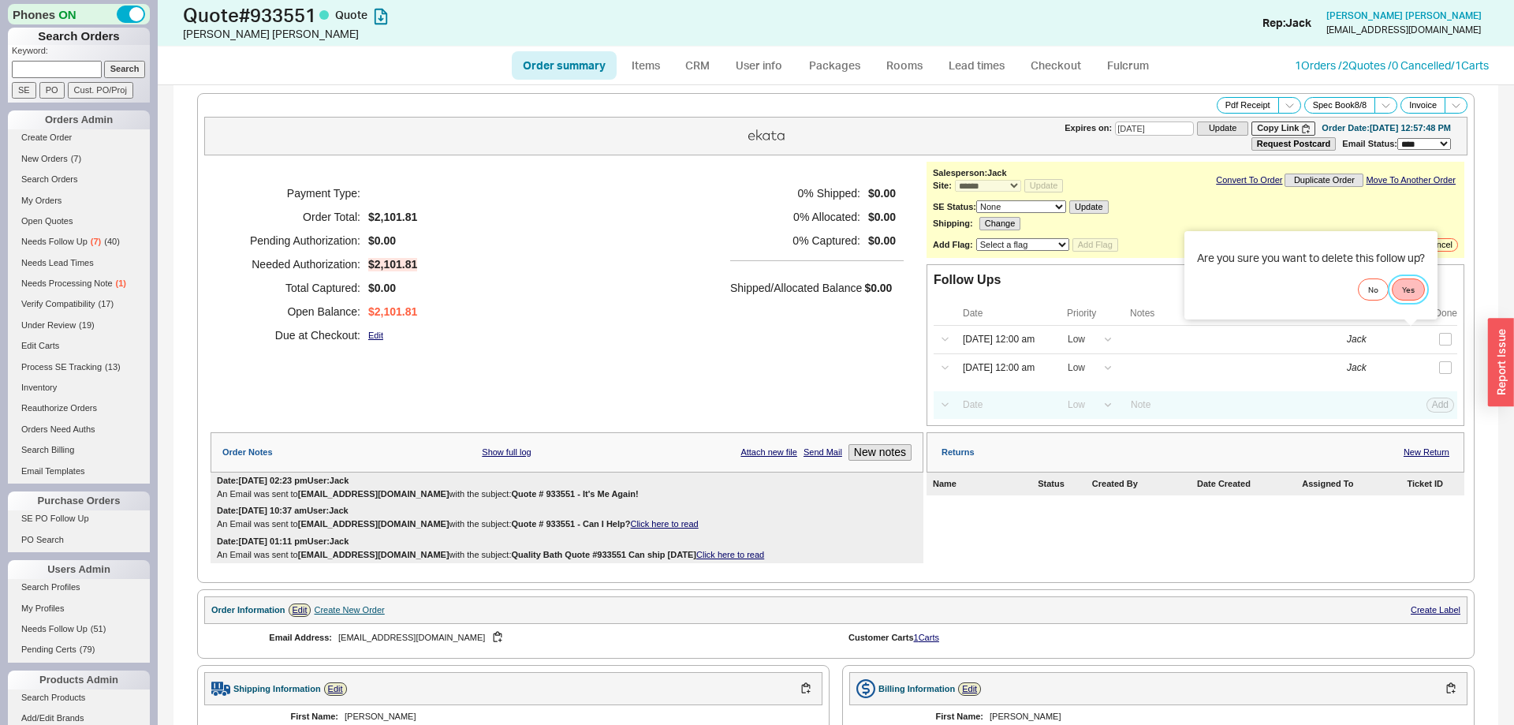
click at [1415, 294] on button "Yes" at bounding box center [1408, 289] width 33 height 22
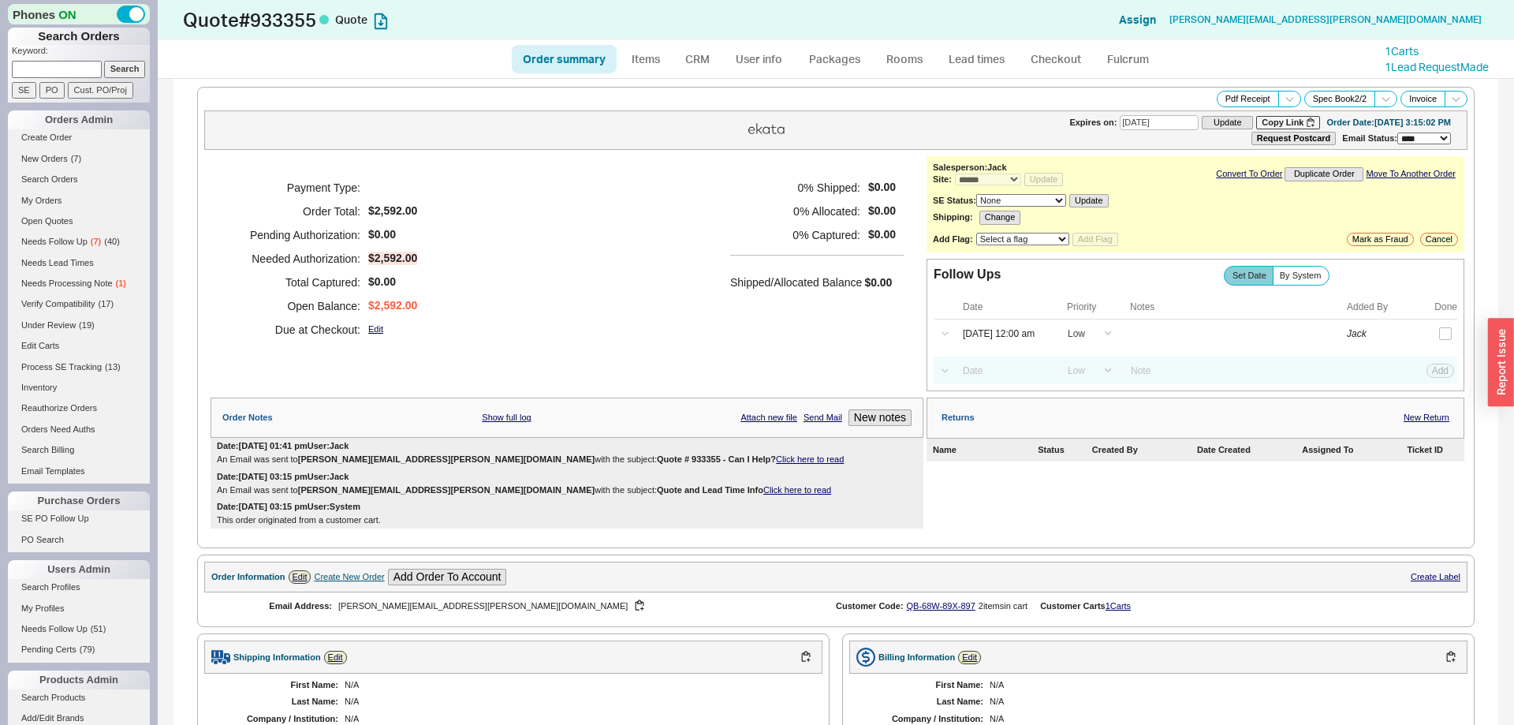
select select "*"
select select "LOW"
select select "3"
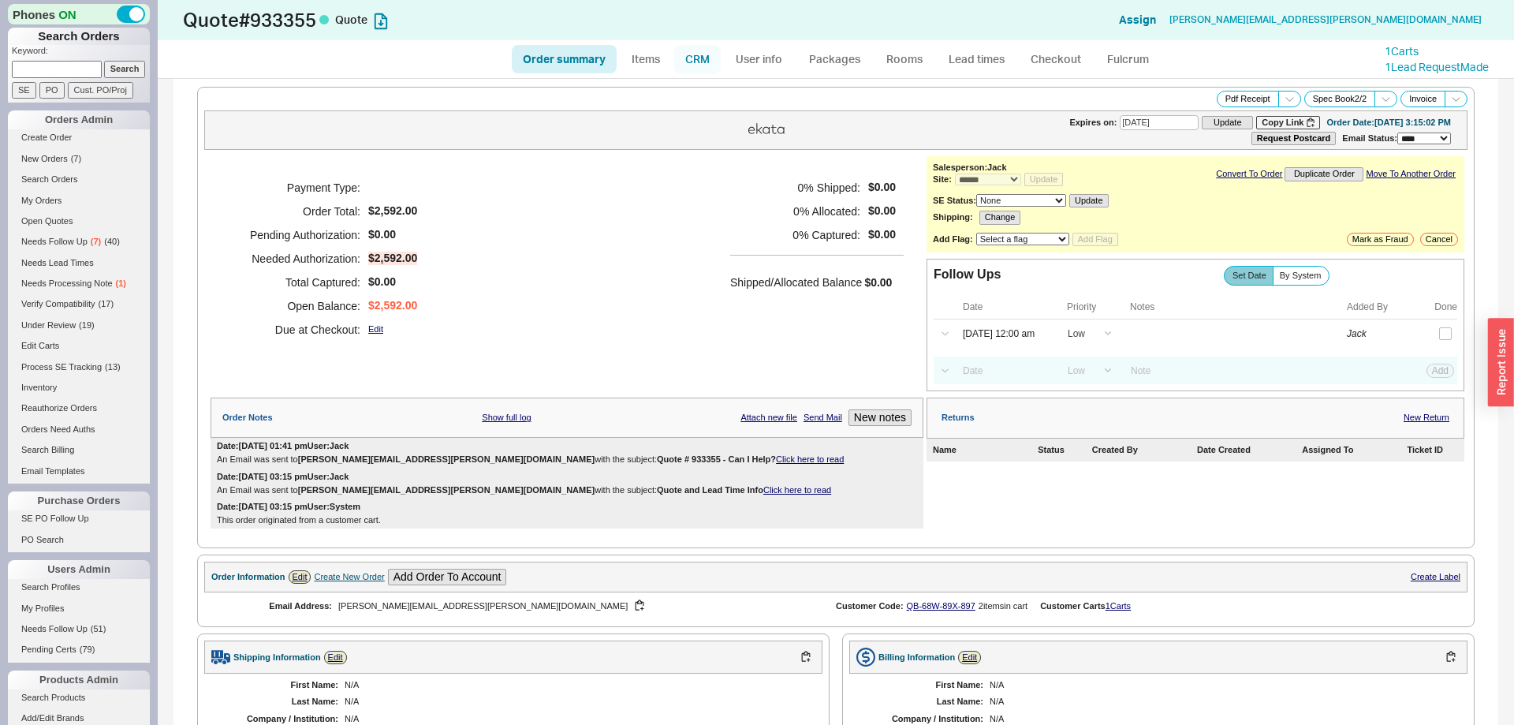
click at [704, 62] on link "CRM" at bounding box center [697, 59] width 47 height 28
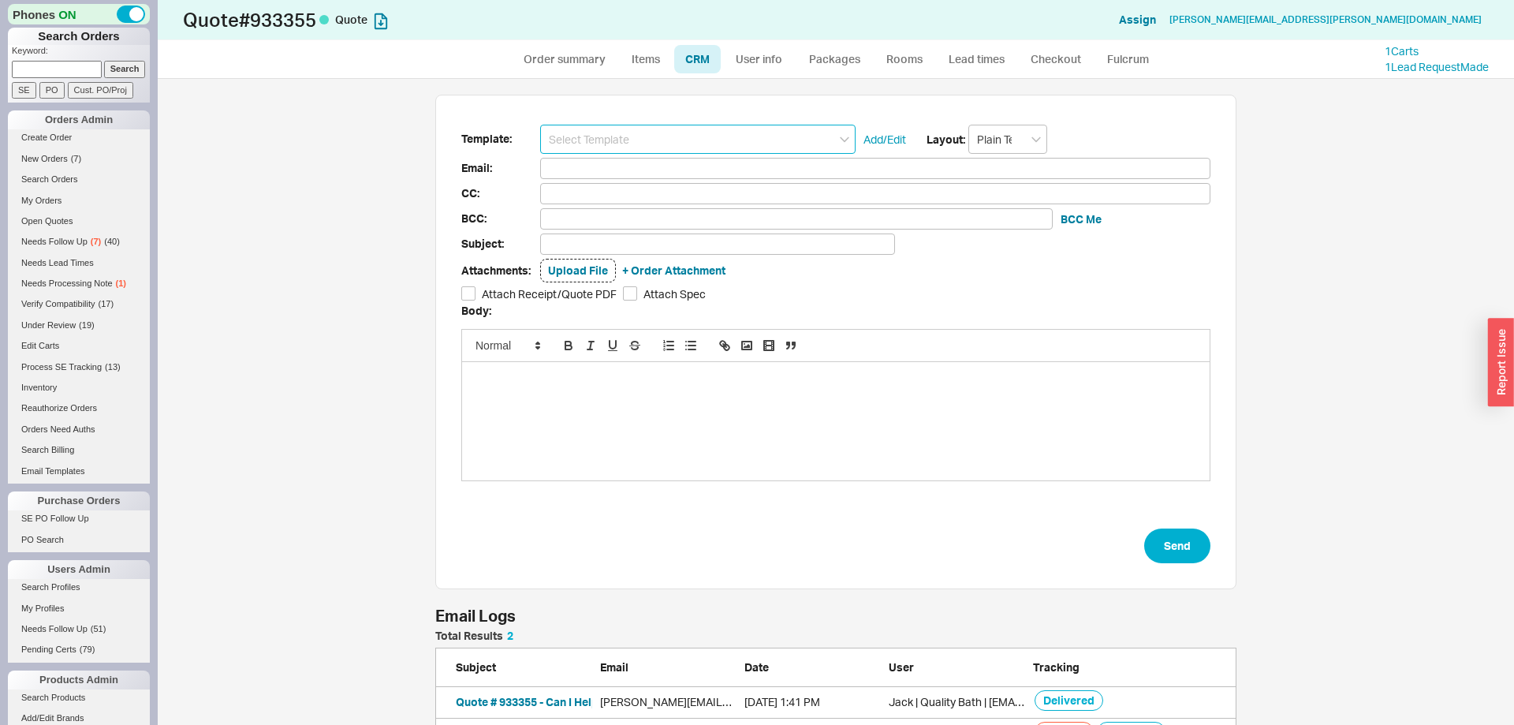
click at [622, 151] on input at bounding box center [697, 139] width 315 height 29
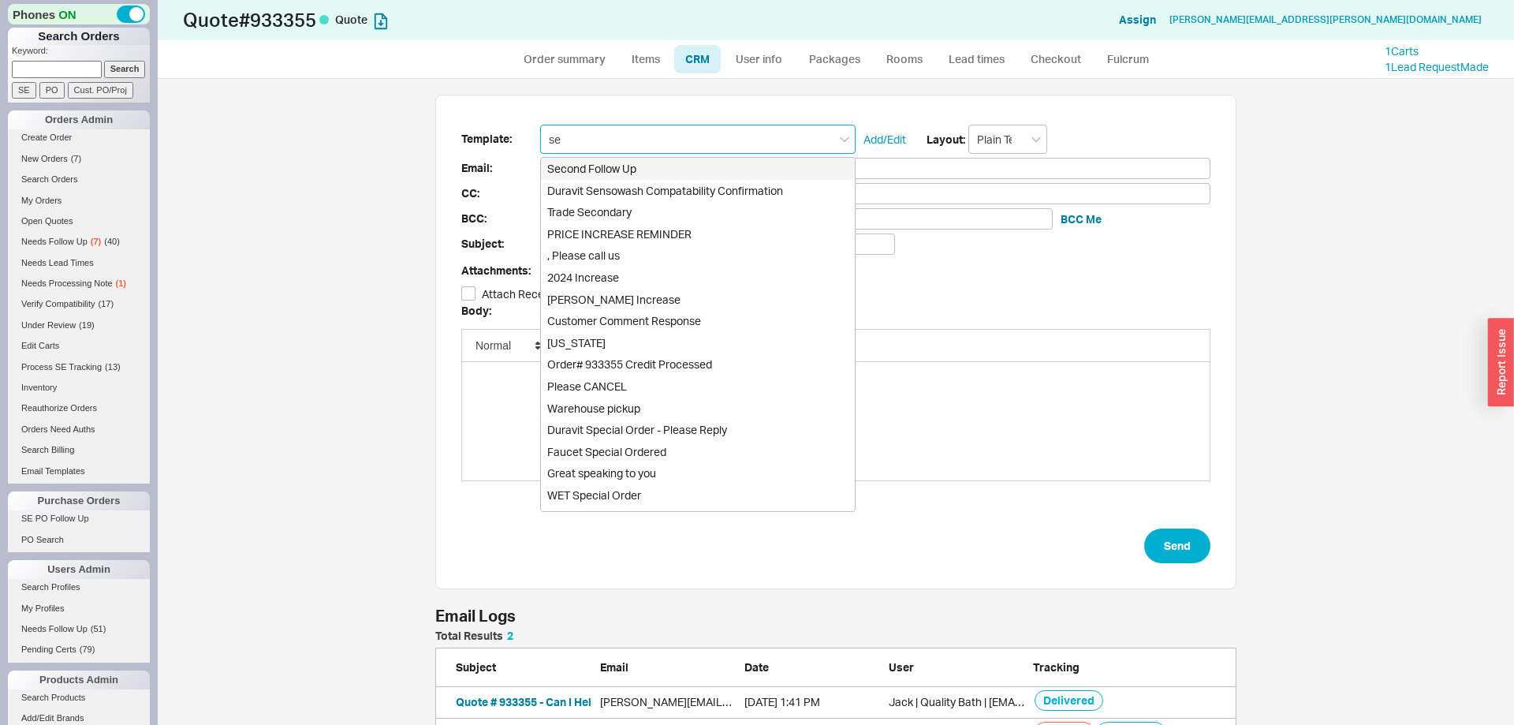
type input "sec"
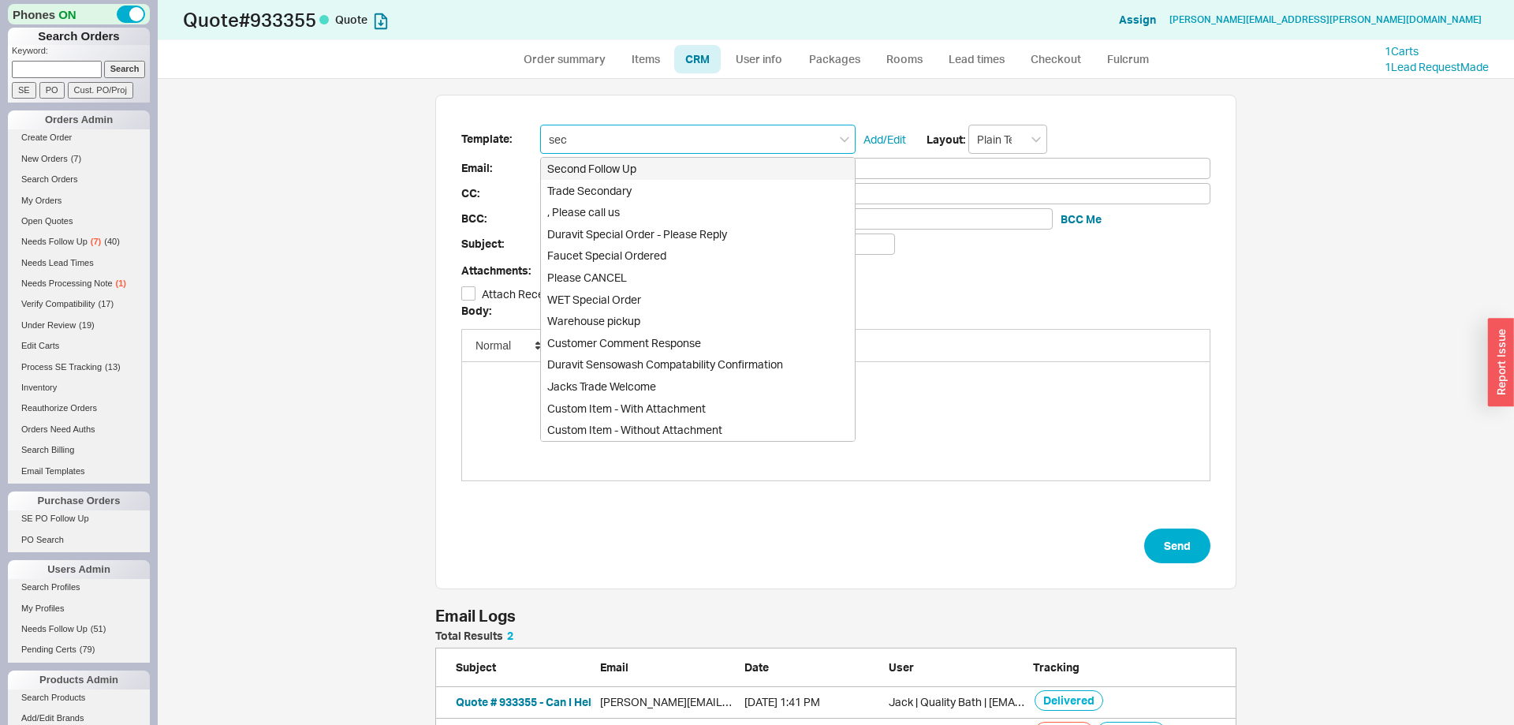
click at [621, 162] on div "Second Follow Up" at bounding box center [698, 169] width 314 height 22
type input "Receipt"
type input "[PERSON_NAME][EMAIL_ADDRESS][PERSON_NAME][DOMAIN_NAME]"
type input "Quote # 933355 - It's Me Again!"
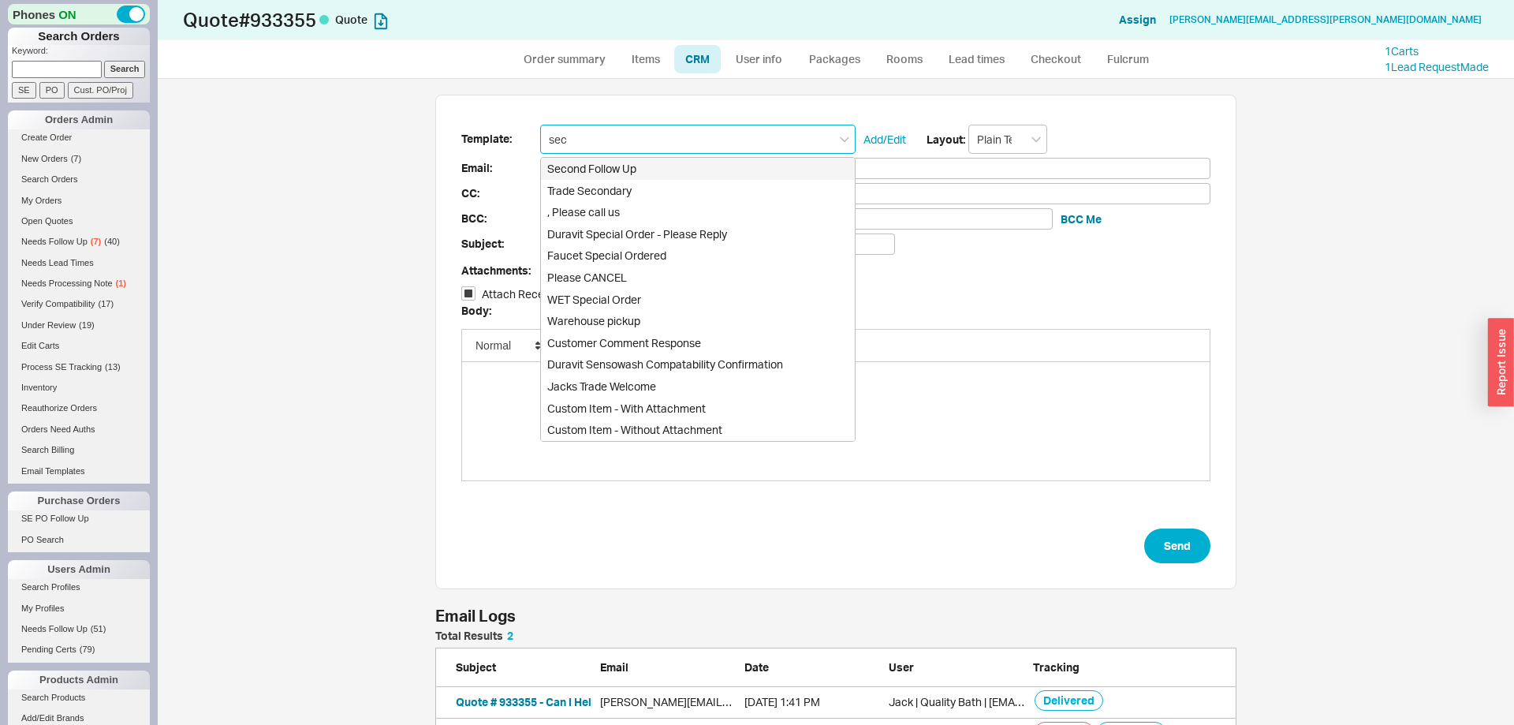
checkbox input "true"
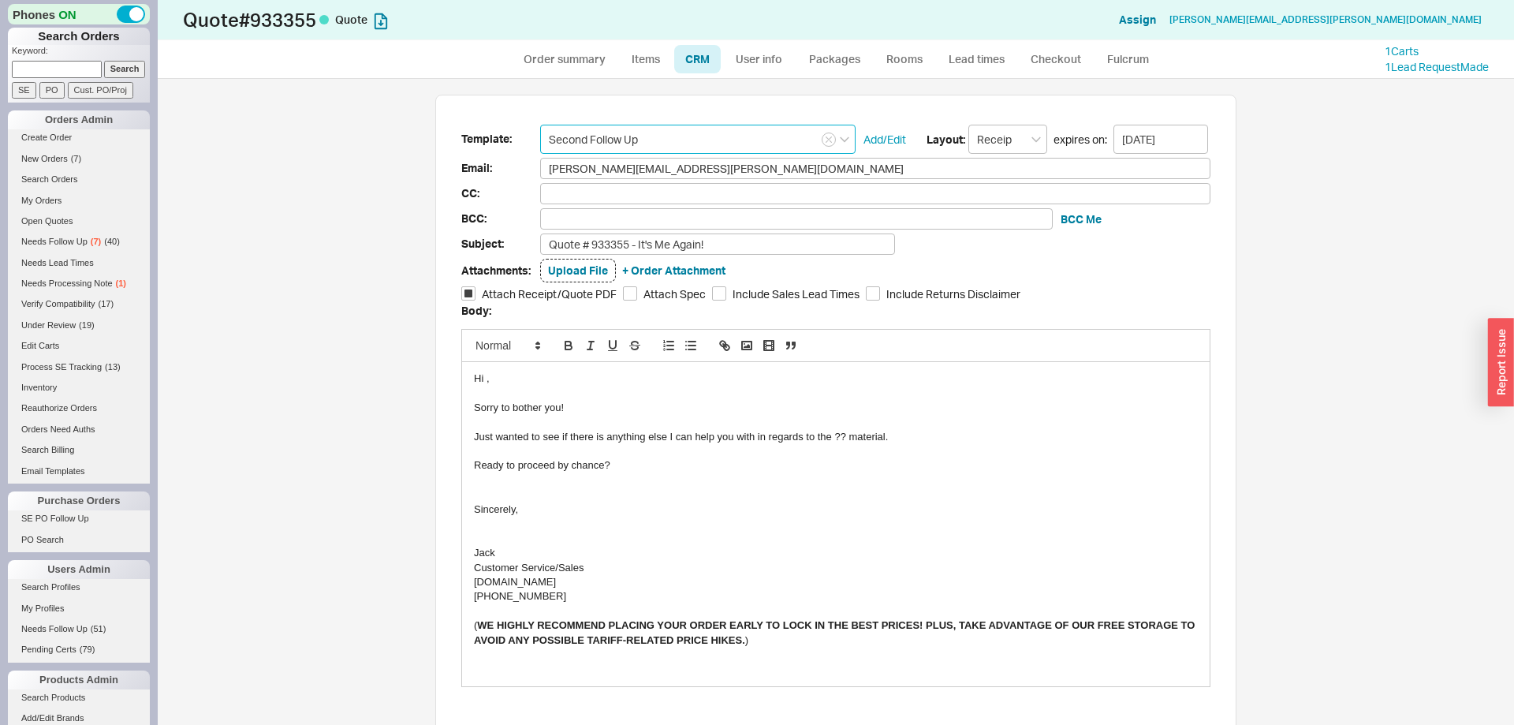
type input "Second Follow Up"
click at [841, 429] on div at bounding box center [836, 422] width 724 height 14
click at [843, 441] on div "Just wanted to see if there is anything else I can help you with in regards to …" at bounding box center [836, 437] width 724 height 14
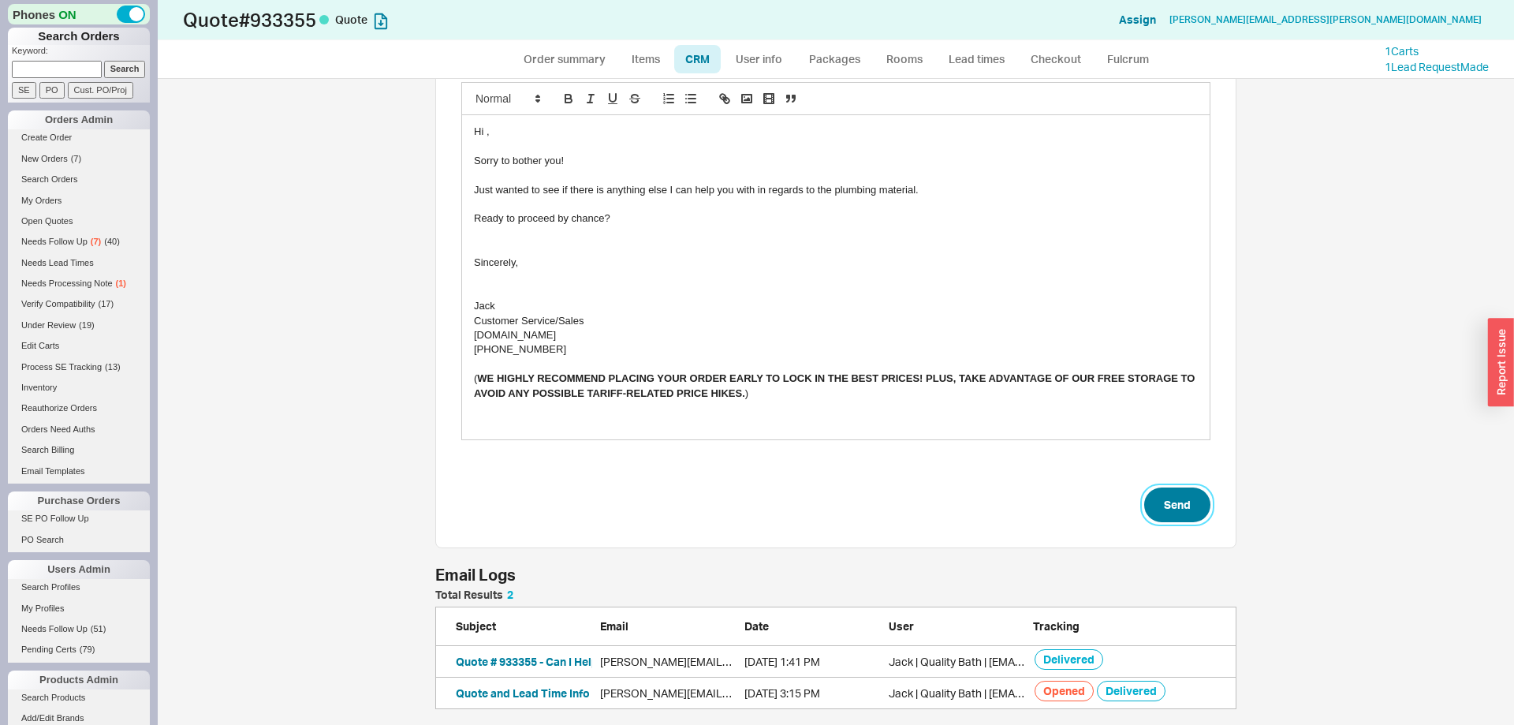
click at [1176, 520] on button "Send" at bounding box center [1177, 504] width 66 height 35
select select "*"
select select "LOW"
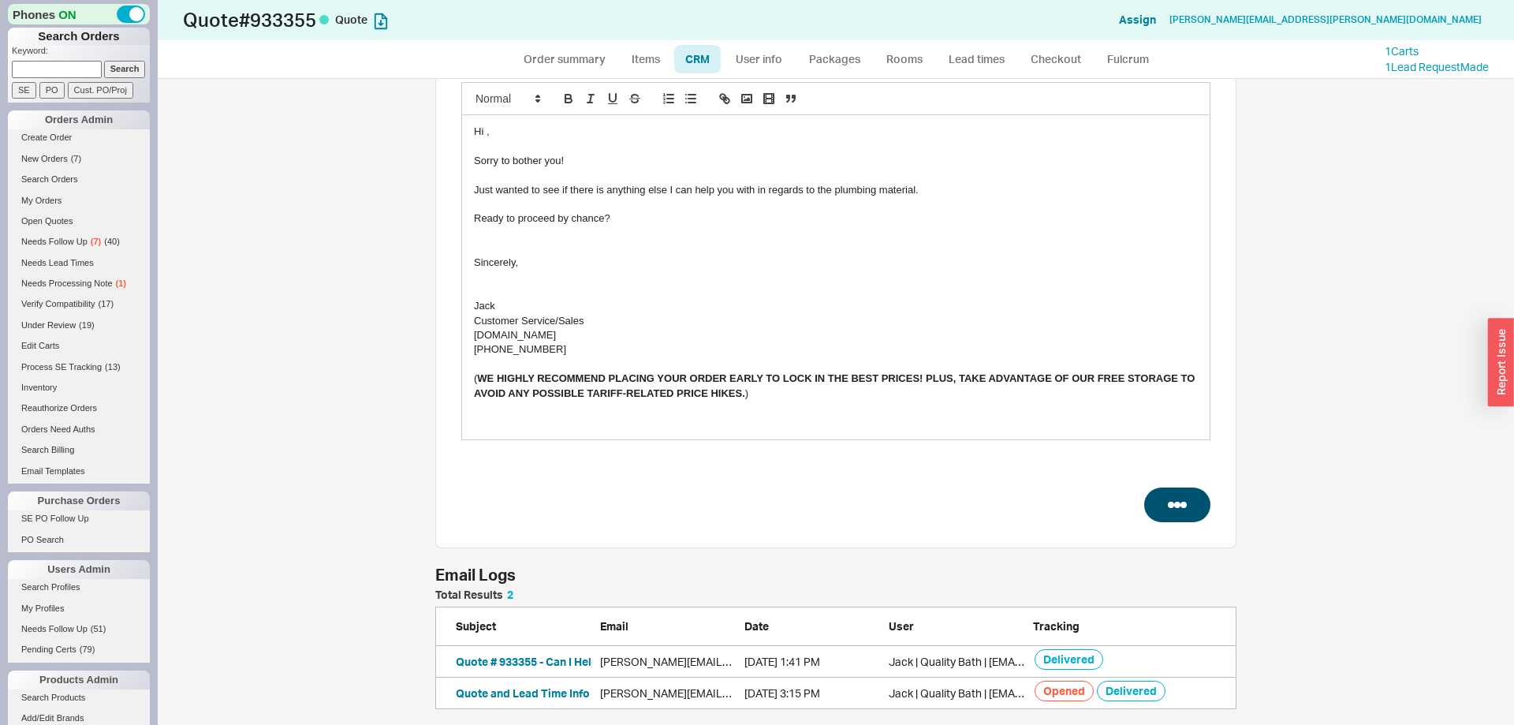
select select "3"
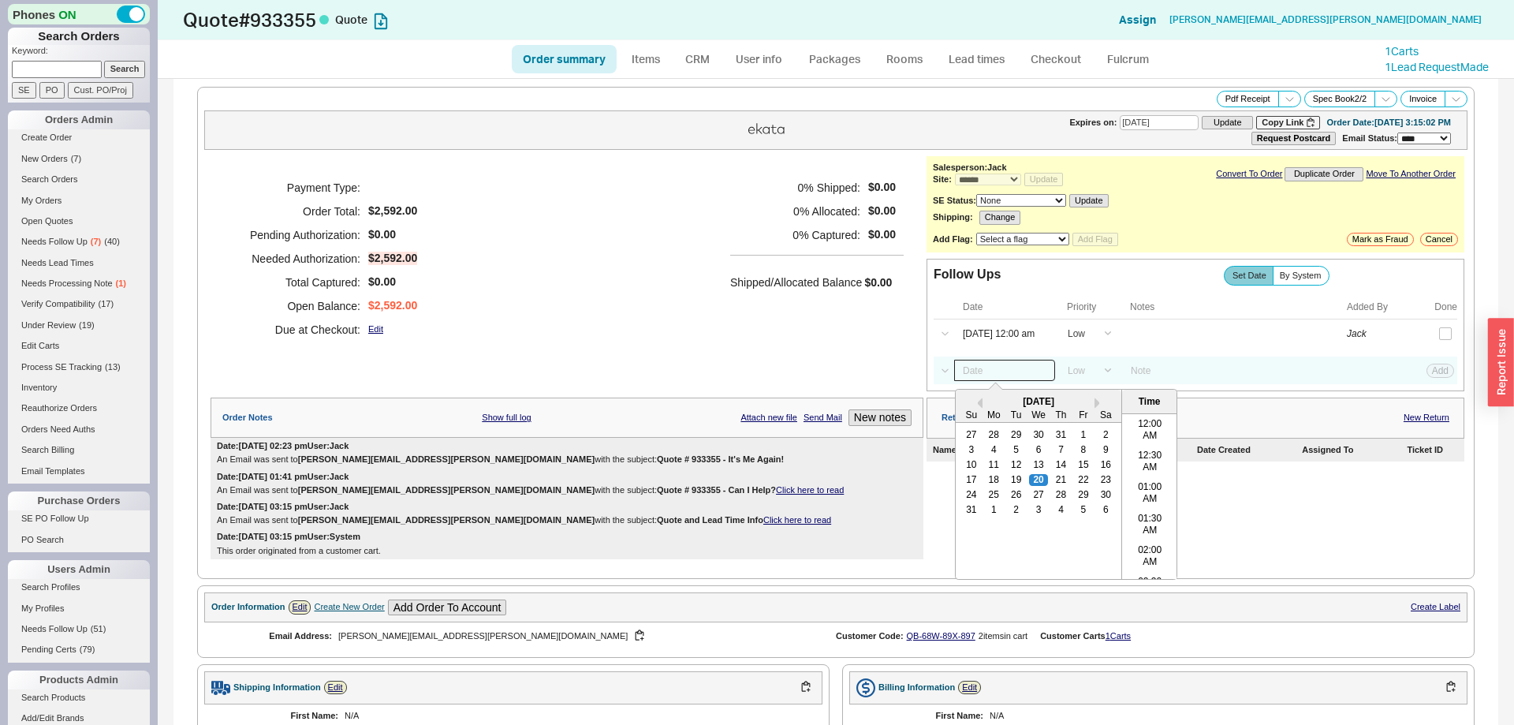
click at [997, 370] on input at bounding box center [1004, 370] width 101 height 21
click at [1059, 498] on div "28" at bounding box center [1061, 495] width 19 height 11
type input "[DATE] 12:00 am"
click at [1448, 377] on button "Add" at bounding box center [1440, 370] width 28 height 14
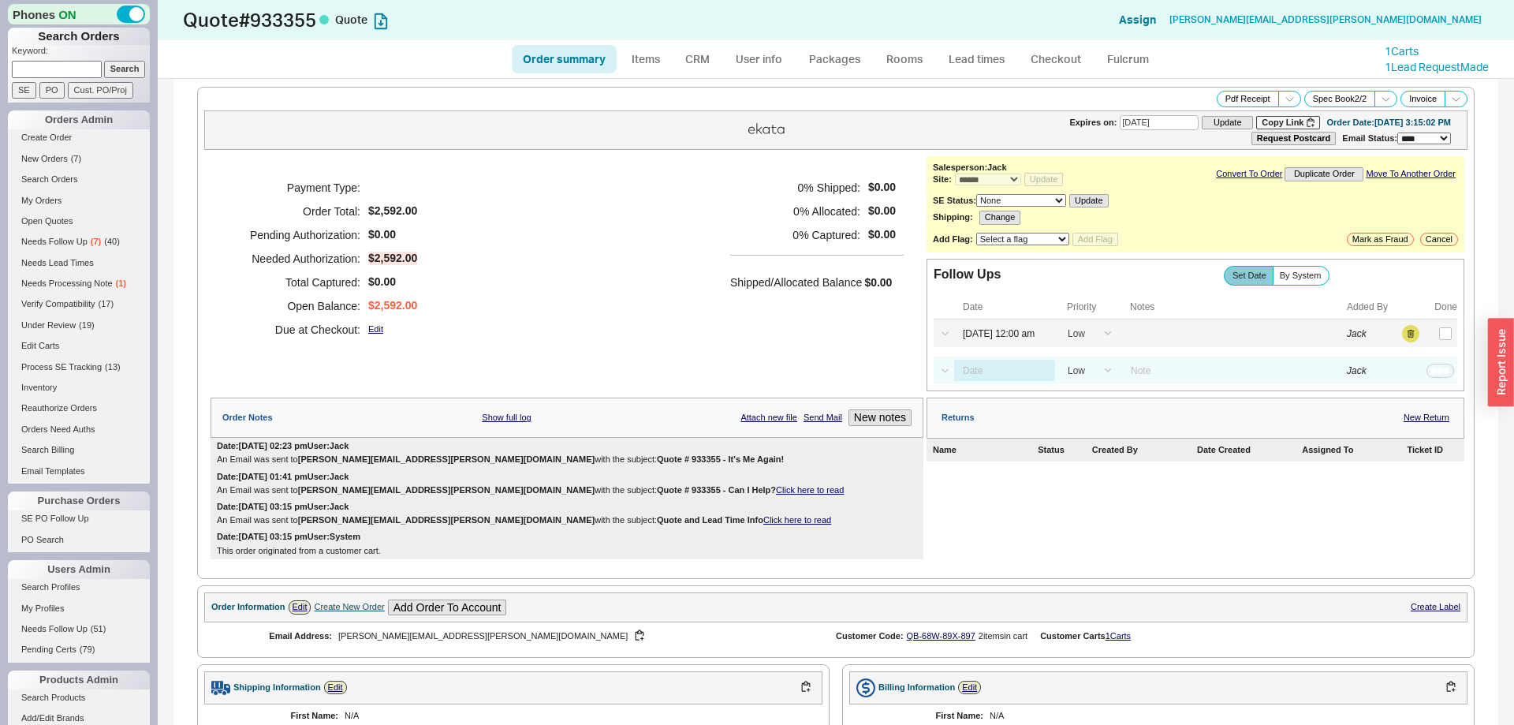
select select "LOW"
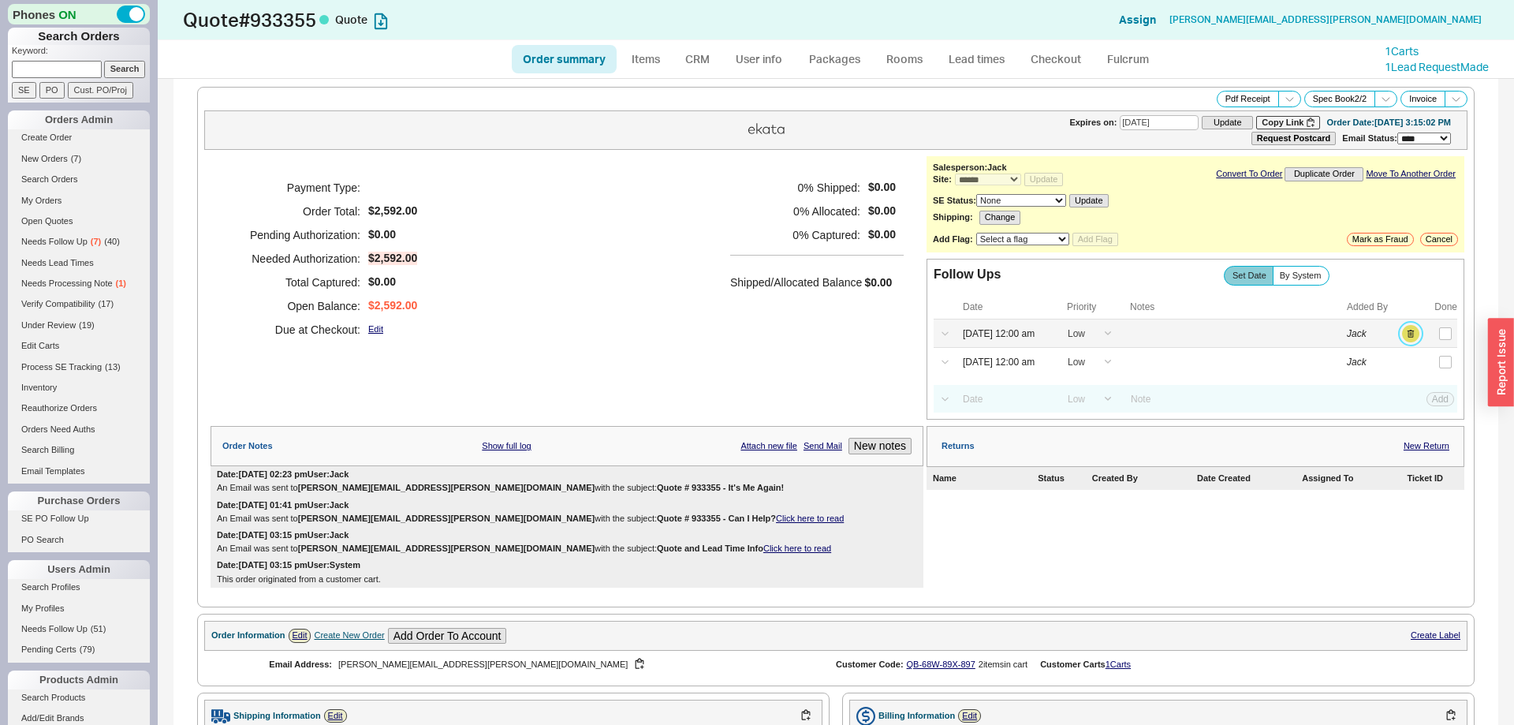
click at [1415, 341] on button "button" at bounding box center [1410, 333] width 17 height 17
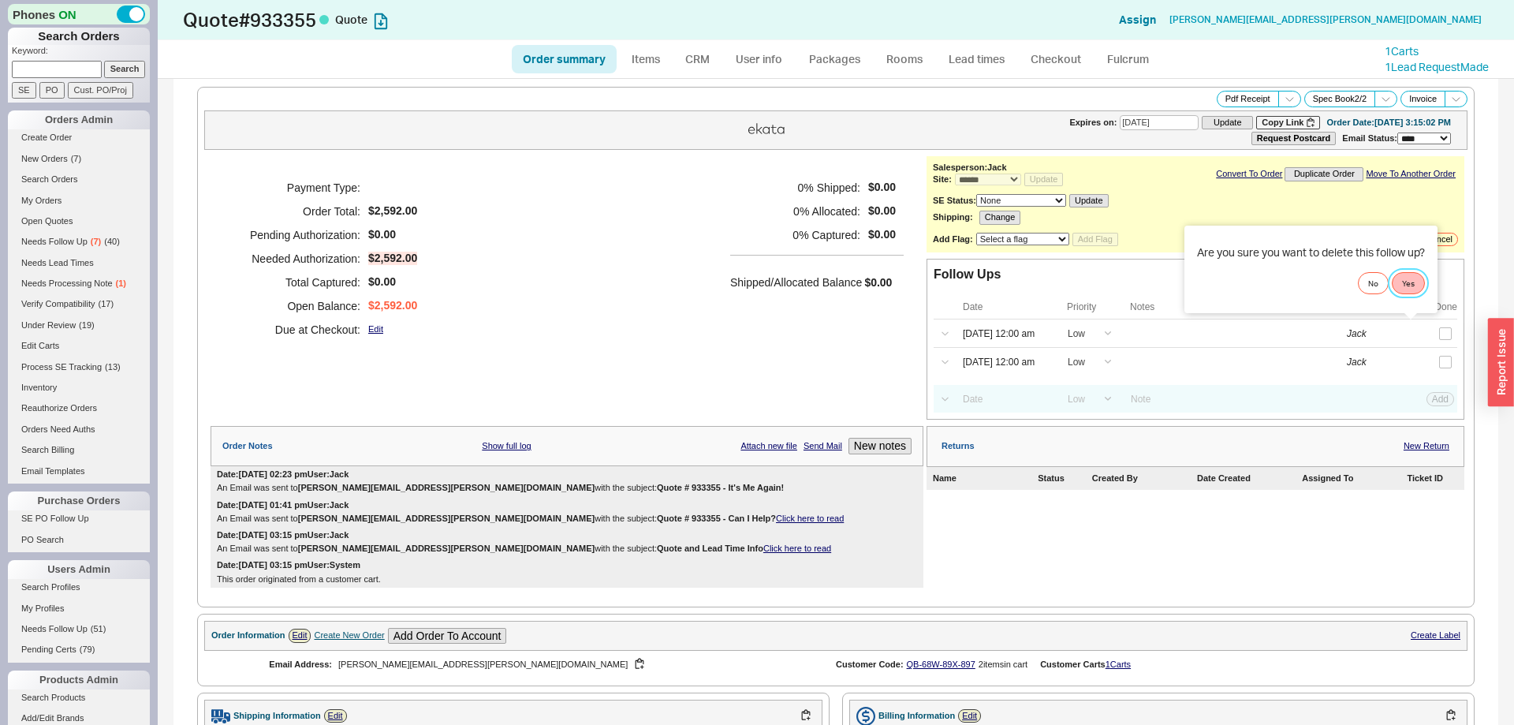
click at [1407, 289] on button "Yes" at bounding box center [1408, 283] width 33 height 22
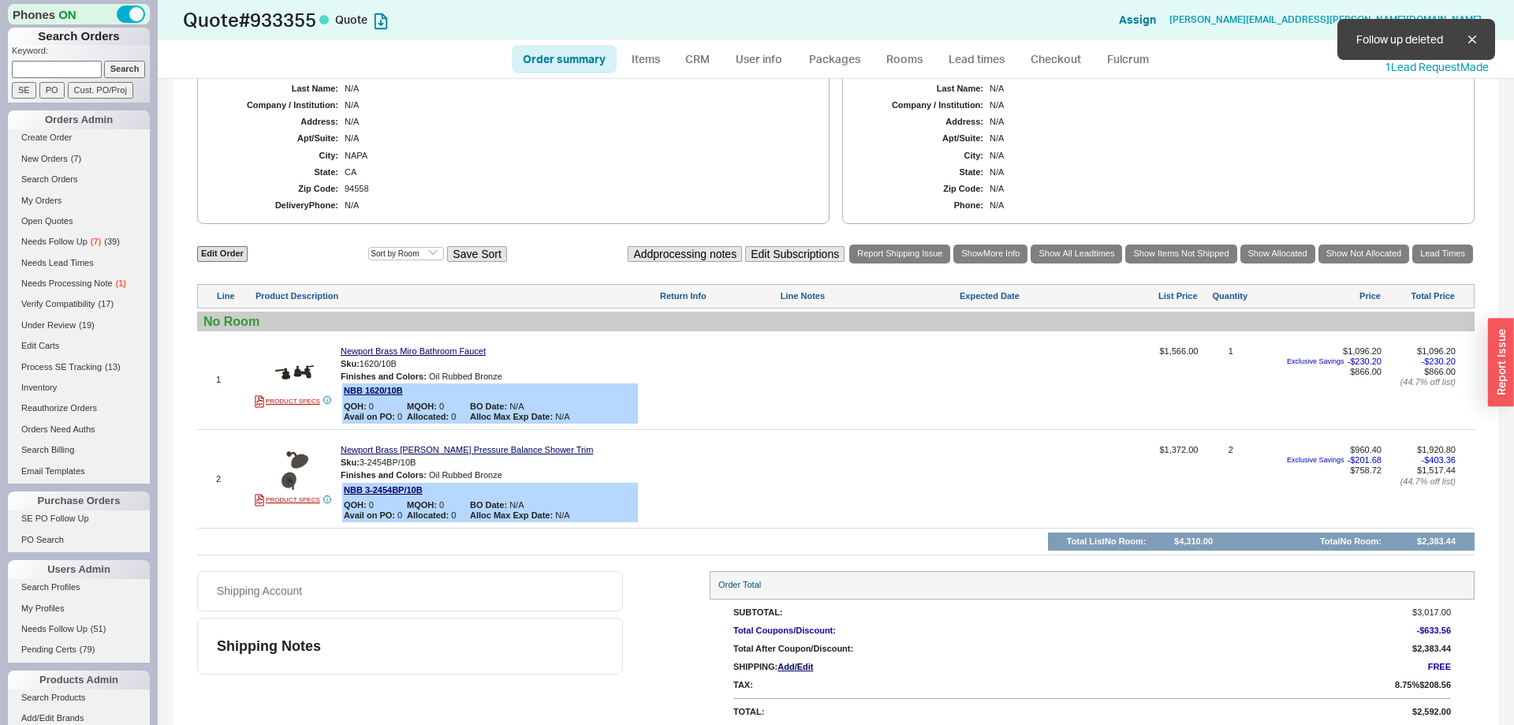
scroll to position [656, 0]
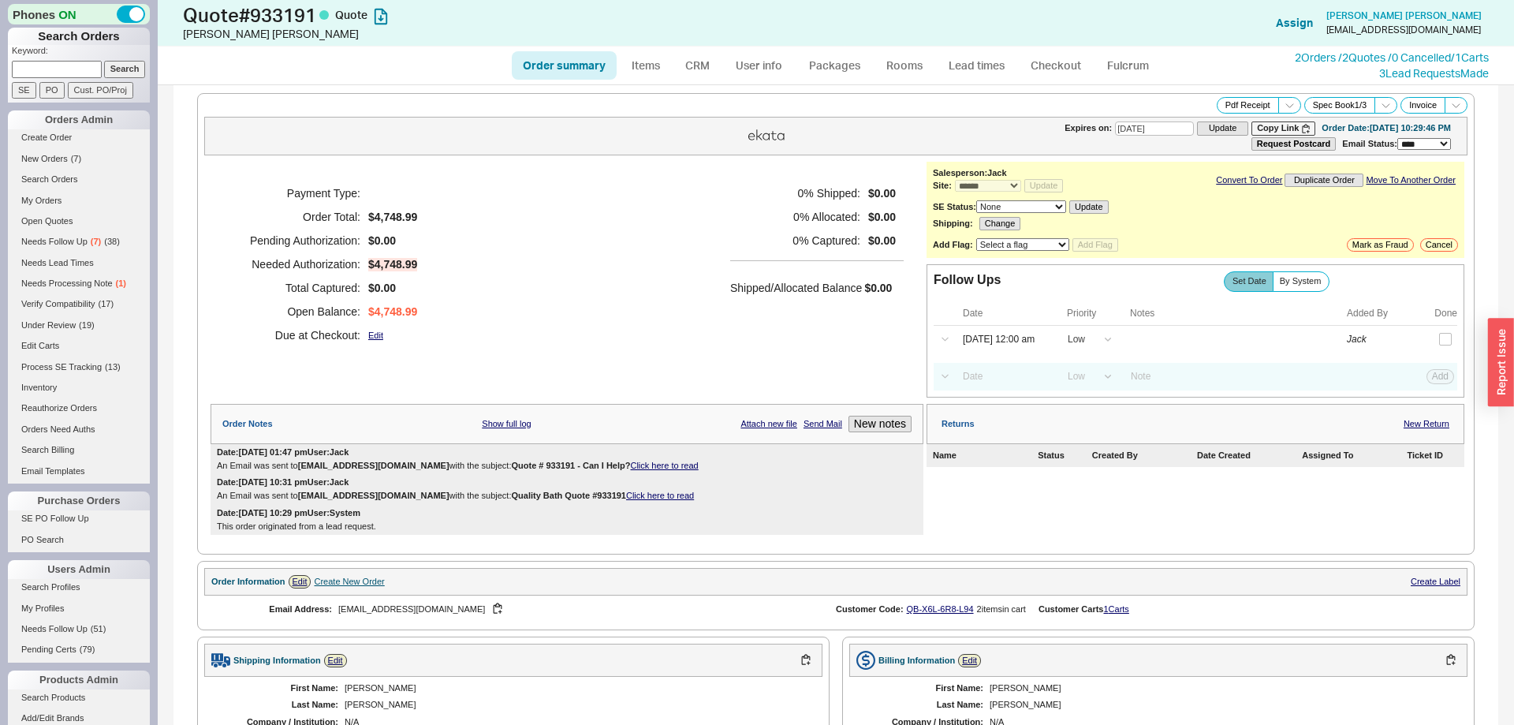
select select "*"
select select "LOW"
select select "3"
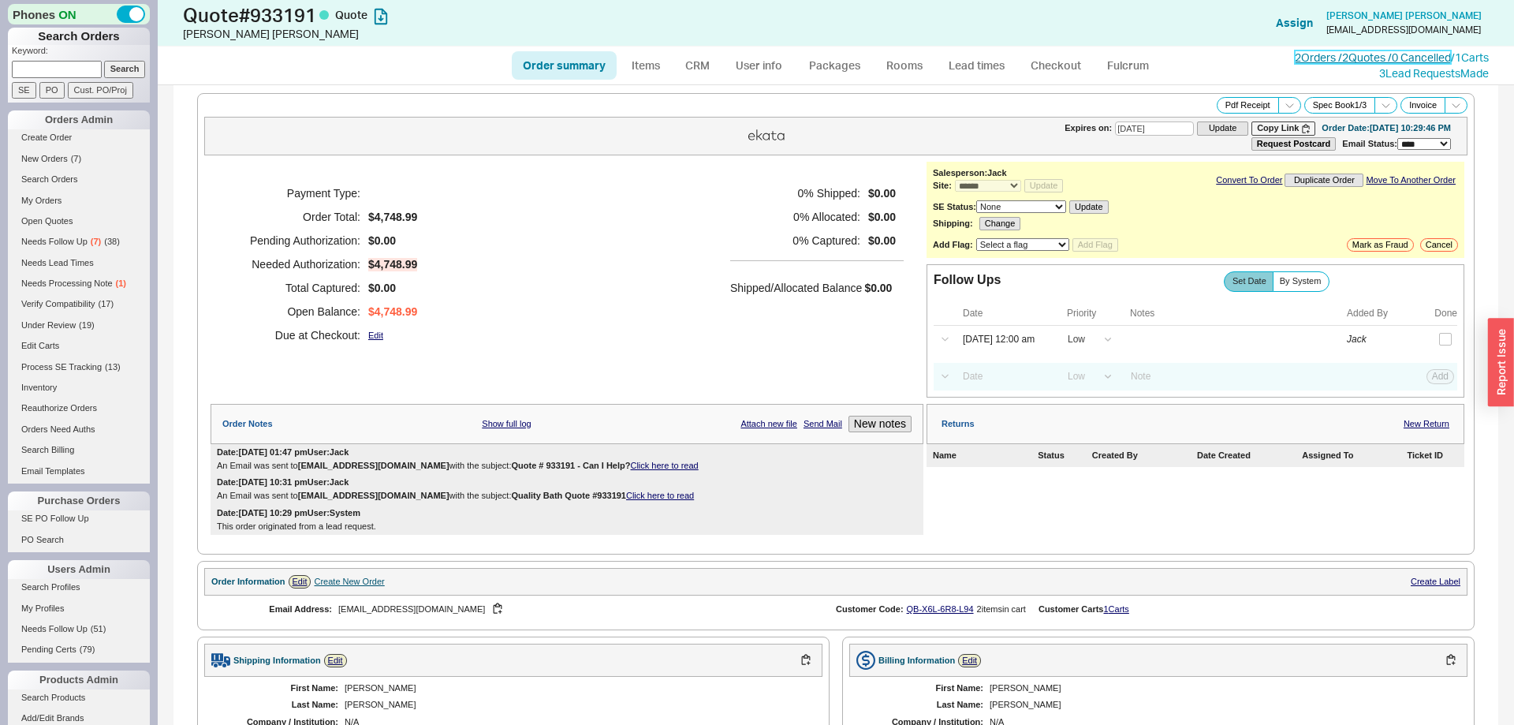
click at [1298, 58] on link "2 Orders / 2 Quotes / 0 Cancelled" at bounding box center [1373, 56] width 156 height 13
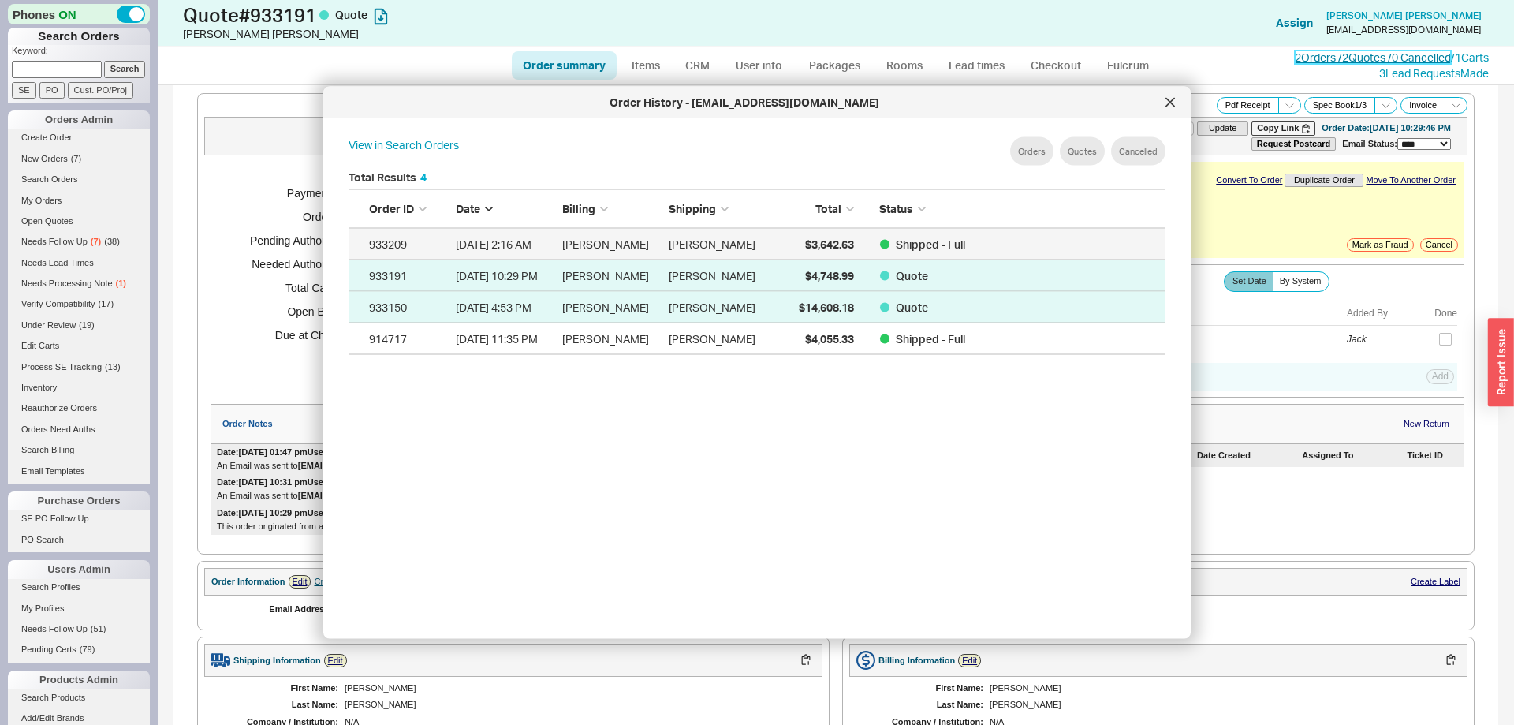
scroll to position [483, 842]
click at [1165, 103] on icon at bounding box center [1169, 102] width 9 height 9
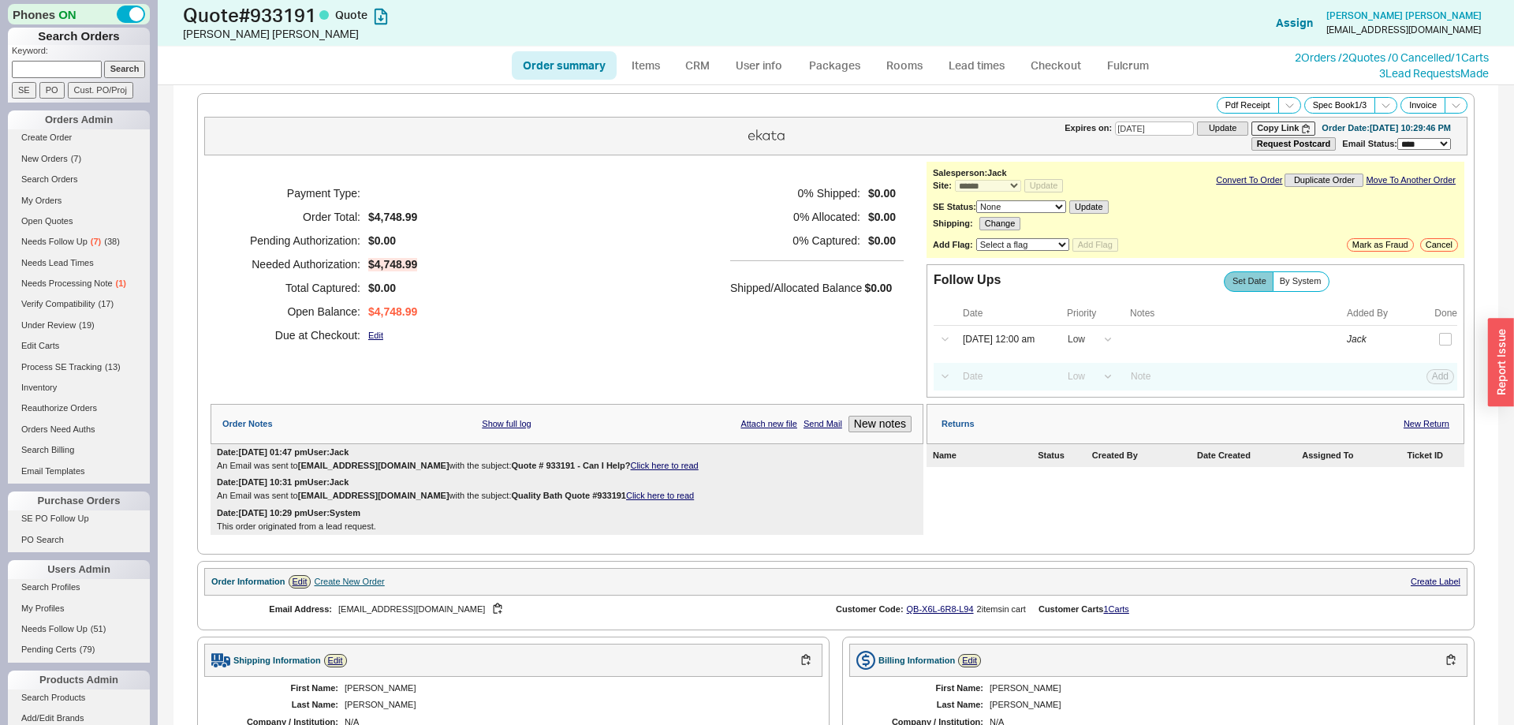
click at [690, 80] on ul "Order summary Items CRM User info Packages Rooms Lead times Checkout Fulcrum" at bounding box center [835, 66] width 661 height 38
click at [697, 70] on link "CRM" at bounding box center [697, 65] width 47 height 28
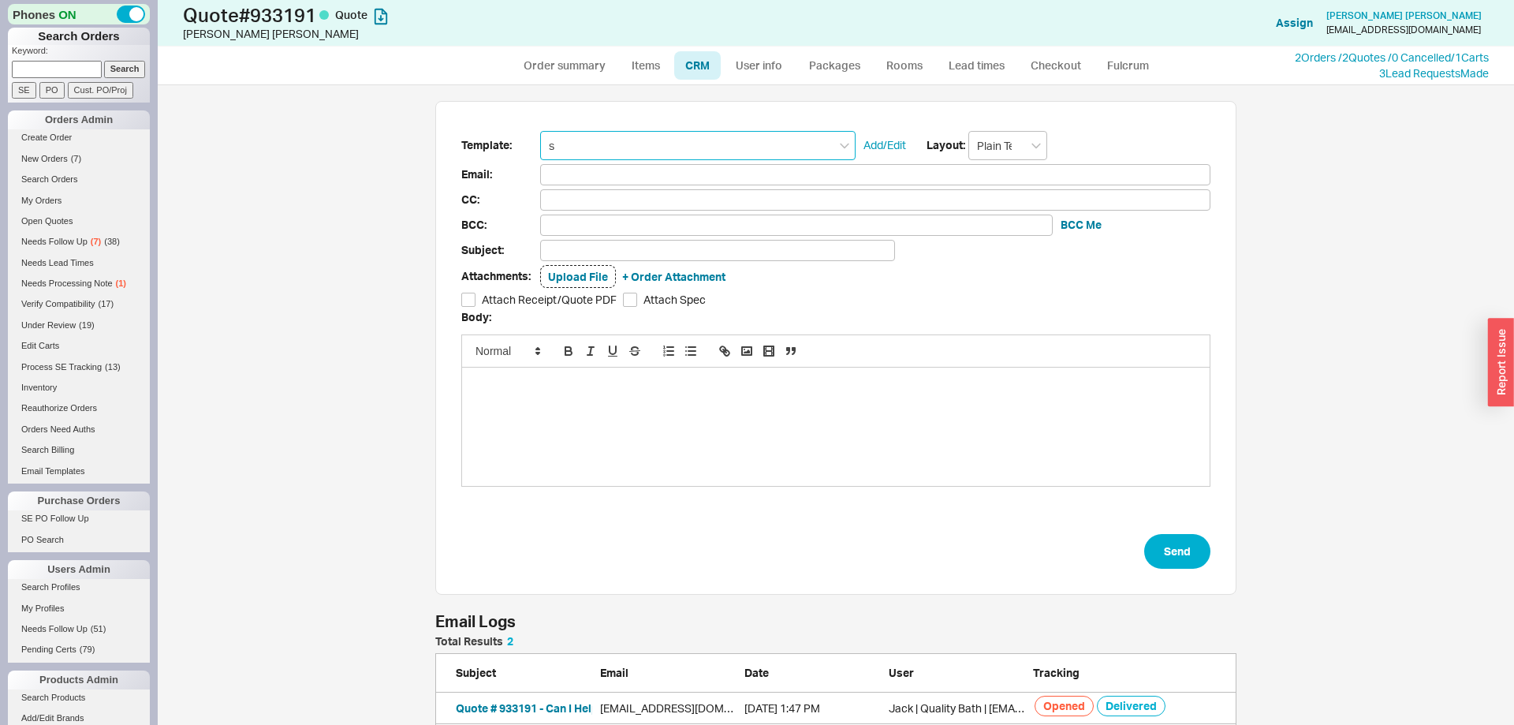
scroll to position [120, 801]
click at [662, 151] on input "s" at bounding box center [697, 145] width 315 height 29
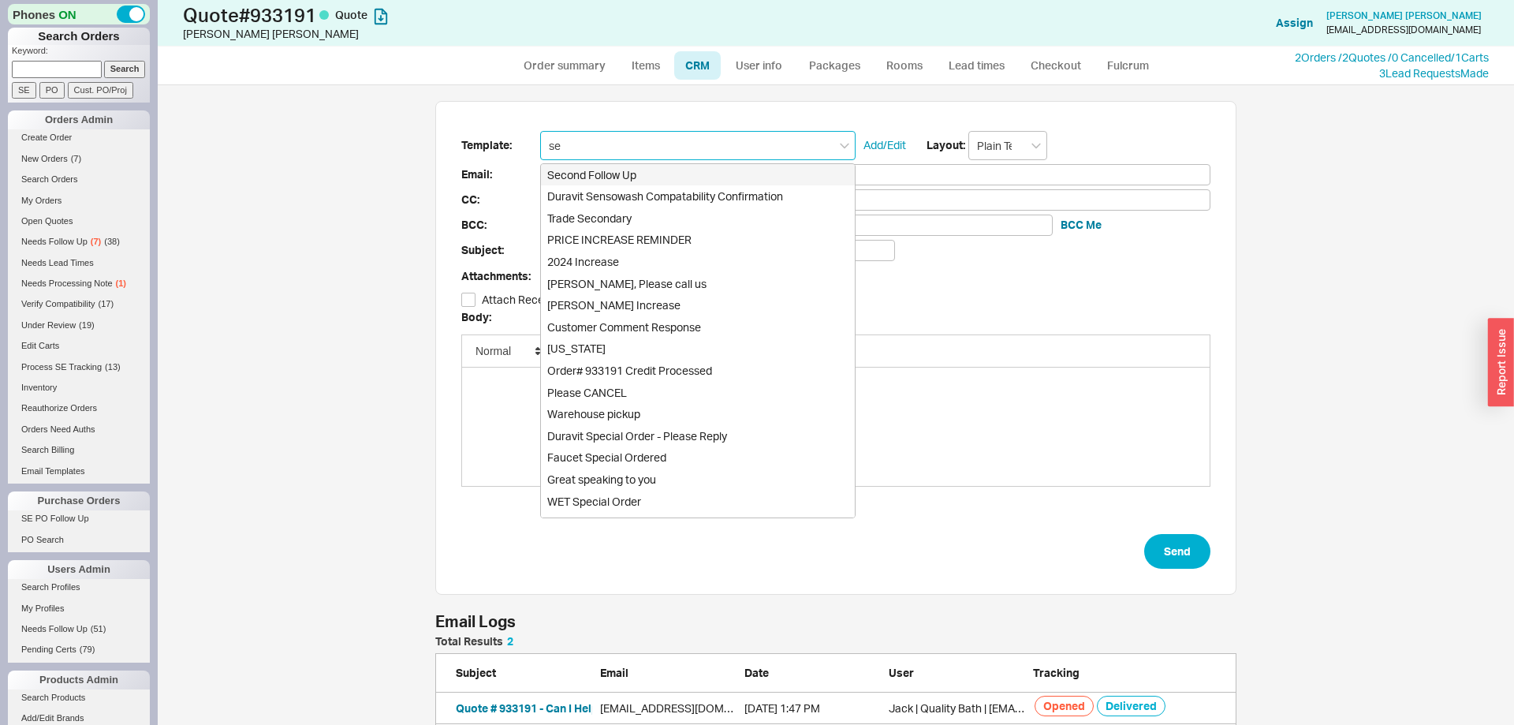
type input "sec"
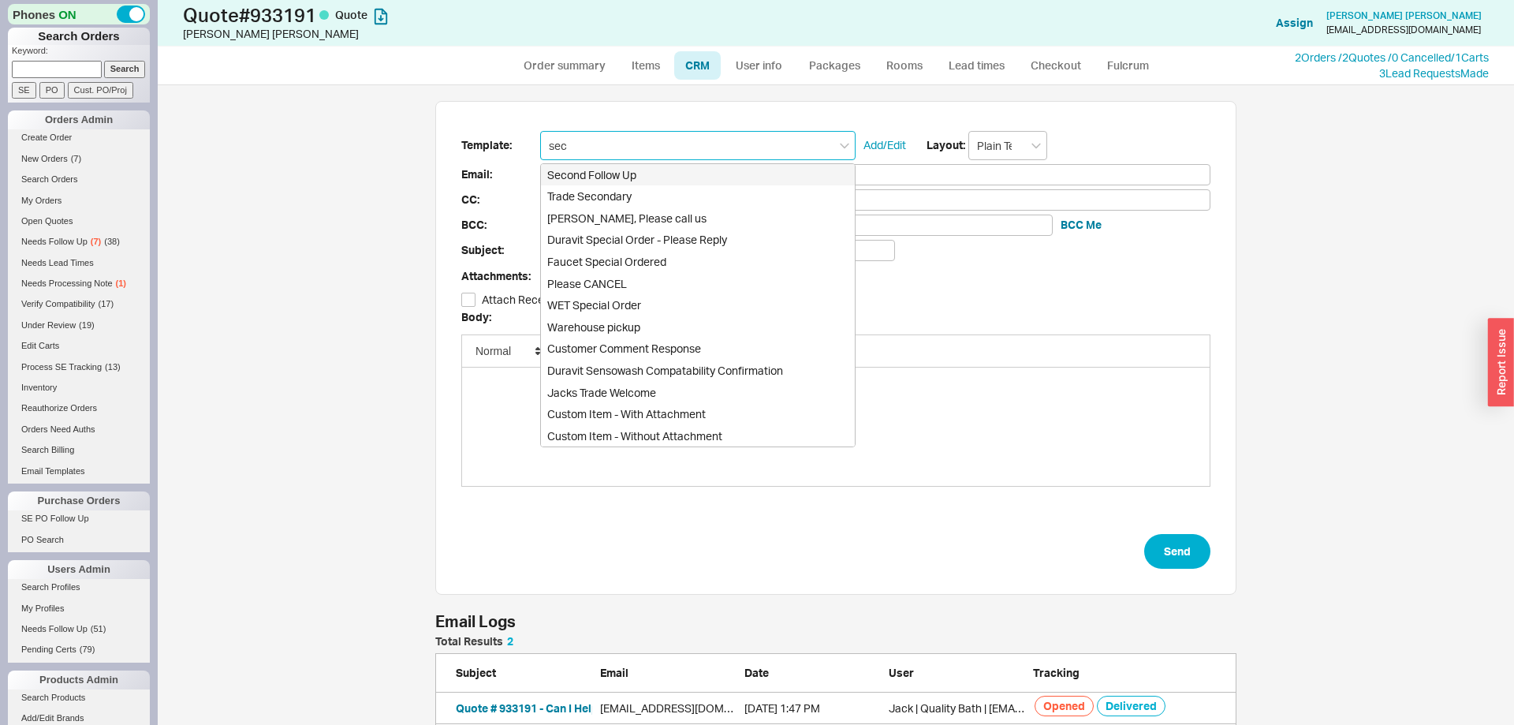
click at [644, 179] on div "Second Follow Up" at bounding box center [698, 175] width 314 height 22
type input "Receipt"
type input "aklefebvre@outlook.com"
type input "Quote # 933191 - It's Me Again!"
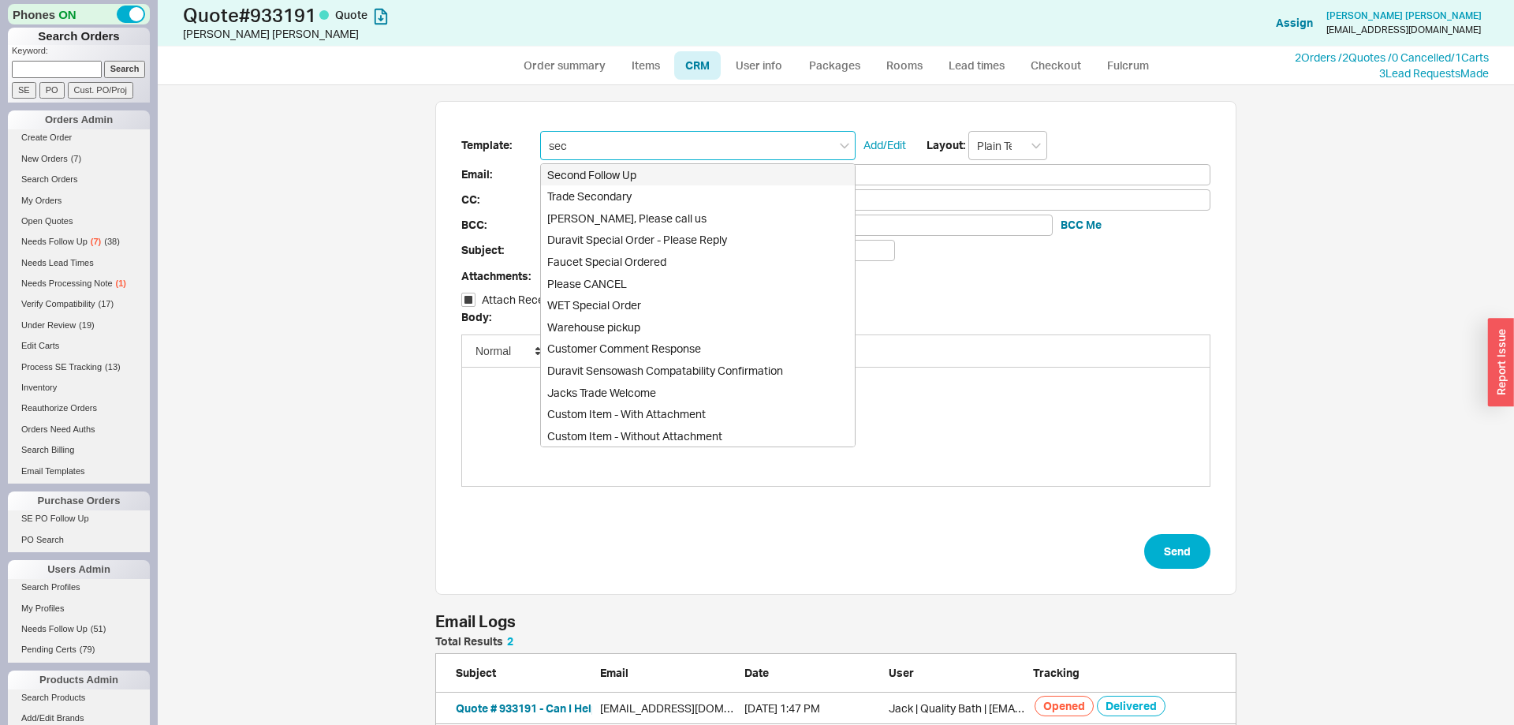
checkbox input "true"
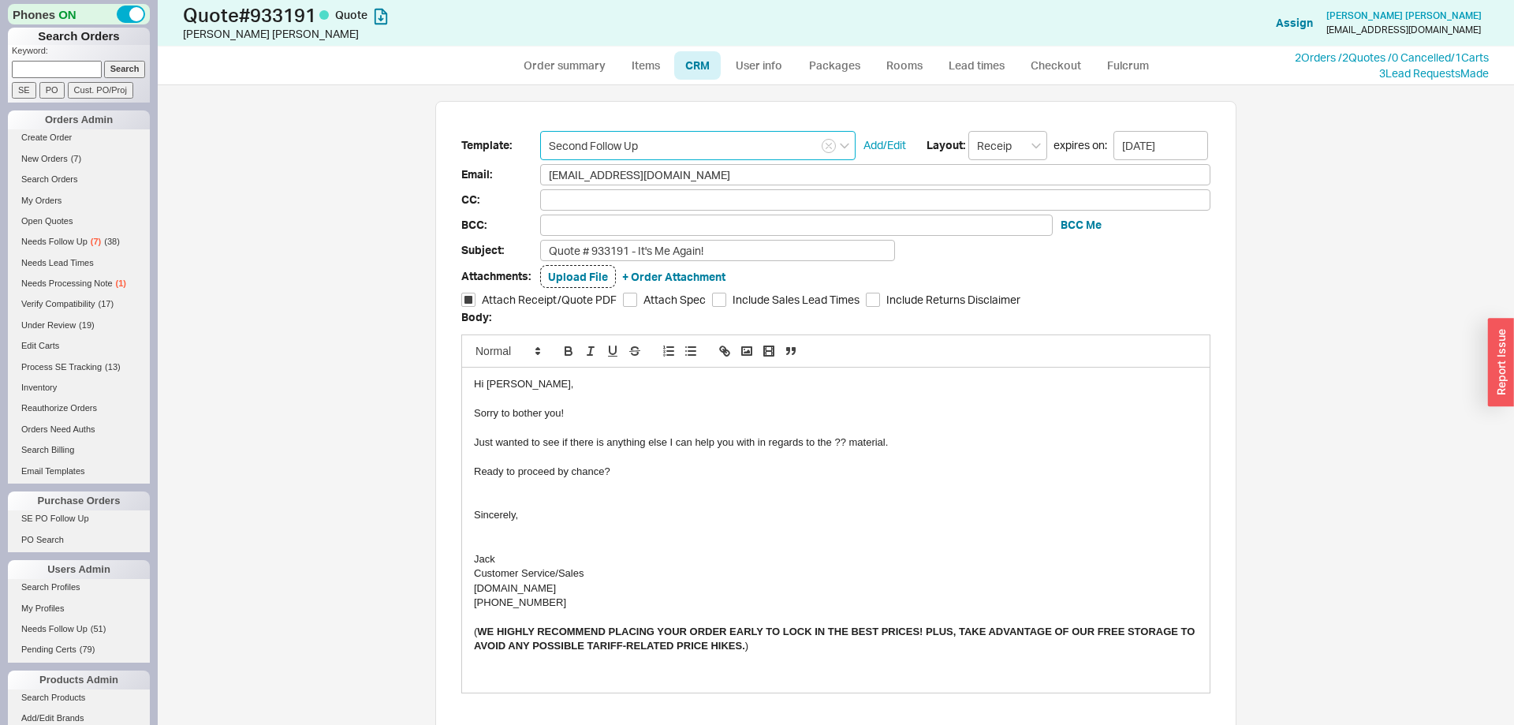
type input "Second Follow Up"
click at [842, 441] on div "Just wanted to see if there is anything else I can help you with in regards to …" at bounding box center [836, 442] width 724 height 14
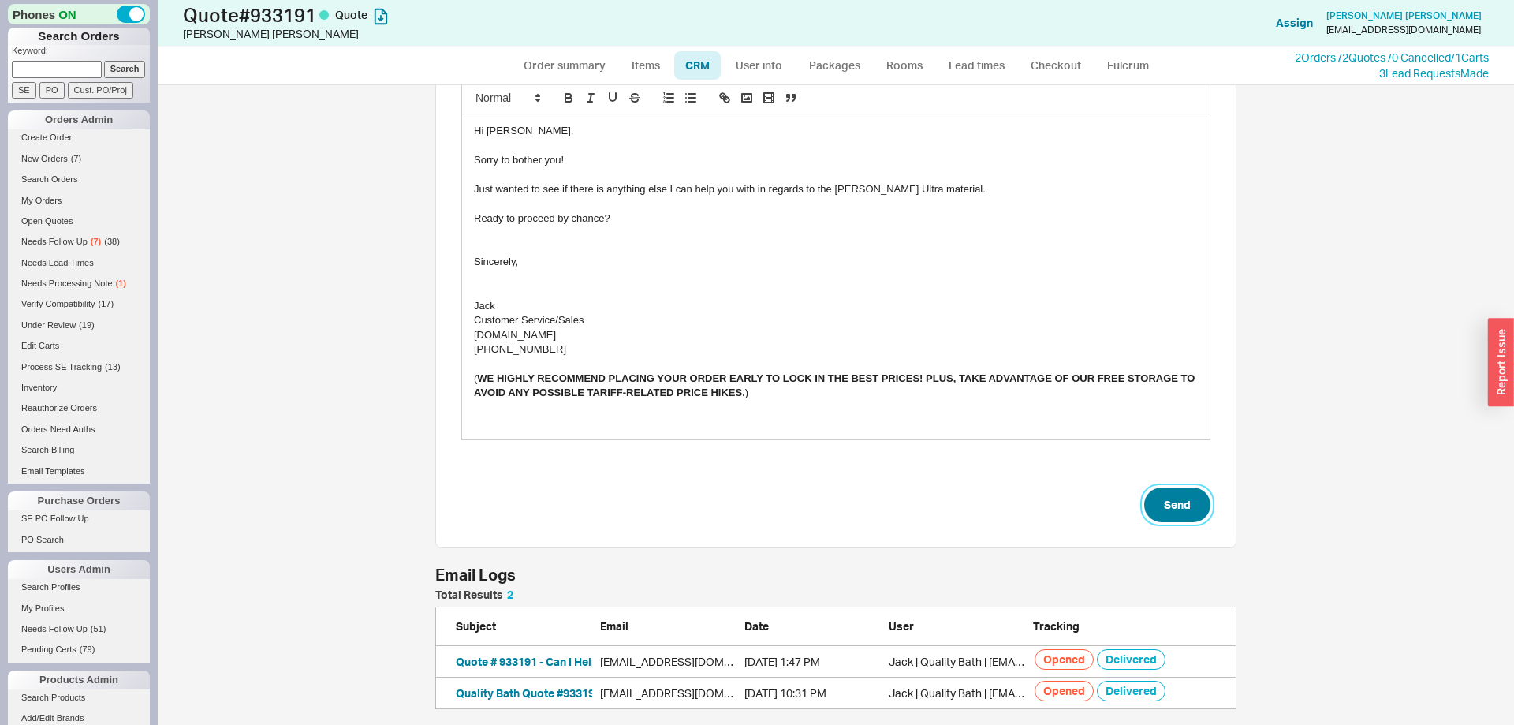
click at [1183, 518] on button "Send" at bounding box center [1177, 504] width 66 height 35
select select "*"
select select "LOW"
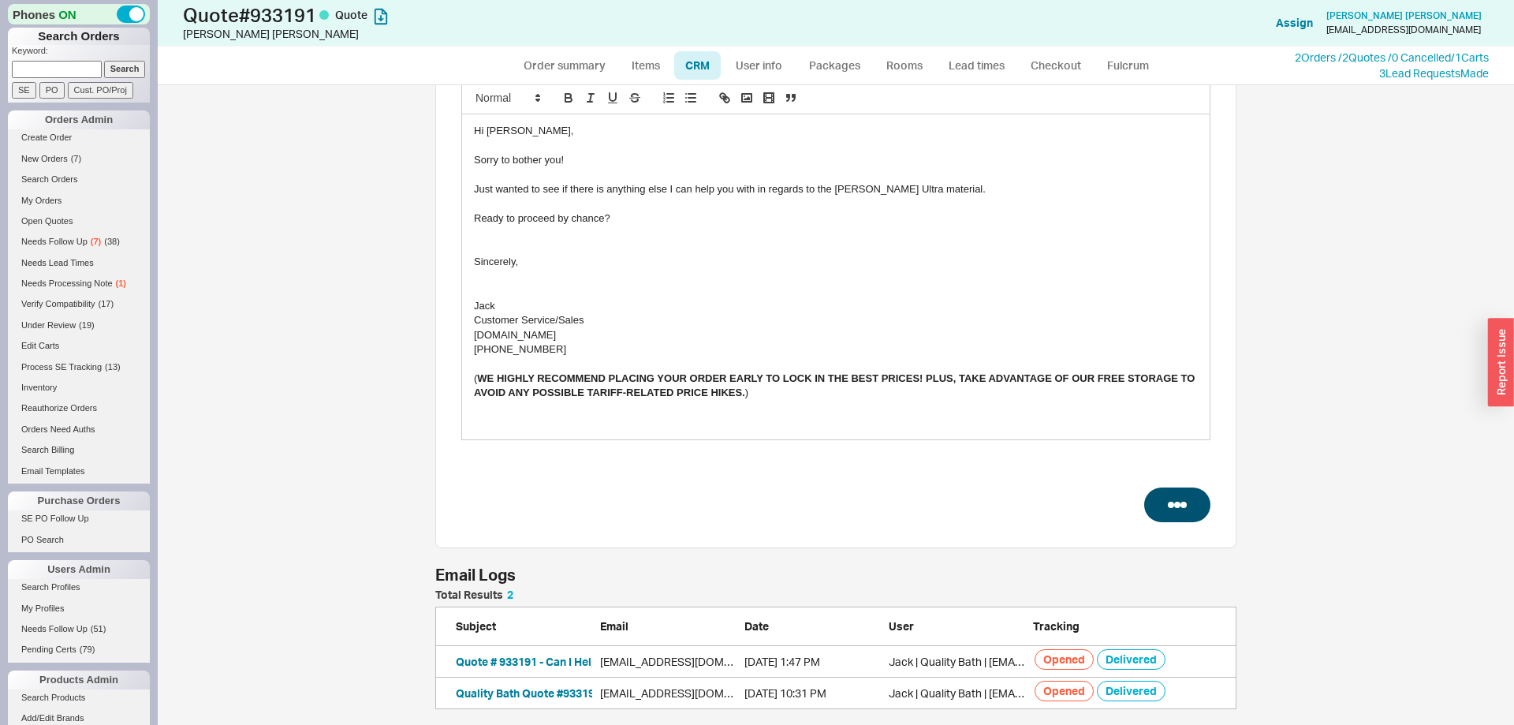
select select "3"
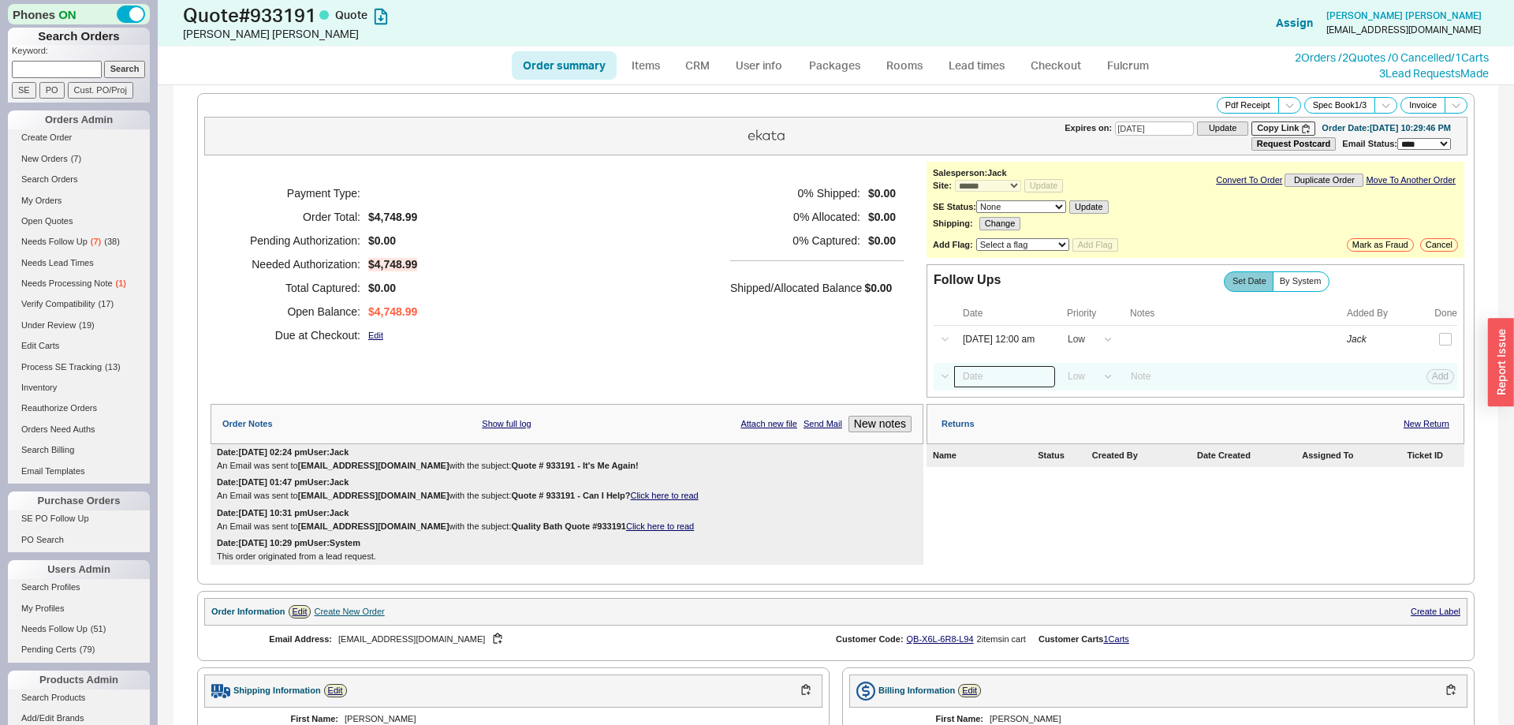
click at [1004, 381] on input at bounding box center [1004, 376] width 101 height 21
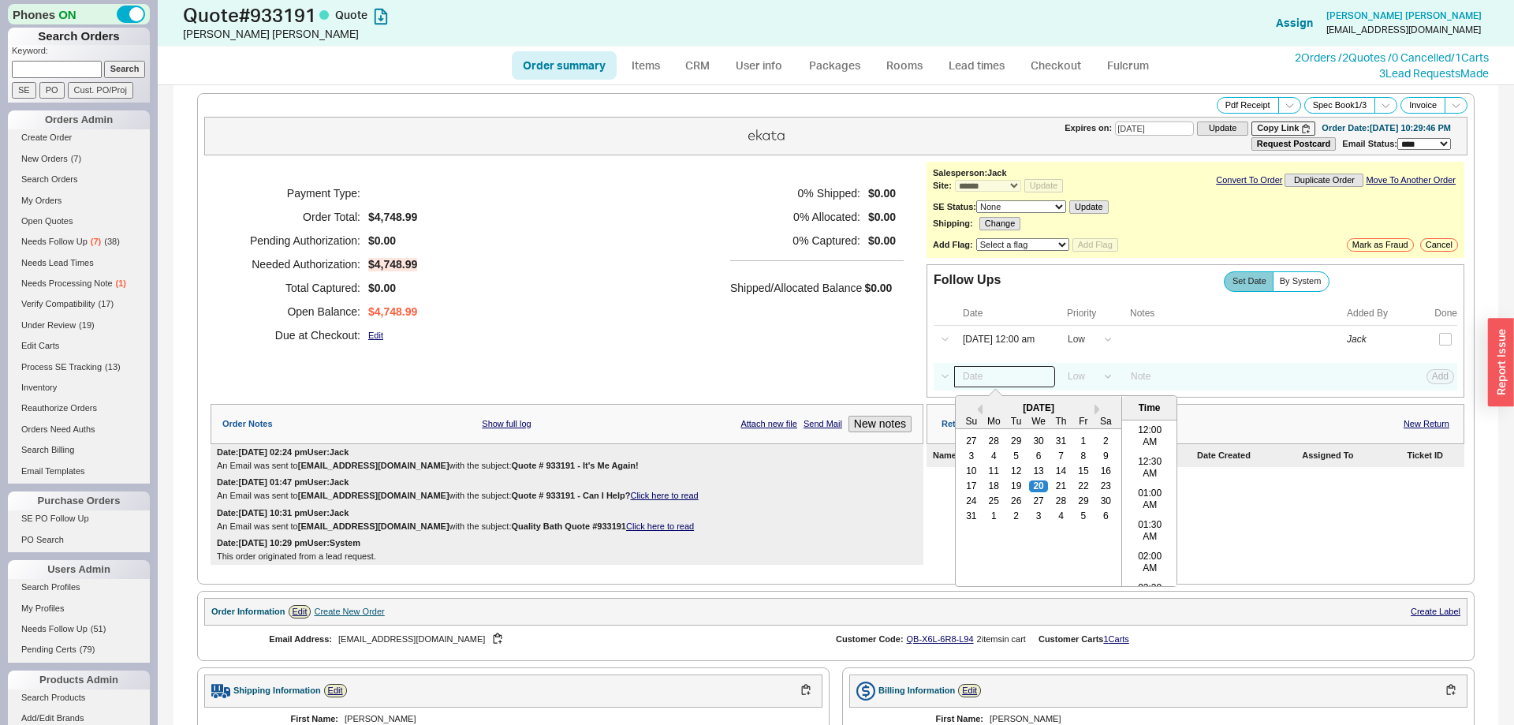
scroll to position [817, 0]
click at [1066, 505] on div "28" at bounding box center [1061, 500] width 19 height 11
type input "08/28/25 12:00 am"
click at [1444, 381] on button "Add" at bounding box center [1440, 376] width 28 height 14
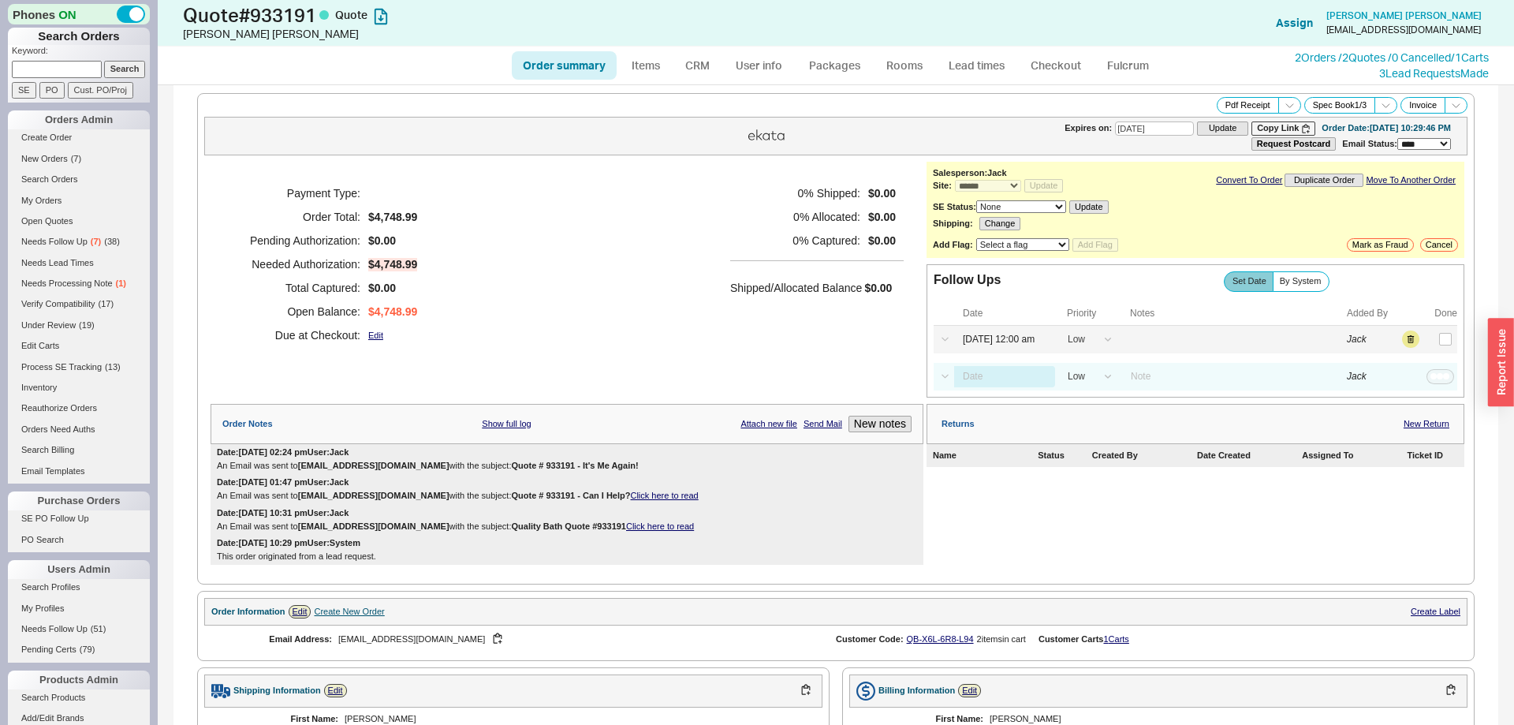
select select "LOW"
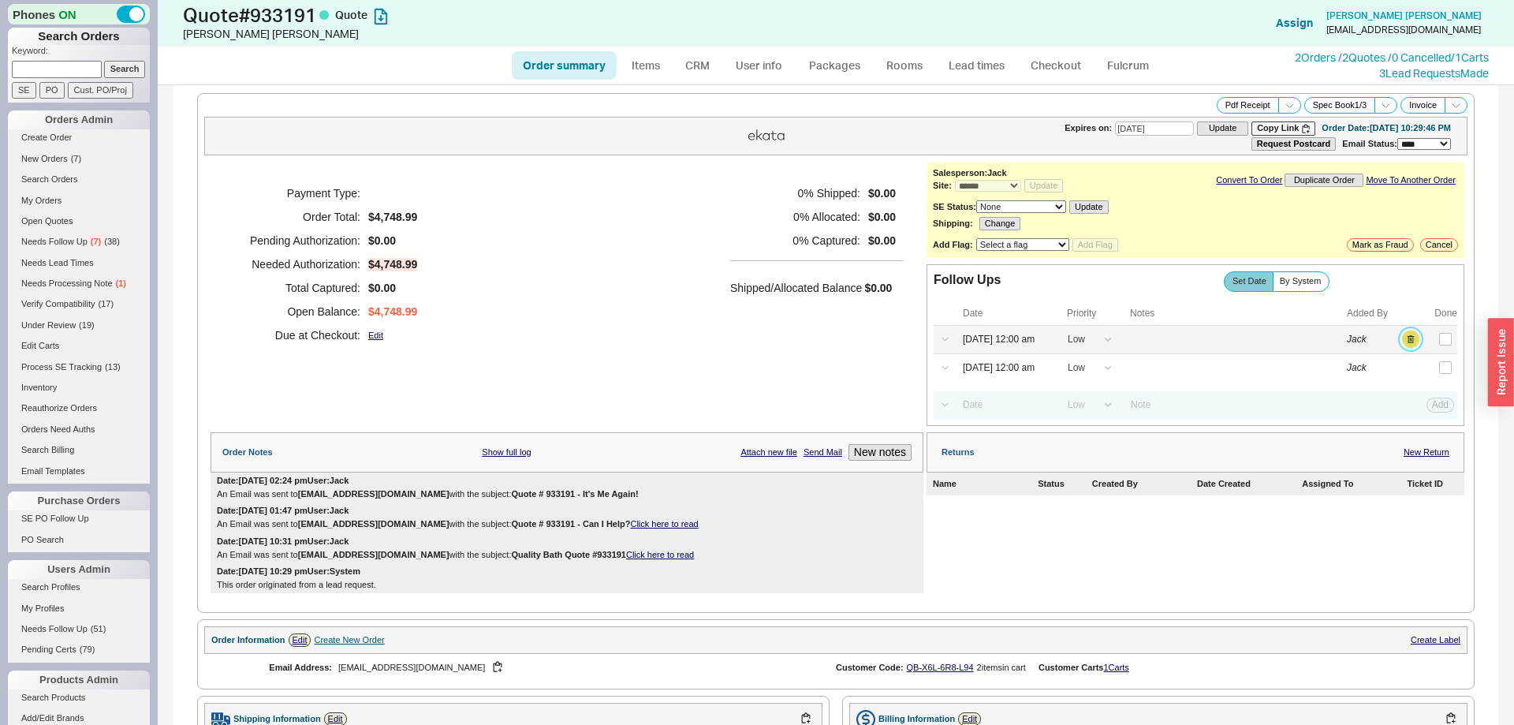
click at [1407, 344] on button "button" at bounding box center [1410, 338] width 17 height 17
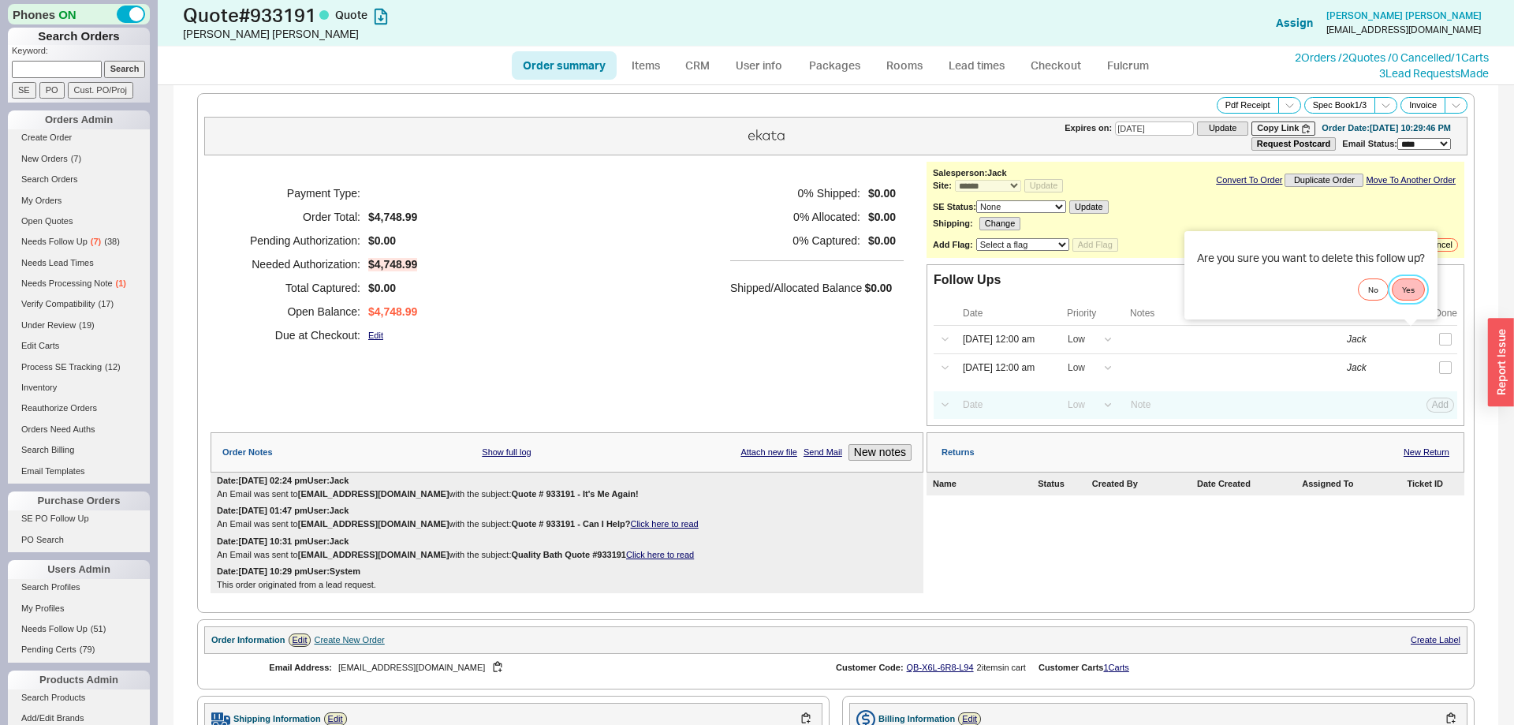
click at [1405, 290] on button "Yes" at bounding box center [1408, 289] width 33 height 22
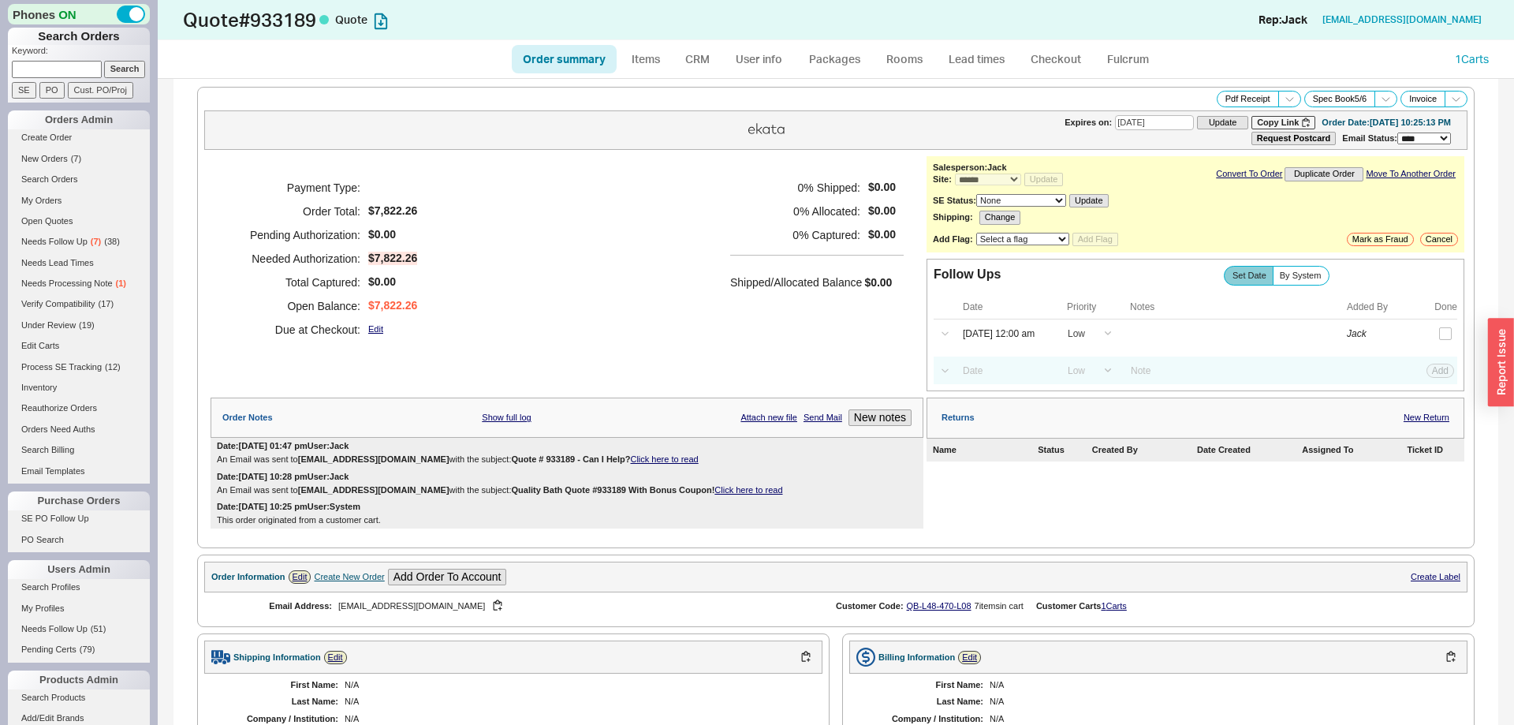
select select "*"
select select "LOW"
select select "3"
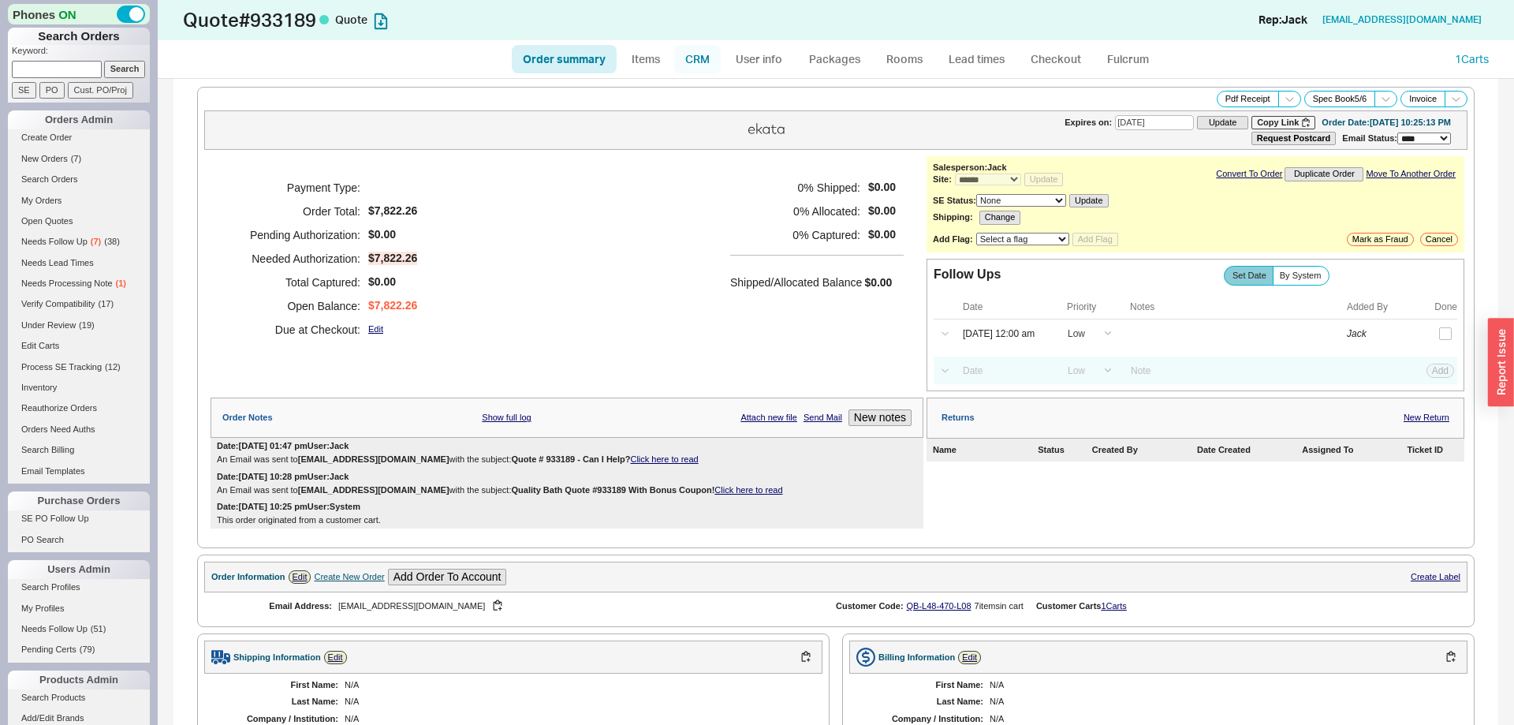
click at [703, 67] on link "CRM" at bounding box center [697, 59] width 47 height 28
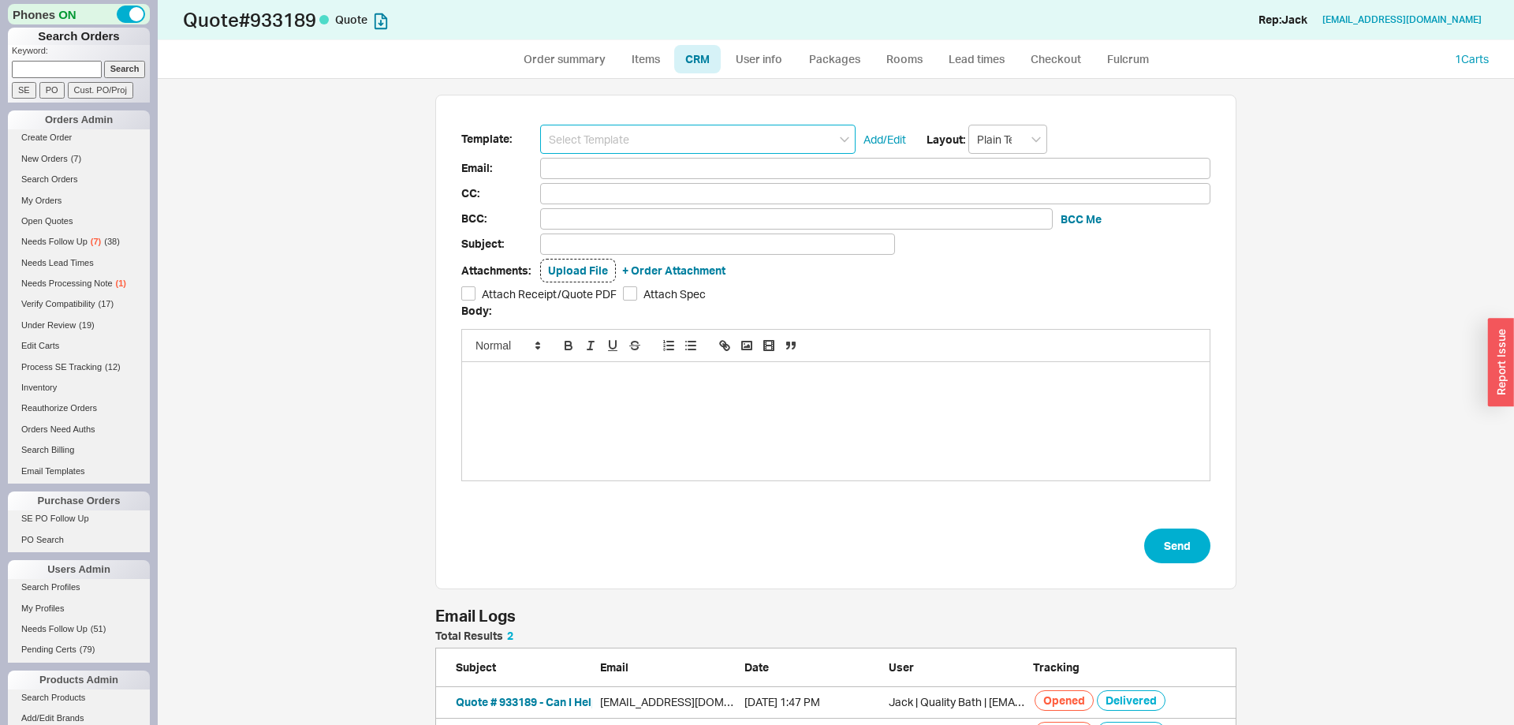
scroll to position [120, 801]
click at [680, 135] on input at bounding box center [697, 139] width 315 height 29
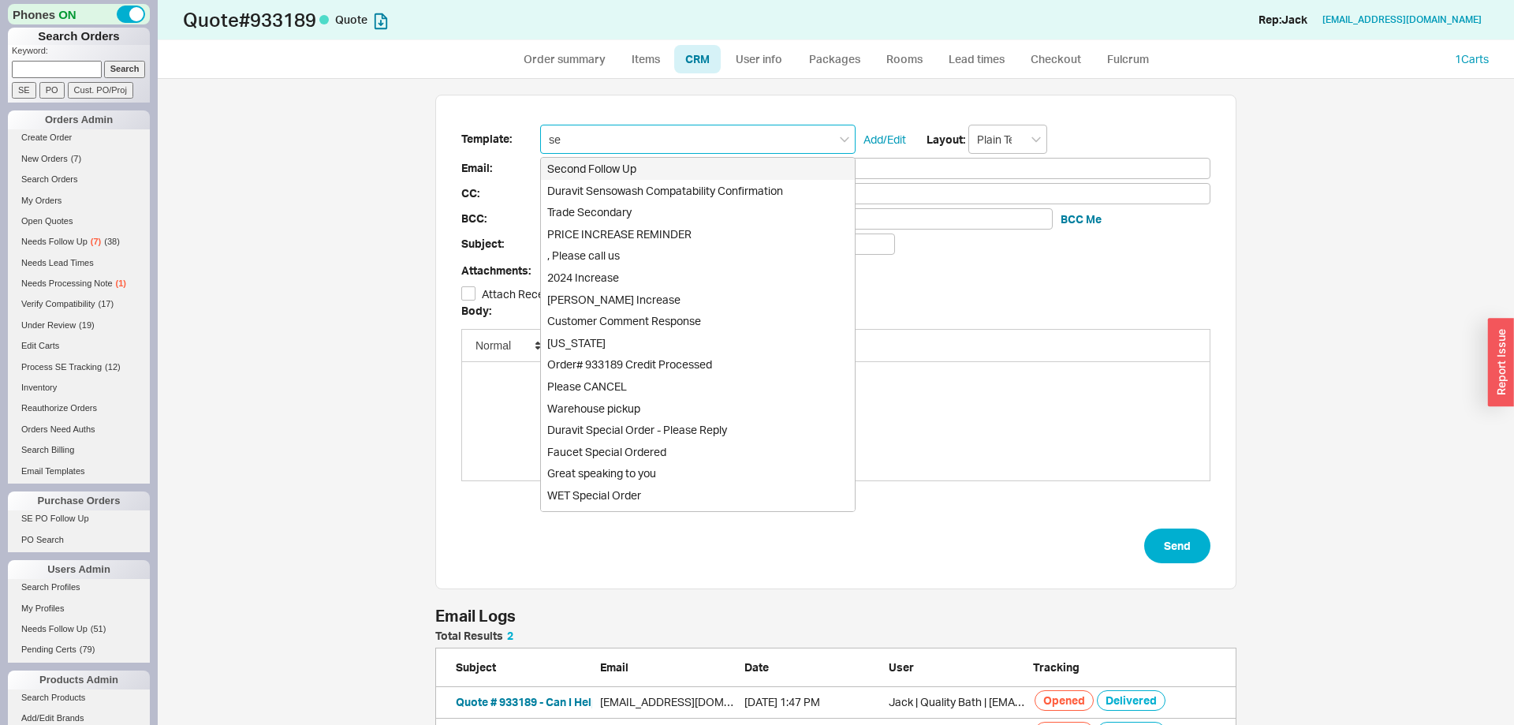
type input "sec"
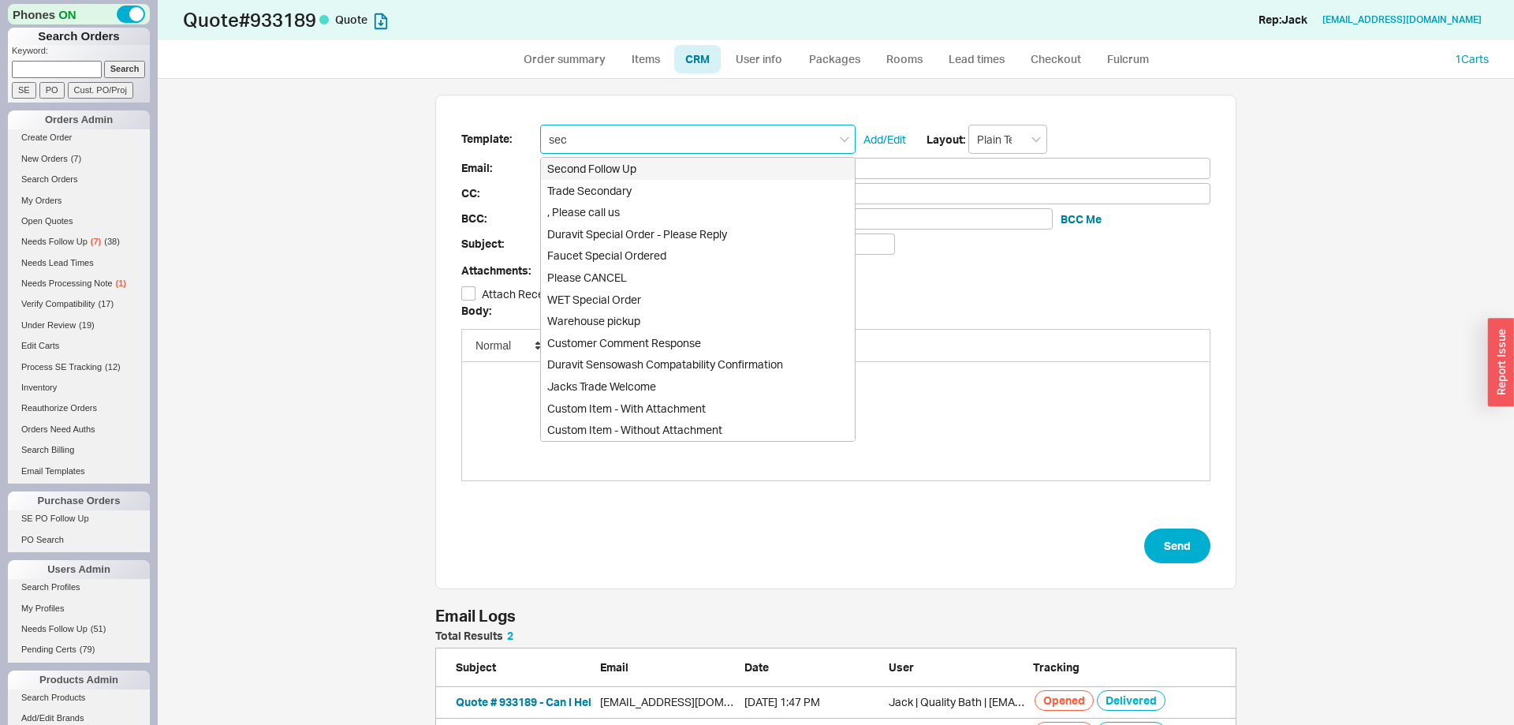
click at [660, 163] on div "Second Follow Up" at bounding box center [698, 169] width 314 height 22
type input "Receipt"
type input "RFERRARA57@HOTMAIL.COM"
type input "Quote # 933189 - It's Me Again!"
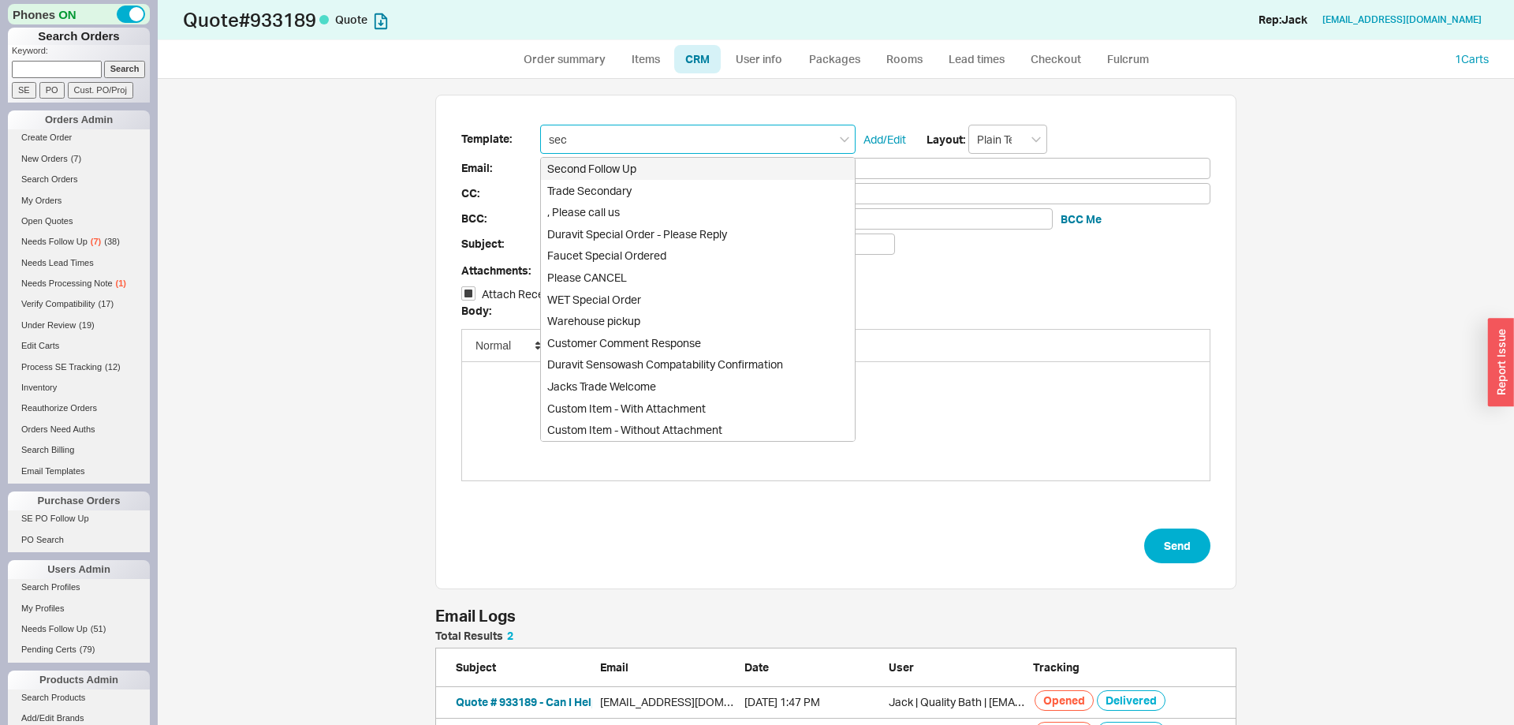
checkbox input "true"
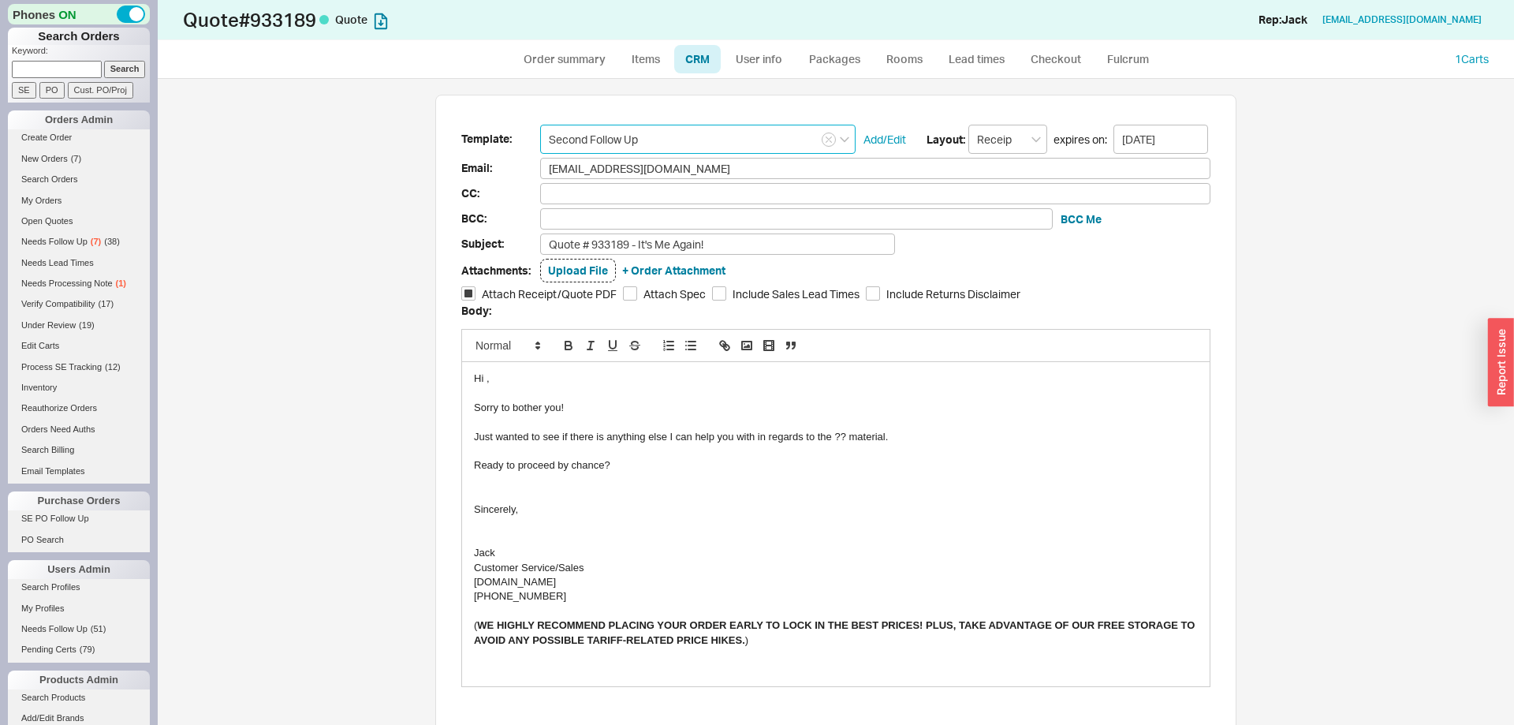
type input "Second Follow Up"
click at [837, 437] on div "Just wanted to see if there is anything else I can help you with in regards to …" at bounding box center [836, 437] width 724 height 14
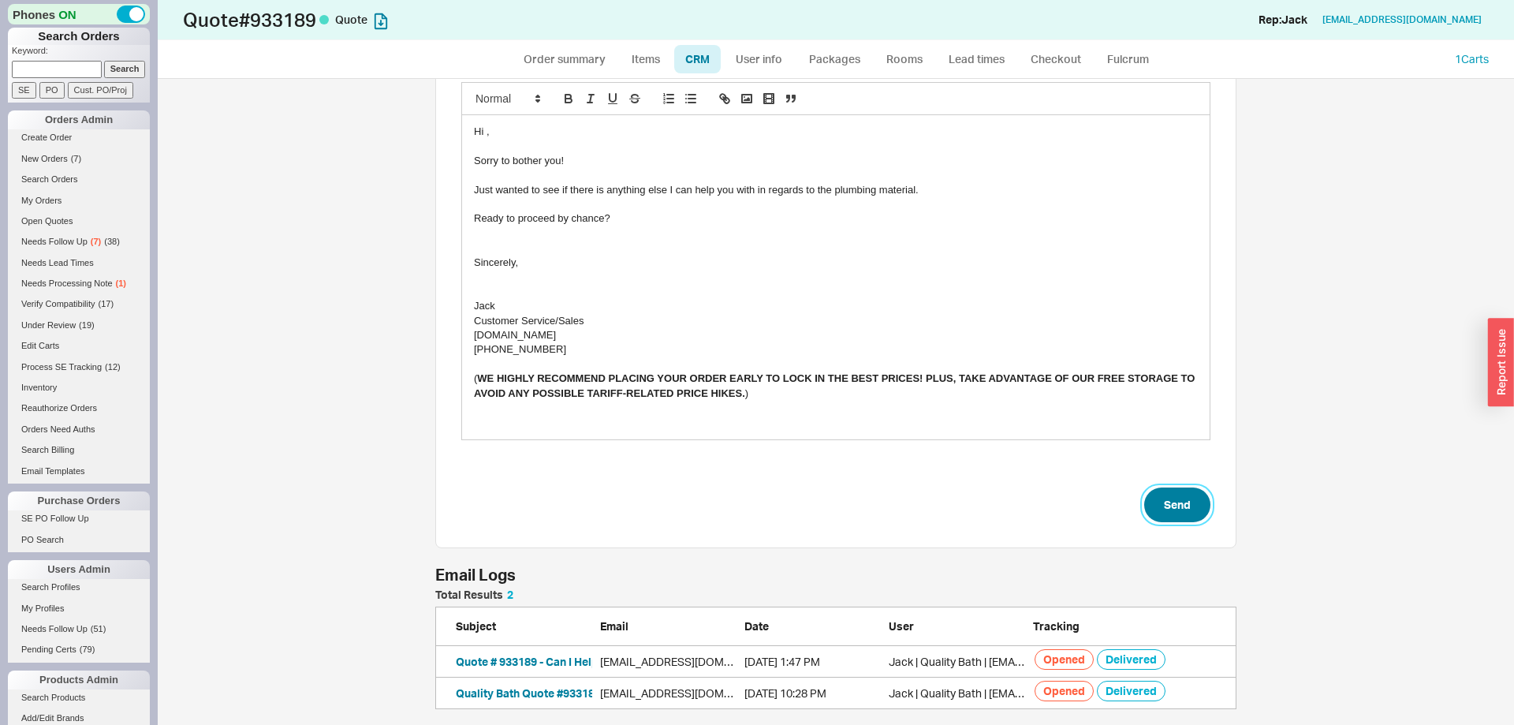
click at [1177, 508] on button "Send" at bounding box center [1177, 504] width 66 height 35
select select "*"
select select "LOW"
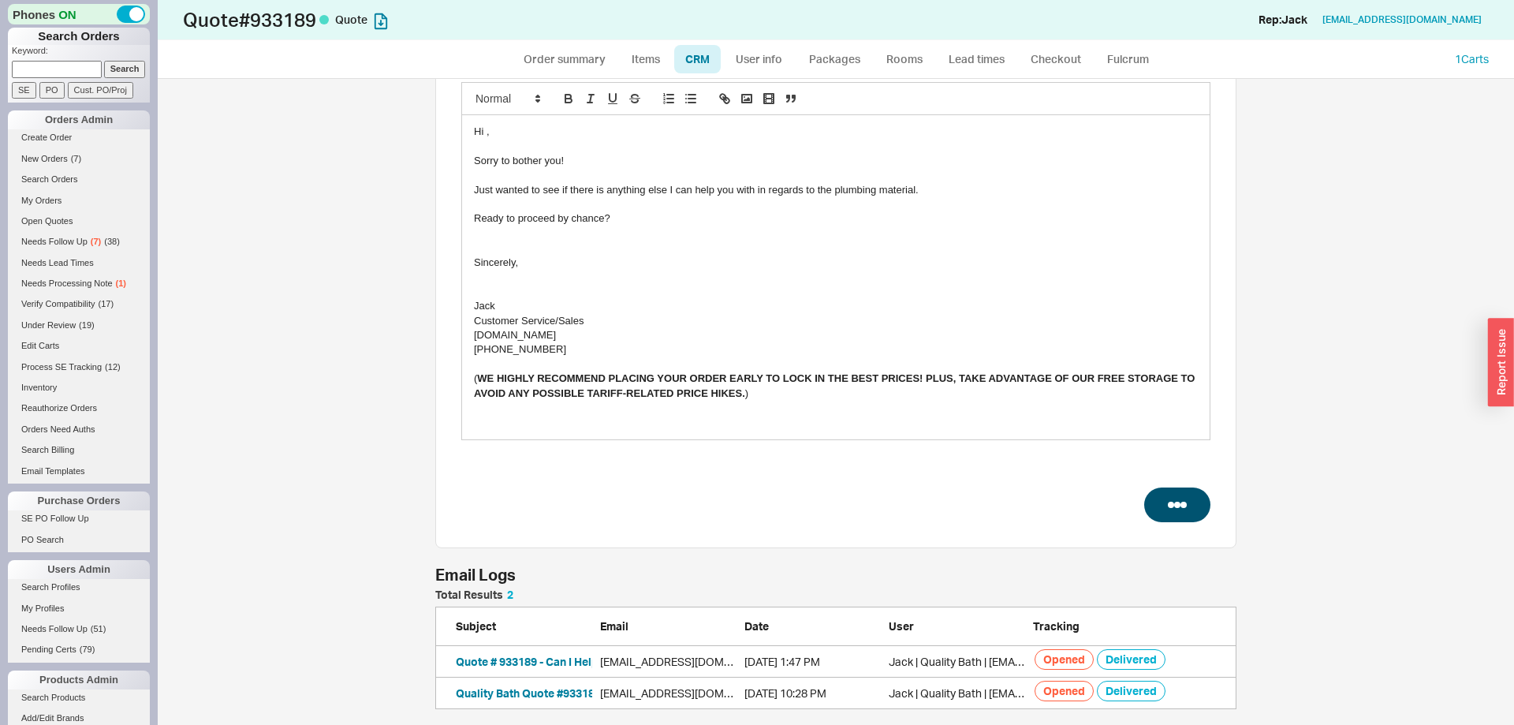
select select "3"
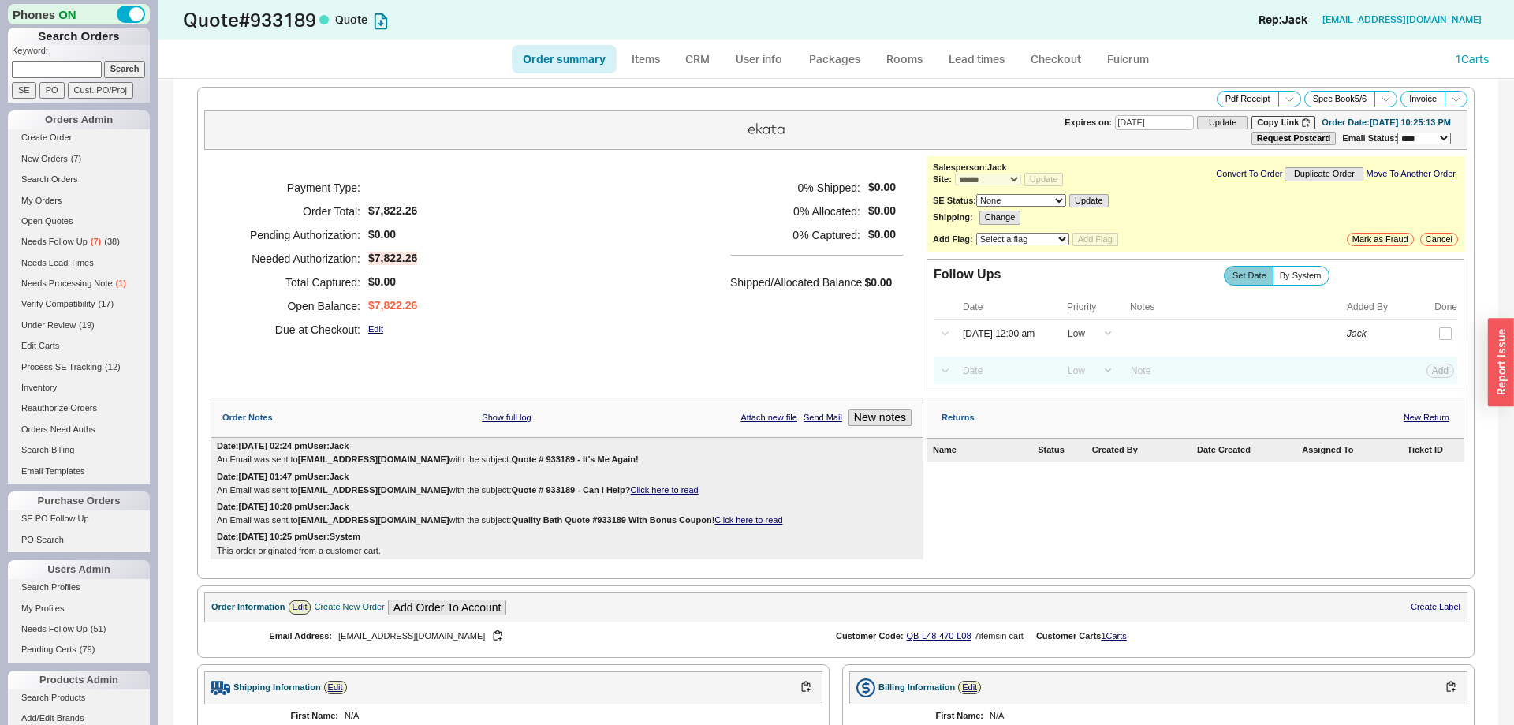
type input "09/03/2025"
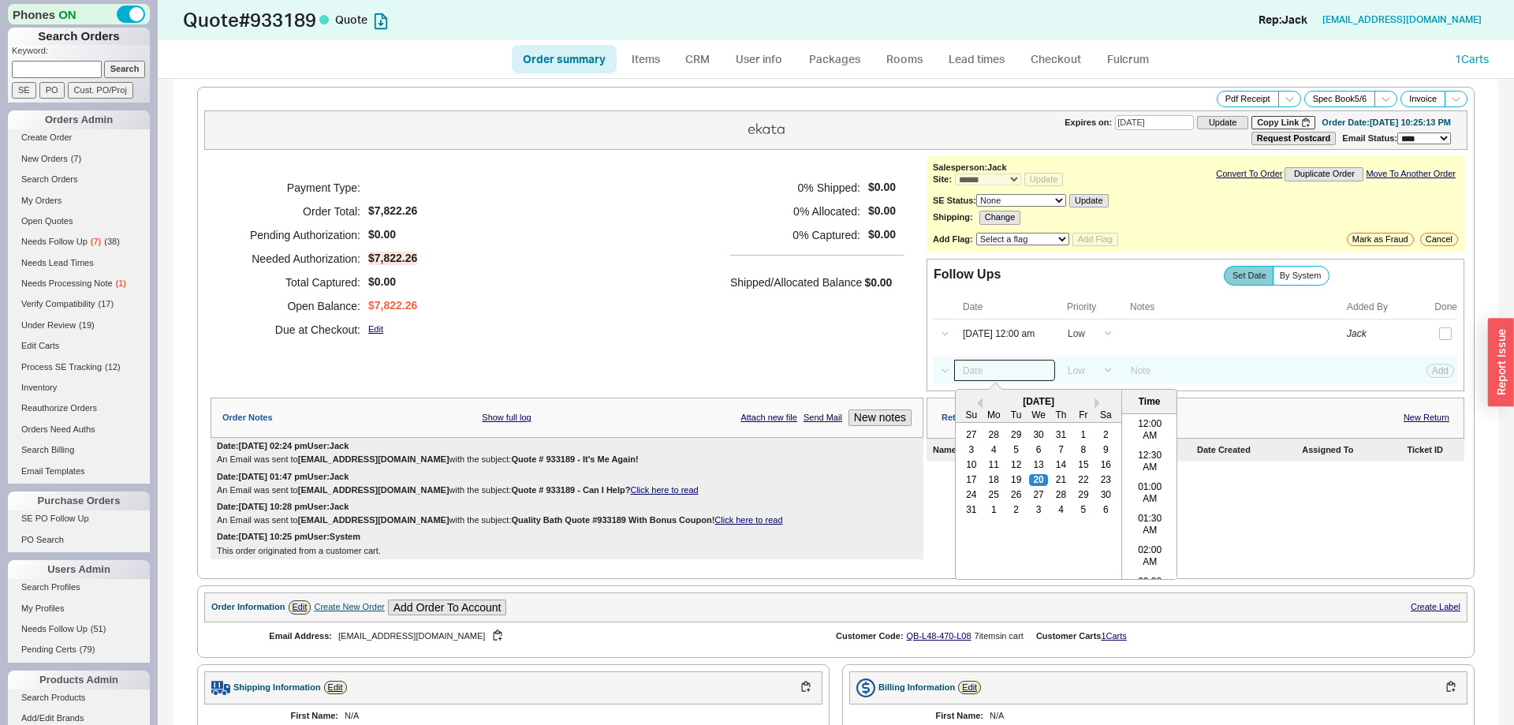
click at [1000, 381] on input at bounding box center [1004, 370] width 101 height 21
click at [1087, 501] on div "29" at bounding box center [1083, 495] width 19 height 11
type input "08/29/25 12:00 am"
click at [1444, 378] on button "Add" at bounding box center [1440, 370] width 28 height 14
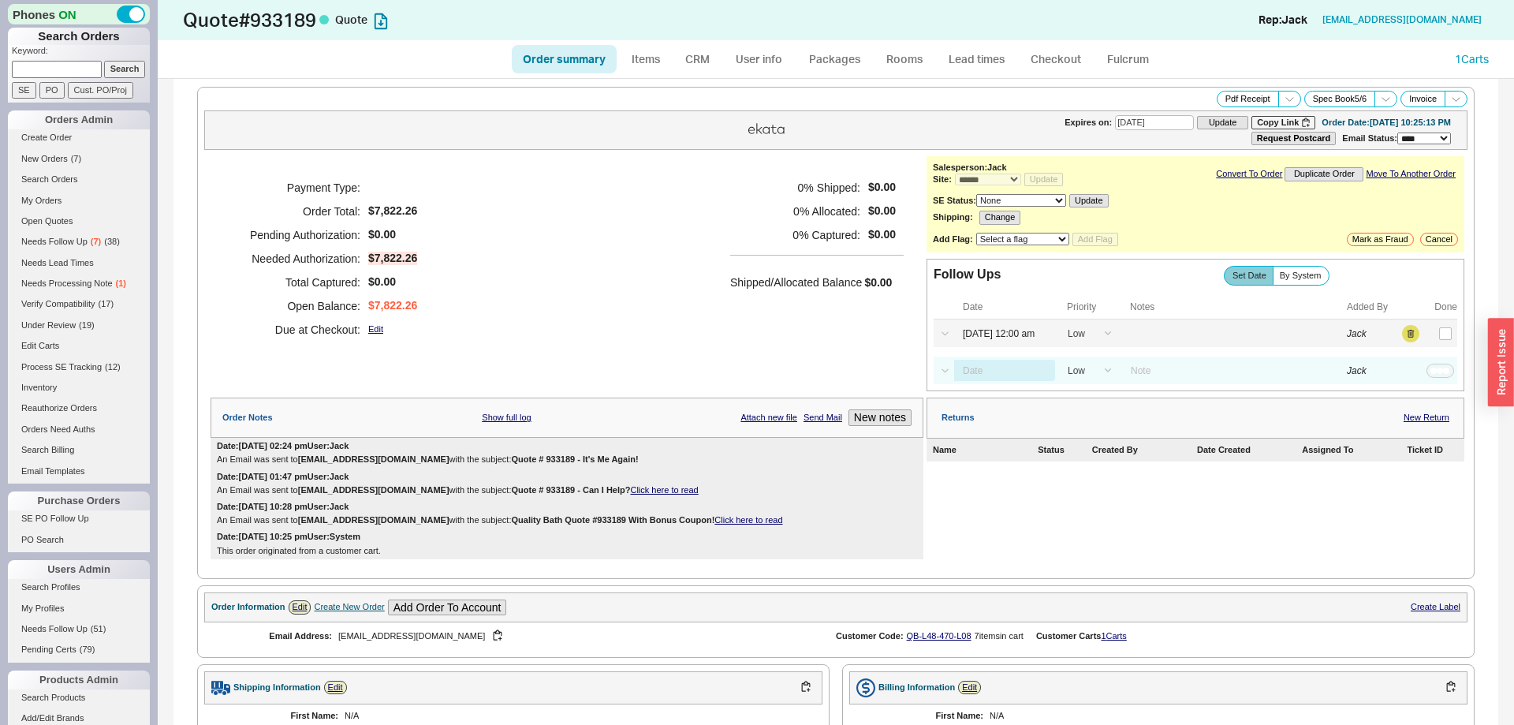
select select "LOW"
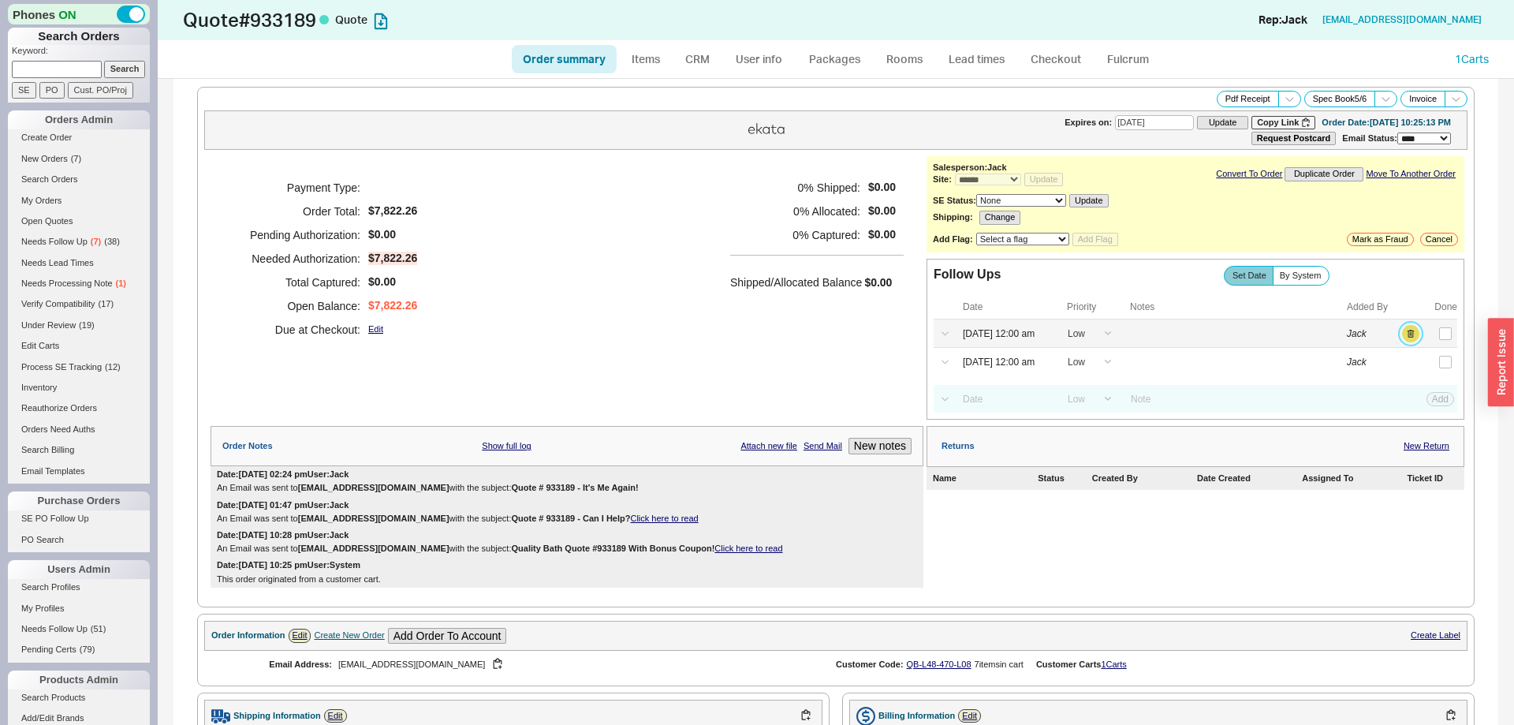
click at [1410, 341] on button "button" at bounding box center [1410, 333] width 17 height 17
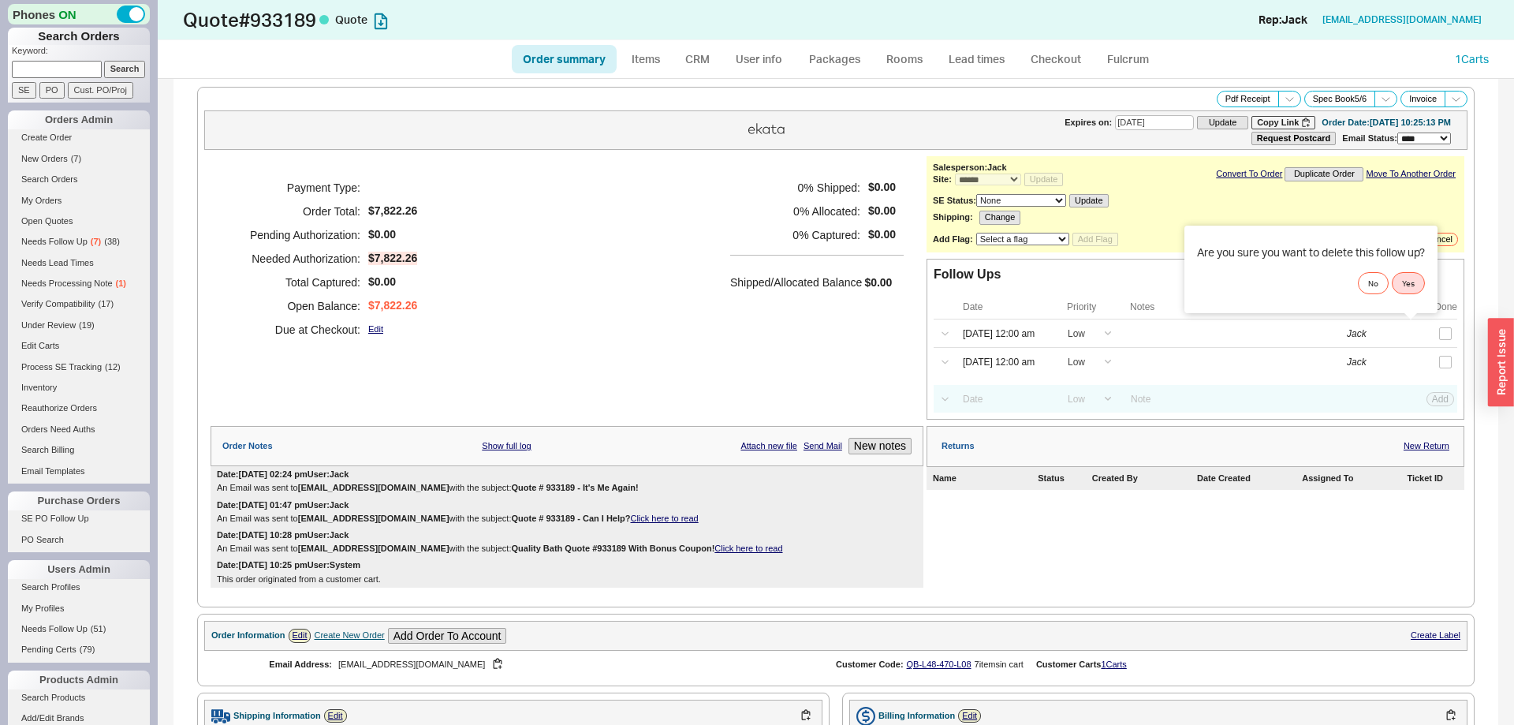
click at [1417, 299] on div "Are you sure you want to delete this follow up? No Yes" at bounding box center [1310, 270] width 253 height 88
click at [1414, 285] on button "Yes" at bounding box center [1408, 283] width 33 height 22
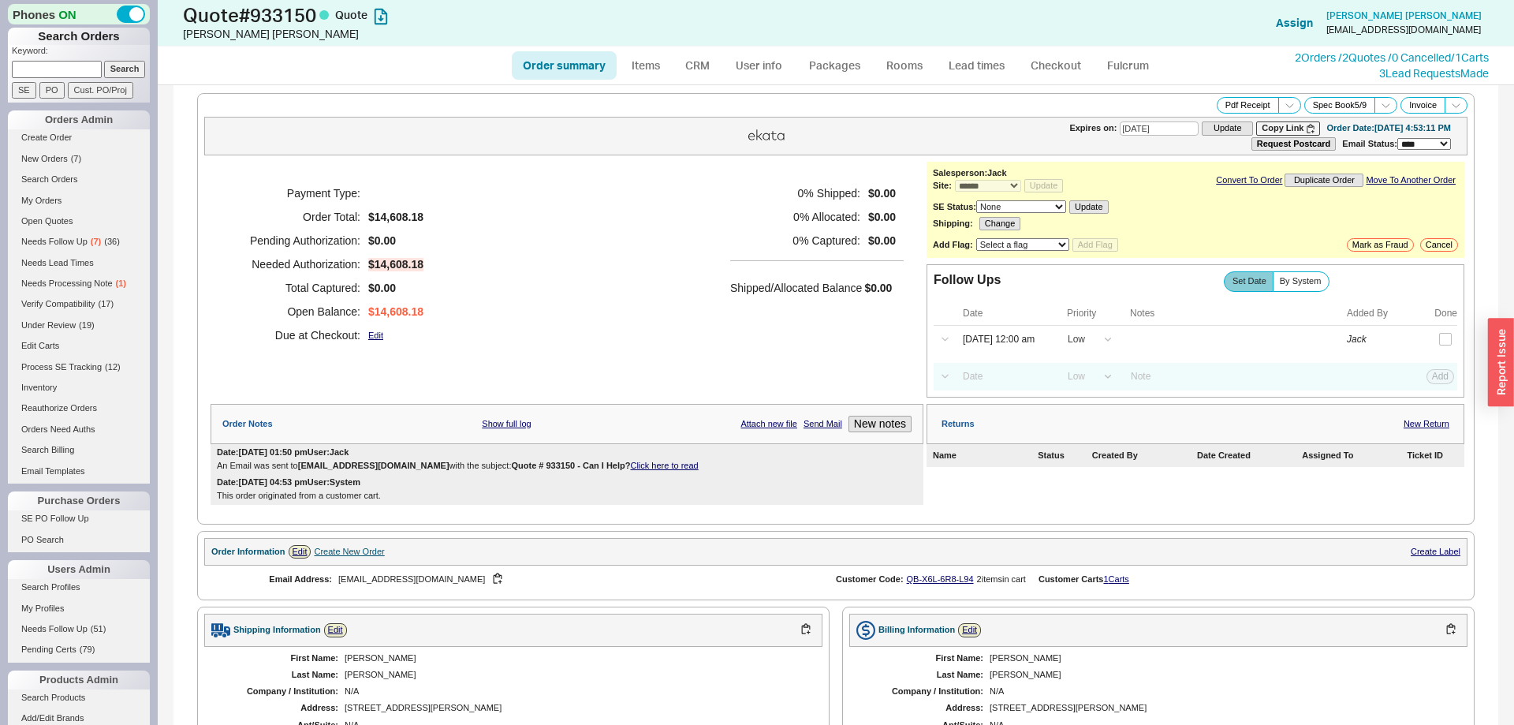
select select "*"
select select "LOW"
select select "3"
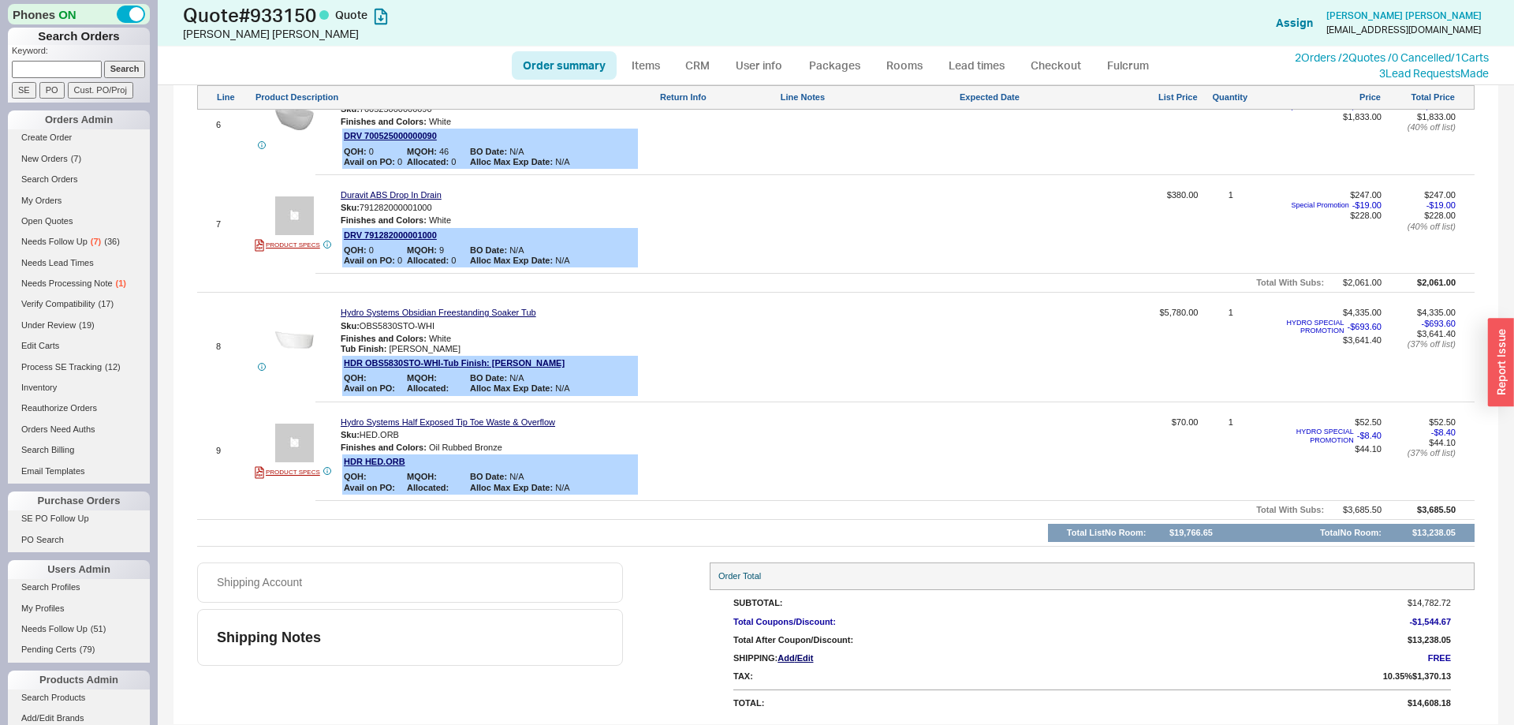
scroll to position [241, 0]
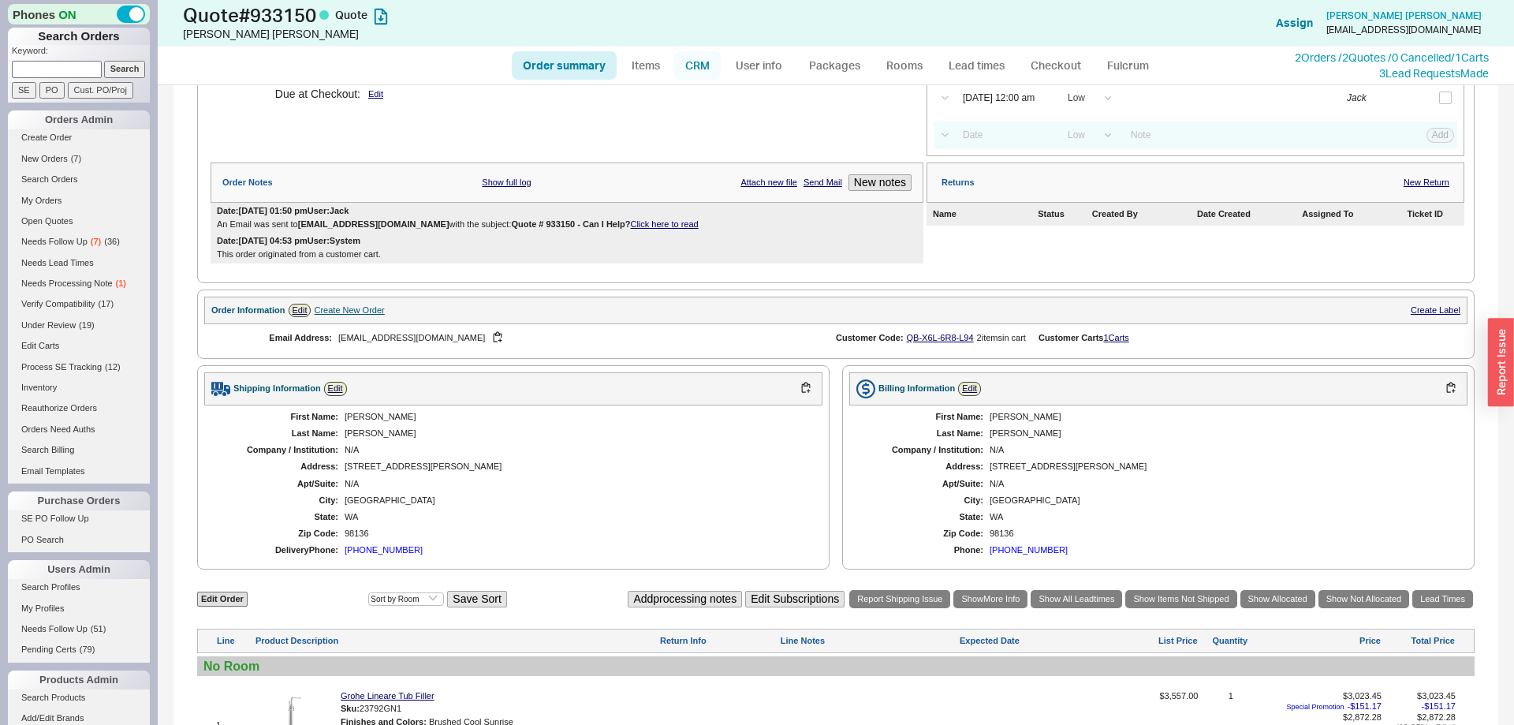
click at [701, 75] on link "CRM" at bounding box center [697, 65] width 47 height 28
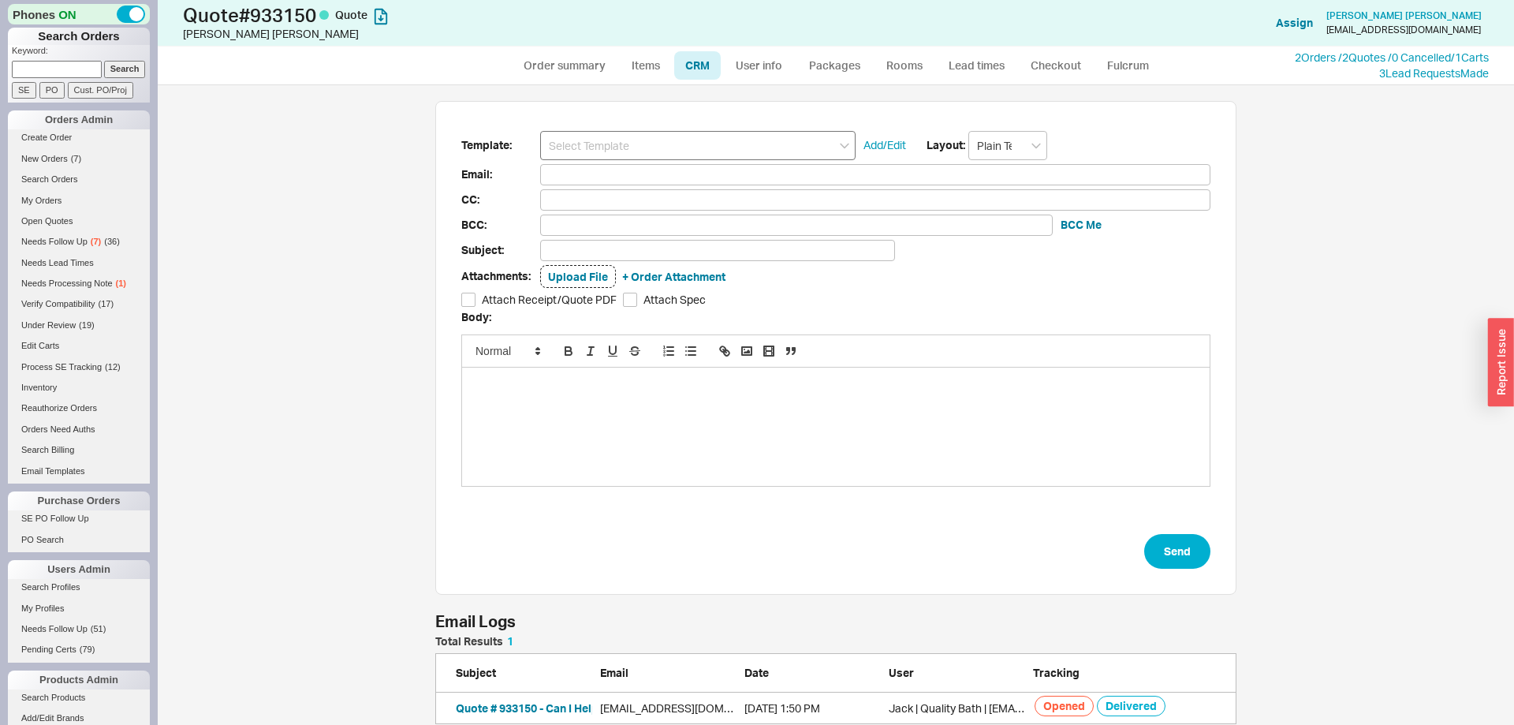
scroll to position [639, 1356]
click at [664, 144] on input at bounding box center [697, 145] width 315 height 29
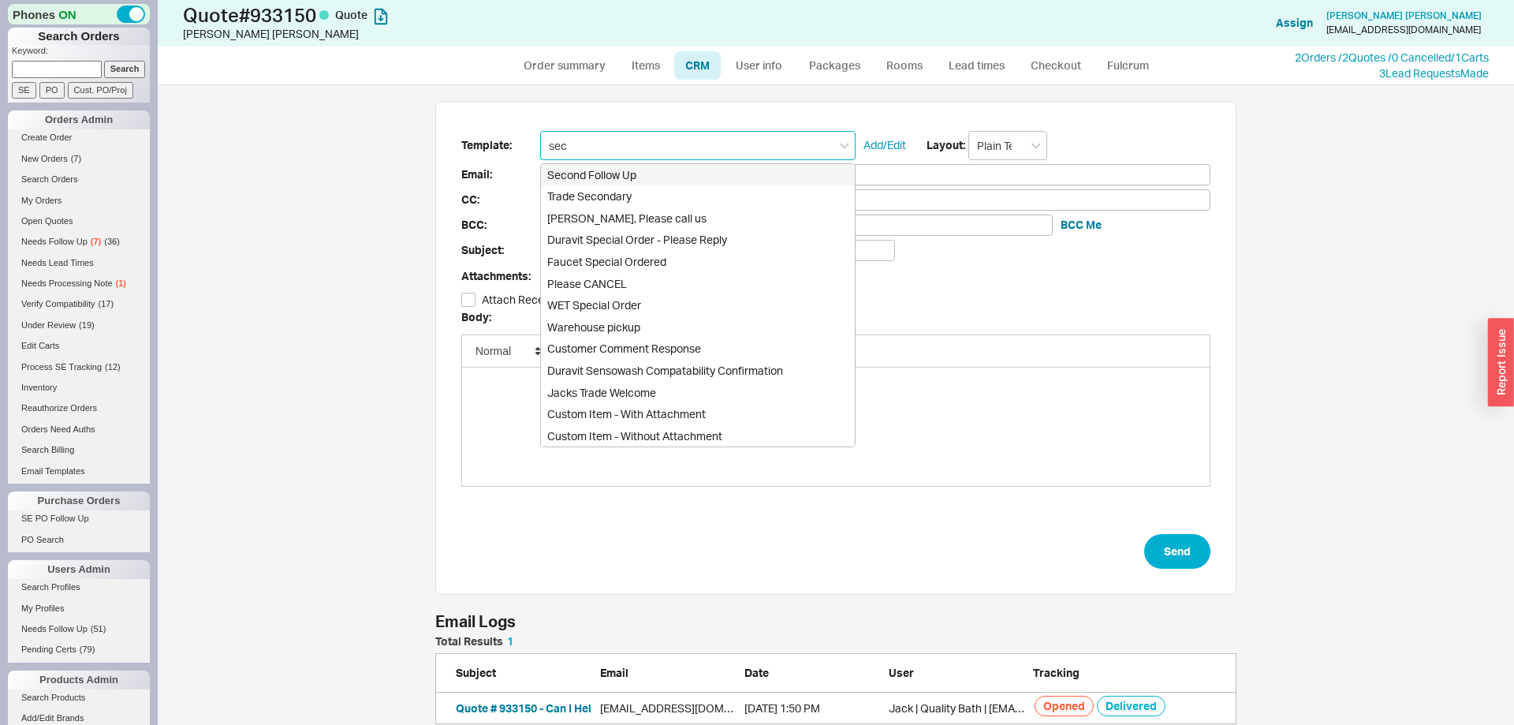
click at [649, 169] on div "Second Follow Up" at bounding box center [698, 175] width 314 height 22
type input "Second Follow Up"
type input "Receipt"
type input "aklefebvre@outlook.com"
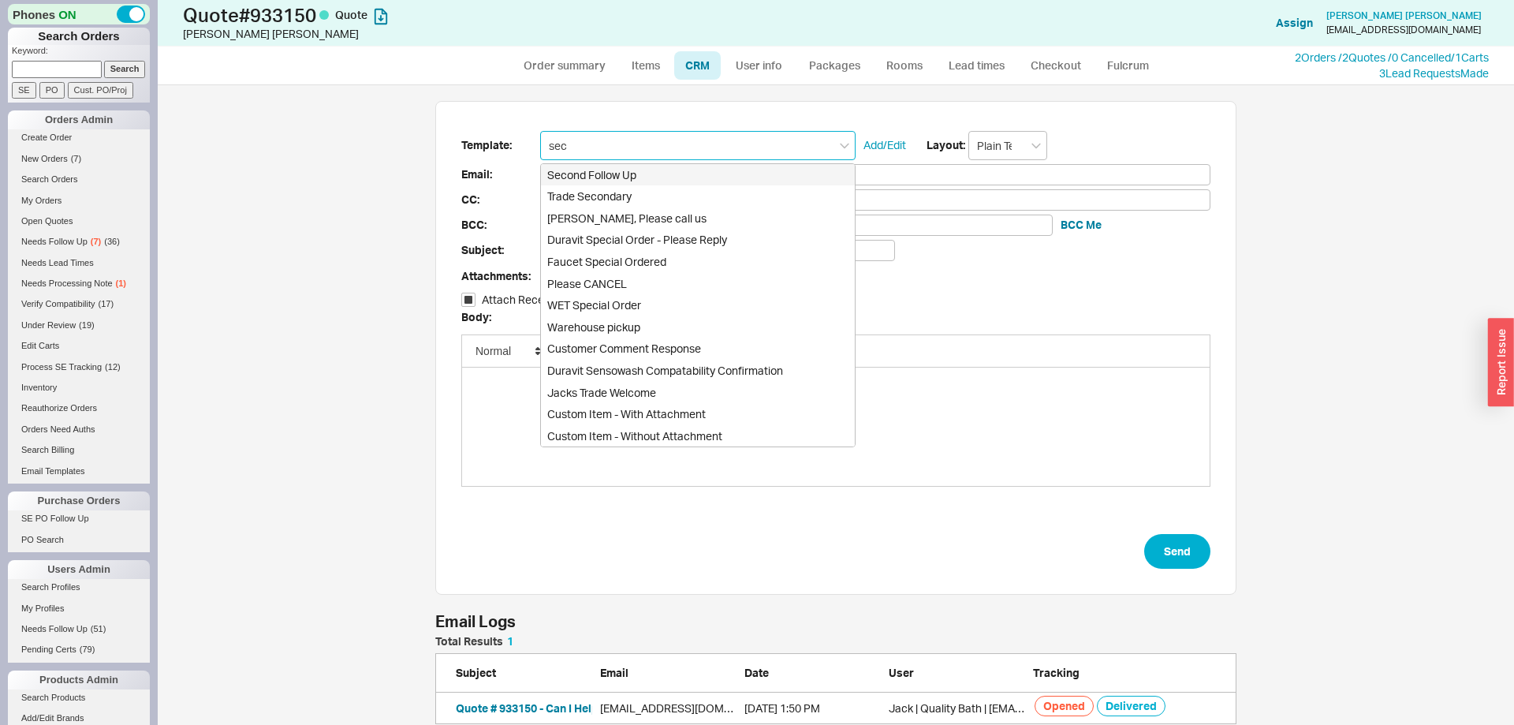
type input "Quote # 933150 - It's Me Again!"
checkbox input "true"
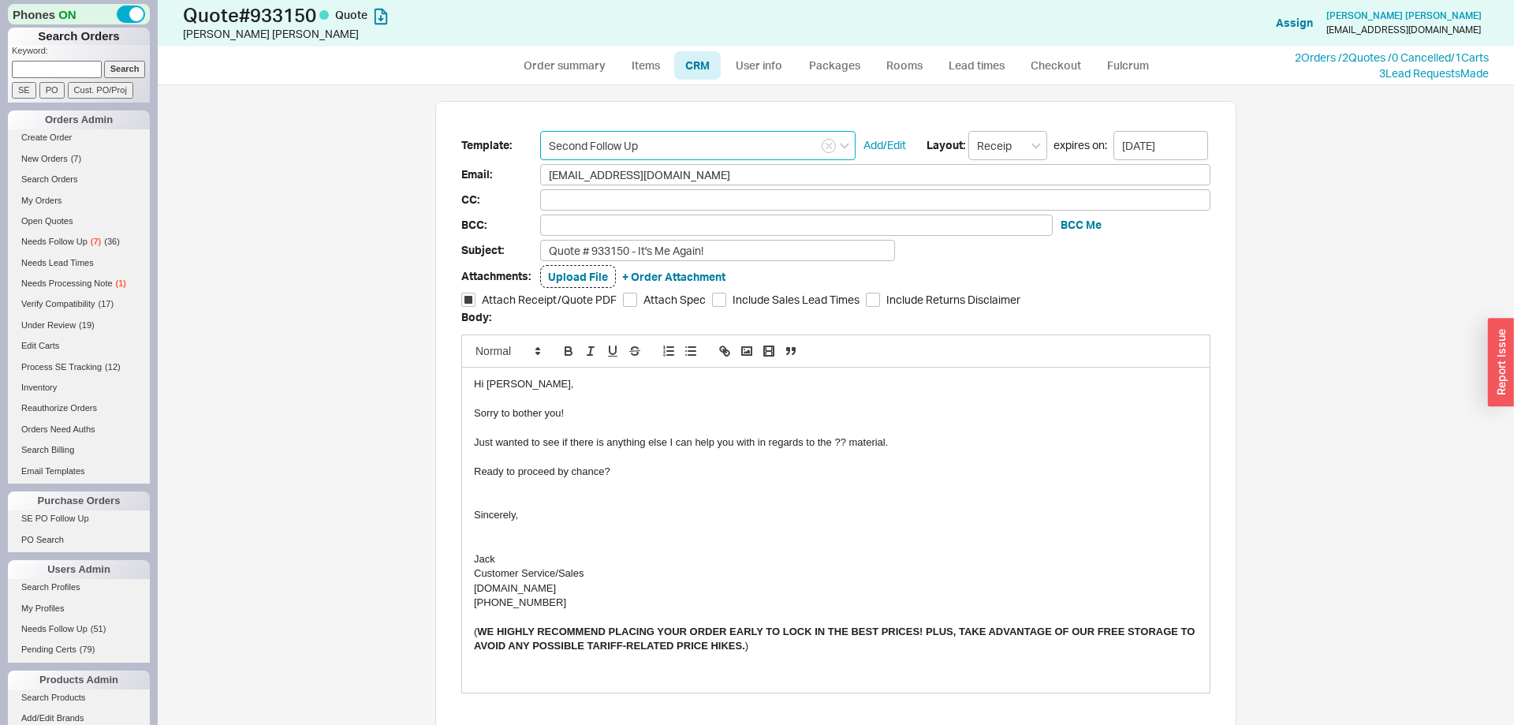
type input "Second Follow Up"
click at [841, 443] on div "Just wanted to see if there is anything else I can help you with in regards to …" at bounding box center [836, 442] width 724 height 14
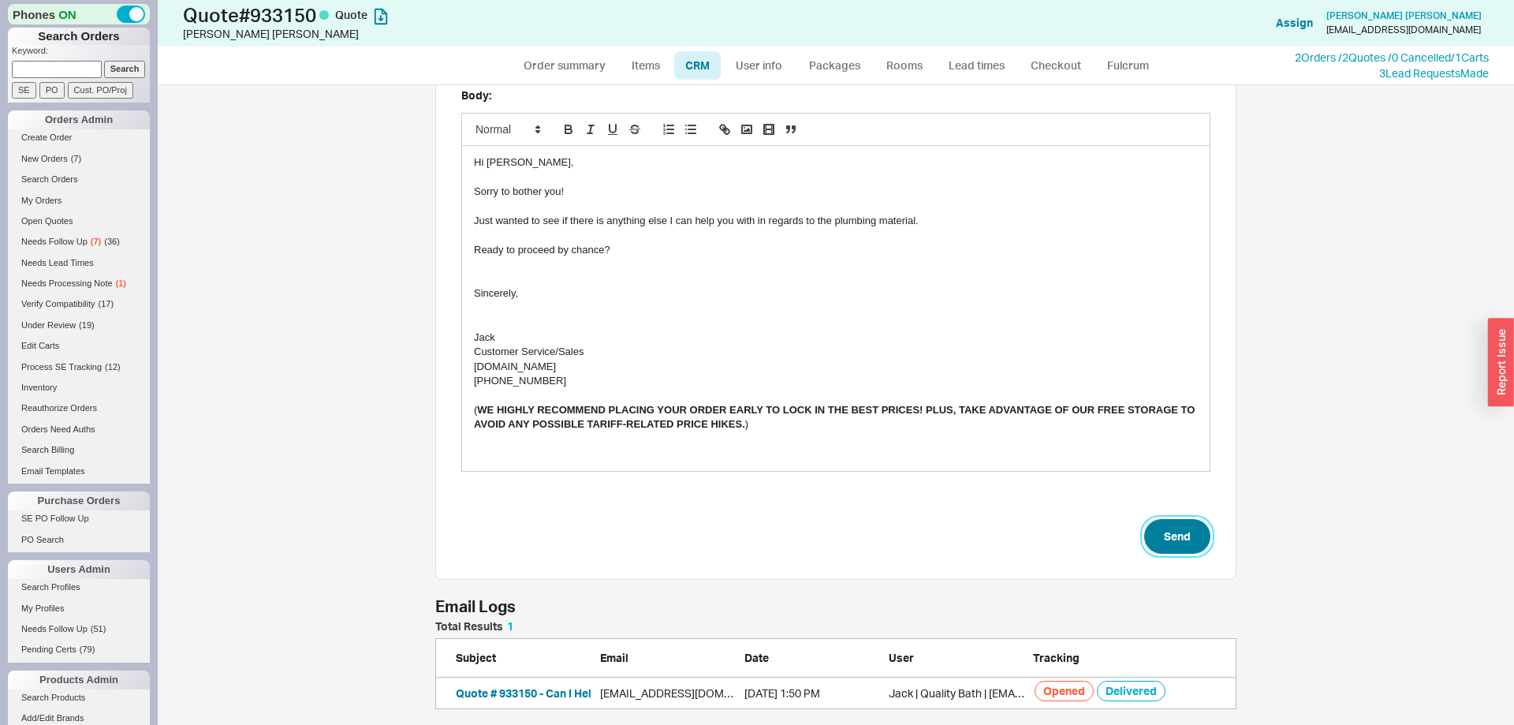
click at [1206, 532] on button "Send" at bounding box center [1177, 536] width 66 height 35
select select "*"
select select "LOW"
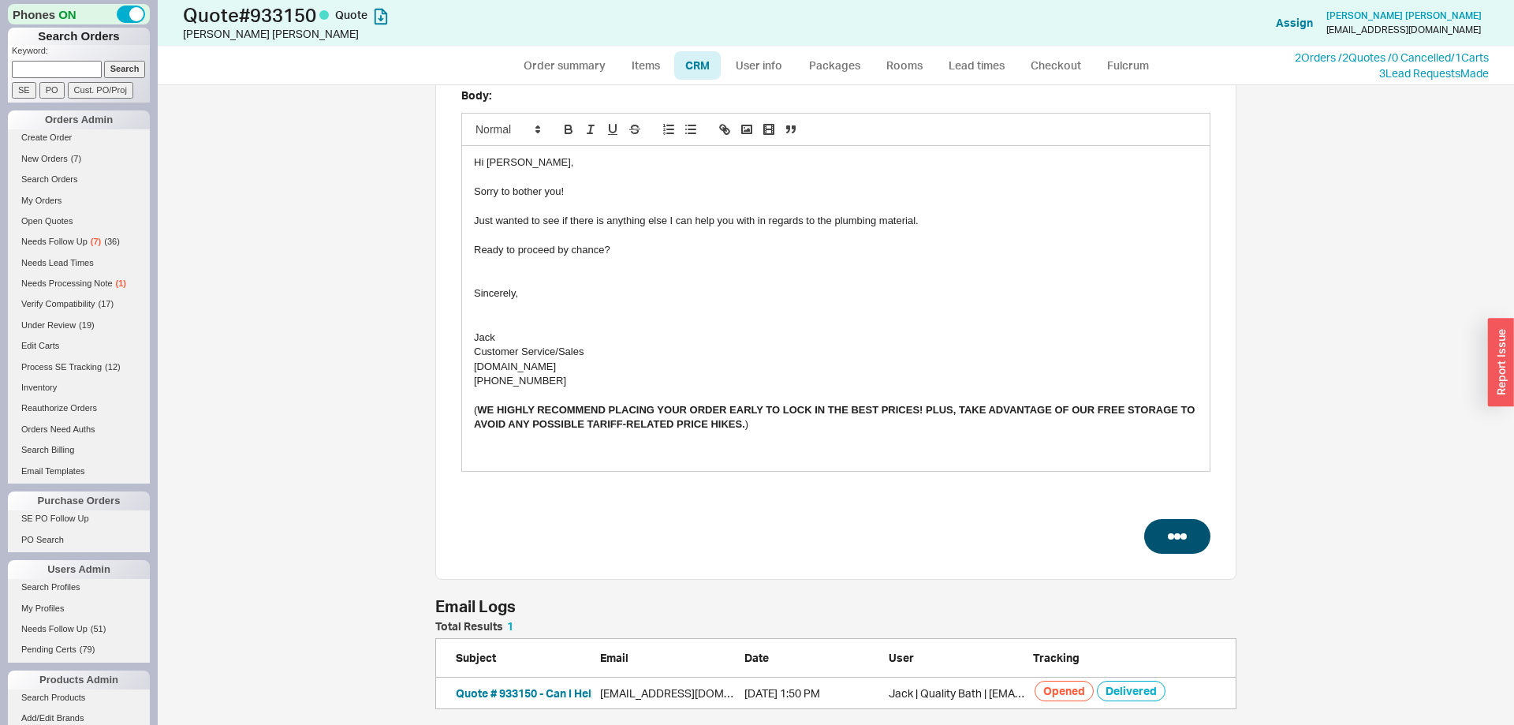
select select "3"
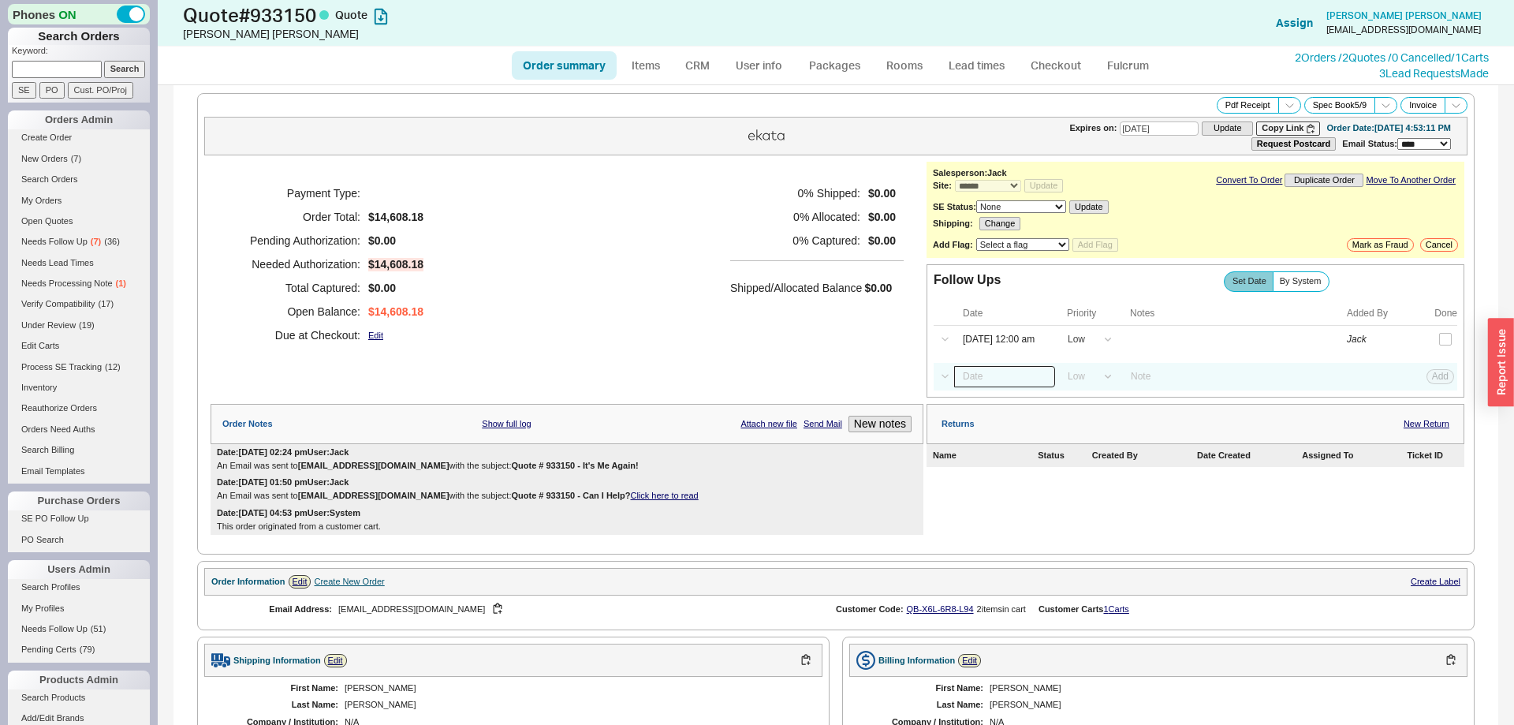
click at [997, 387] on input at bounding box center [1004, 376] width 101 height 21
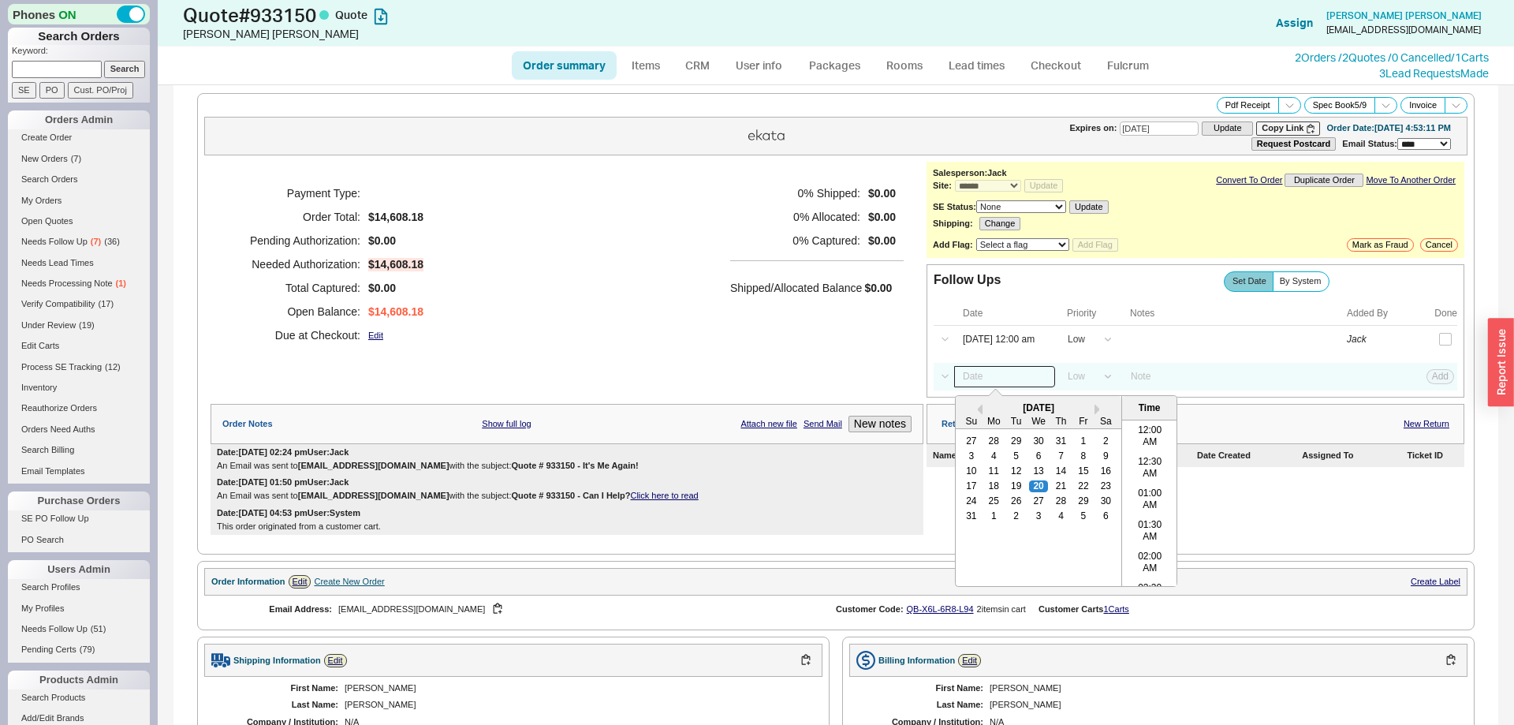
scroll to position [817, 0]
click at [1062, 505] on div "28" at bounding box center [1061, 500] width 19 height 11
type input "08/28/25 12:00 am"
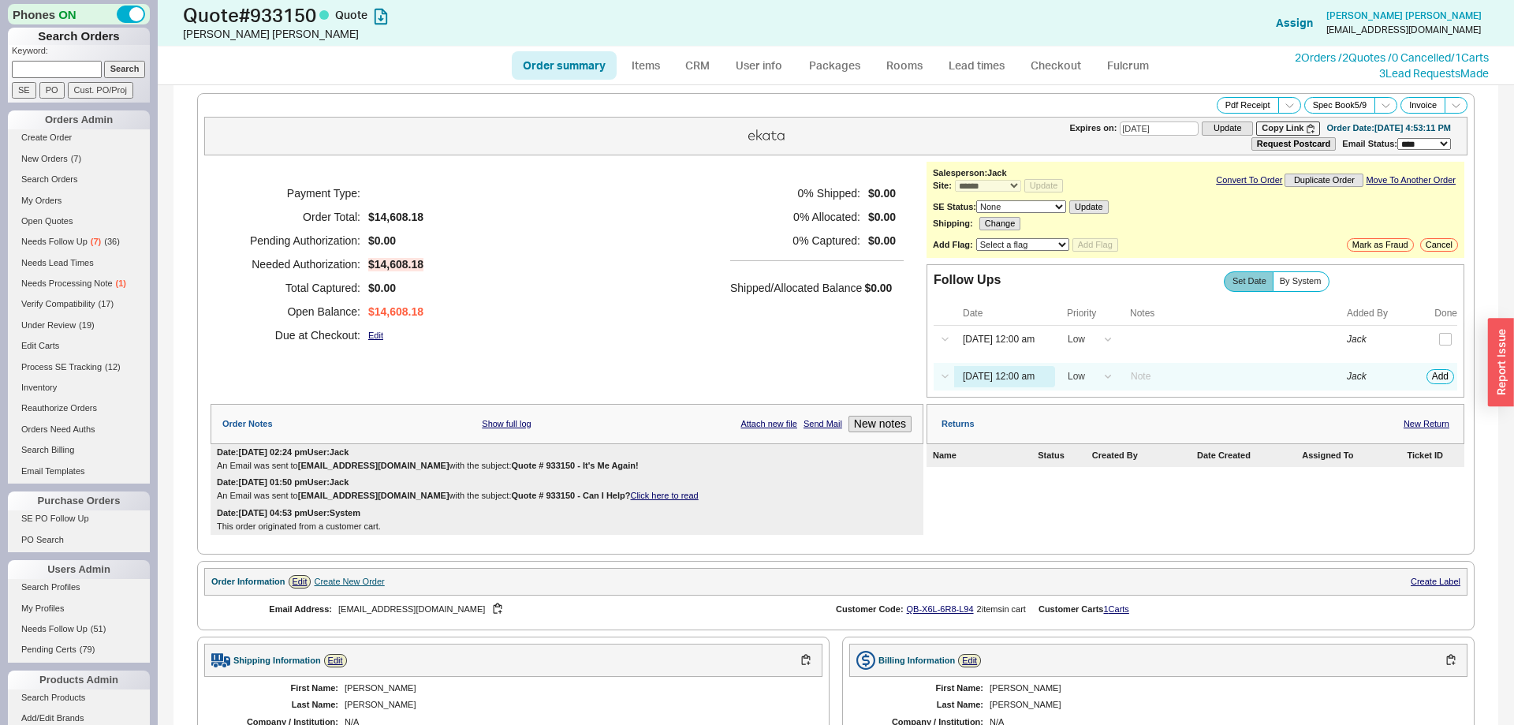
click at [1443, 373] on div "Select a Date Now One hour One day Two Days One Month 08/28/25 12:00 am High Me…" at bounding box center [1196, 377] width 524 height 28
click at [1441, 380] on button "Add" at bounding box center [1440, 376] width 28 height 14
select select "LOW"
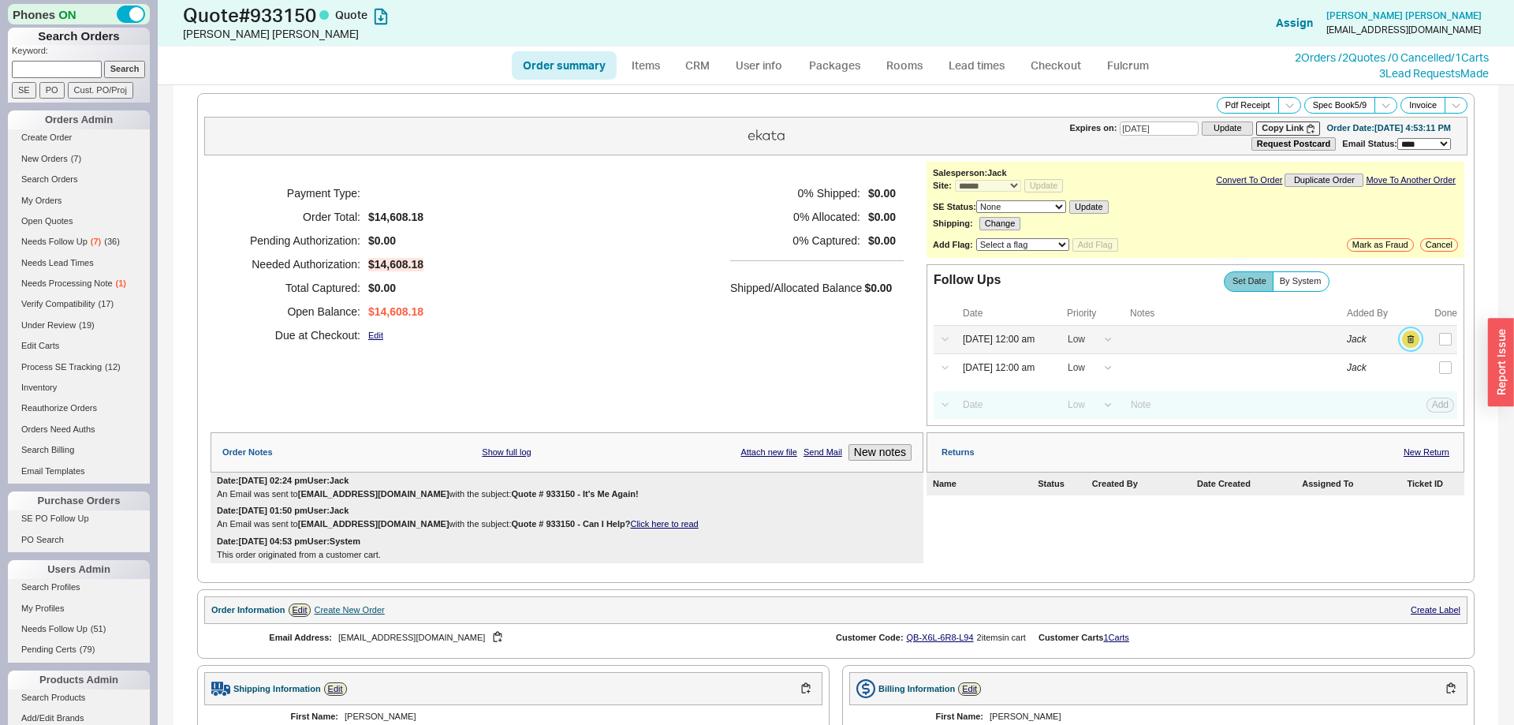
click at [1411, 341] on button "button" at bounding box center [1410, 338] width 17 height 17
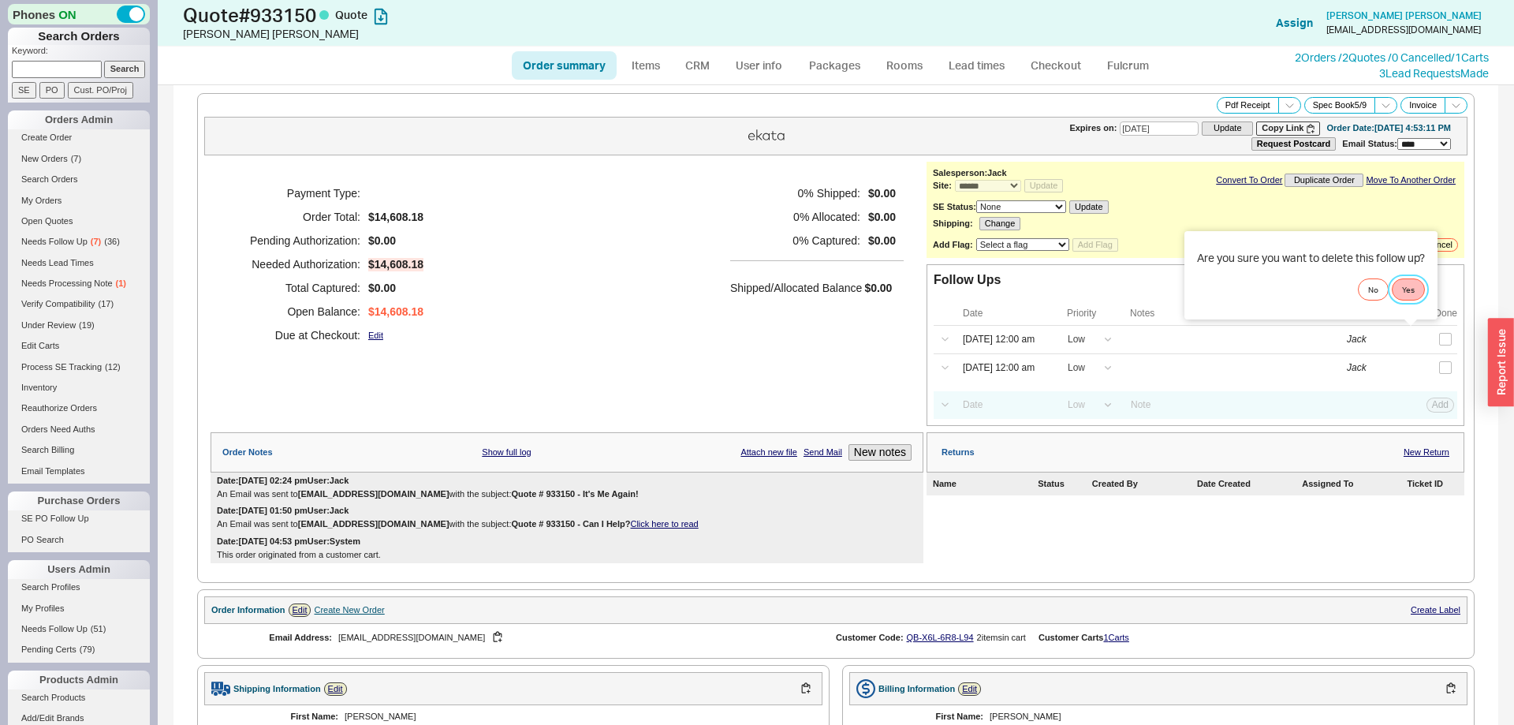
click at [1412, 295] on button "Yes" at bounding box center [1408, 289] width 33 height 22
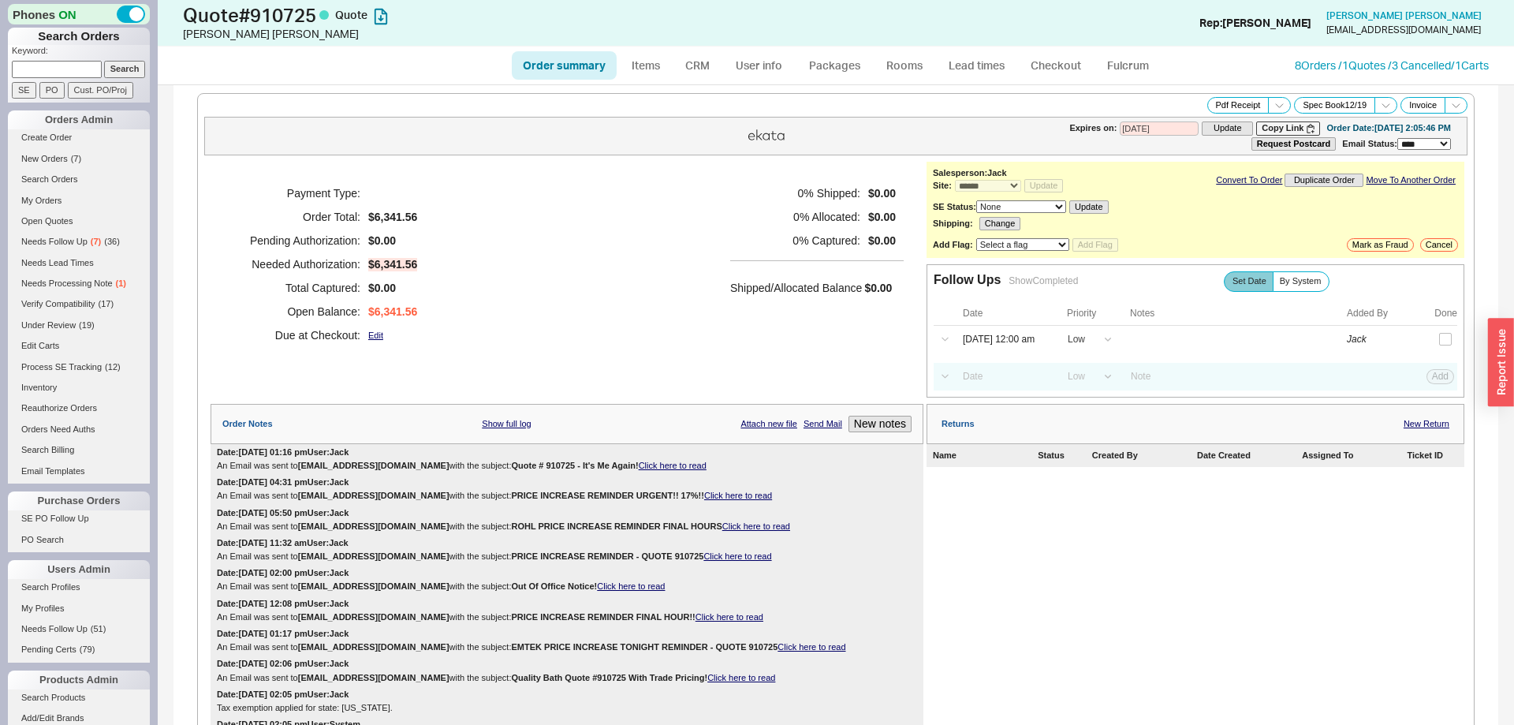
select select "*"
select select "LOW"
select select "3"
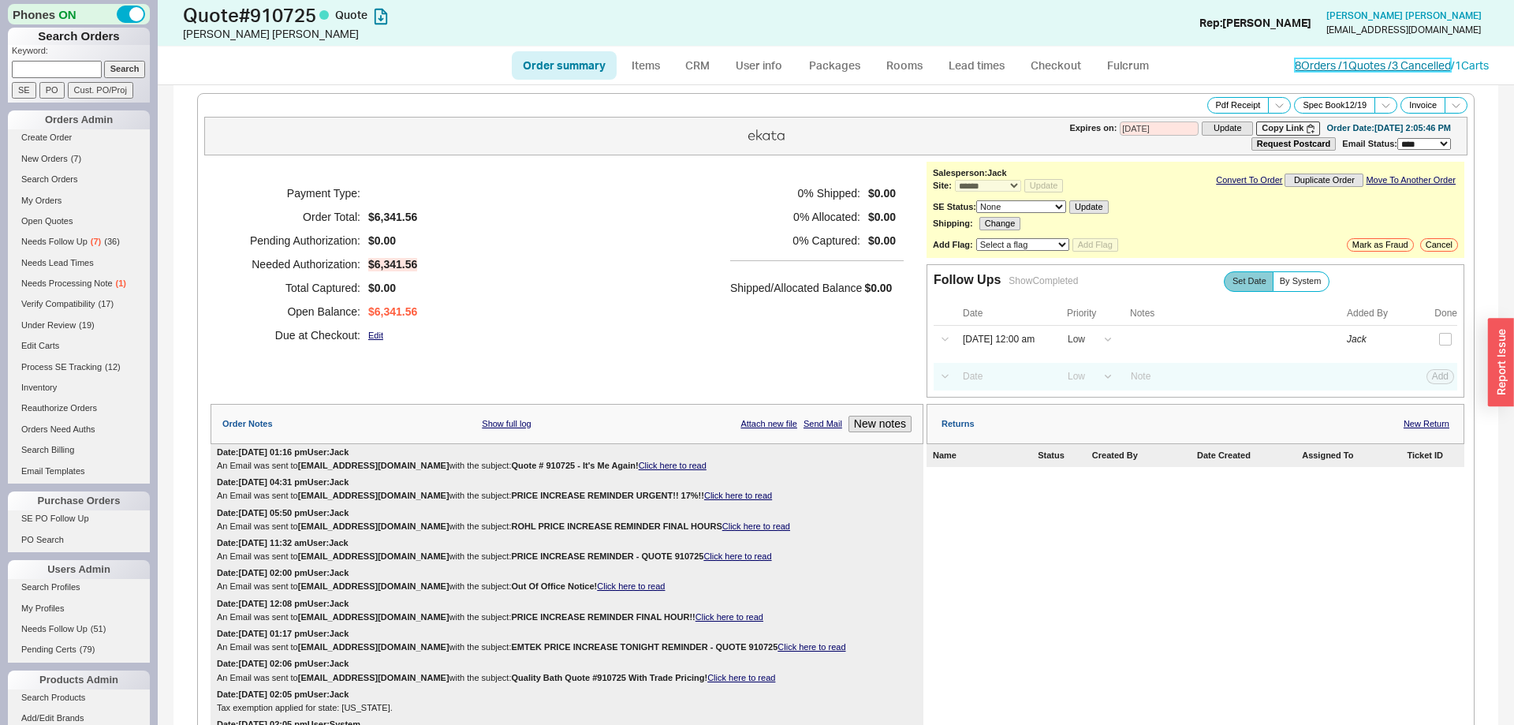
click at [1295, 68] on link "8 Orders / 1 Quotes / 3 Cancelled" at bounding box center [1373, 64] width 156 height 13
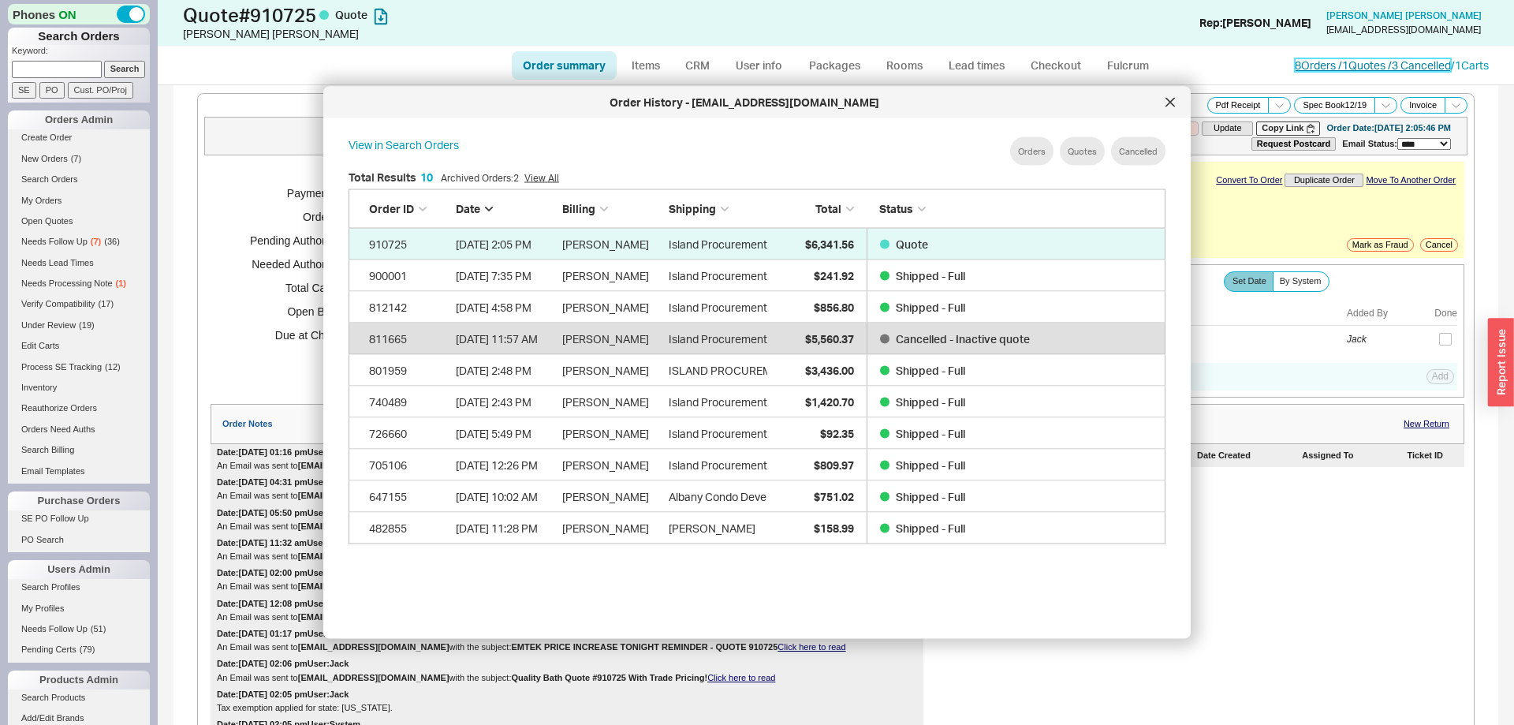
scroll to position [483, 842]
click at [1175, 109] on div at bounding box center [1169, 102] width 25 height 25
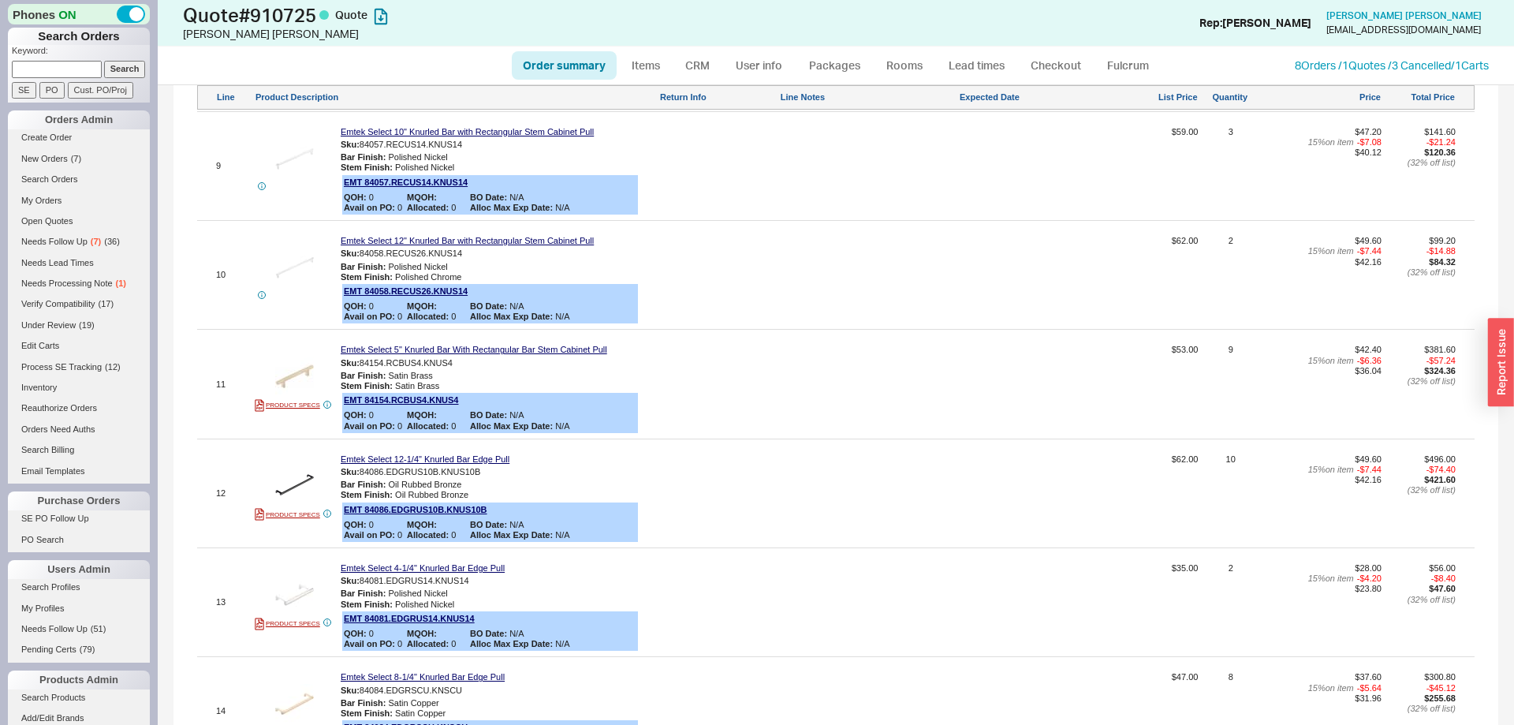
scroll to position [2679, 0]
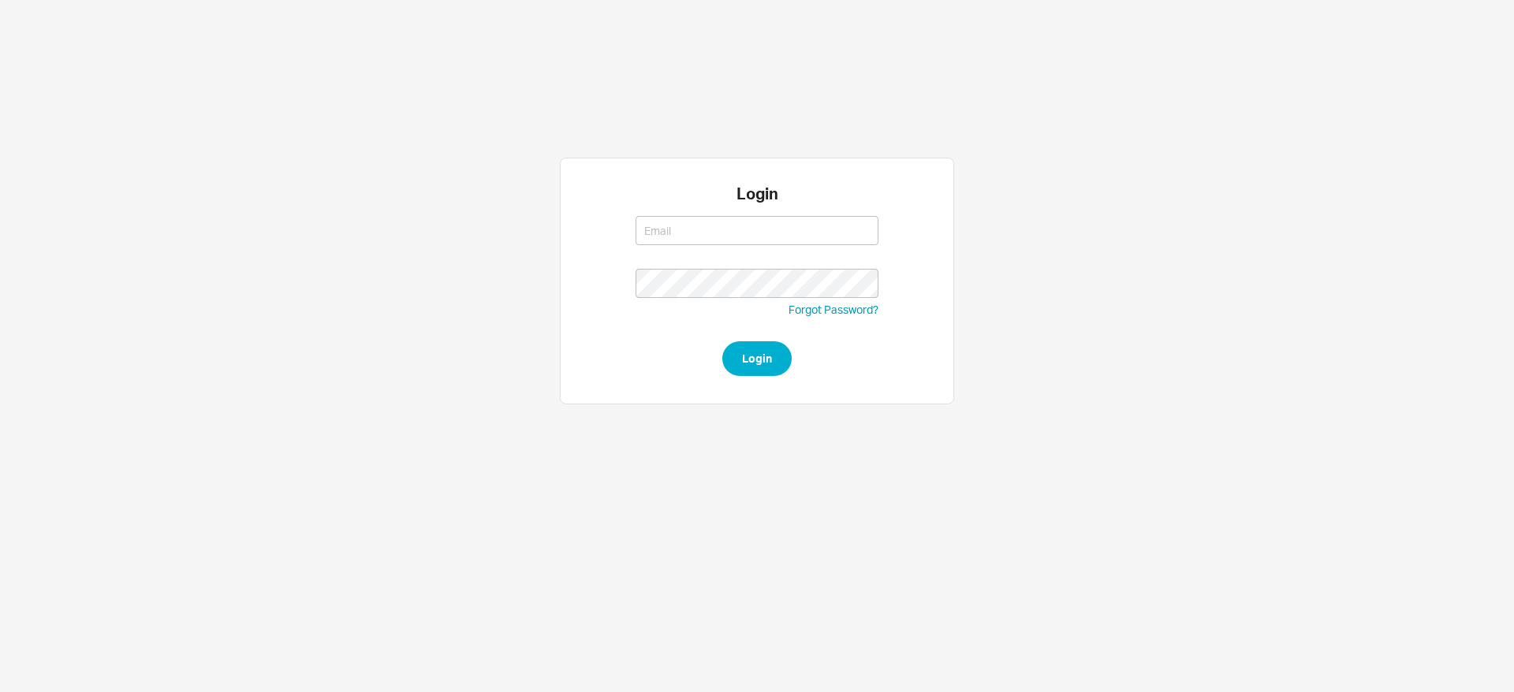
type input "[EMAIL_ADDRESS][DOMAIN_NAME]"
click at [742, 368] on button "Login" at bounding box center [756, 358] width 69 height 35
